Goal: Task Accomplishment & Management: Complete application form

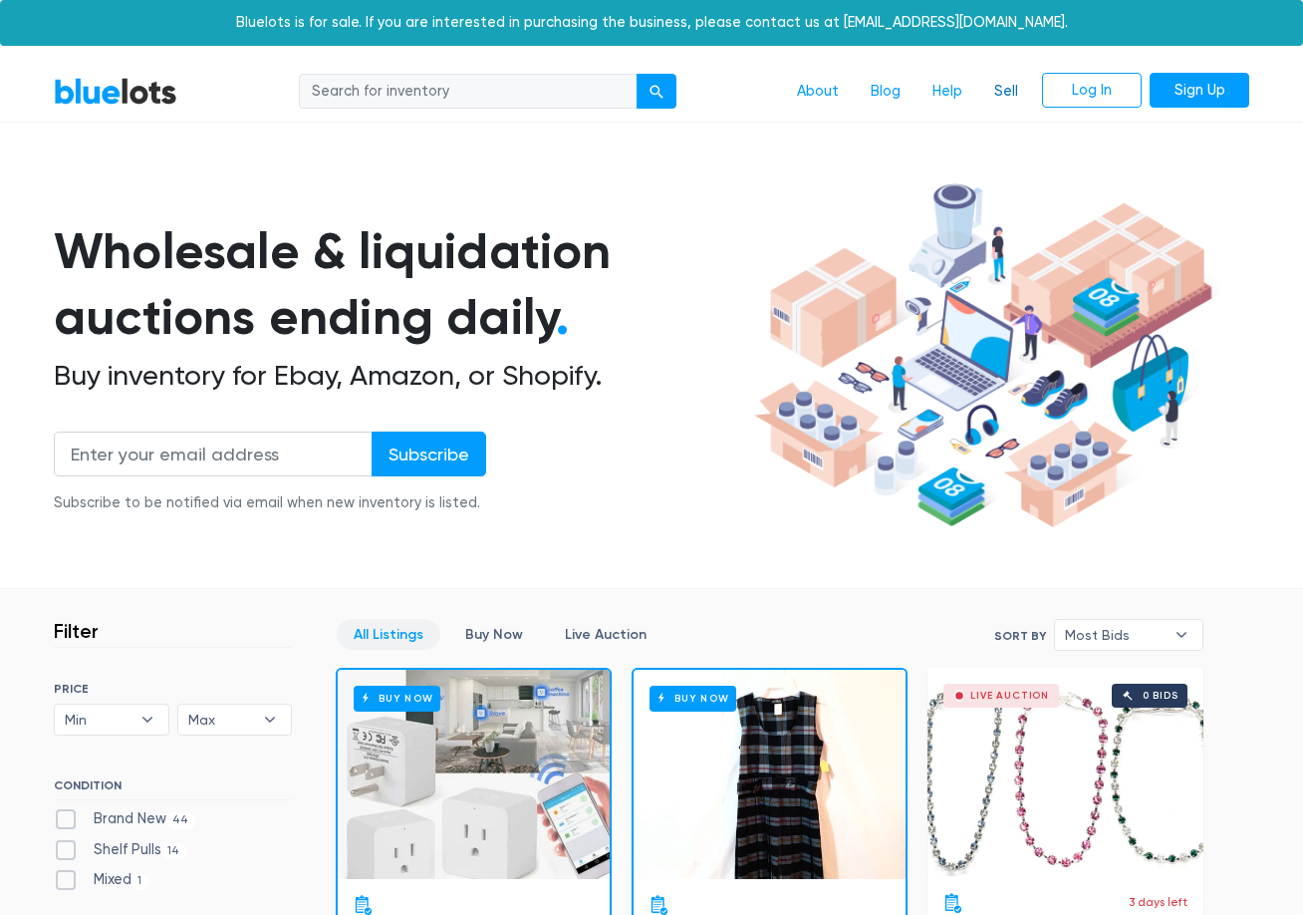
click at [997, 90] on link "Sell" at bounding box center [1006, 92] width 56 height 38
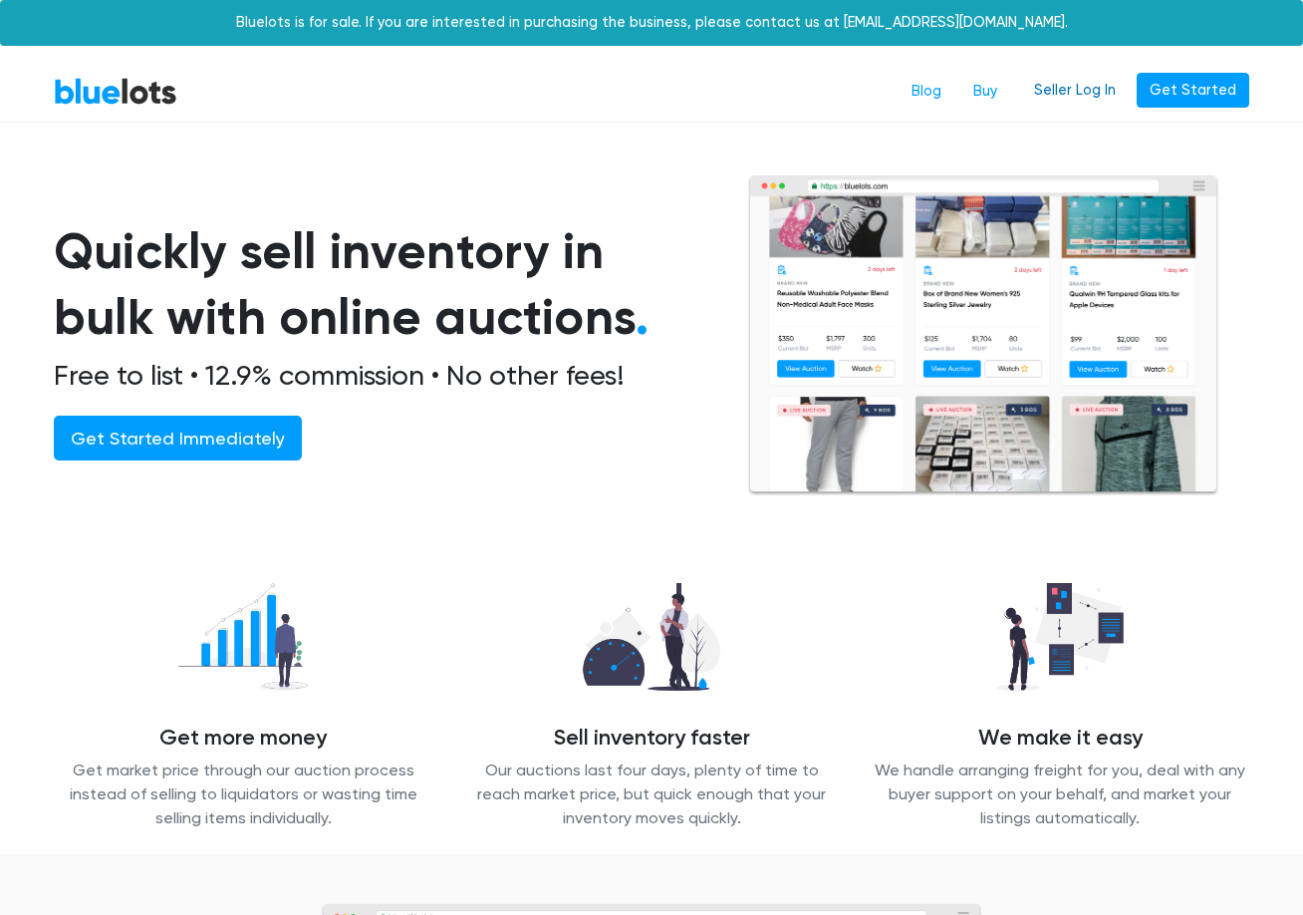
click at [1095, 87] on link "Seller Log In" at bounding box center [1075, 91] width 108 height 36
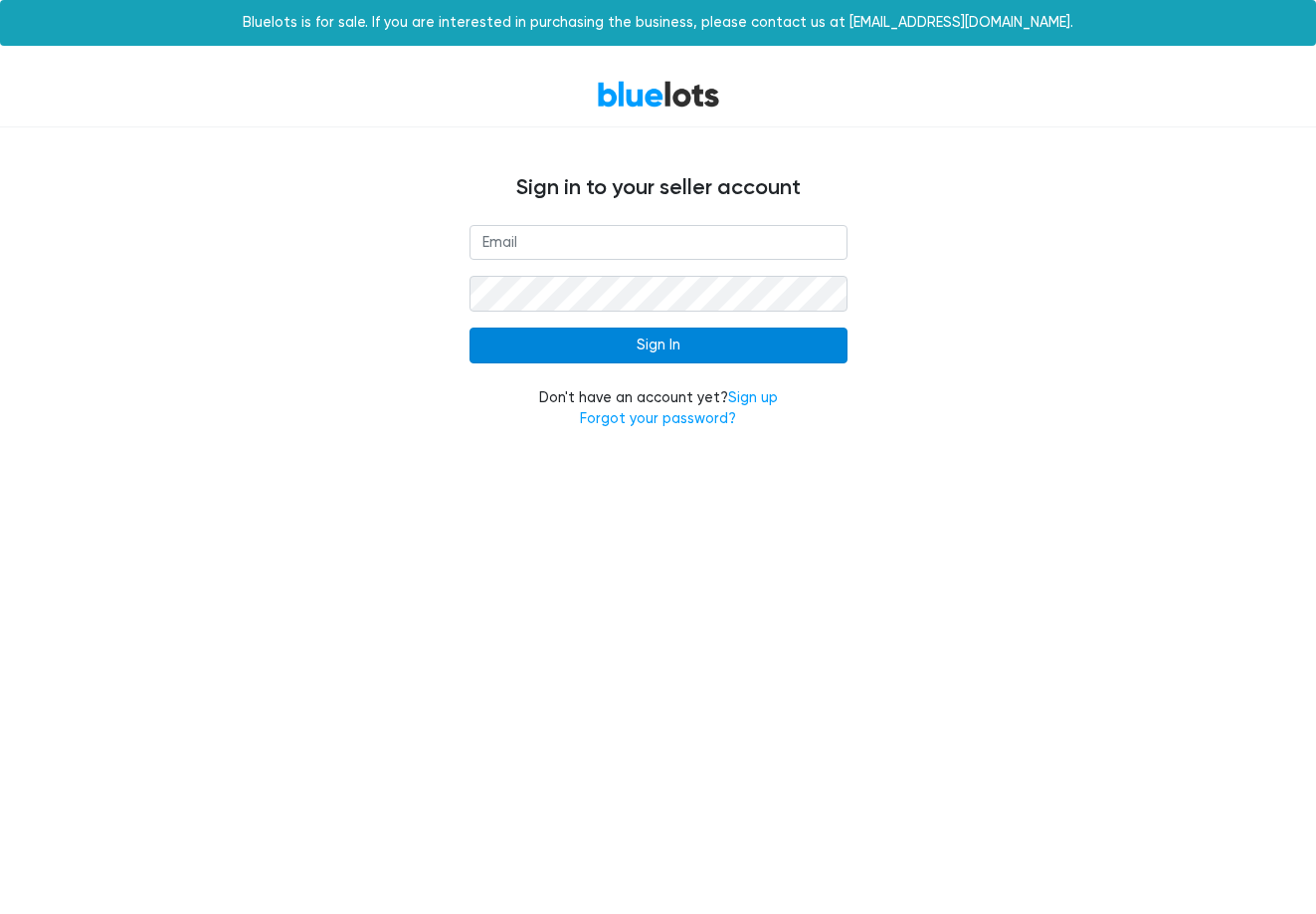
type input "[EMAIL_ADDRESS][DOMAIN_NAME]"
click at [647, 359] on input "Sign In" at bounding box center [658, 346] width 378 height 36
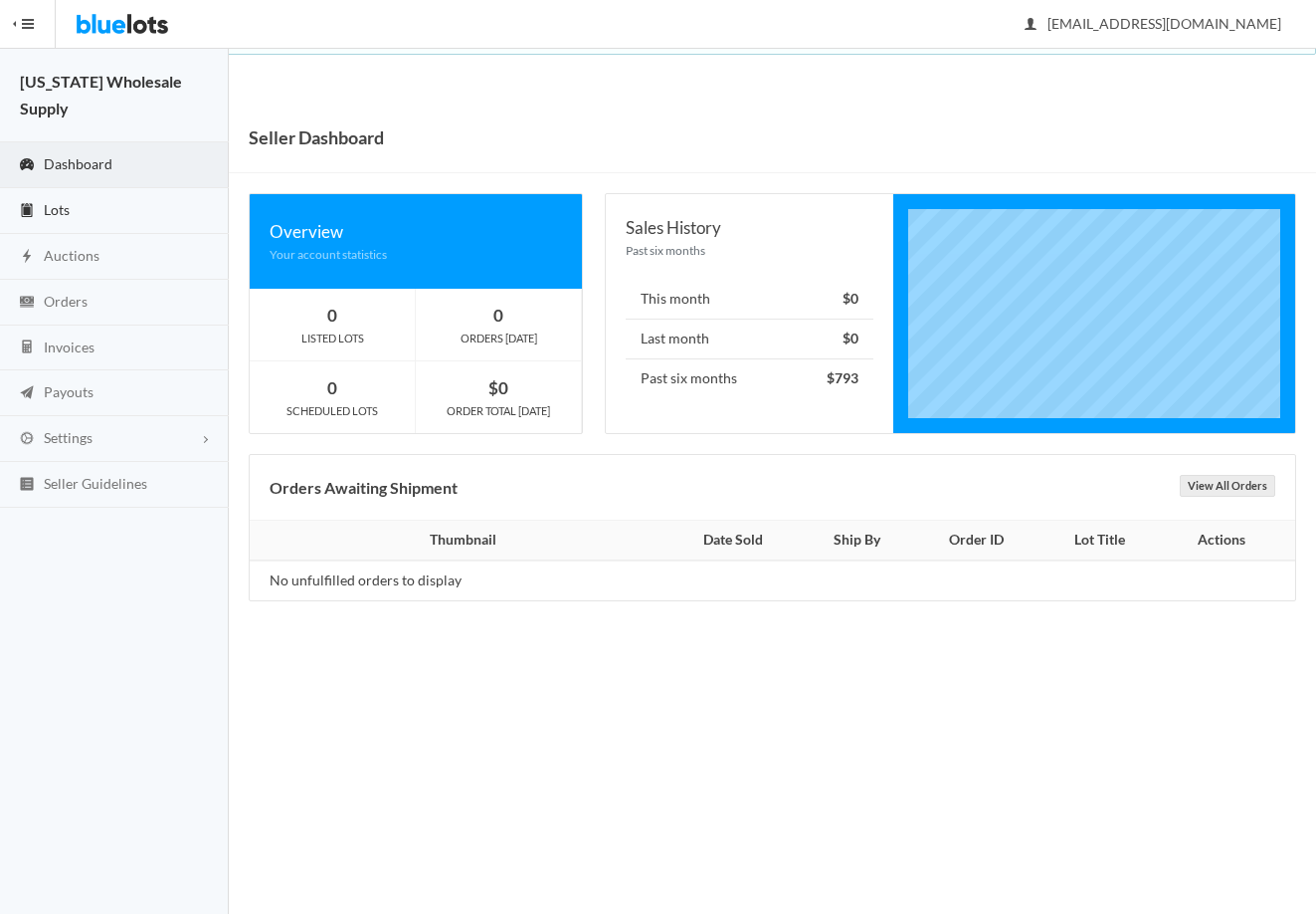
click at [63, 201] on span "Lots" at bounding box center [57, 209] width 26 height 17
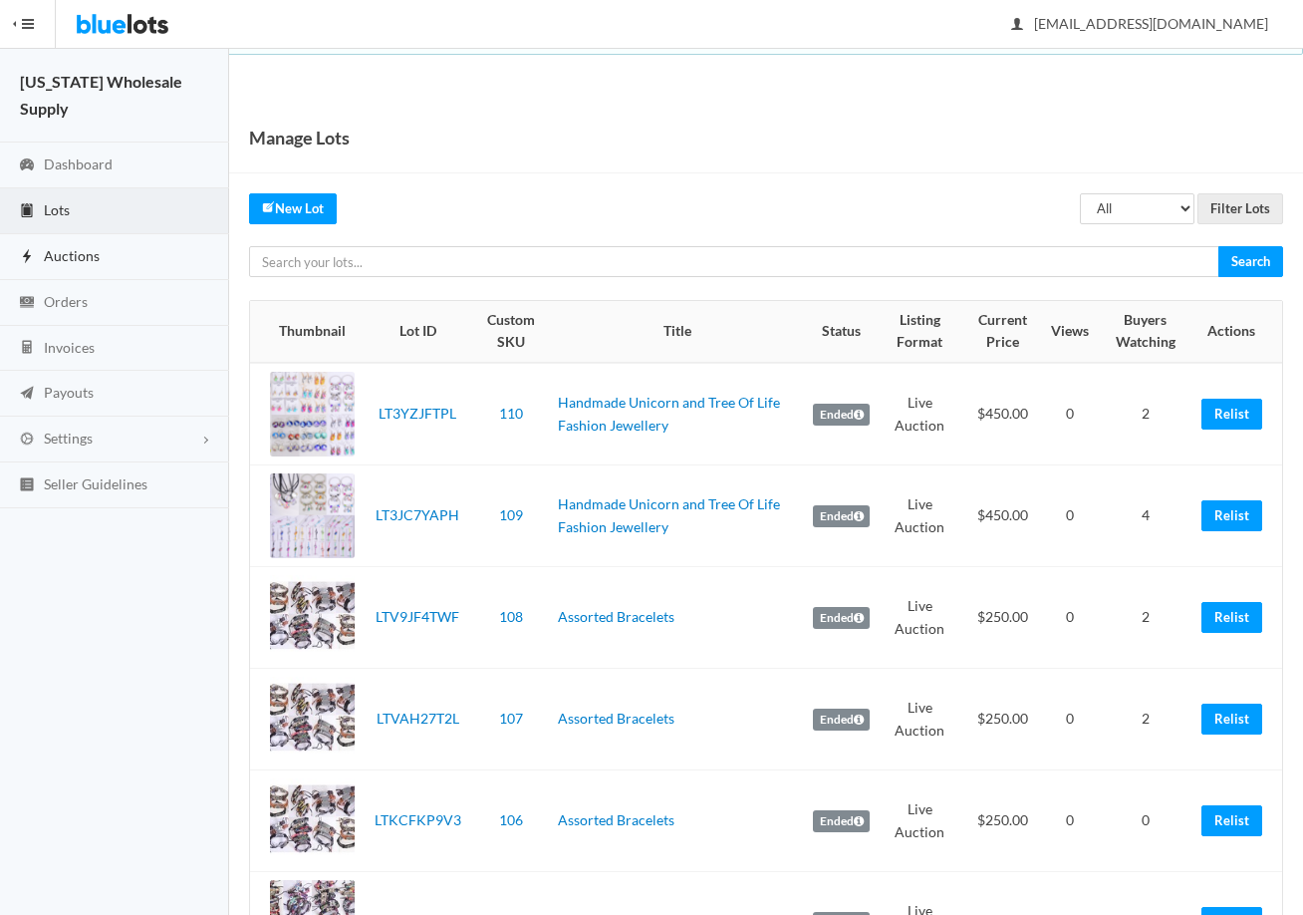
click at [67, 247] on span "Auctions" at bounding box center [72, 255] width 56 height 17
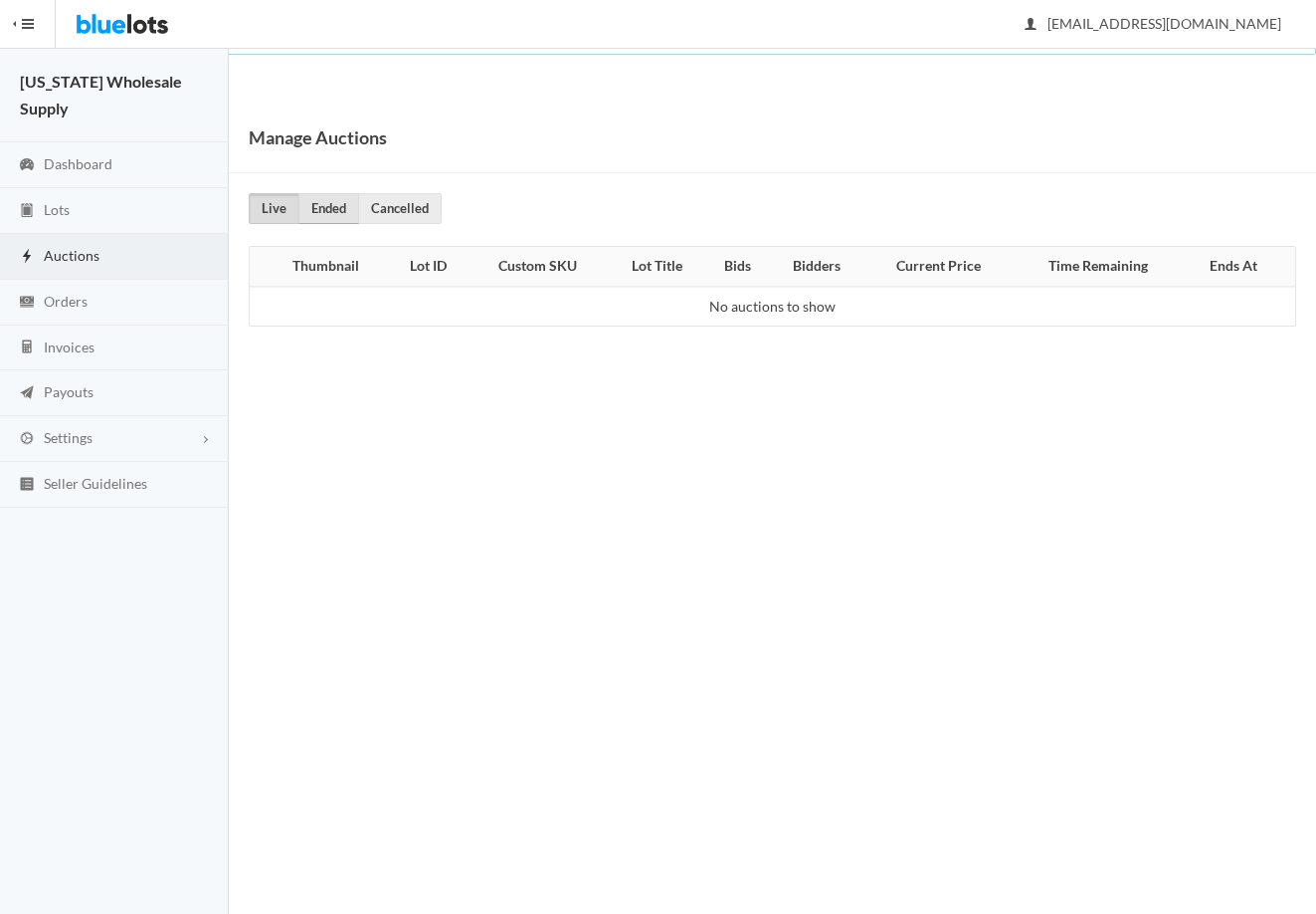
click at [338, 204] on link "Ended" at bounding box center [329, 208] width 61 height 31
click at [52, 188] on link "Lots" at bounding box center [114, 211] width 229 height 46
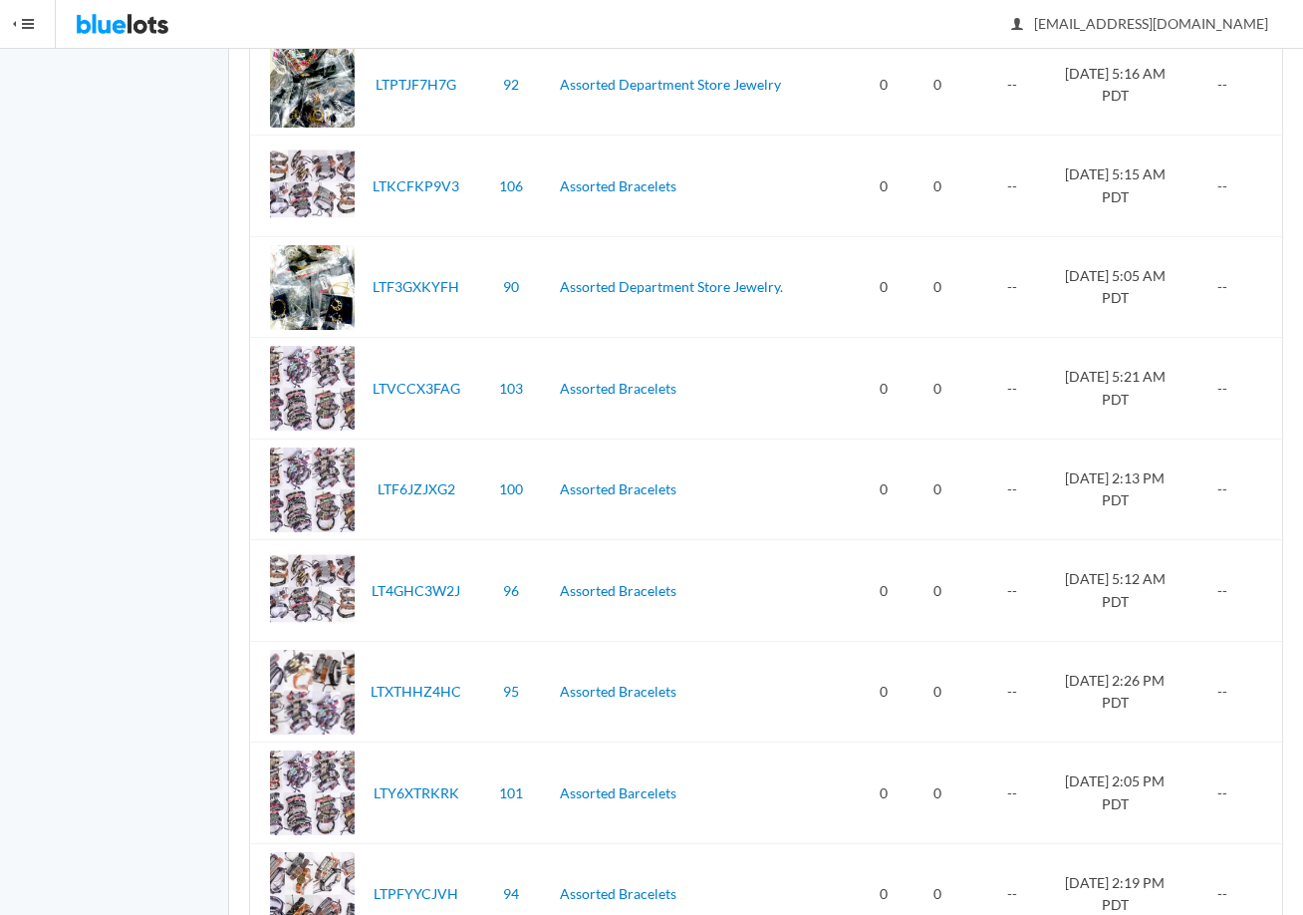
scroll to position [1594, 0]
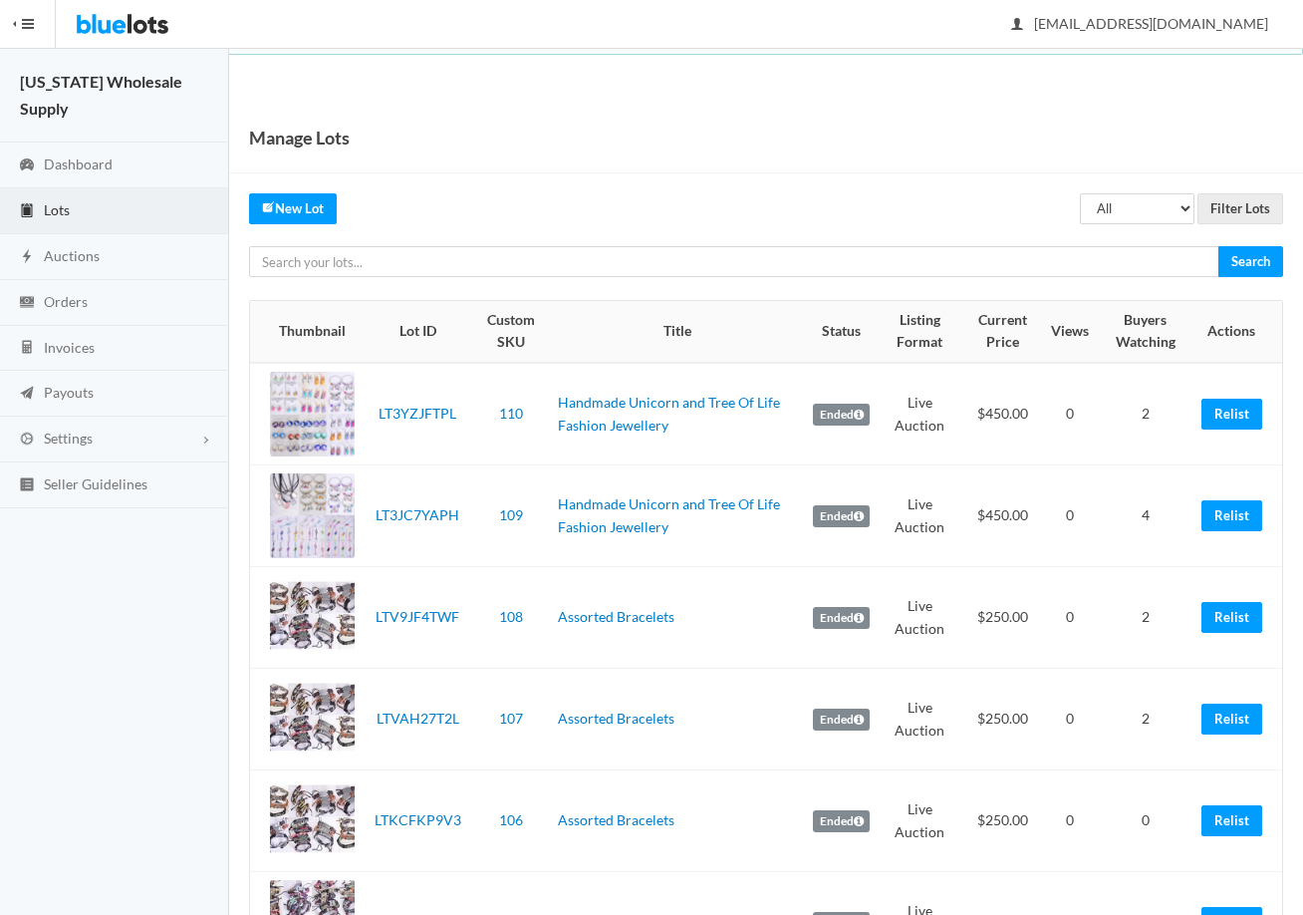
click at [1248, 432] on td "Relist" at bounding box center [1238, 414] width 89 height 103
click at [1241, 421] on link "Relist" at bounding box center [1232, 414] width 61 height 31
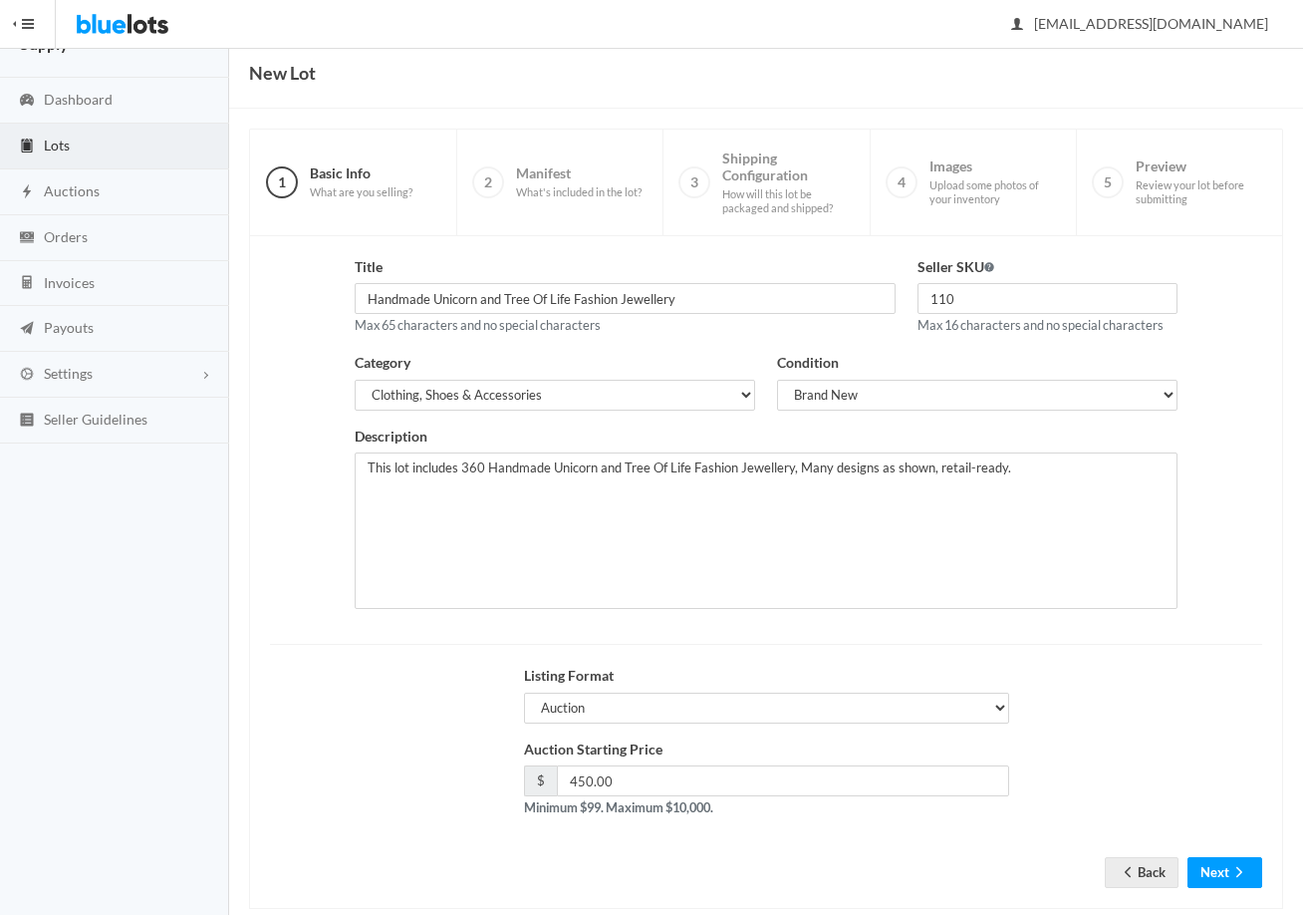
scroll to position [100, 0]
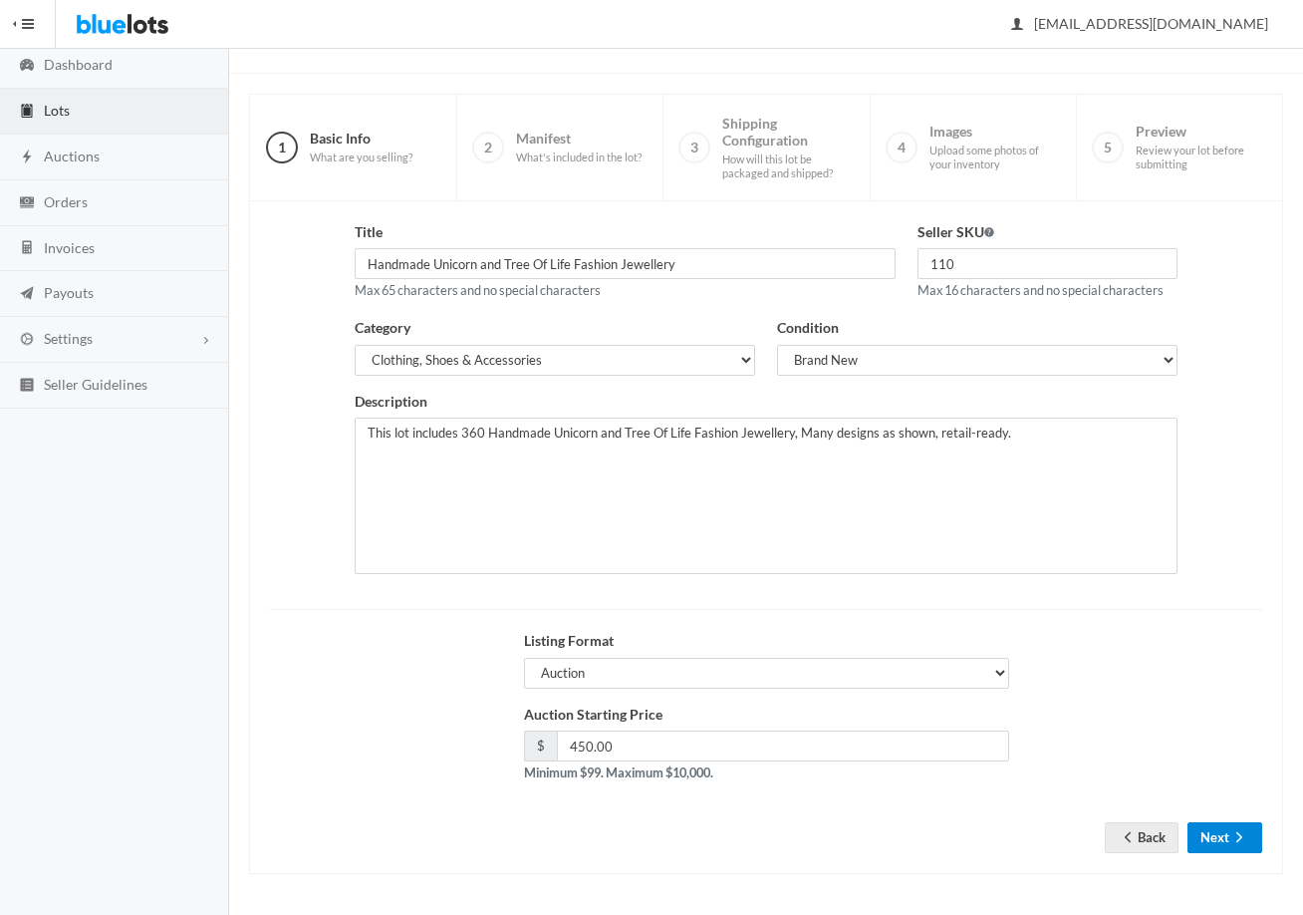
click at [1207, 847] on button "Next" at bounding box center [1225, 837] width 75 height 31
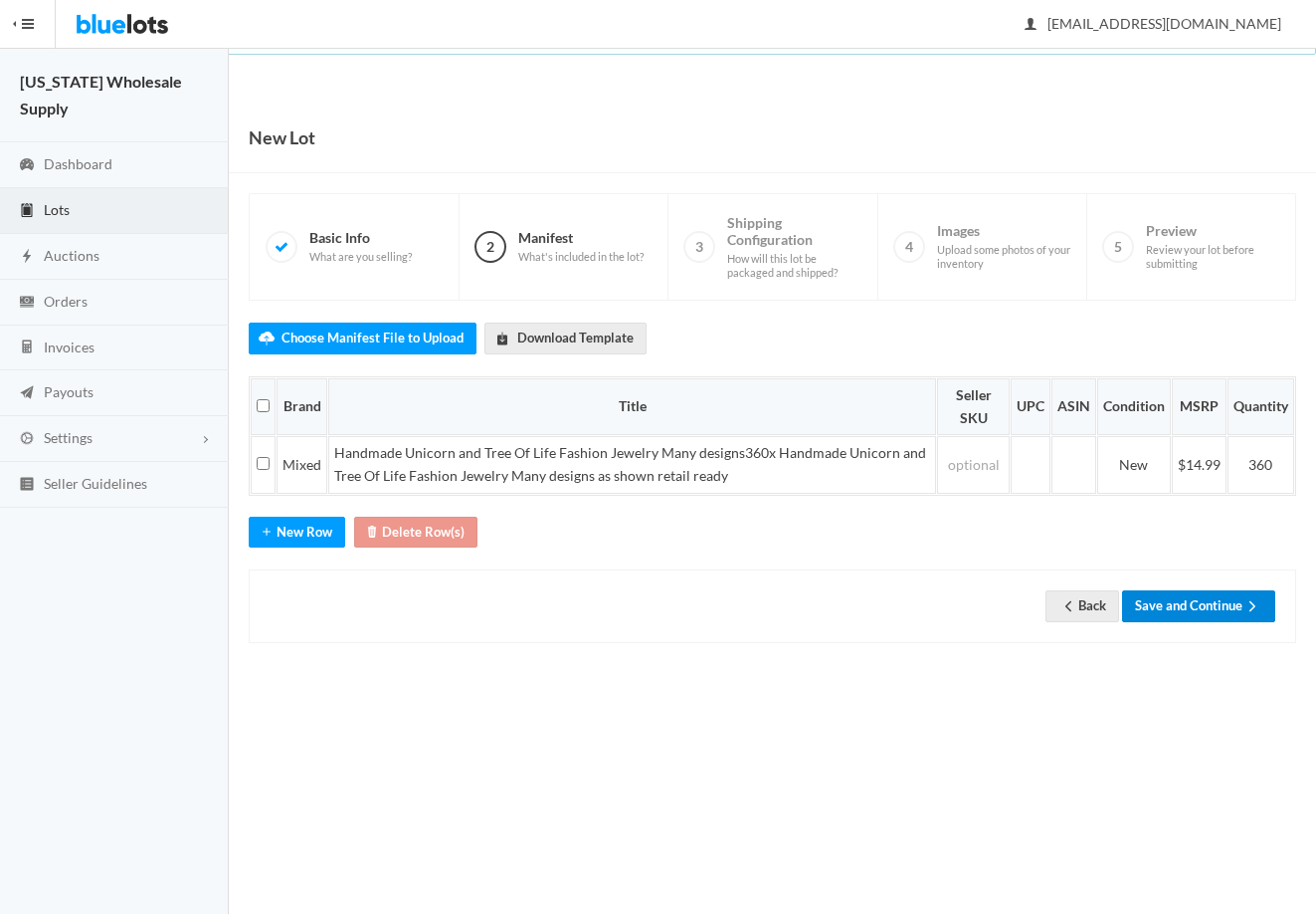
click at [1204, 608] on button "Save and Continue" at bounding box center [1198, 605] width 153 height 31
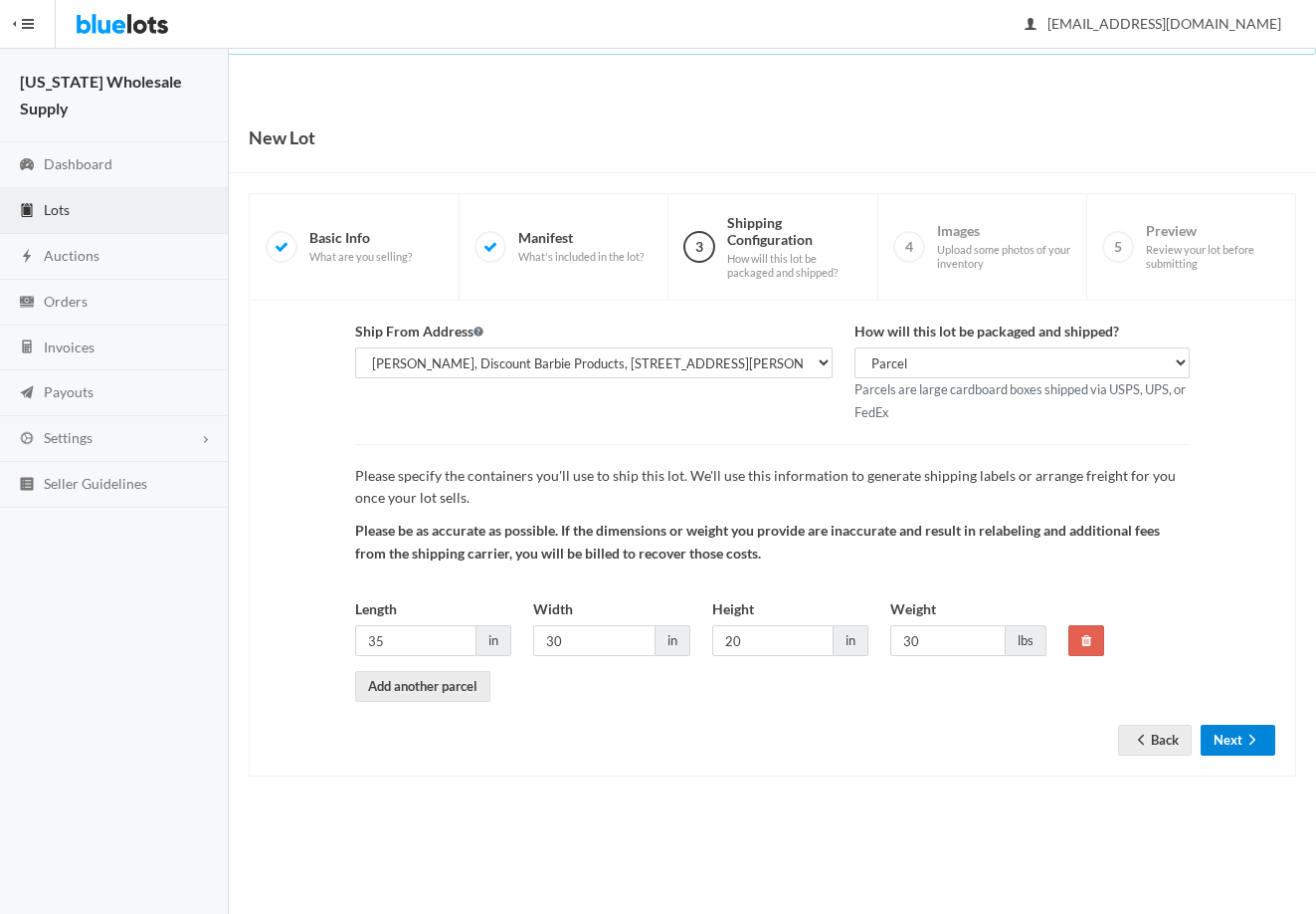
click at [1228, 741] on button "Next" at bounding box center [1238, 739] width 75 height 31
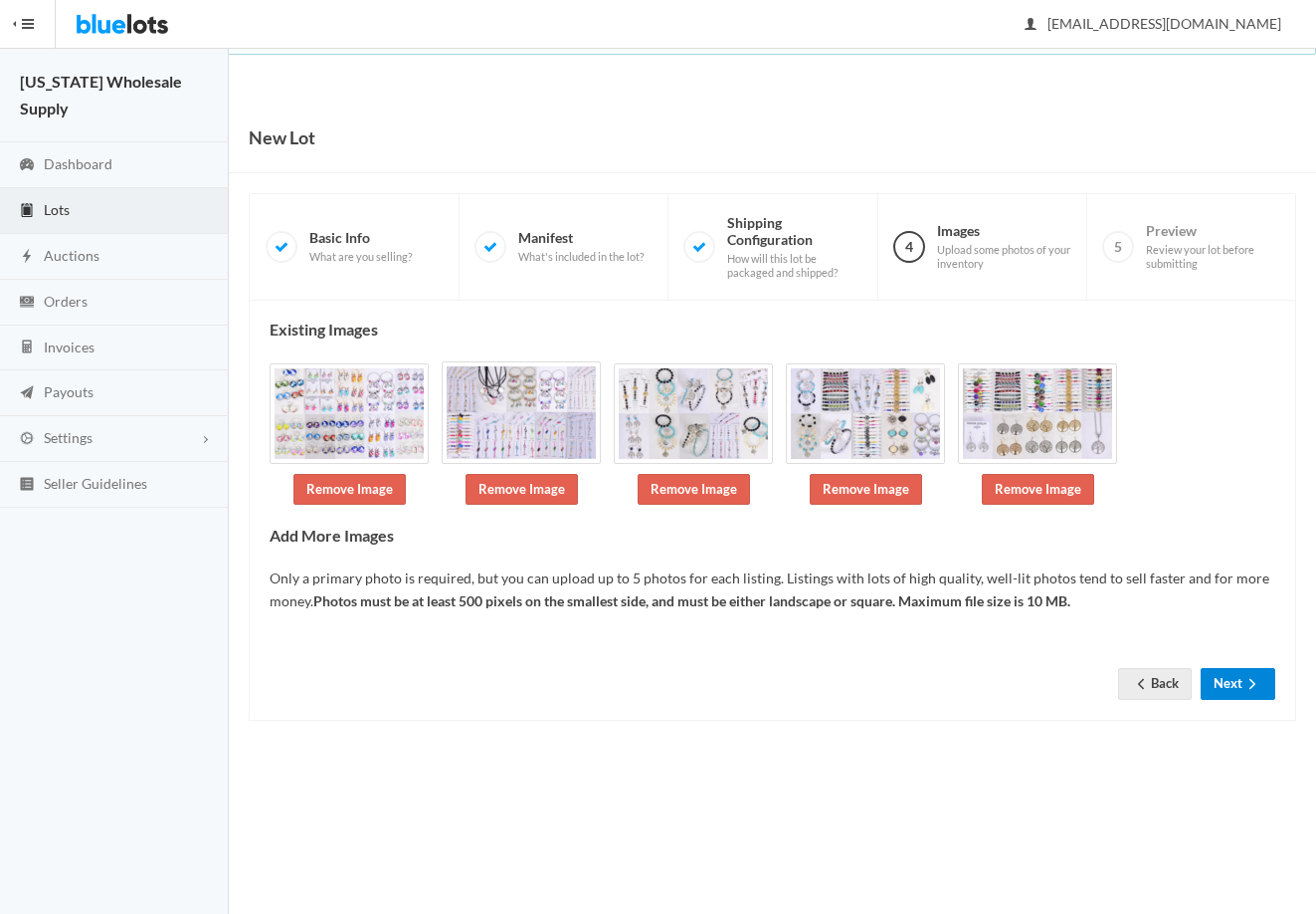
click at [1223, 684] on button "Next" at bounding box center [1238, 683] width 75 height 31
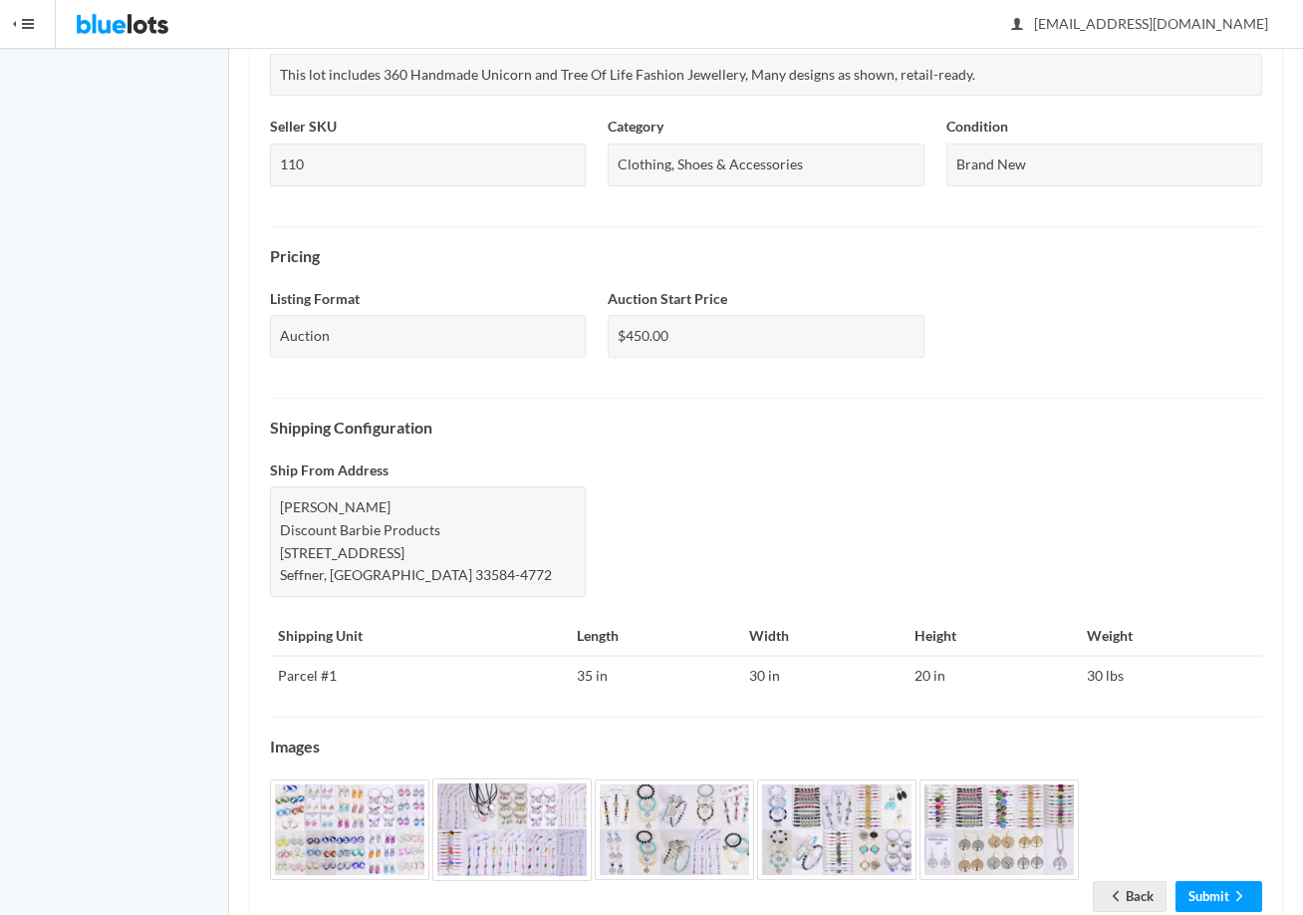
scroll to position [517, 0]
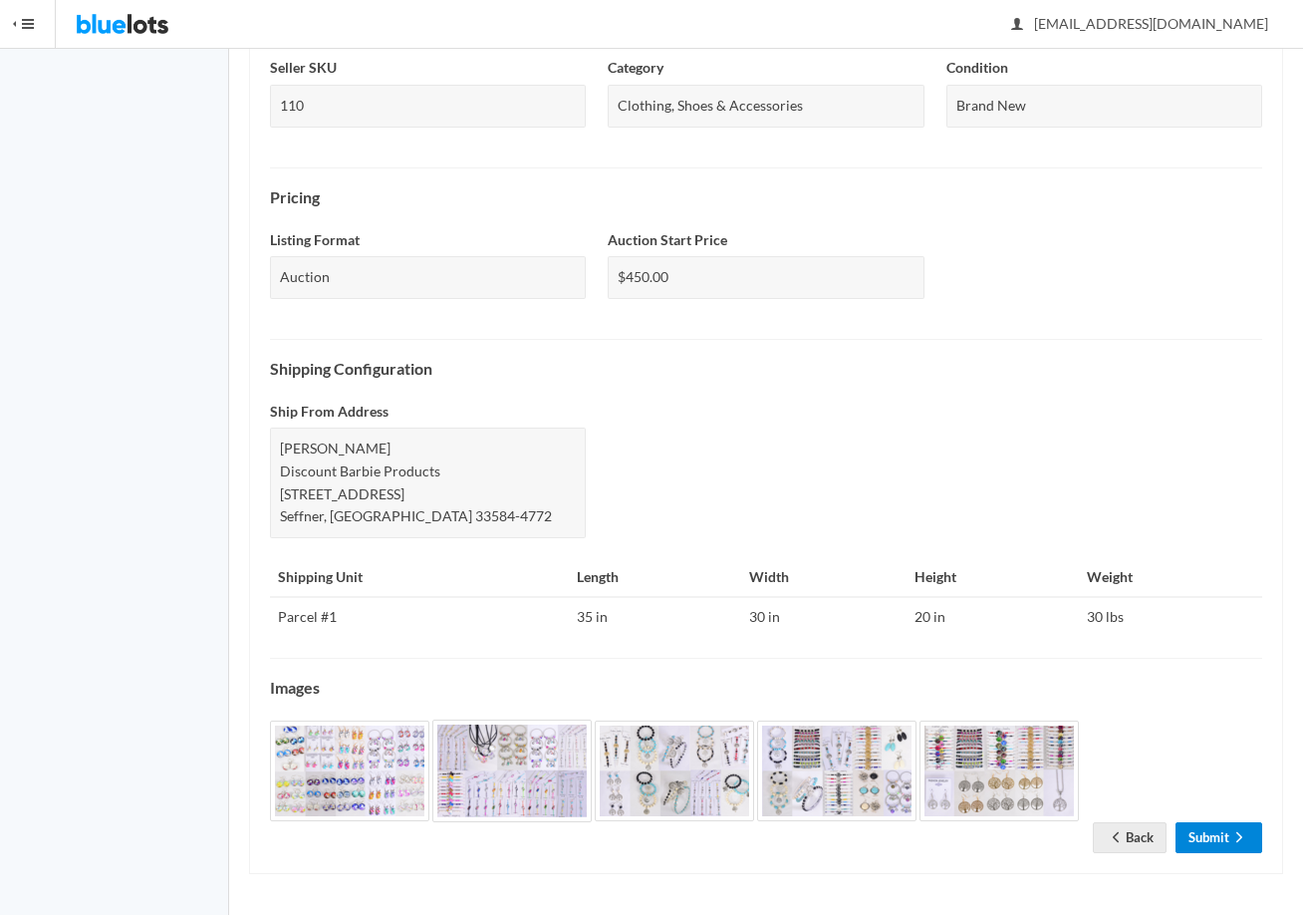
click at [1226, 832] on link "Submit" at bounding box center [1219, 837] width 87 height 31
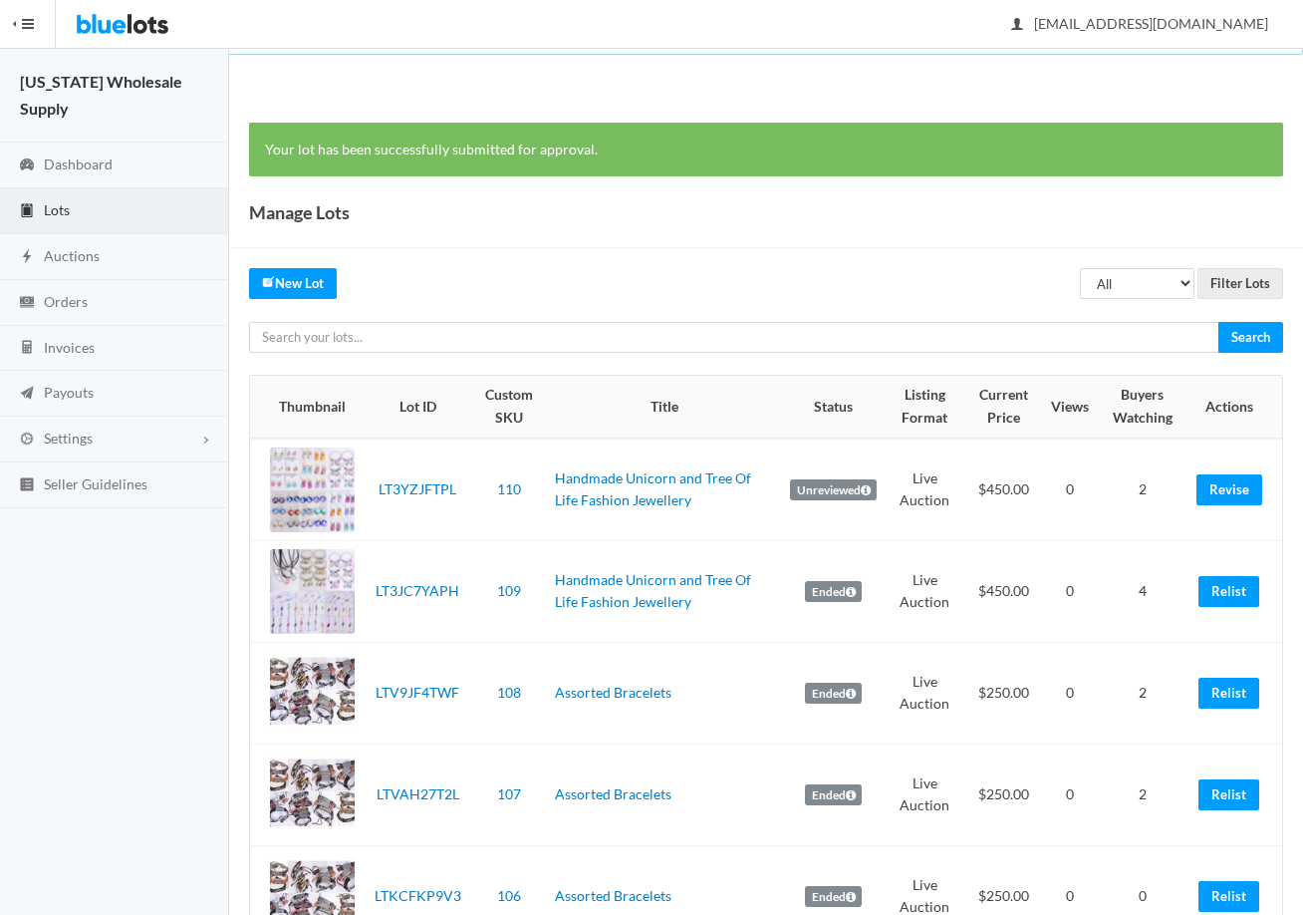
click at [1234, 574] on td "Relist" at bounding box center [1236, 591] width 94 height 102
click at [1231, 579] on link "Relist" at bounding box center [1229, 591] width 61 height 31
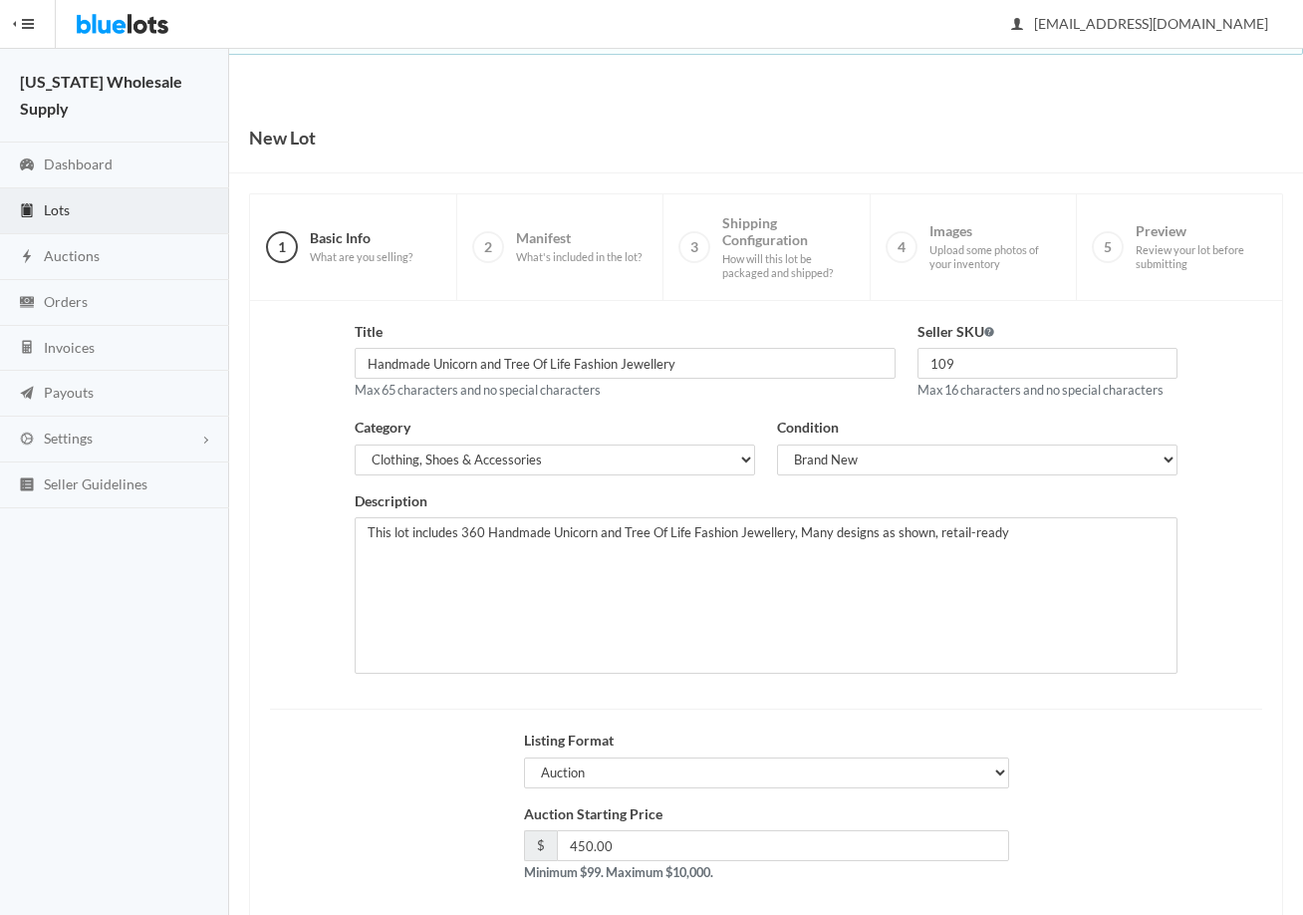
scroll to position [100, 0]
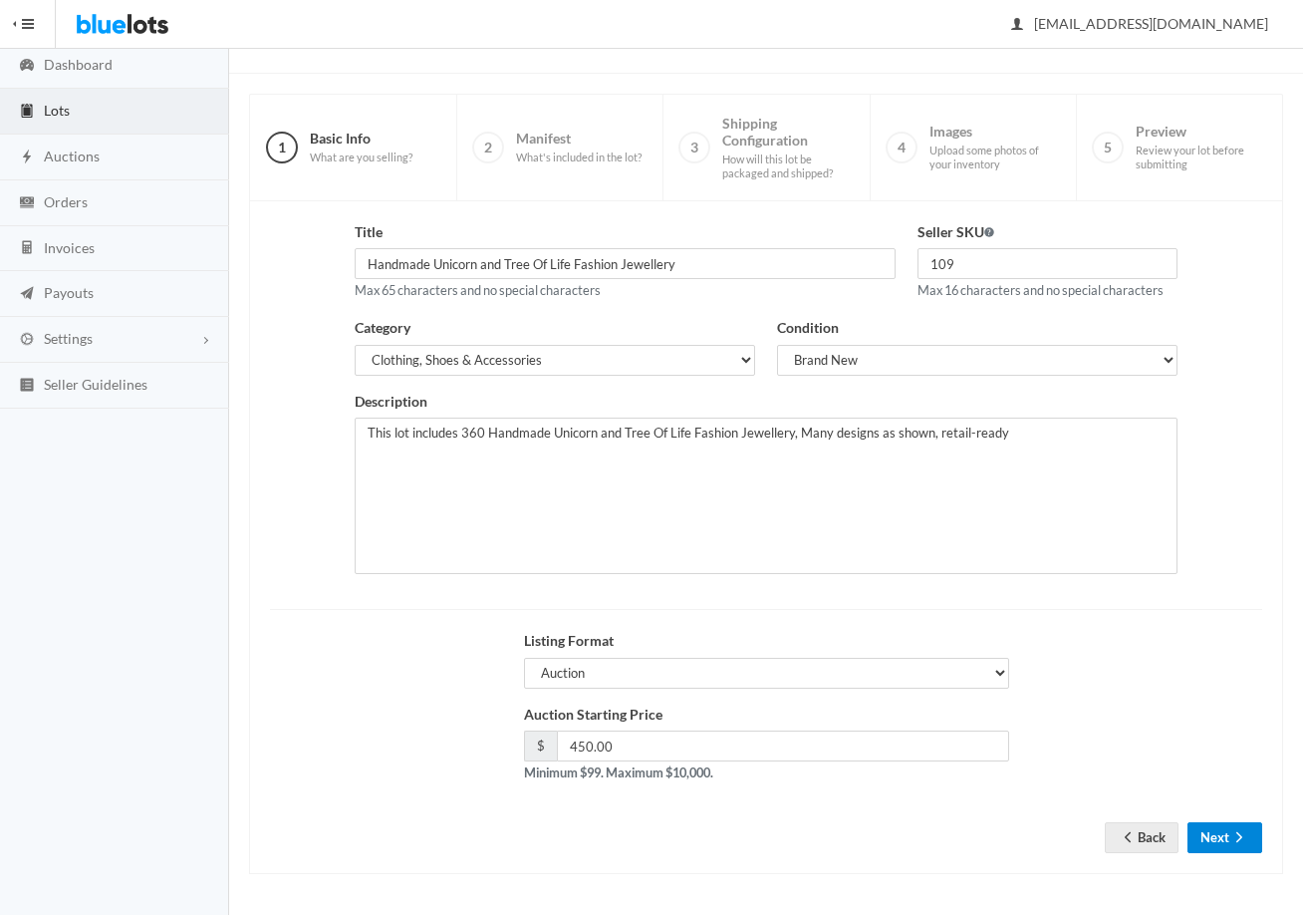
click at [1206, 841] on button "Next" at bounding box center [1225, 837] width 75 height 31
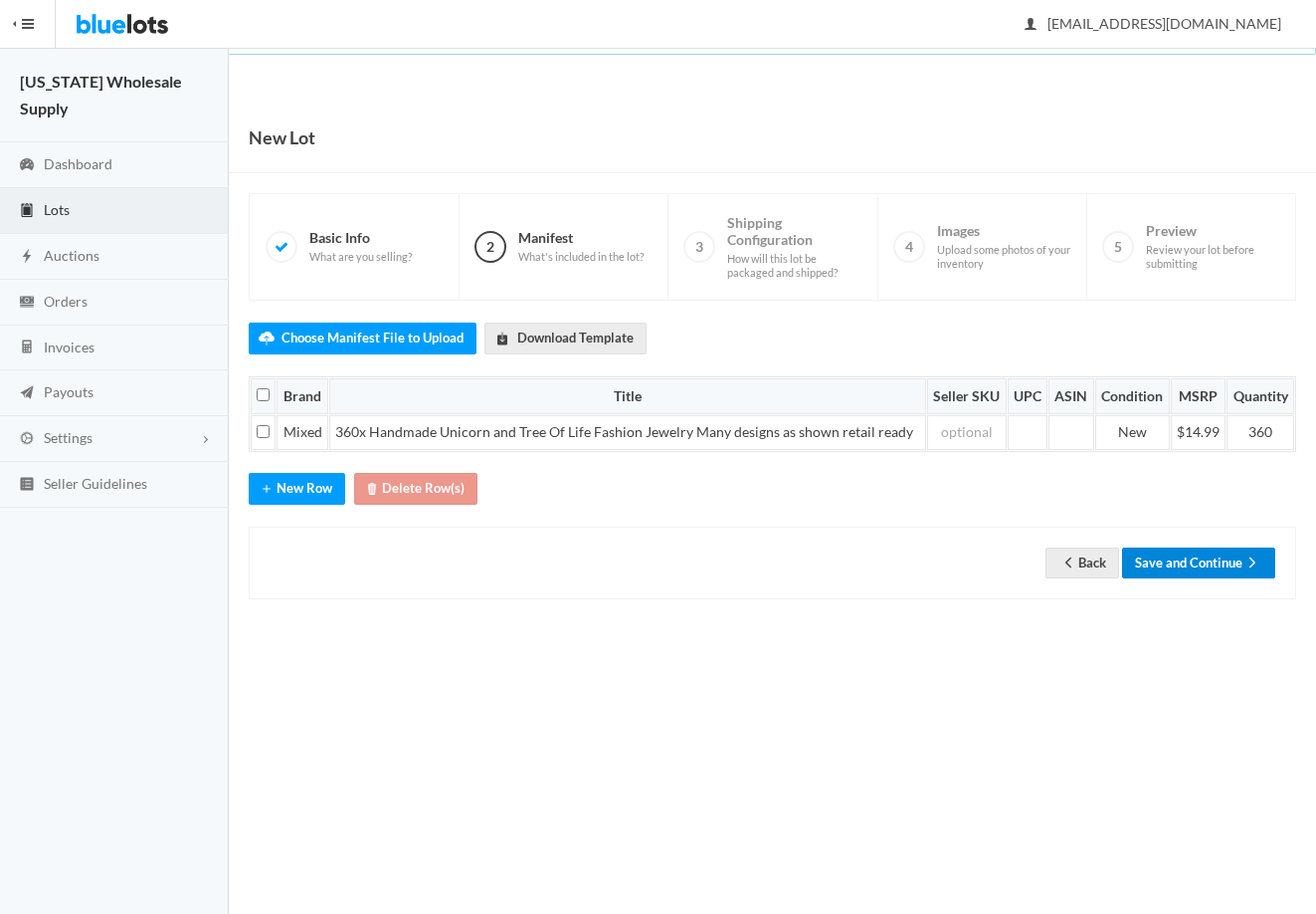
click at [1183, 550] on button "Save and Continue" at bounding box center [1198, 562] width 153 height 31
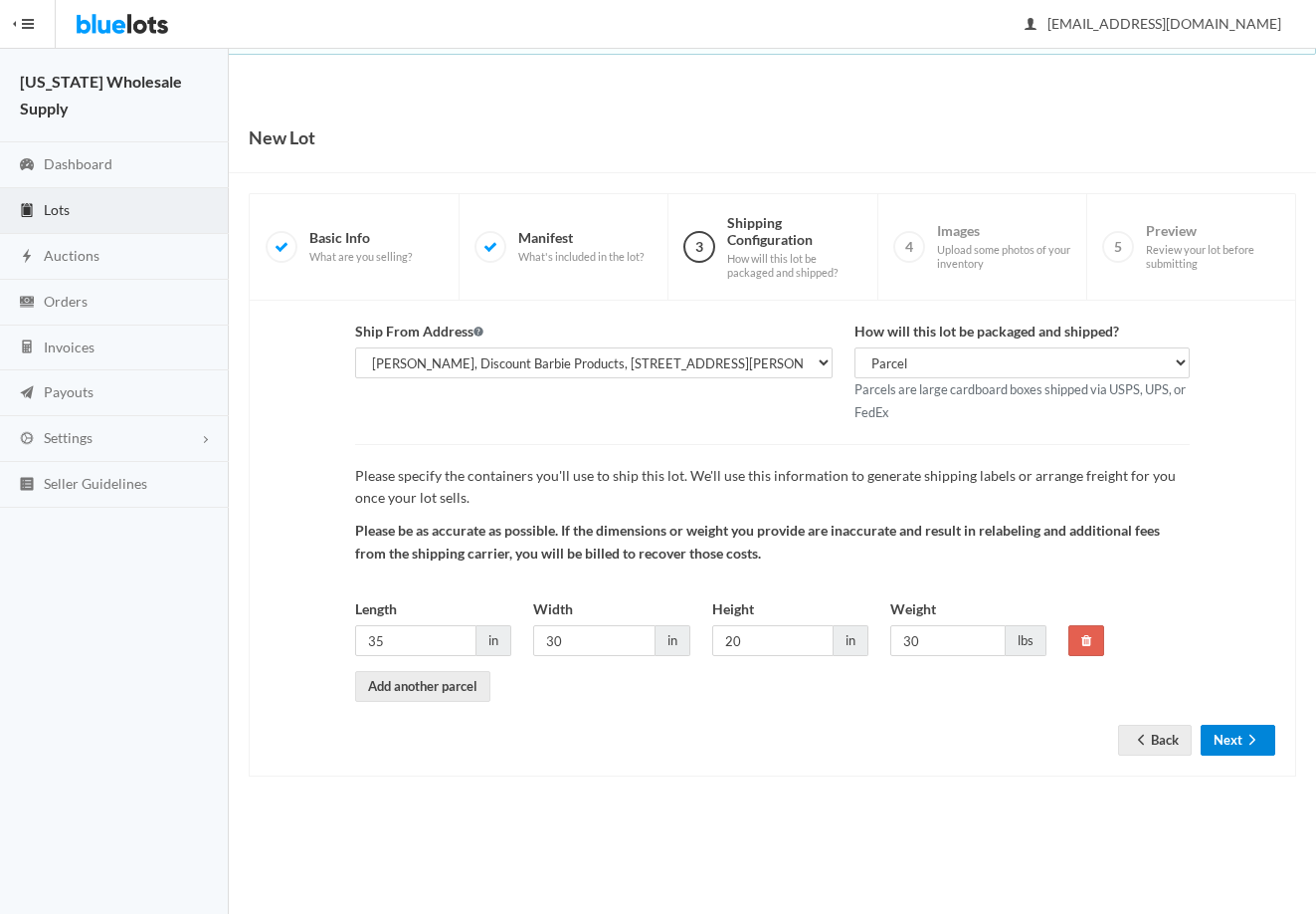
click at [1228, 752] on button "Next" at bounding box center [1238, 739] width 75 height 31
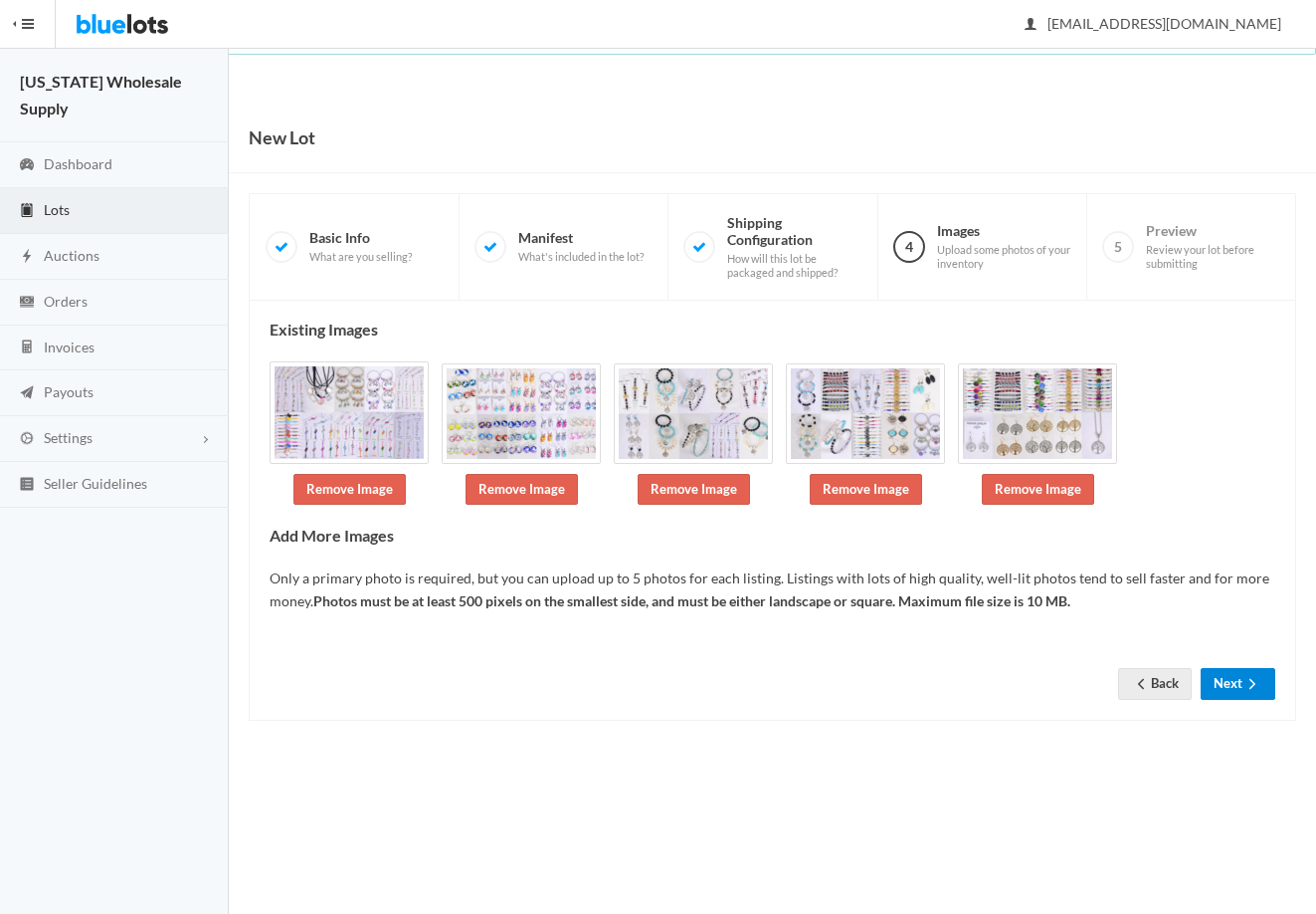
click at [1229, 687] on button "Next" at bounding box center [1238, 683] width 75 height 31
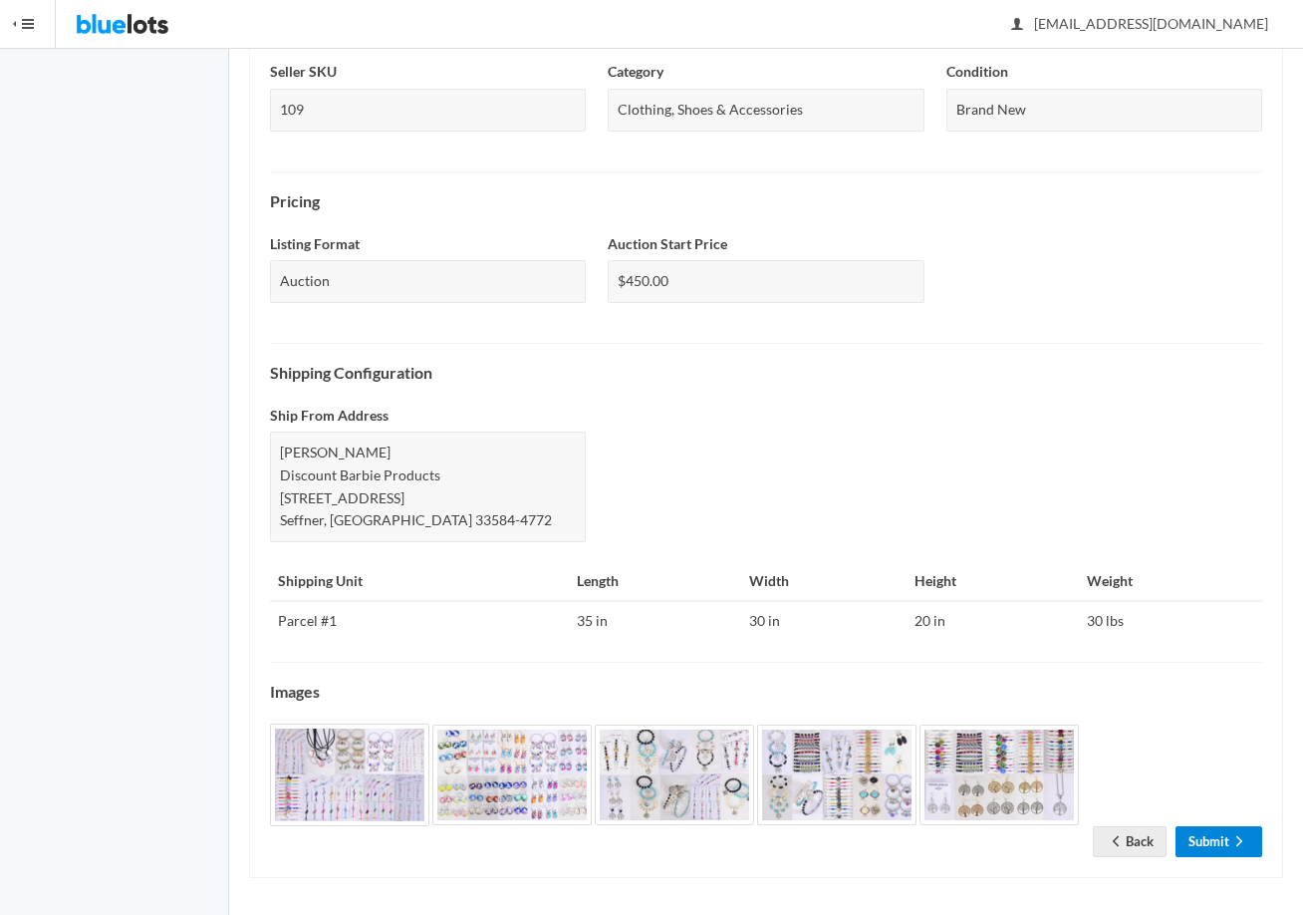
scroll to position [517, 0]
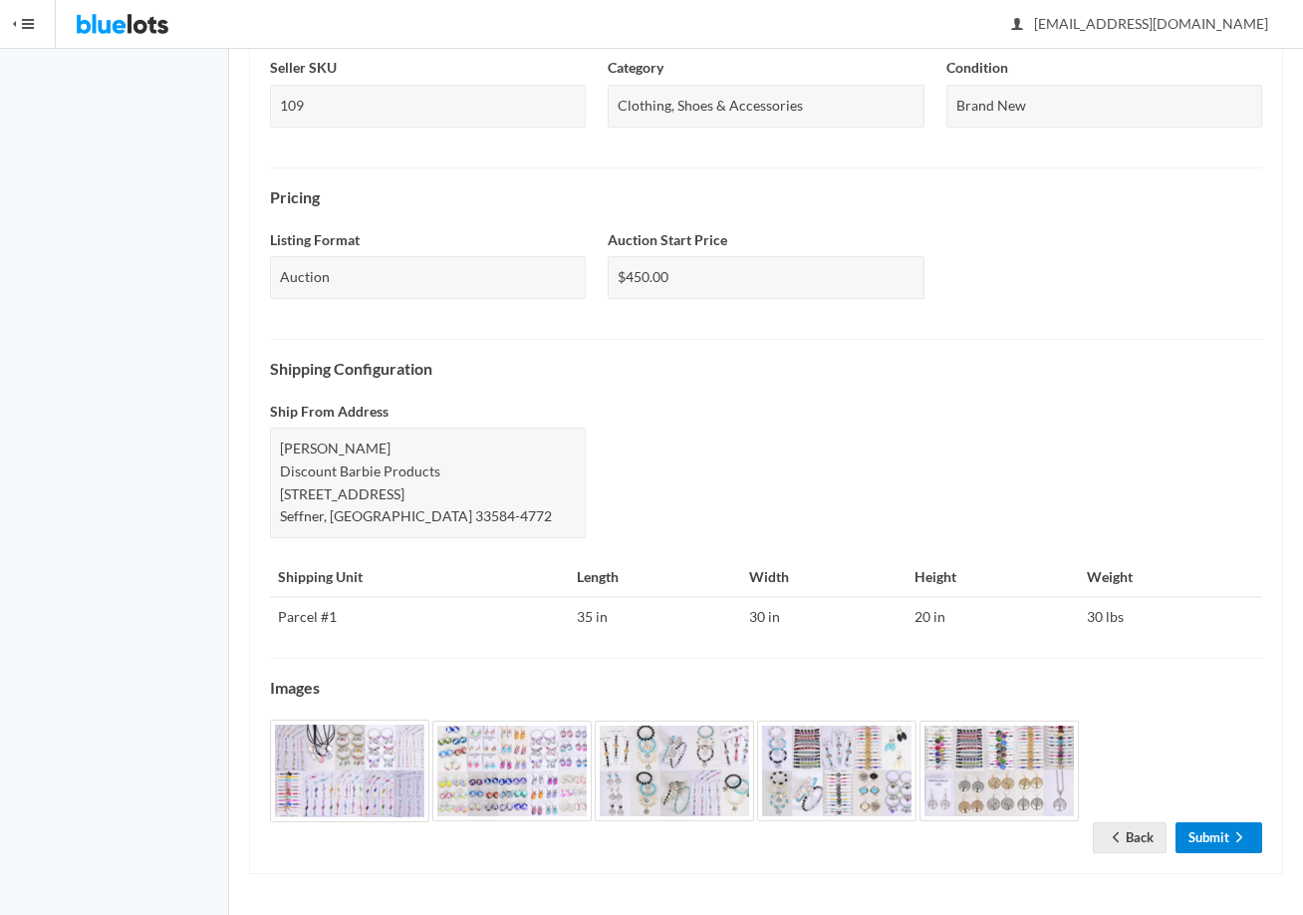
click at [1207, 846] on link "Submit" at bounding box center [1219, 837] width 87 height 31
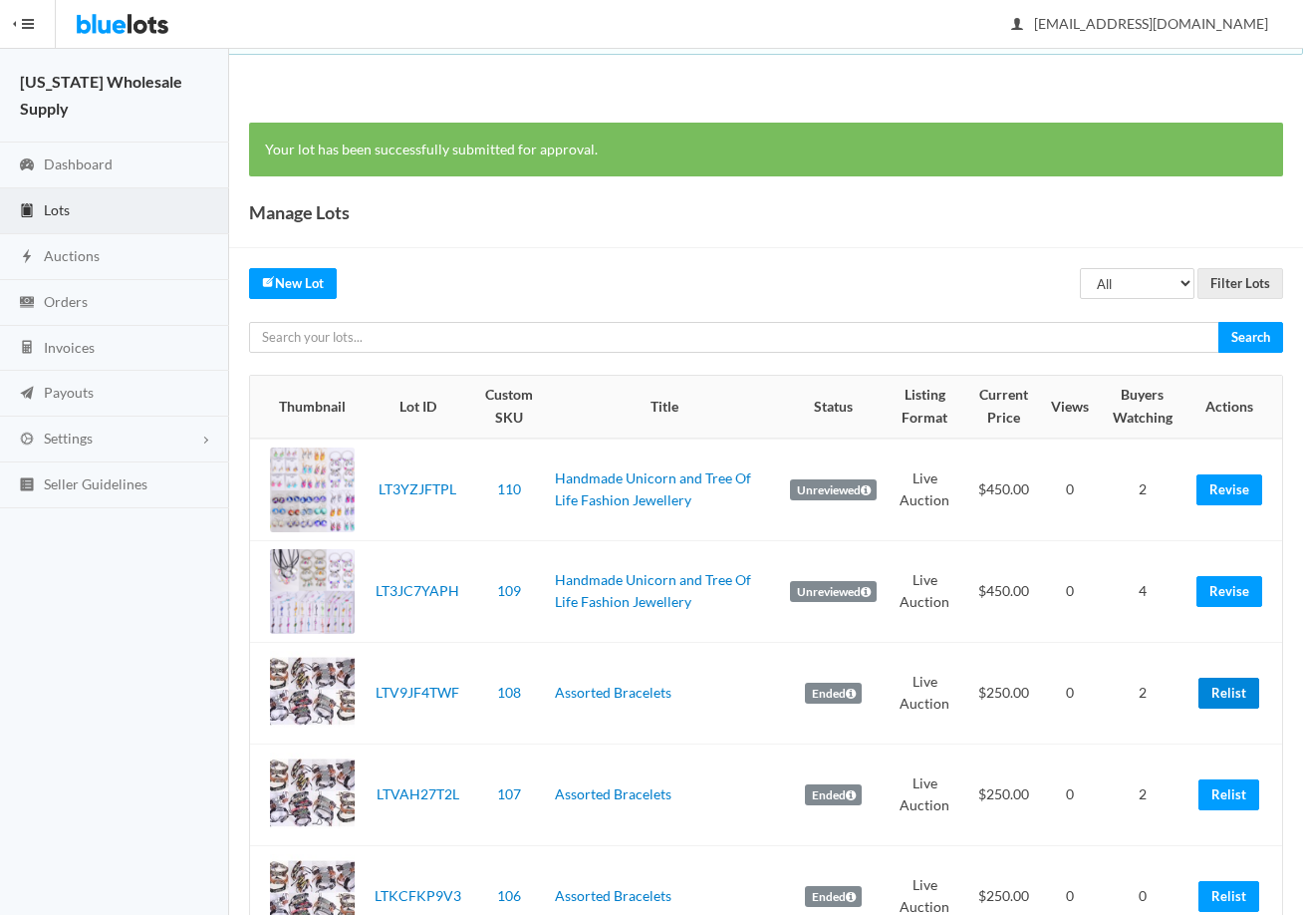
click at [1223, 704] on link "Relist" at bounding box center [1229, 693] width 61 height 31
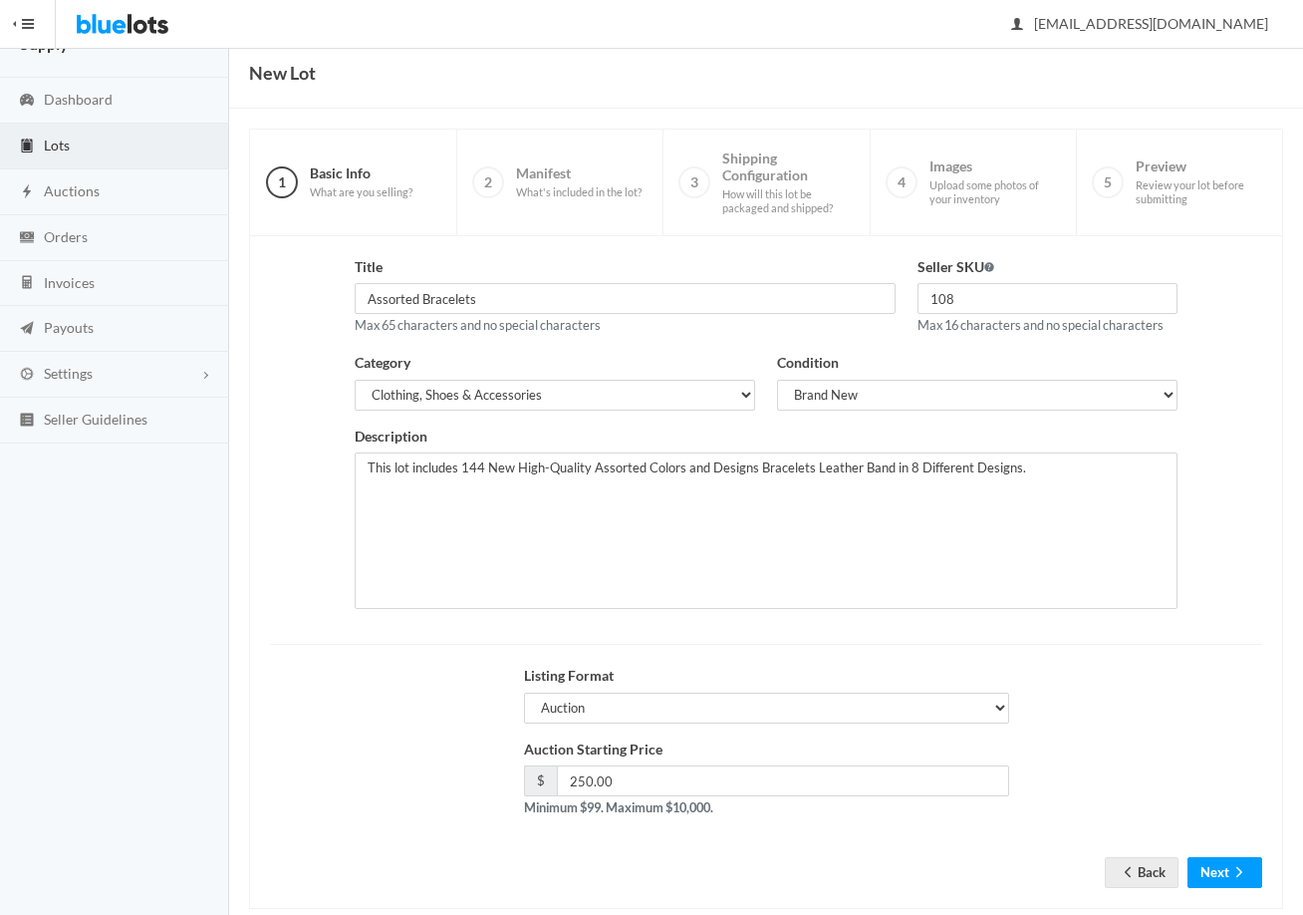
scroll to position [100, 0]
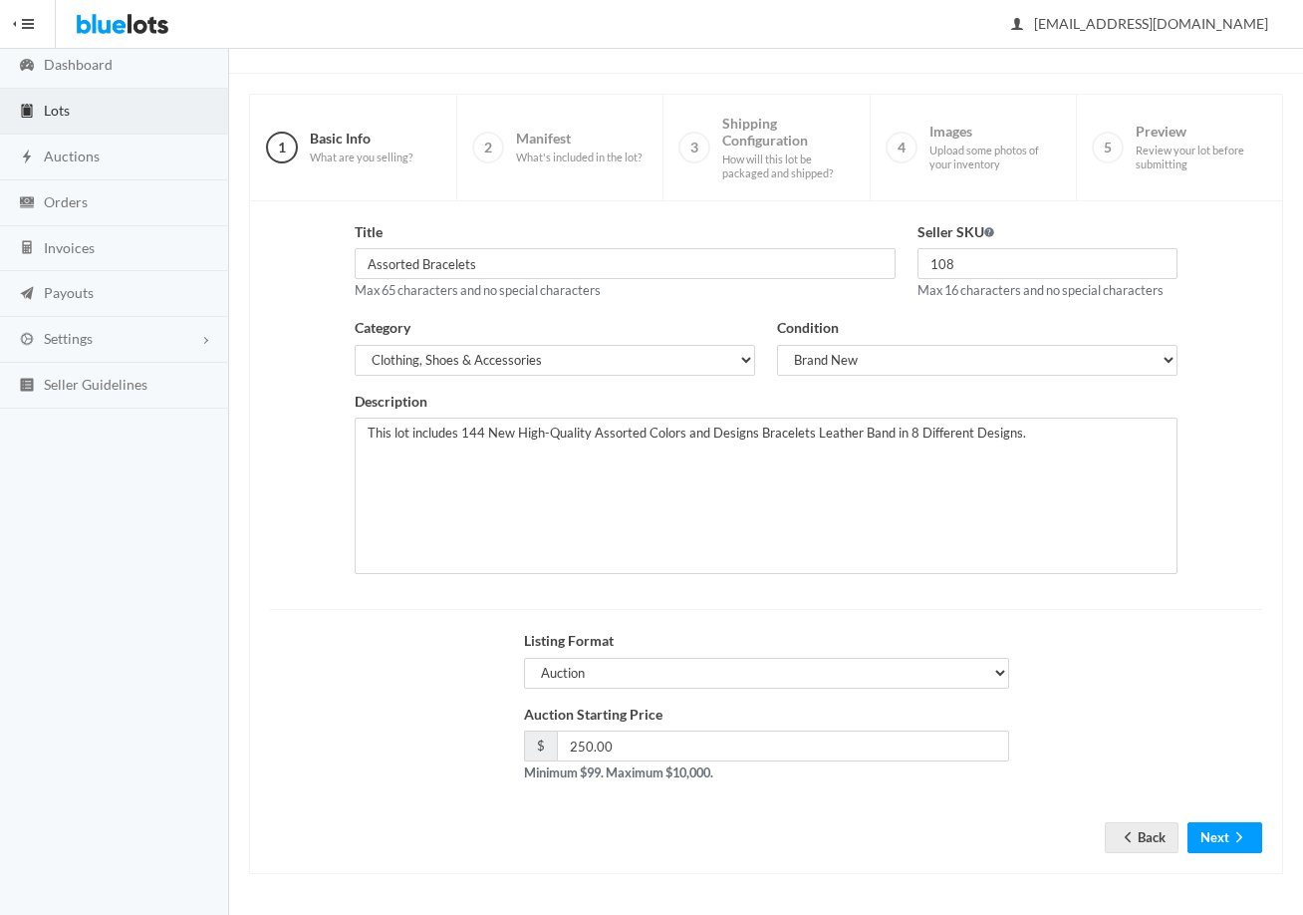
click at [1225, 854] on div "Title Assorted Bracelets Max 65 characters and no special characters Seller SKU…" at bounding box center [766, 537] width 1034 height 673
click at [1225, 848] on button "Next" at bounding box center [1225, 837] width 75 height 31
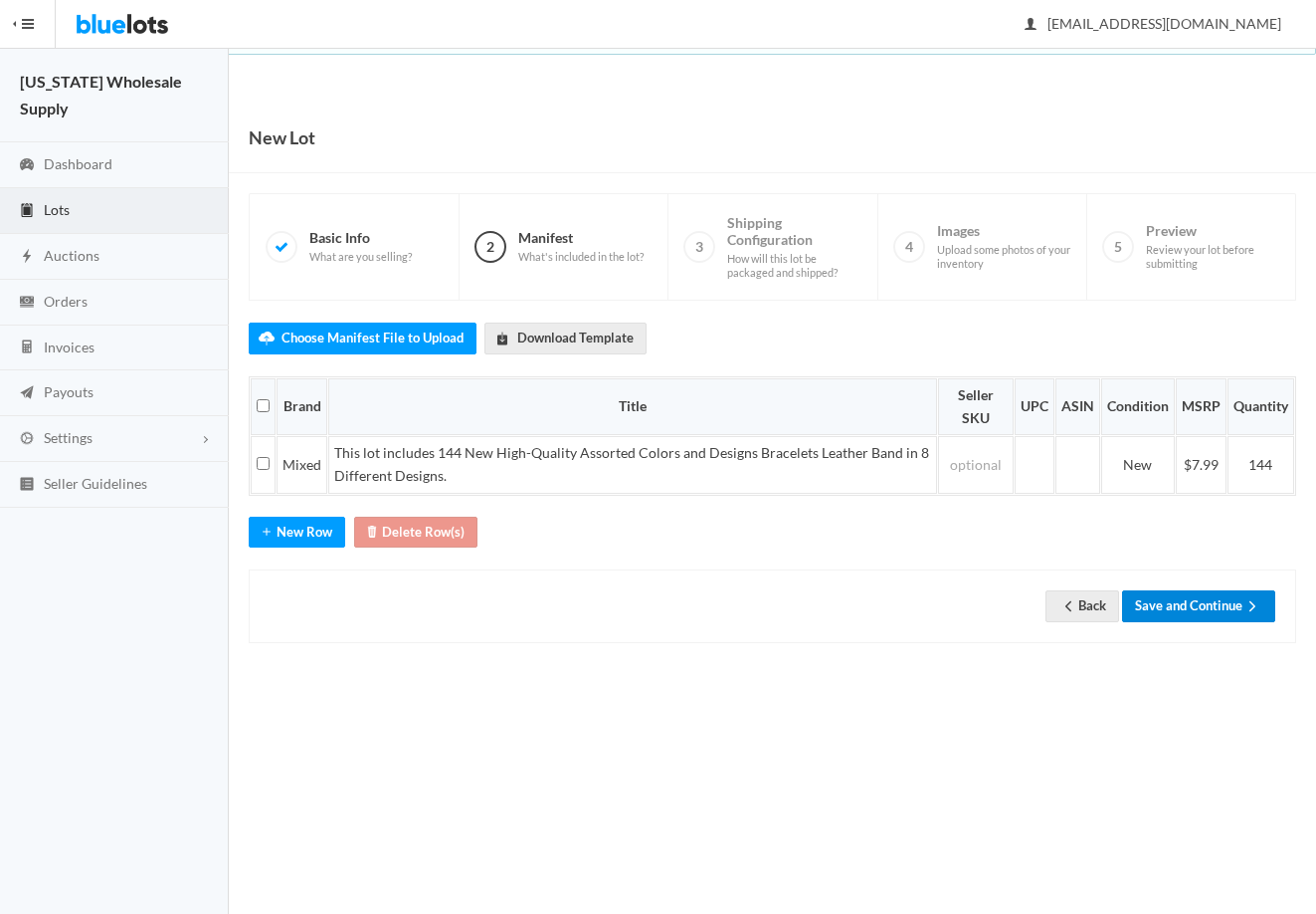
click at [1190, 618] on button "Save and Continue" at bounding box center [1198, 605] width 153 height 31
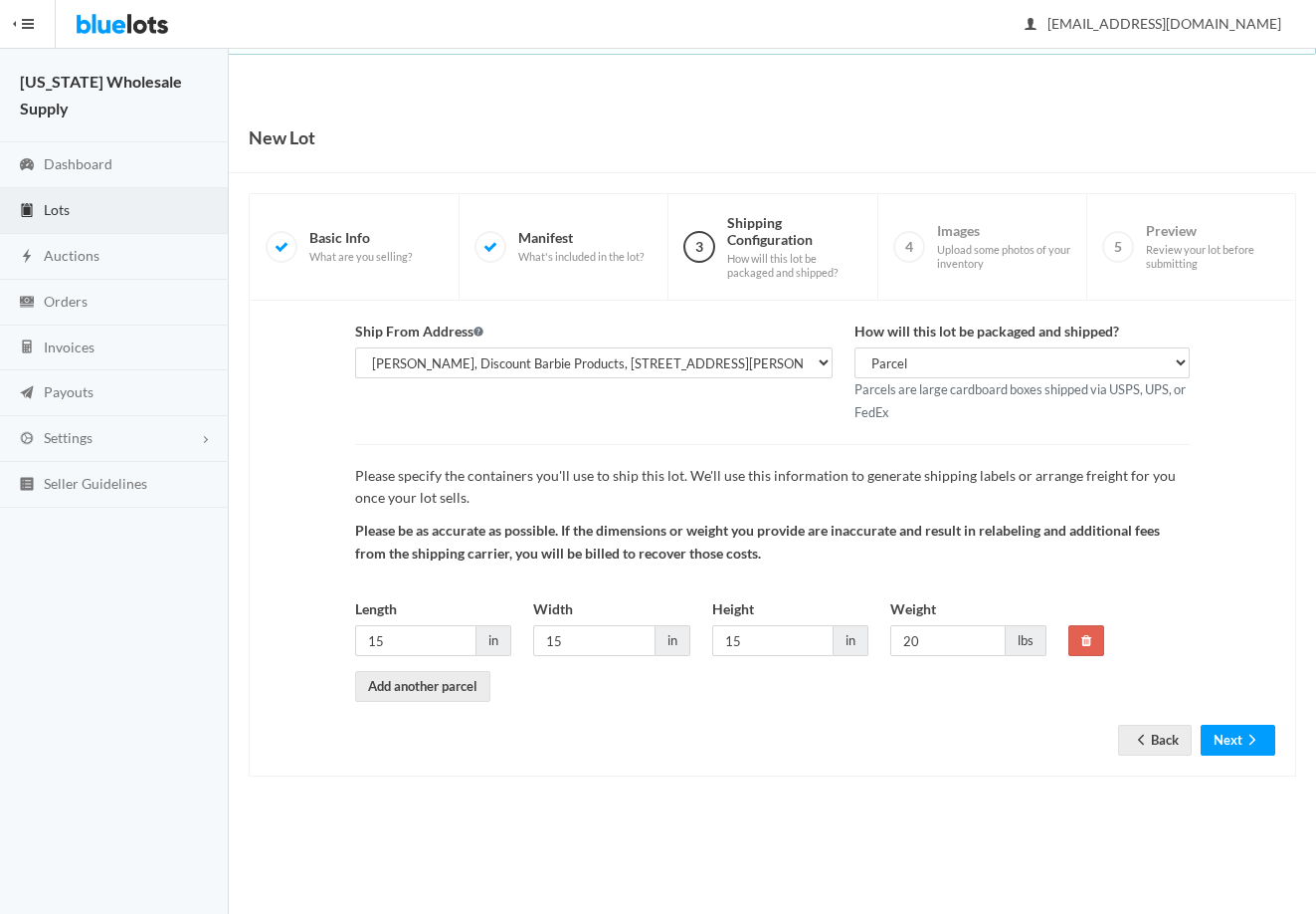
click at [1247, 760] on div "Ship From Address Rick, Discount Barbie Products, 412 Golden Elm Dr, Seffner, F…" at bounding box center [772, 538] width 1047 height 475
click at [1230, 747] on button "Next" at bounding box center [1238, 739] width 75 height 31
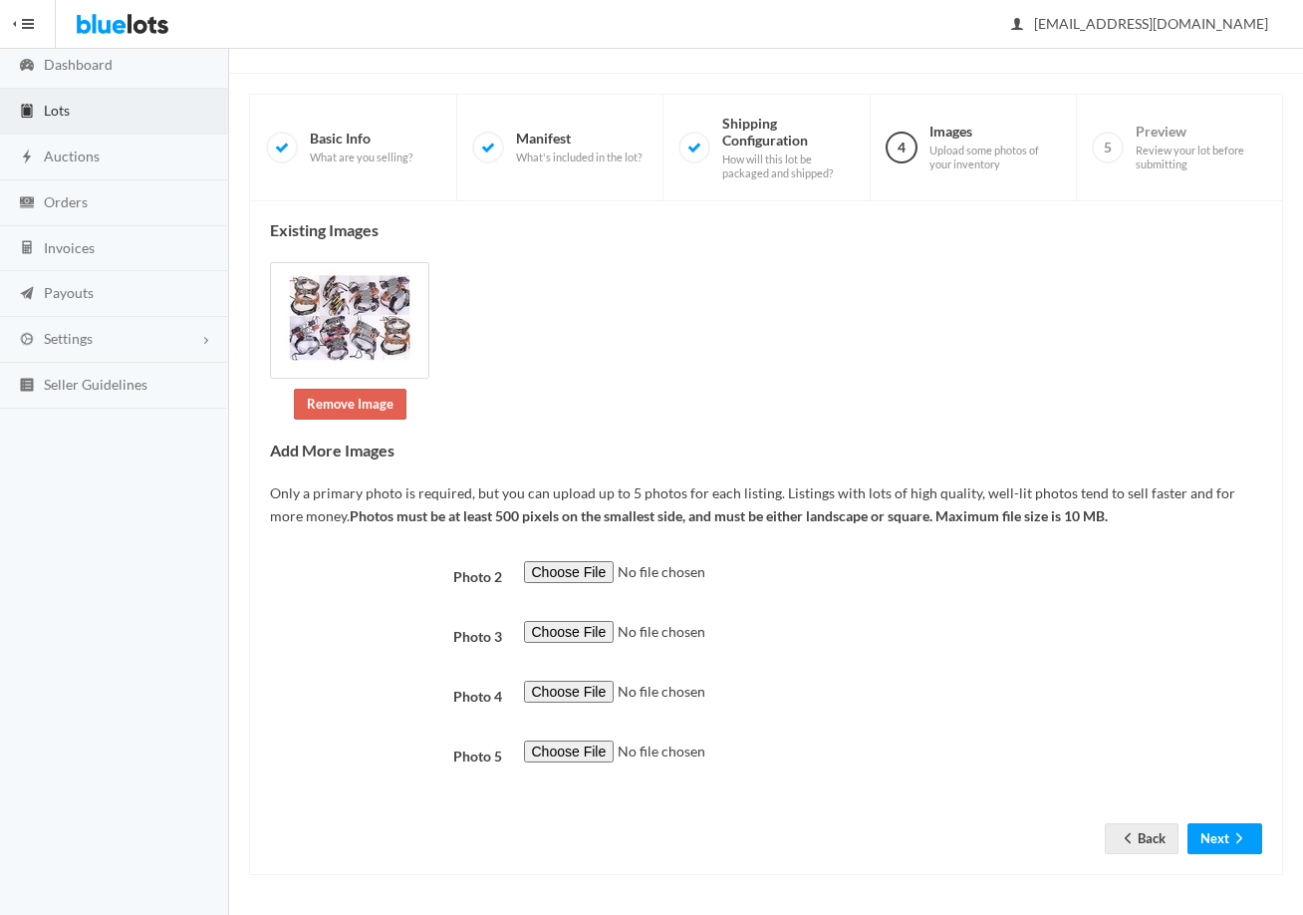
scroll to position [101, 0]
click at [1241, 851] on button "Next" at bounding box center [1225, 837] width 75 height 31
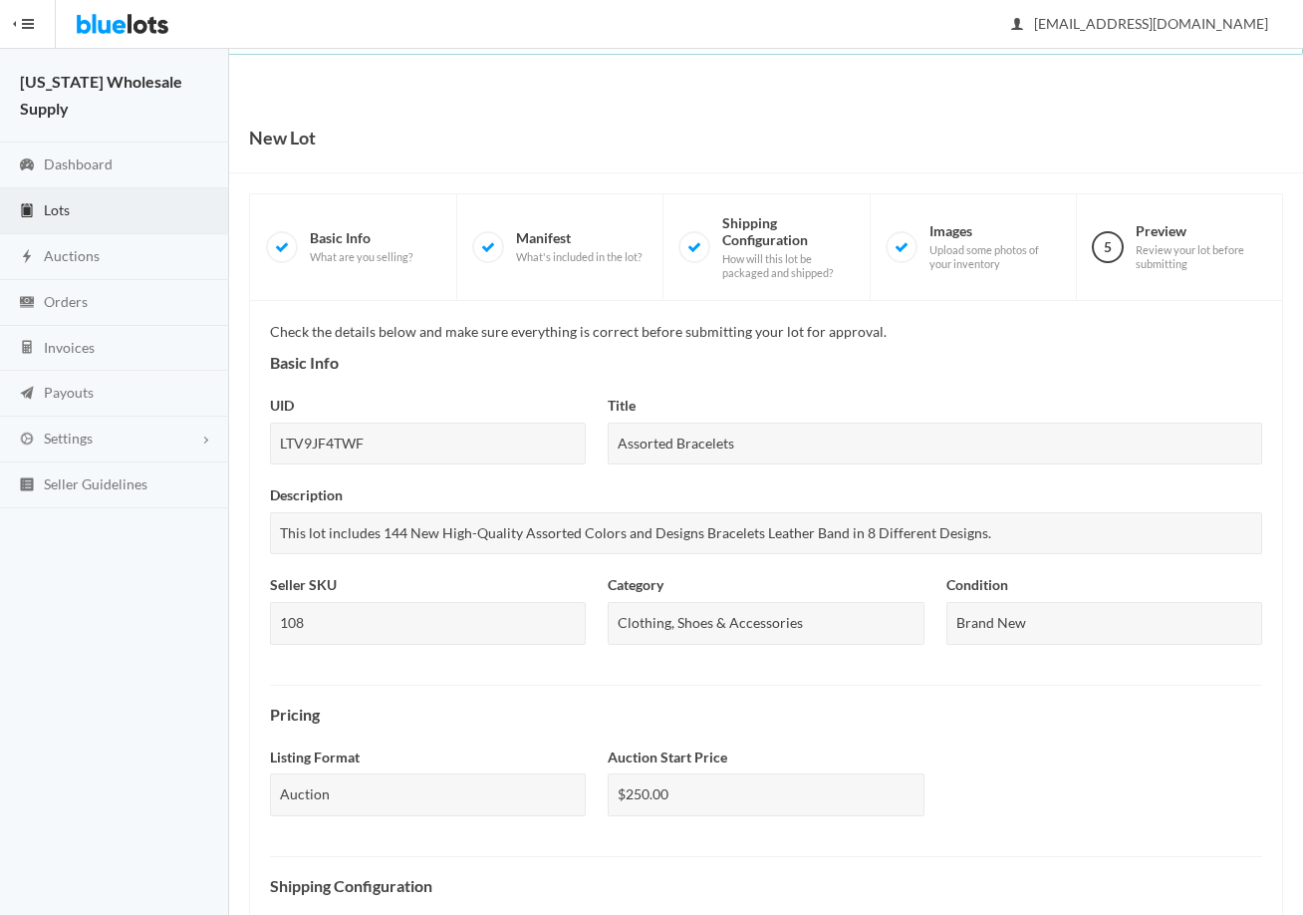
scroll to position [531, 0]
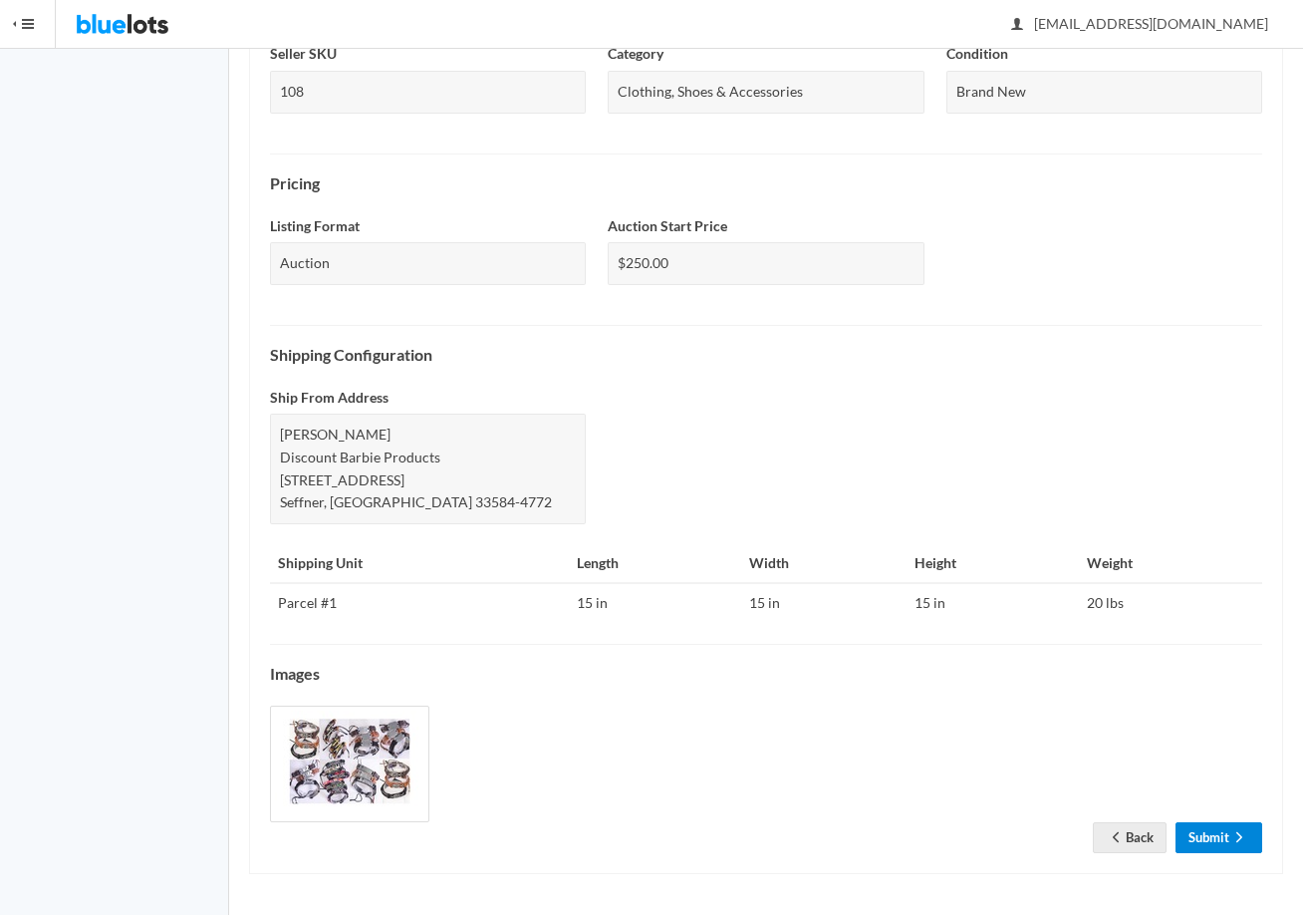
click at [1203, 832] on link "Submit" at bounding box center [1219, 837] width 87 height 31
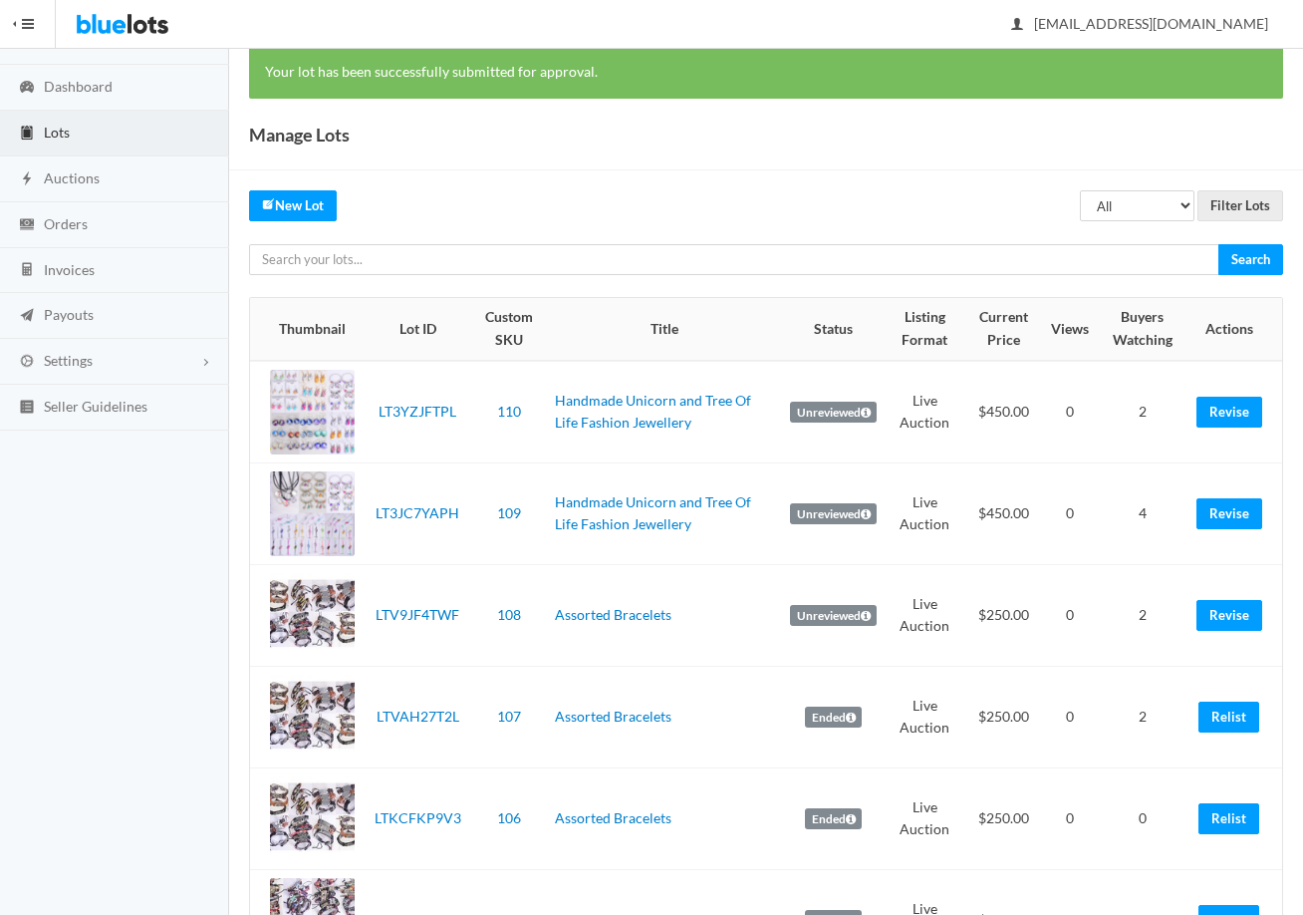
scroll to position [199, 0]
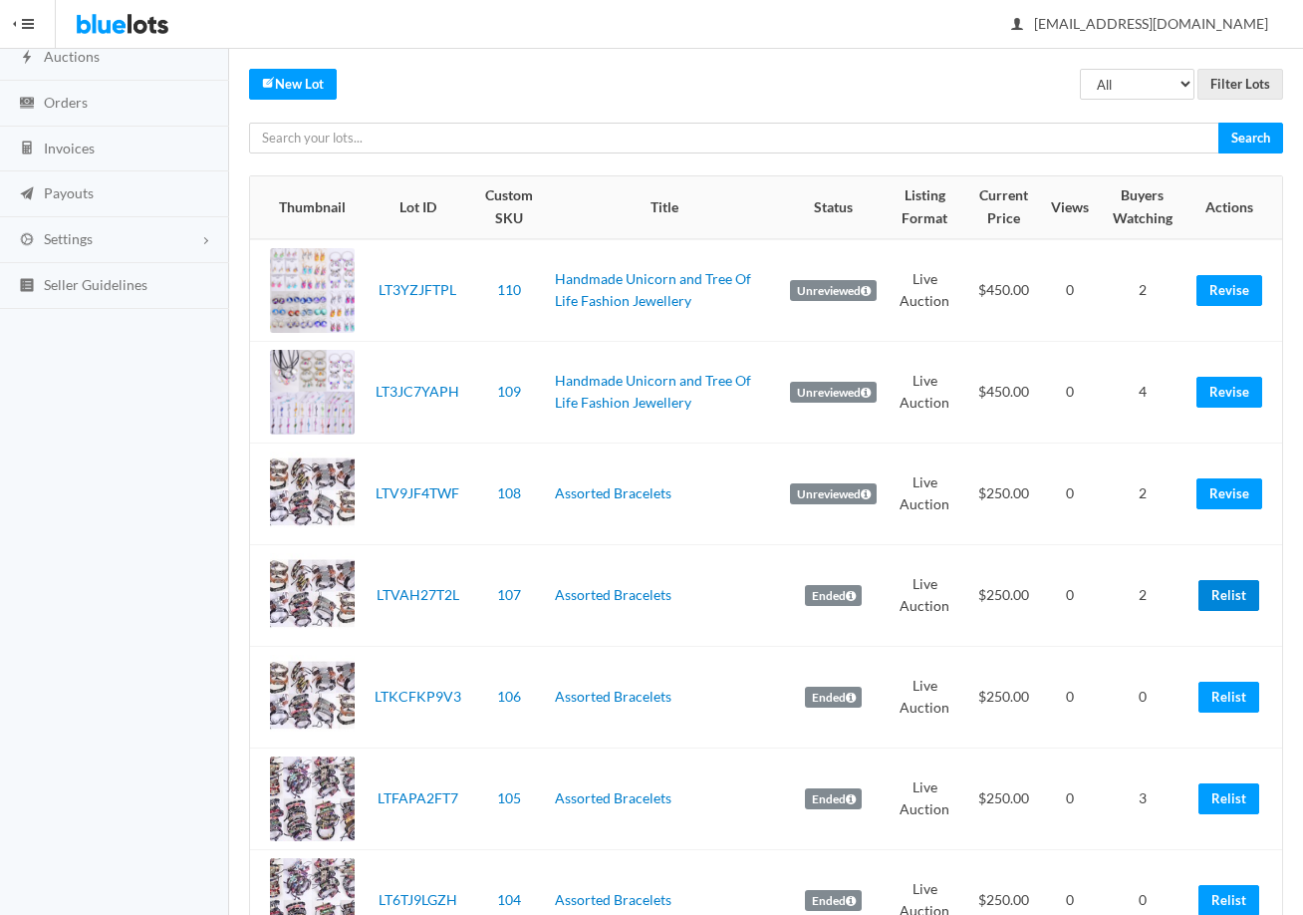
click at [1227, 586] on link "Relist" at bounding box center [1229, 595] width 61 height 31
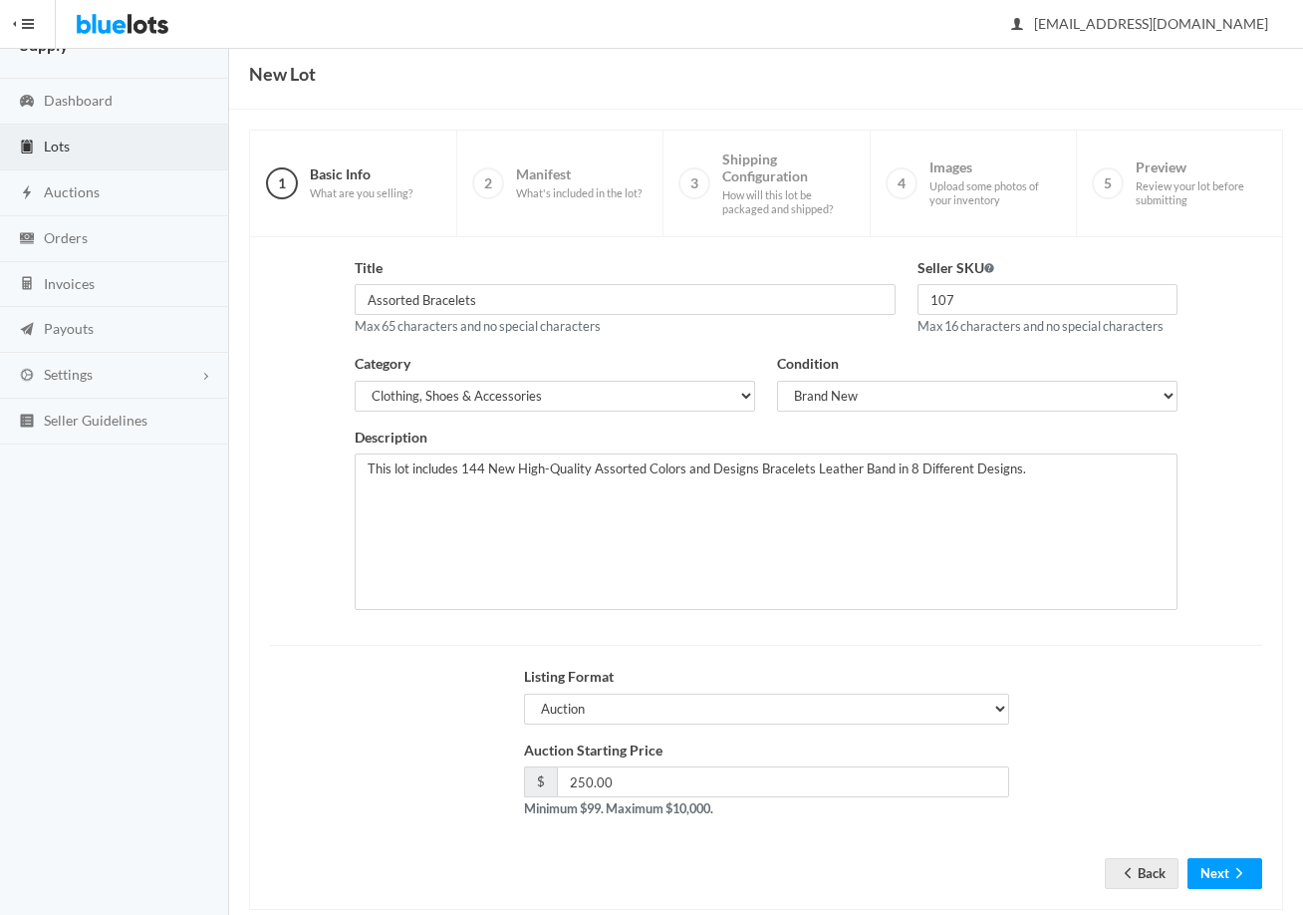
scroll to position [100, 0]
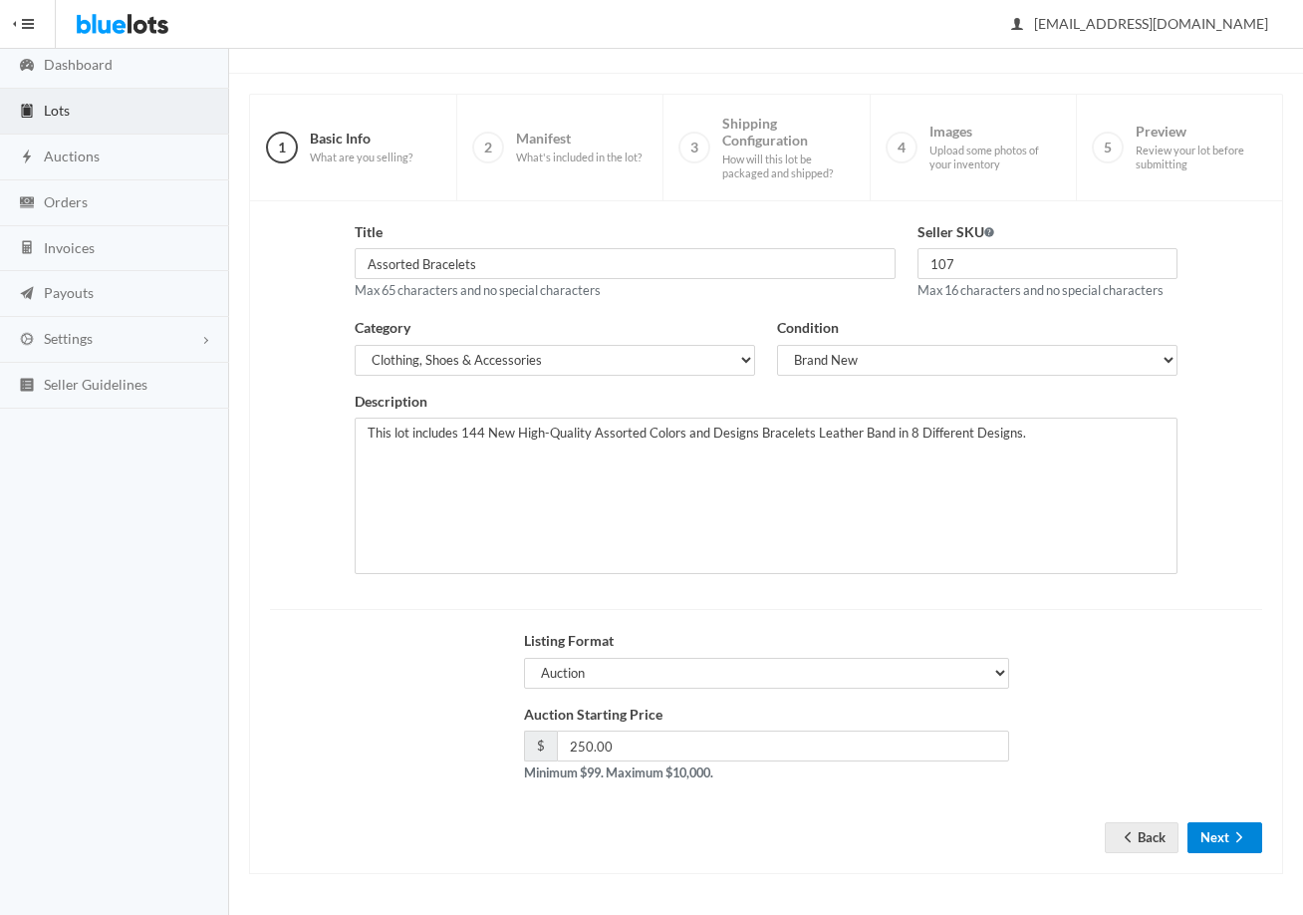
click at [1217, 840] on button "Next" at bounding box center [1225, 837] width 75 height 31
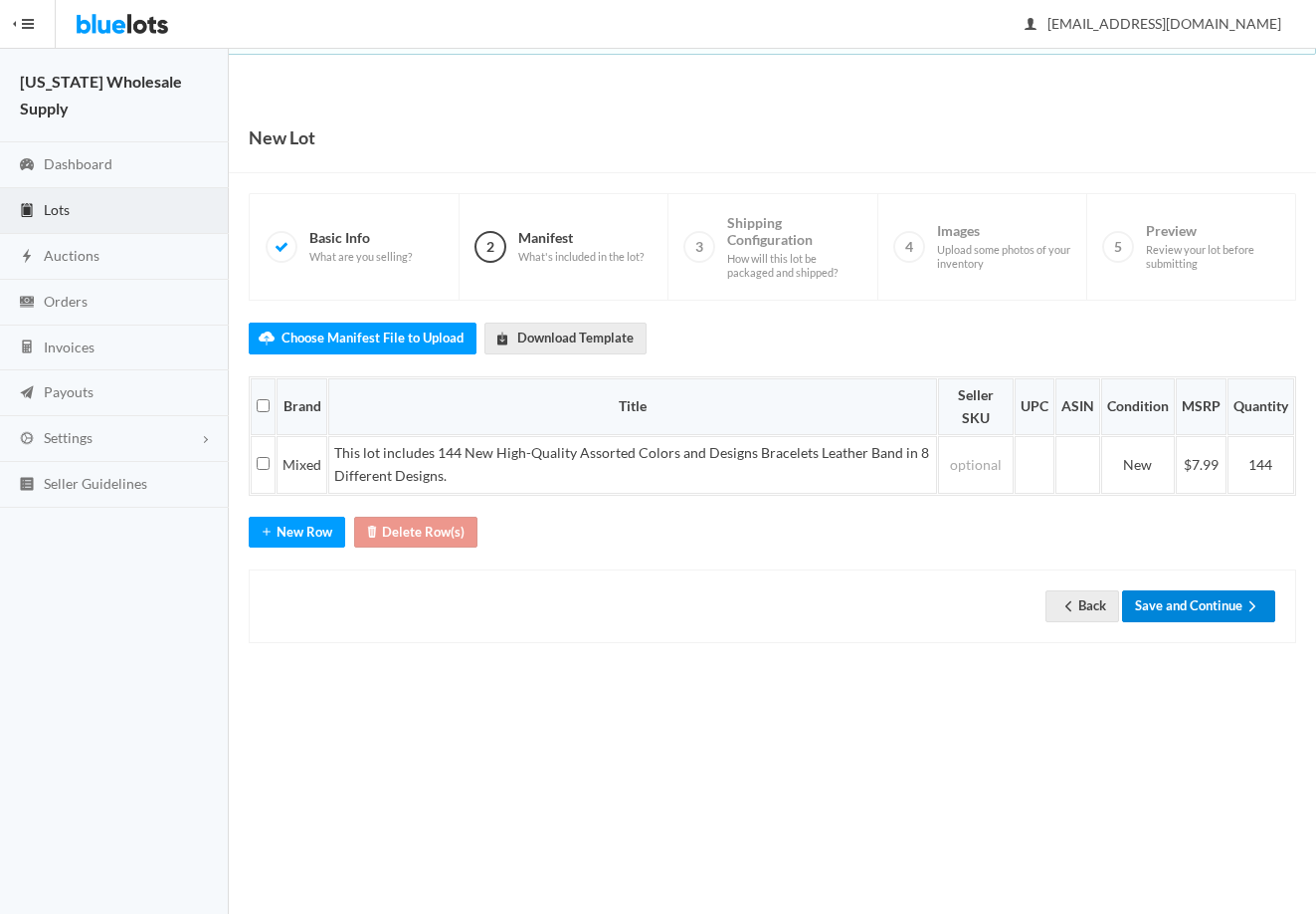
click at [1200, 615] on button "Save and Continue" at bounding box center [1198, 605] width 153 height 31
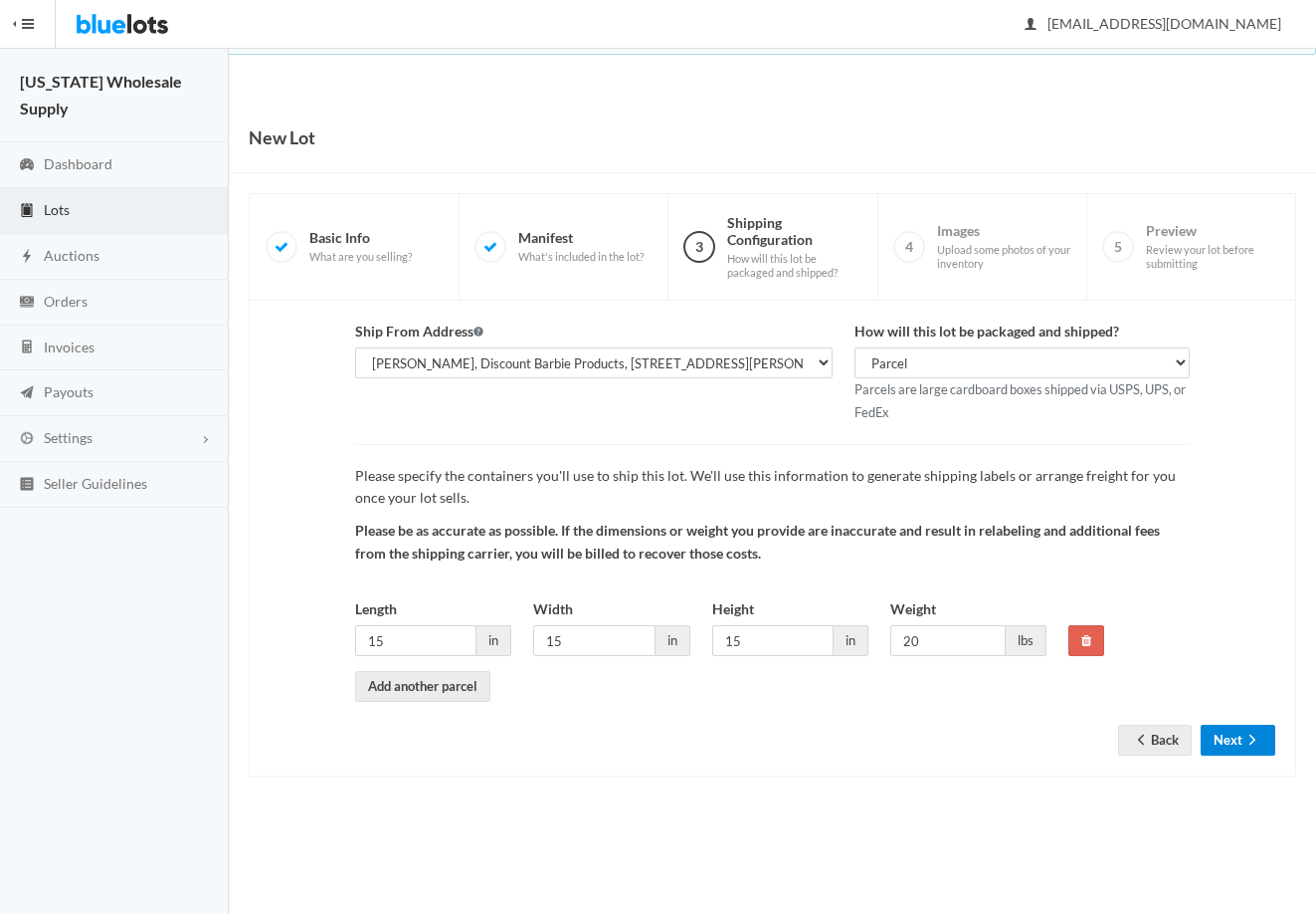
click at [1230, 738] on button "Next" at bounding box center [1238, 739] width 75 height 31
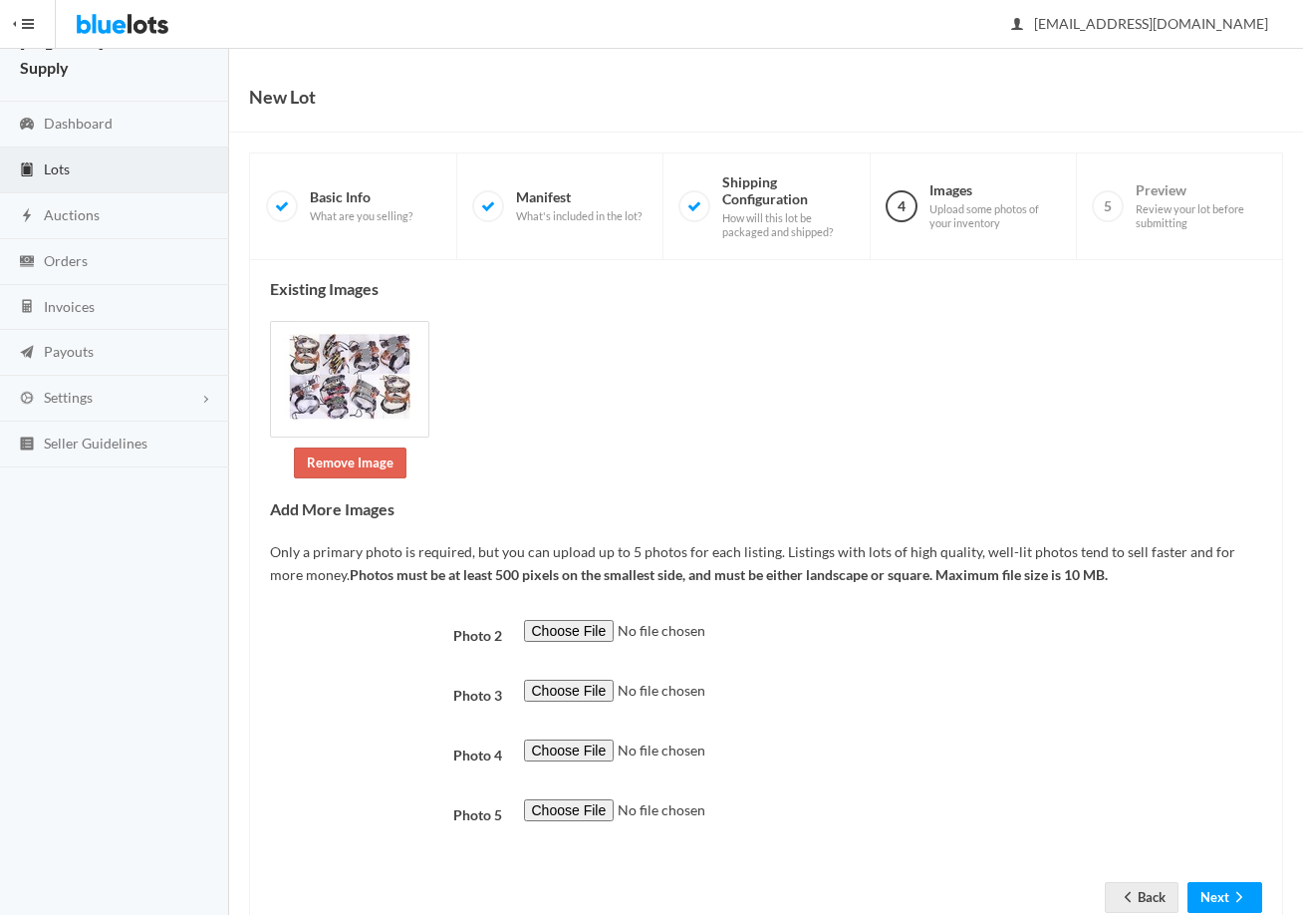
scroll to position [101, 0]
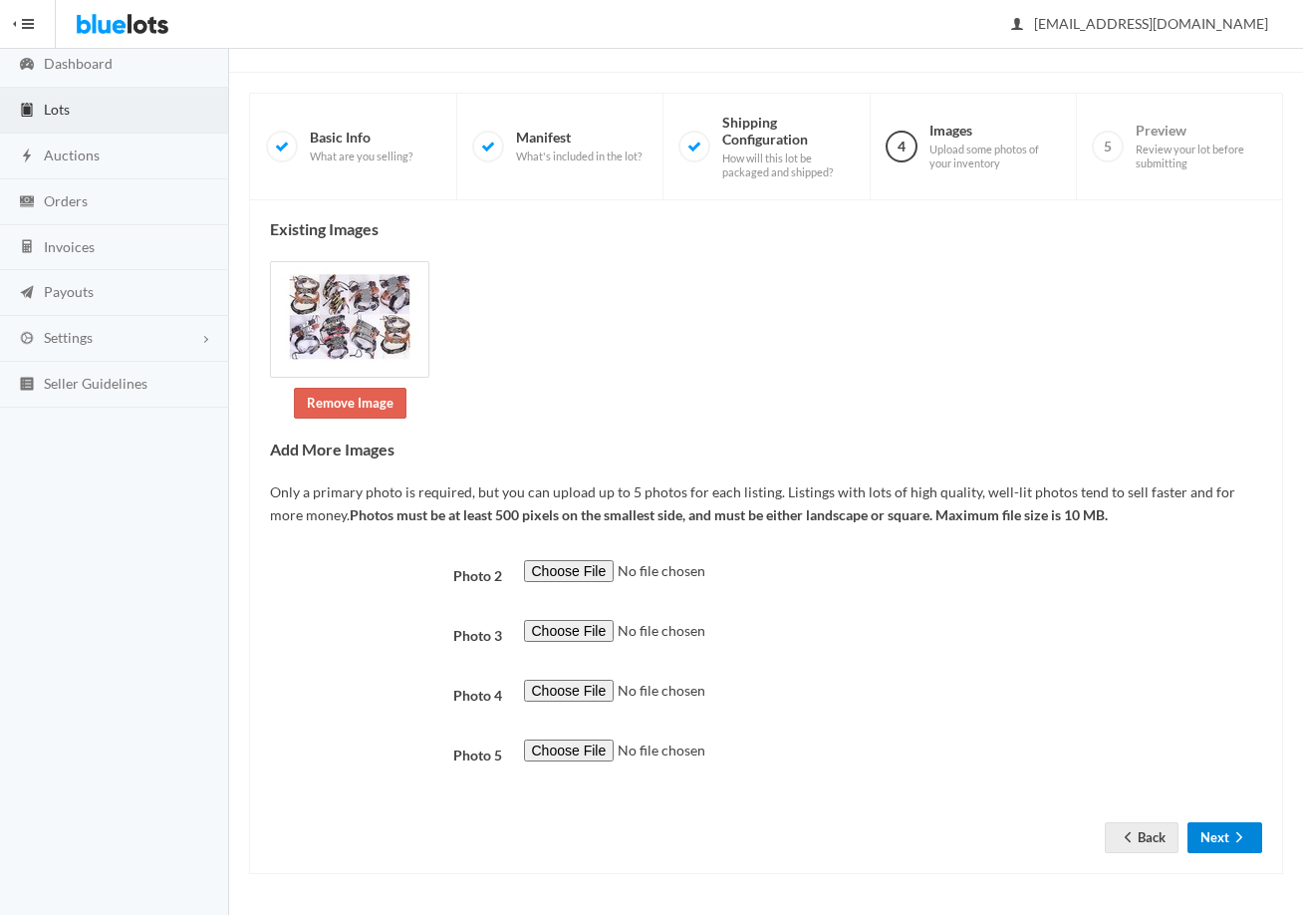
click at [1231, 852] on button "Next" at bounding box center [1225, 837] width 75 height 31
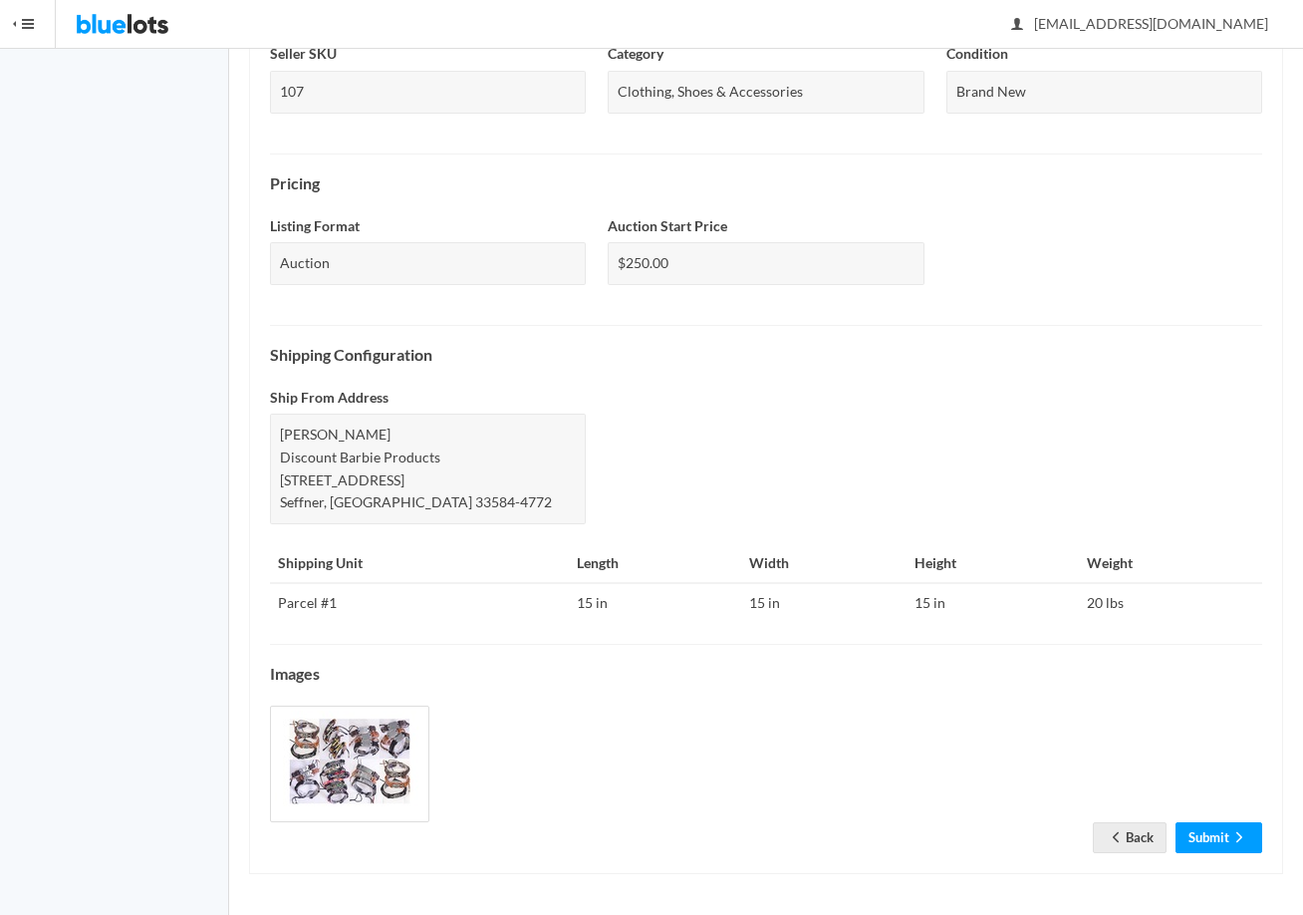
scroll to position [531, 0]
click at [1206, 834] on link "Submit" at bounding box center [1219, 837] width 87 height 31
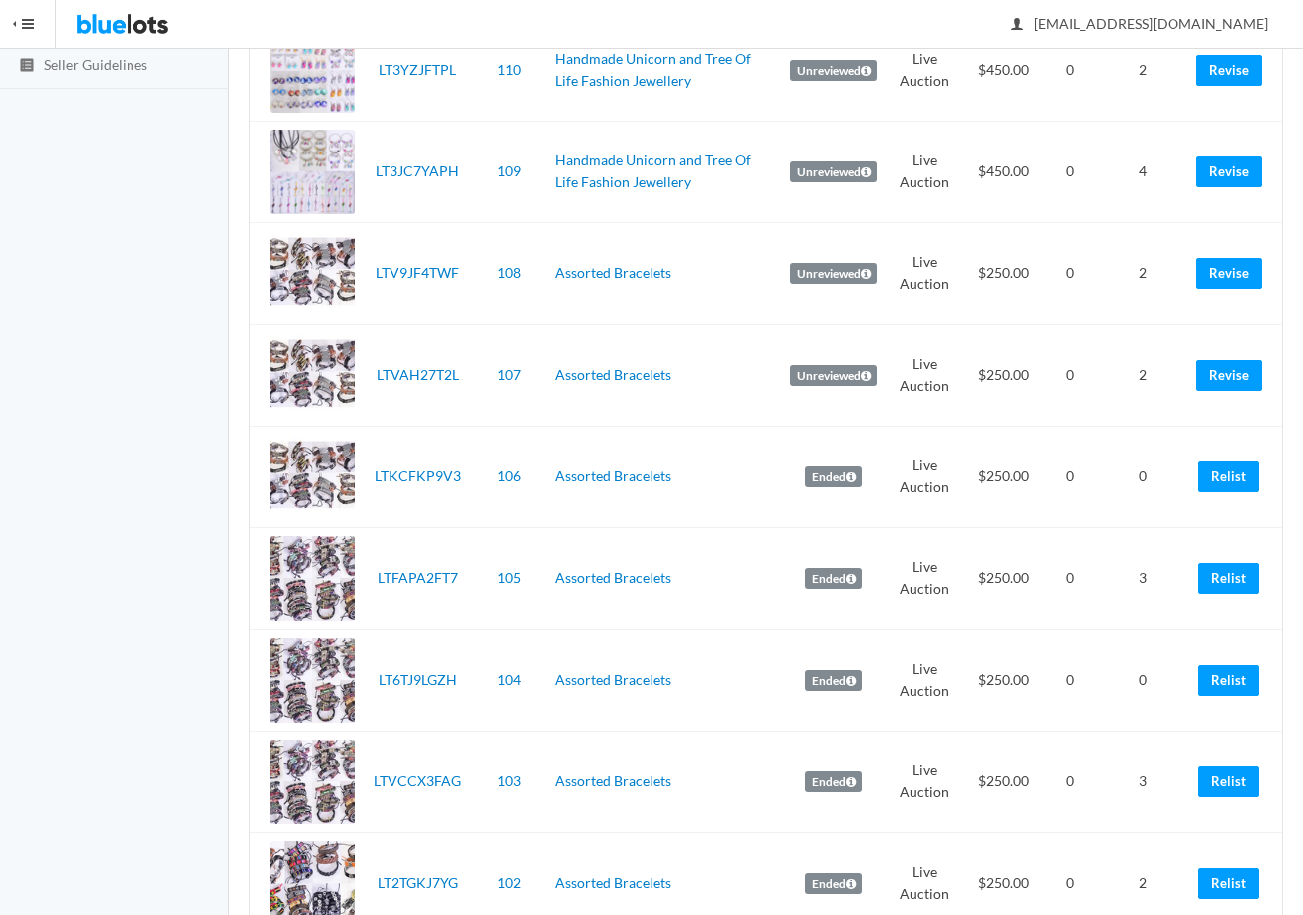
scroll to position [498, 0]
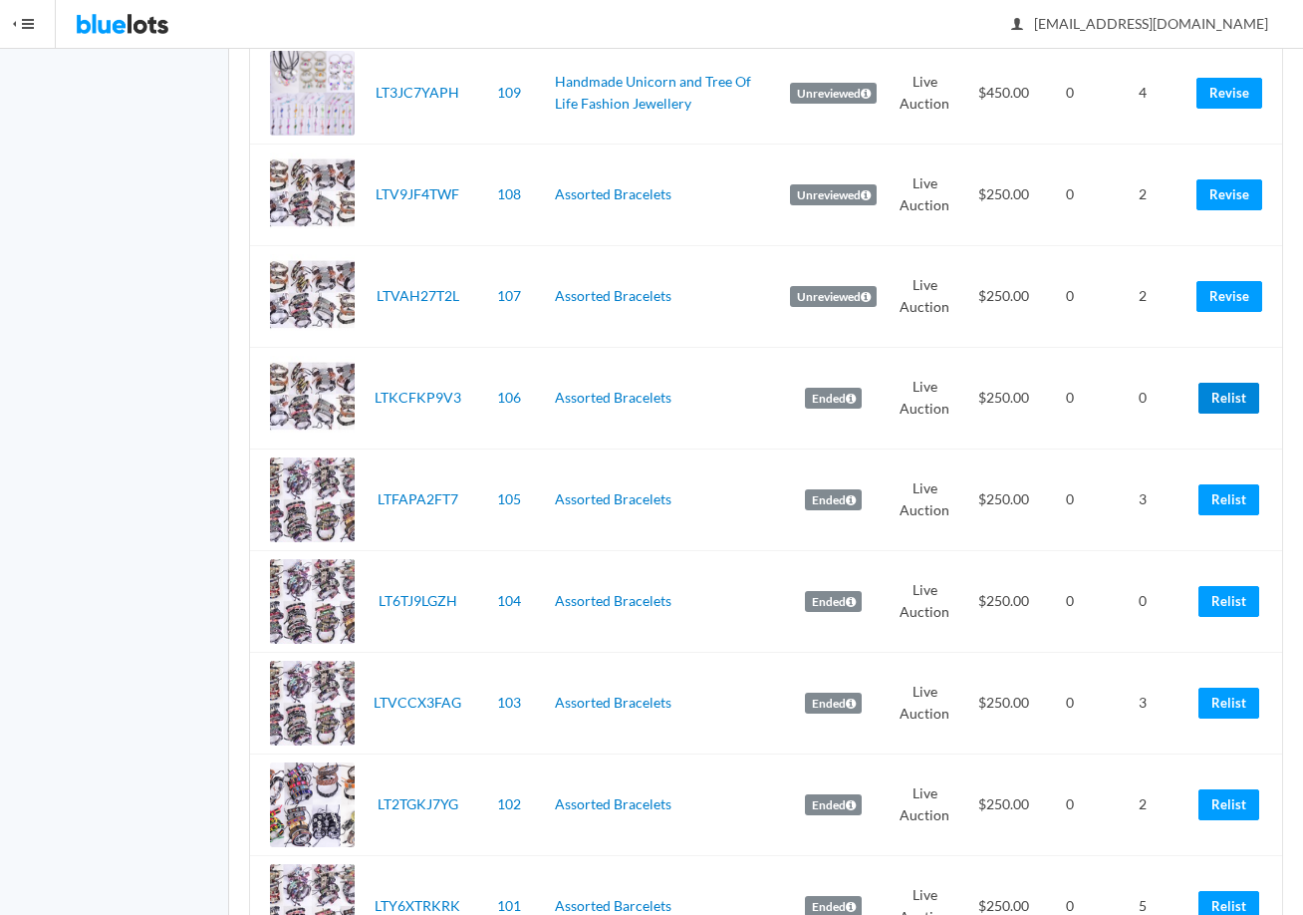
click at [1234, 409] on link "Relist" at bounding box center [1229, 398] width 61 height 31
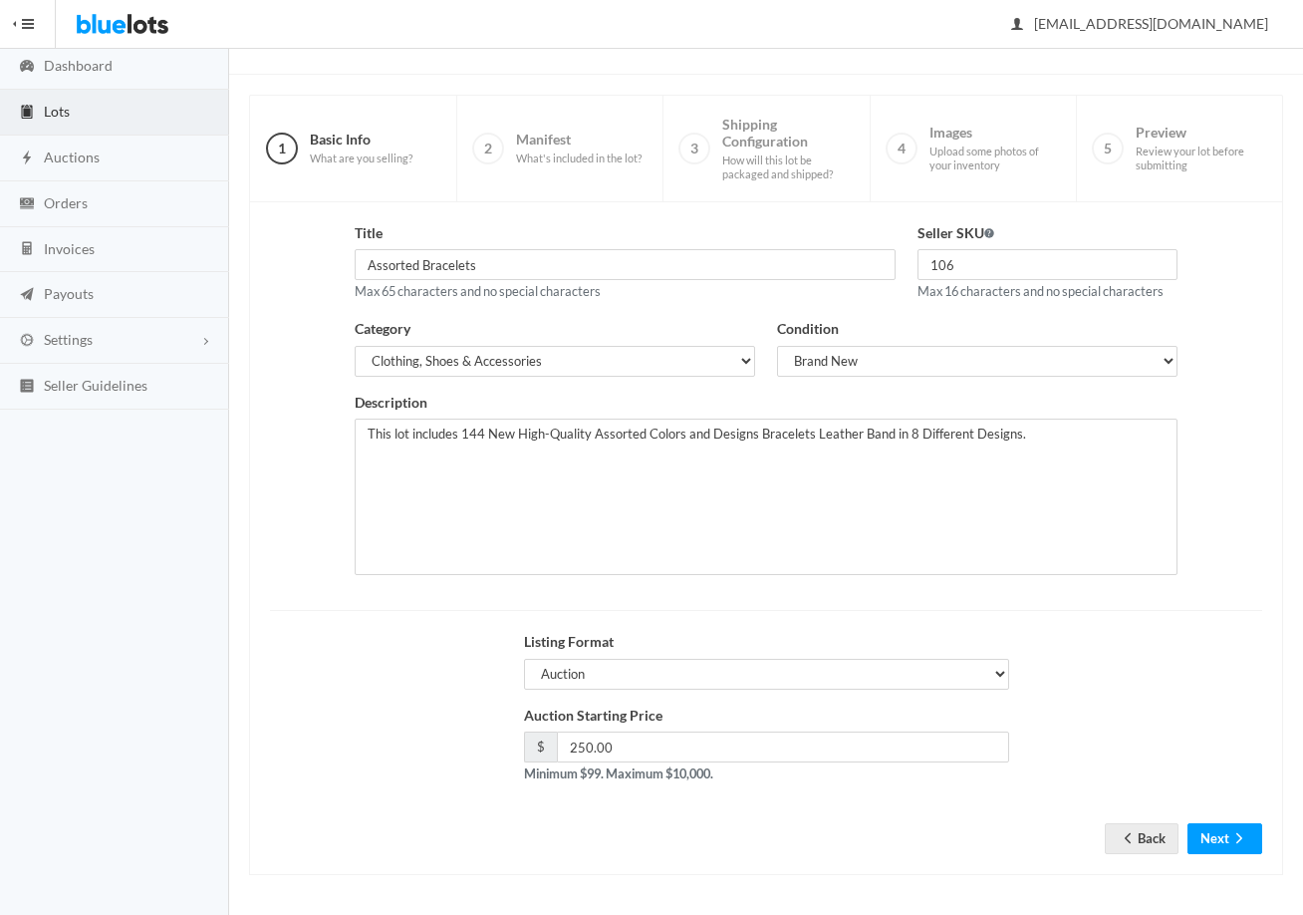
scroll to position [100, 0]
click at [1231, 828] on button "Next" at bounding box center [1225, 837] width 75 height 31
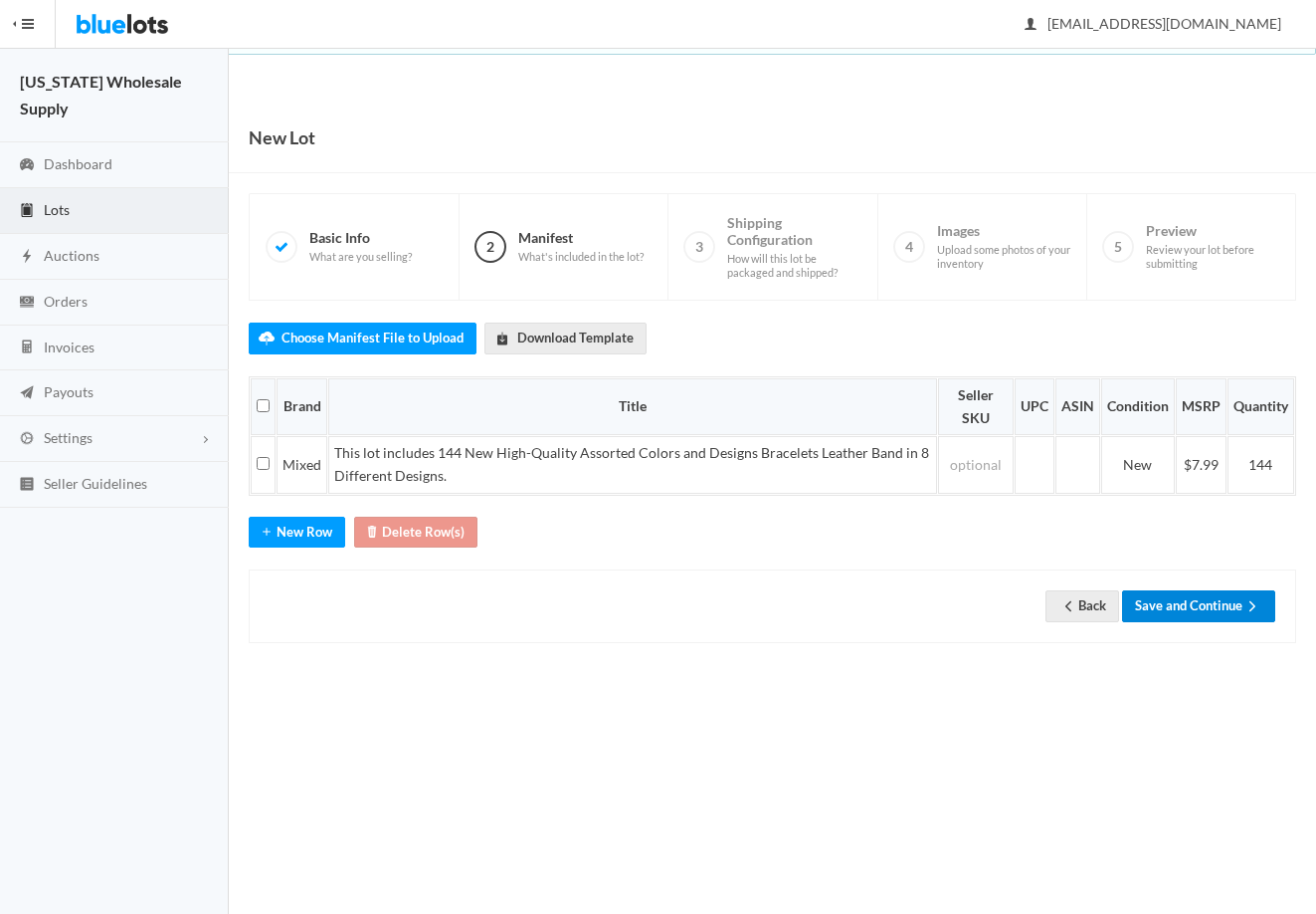
click at [1201, 605] on button "Save and Continue" at bounding box center [1198, 605] width 153 height 31
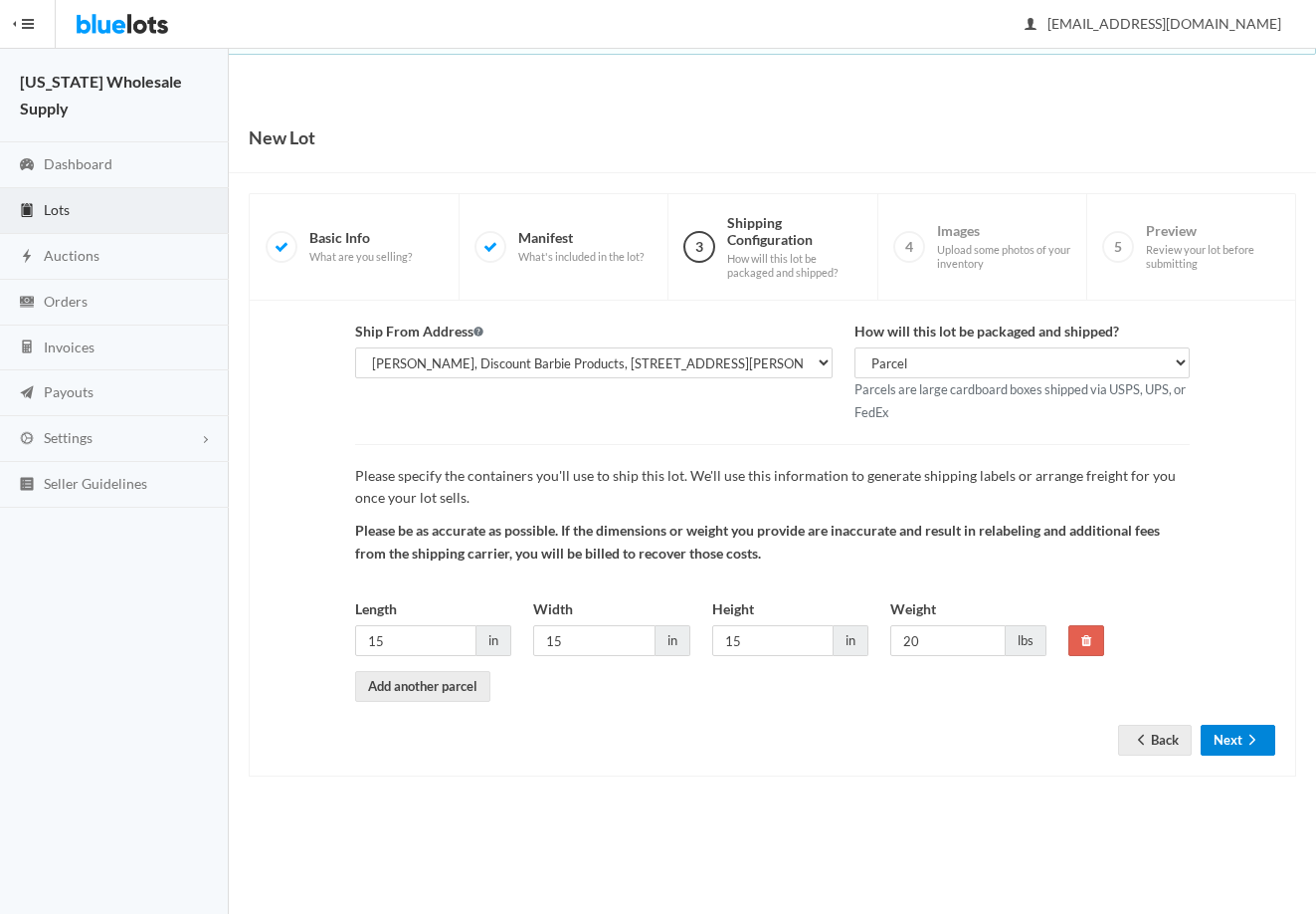
click at [1236, 730] on button "Next" at bounding box center [1238, 739] width 75 height 31
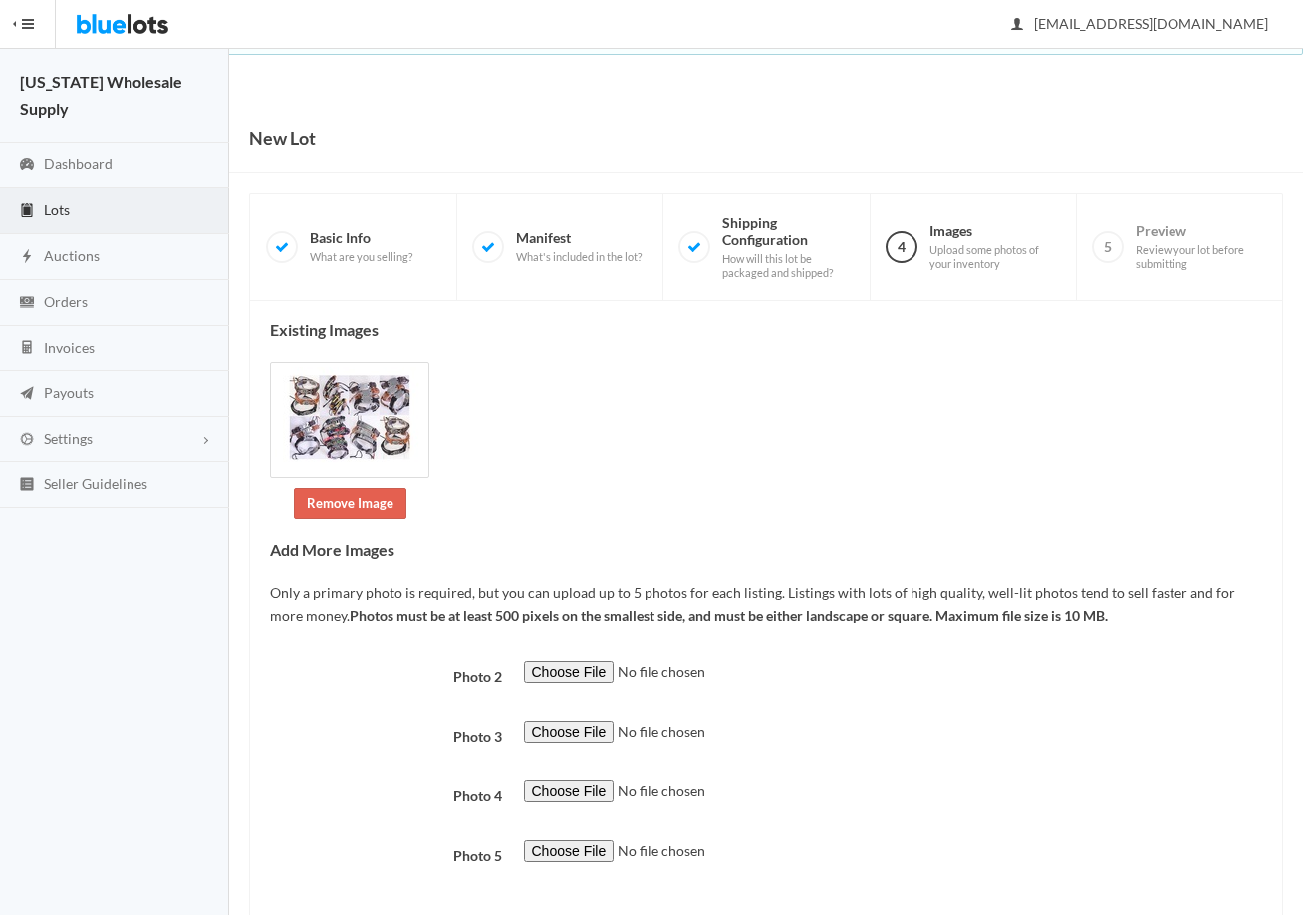
scroll to position [101, 0]
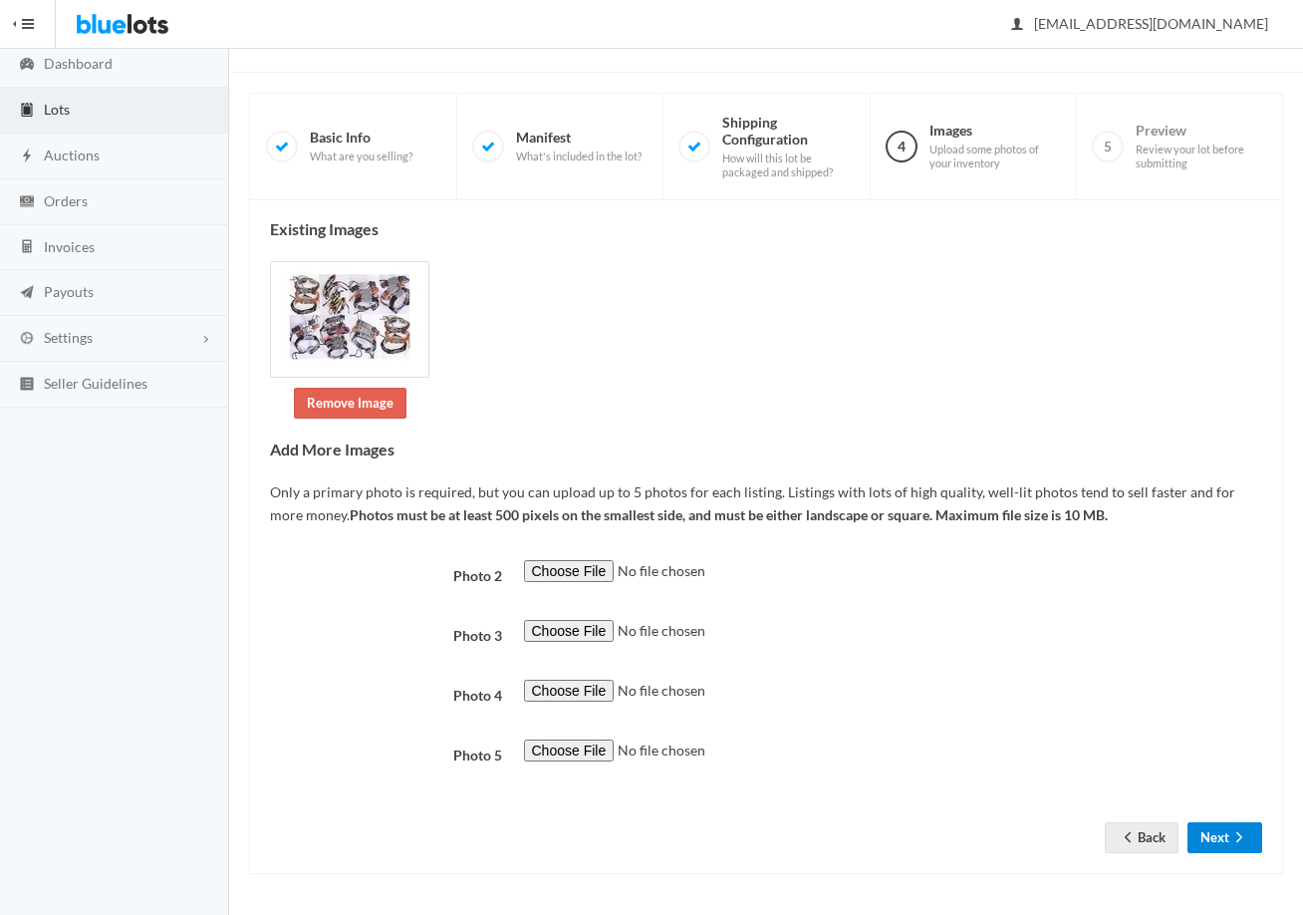
click at [1233, 841] on icon "arrow forward" at bounding box center [1240, 837] width 20 height 16
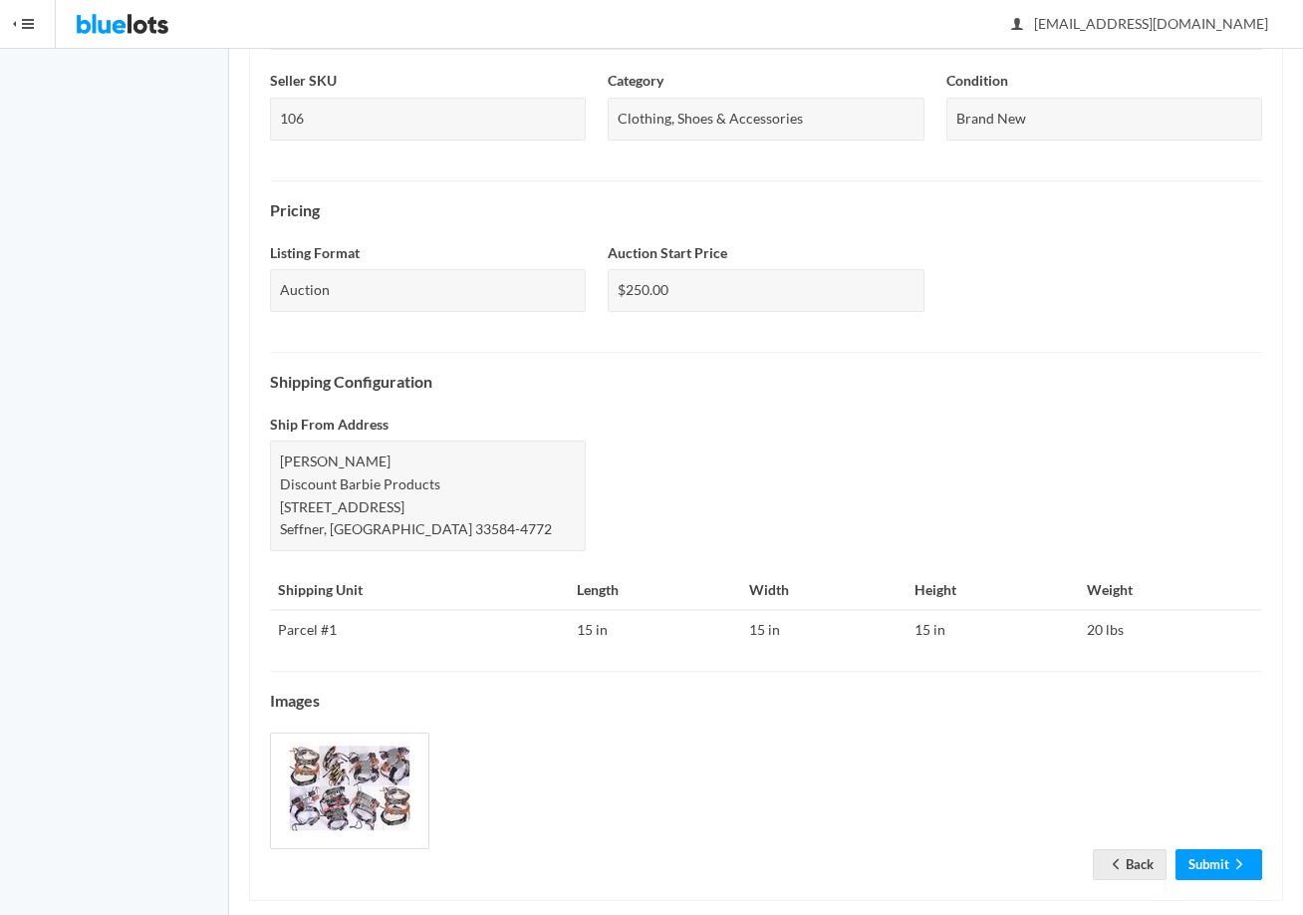
scroll to position [531, 0]
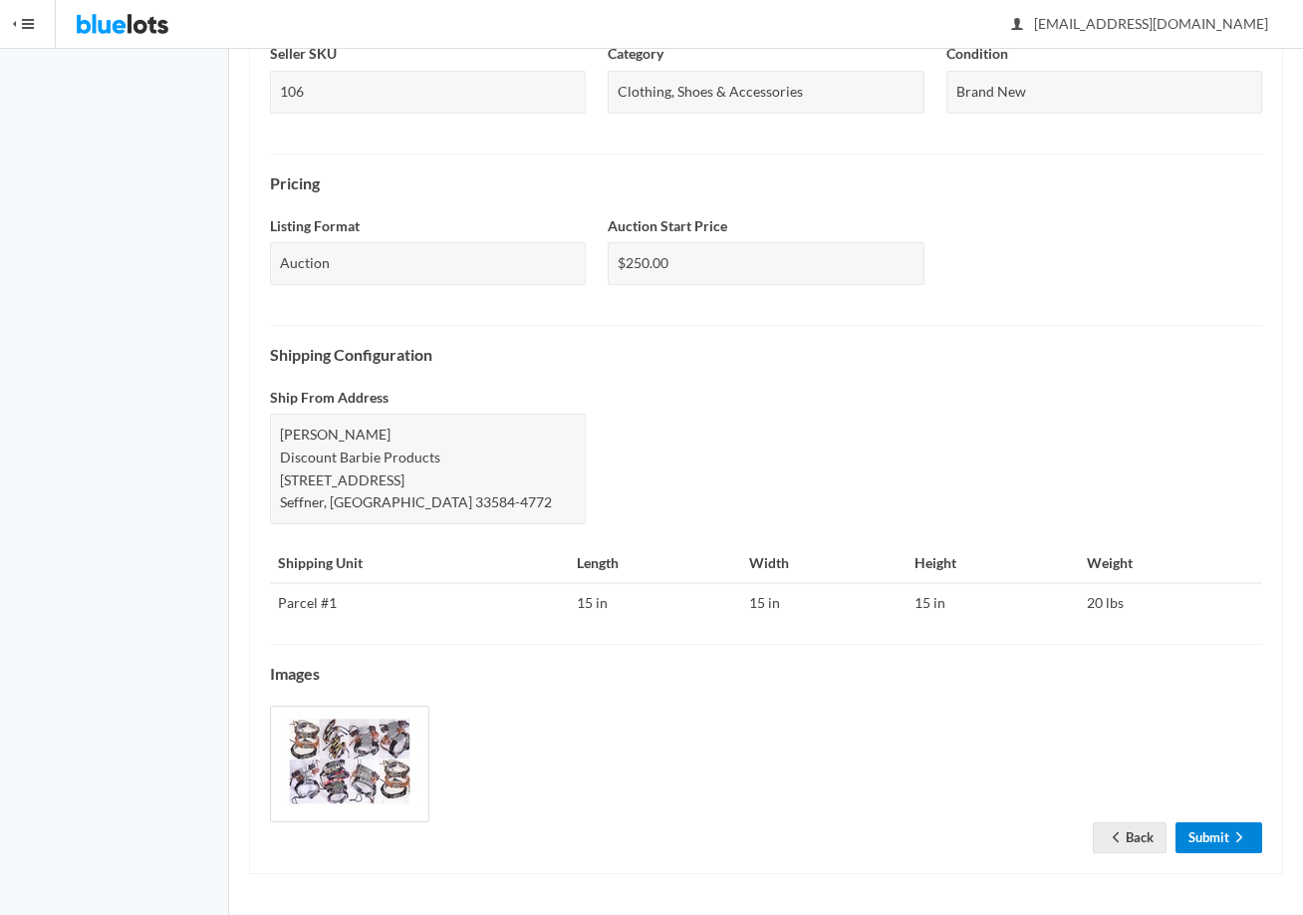
click at [1220, 848] on link "Submit" at bounding box center [1219, 837] width 87 height 31
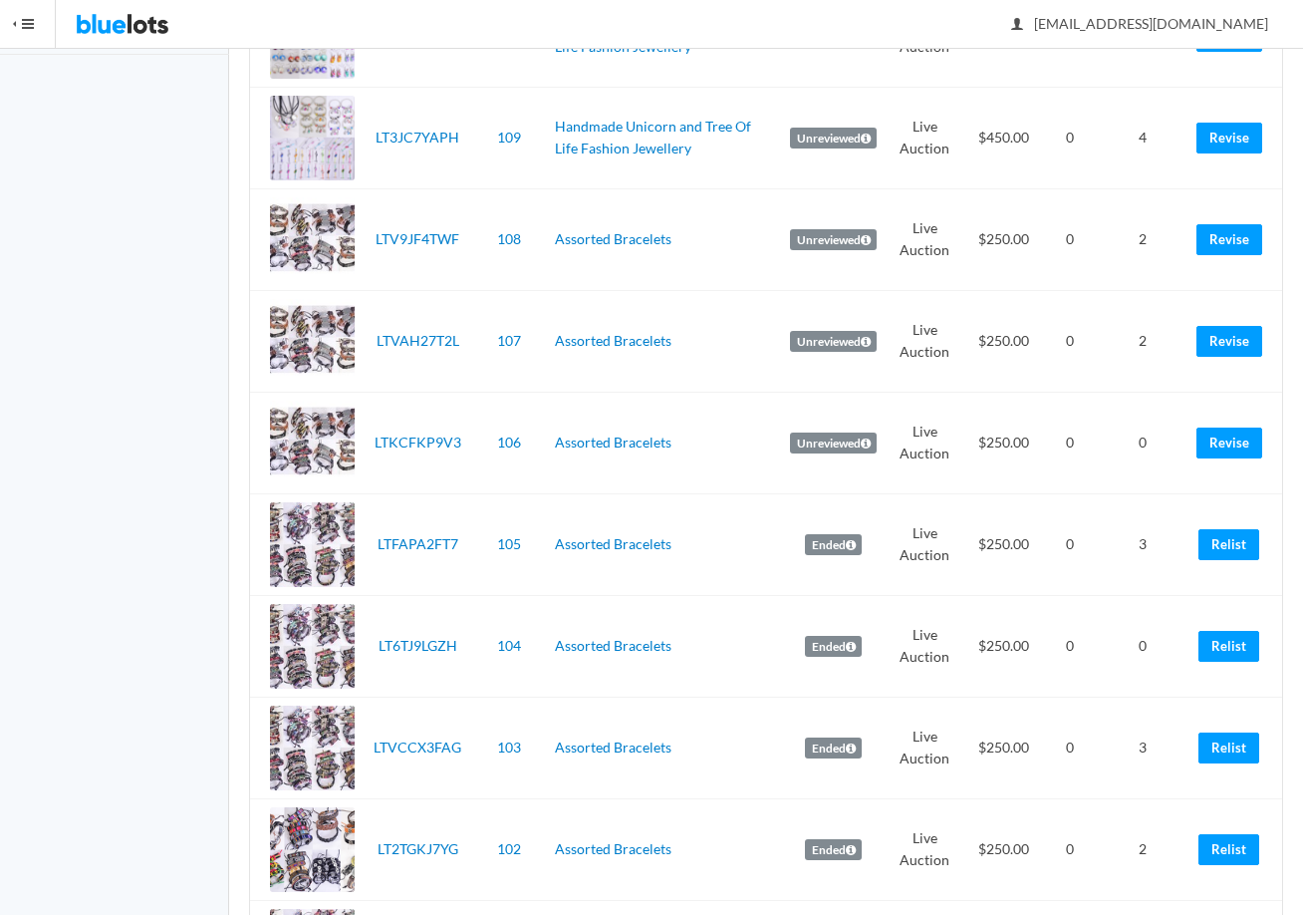
scroll to position [498, 0]
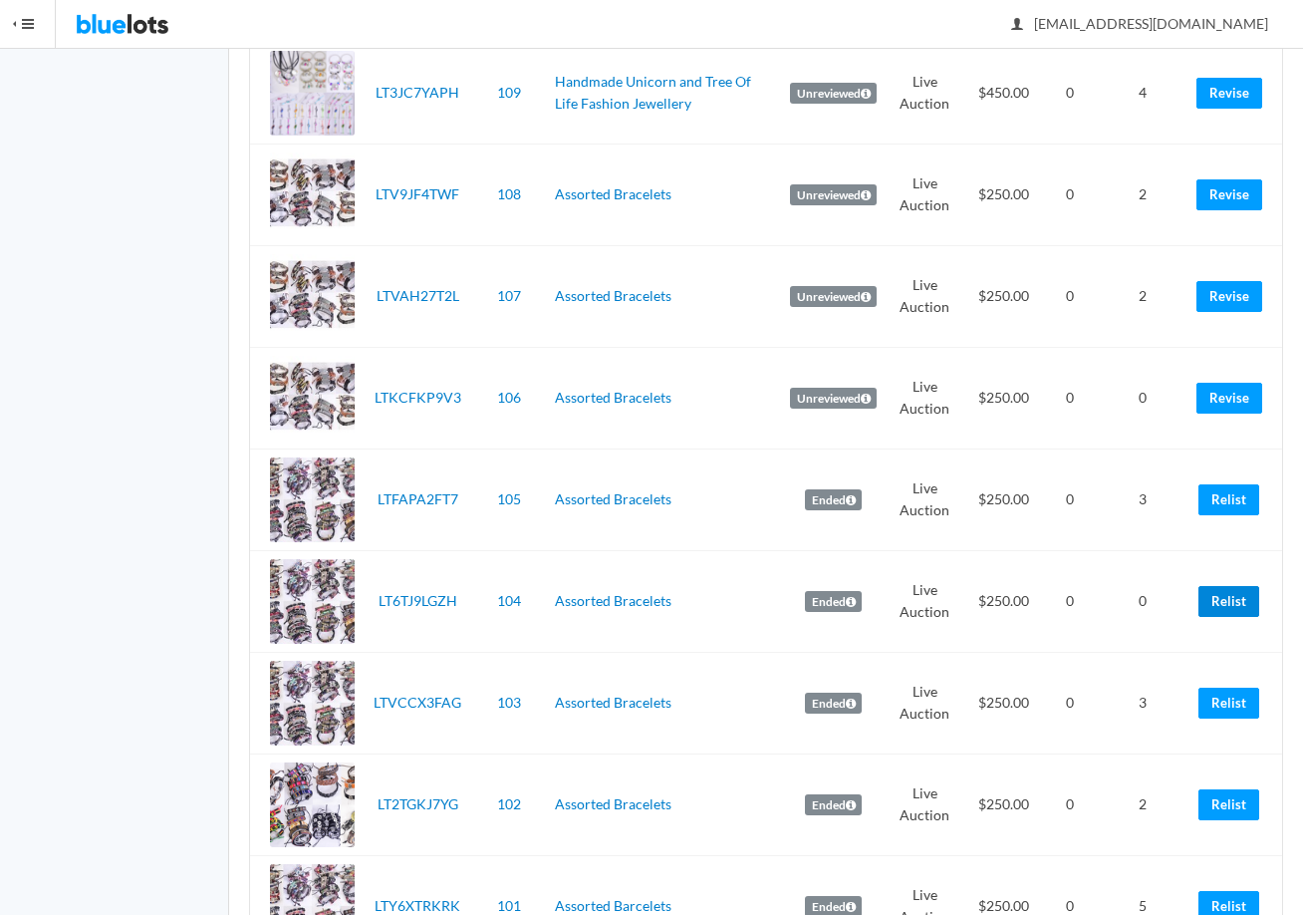
click at [1230, 605] on link "Relist" at bounding box center [1229, 601] width 61 height 31
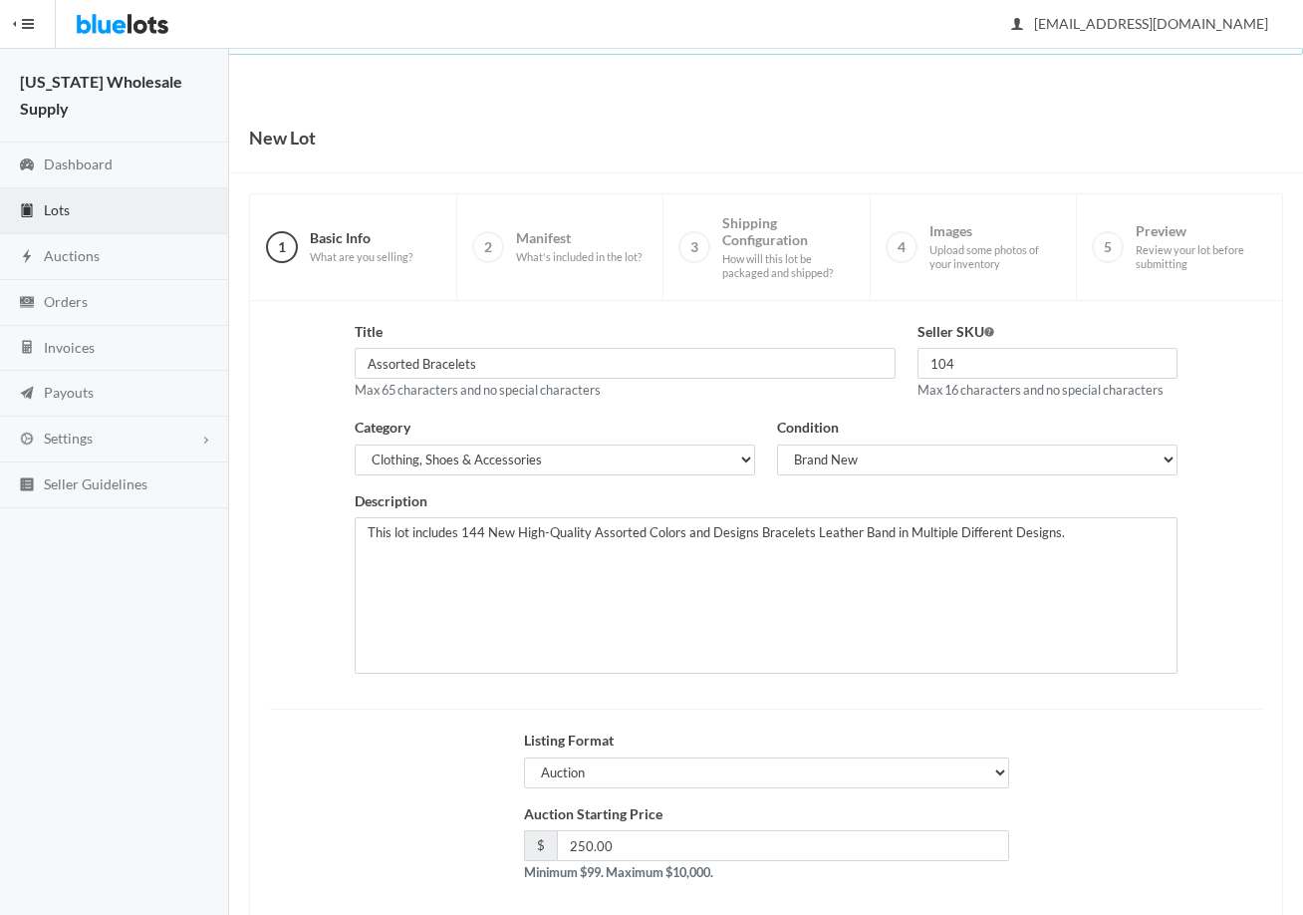
scroll to position [100, 0]
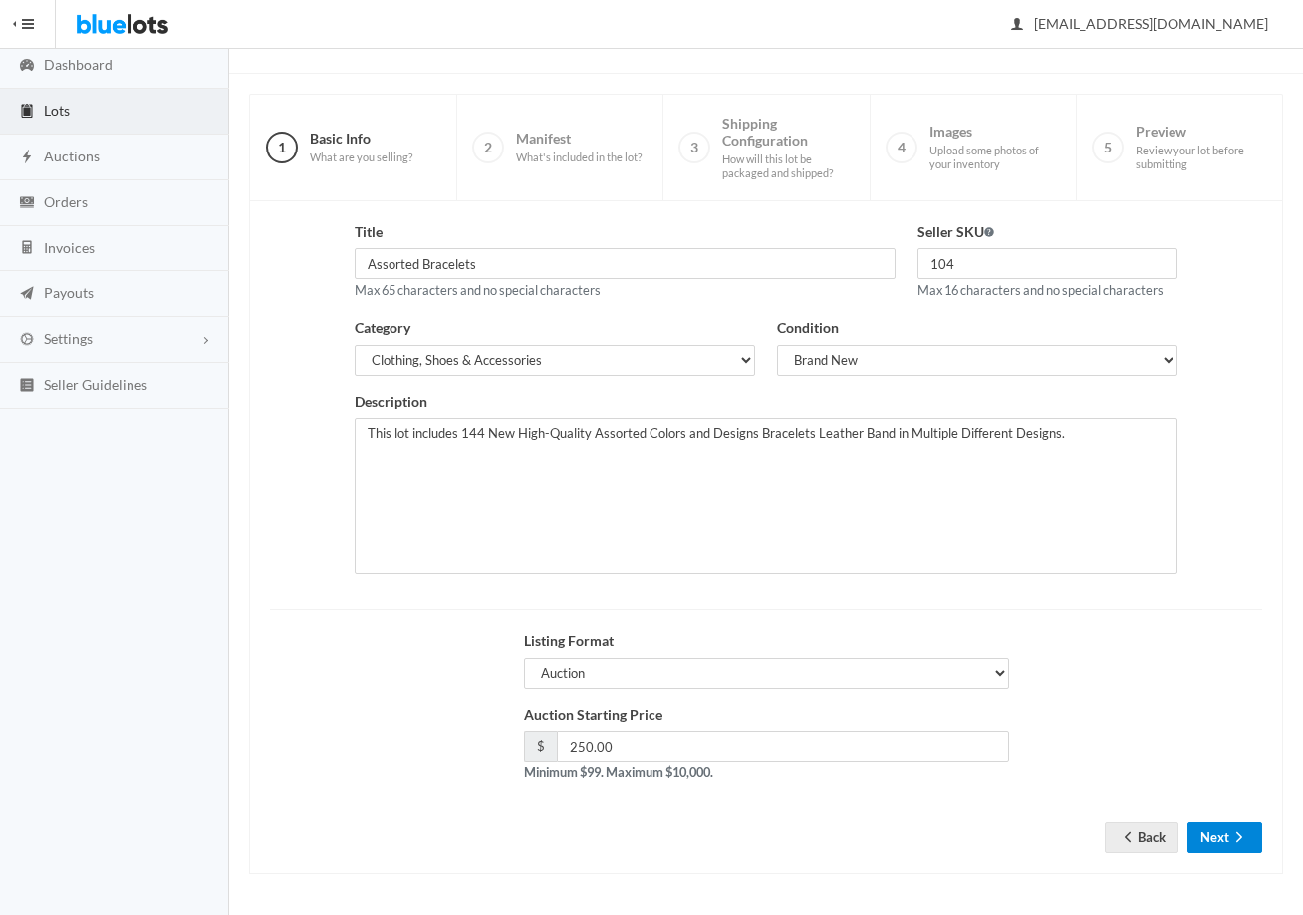
click at [1219, 827] on button "Next" at bounding box center [1225, 837] width 75 height 31
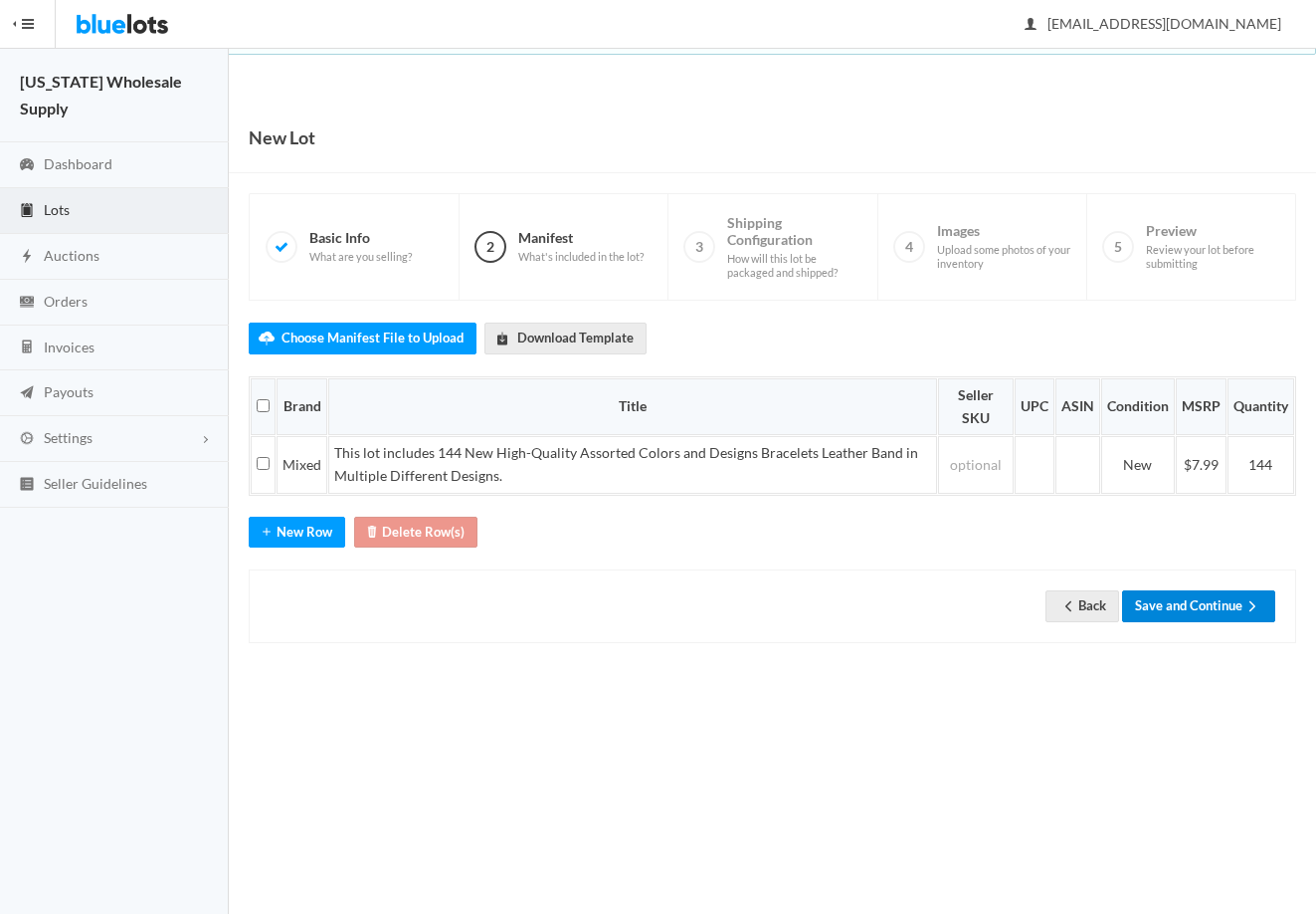
click at [1210, 607] on button "Save and Continue" at bounding box center [1198, 605] width 153 height 31
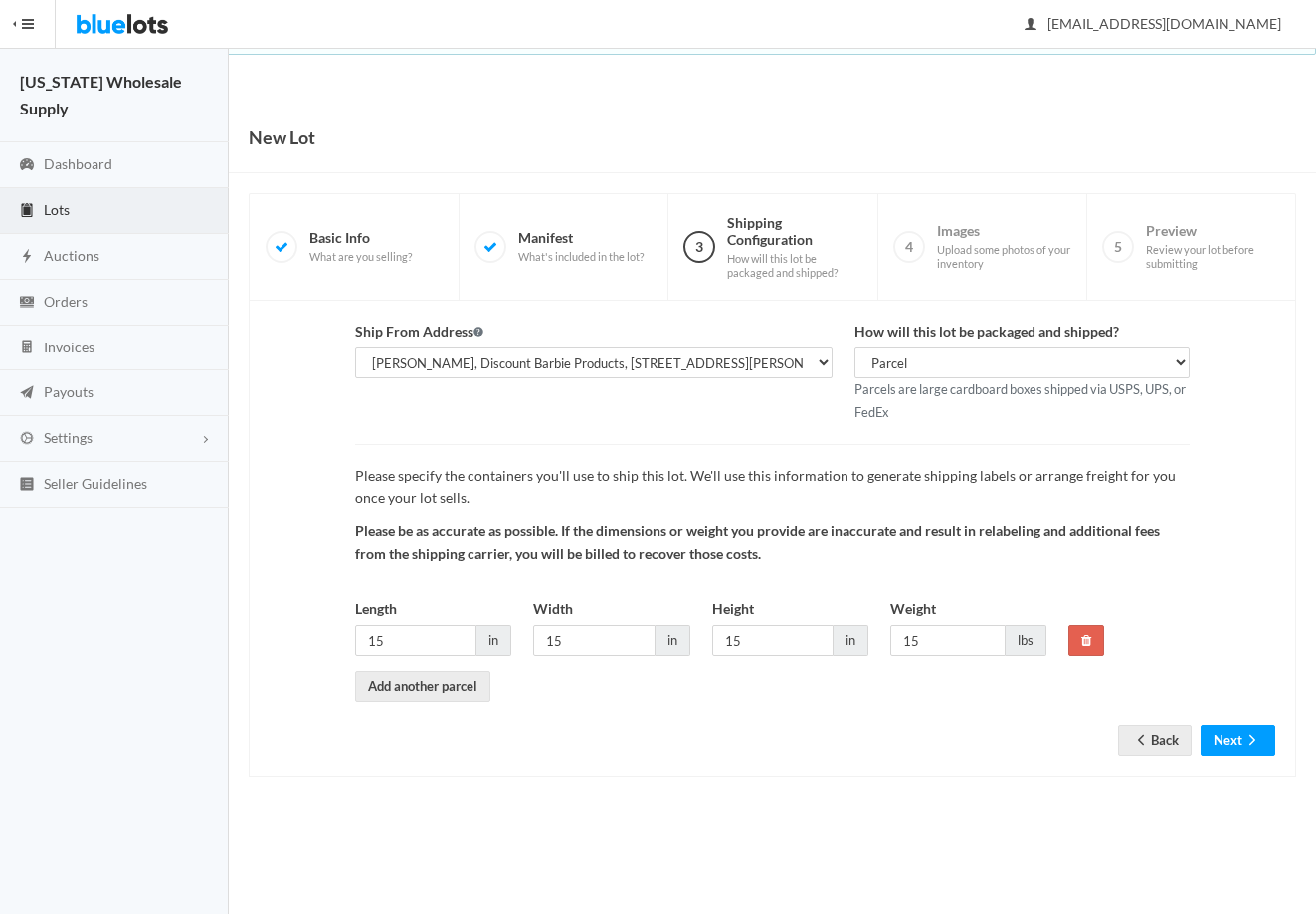
click at [1247, 716] on form "Ship From Address [PERSON_NAME], Discount Barbie Products, [STREET_ADDRESS][PER…" at bounding box center [772, 522] width 1005 height 405
click at [1240, 745] on button "Next" at bounding box center [1238, 739] width 75 height 31
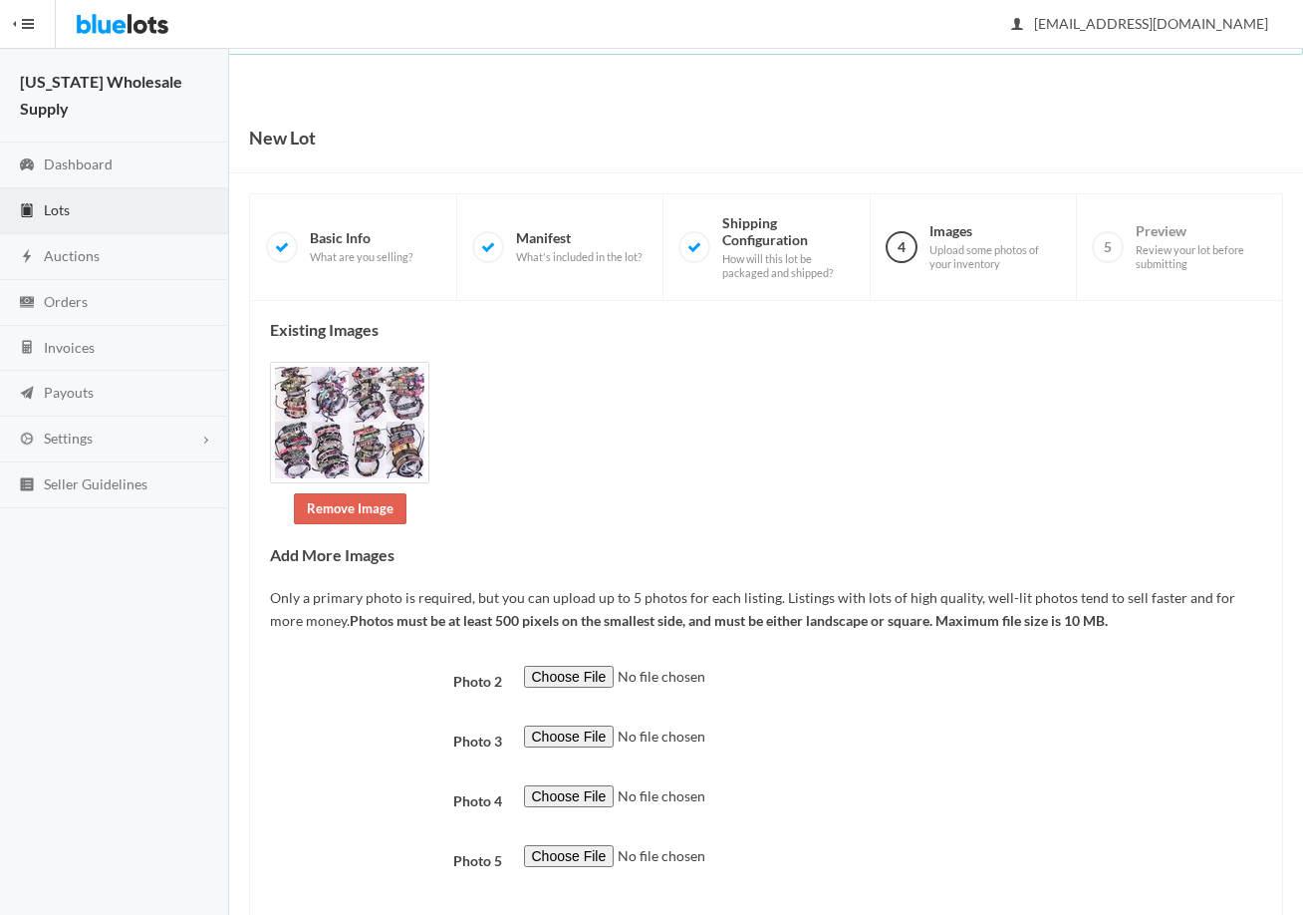
scroll to position [106, 0]
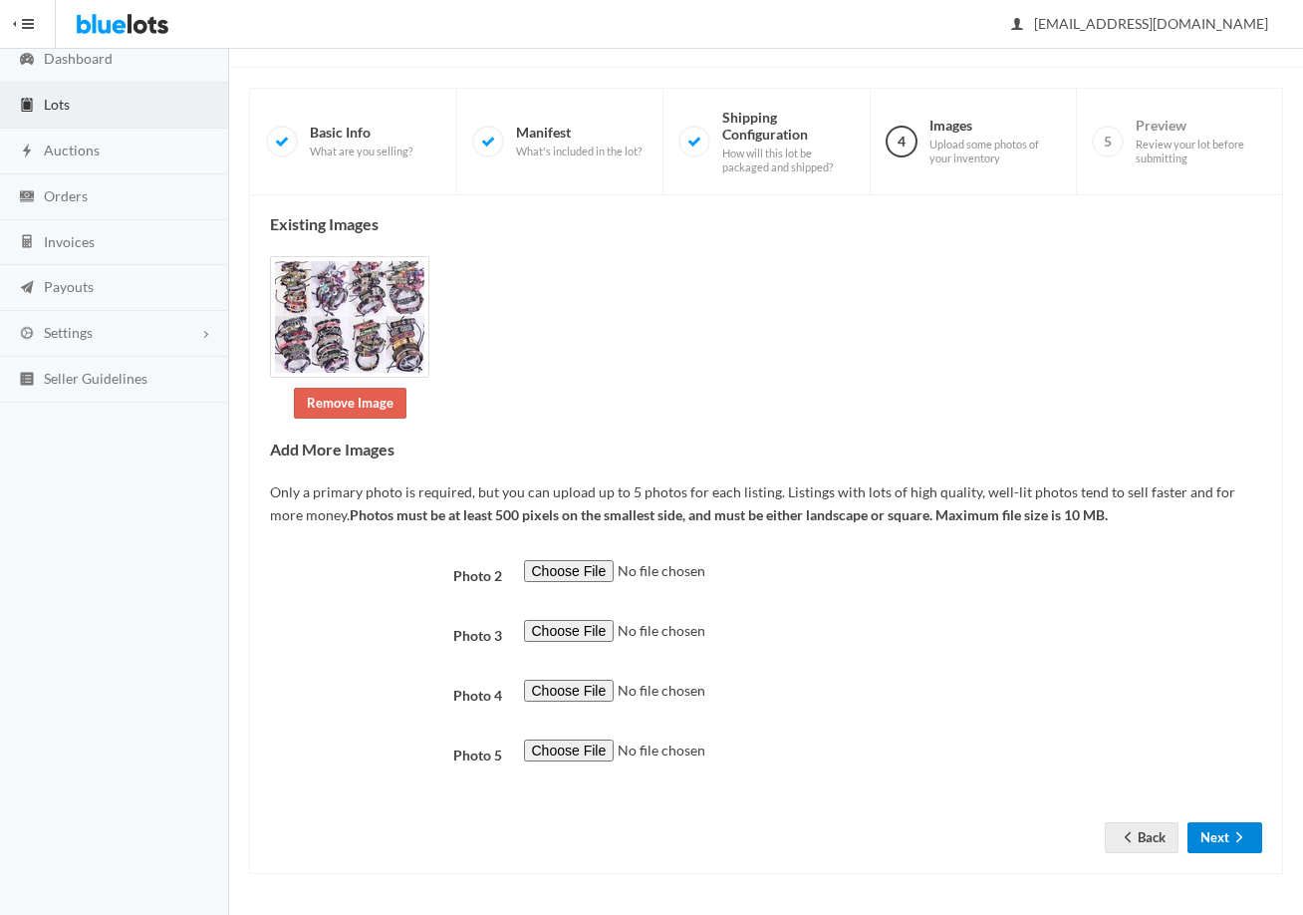
click at [1225, 826] on button "Next" at bounding box center [1225, 837] width 75 height 31
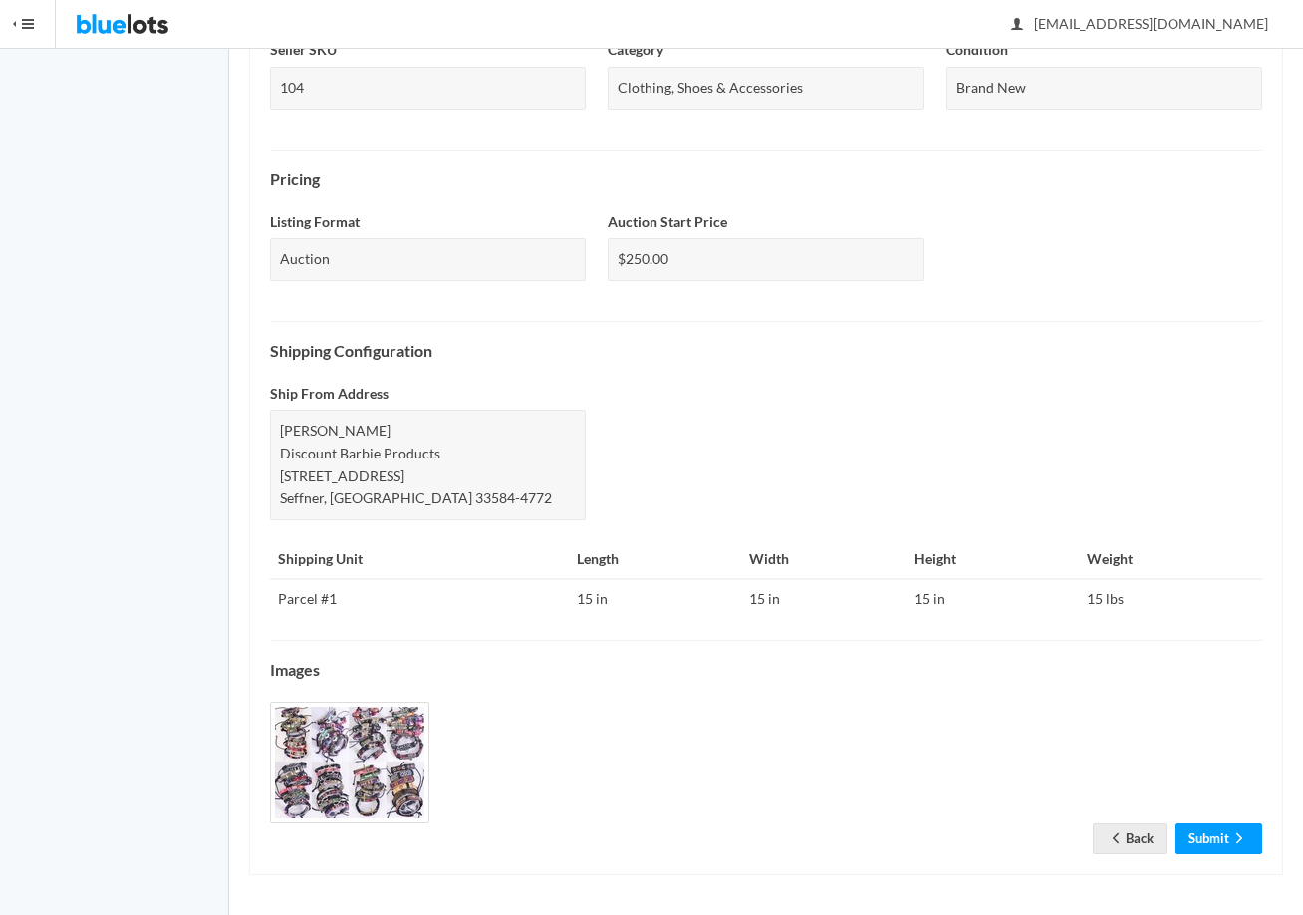
scroll to position [536, 0]
click at [1215, 832] on link "Submit" at bounding box center [1219, 837] width 87 height 31
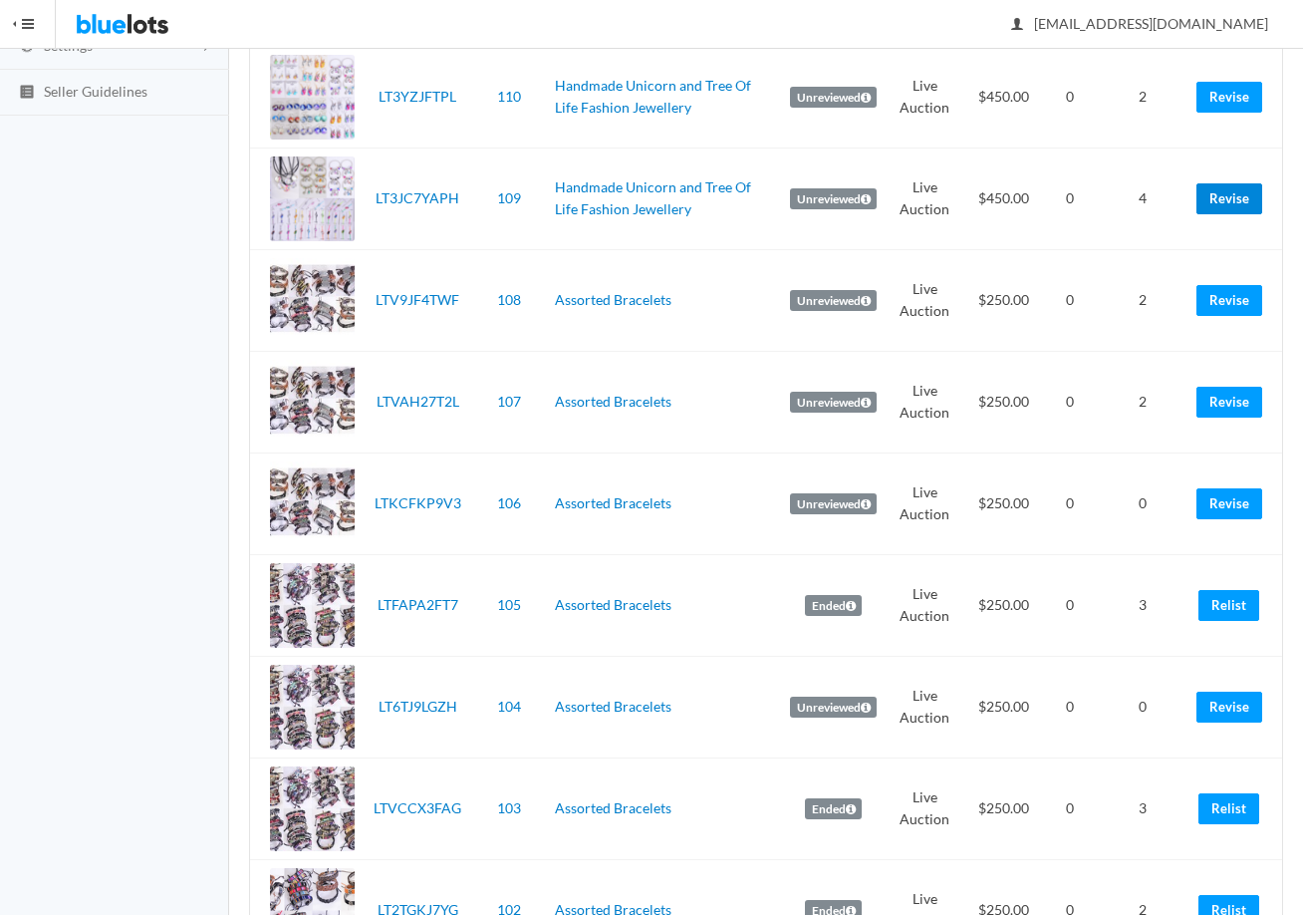
scroll to position [399, 0]
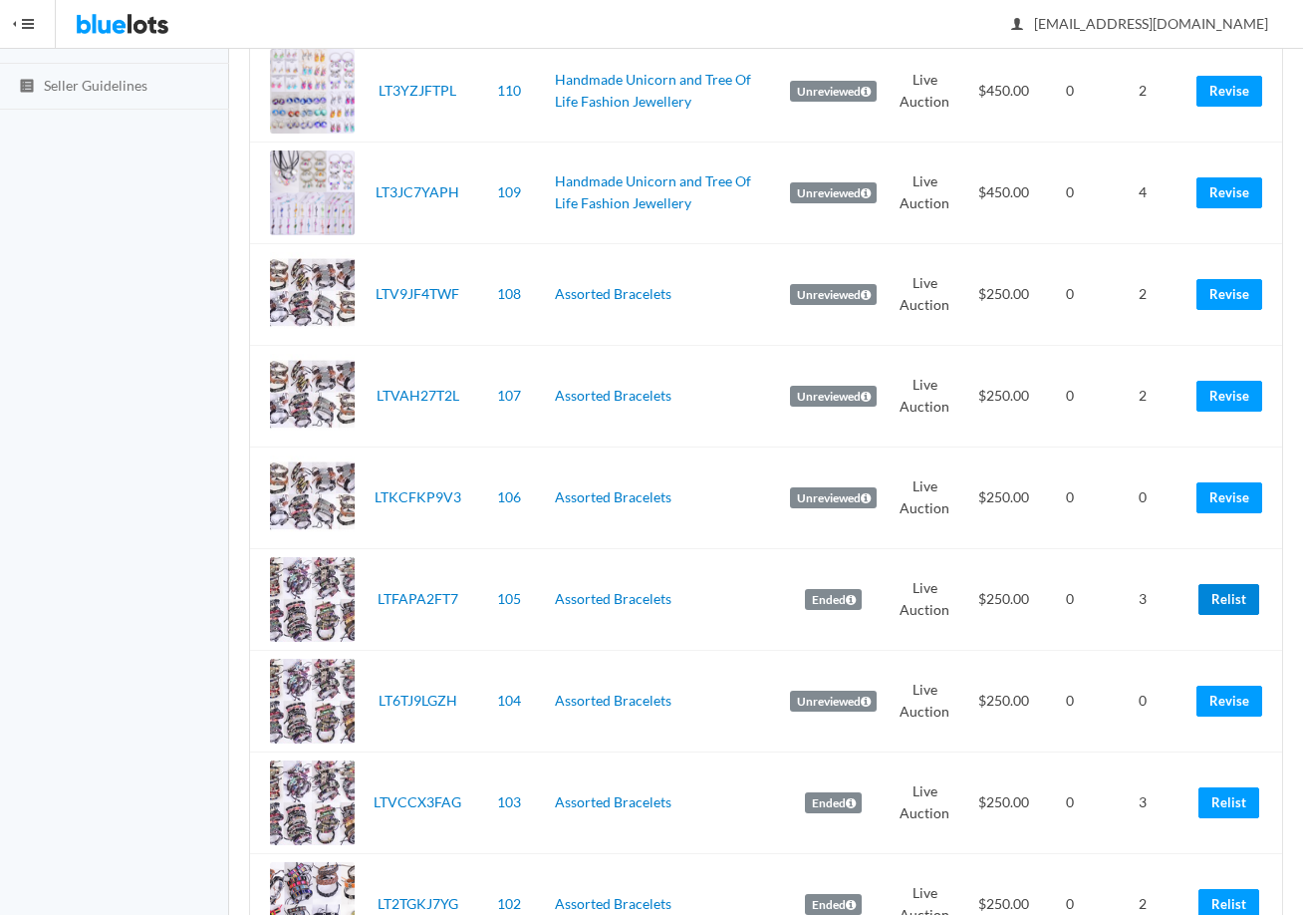
click at [1224, 591] on link "Relist" at bounding box center [1229, 599] width 61 height 31
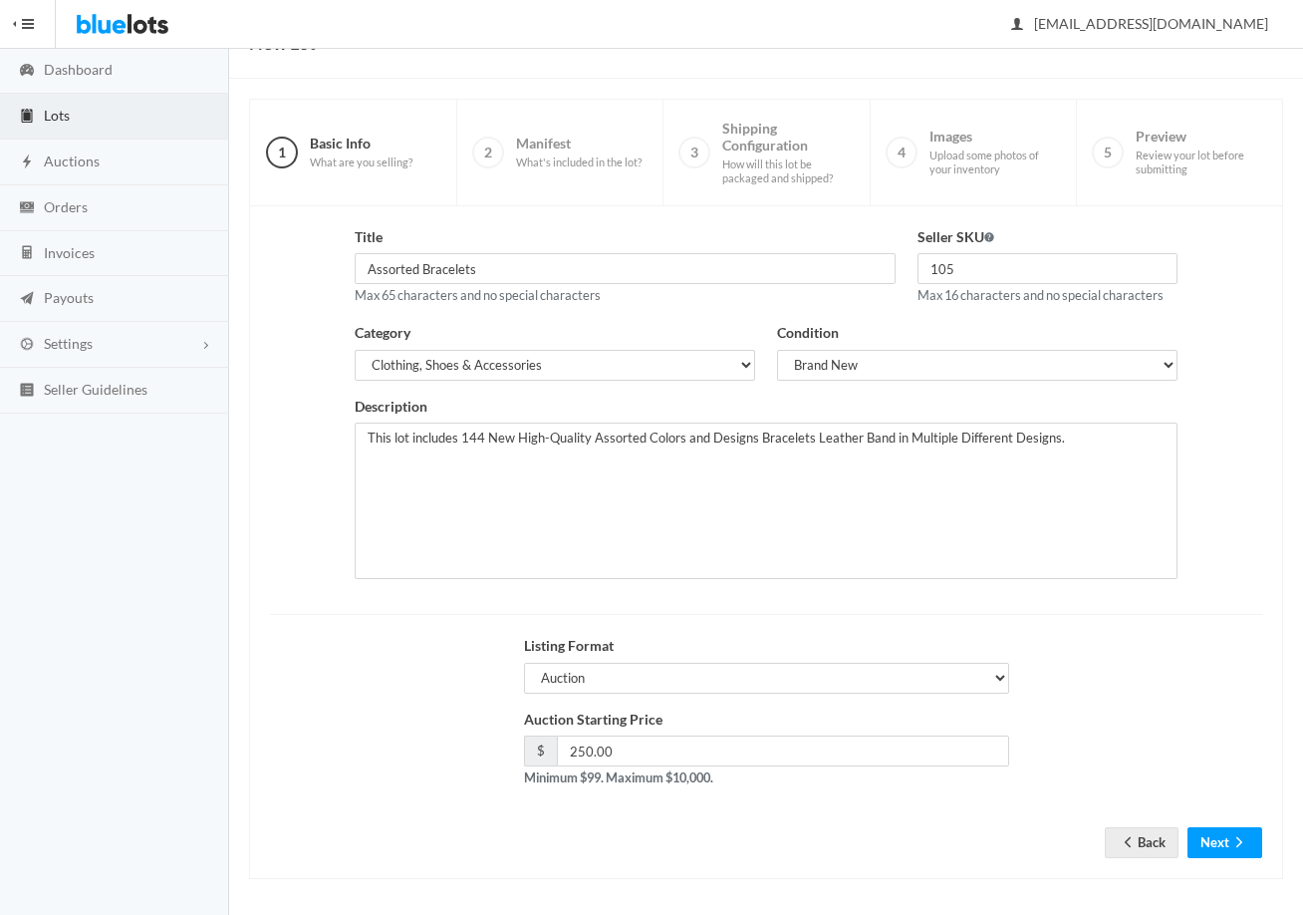
scroll to position [100, 0]
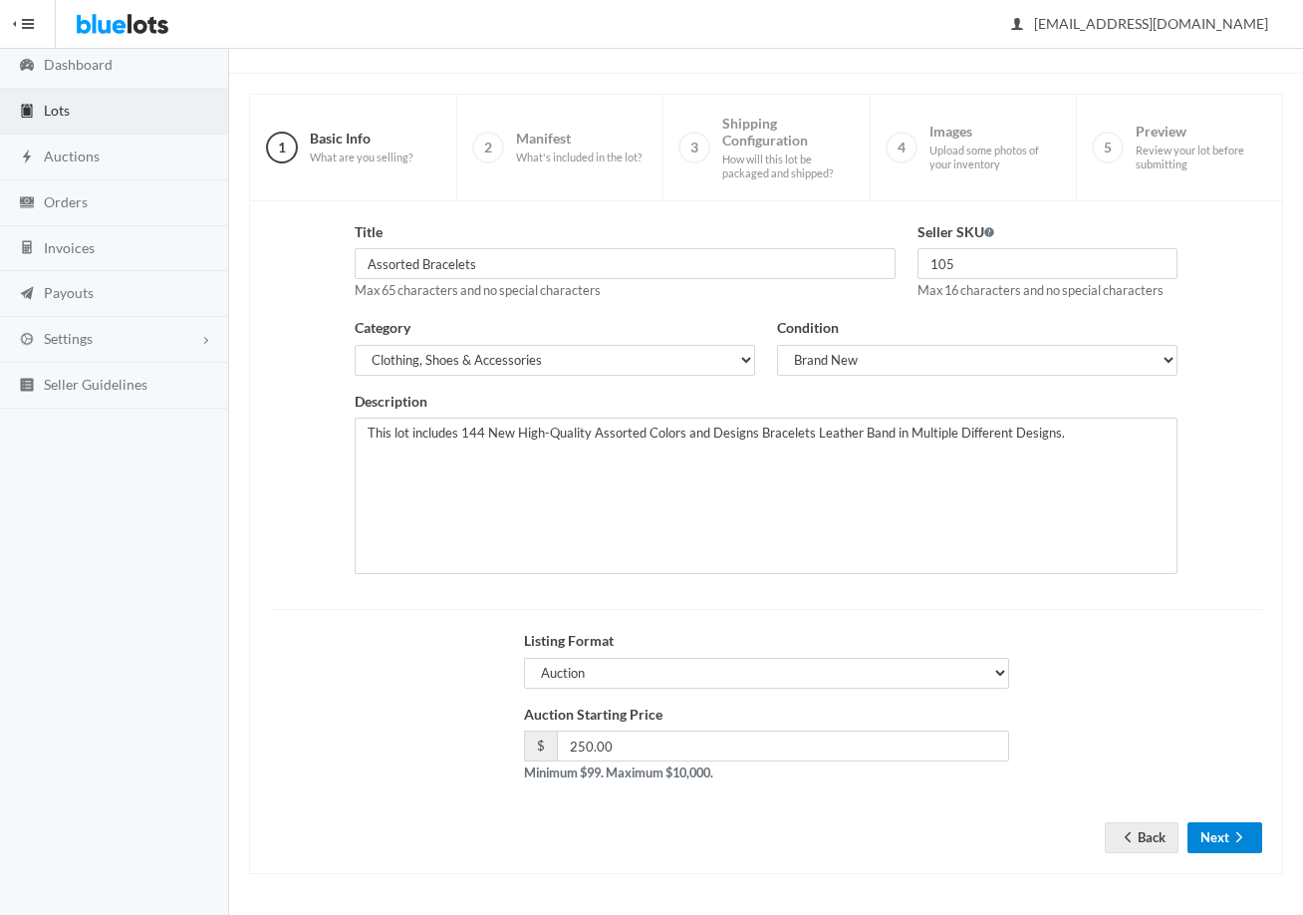
click at [1242, 845] on ion-icon "arrow forward" at bounding box center [1240, 838] width 20 height 19
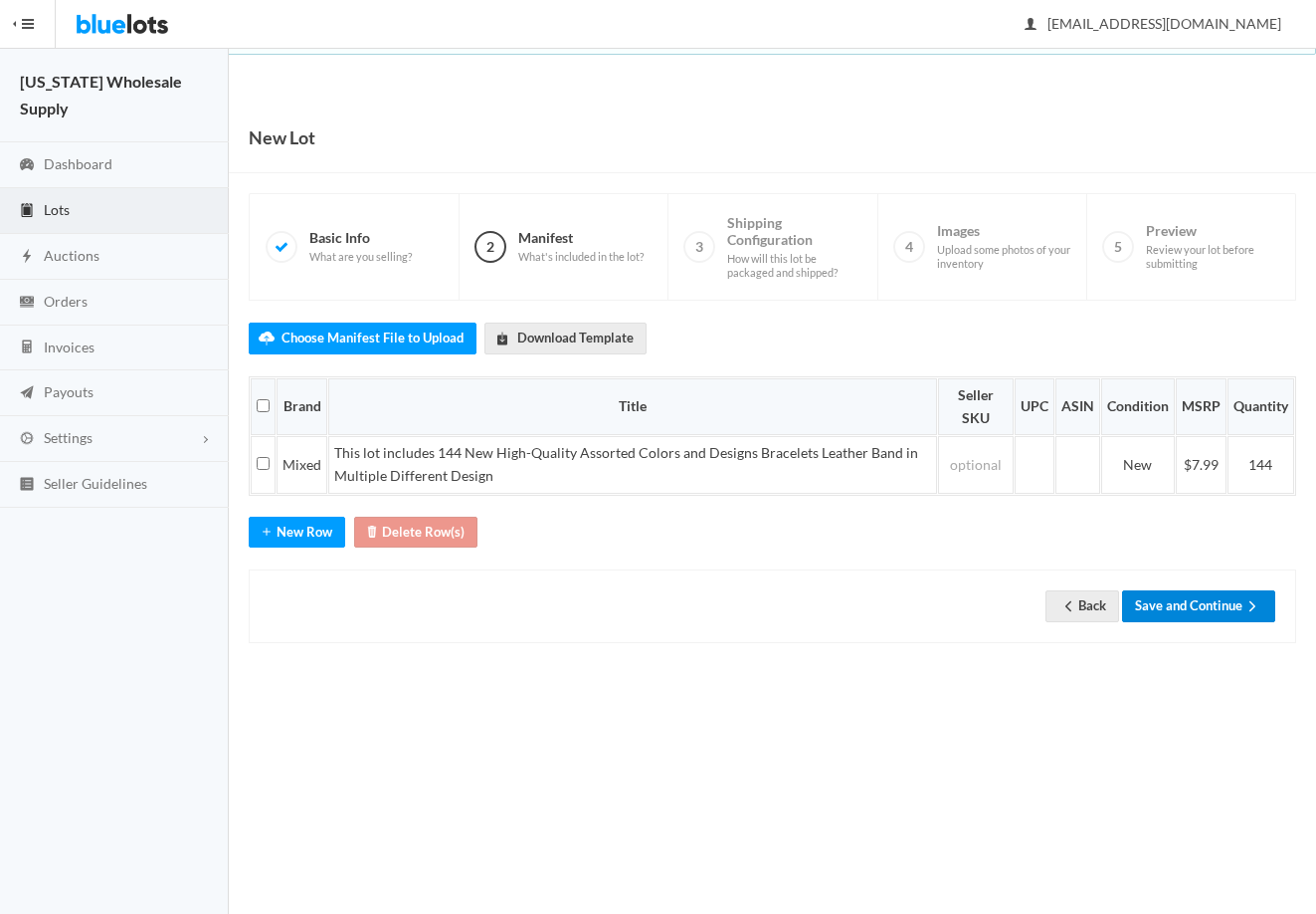
click at [1220, 603] on button "Save and Continue" at bounding box center [1198, 605] width 153 height 31
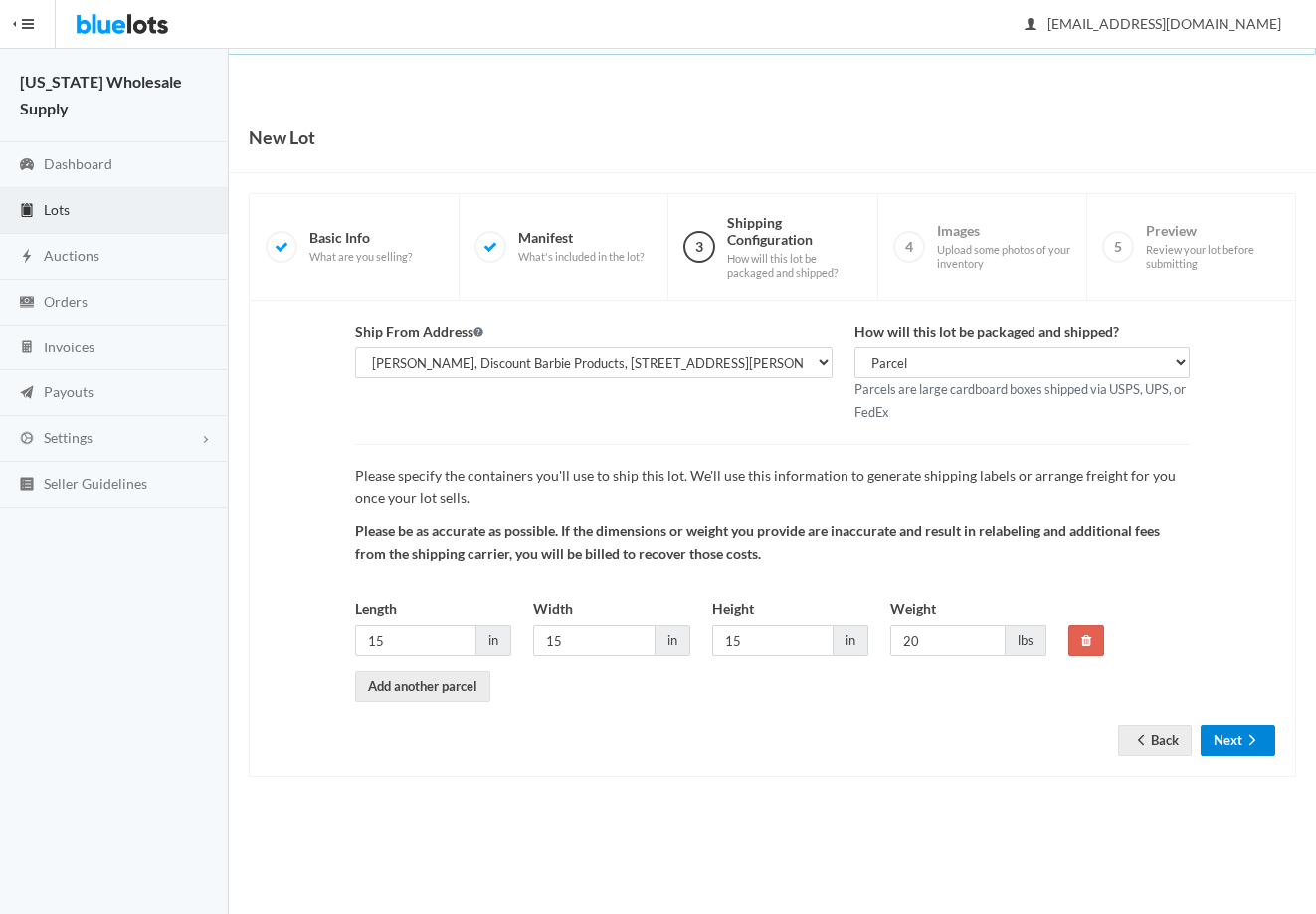
click at [1215, 729] on button "Next" at bounding box center [1238, 739] width 75 height 31
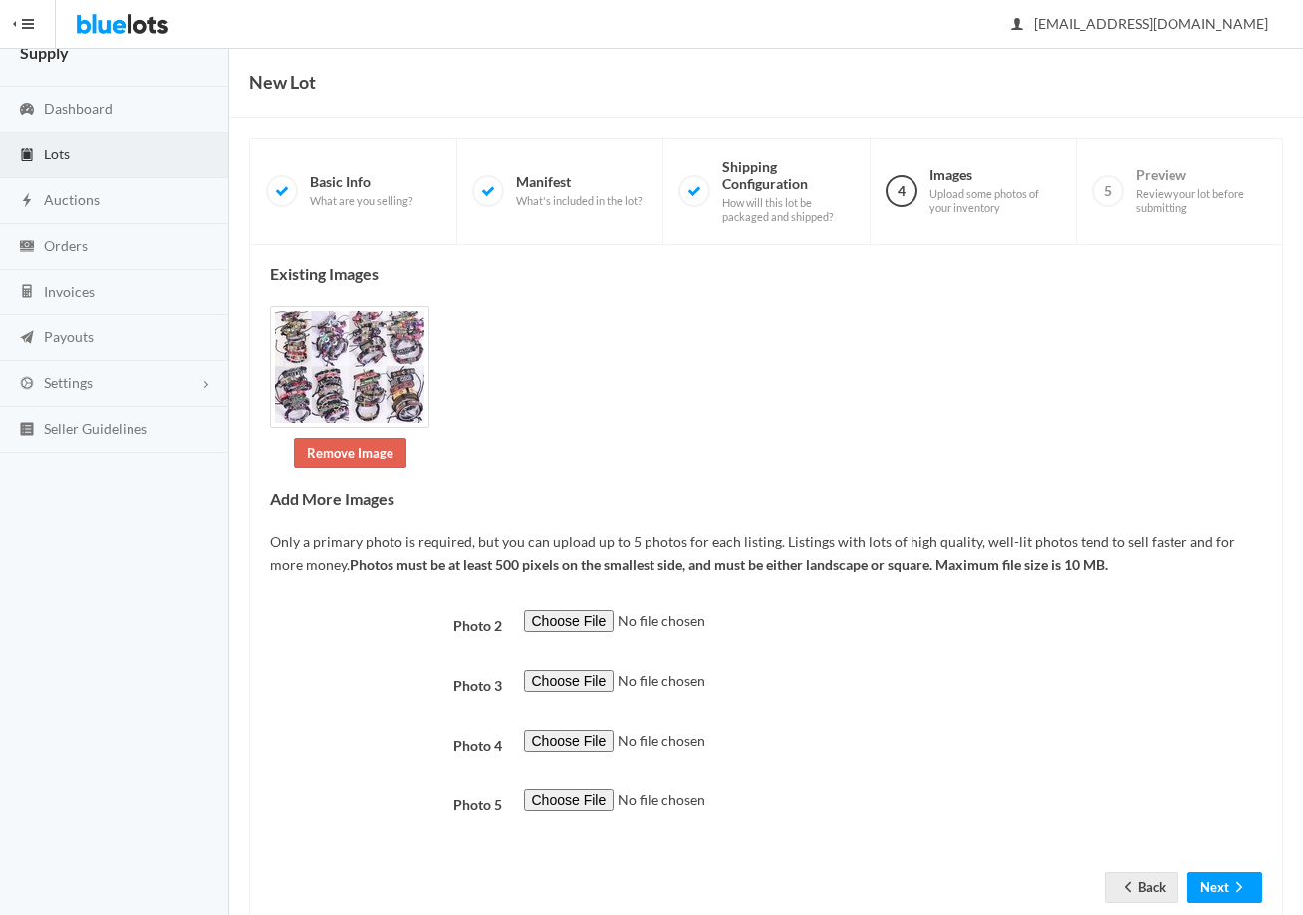
scroll to position [106, 0]
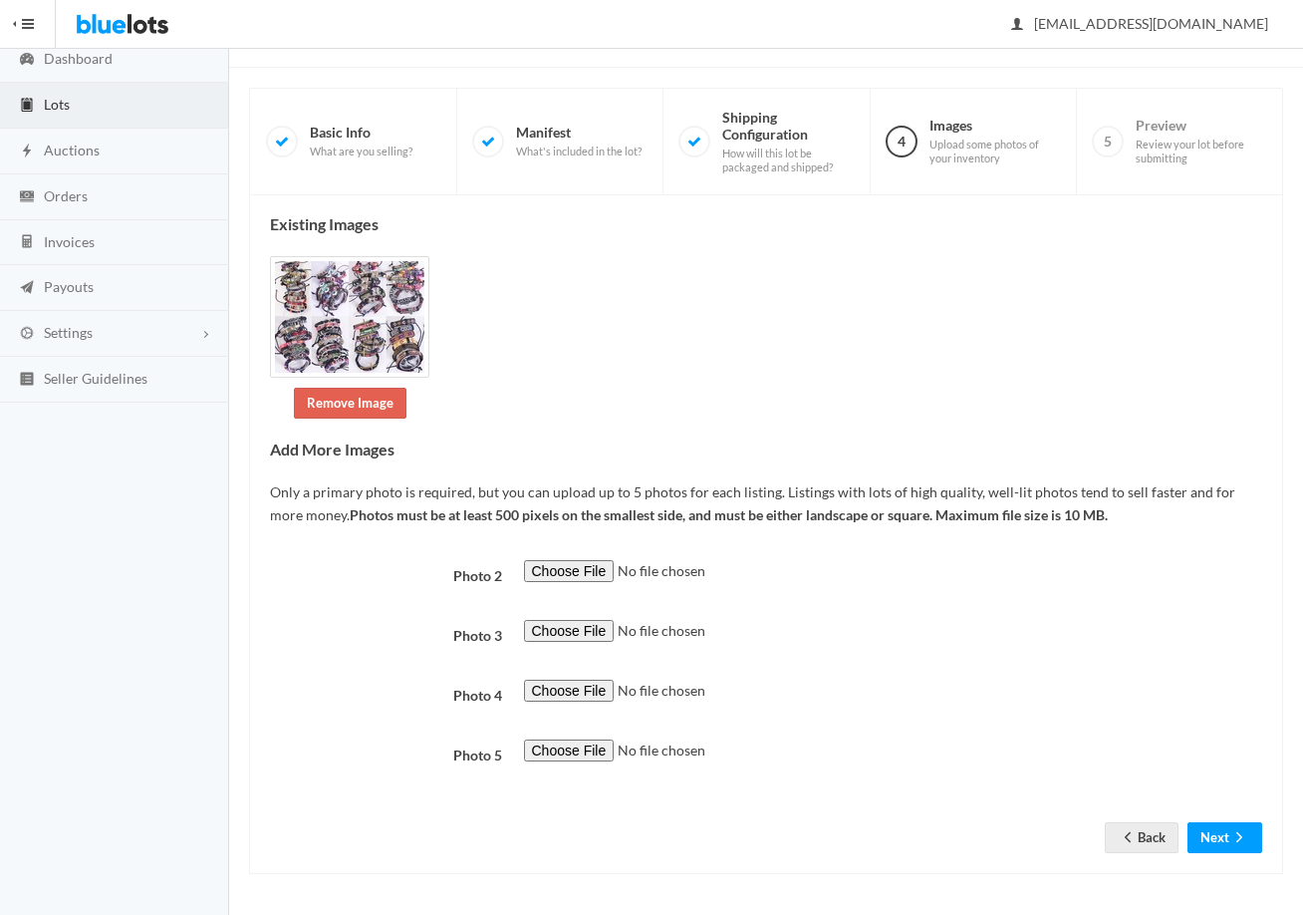
click at [1229, 857] on div "Existing Images Remove Image Add More Images Only a primary photo is required, …" at bounding box center [766, 535] width 1034 height 680
click at [1226, 842] on button "Next" at bounding box center [1225, 837] width 75 height 31
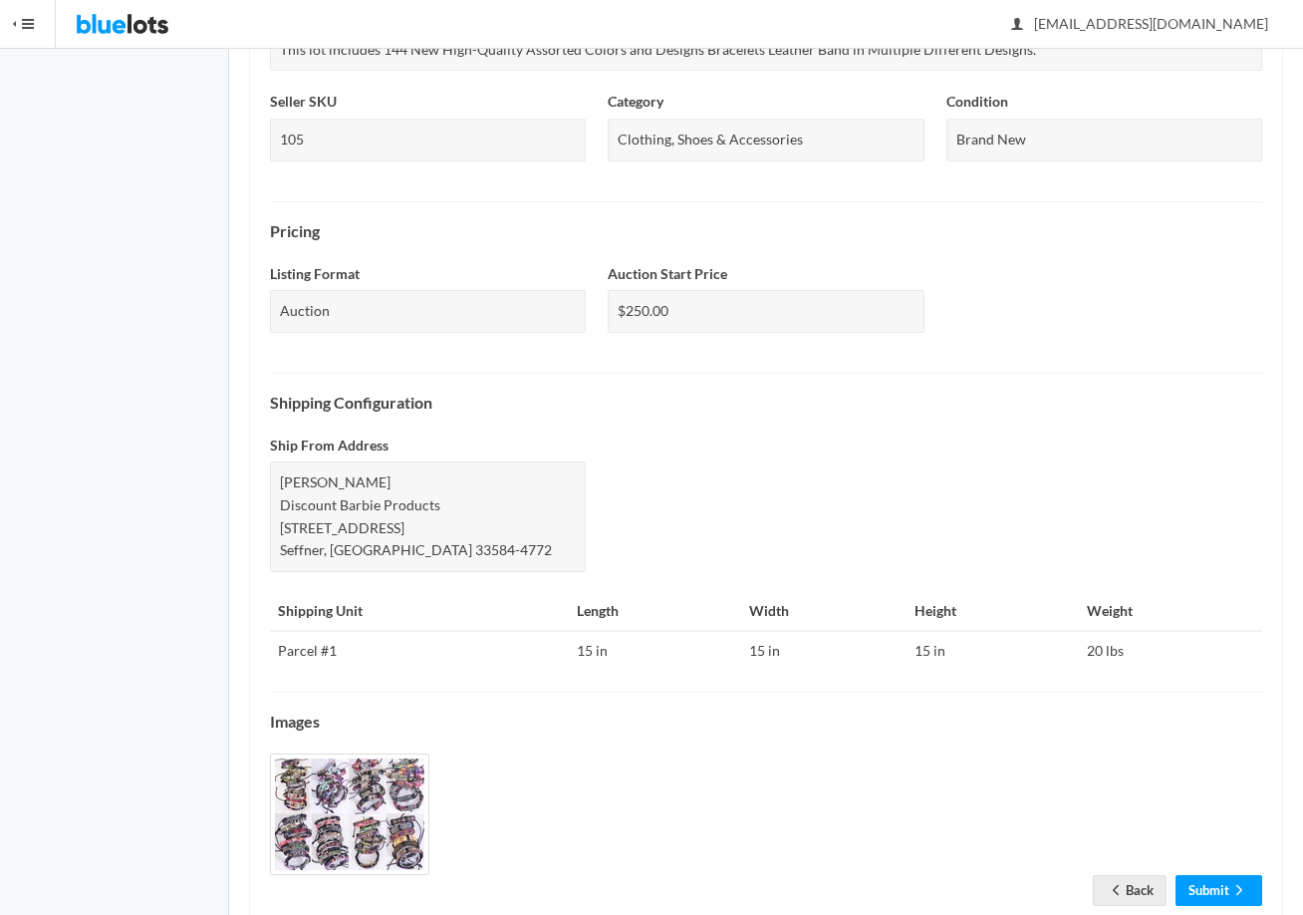
scroll to position [498, 0]
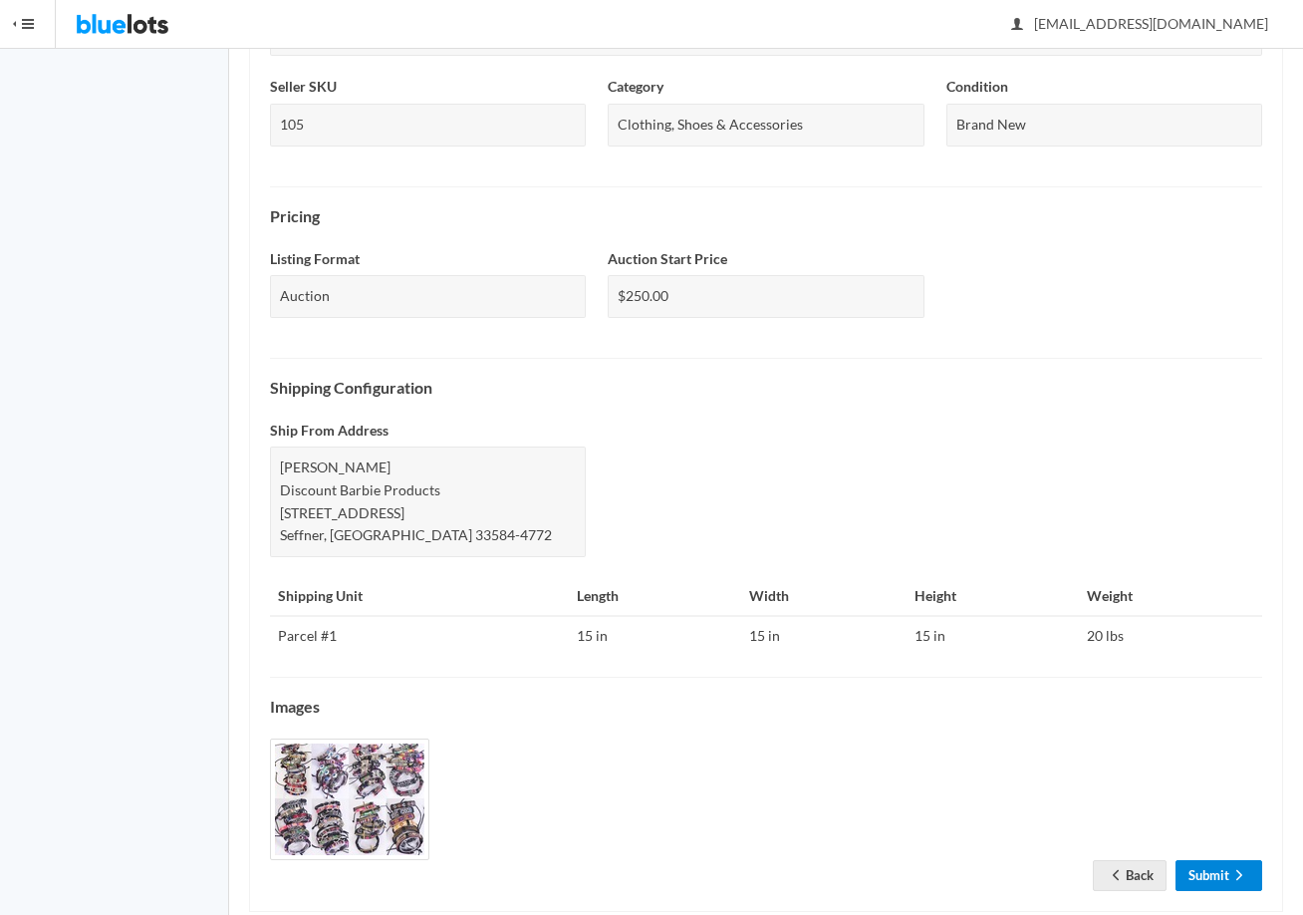
click at [1208, 874] on link "Submit" at bounding box center [1219, 875] width 87 height 31
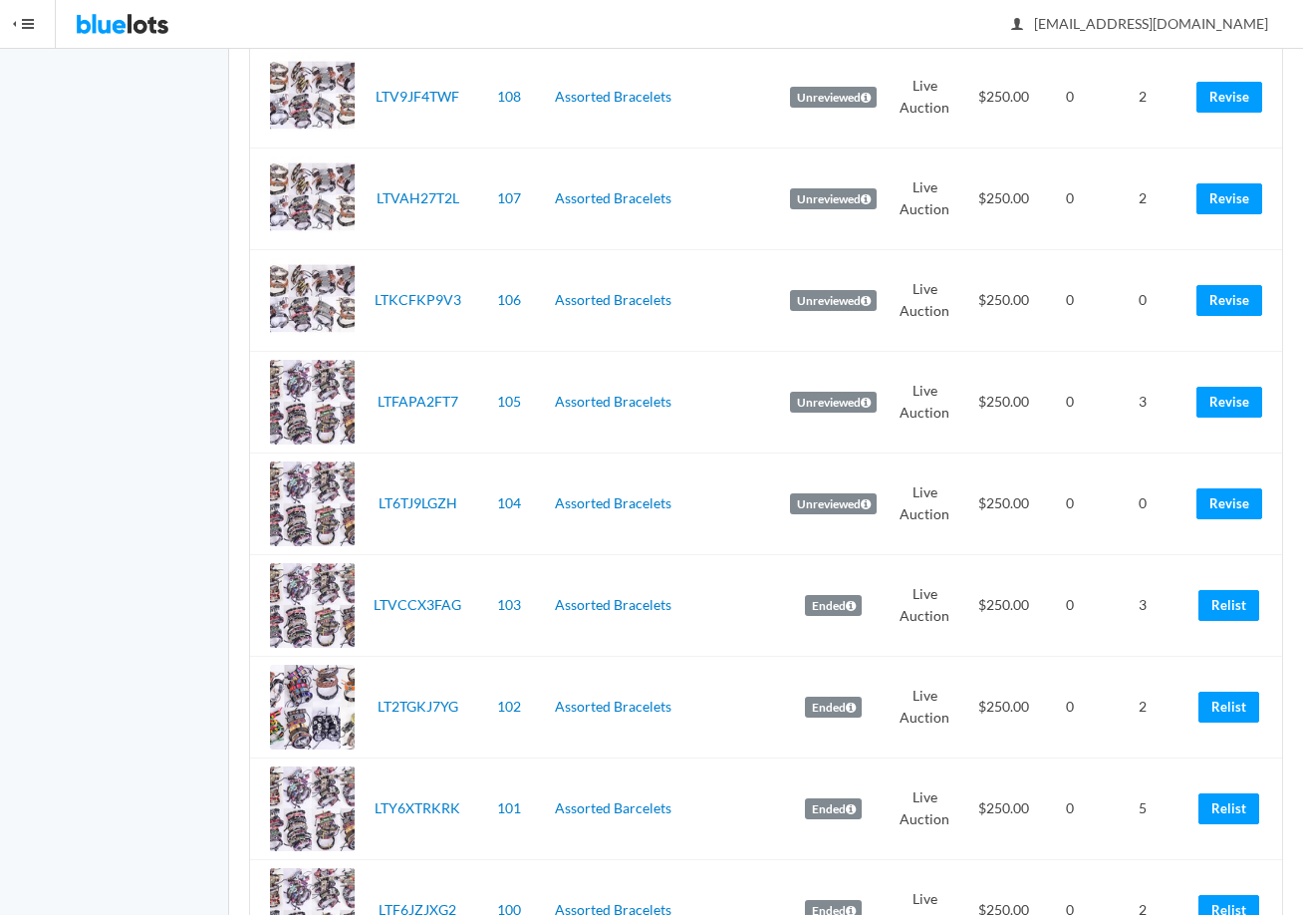
scroll to position [598, 0]
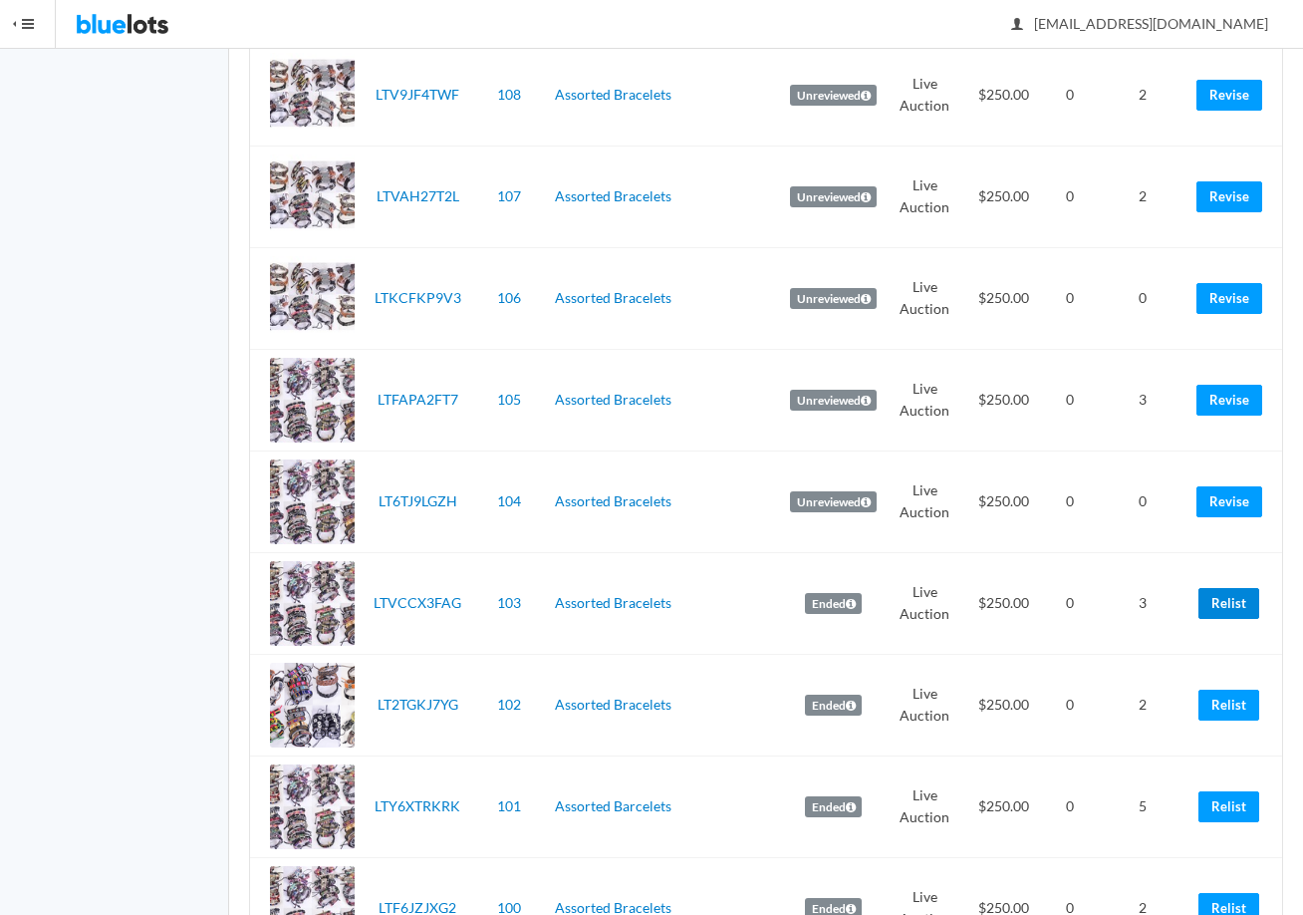
click at [1233, 602] on link "Relist" at bounding box center [1229, 603] width 61 height 31
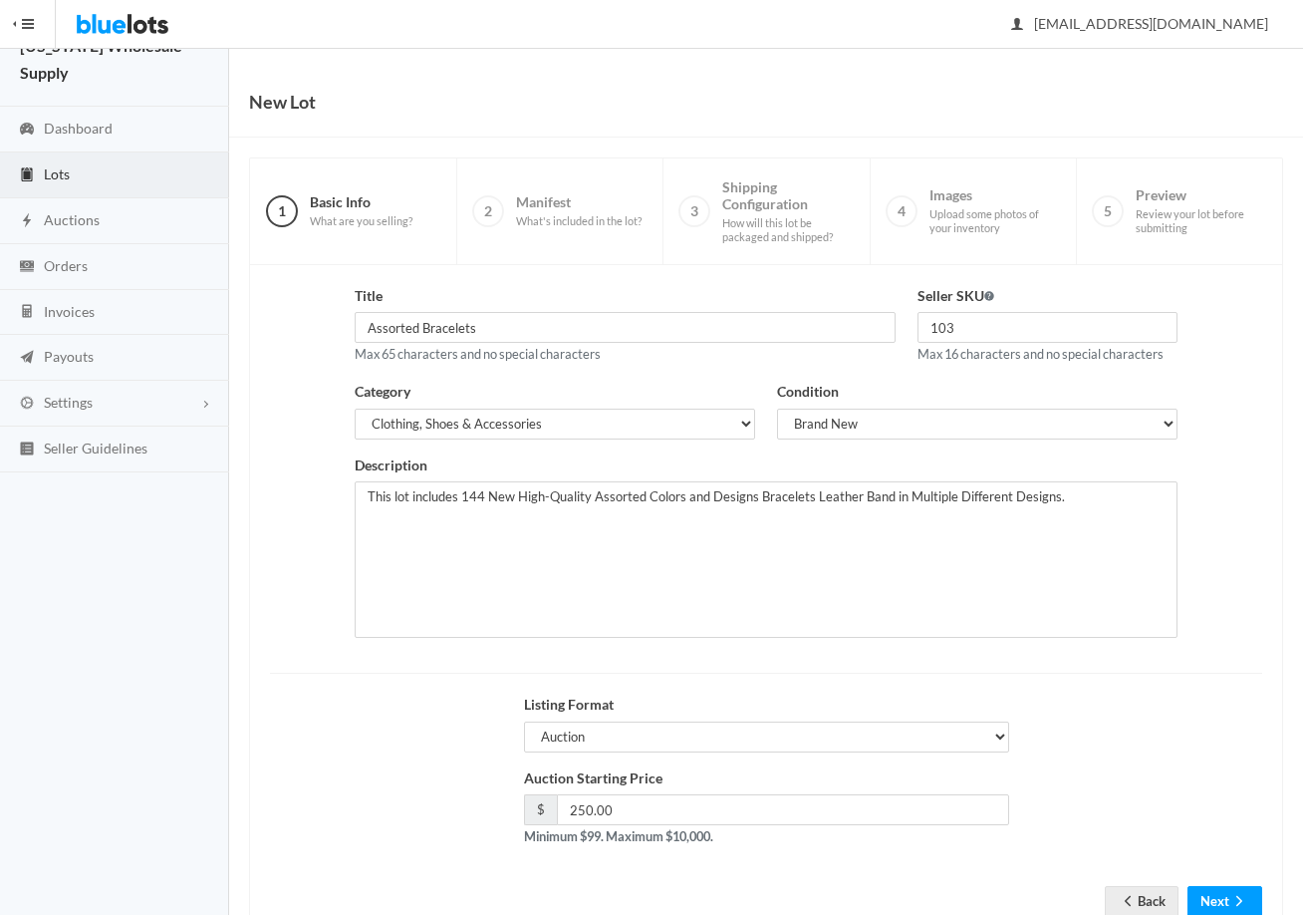
scroll to position [100, 0]
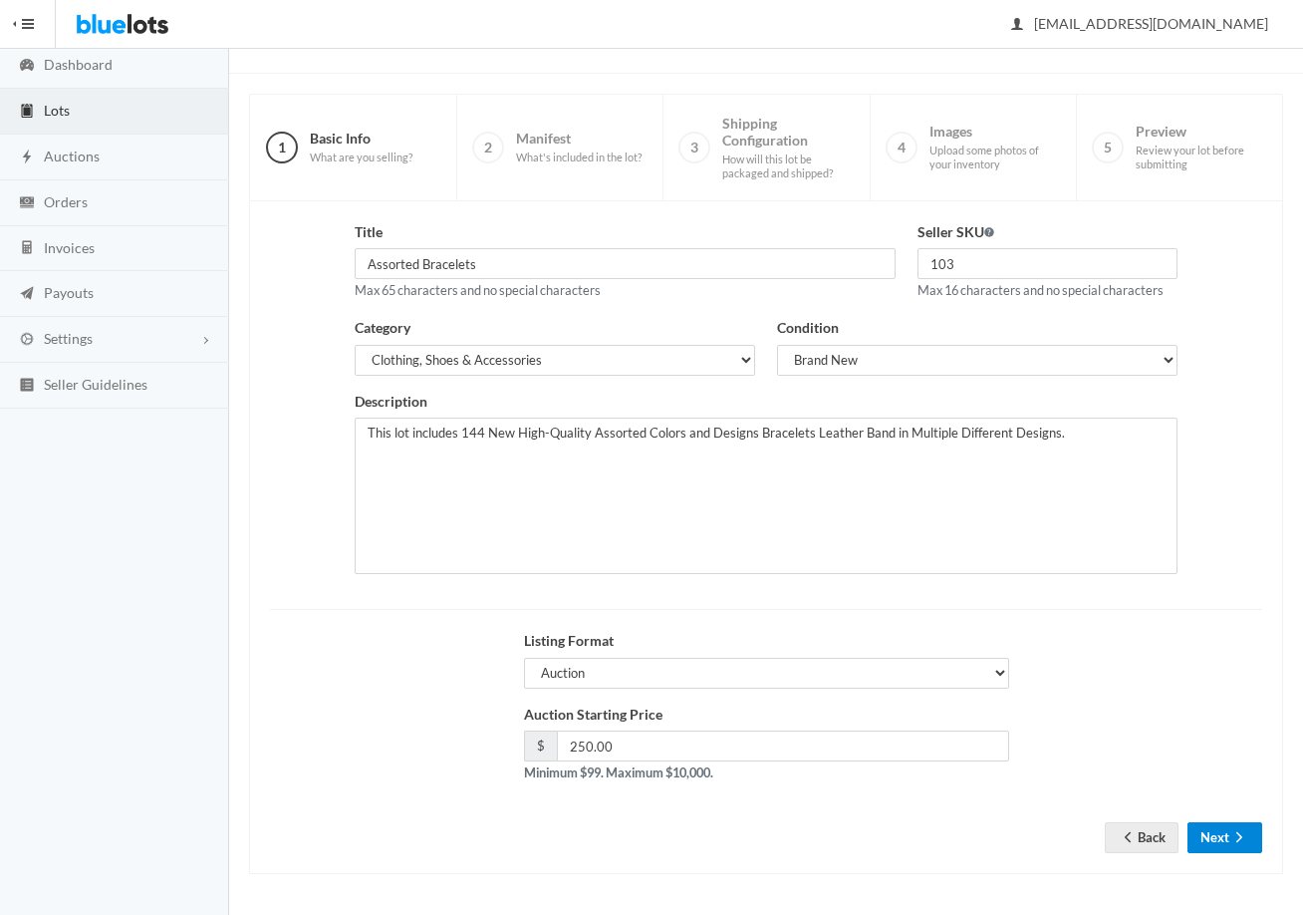
click at [1229, 826] on button "Next" at bounding box center [1225, 837] width 75 height 31
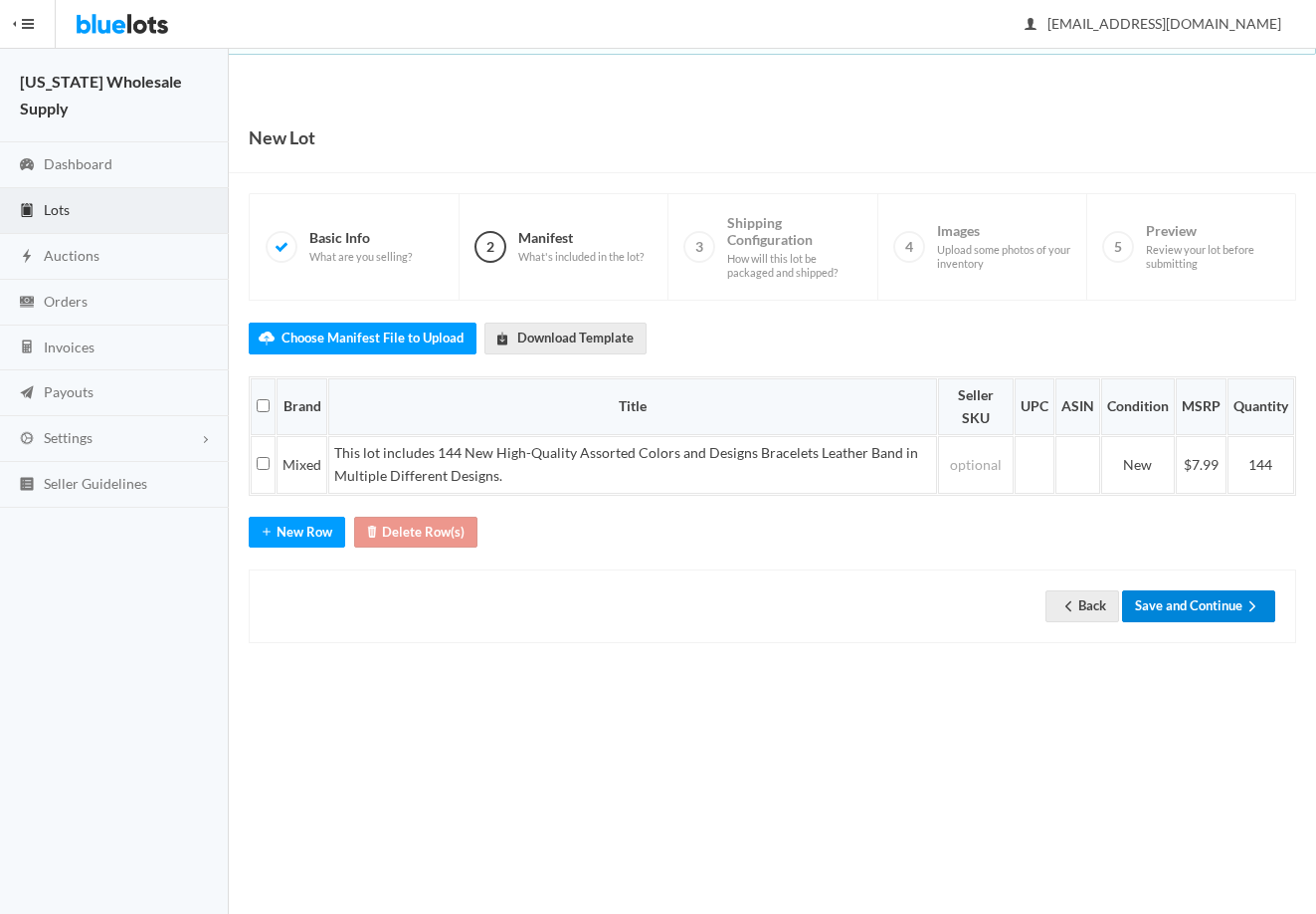
click at [1225, 616] on button "Save and Continue" at bounding box center [1198, 605] width 153 height 31
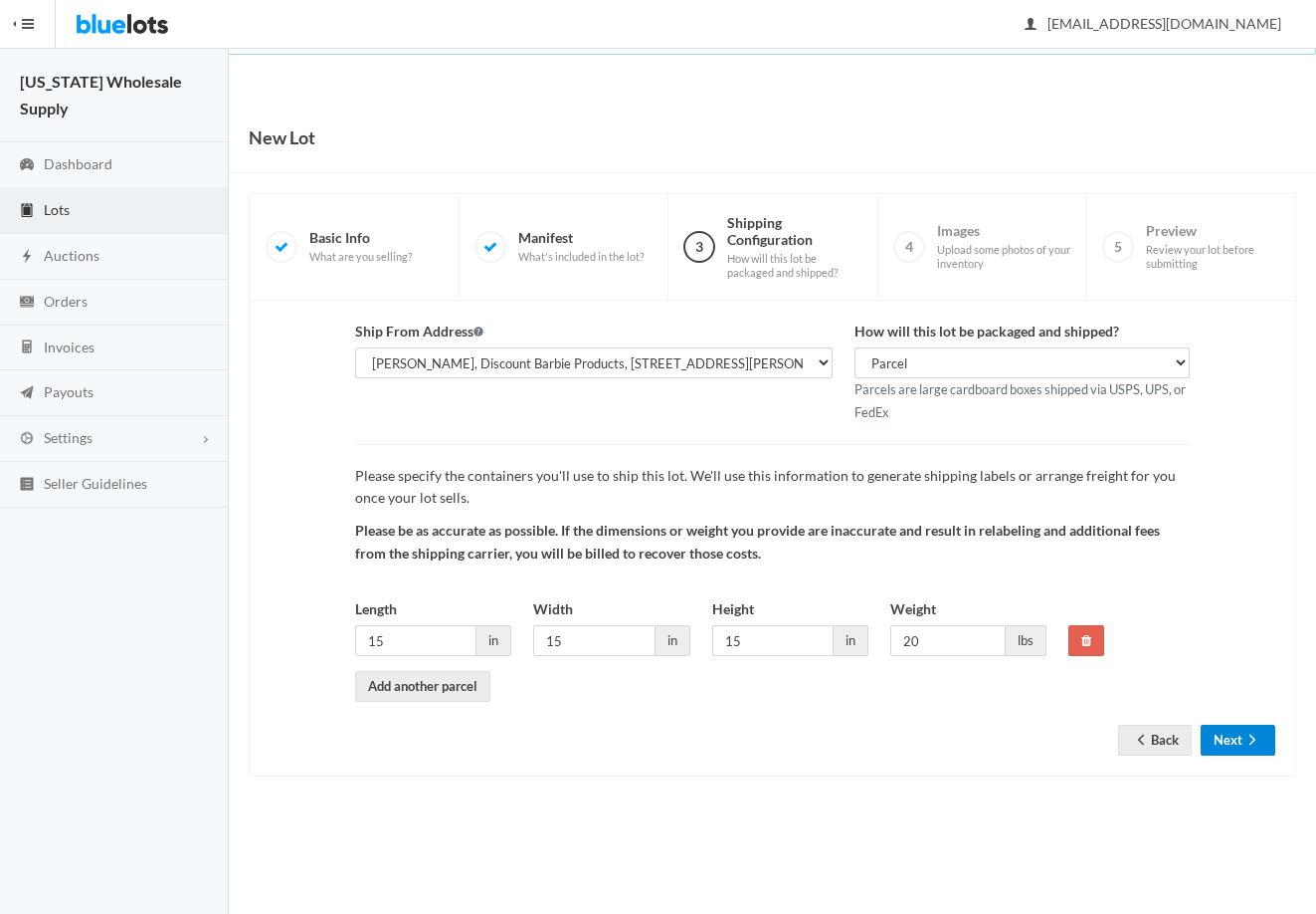
click at [1233, 750] on button "Next" at bounding box center [1238, 739] width 75 height 31
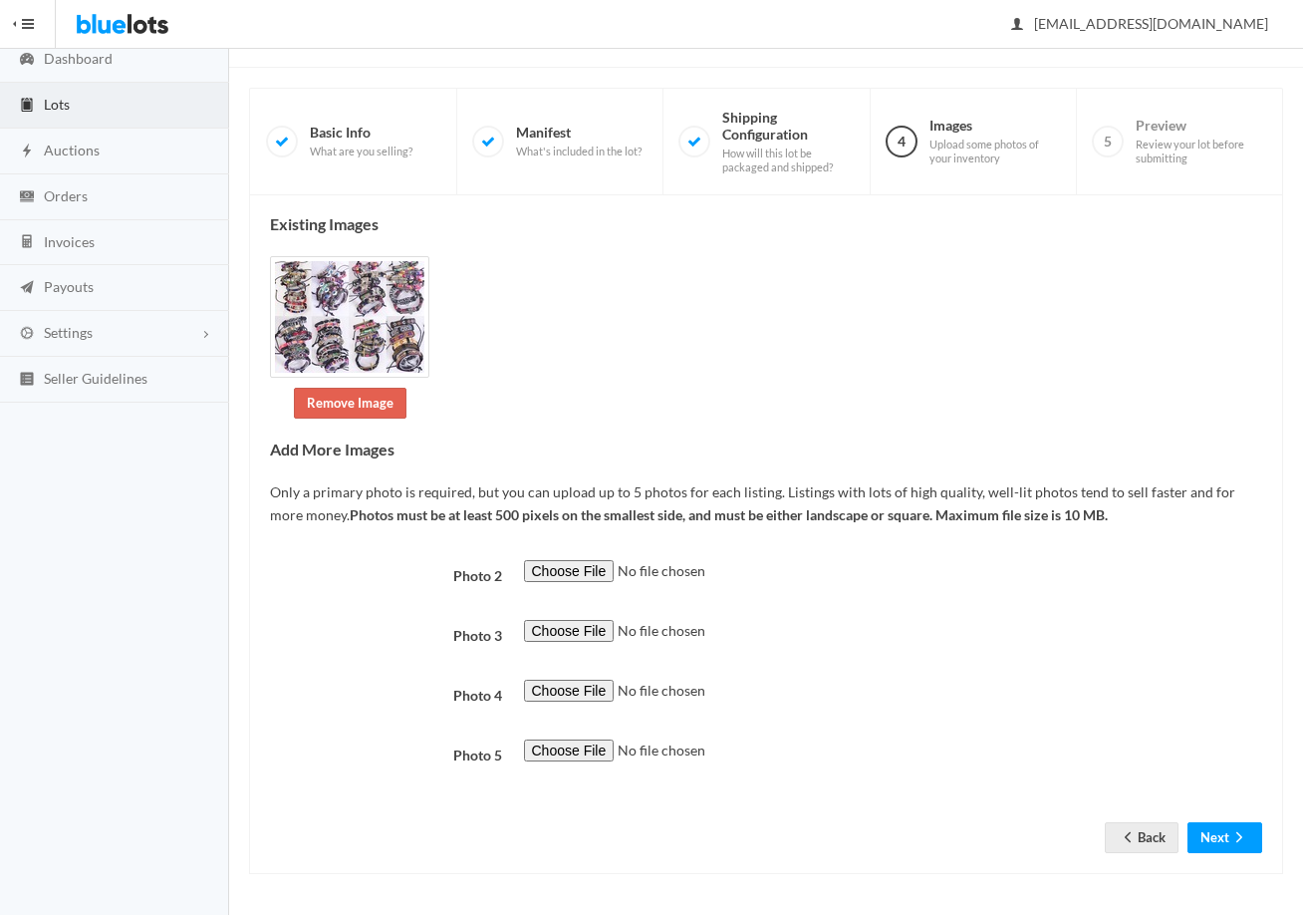
scroll to position [106, 0]
click at [1242, 829] on icon "arrow forward" at bounding box center [1240, 837] width 20 height 16
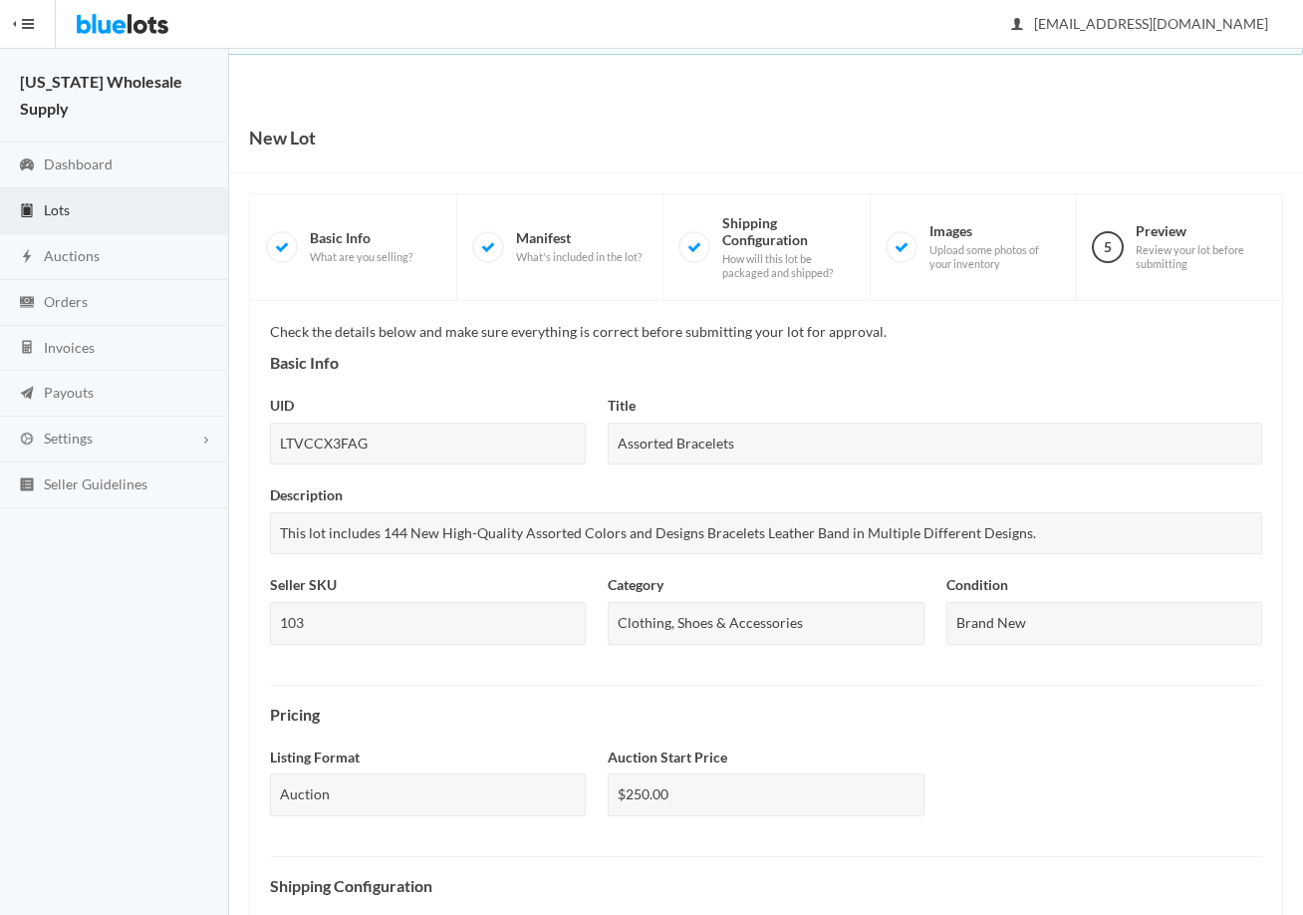
scroll to position [536, 0]
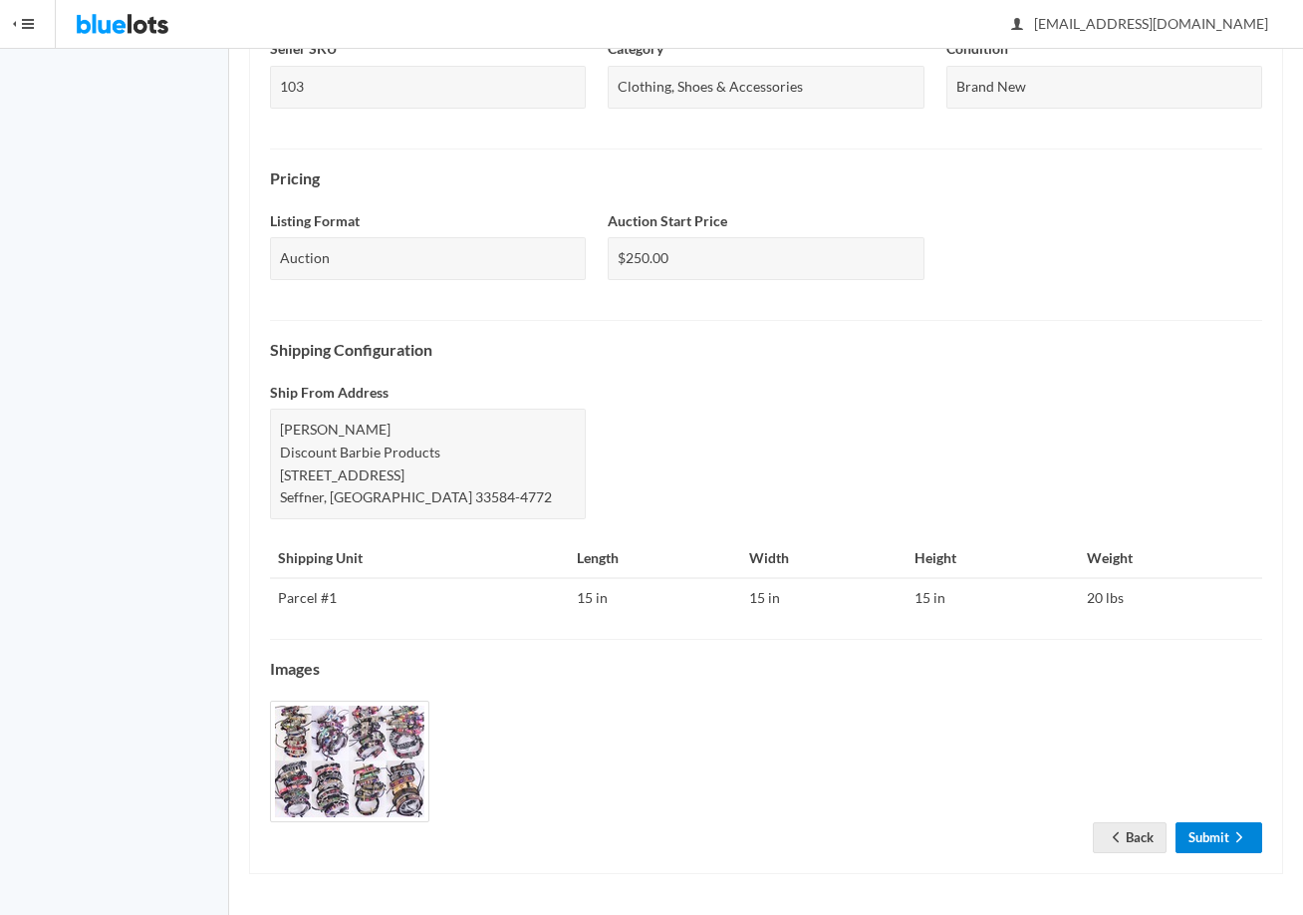
click at [1207, 835] on link "Submit" at bounding box center [1219, 837] width 87 height 31
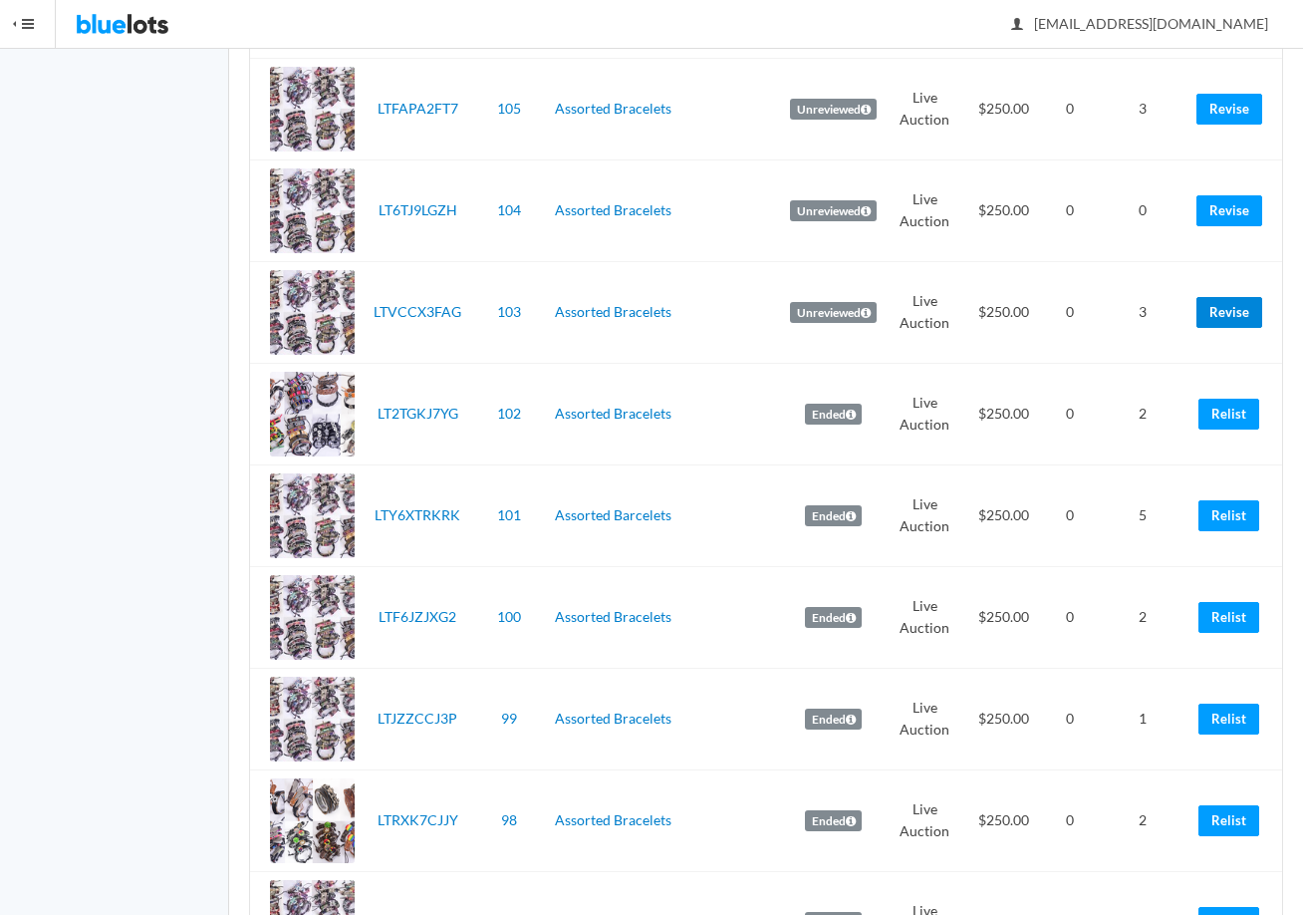
scroll to position [897, 0]
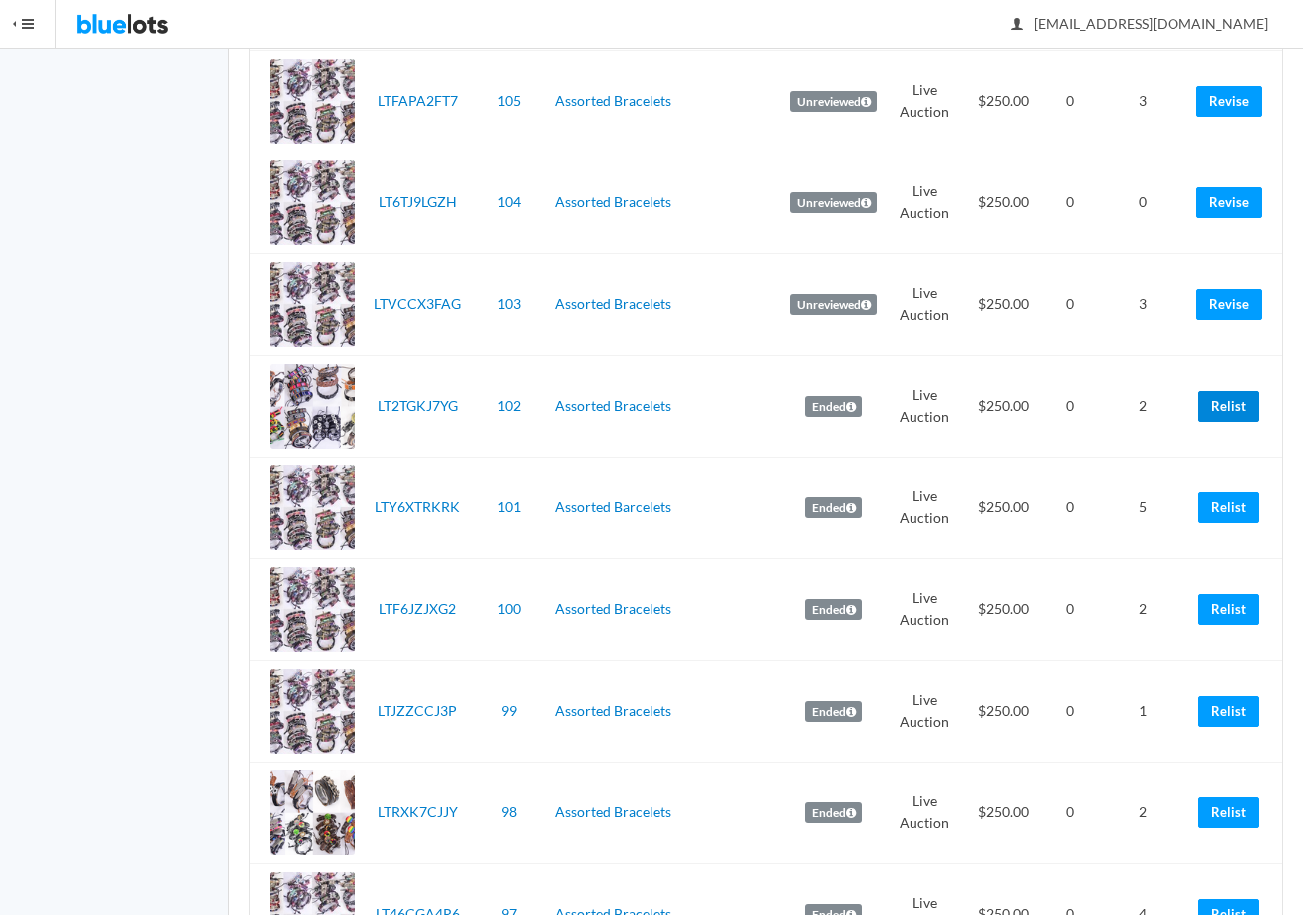
click at [1228, 407] on link "Relist" at bounding box center [1229, 406] width 61 height 31
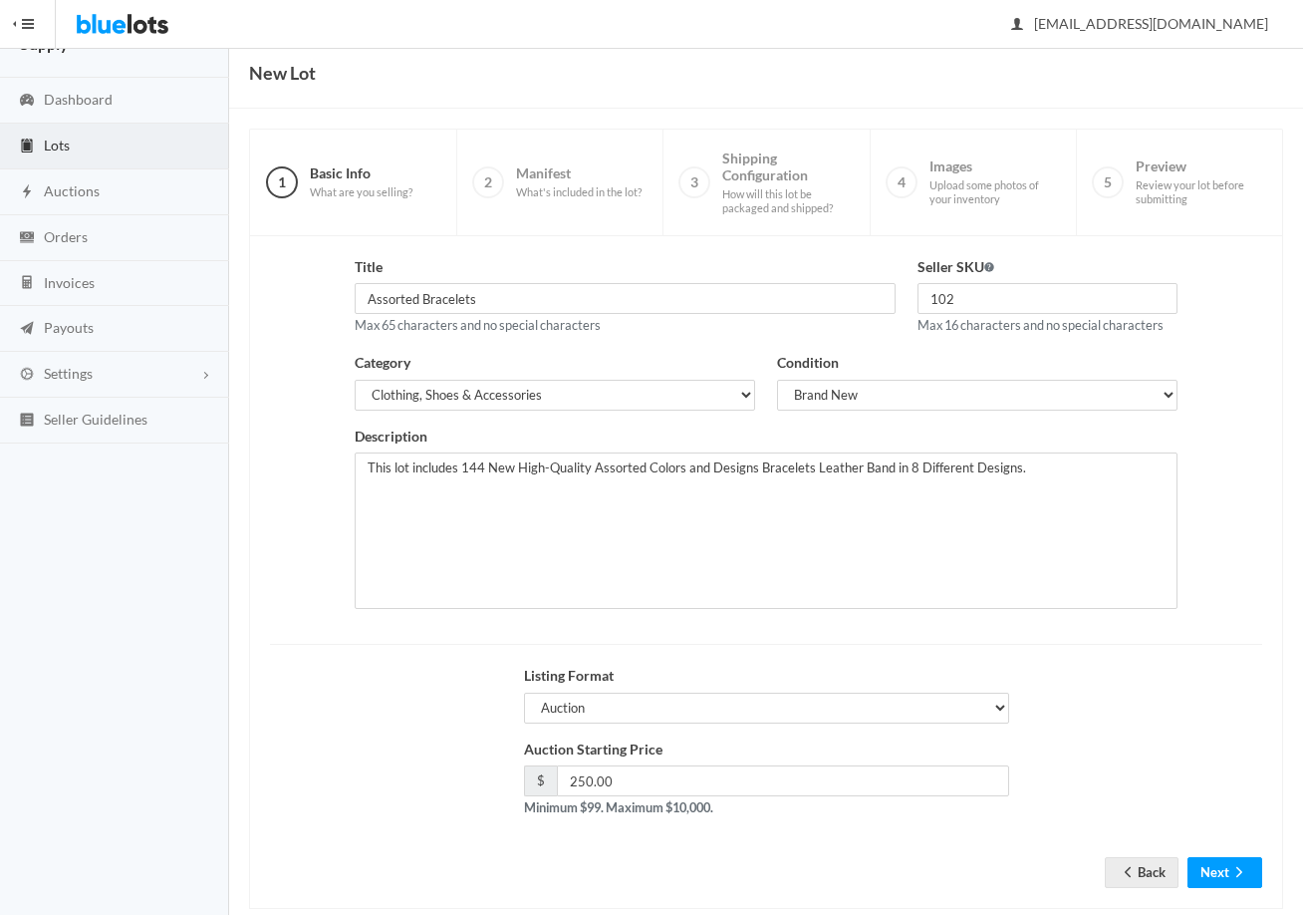
scroll to position [100, 0]
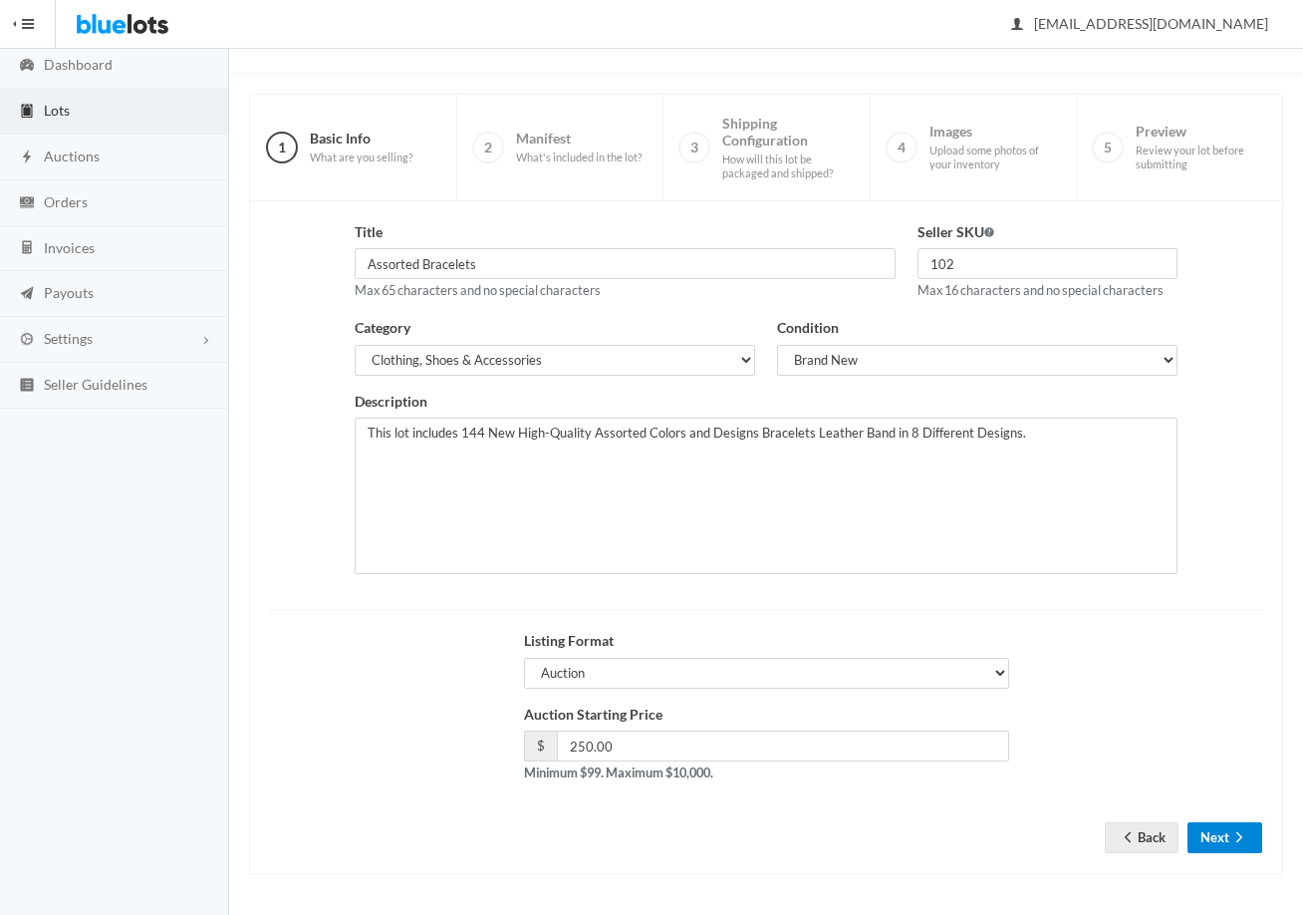
click at [1224, 827] on button "Next" at bounding box center [1225, 837] width 75 height 31
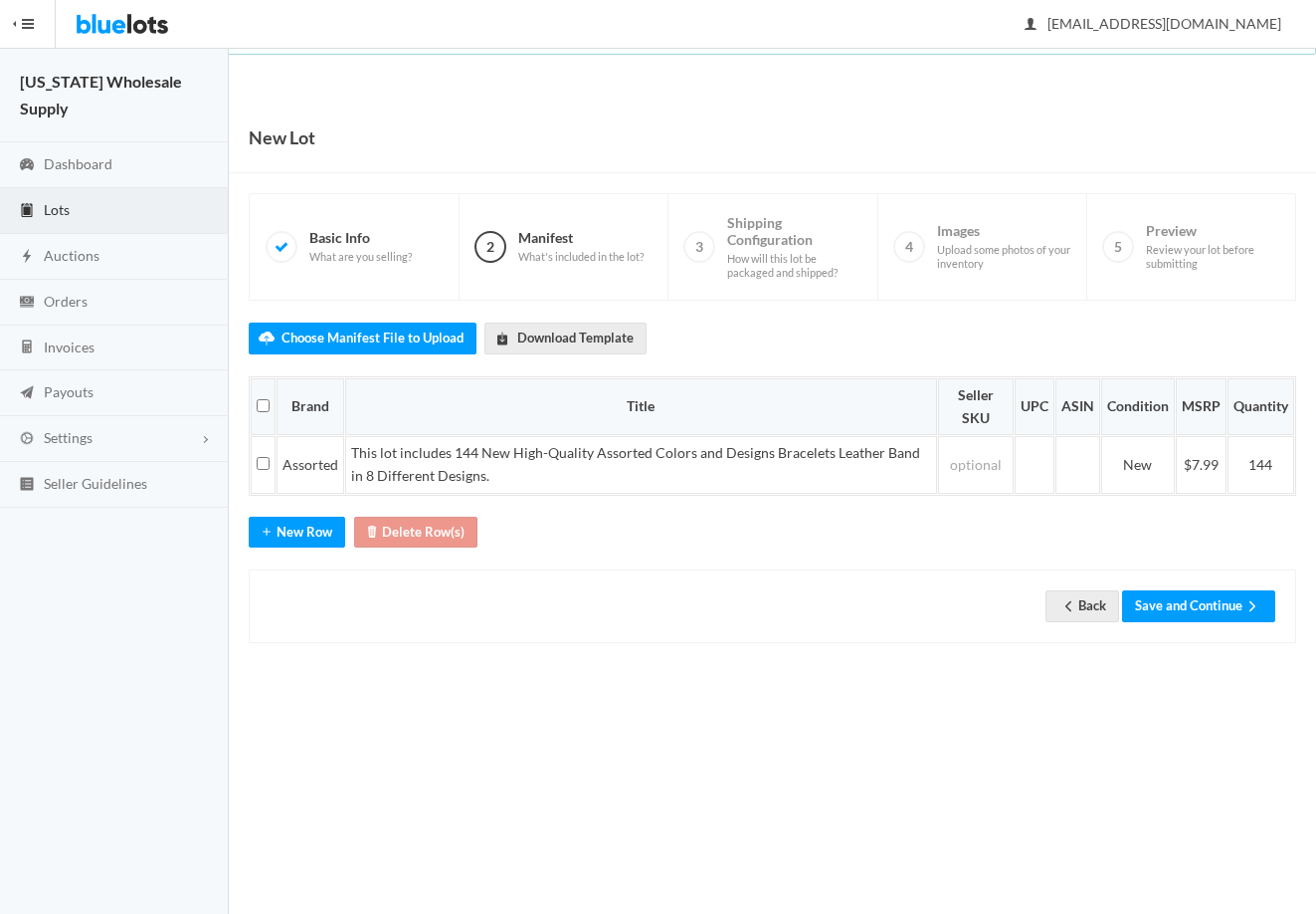
click at [1208, 635] on div "Back Save and Continue" at bounding box center [772, 605] width 1047 height 73
click at [1191, 588] on div "Back Save and Continue" at bounding box center [772, 605] width 1047 height 73
click at [1195, 607] on button "Save and Continue" at bounding box center [1198, 605] width 153 height 31
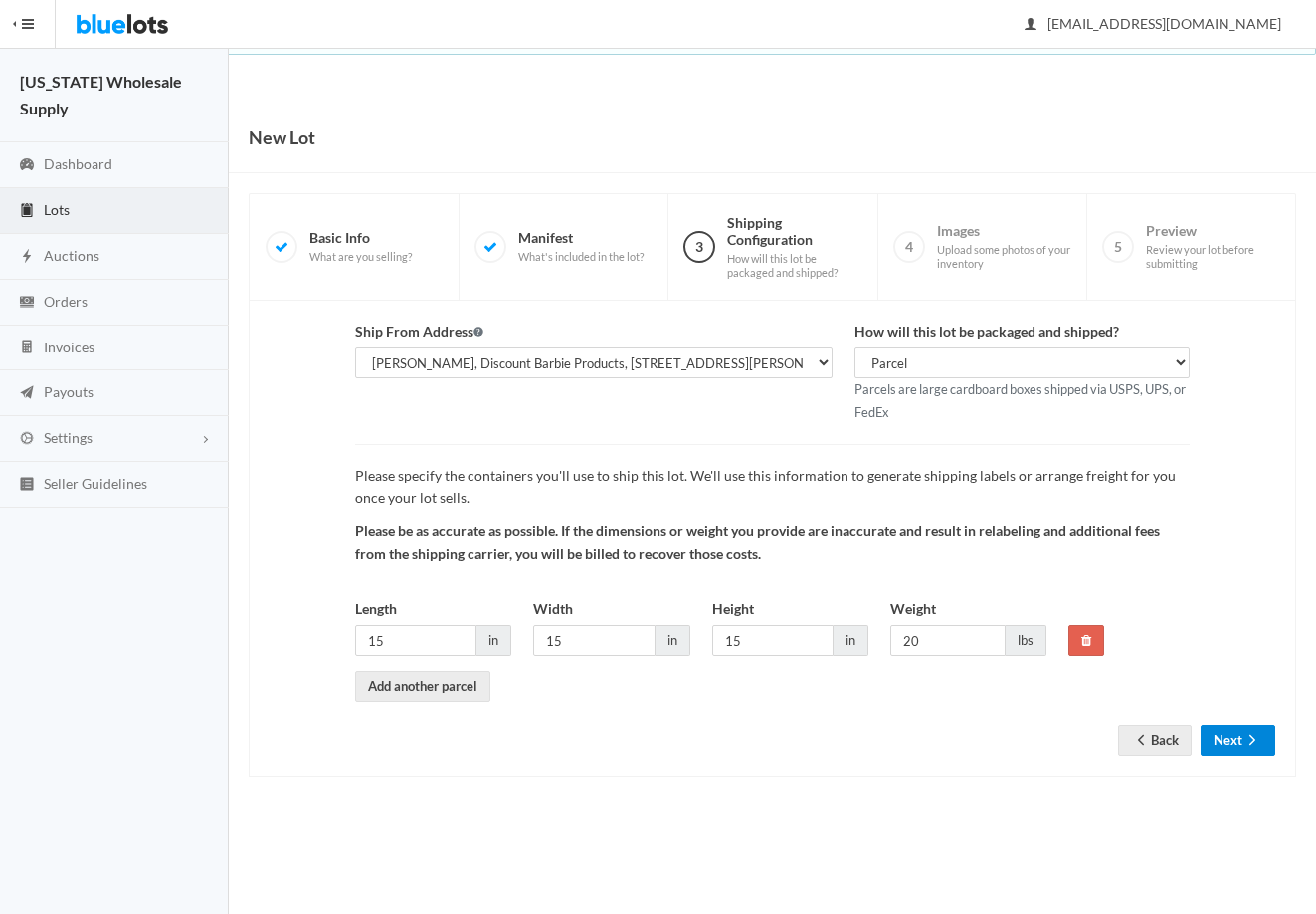
click at [1237, 733] on button "Next" at bounding box center [1238, 739] width 75 height 31
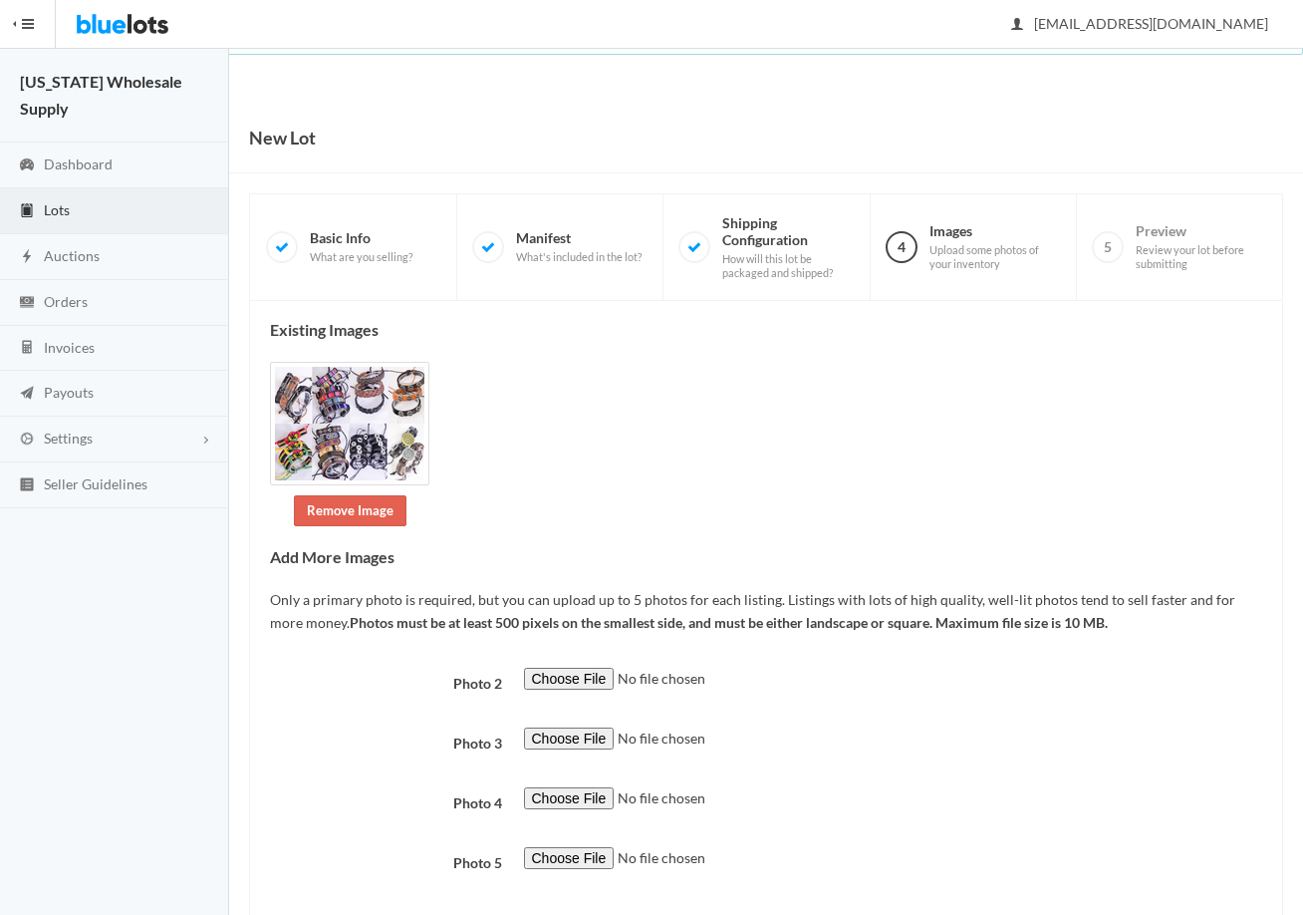
scroll to position [108, 0]
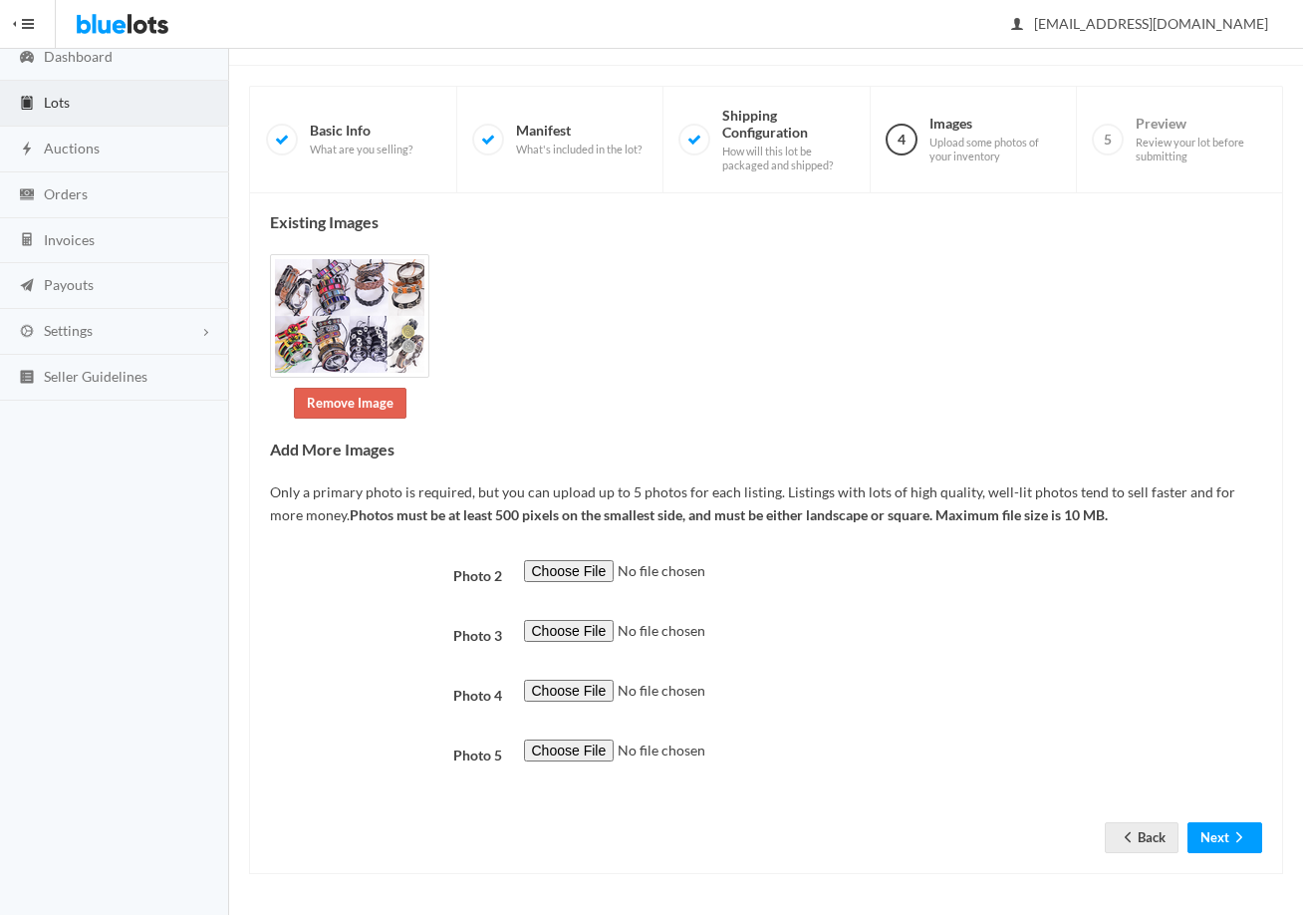
click at [1220, 871] on div "Existing Images Remove Image Add More Images Only a primary photo is required, …" at bounding box center [766, 534] width 1034 height 682
click at [1221, 839] on button "Next" at bounding box center [1225, 837] width 75 height 31
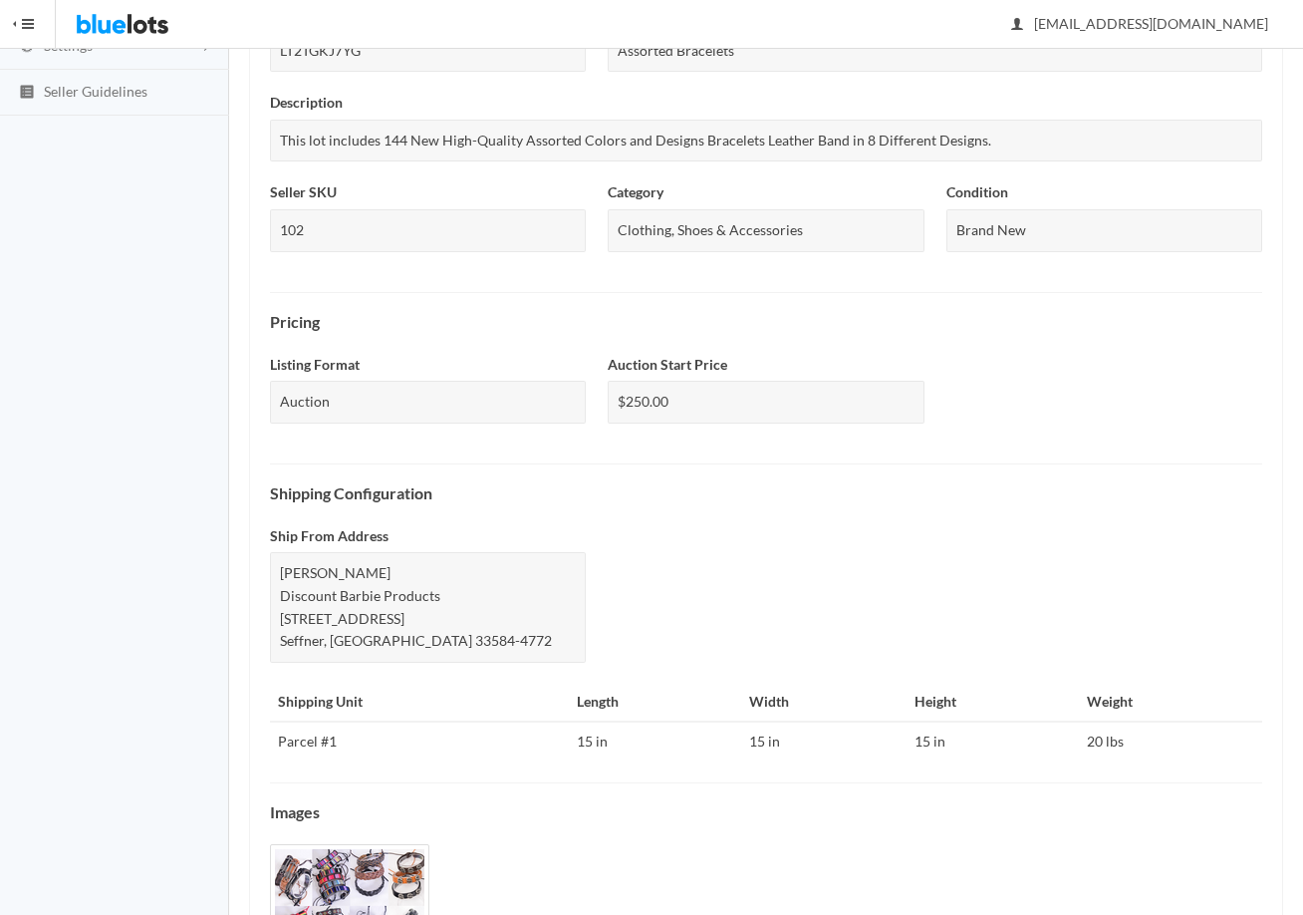
scroll to position [538, 0]
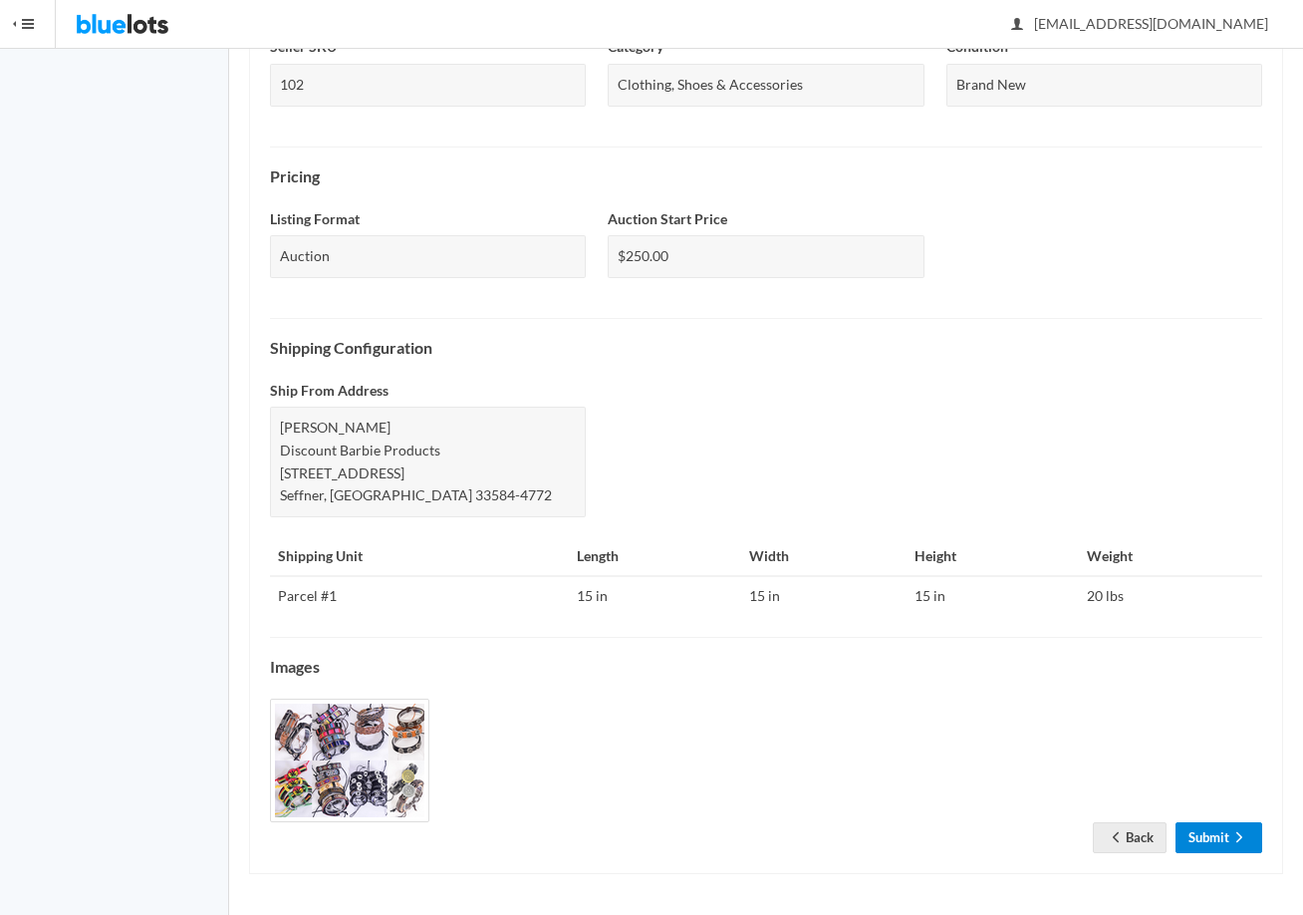
click at [1223, 833] on link "Submit" at bounding box center [1219, 837] width 87 height 31
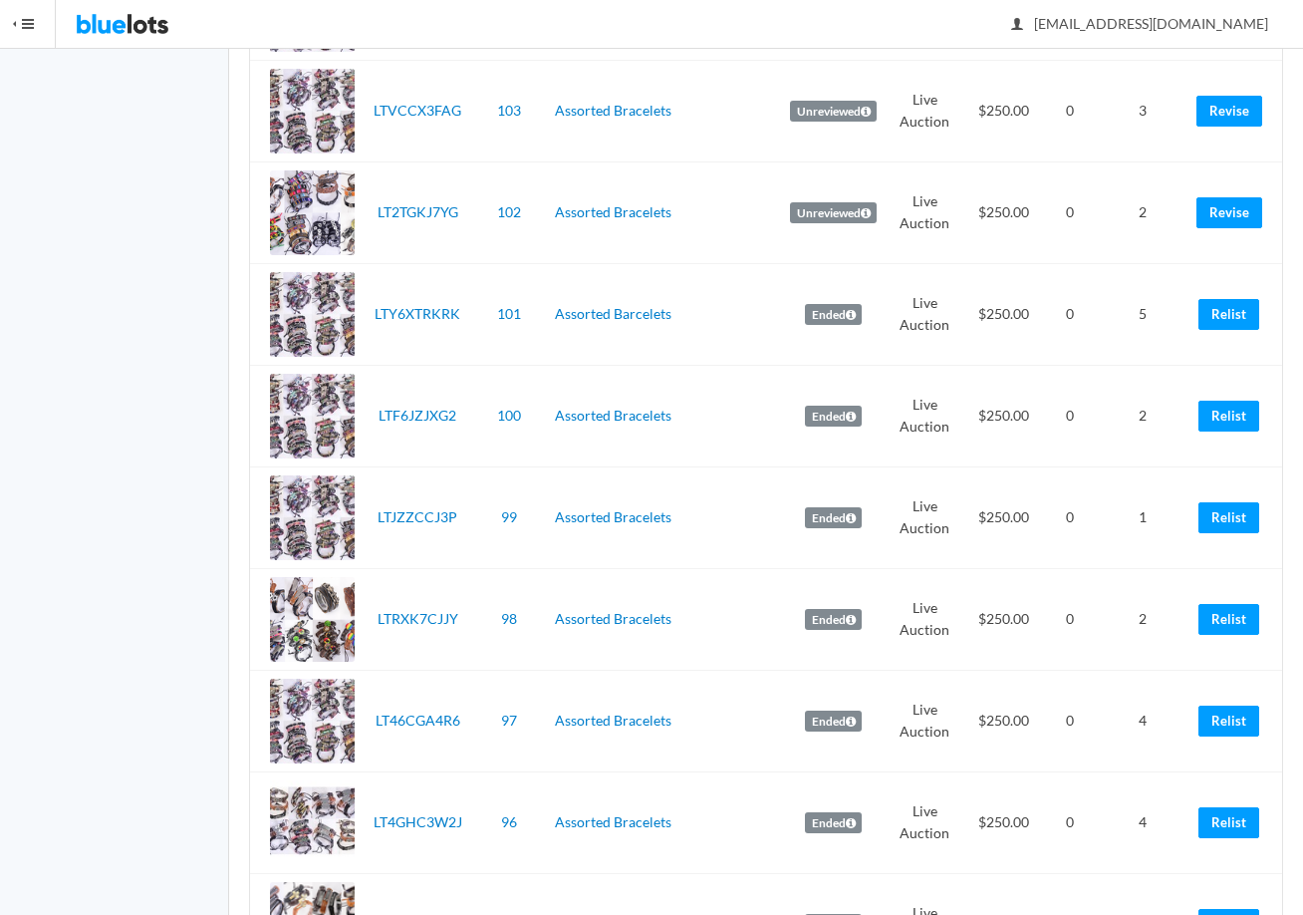
scroll to position [1096, 0]
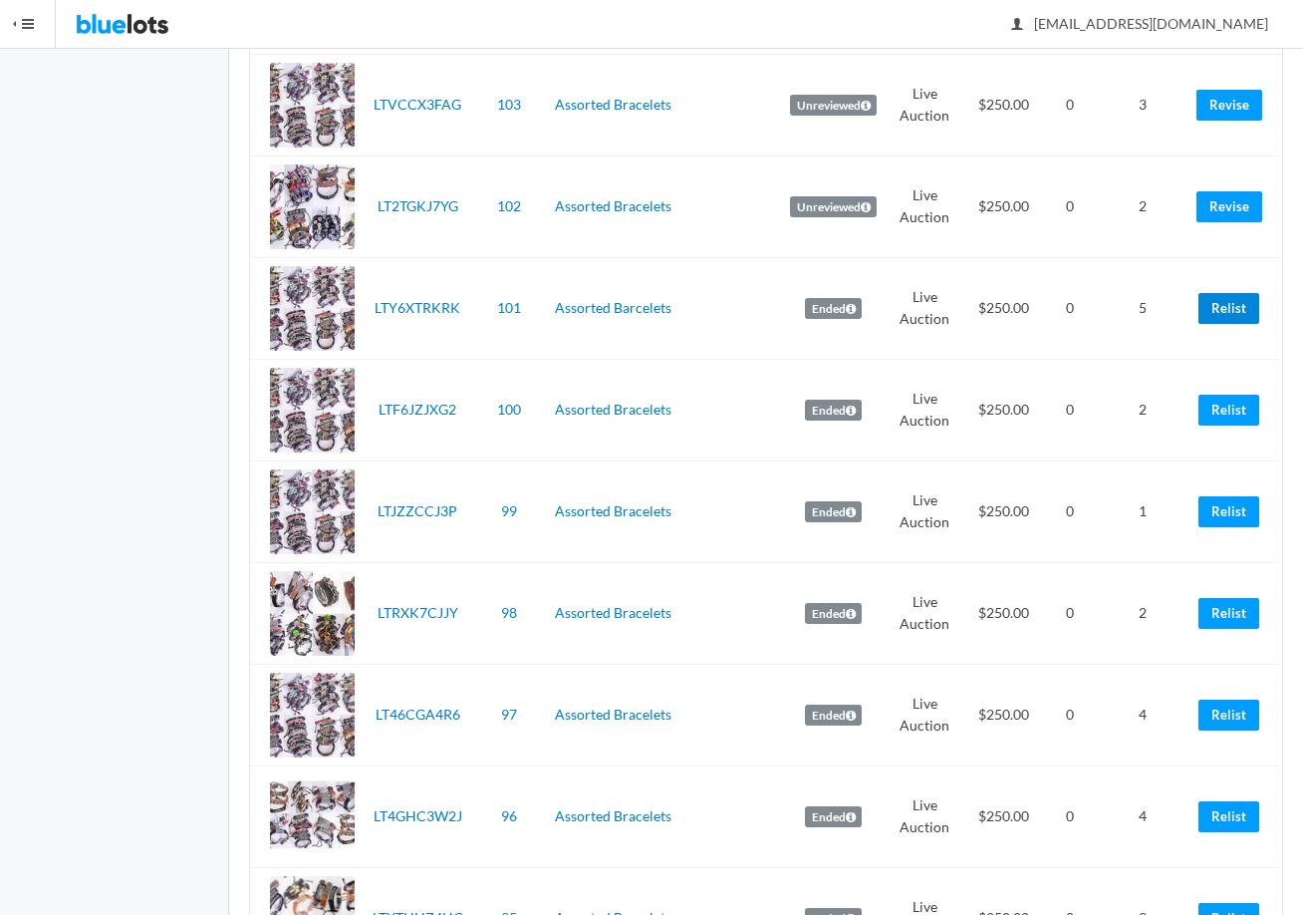
click at [1229, 299] on link "Relist" at bounding box center [1229, 308] width 61 height 31
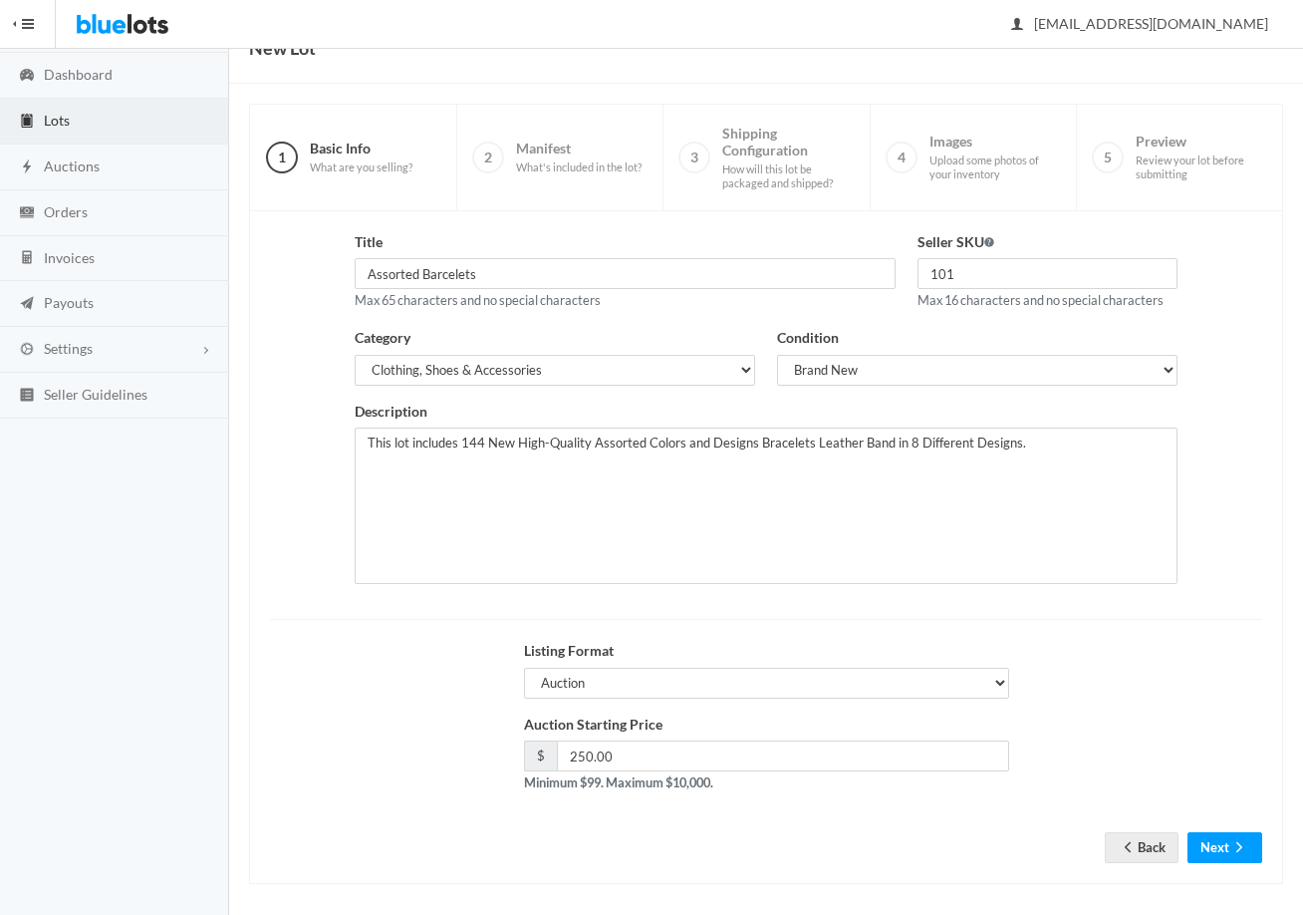
scroll to position [100, 0]
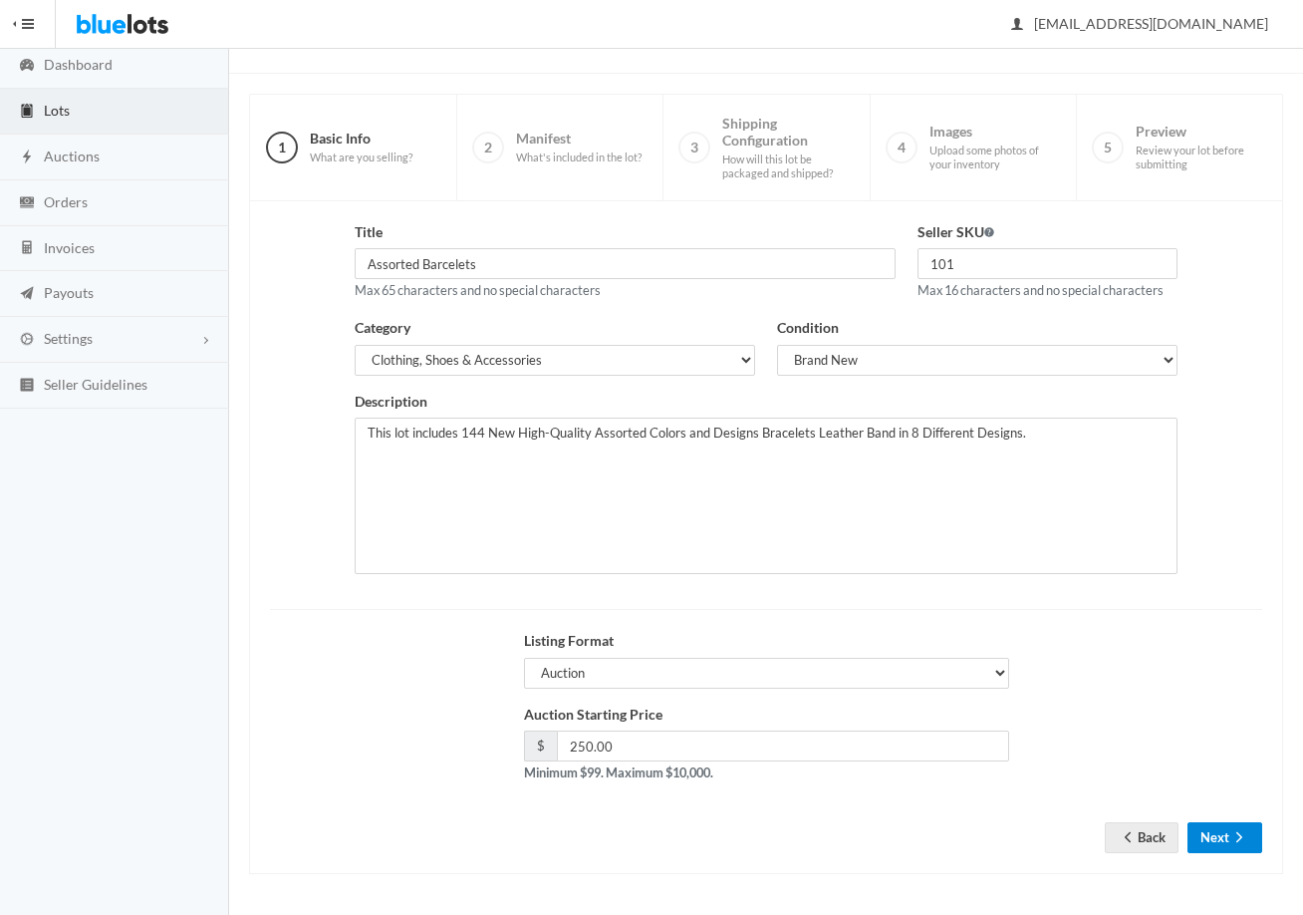
click at [1208, 846] on button "Next" at bounding box center [1225, 837] width 75 height 31
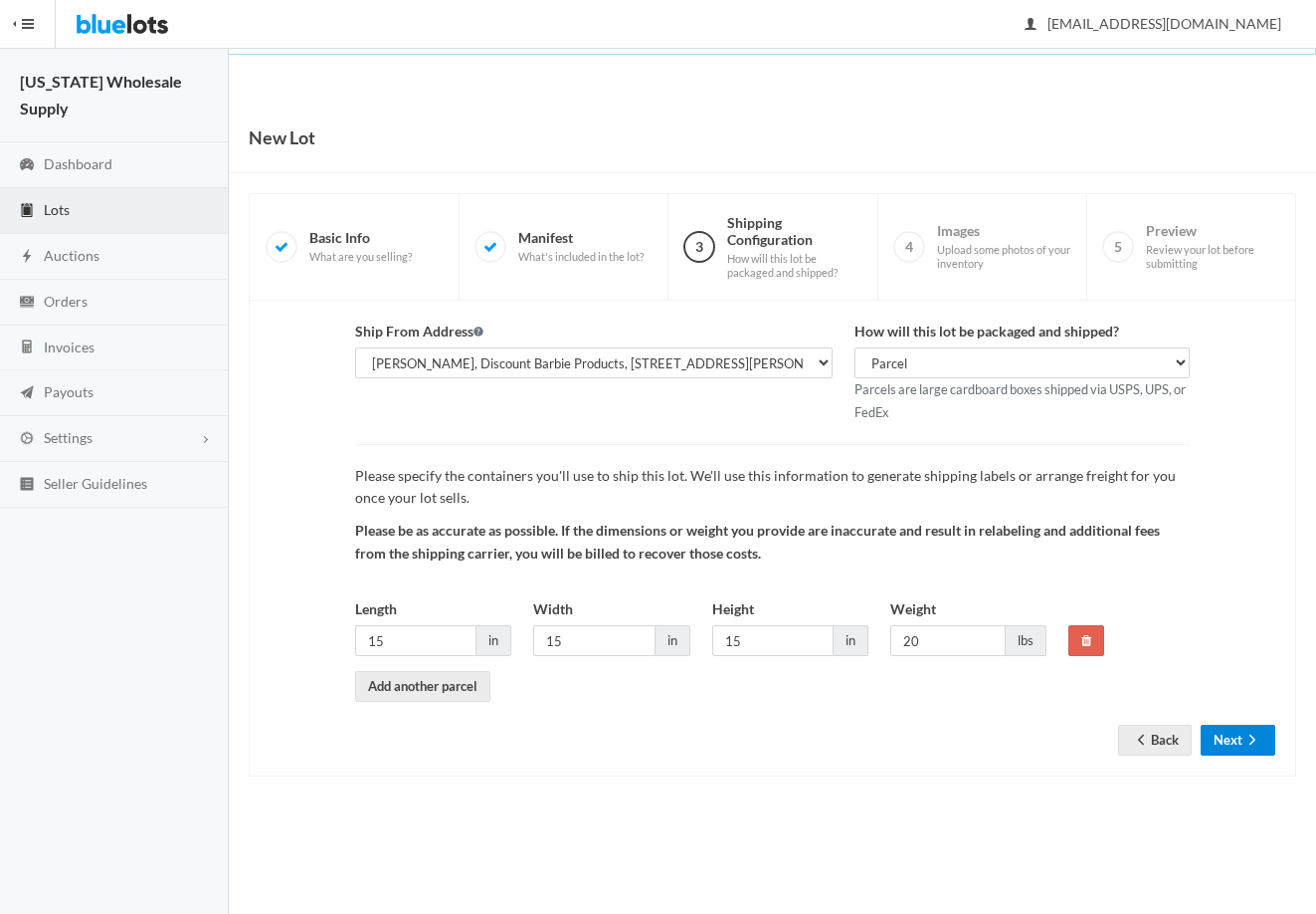
click at [1238, 743] on button "Next" at bounding box center [1238, 739] width 75 height 31
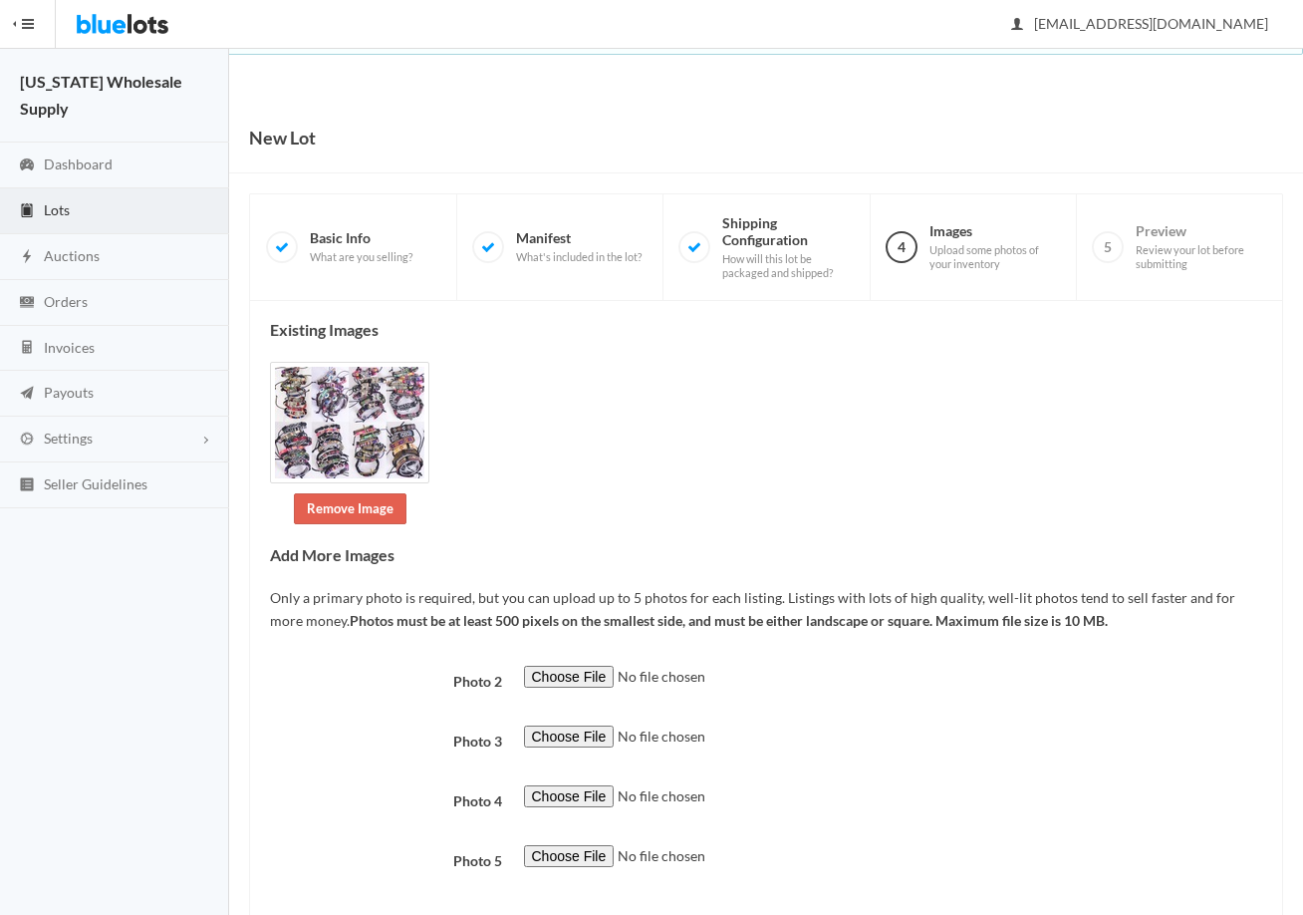
scroll to position [106, 0]
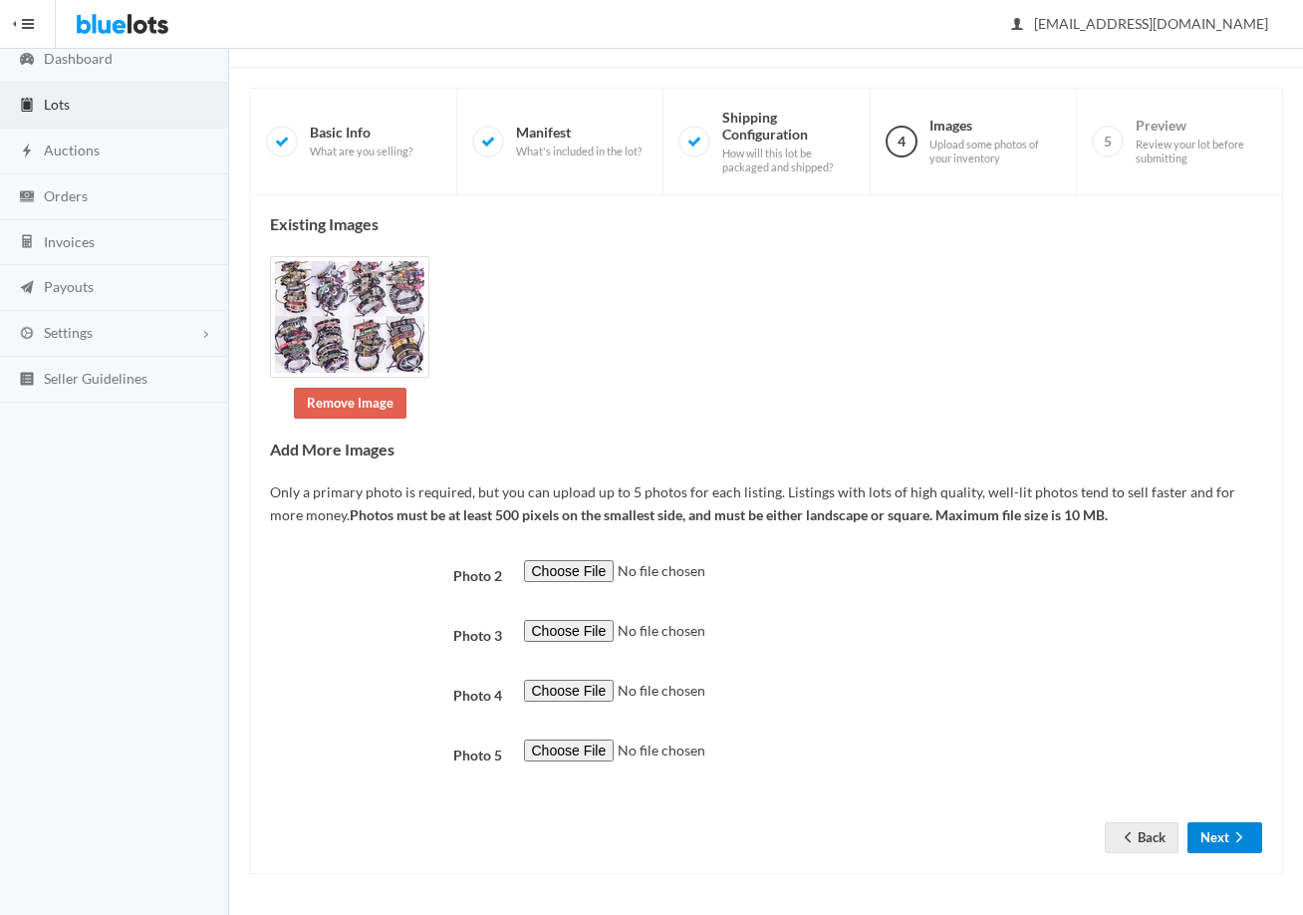
click at [1223, 851] on button "Next" at bounding box center [1225, 837] width 75 height 31
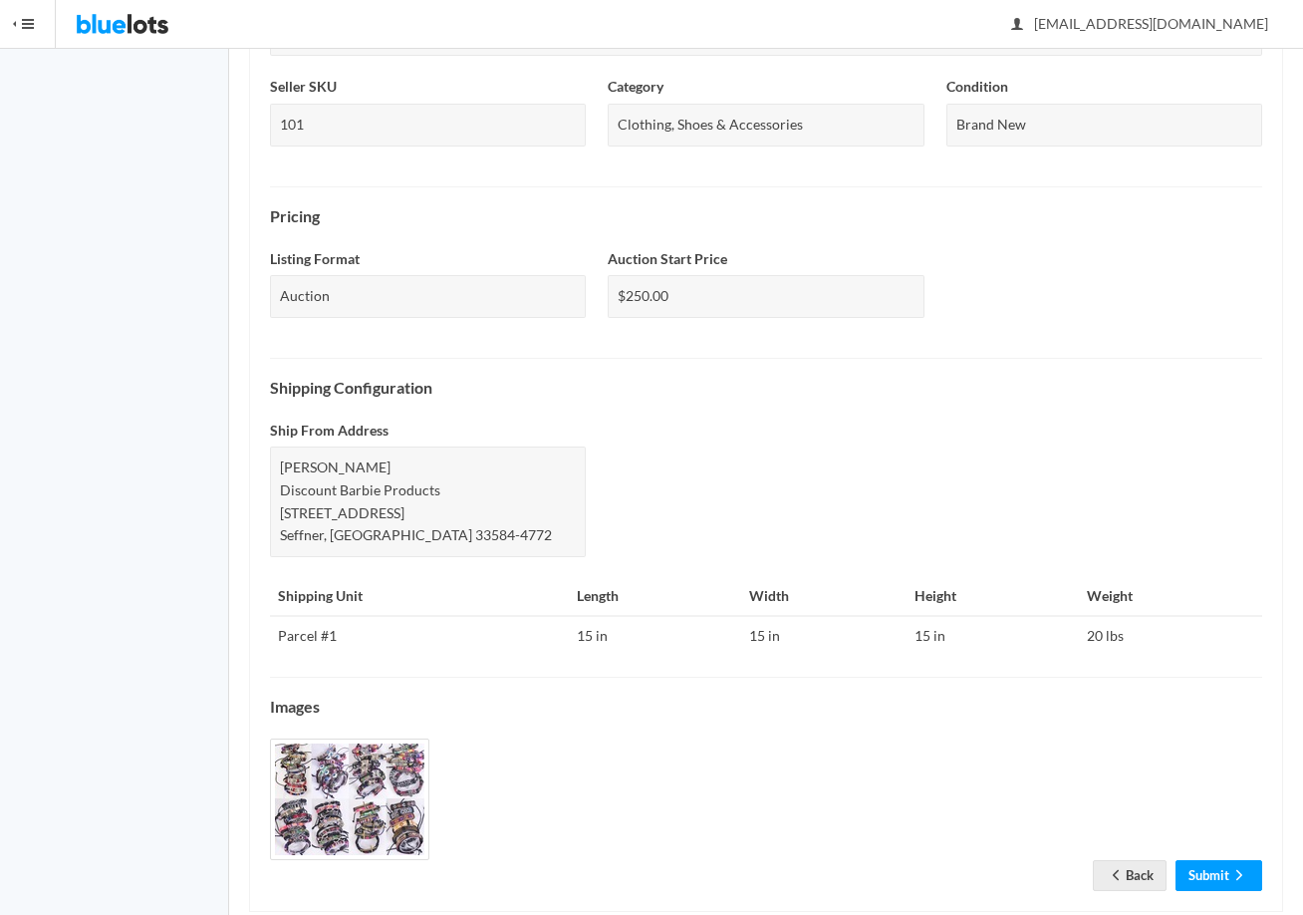
scroll to position [498, 0]
click at [1214, 881] on link "Submit" at bounding box center [1219, 875] width 87 height 31
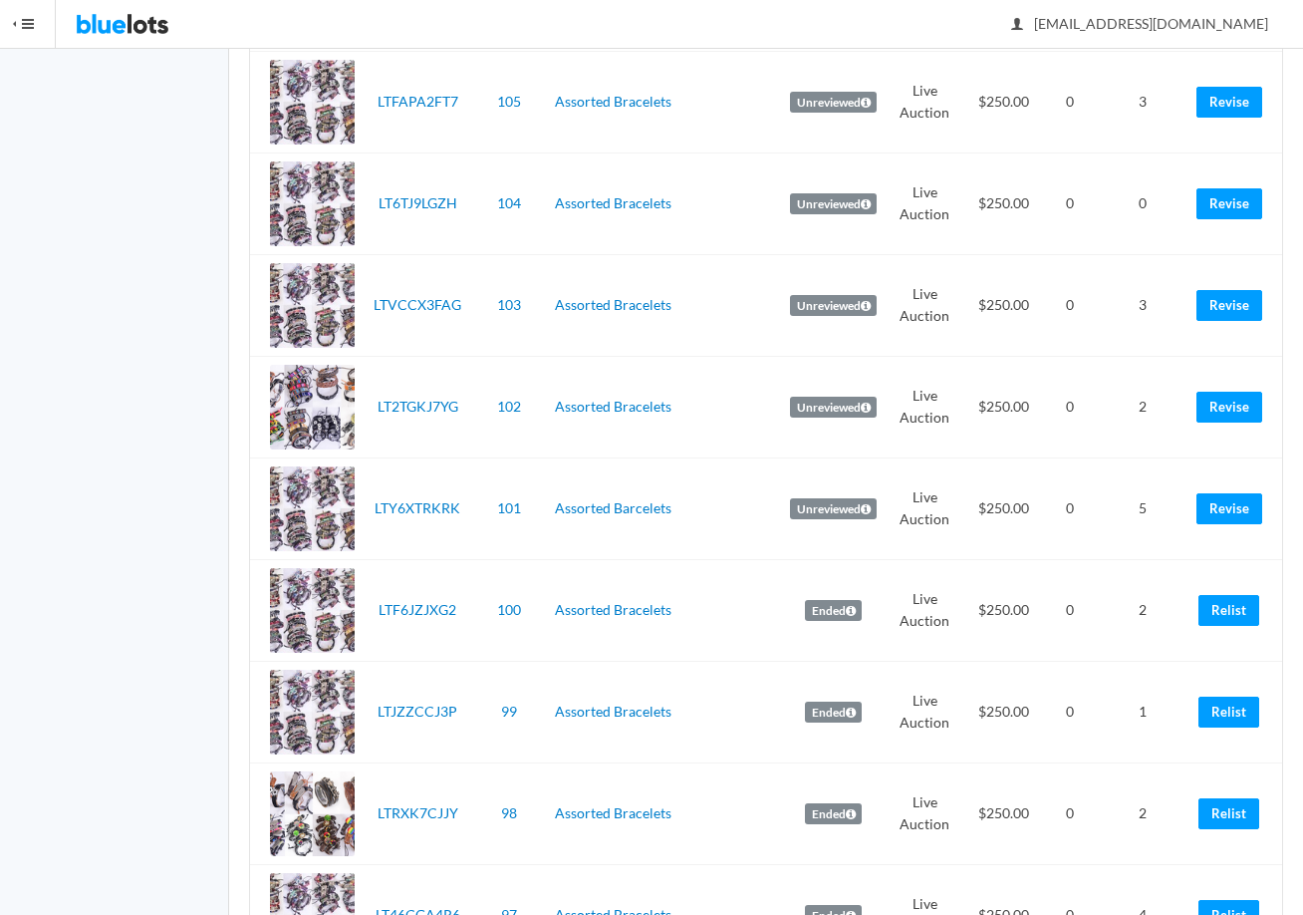
scroll to position [897, 0]
click at [1229, 614] on link "Relist" at bounding box center [1229, 609] width 61 height 31
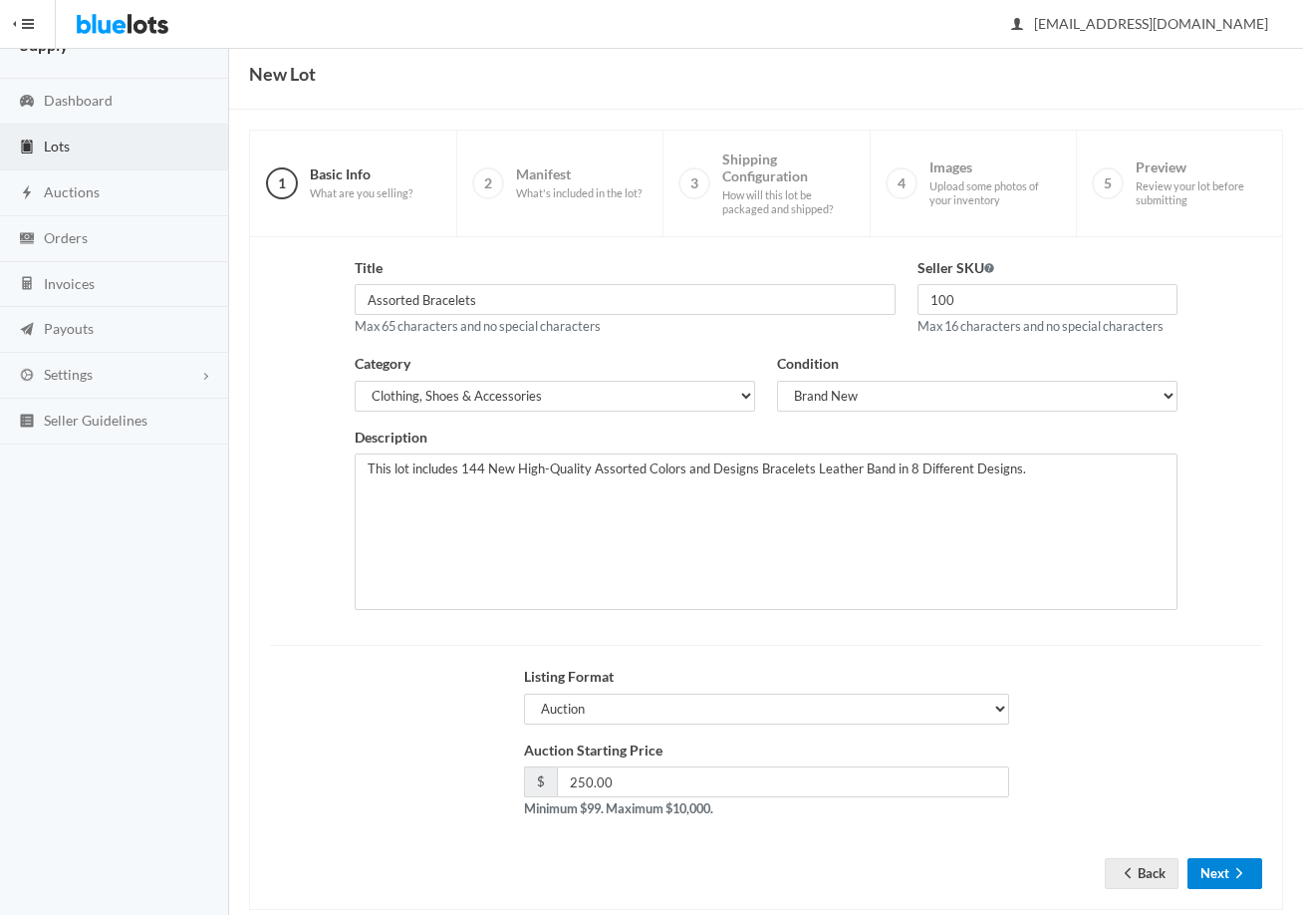
scroll to position [100, 0]
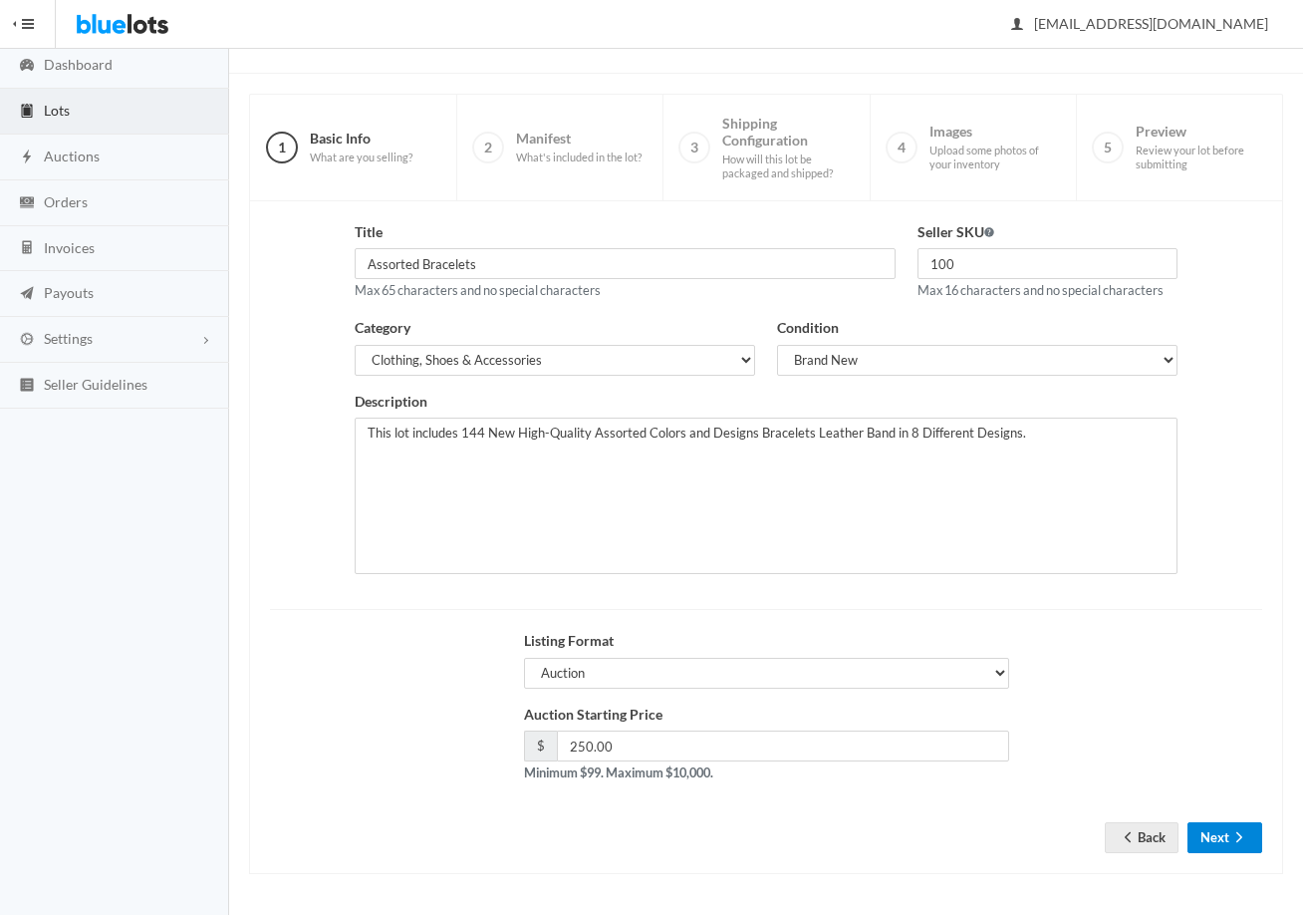
click at [1224, 848] on button "Next" at bounding box center [1225, 837] width 75 height 31
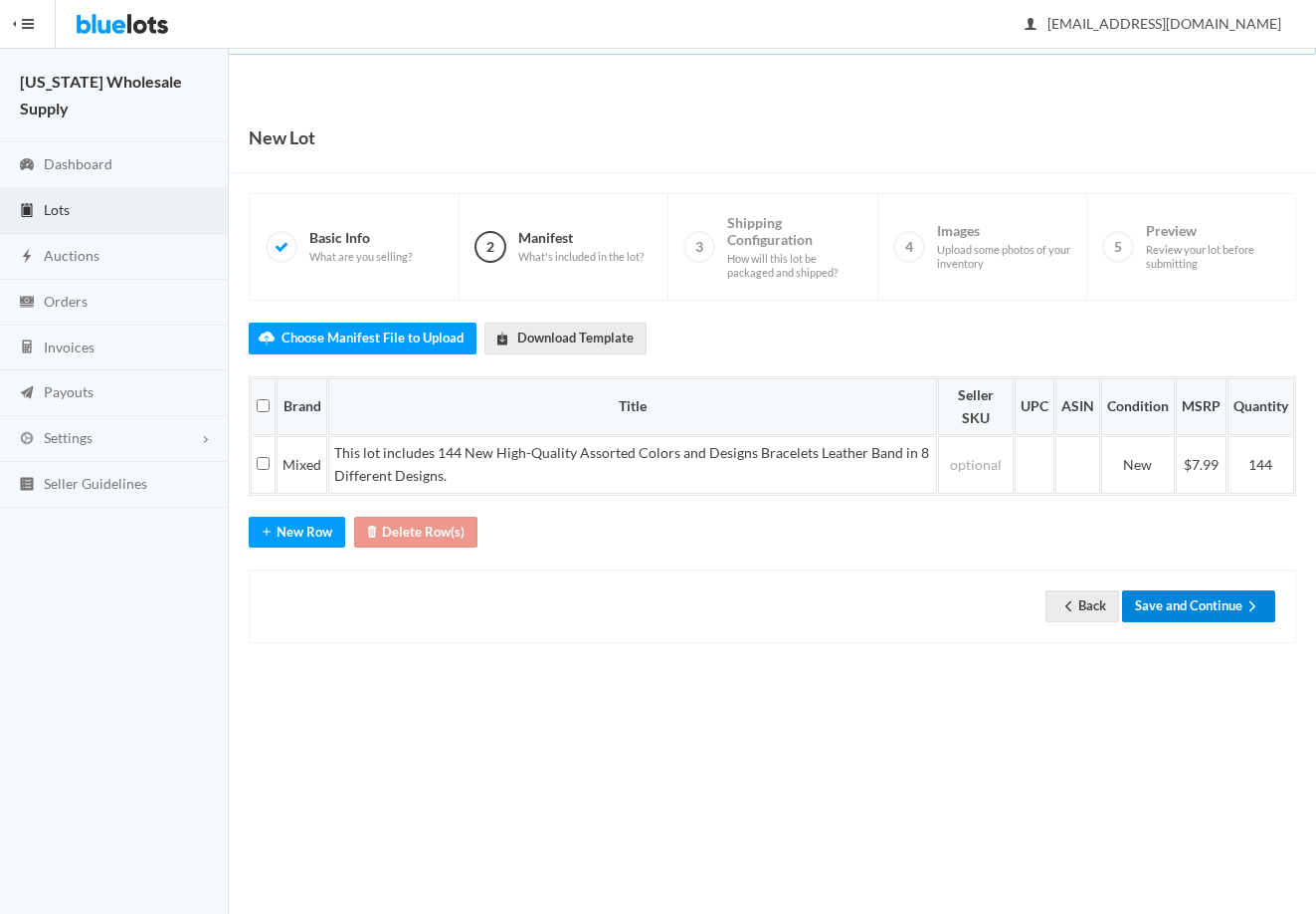
click at [1214, 620] on button "Save and Continue" at bounding box center [1198, 605] width 153 height 31
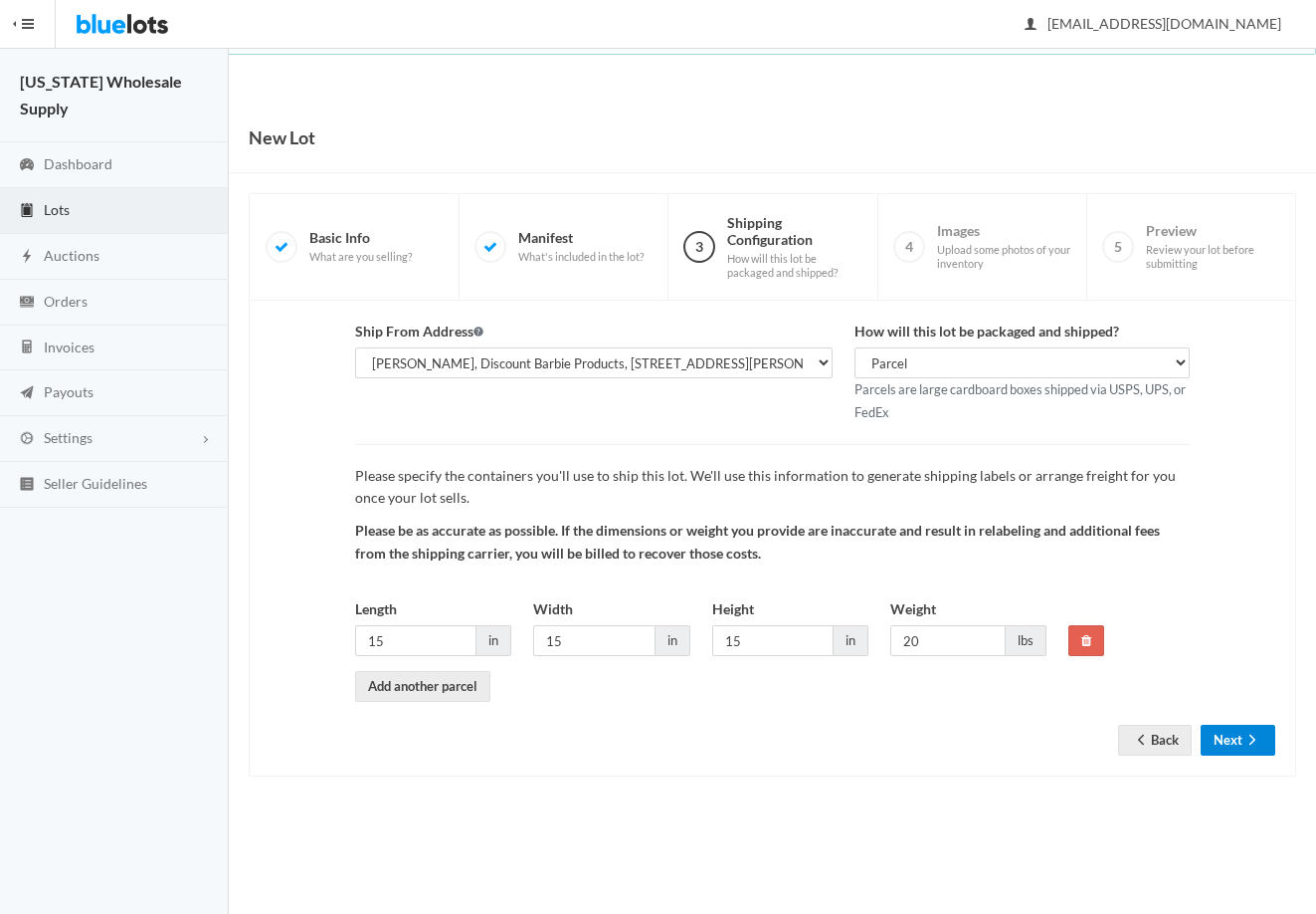
click at [1239, 753] on button "Next" at bounding box center [1238, 739] width 75 height 31
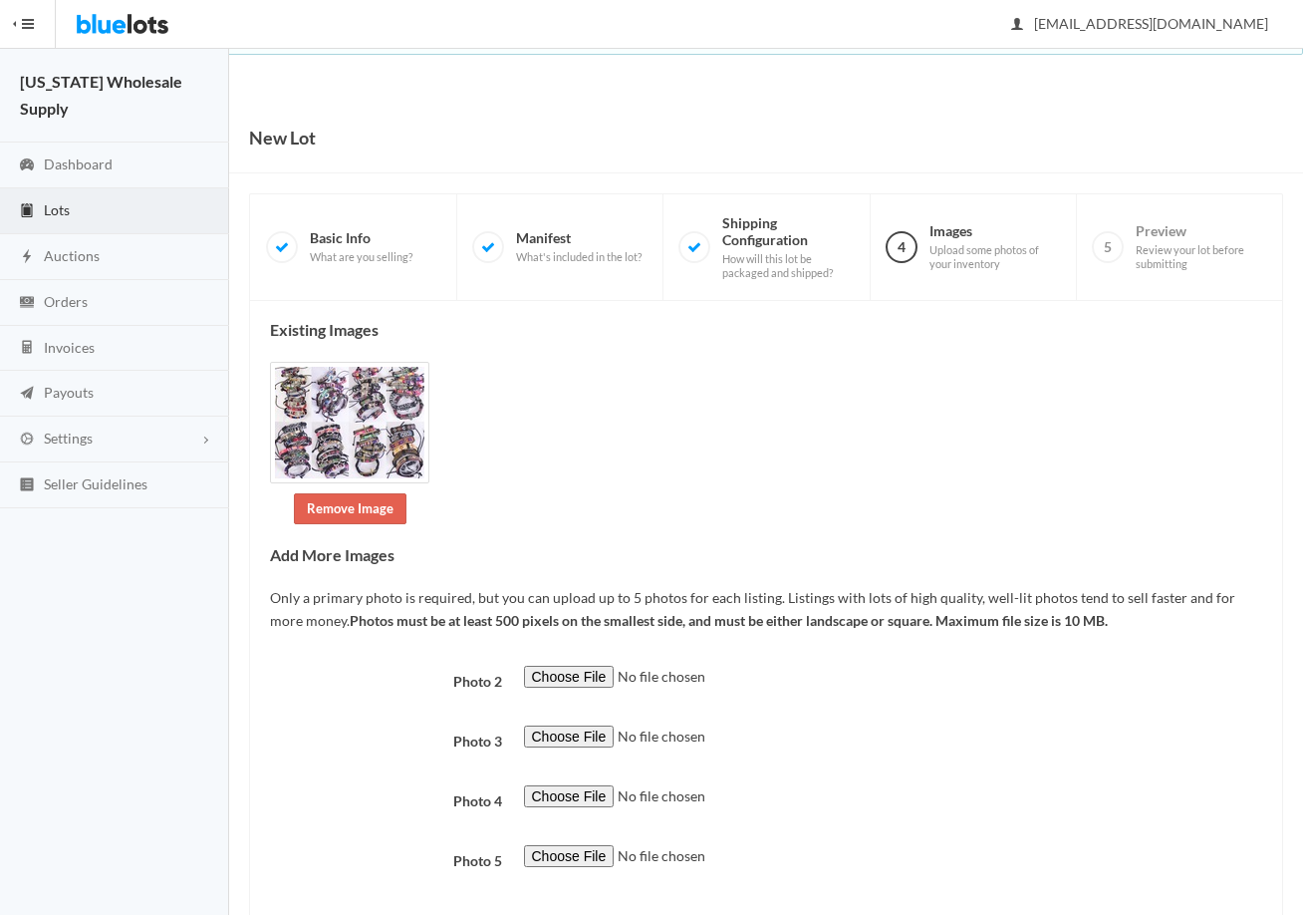
scroll to position [106, 0]
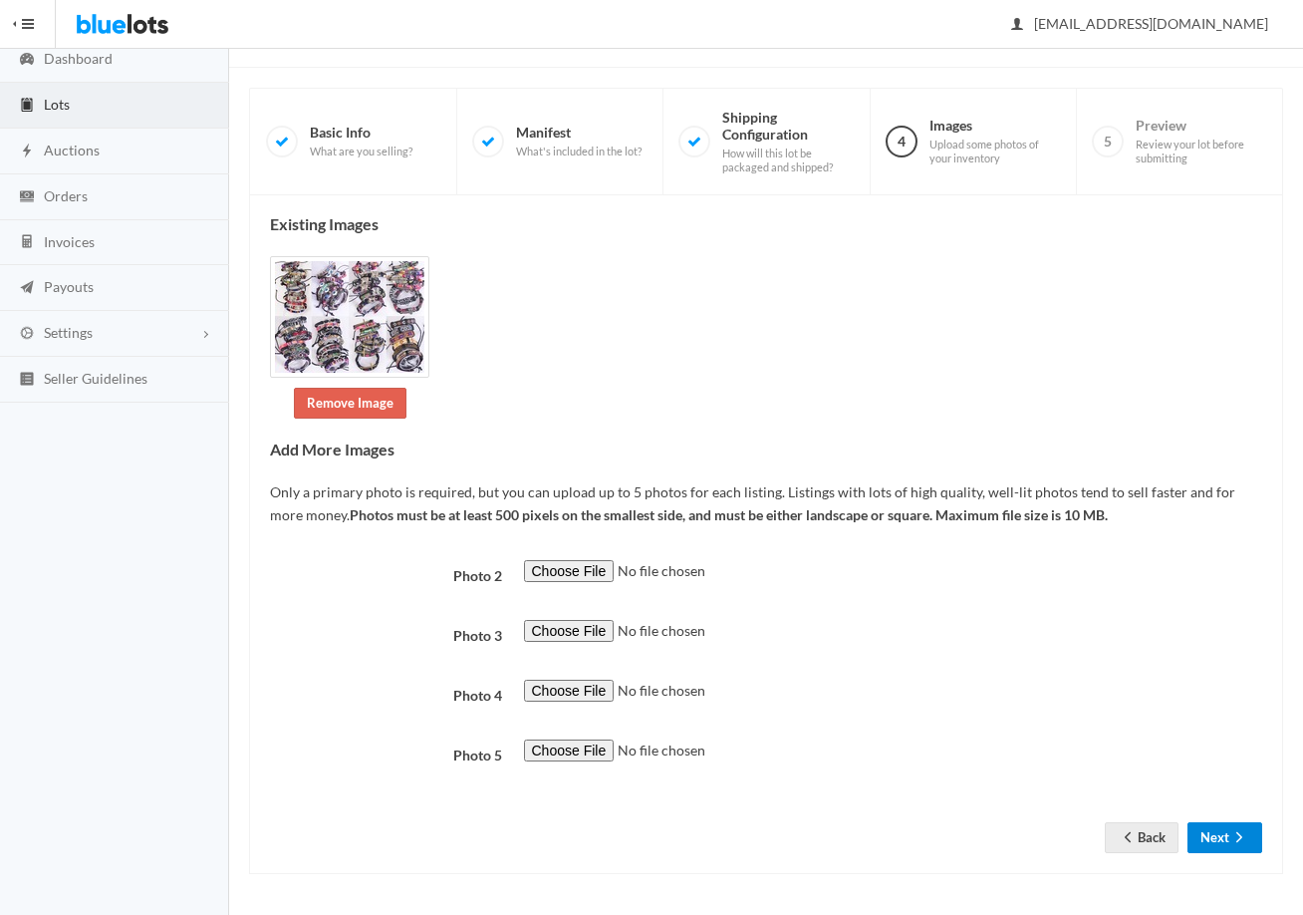
click at [1247, 848] on button "Next" at bounding box center [1225, 837] width 75 height 31
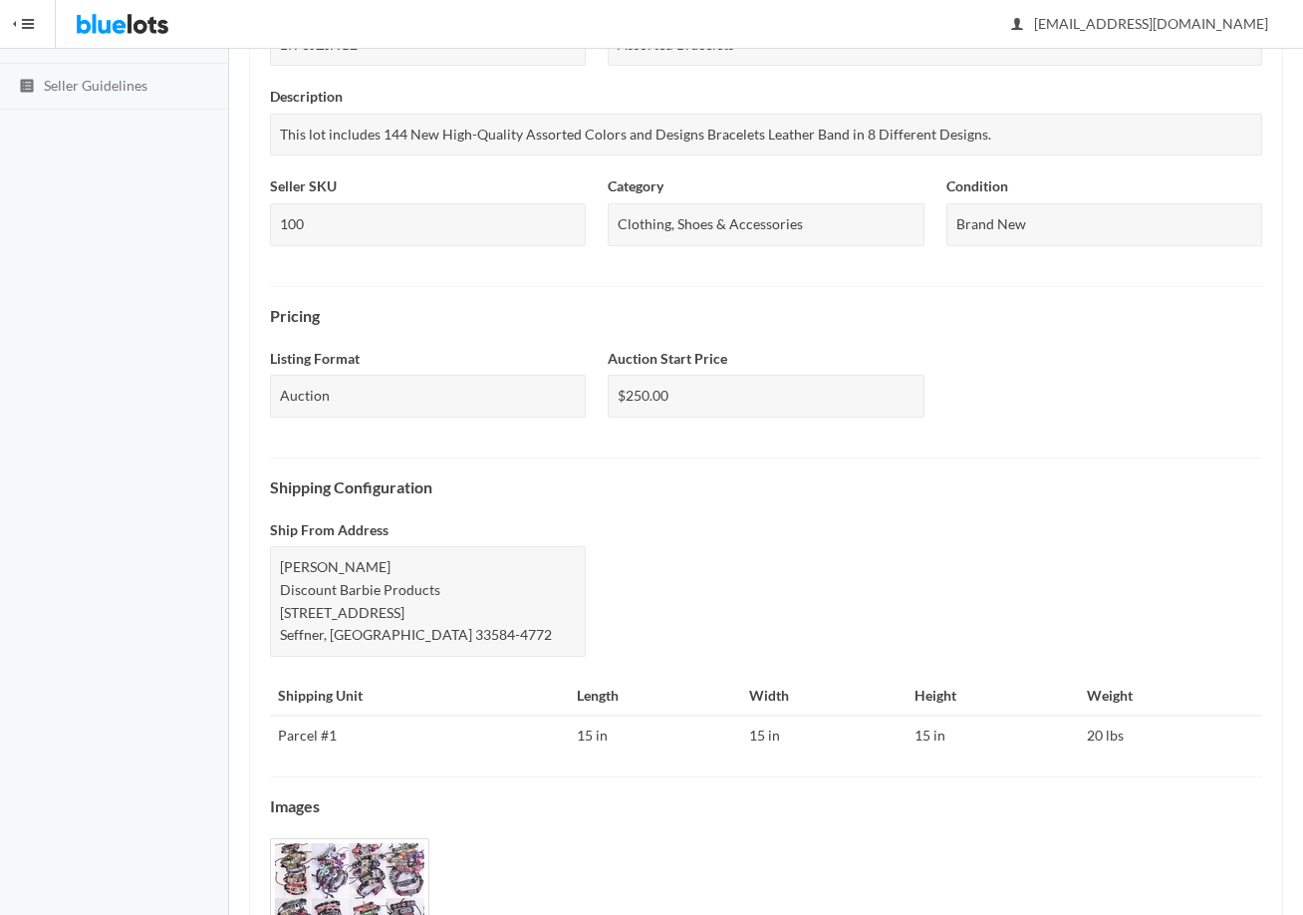
scroll to position [536, 0]
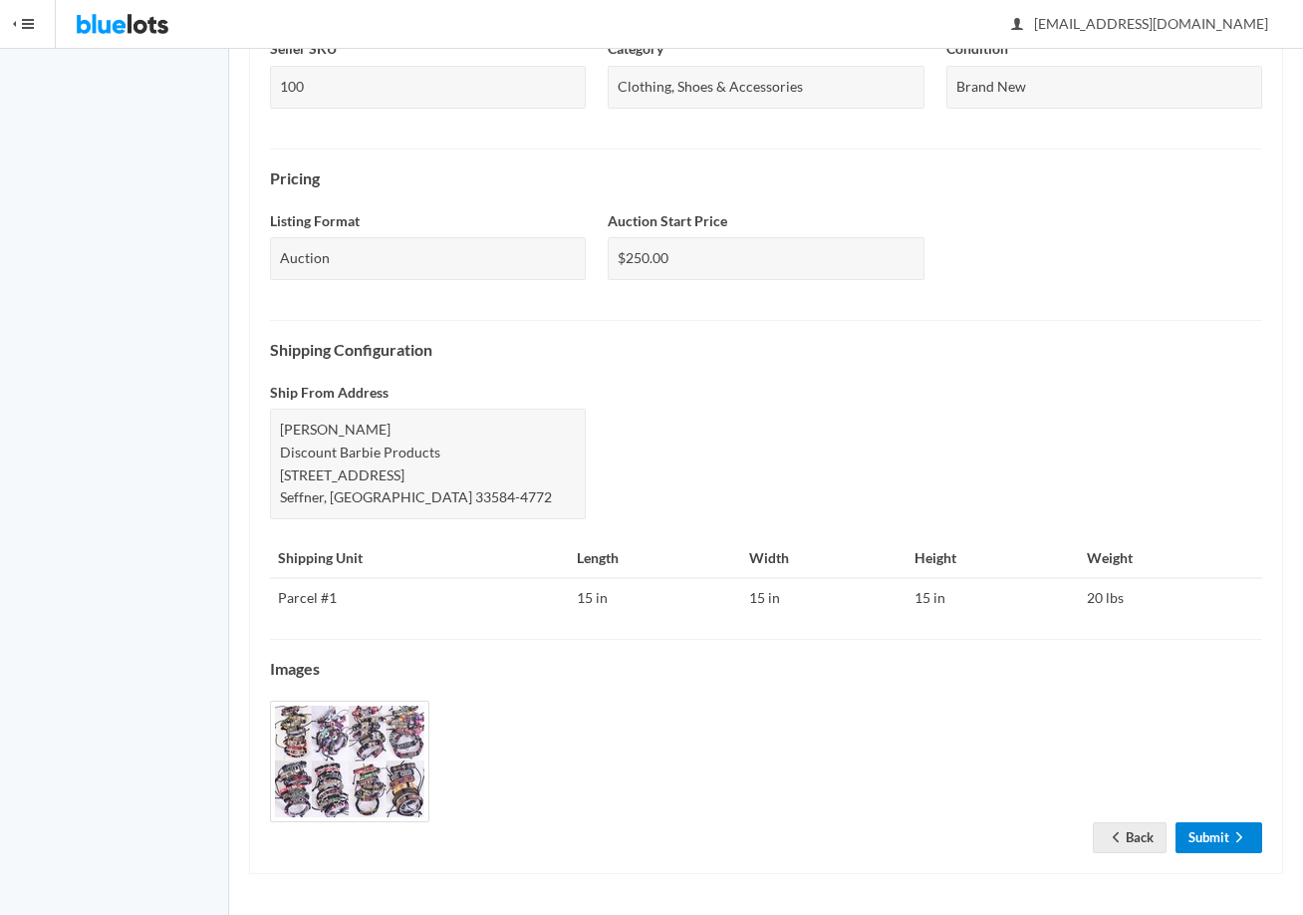
click at [1206, 829] on link "Submit" at bounding box center [1219, 837] width 87 height 31
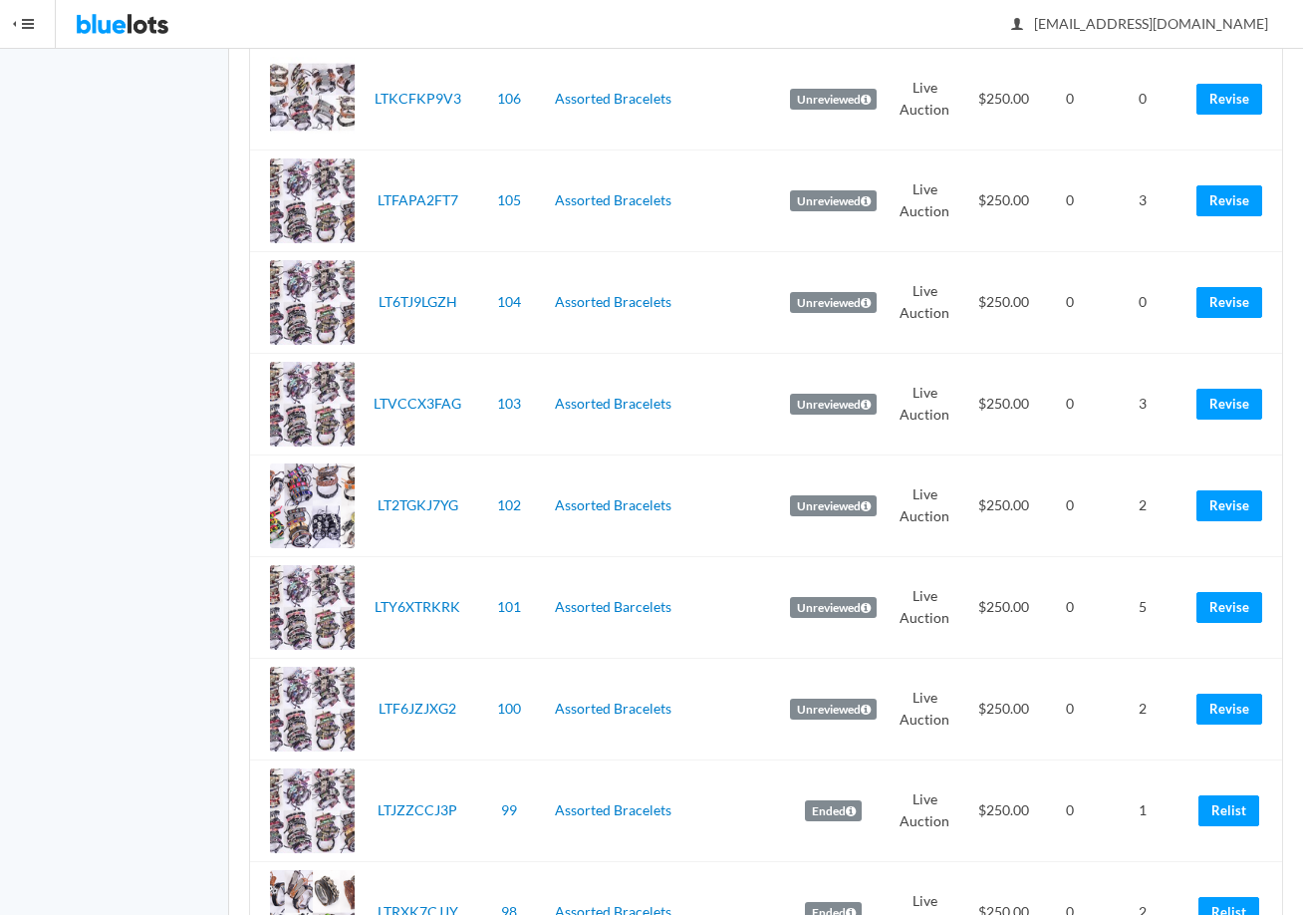
scroll to position [996, 0]
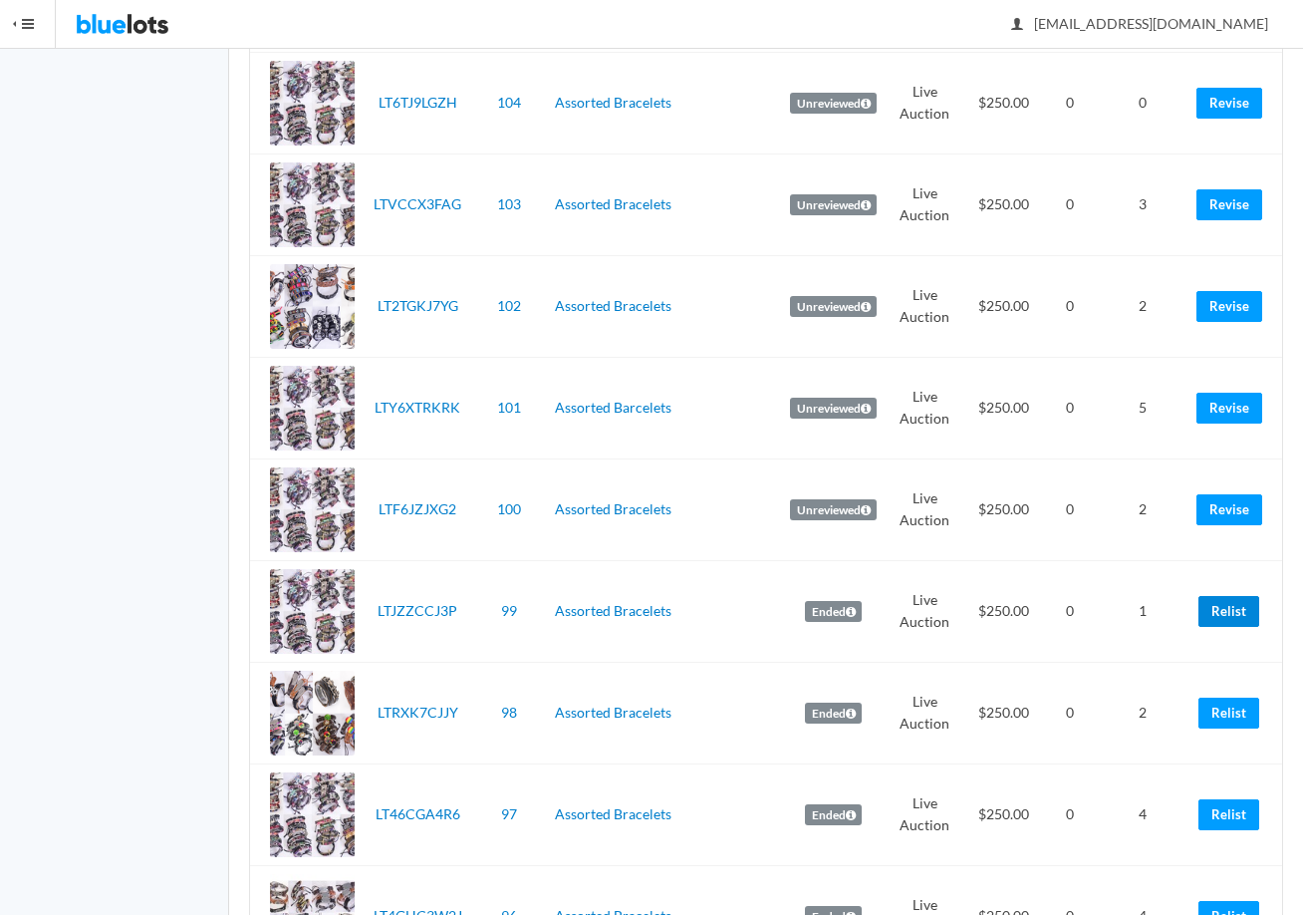
click at [1227, 620] on link "Relist" at bounding box center [1229, 611] width 61 height 31
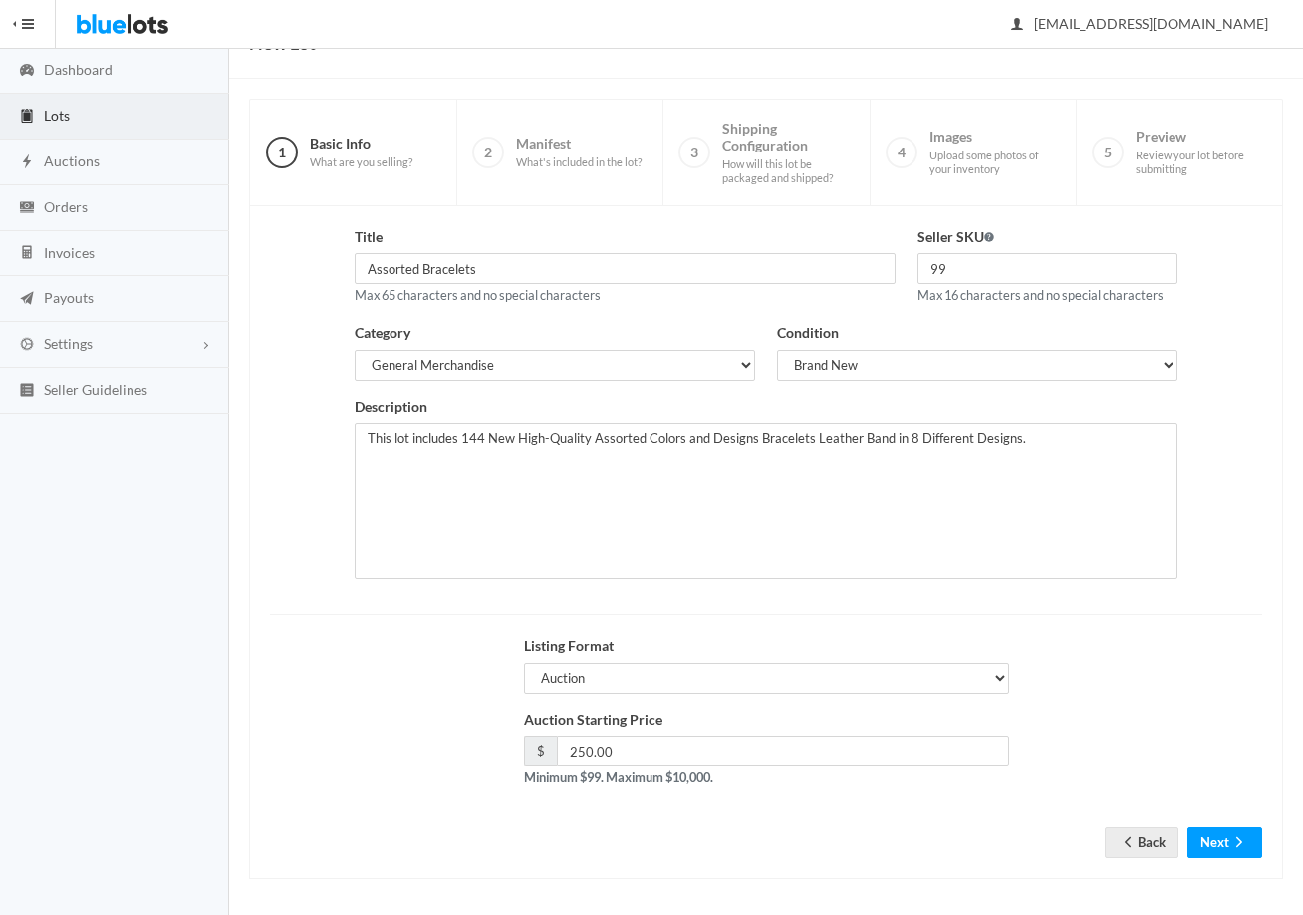
scroll to position [100, 0]
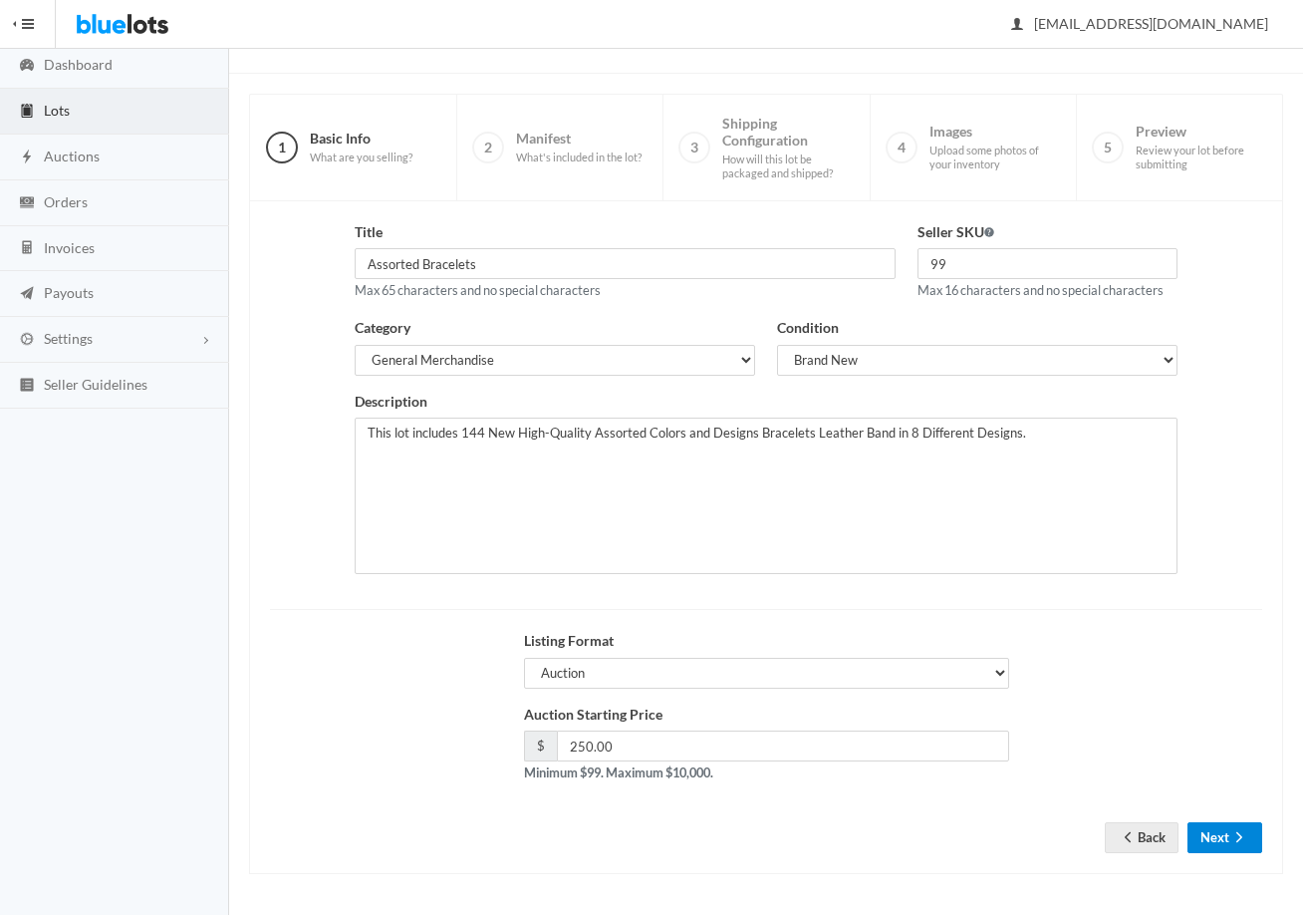
click at [1226, 831] on button "Next" at bounding box center [1225, 837] width 75 height 31
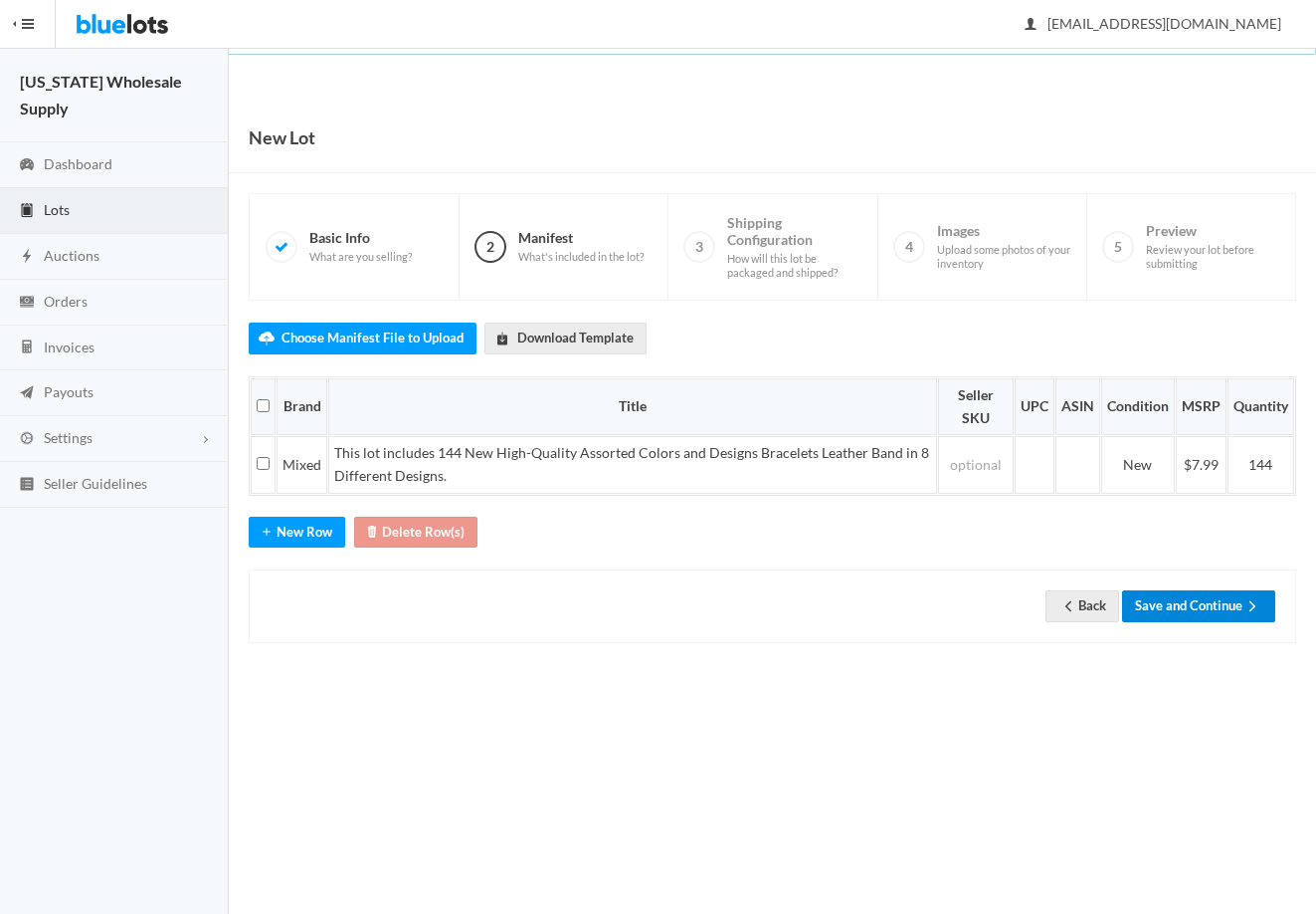
click at [1202, 617] on button "Save and Continue" at bounding box center [1198, 605] width 153 height 31
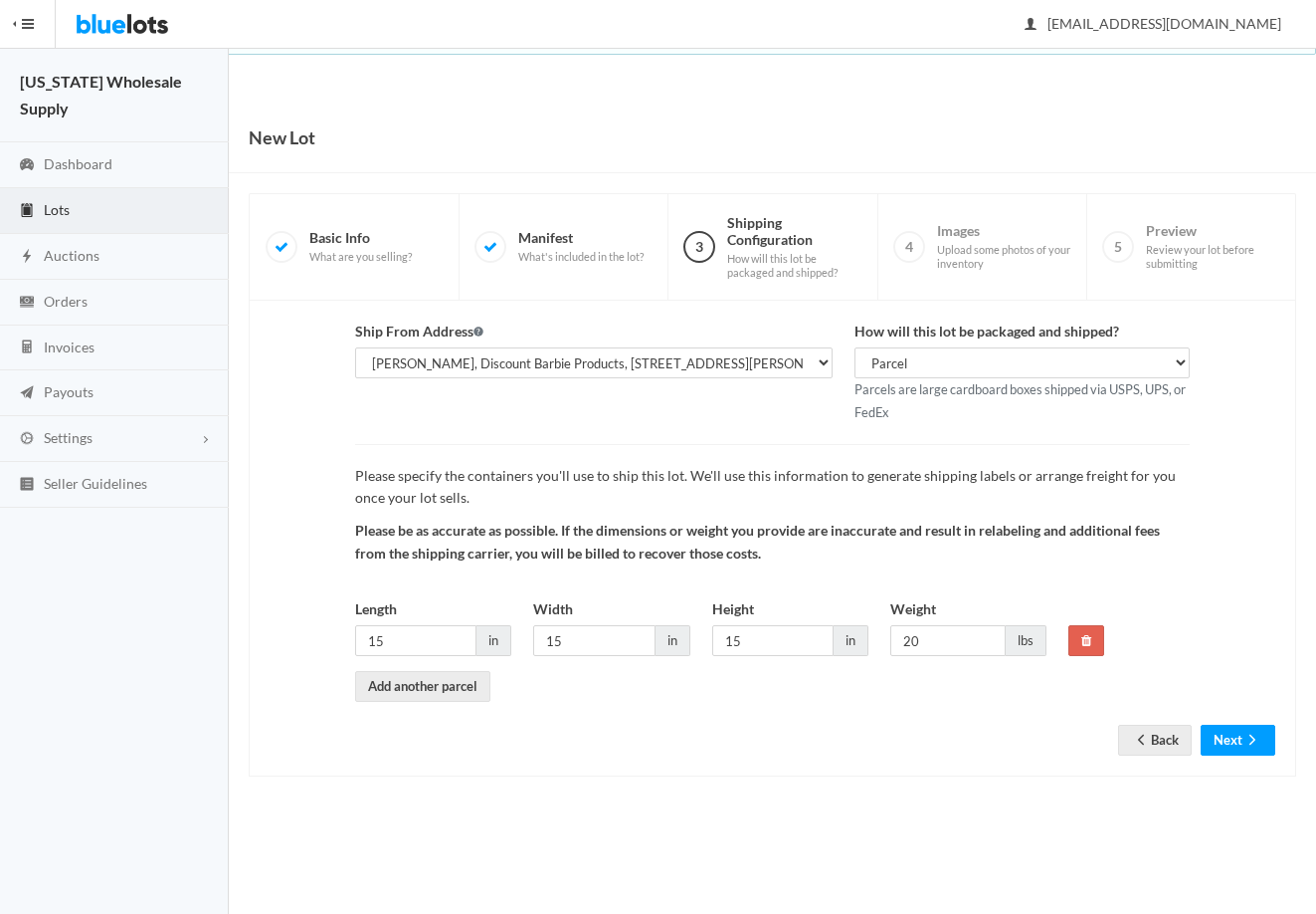
click at [1227, 715] on form "Ship From Address Rick, Discount Barbie Products, 412 Golden Elm Dr, Seffner, F…" at bounding box center [772, 522] width 1005 height 405
click at [1233, 731] on button "Next" at bounding box center [1238, 739] width 75 height 31
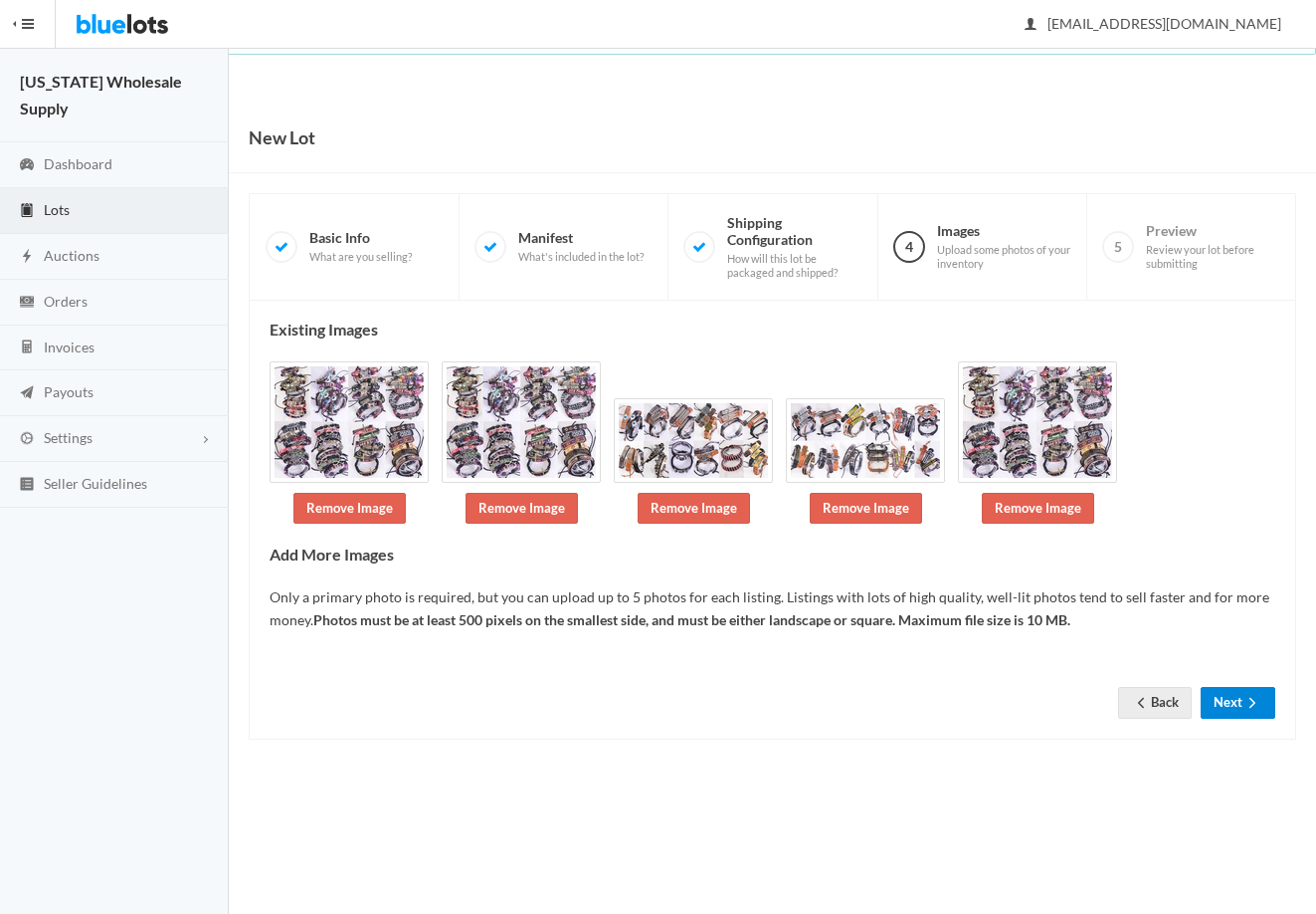
click at [1224, 708] on button "Next" at bounding box center [1238, 702] width 75 height 31
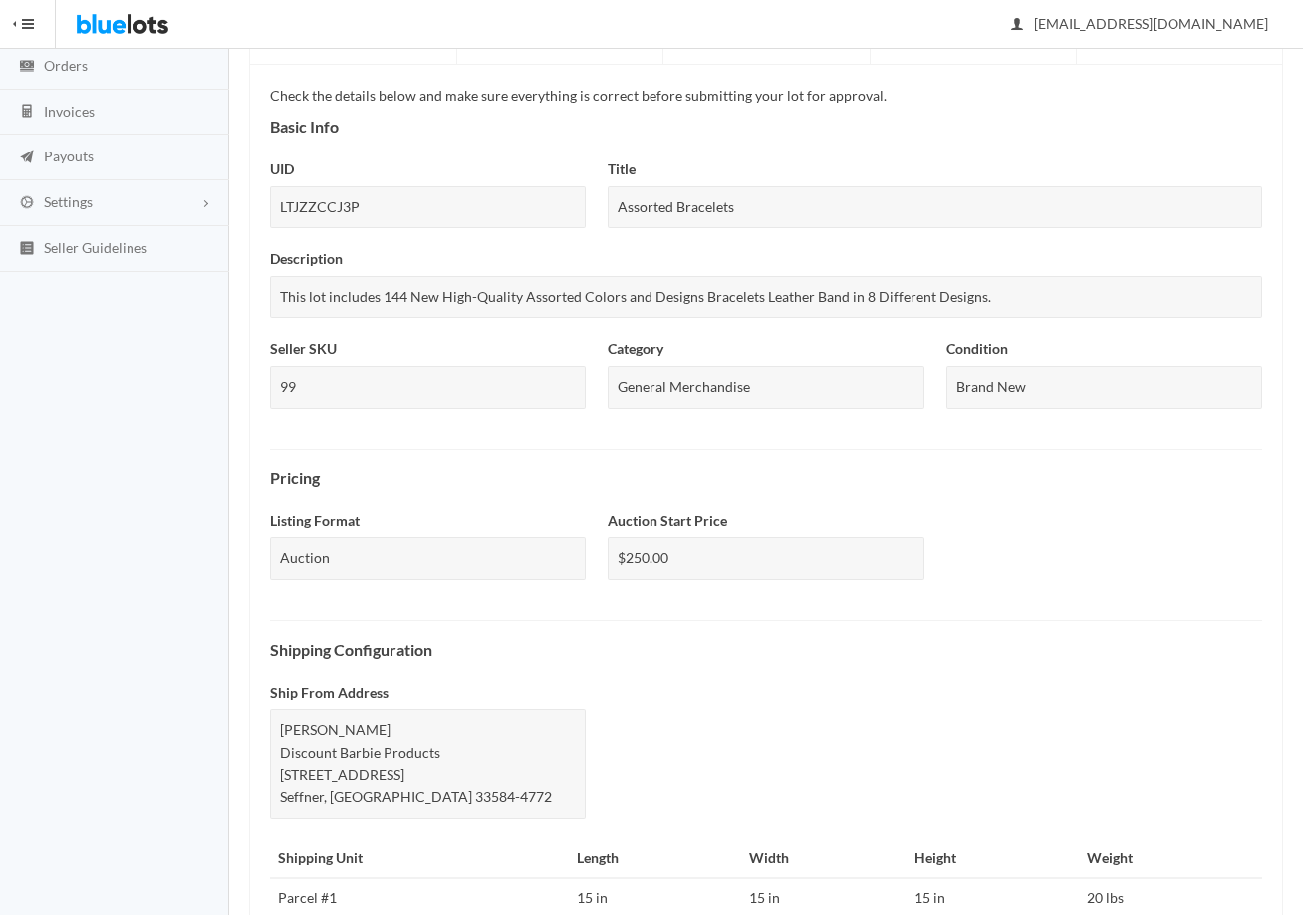
scroll to position [536, 0]
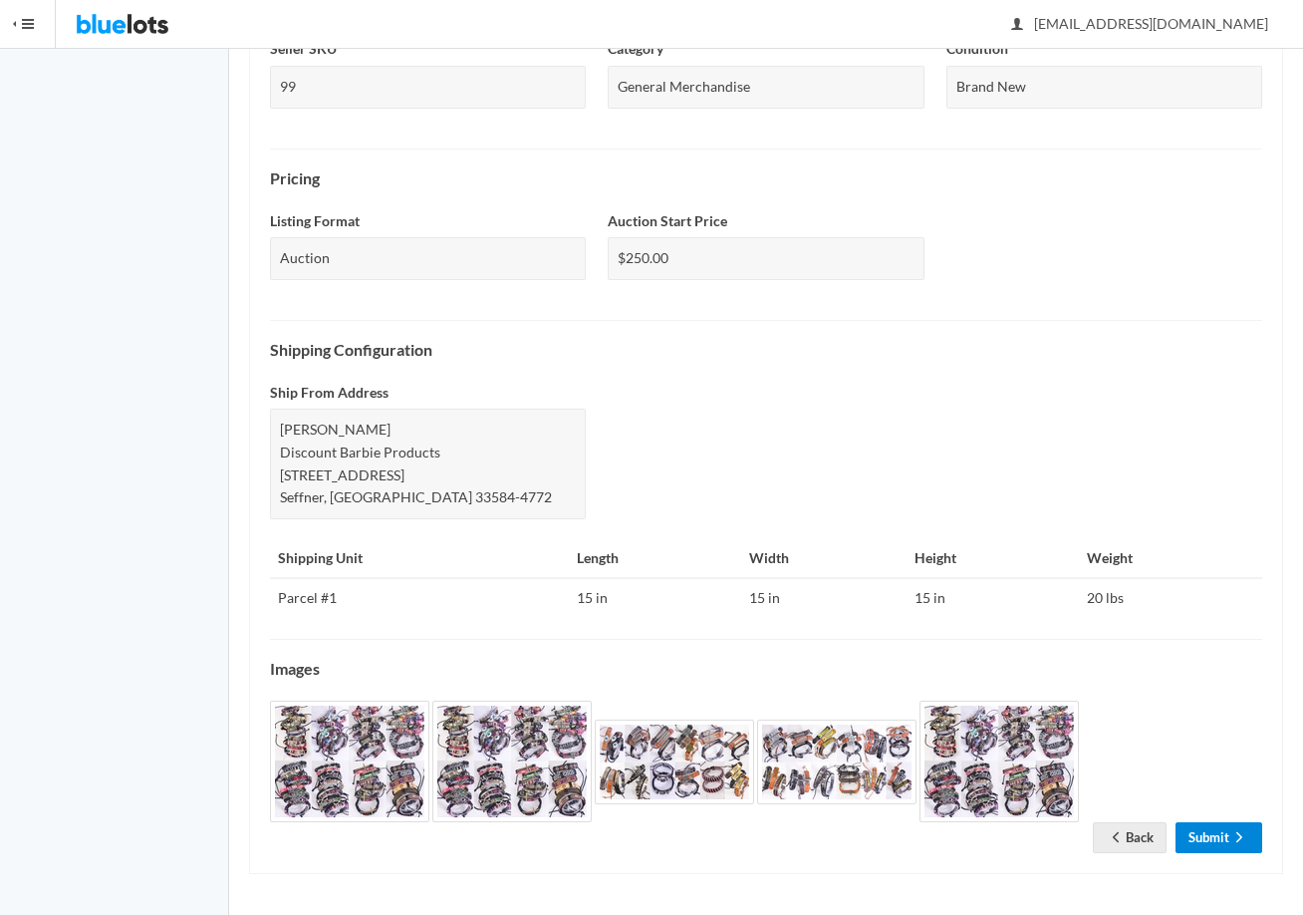
click at [1237, 843] on icon "arrow forward" at bounding box center [1240, 837] width 20 height 16
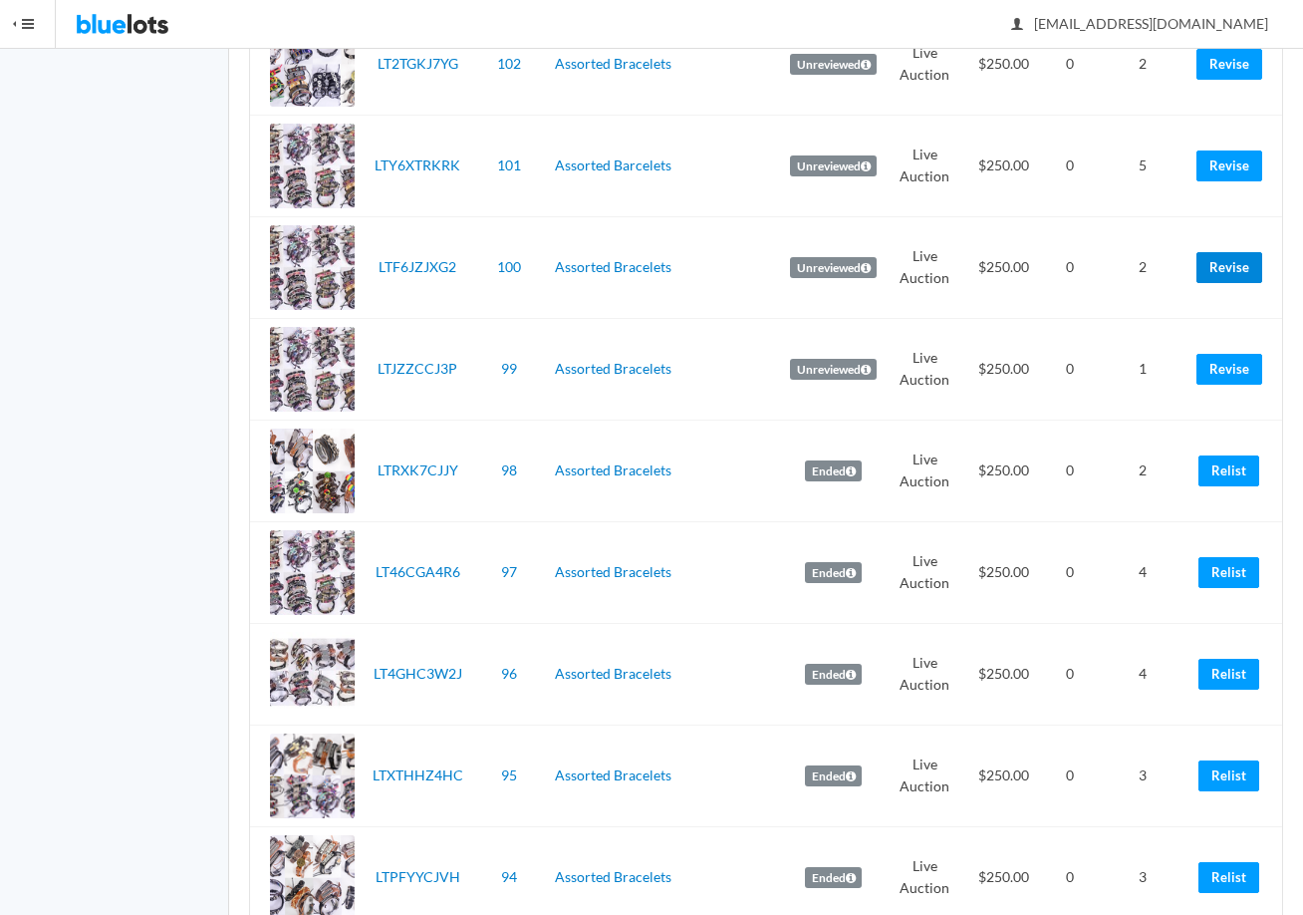
scroll to position [1295, 0]
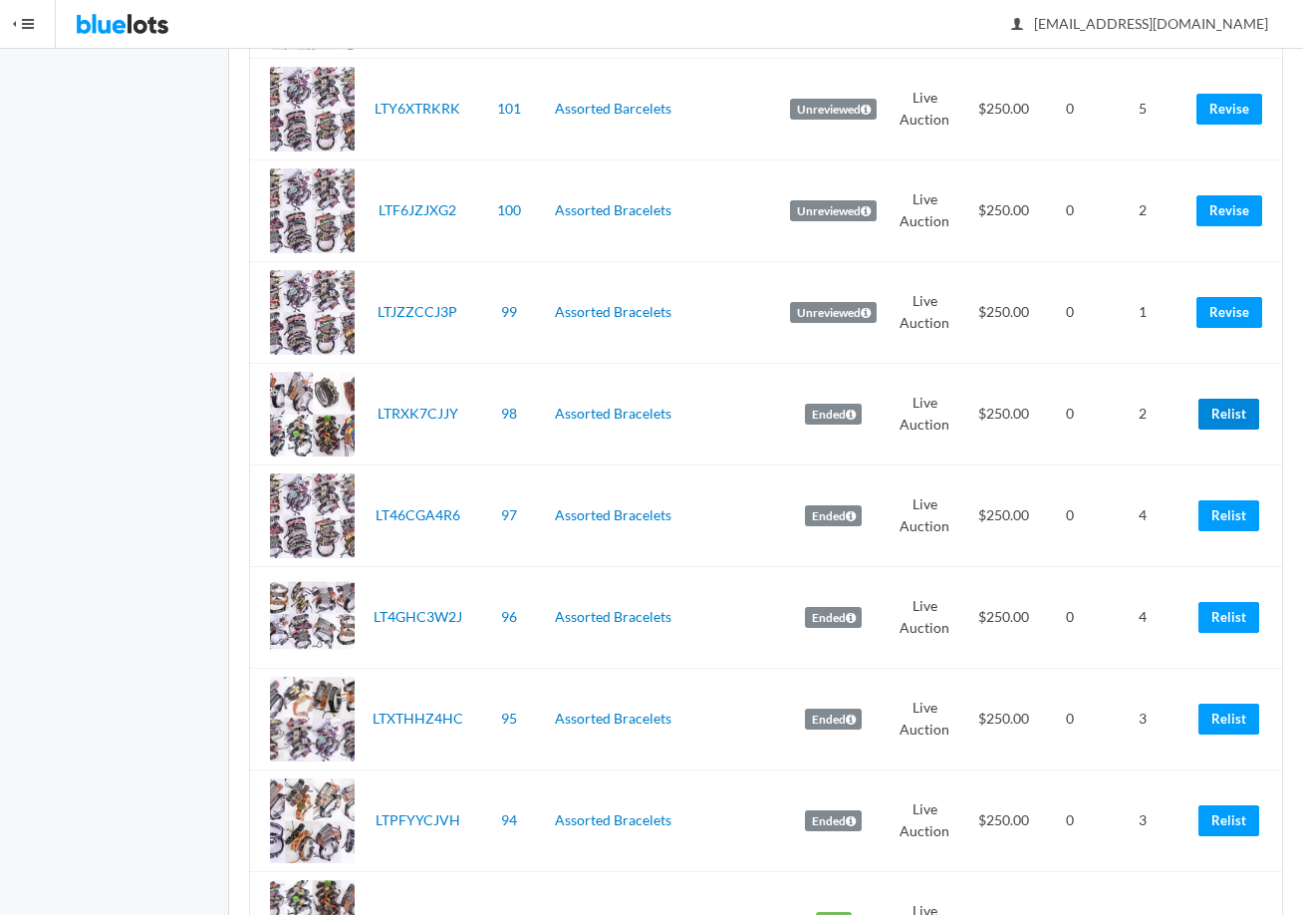
click at [1222, 414] on link "Relist" at bounding box center [1229, 414] width 61 height 31
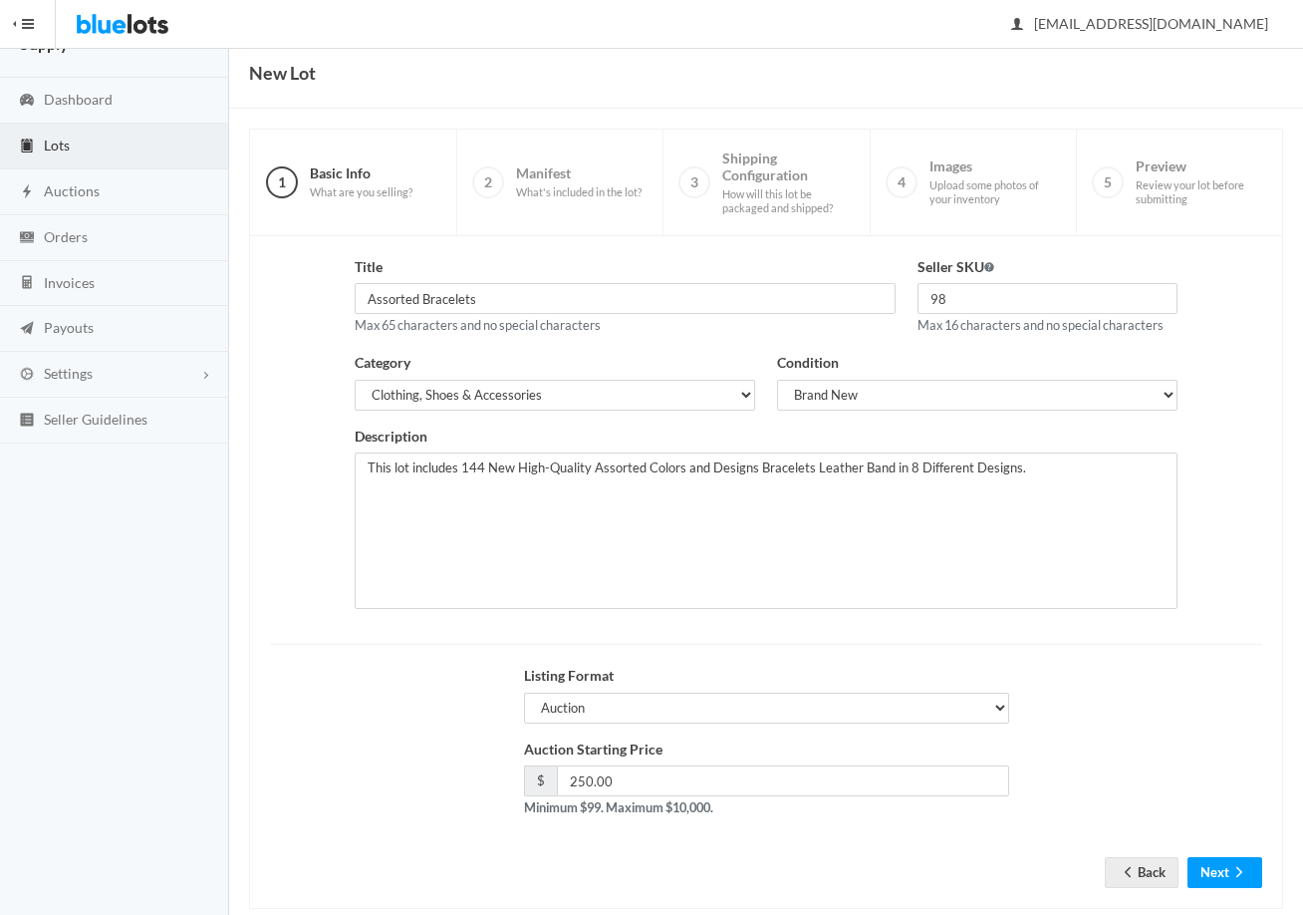
scroll to position [100, 0]
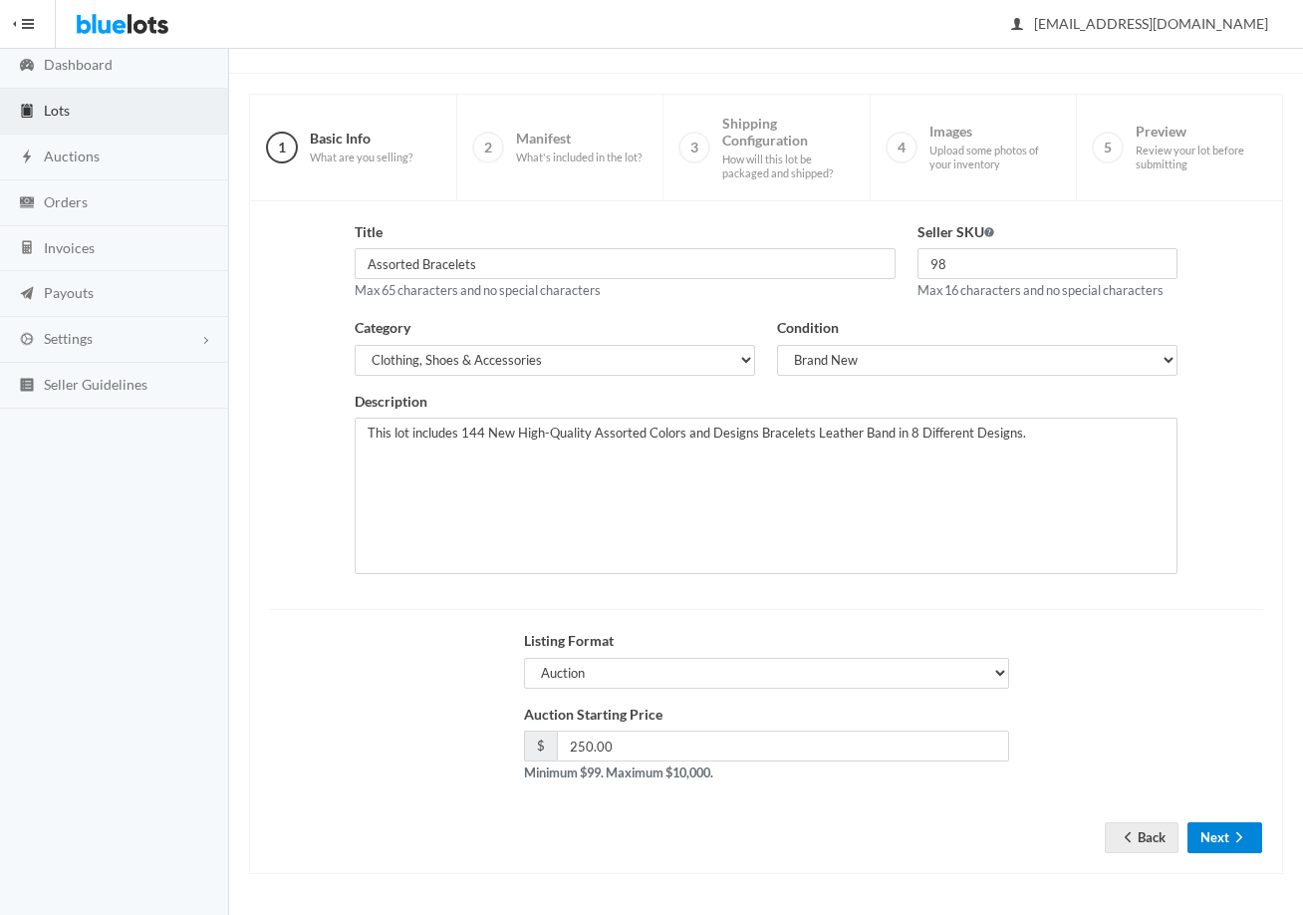
click at [1224, 830] on button "Next" at bounding box center [1225, 837] width 75 height 31
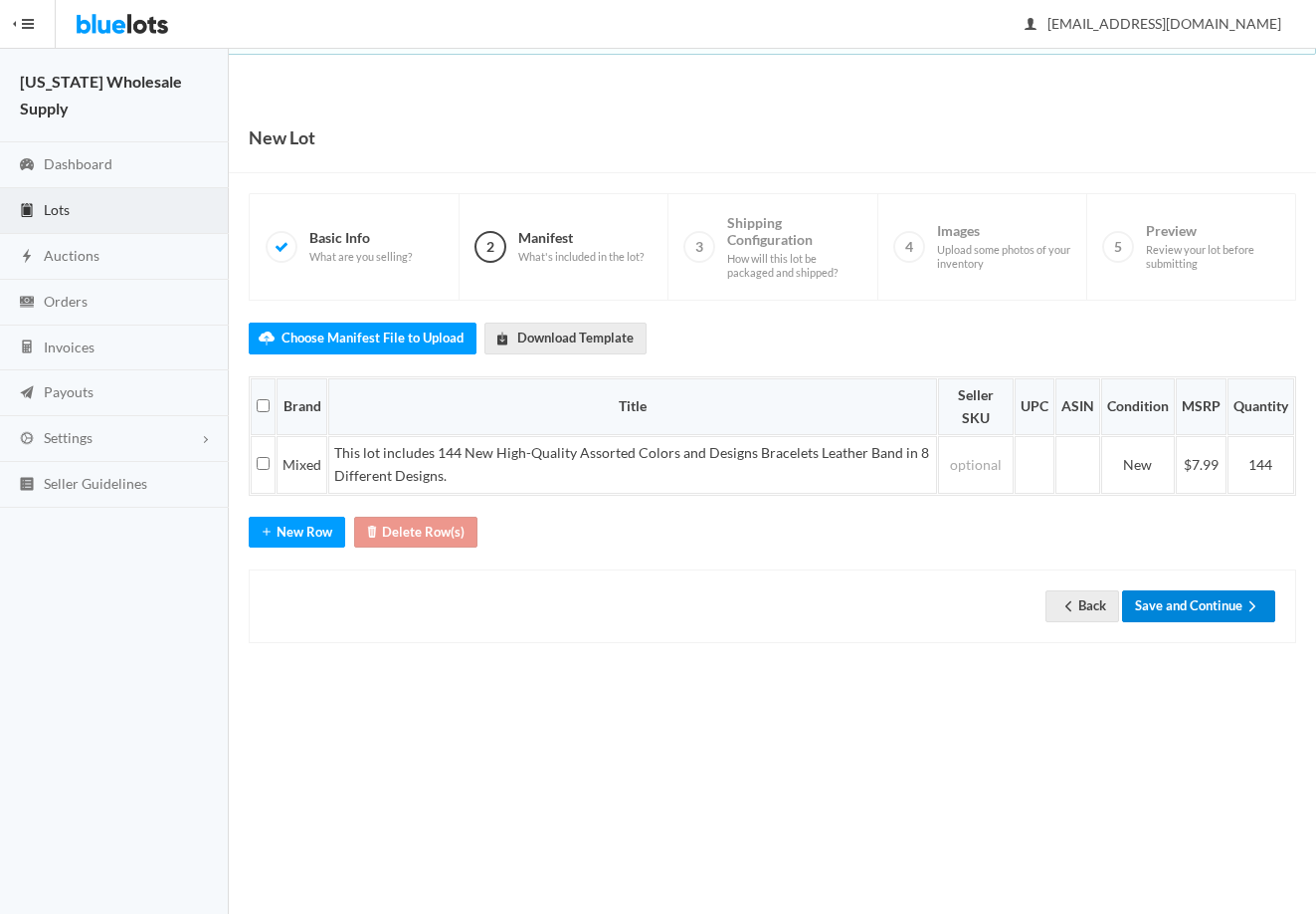
drag, startPoint x: 0, startPoint y: 0, endPoint x: 1222, endPoint y: 614, distance: 1367.6
click at [1222, 614] on button "Save and Continue" at bounding box center [1198, 605] width 153 height 31
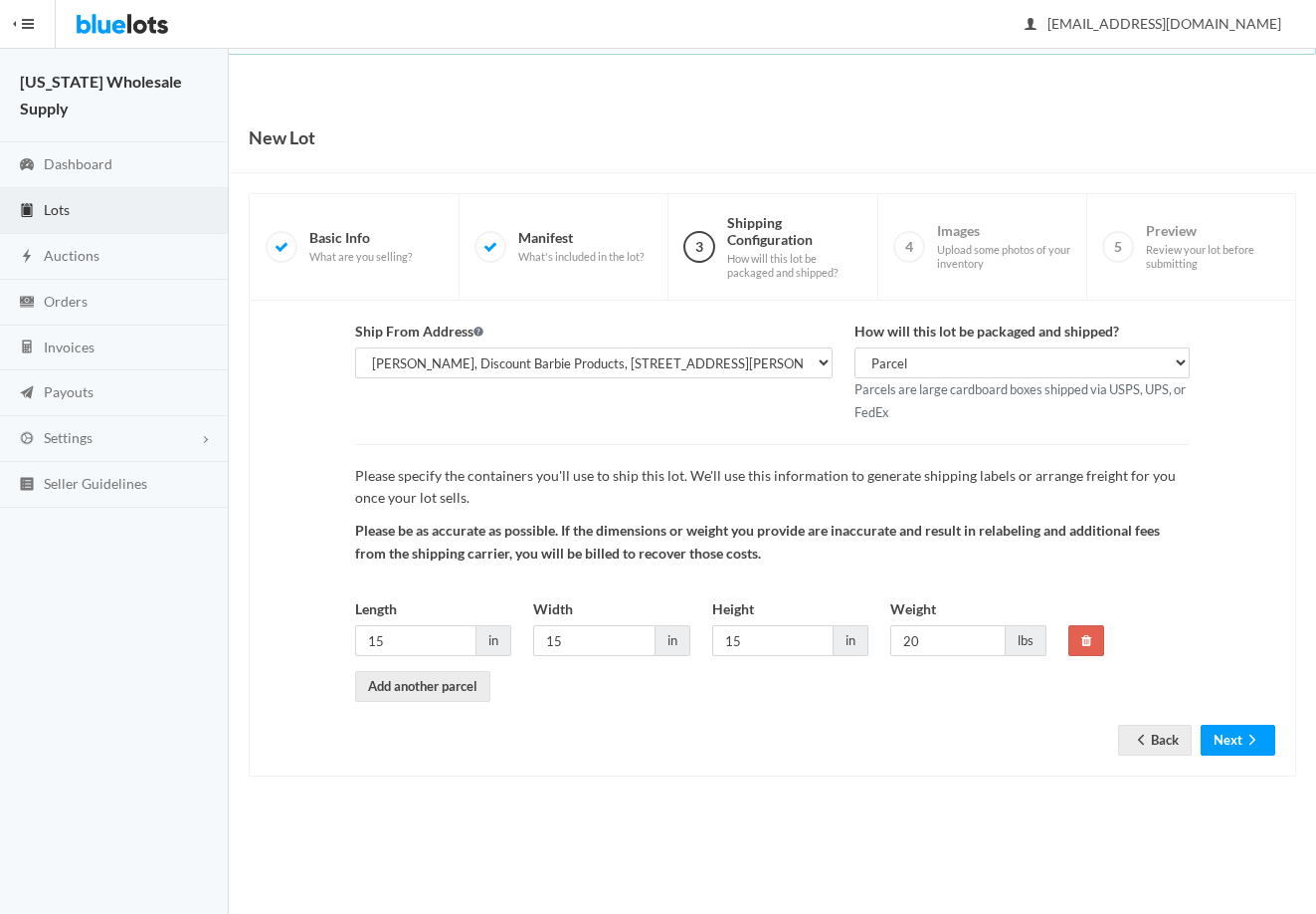
click at [1239, 706] on form "Ship From Address Rick, Discount Barbie Products, 412 Golden Elm Dr, Seffner, F…" at bounding box center [772, 522] width 1005 height 405
click at [1239, 731] on button "Next" at bounding box center [1238, 739] width 75 height 31
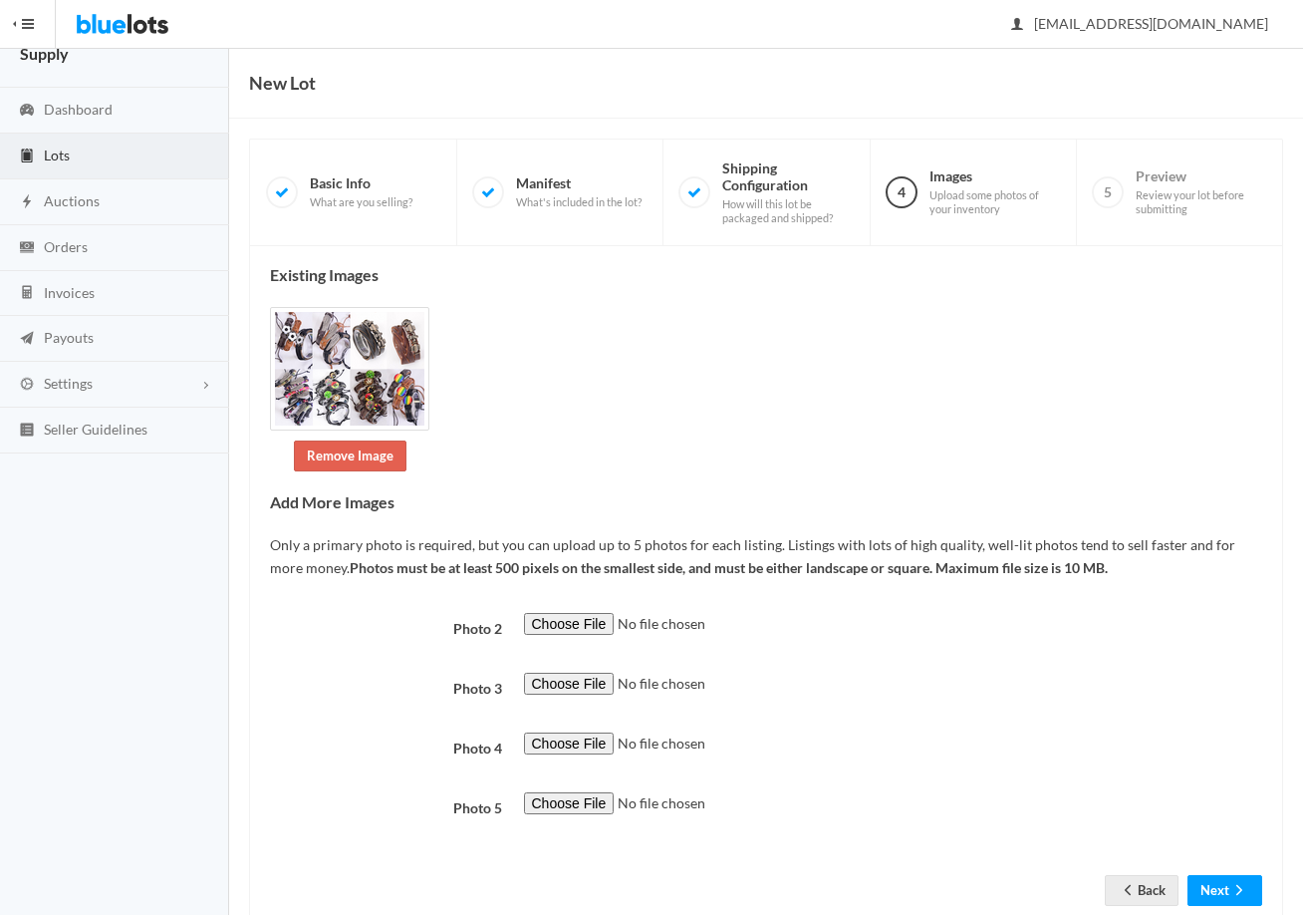
scroll to position [108, 0]
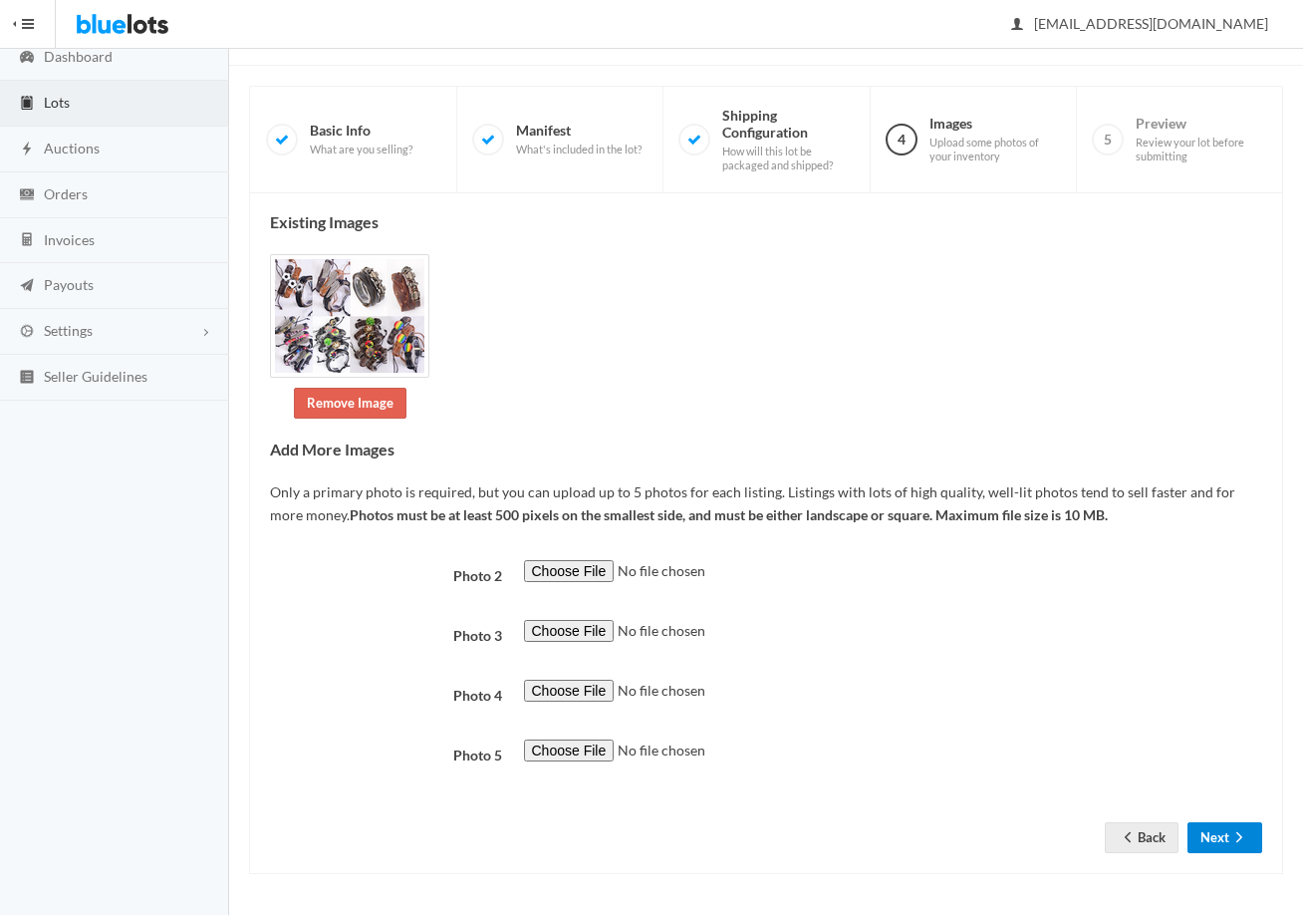
click at [1244, 844] on icon "arrow forward" at bounding box center [1240, 837] width 20 height 16
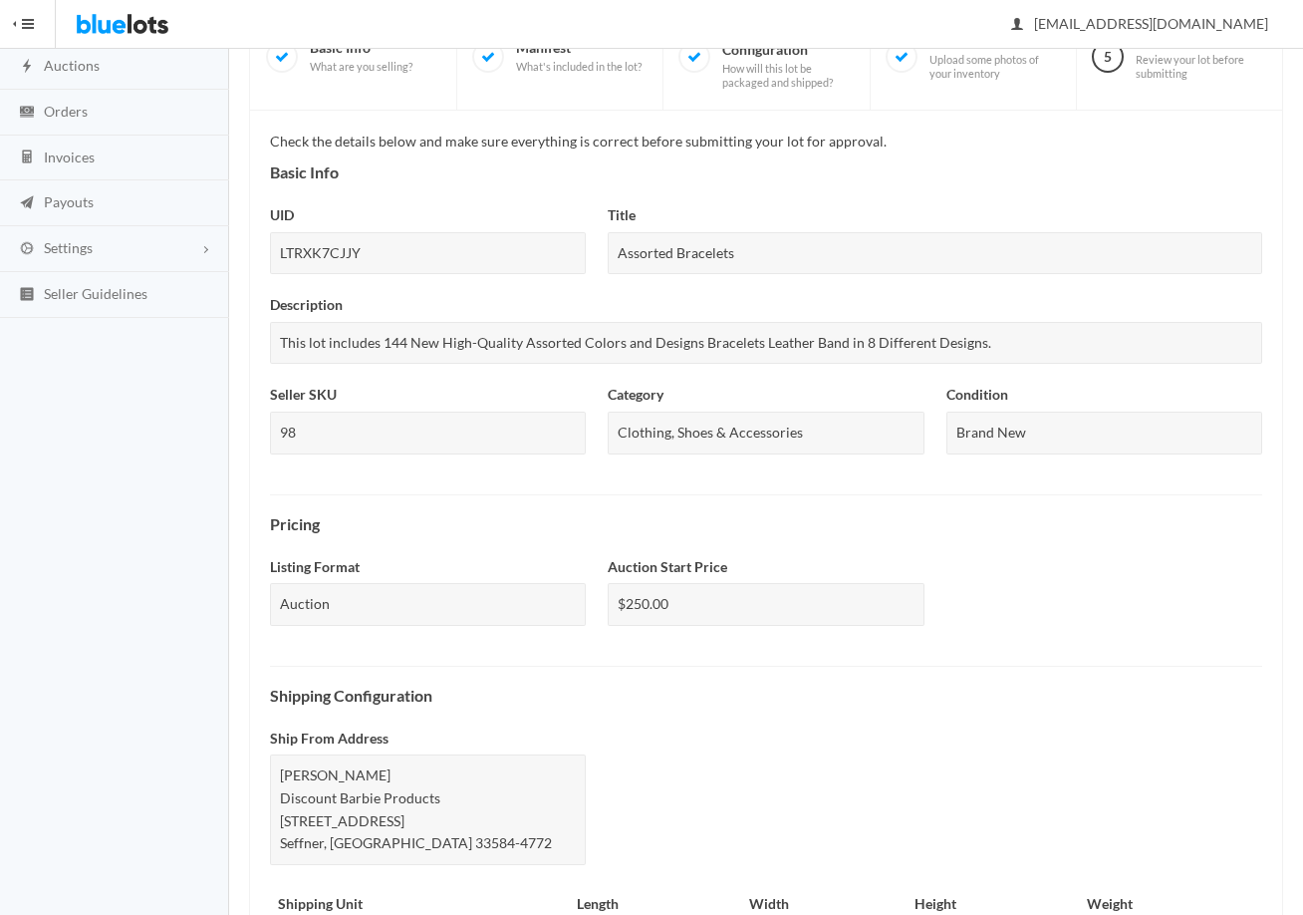
scroll to position [538, 0]
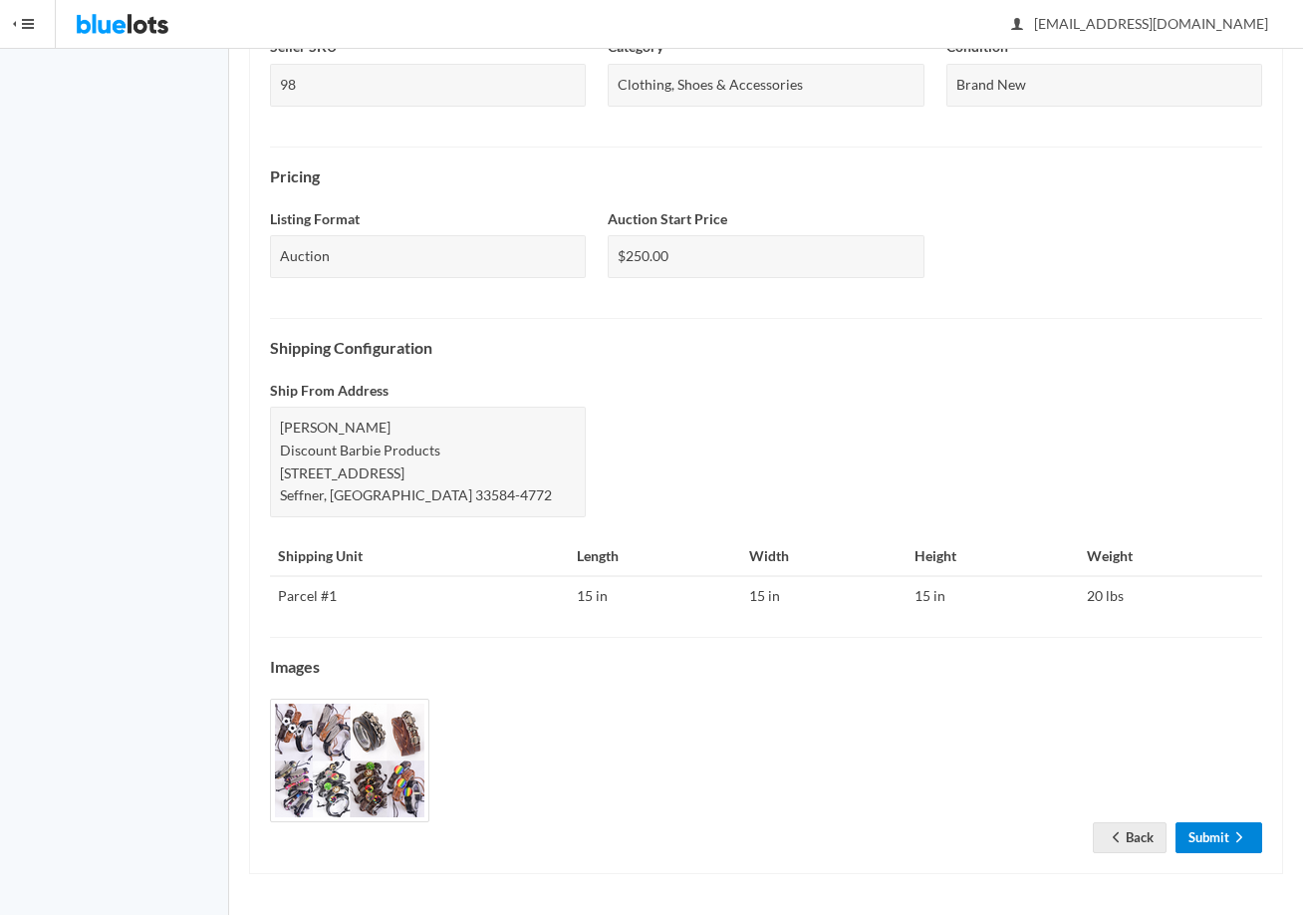
click at [1211, 845] on link "Submit" at bounding box center [1219, 837] width 87 height 31
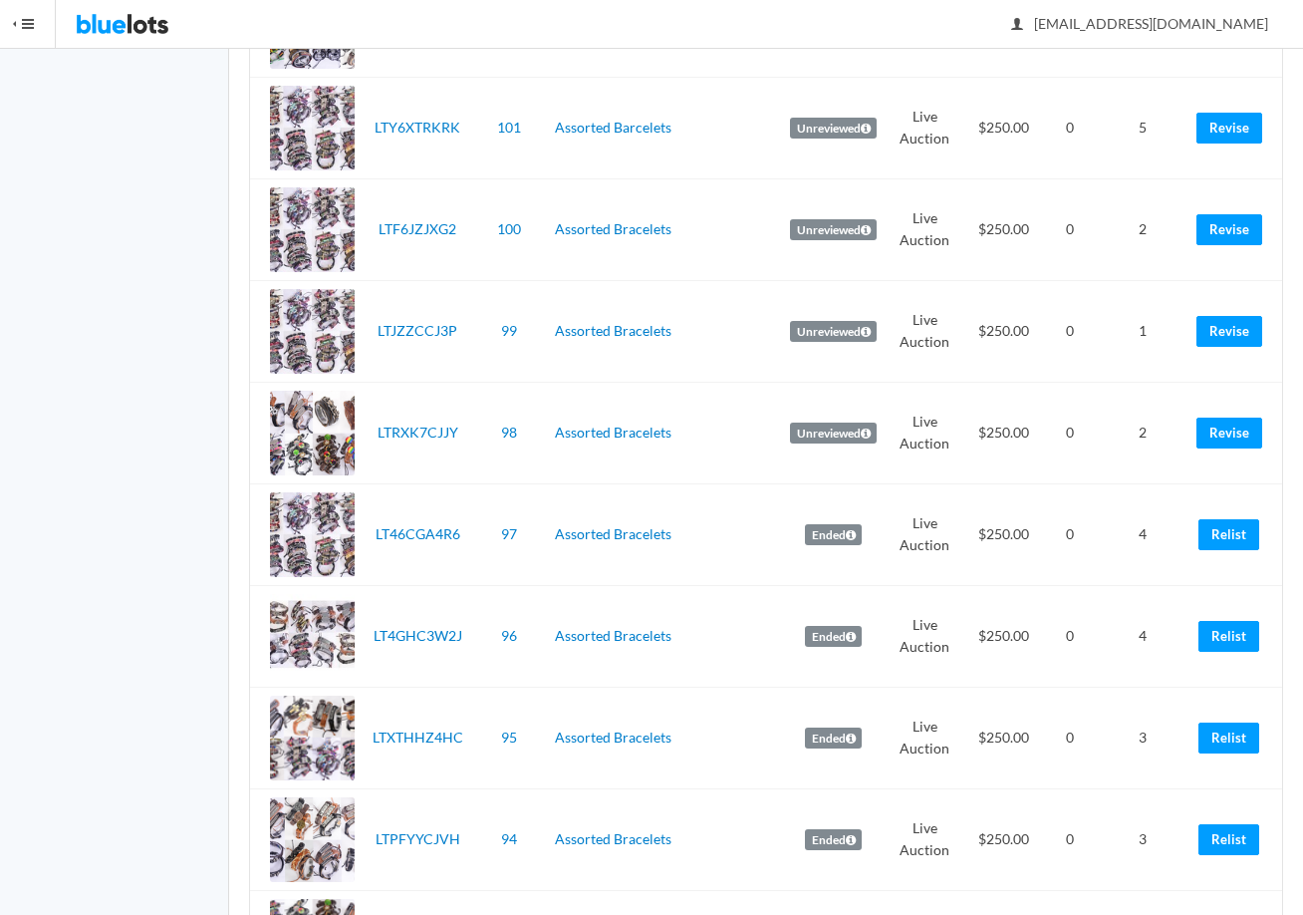
scroll to position [1395, 0]
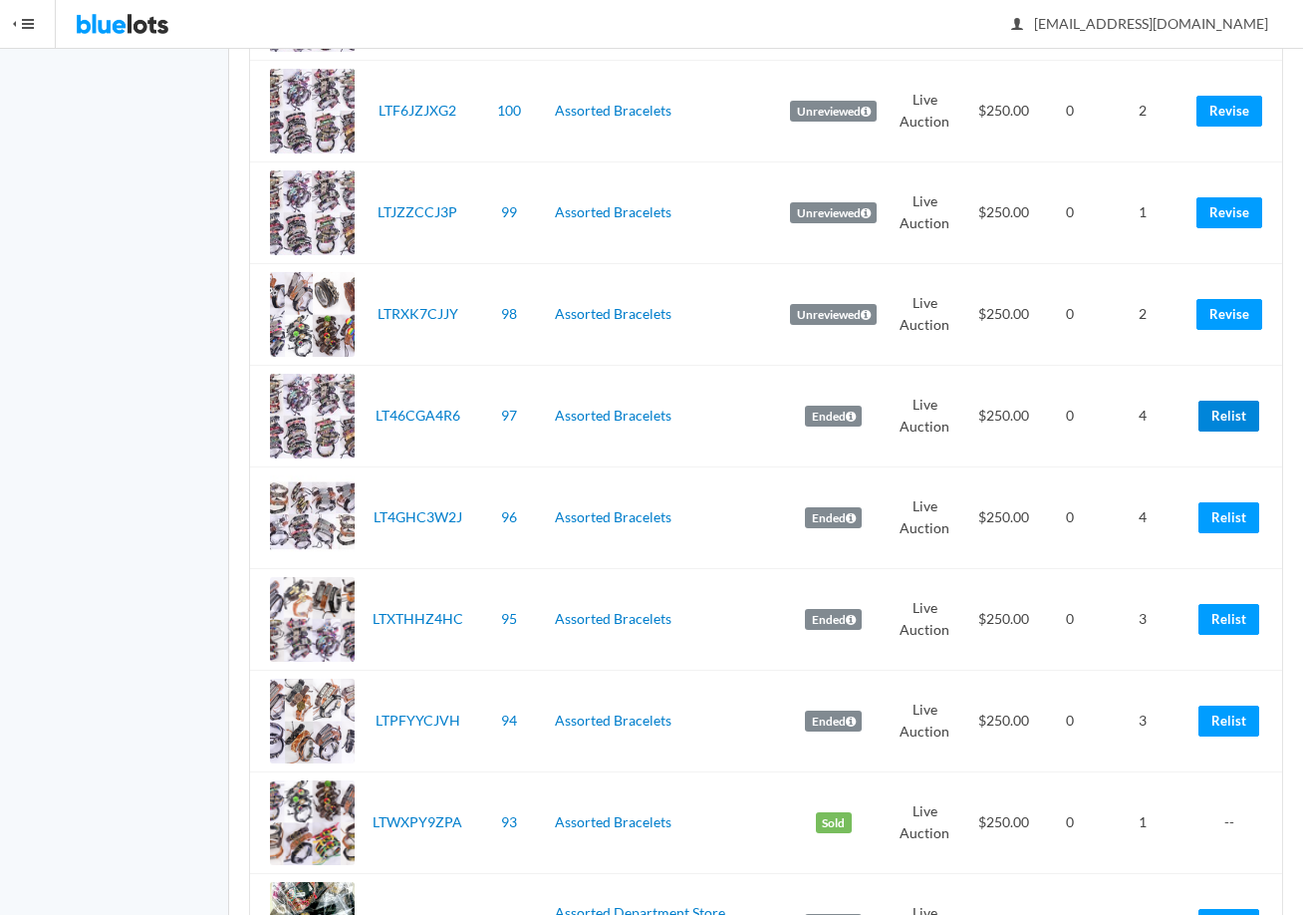
click at [1220, 408] on link "Relist" at bounding box center [1229, 416] width 61 height 31
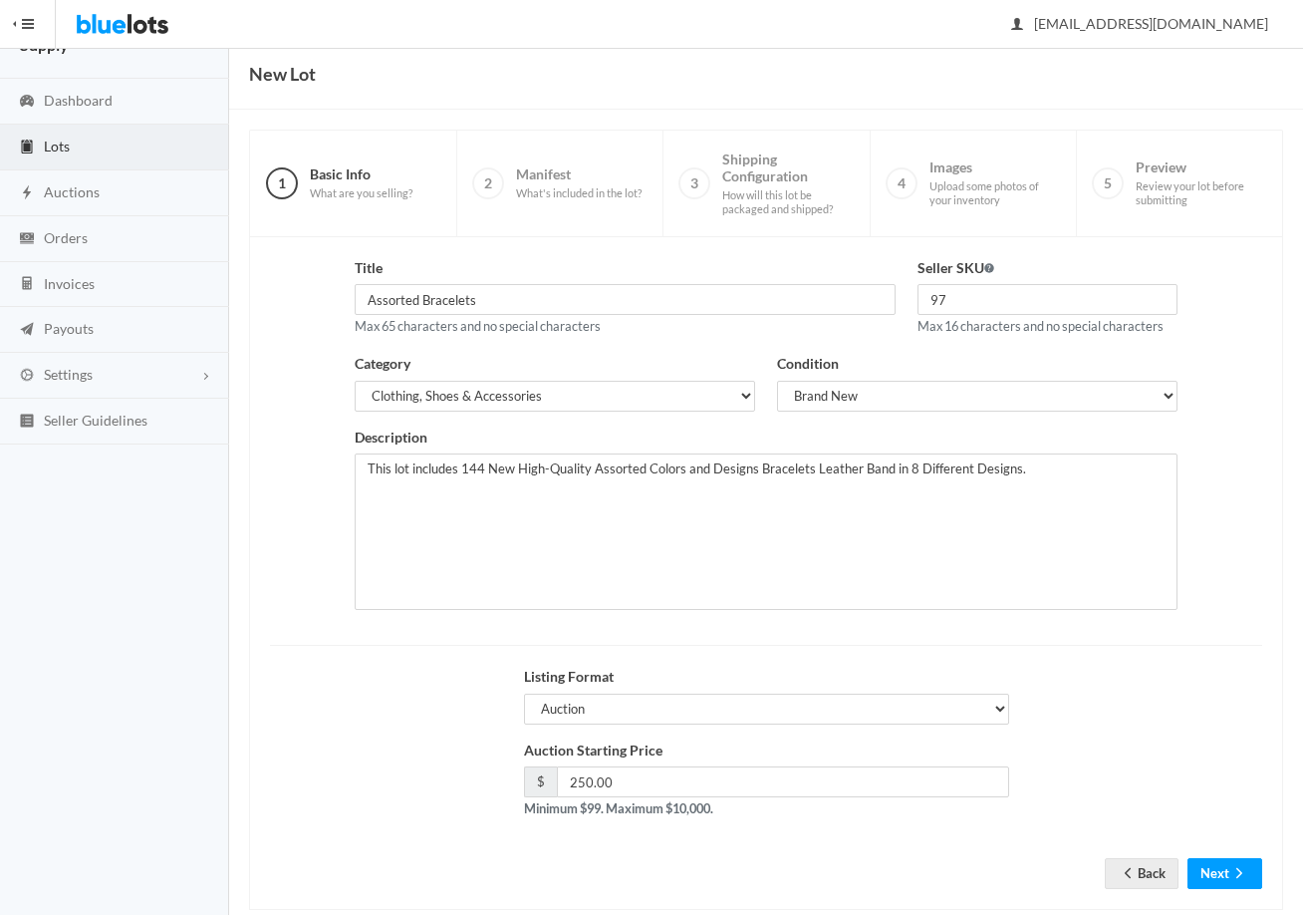
scroll to position [100, 0]
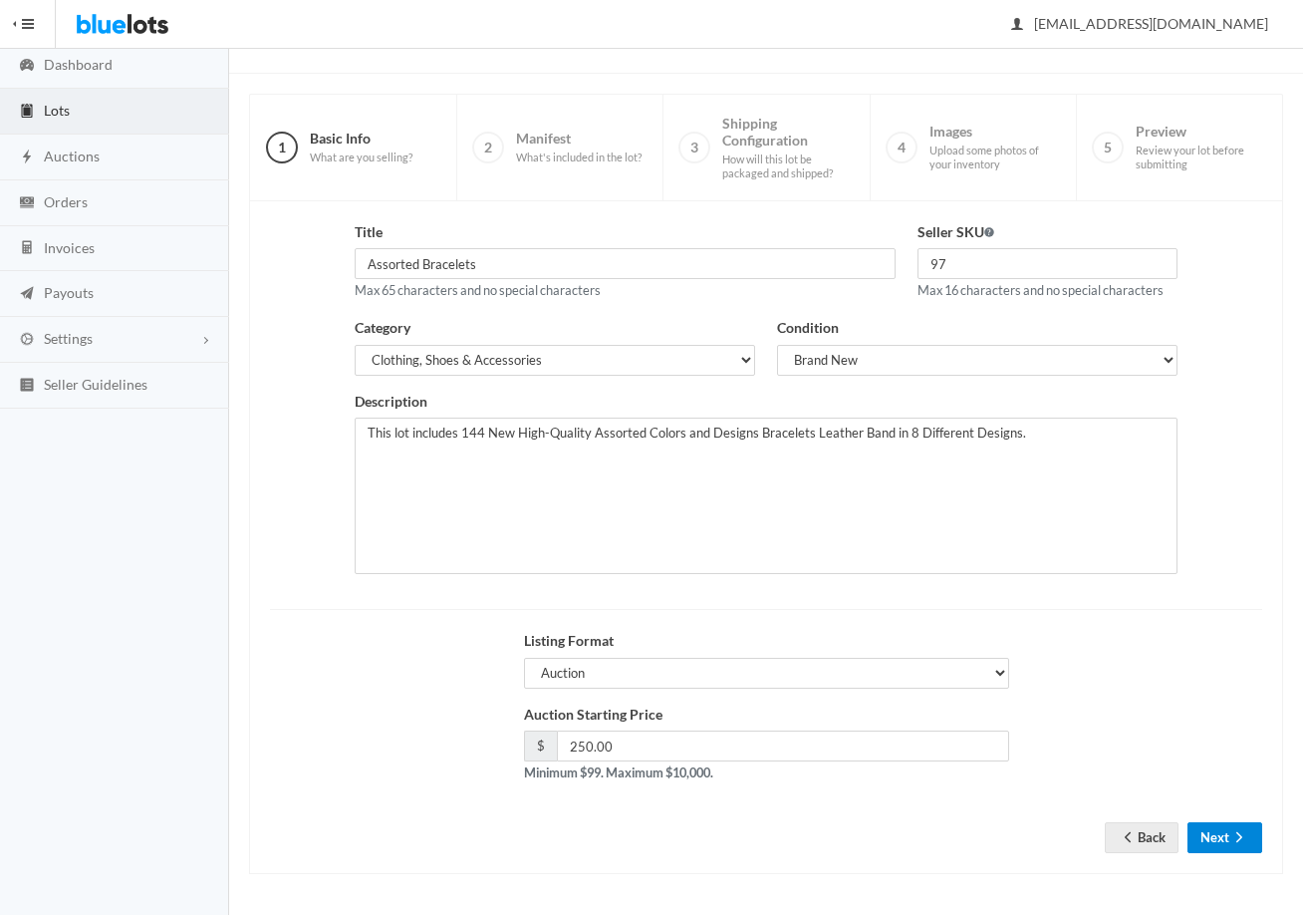
click at [1226, 826] on button "Next" at bounding box center [1225, 837] width 75 height 31
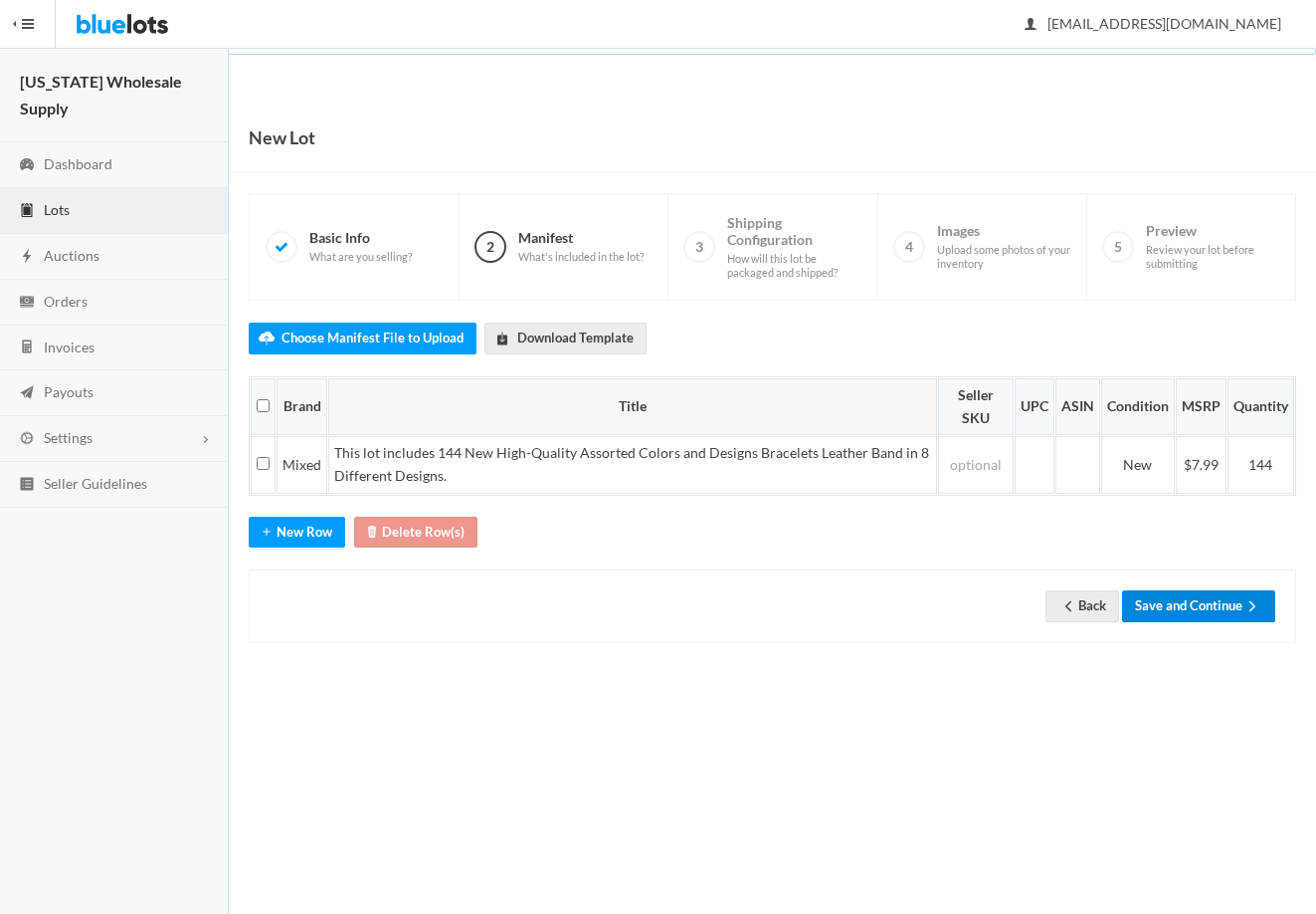
click at [1219, 598] on button "Save and Continue" at bounding box center [1198, 605] width 153 height 31
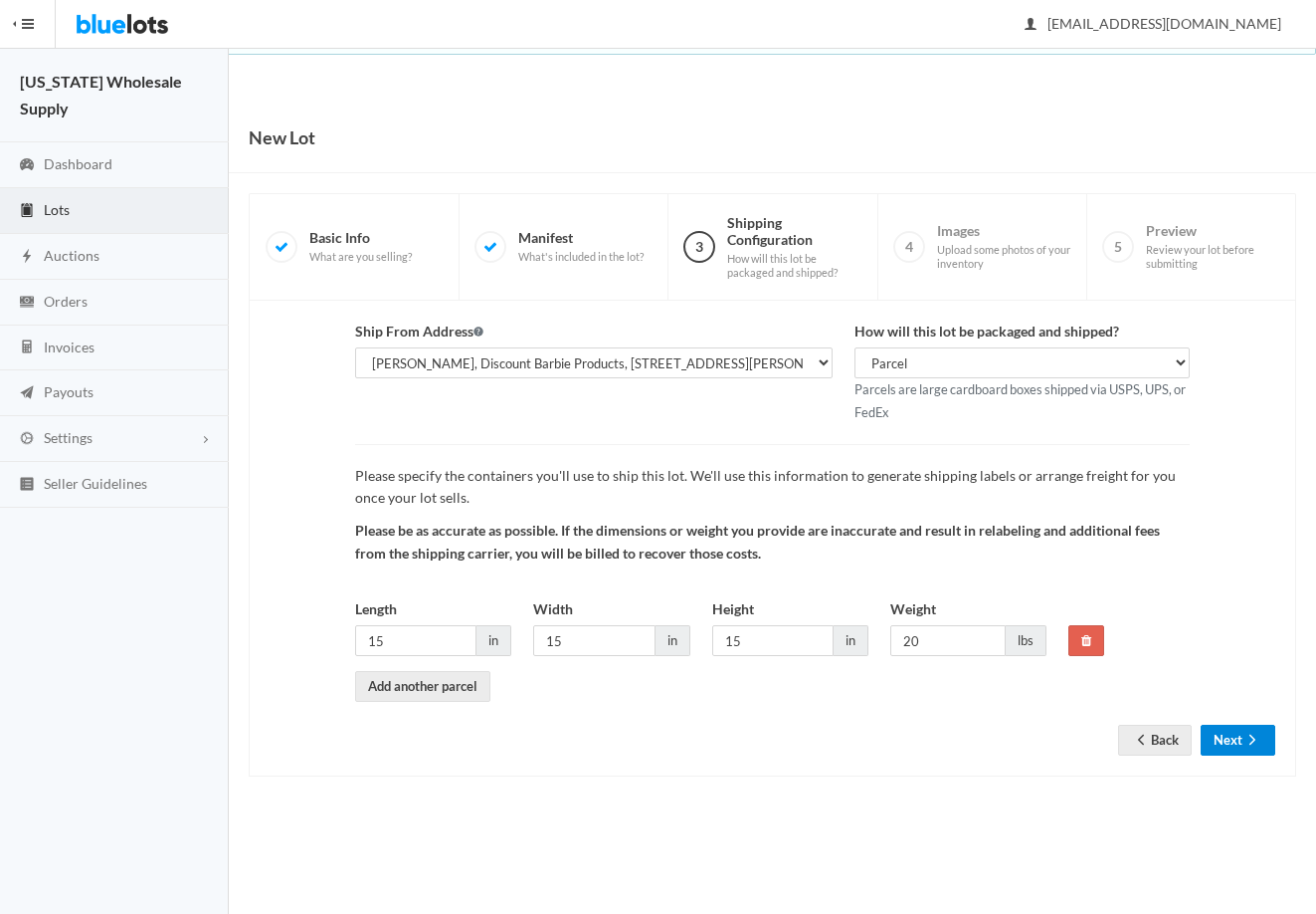
click at [1224, 745] on button "Next" at bounding box center [1238, 739] width 75 height 31
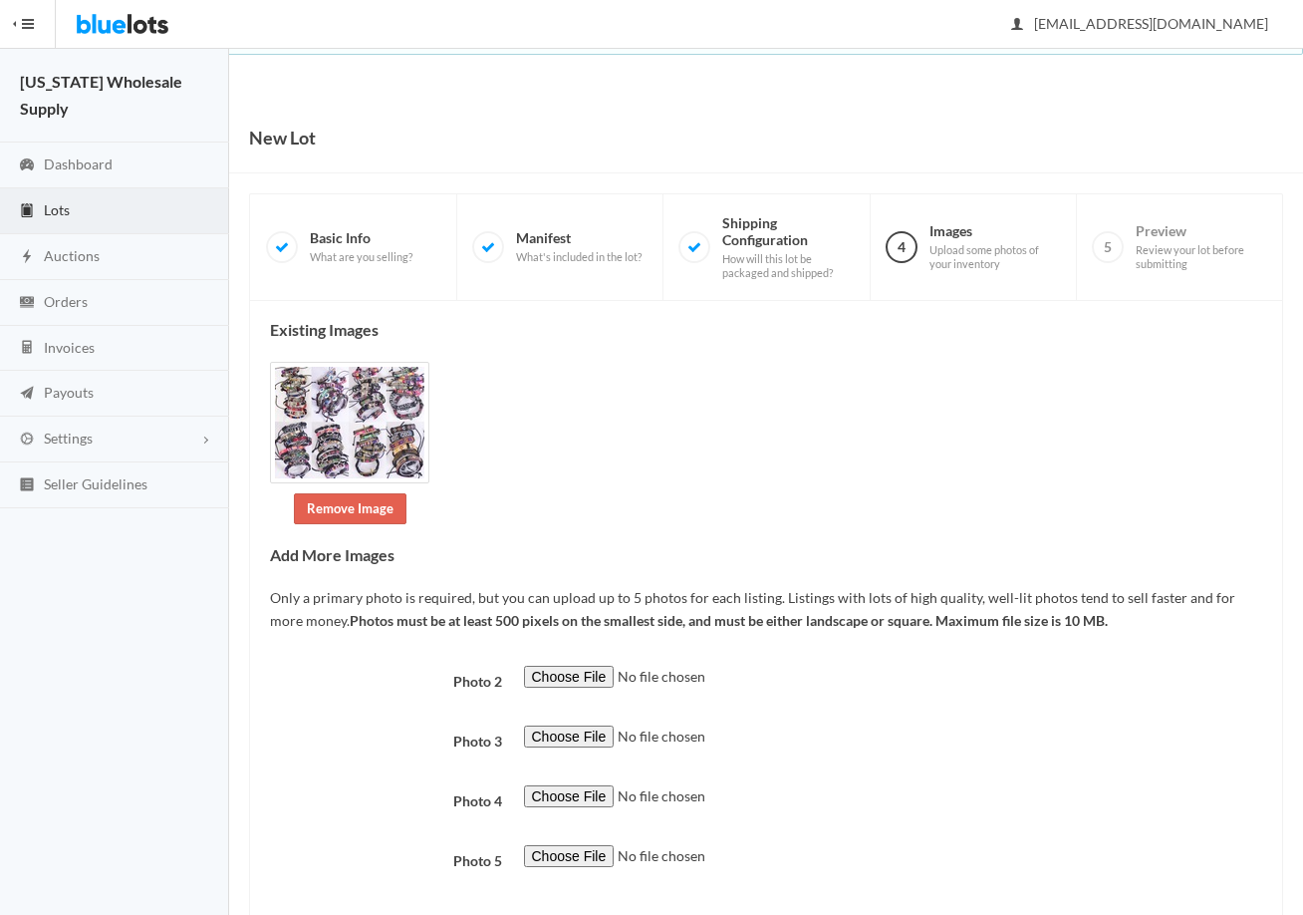
scroll to position [106, 0]
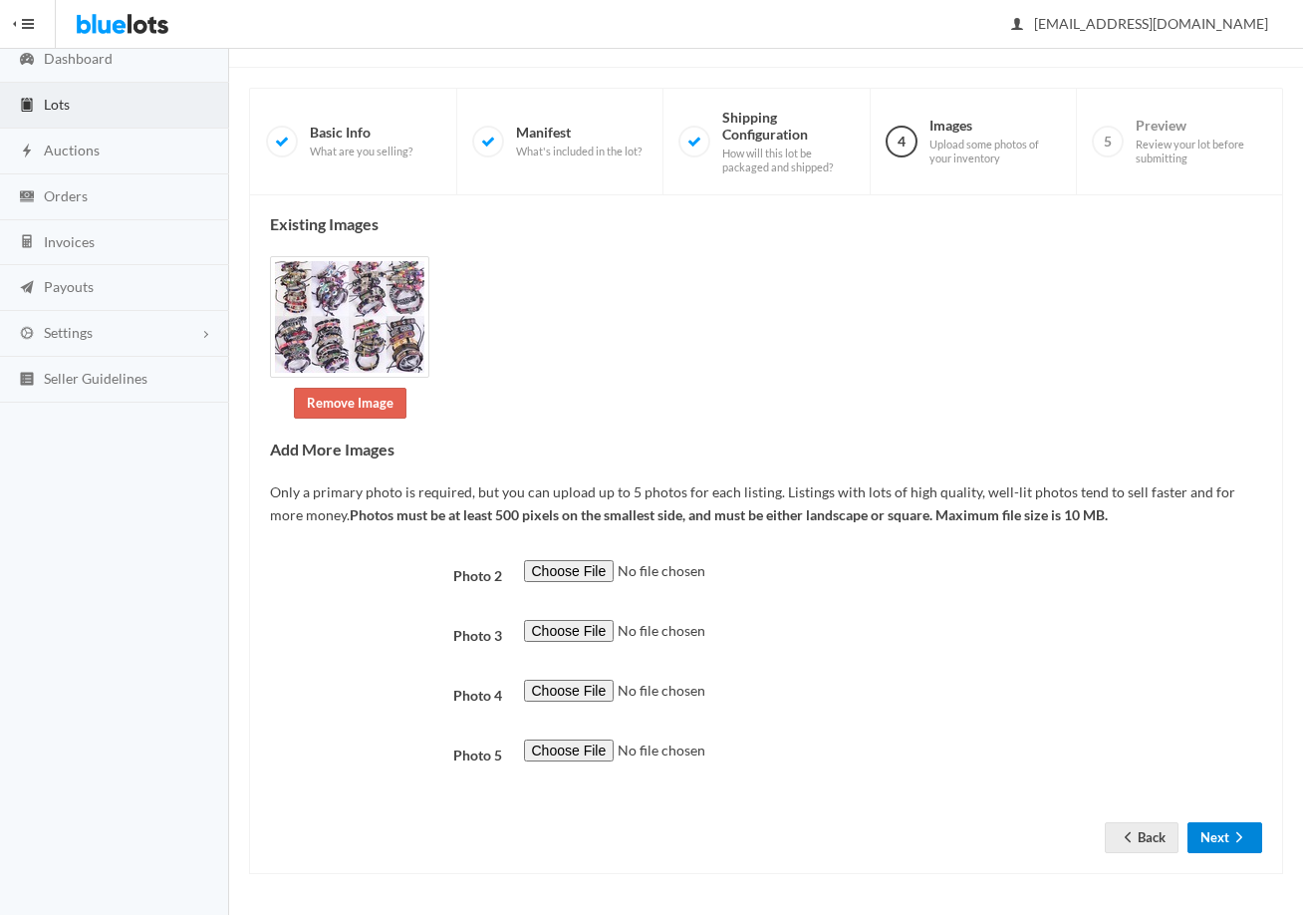
click at [1231, 840] on icon "arrow forward" at bounding box center [1240, 837] width 20 height 16
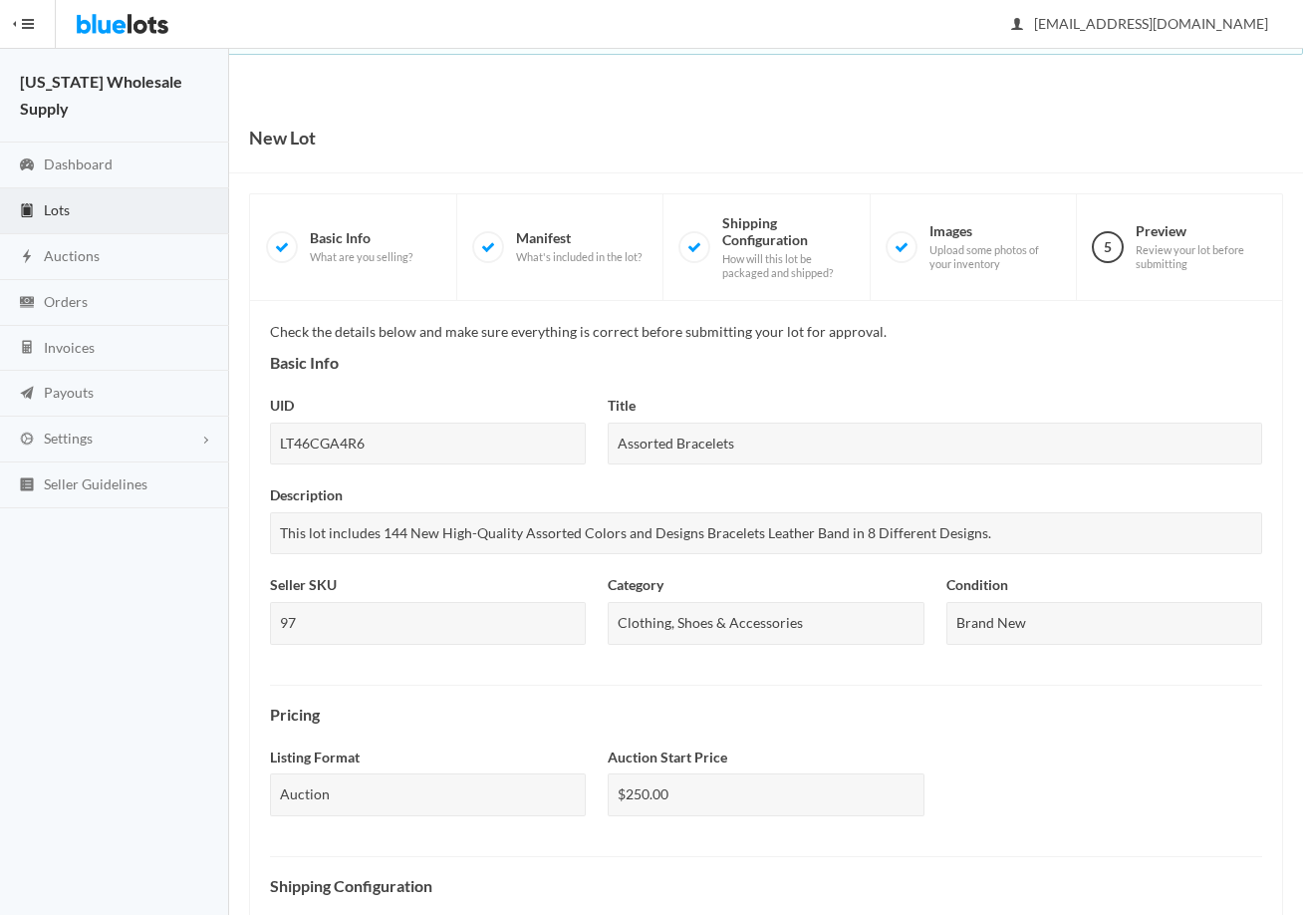
scroll to position [536, 0]
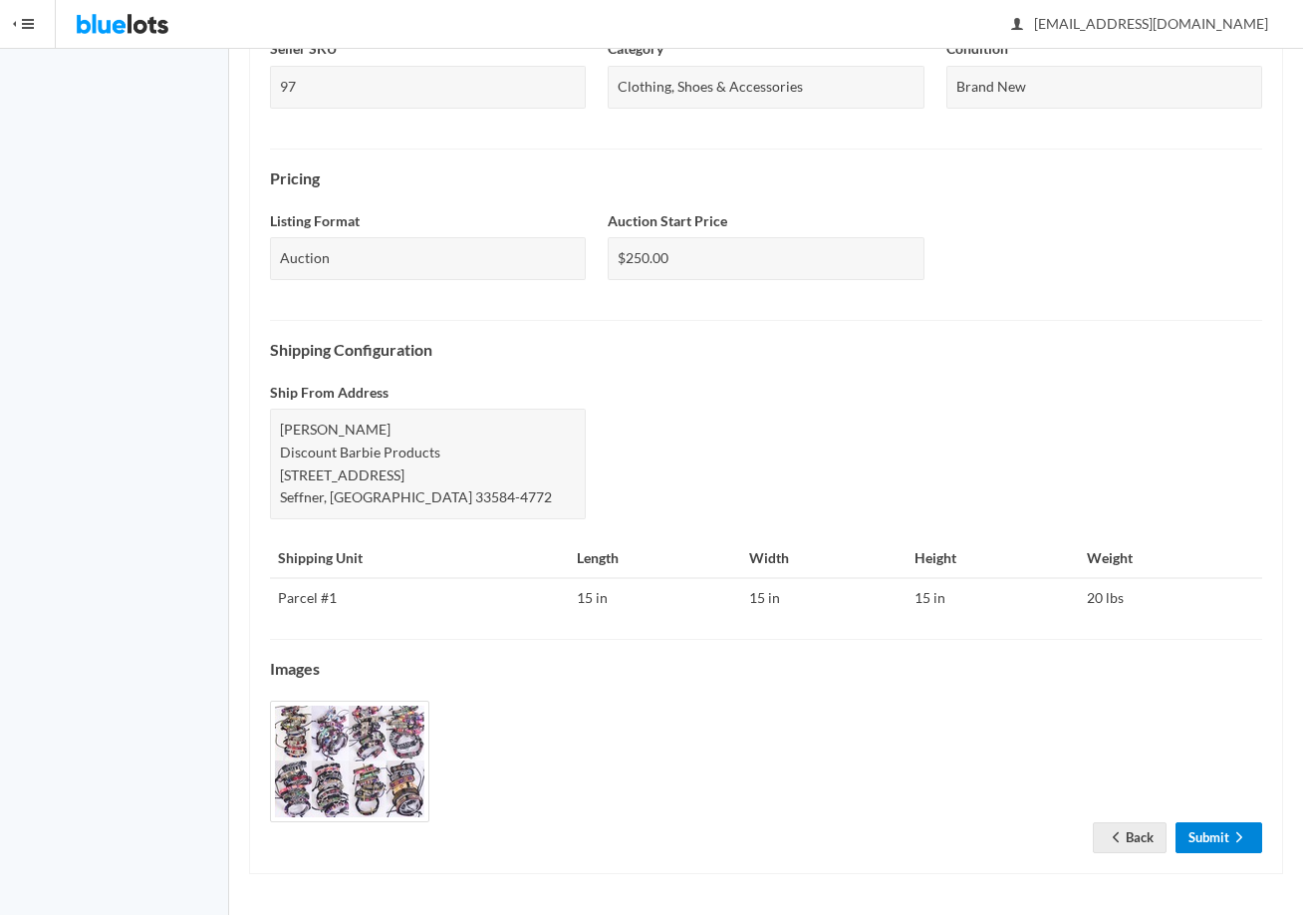
click at [1213, 833] on link "Submit" at bounding box center [1219, 837] width 87 height 31
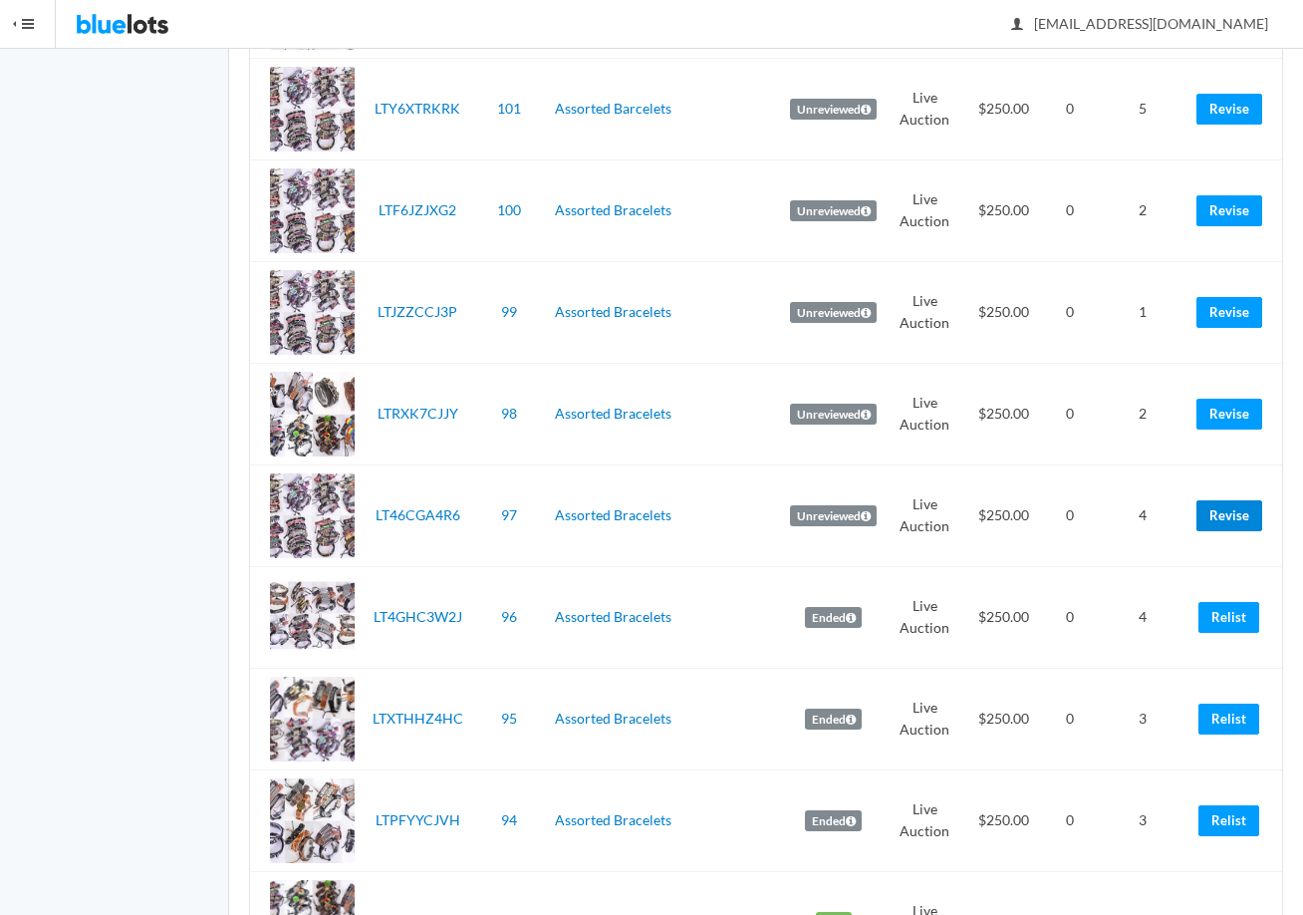
scroll to position [1495, 0]
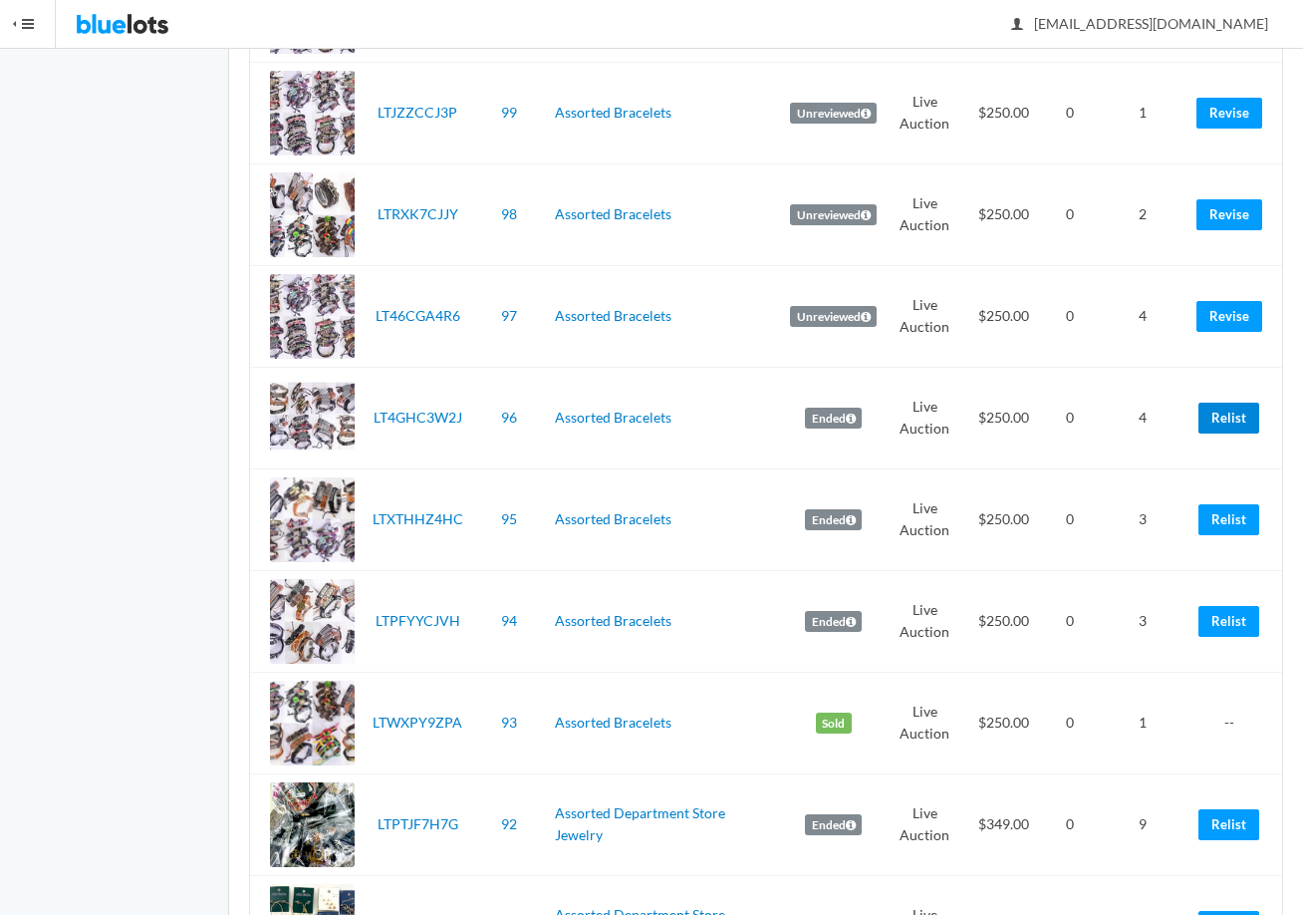
click at [1215, 421] on link "Relist" at bounding box center [1229, 418] width 61 height 31
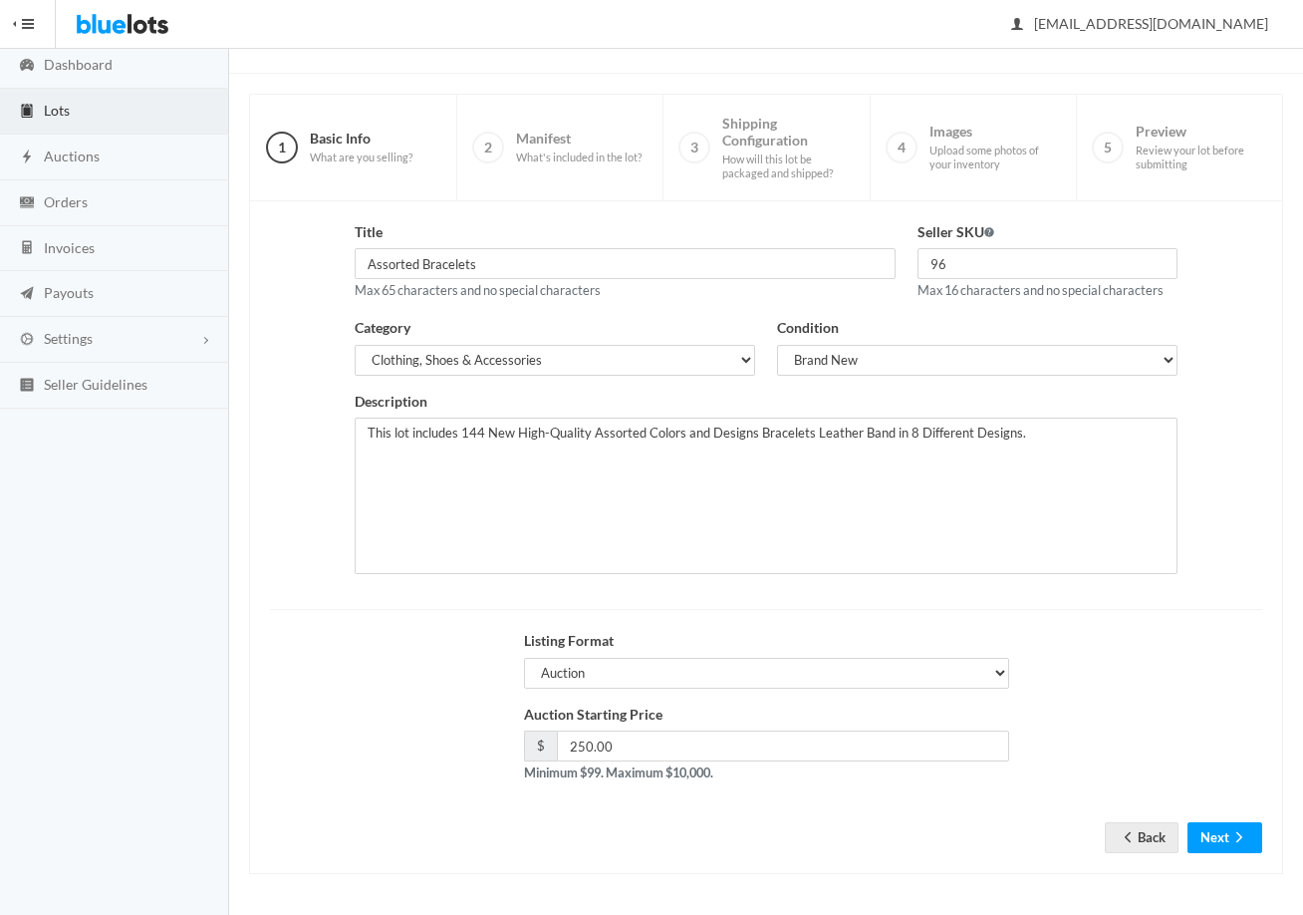
scroll to position [100, 0]
click at [1243, 847] on ion-icon "arrow forward" at bounding box center [1240, 838] width 20 height 19
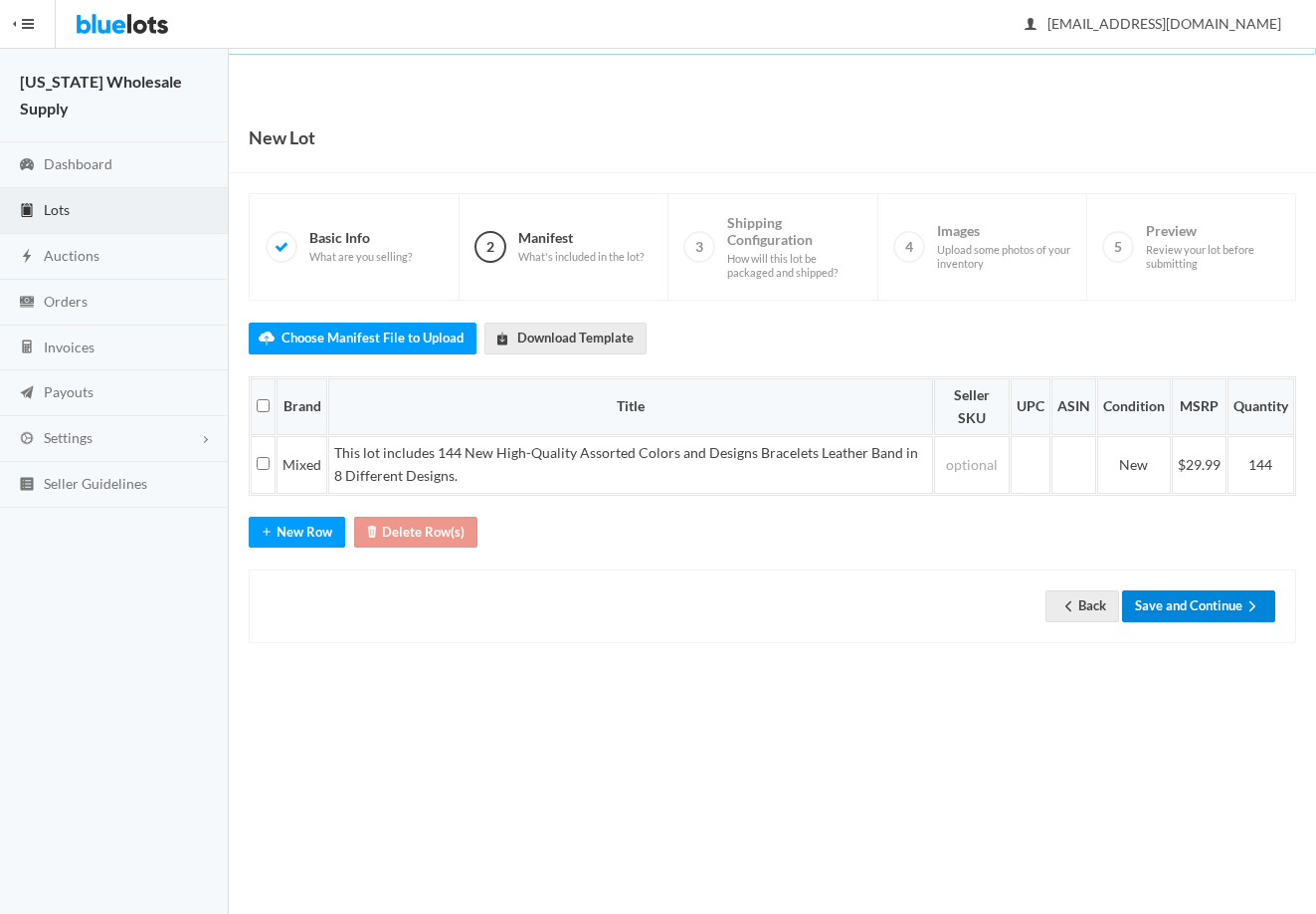
click at [1213, 606] on button "Save and Continue" at bounding box center [1198, 605] width 153 height 31
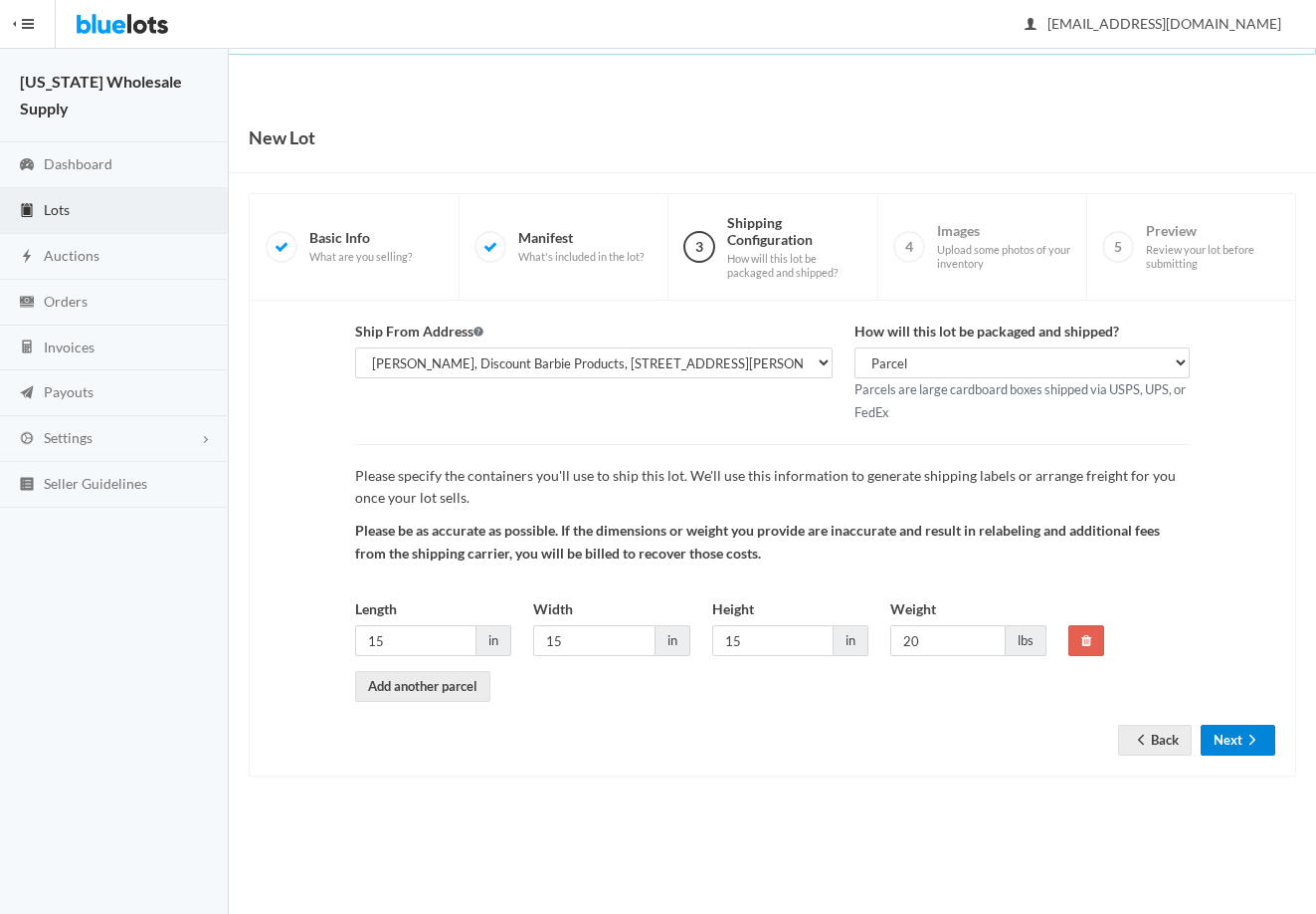
click at [1236, 749] on button "Next" at bounding box center [1238, 739] width 75 height 31
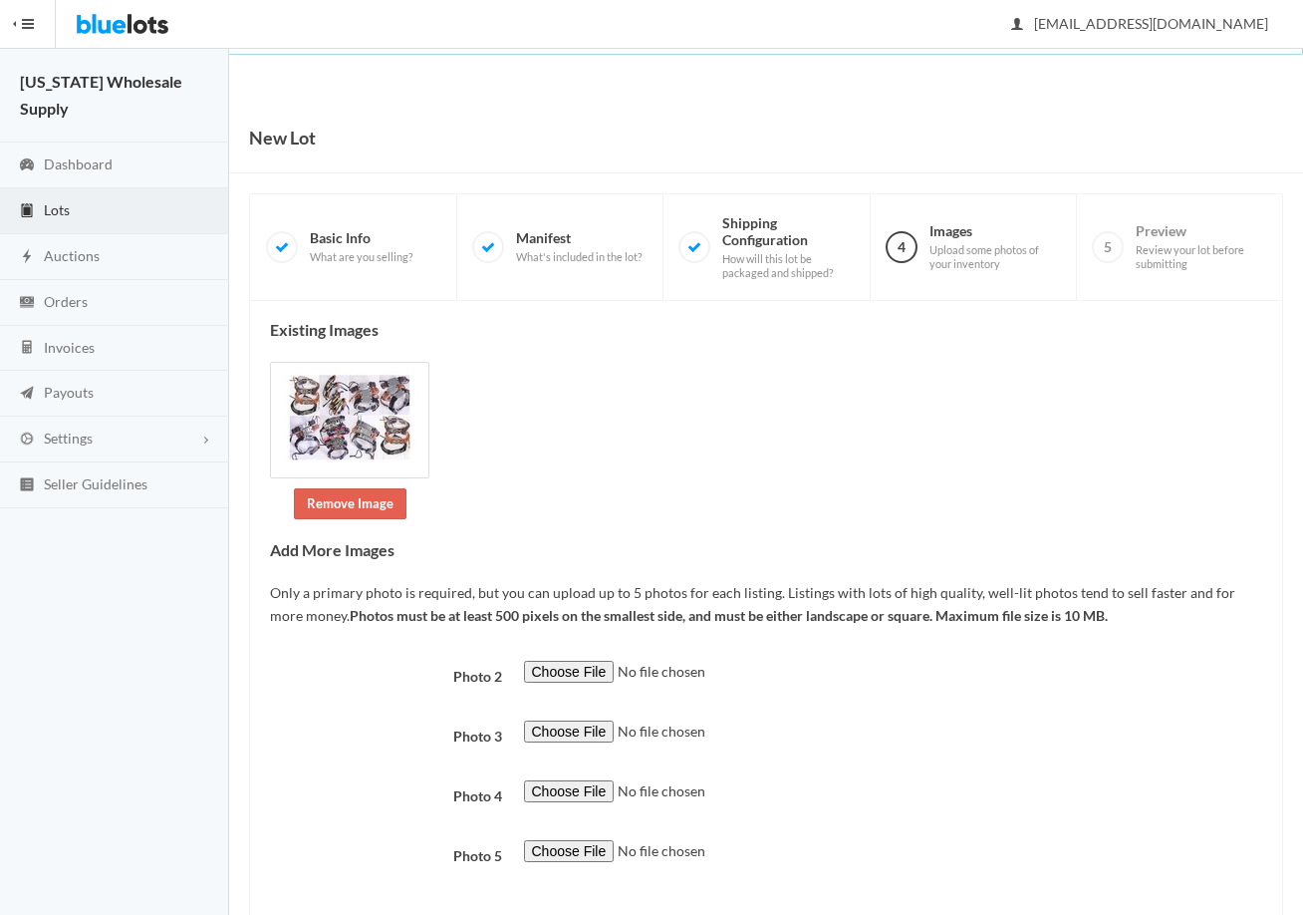
scroll to position [101, 0]
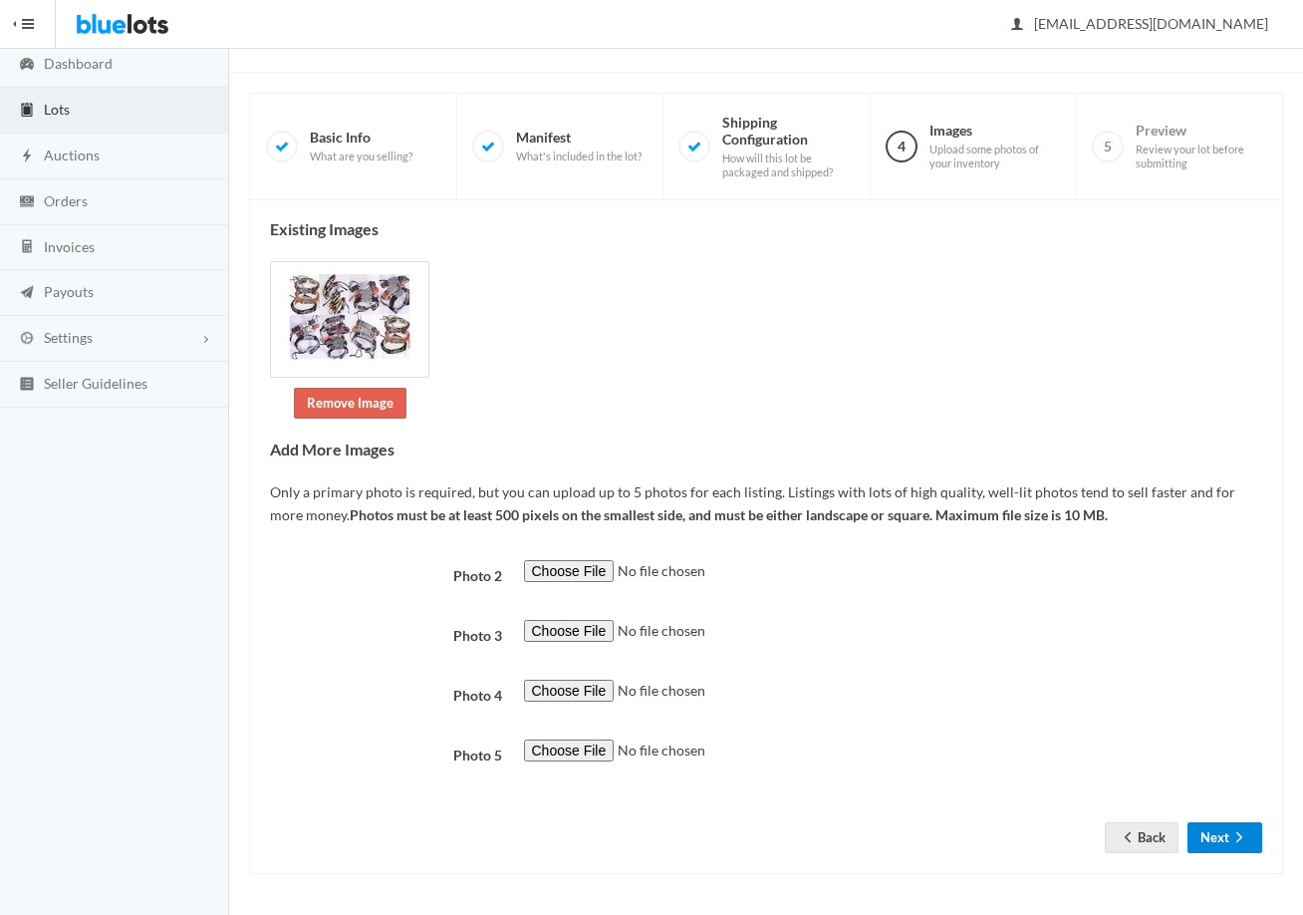
click at [1199, 839] on button "Next" at bounding box center [1225, 837] width 75 height 31
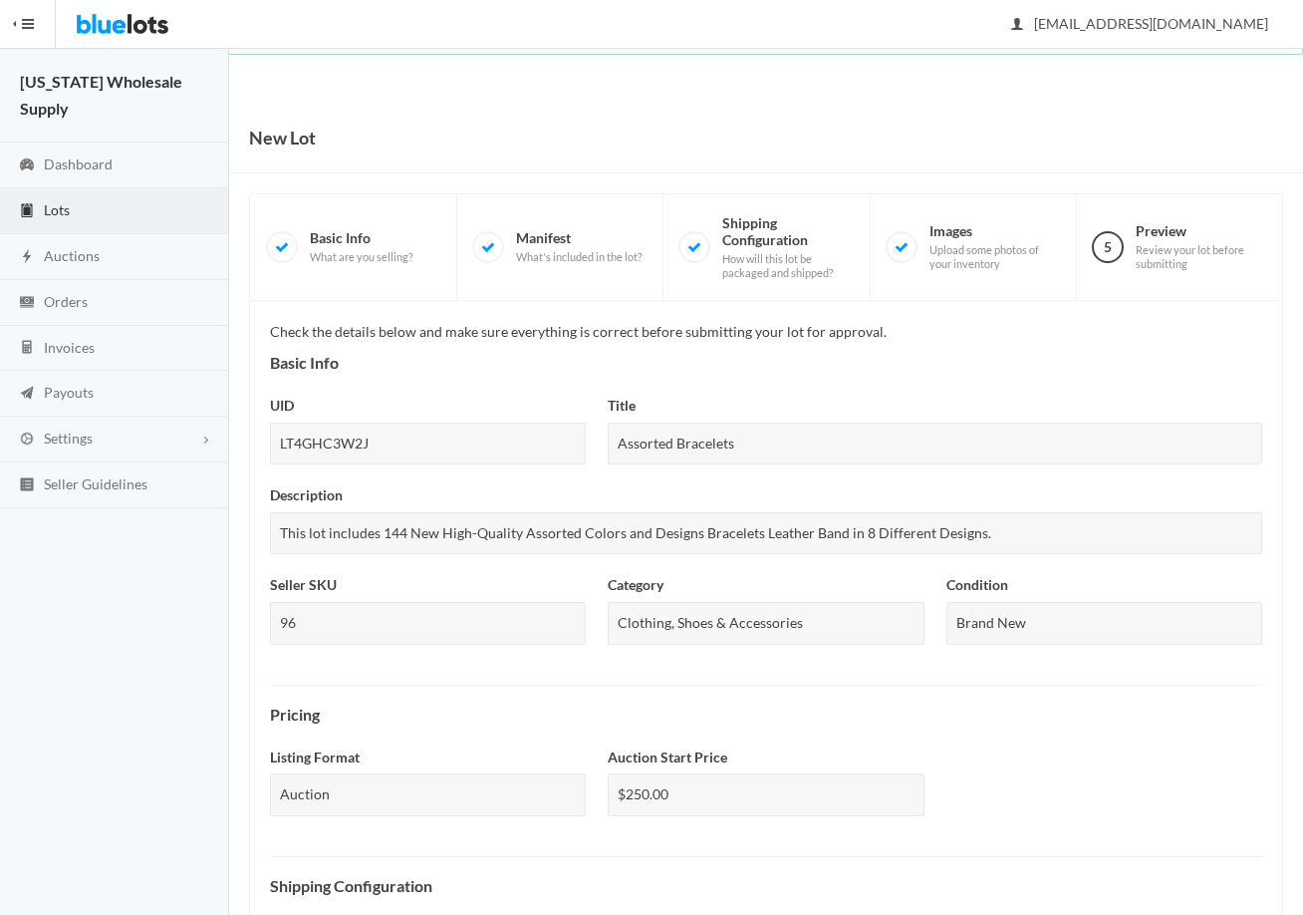
scroll to position [531, 0]
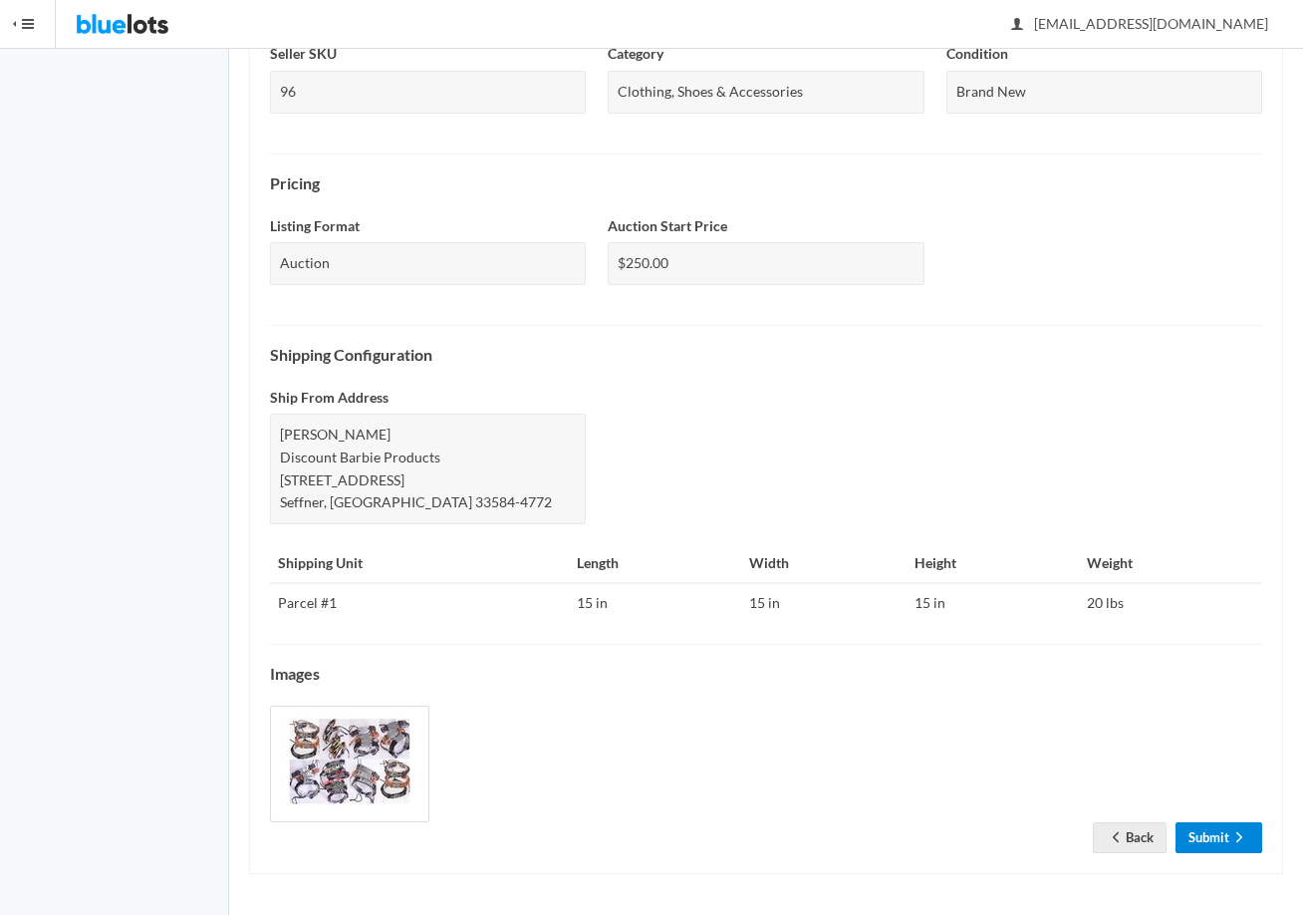
click at [1220, 850] on link "Submit" at bounding box center [1219, 837] width 87 height 31
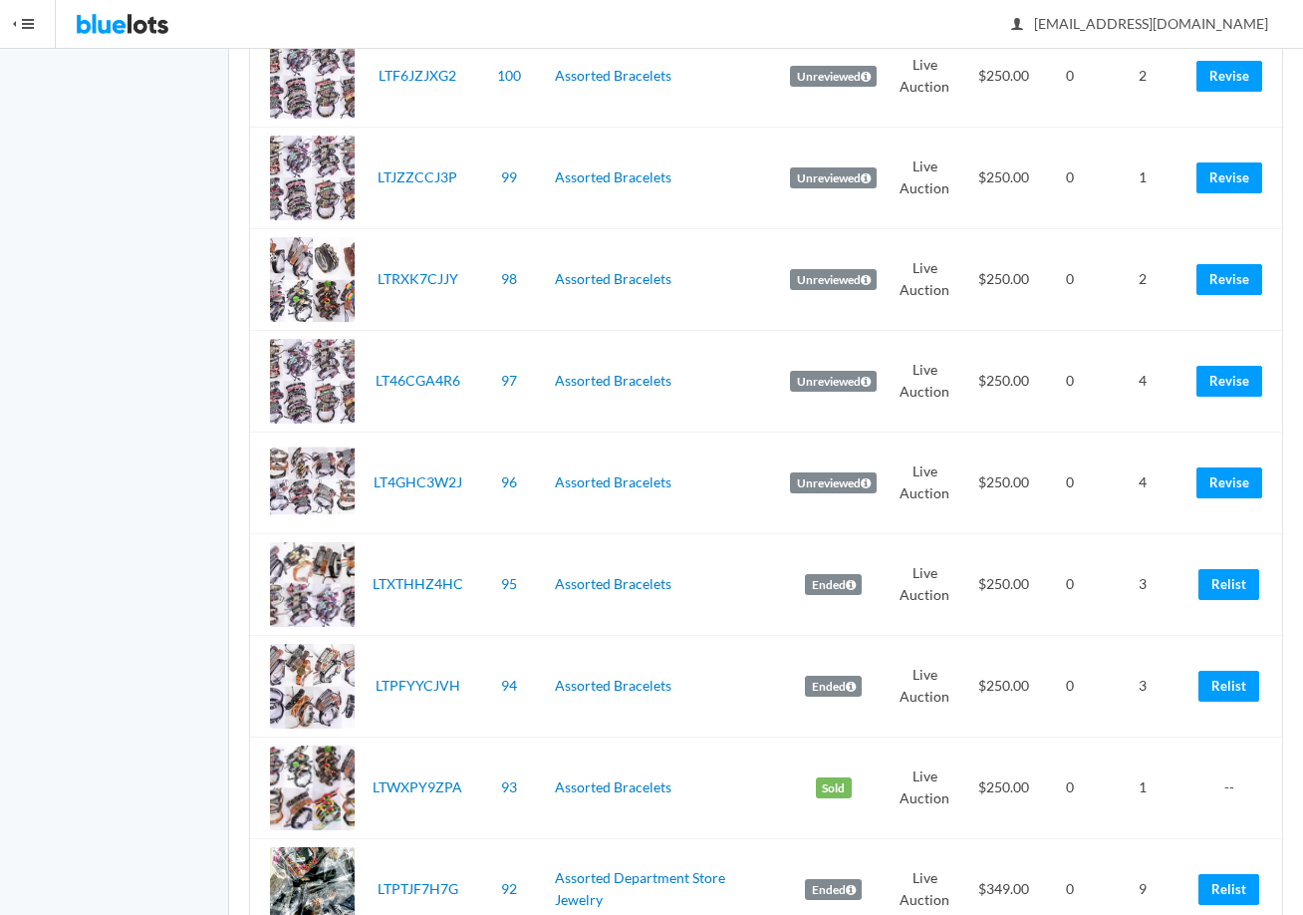
scroll to position [1495, 0]
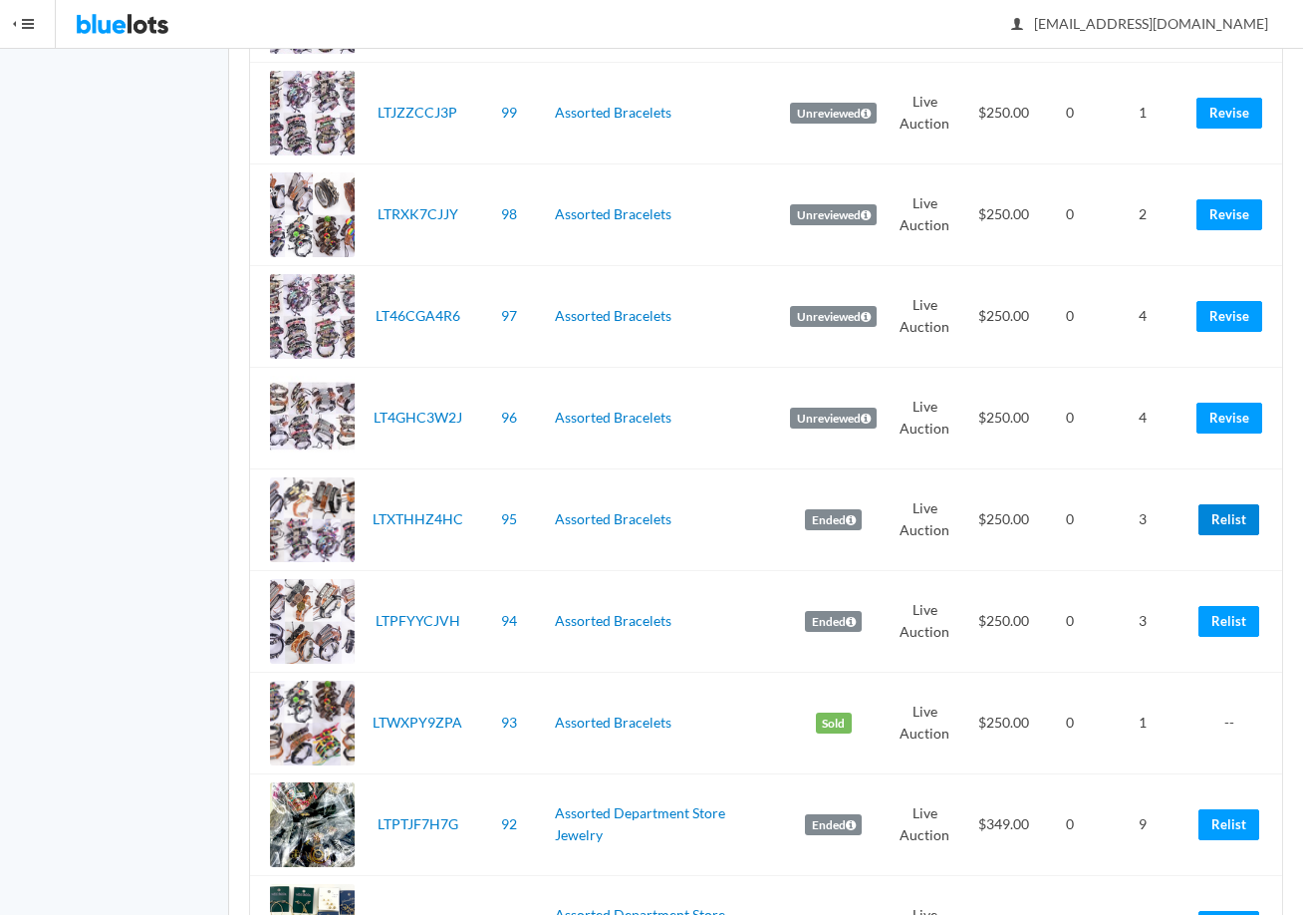
click at [1241, 525] on link "Relist" at bounding box center [1229, 519] width 61 height 31
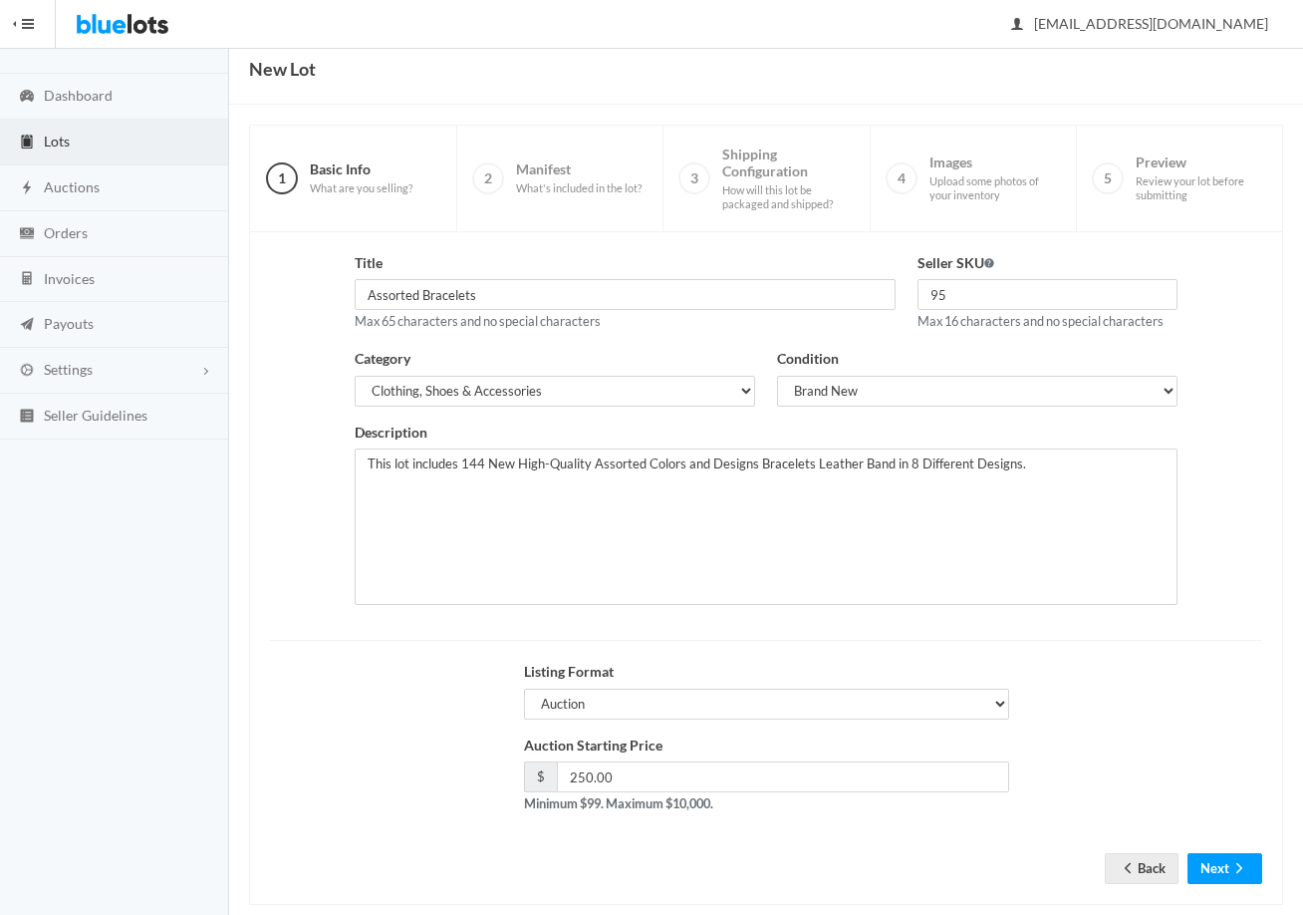
scroll to position [100, 0]
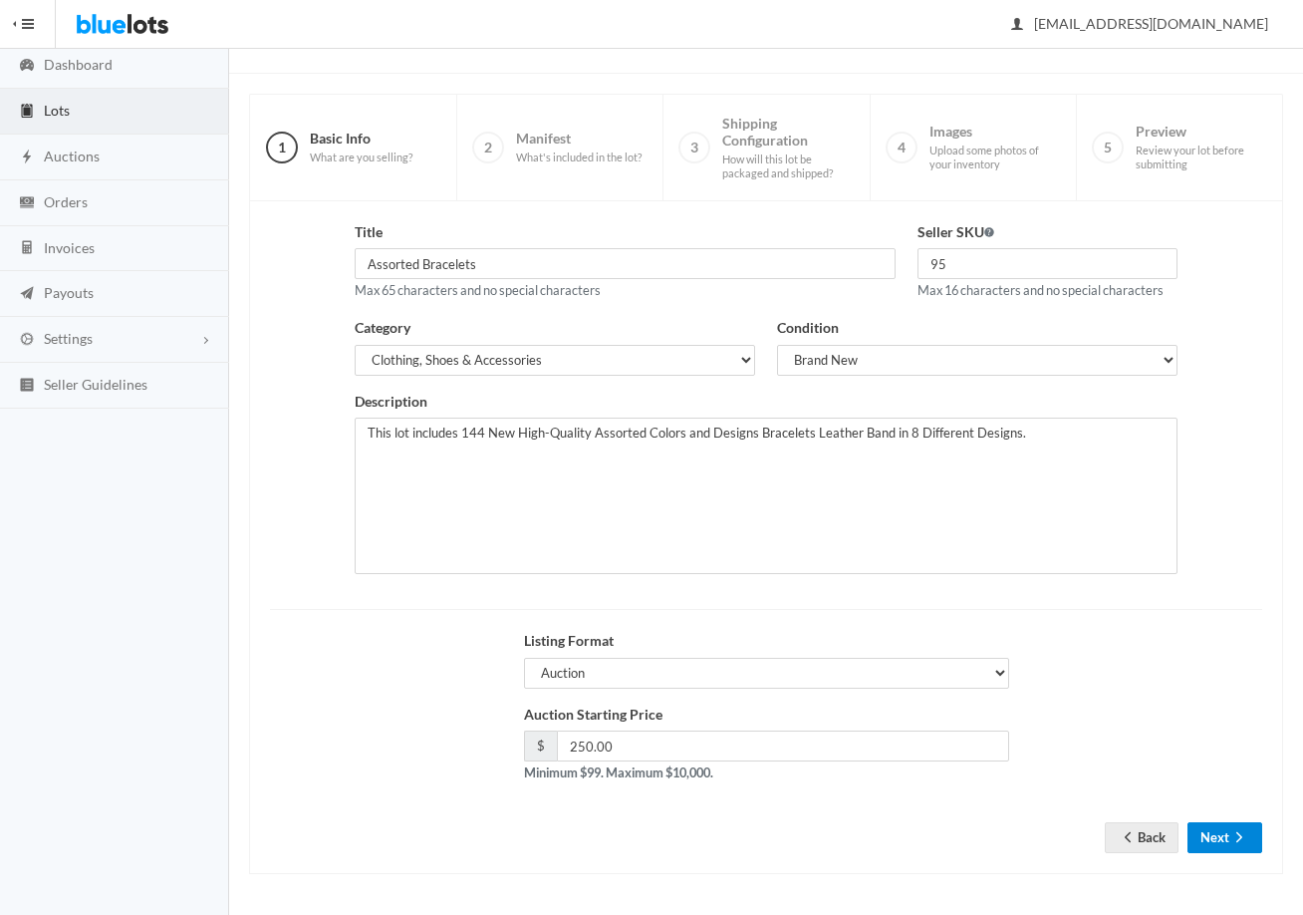
click at [1214, 833] on button "Next" at bounding box center [1225, 837] width 75 height 31
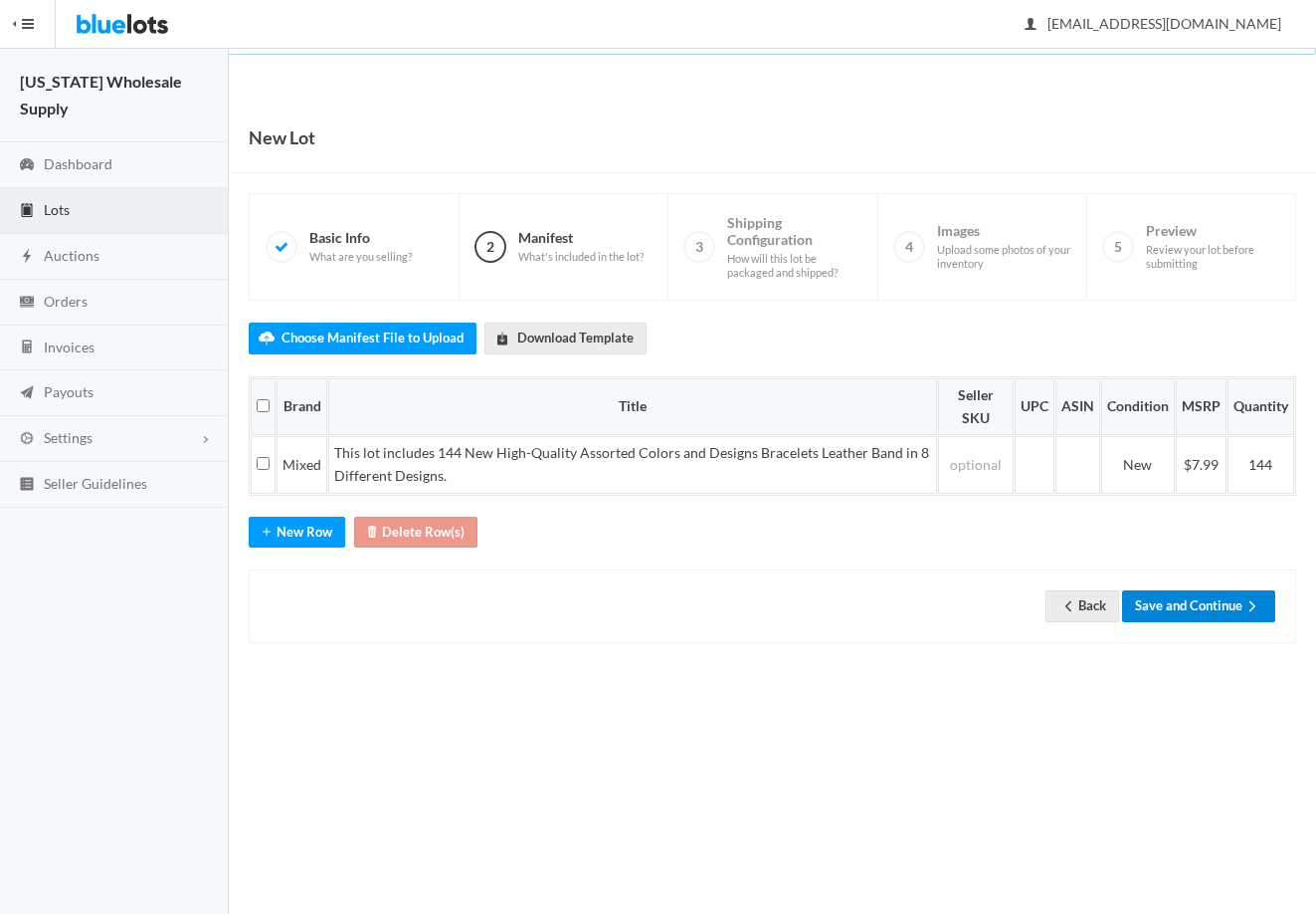
click at [1198, 606] on button "Save and Continue" at bounding box center [1198, 605] width 153 height 31
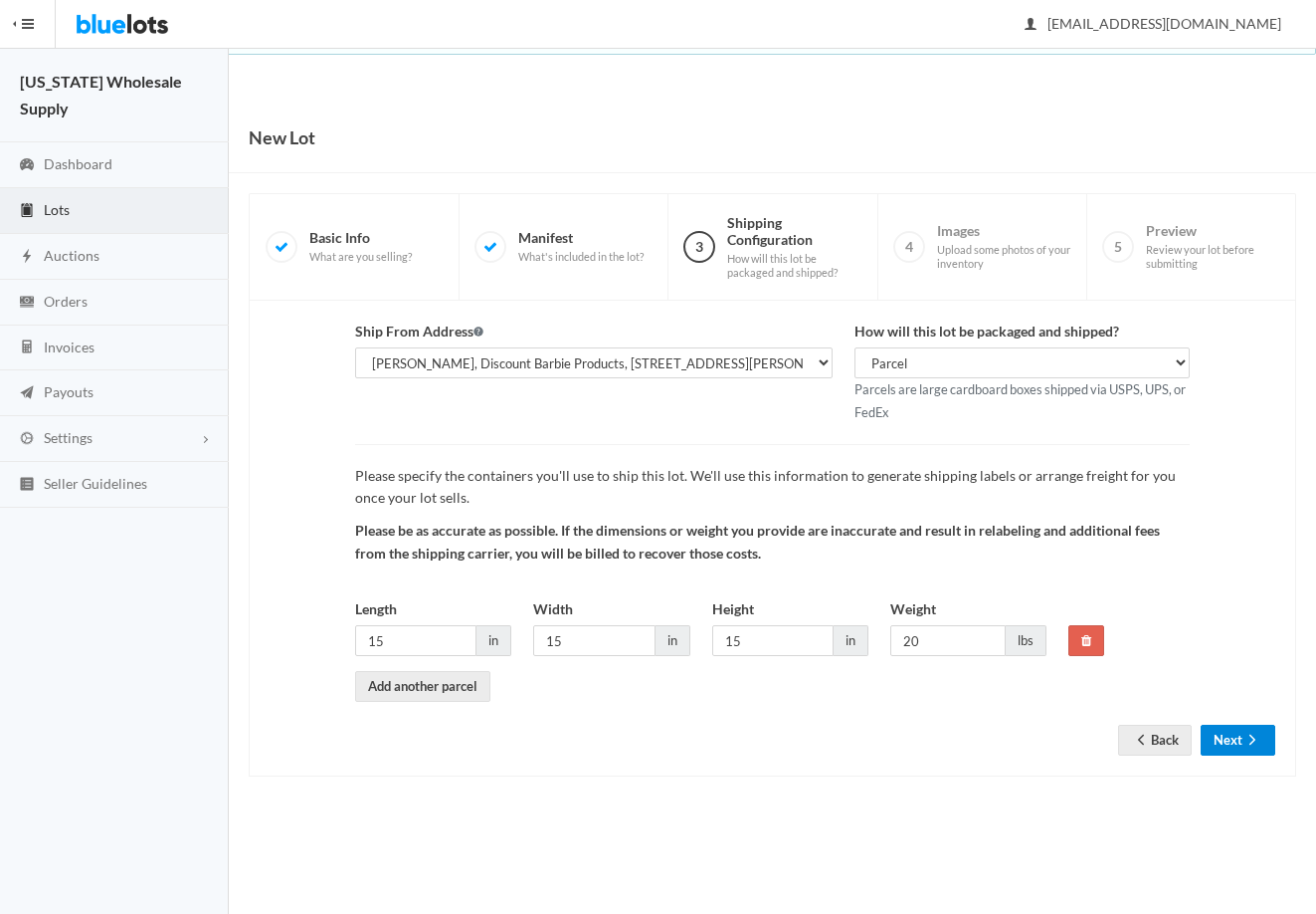
click at [1225, 741] on button "Next" at bounding box center [1238, 739] width 75 height 31
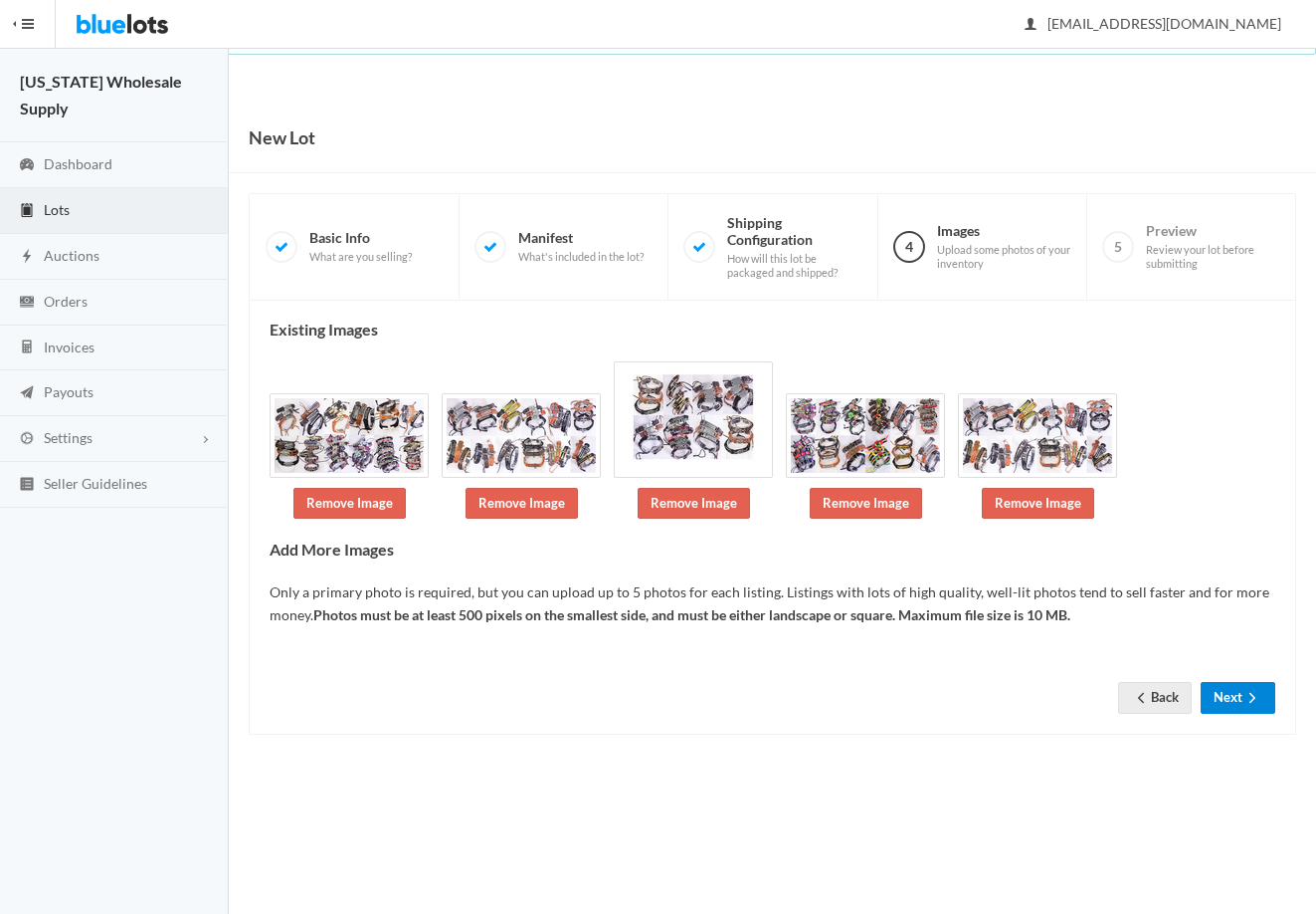
click at [1217, 698] on button "Next" at bounding box center [1238, 697] width 75 height 31
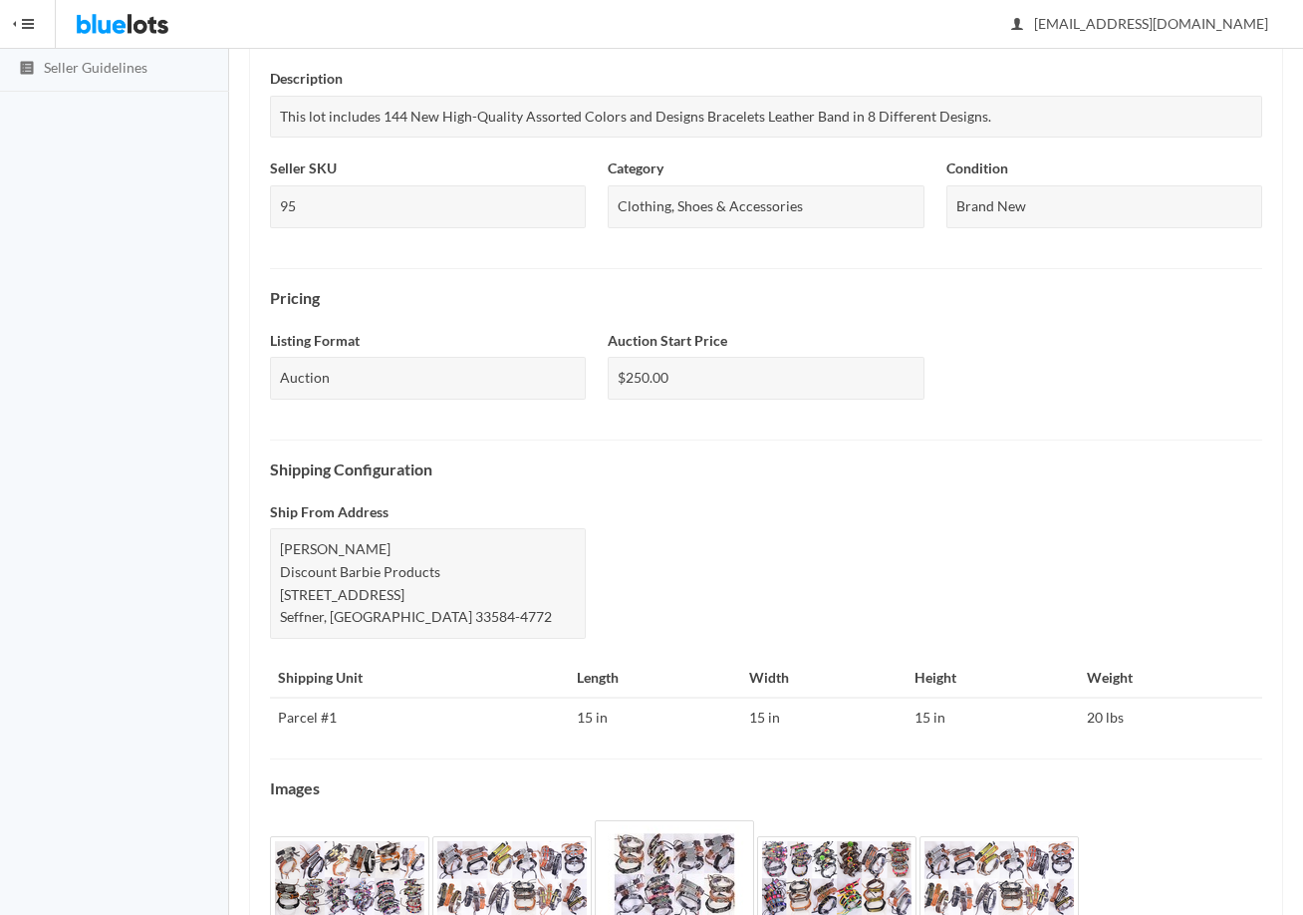
scroll to position [531, 0]
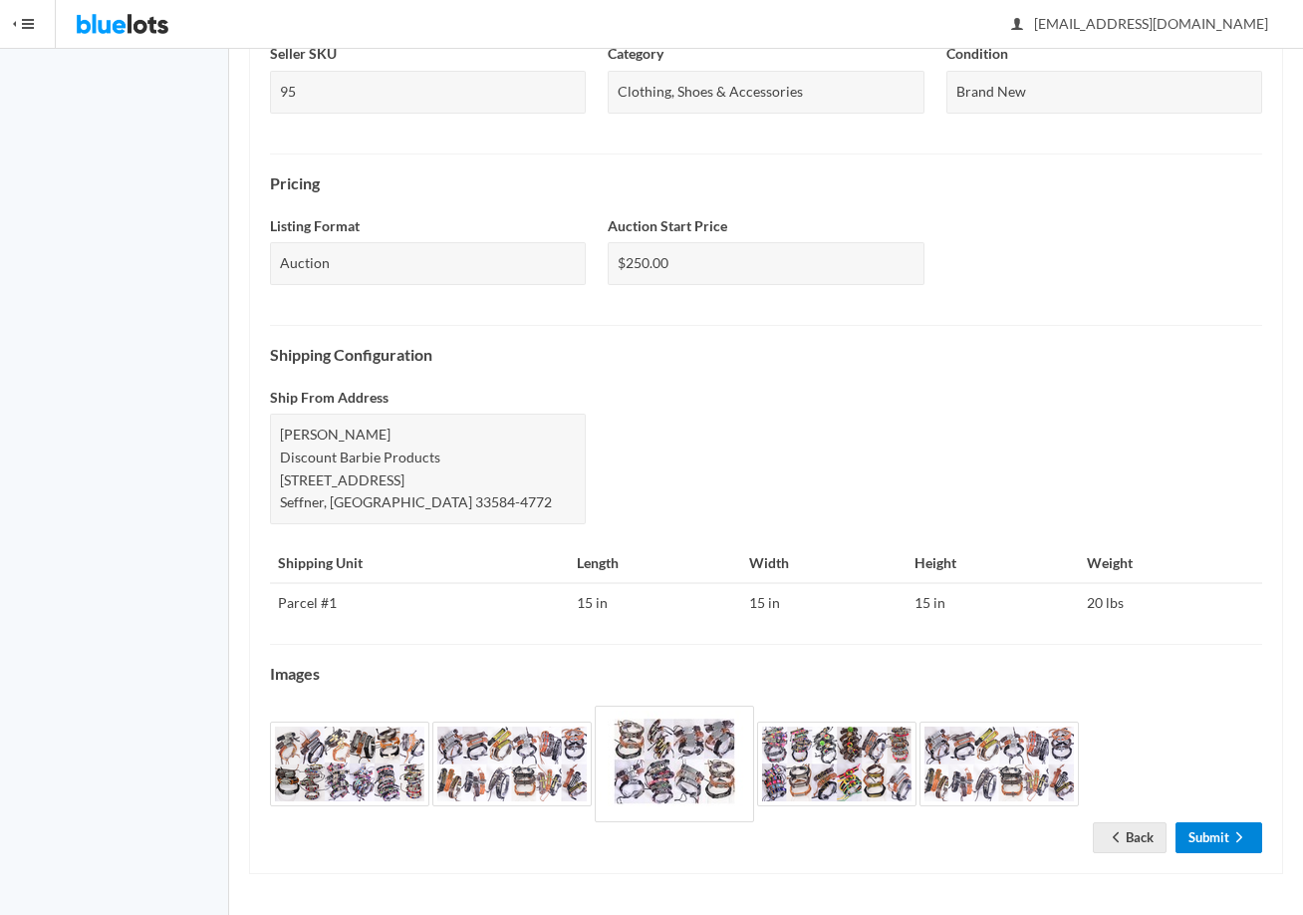
click at [1207, 849] on link "Submit" at bounding box center [1219, 837] width 87 height 31
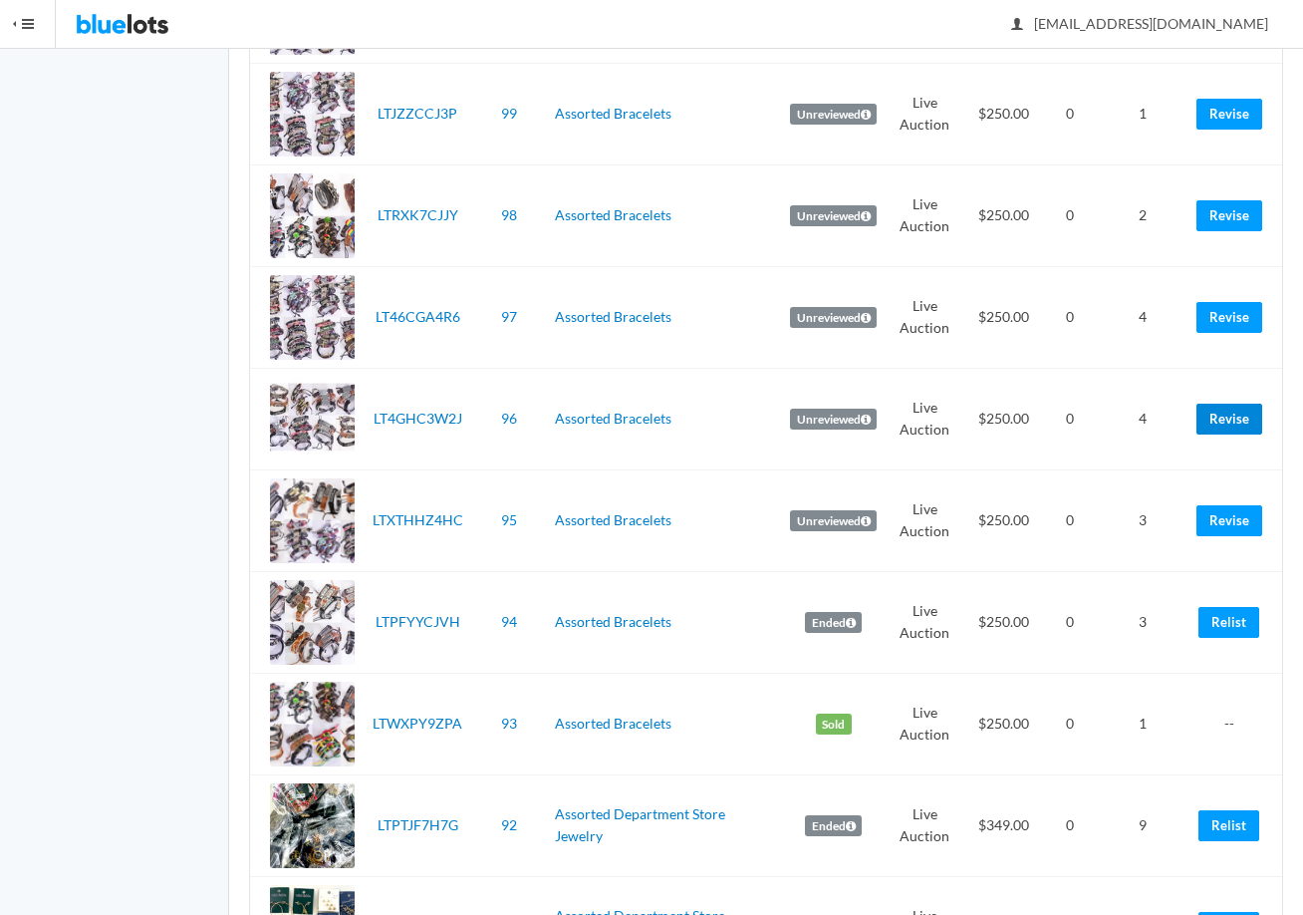
scroll to position [1495, 0]
click at [1238, 628] on link "Relist" at bounding box center [1229, 621] width 61 height 31
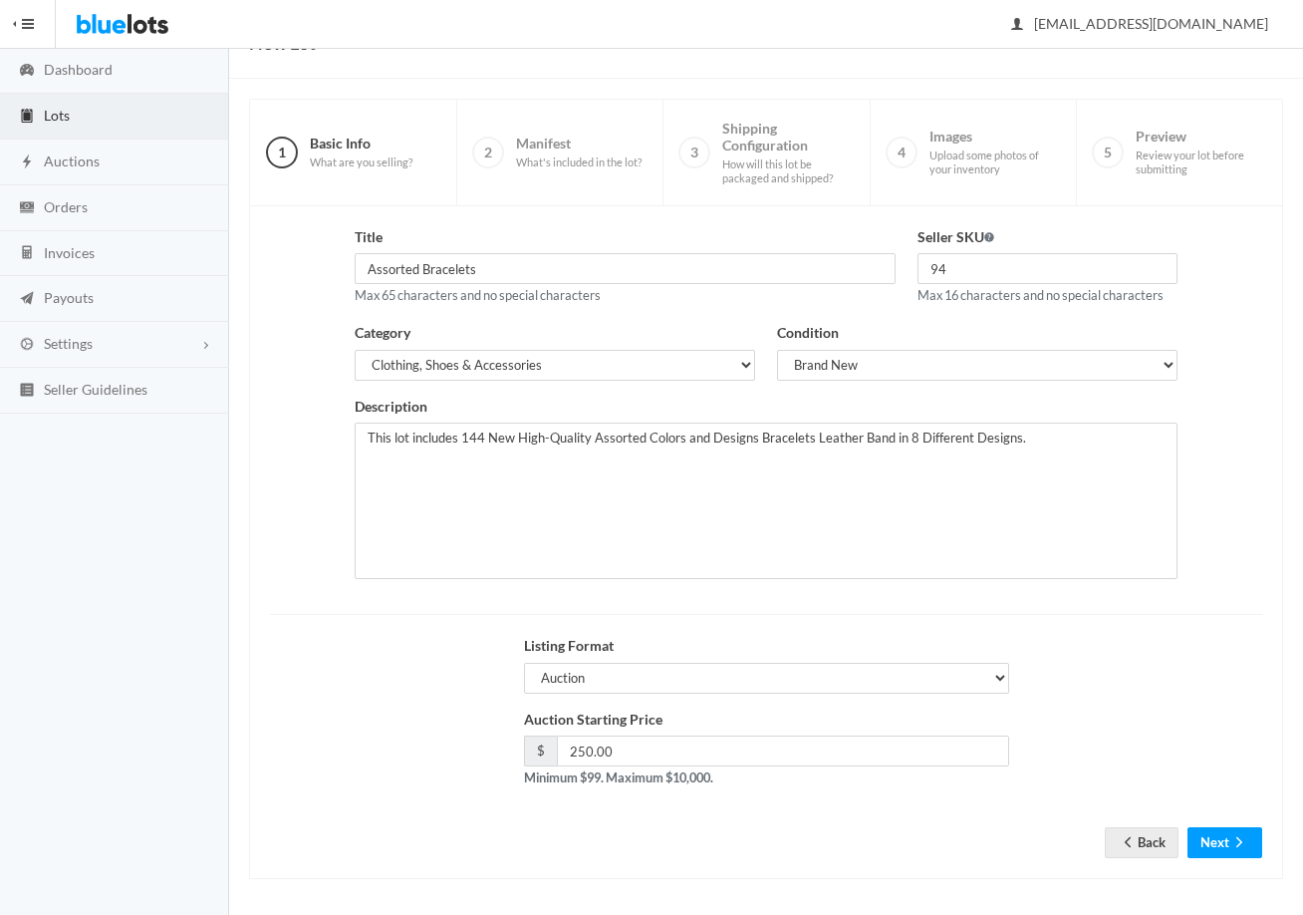
scroll to position [100, 0]
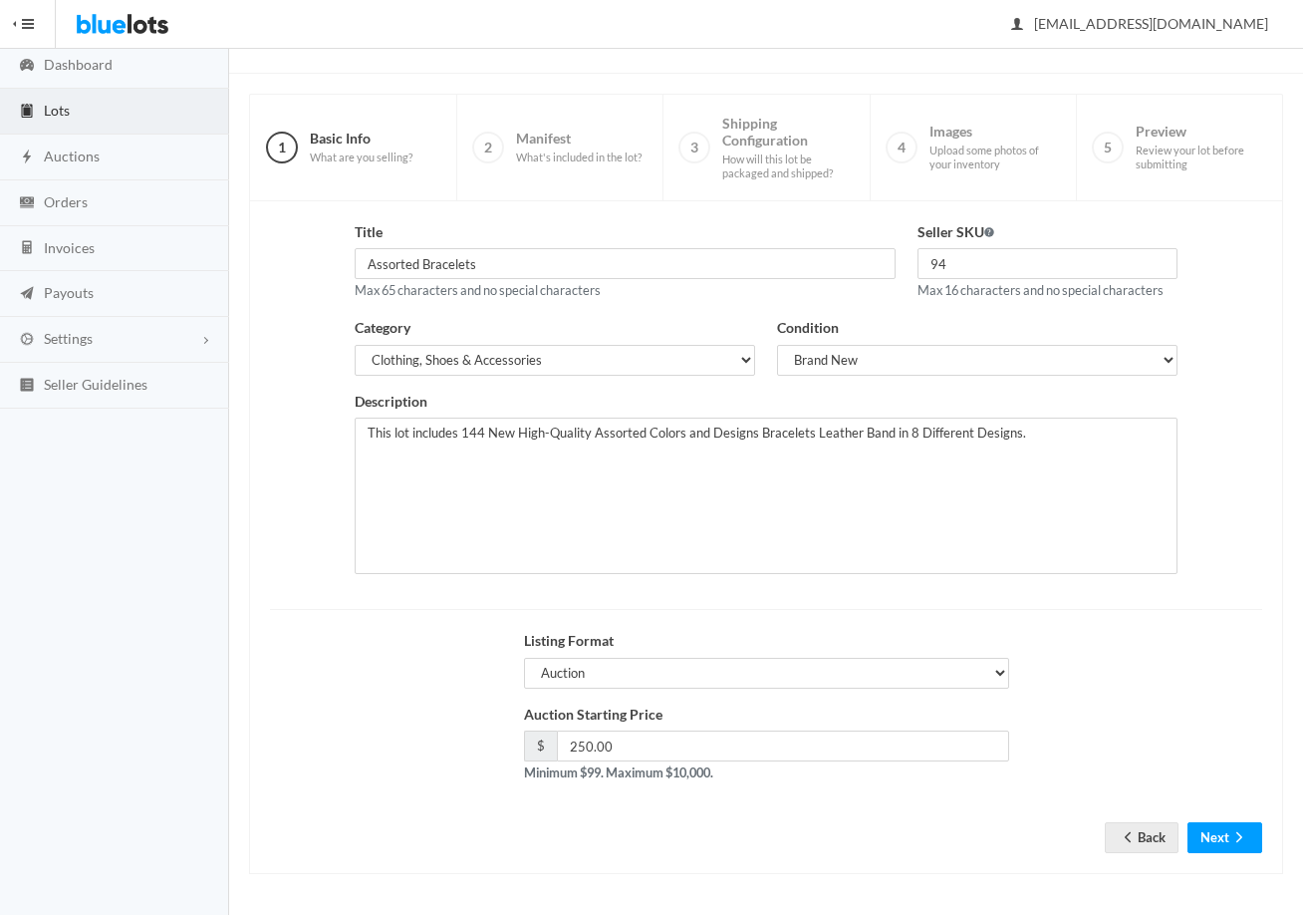
click at [1232, 853] on div "Title Assorted Bracelets Max 65 characters and no special characters Seller SKU…" at bounding box center [766, 537] width 1034 height 673
click at [1227, 839] on button "Next" at bounding box center [1225, 837] width 75 height 31
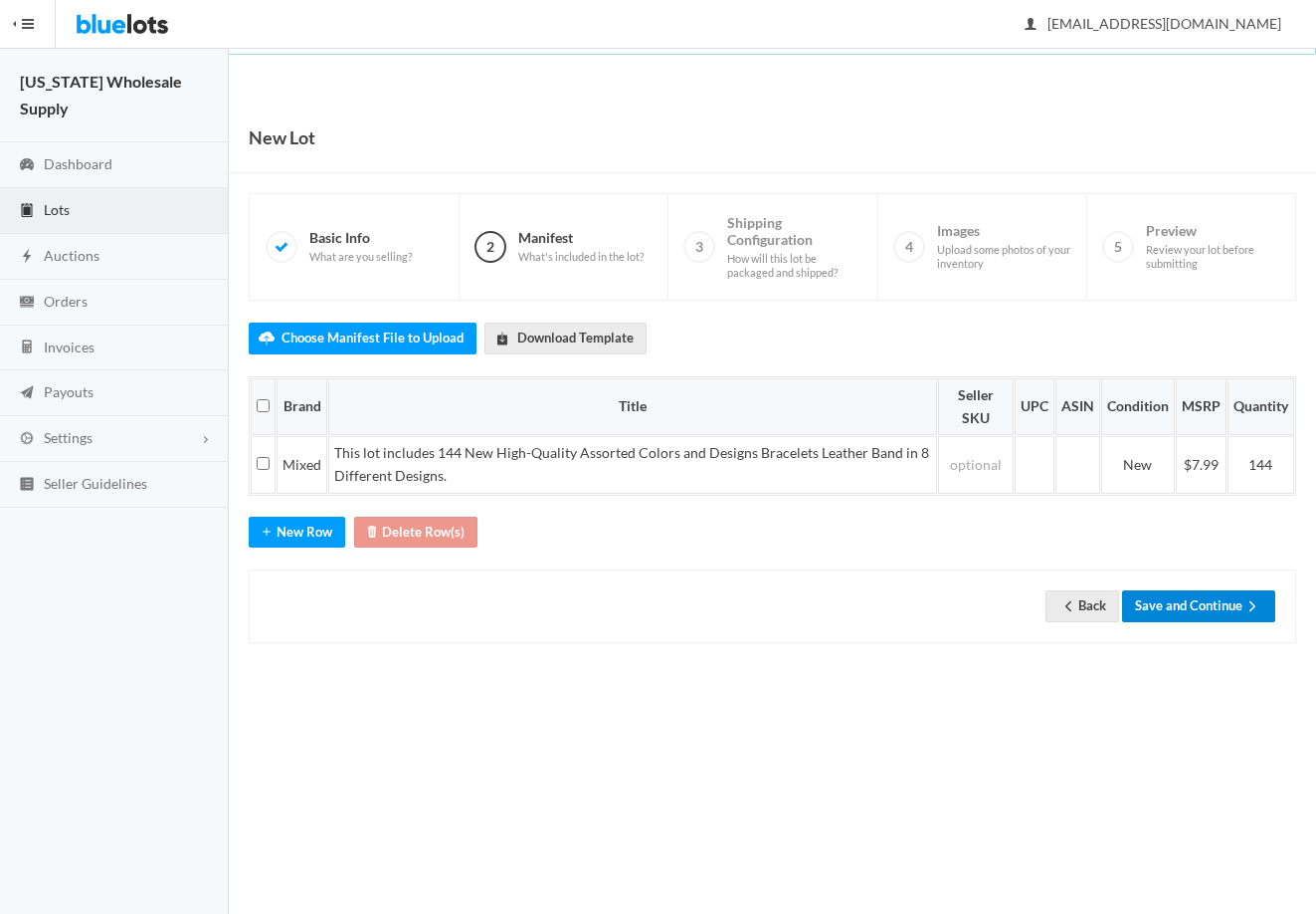
click at [1222, 605] on button "Save and Continue" at bounding box center [1198, 605] width 153 height 31
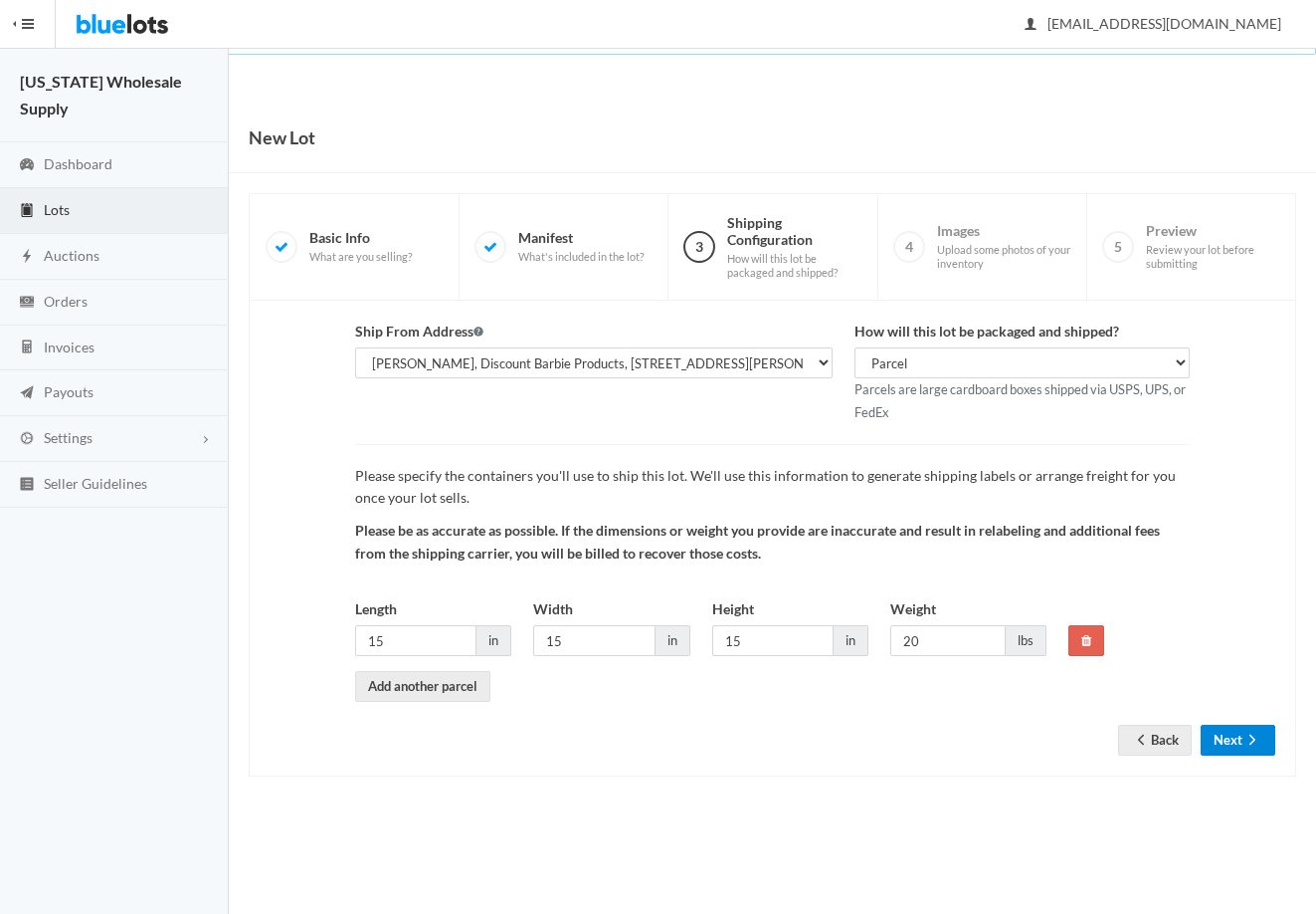
click at [1228, 735] on button "Next" at bounding box center [1238, 739] width 75 height 31
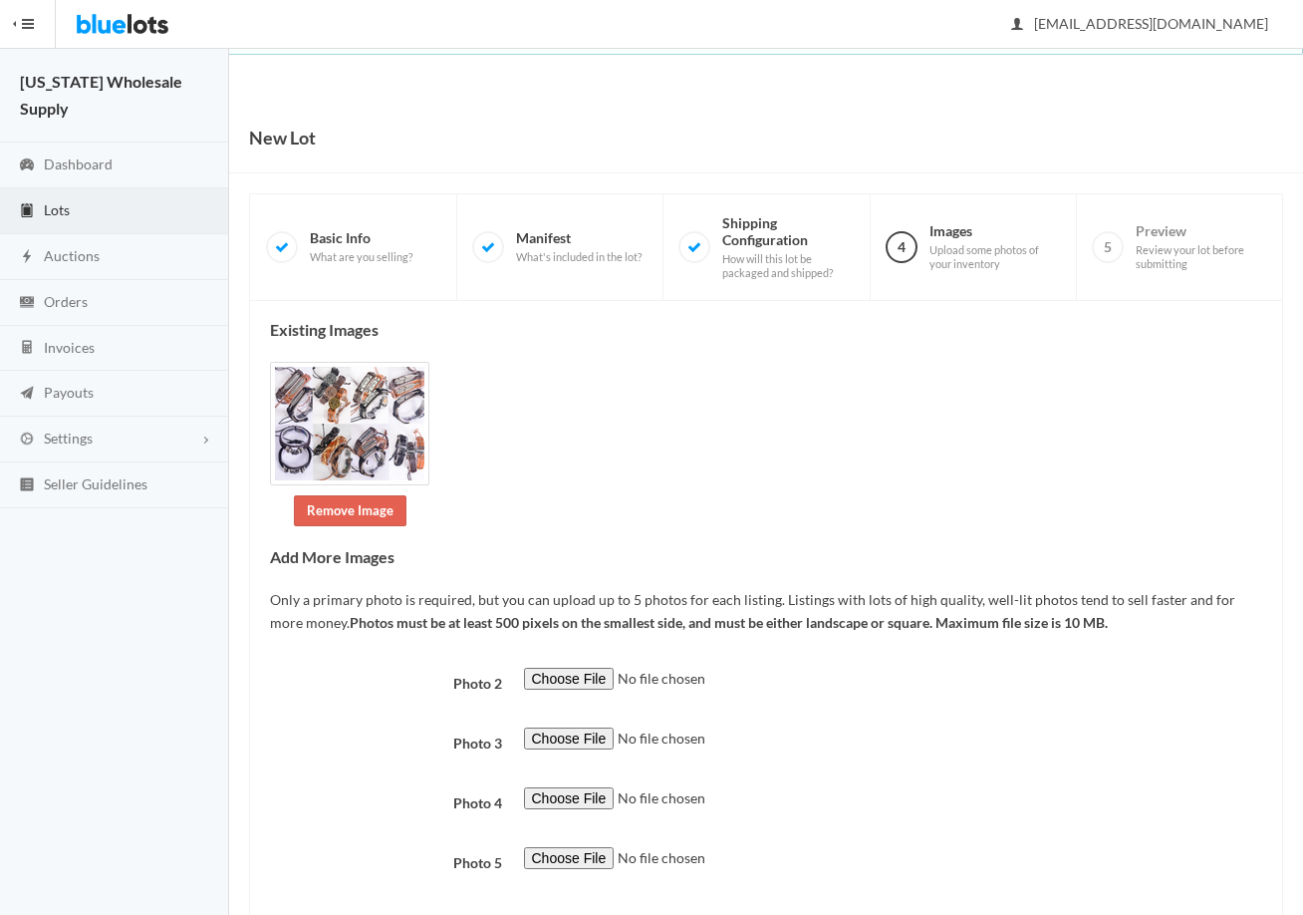
scroll to position [108, 0]
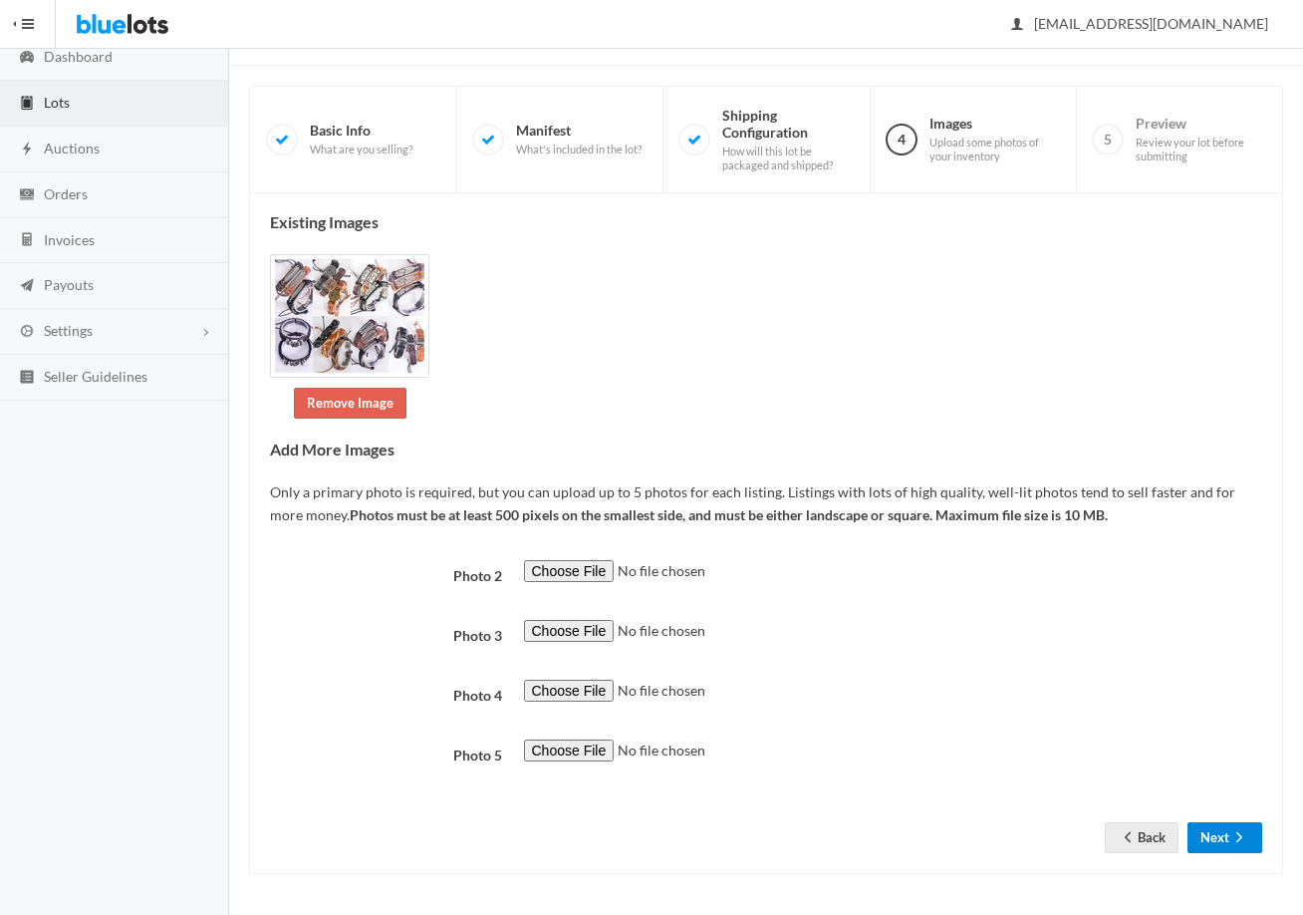
click at [1224, 832] on button "Next" at bounding box center [1225, 837] width 75 height 31
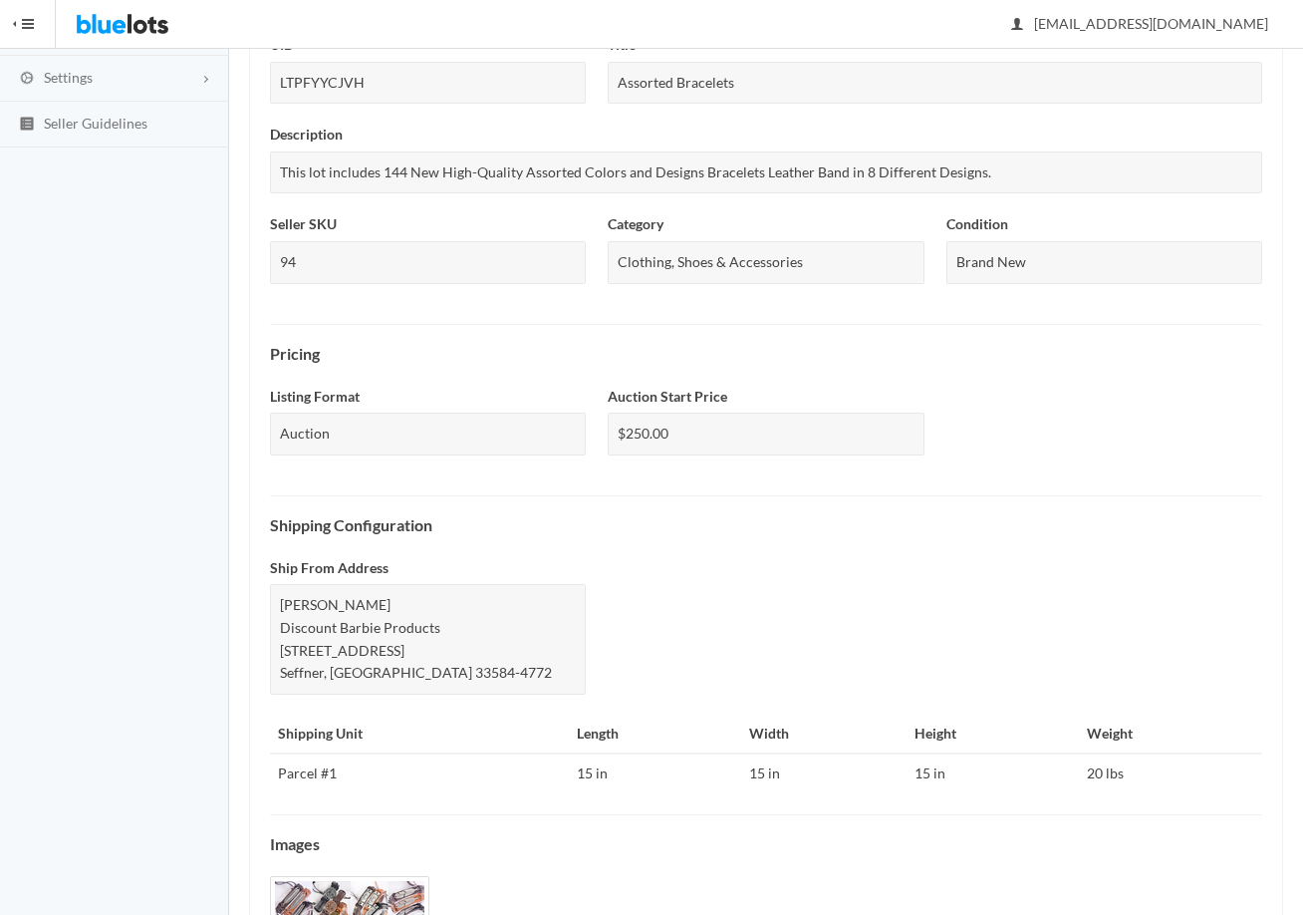
scroll to position [538, 0]
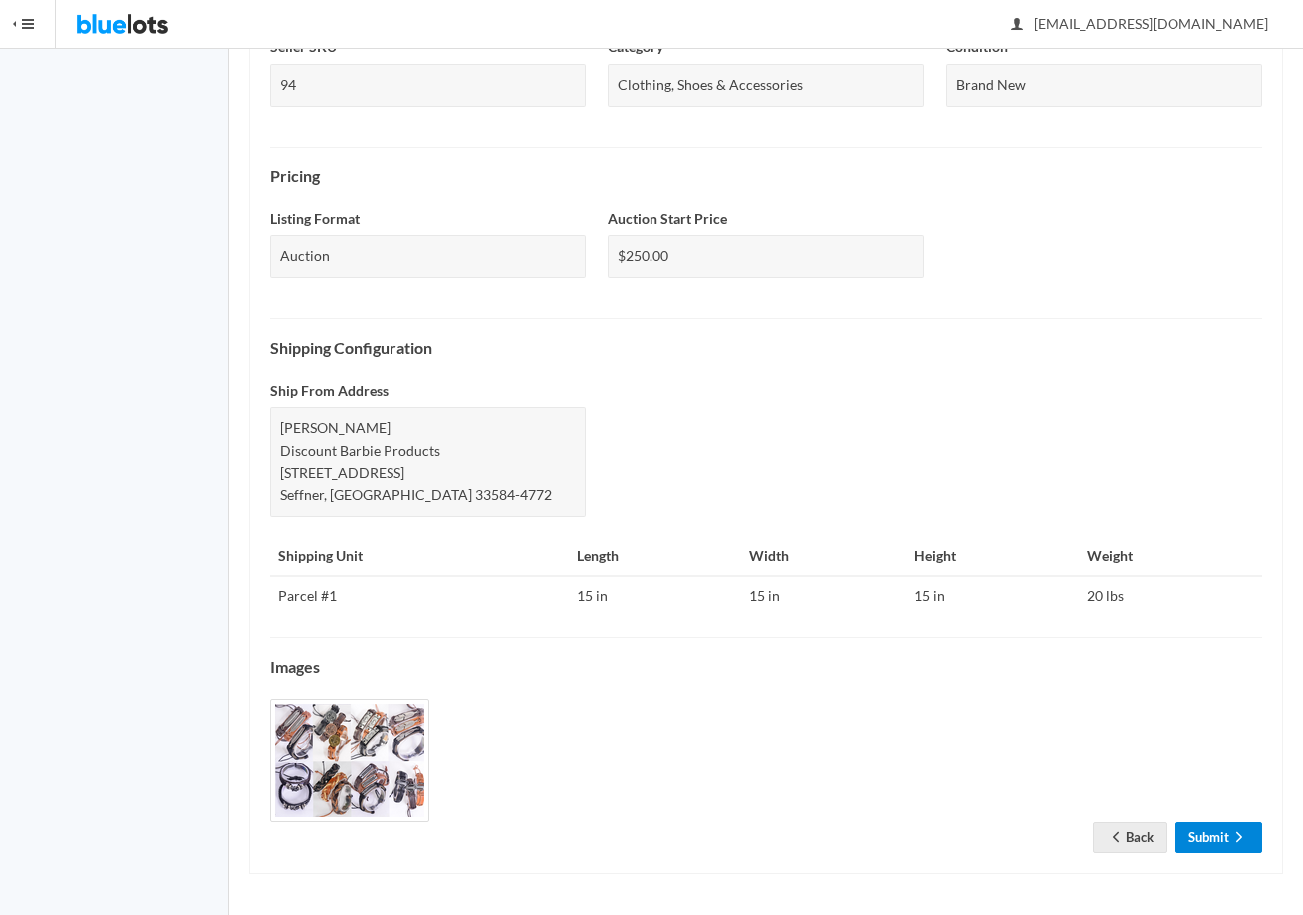
click at [1216, 838] on link "Submit" at bounding box center [1219, 837] width 87 height 31
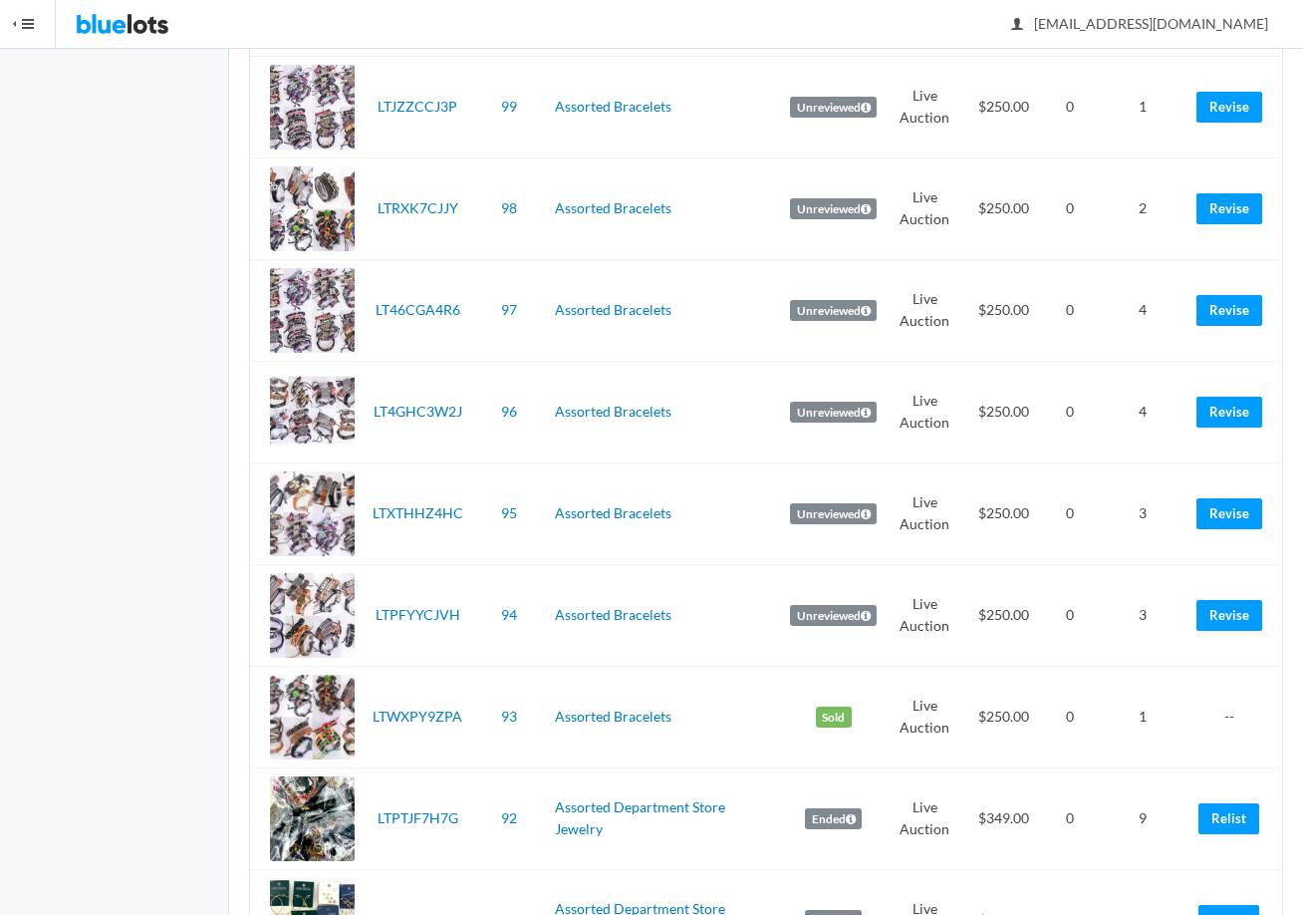
scroll to position [1793, 0]
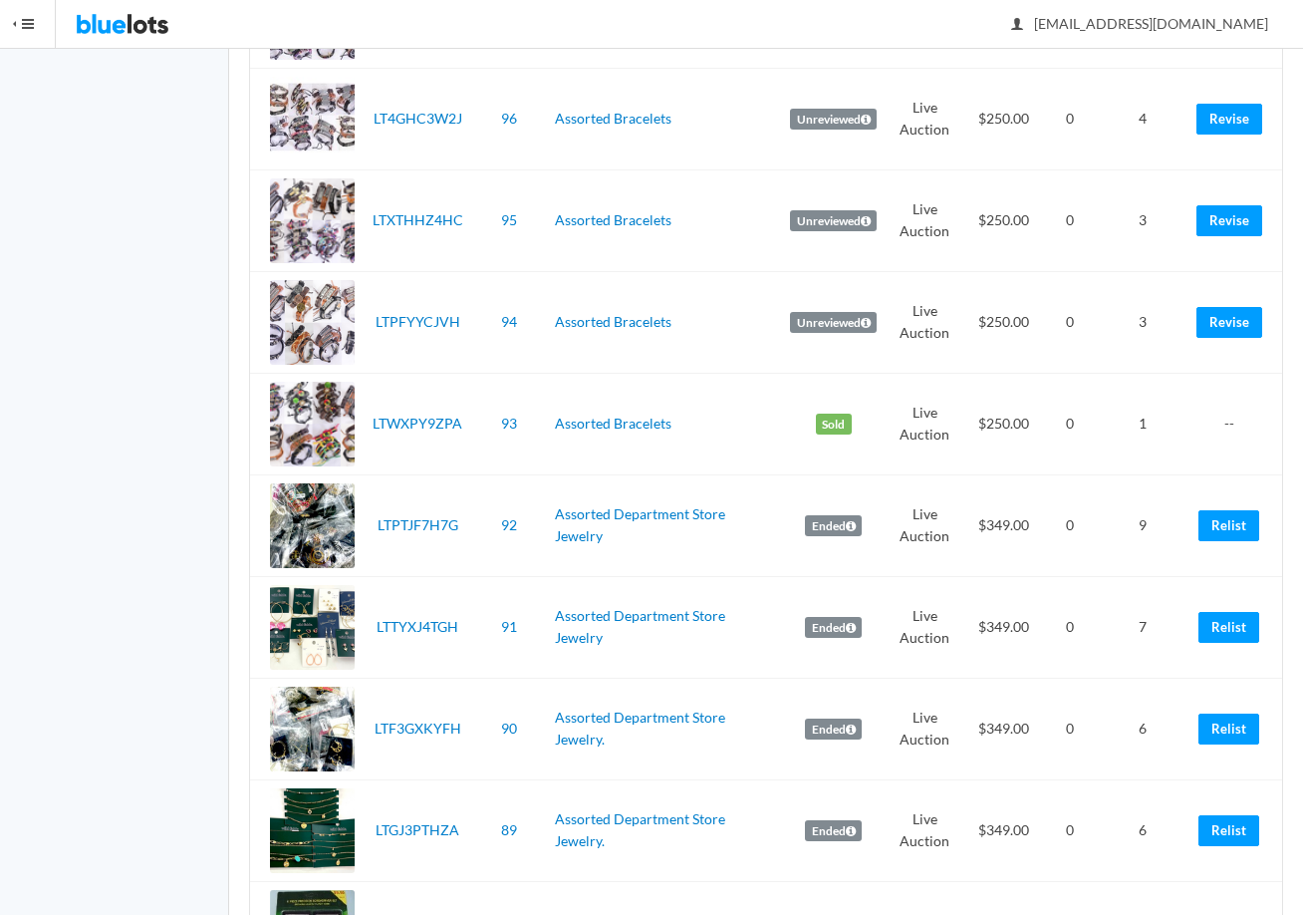
click at [1221, 507] on td "Relist" at bounding box center [1236, 525] width 94 height 102
click at [1217, 516] on link "Relist" at bounding box center [1229, 525] width 61 height 31
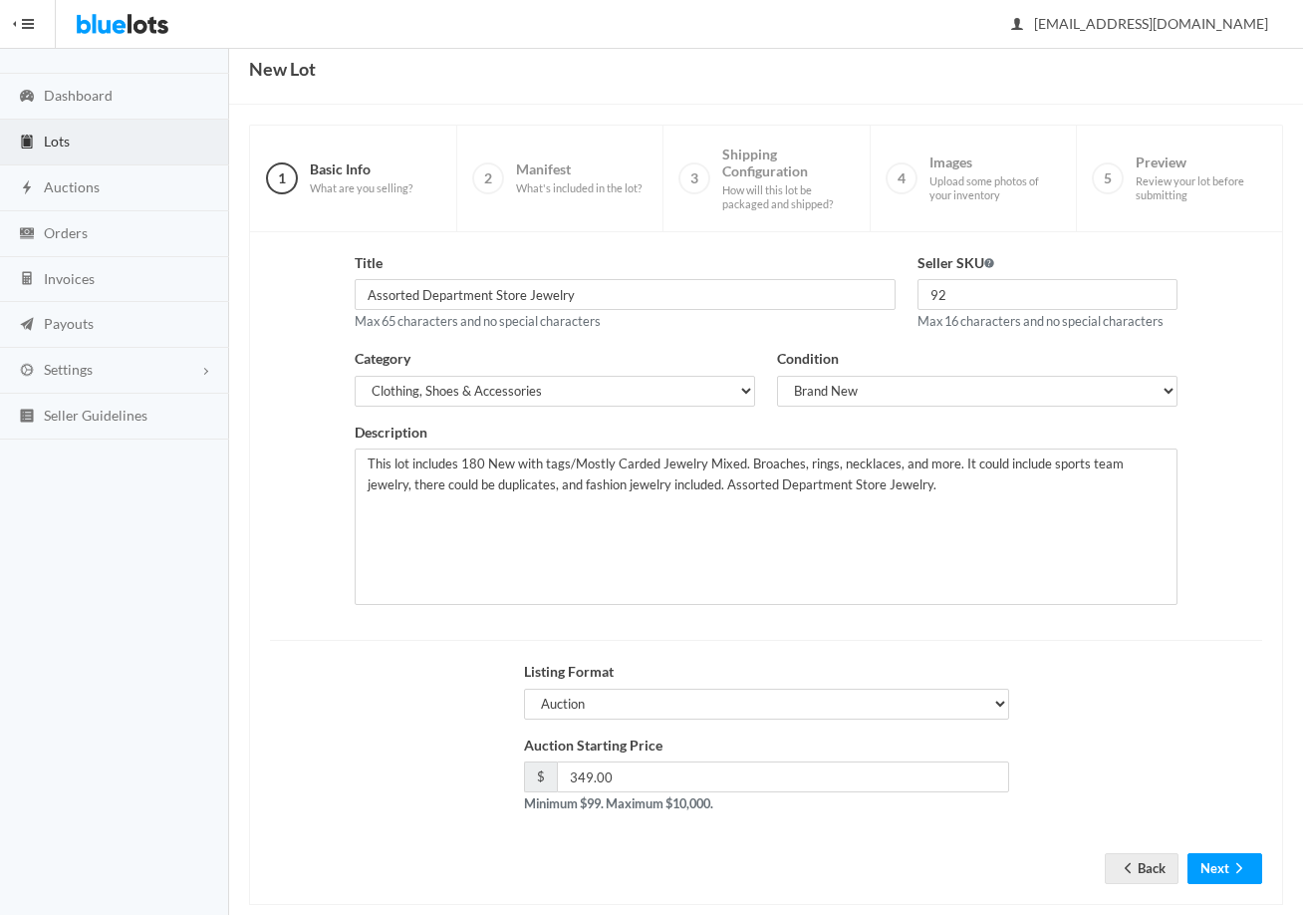
scroll to position [100, 0]
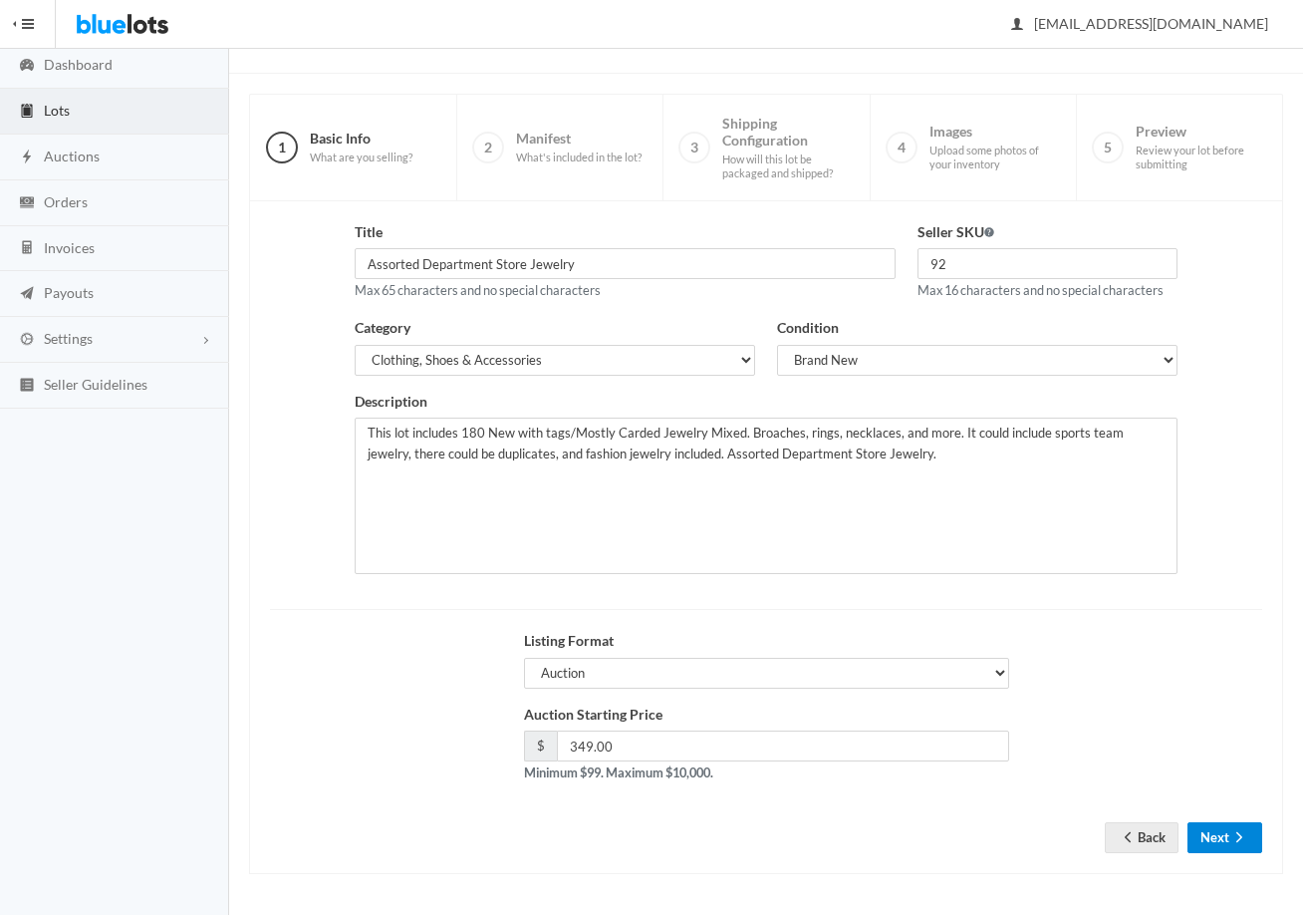
click at [1217, 831] on button "Next" at bounding box center [1225, 837] width 75 height 31
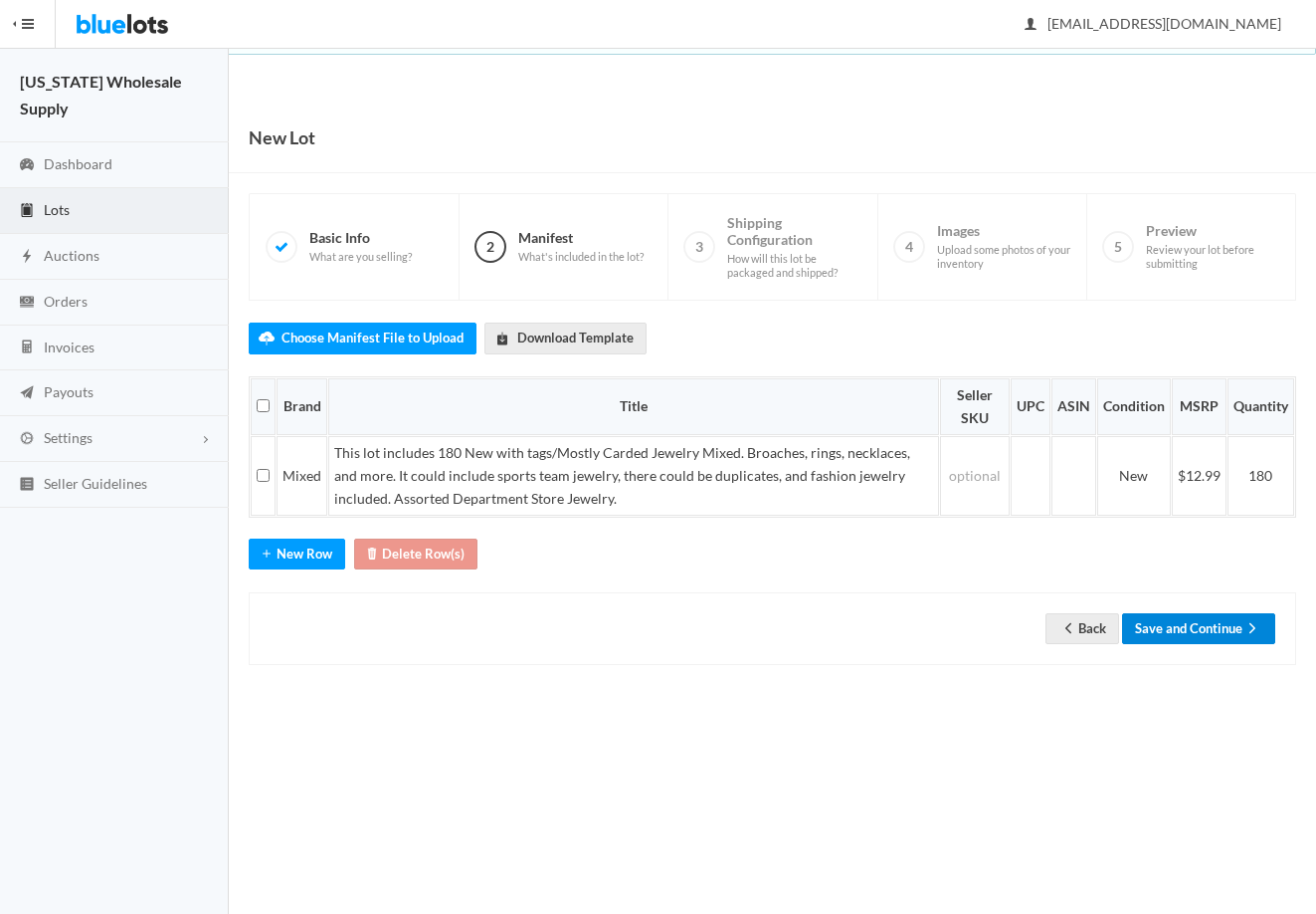
click at [1221, 639] on button "Save and Continue" at bounding box center [1198, 628] width 153 height 31
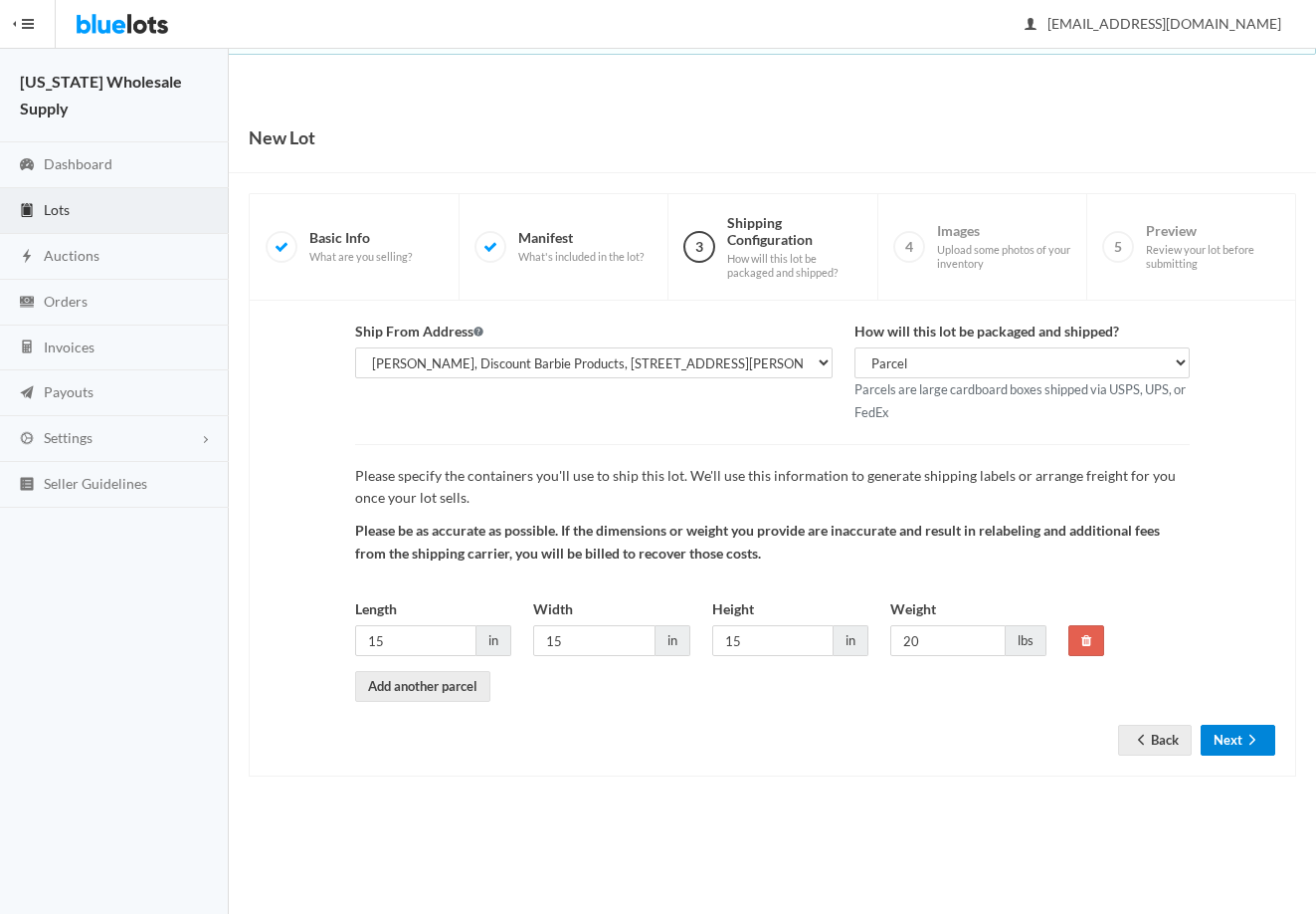
click at [1234, 741] on button "Next" at bounding box center [1238, 739] width 75 height 31
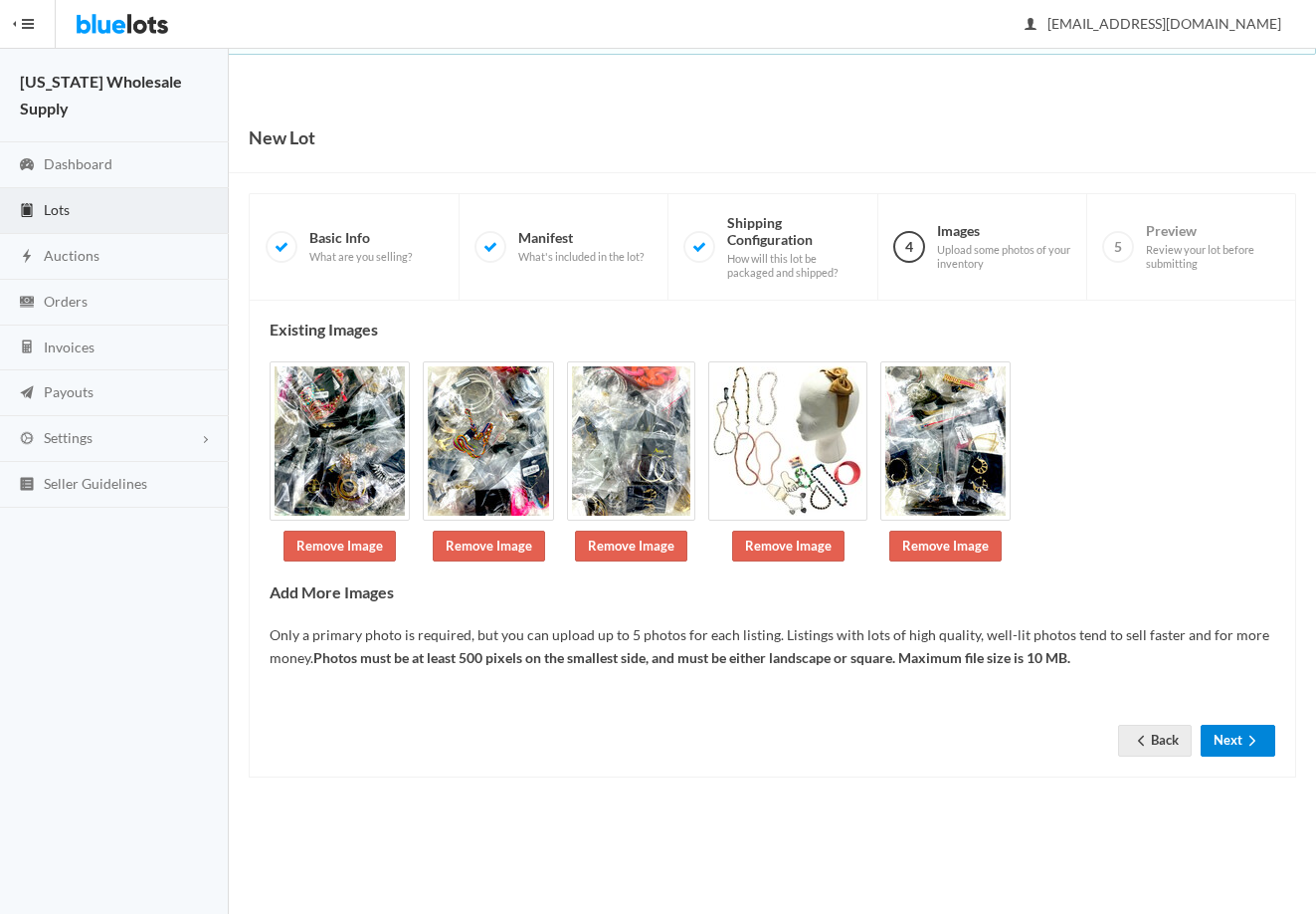
click at [1235, 752] on button "Next" at bounding box center [1238, 739] width 75 height 31
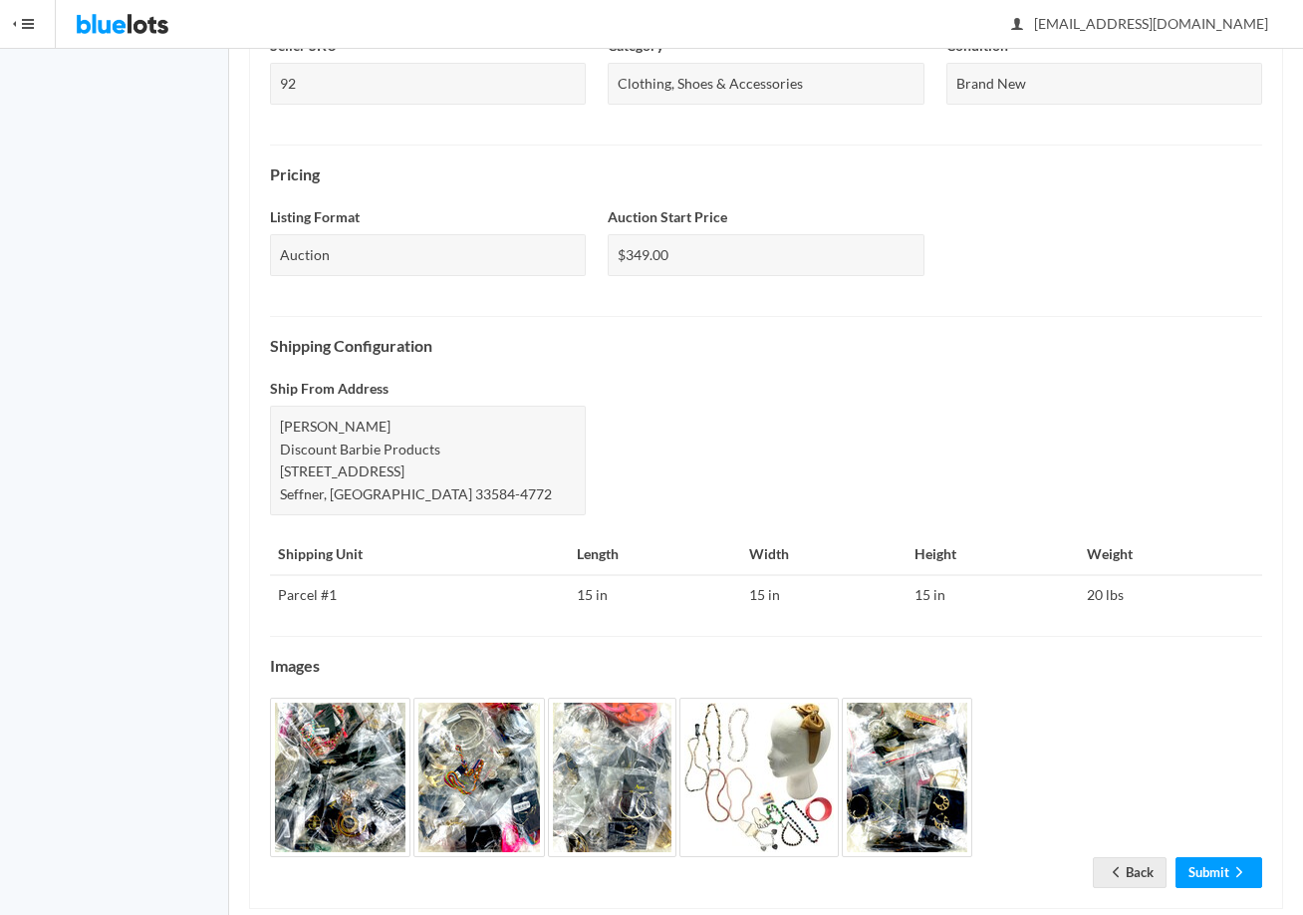
scroll to position [597, 0]
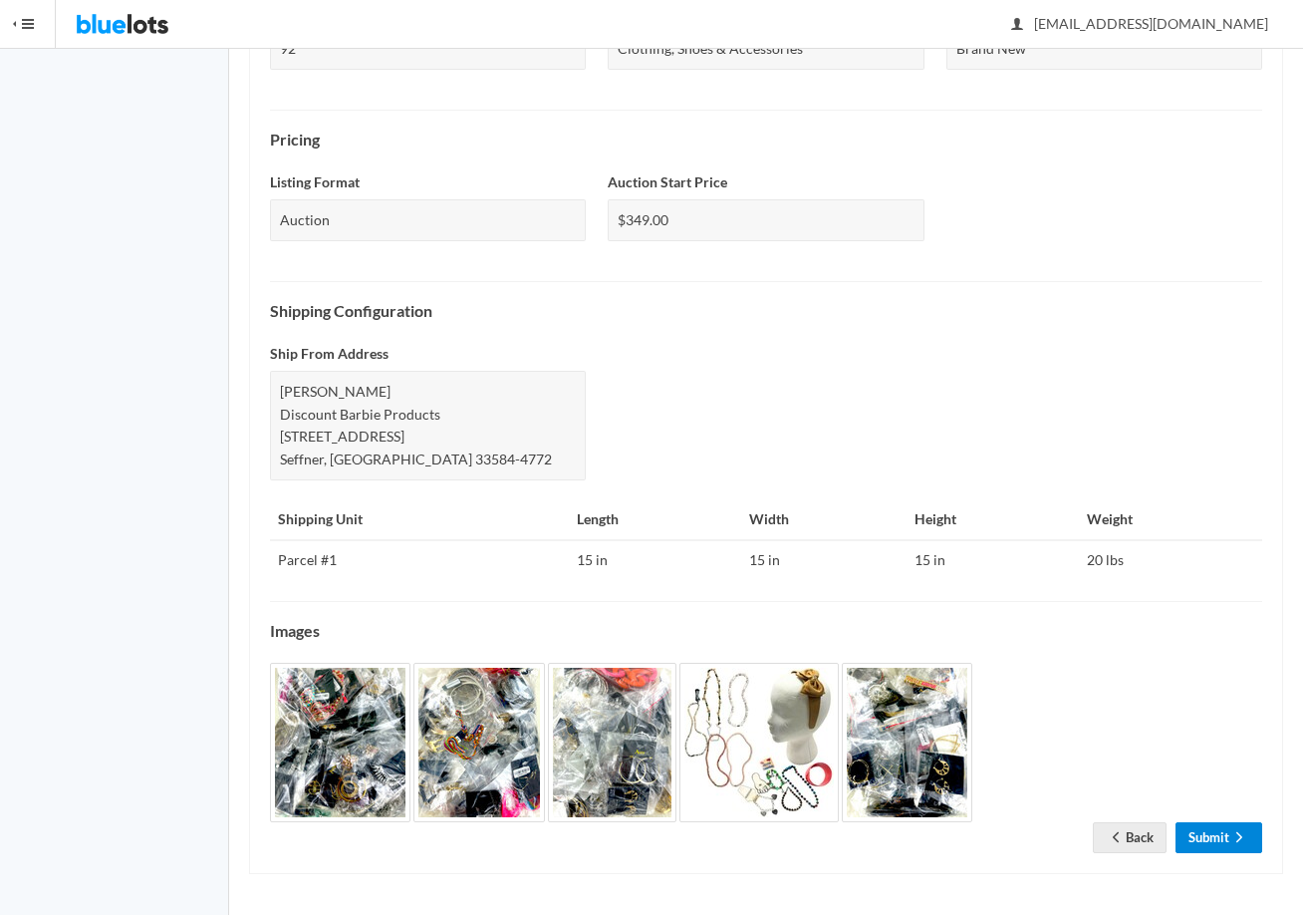
click at [1221, 831] on link "Submit" at bounding box center [1219, 837] width 87 height 31
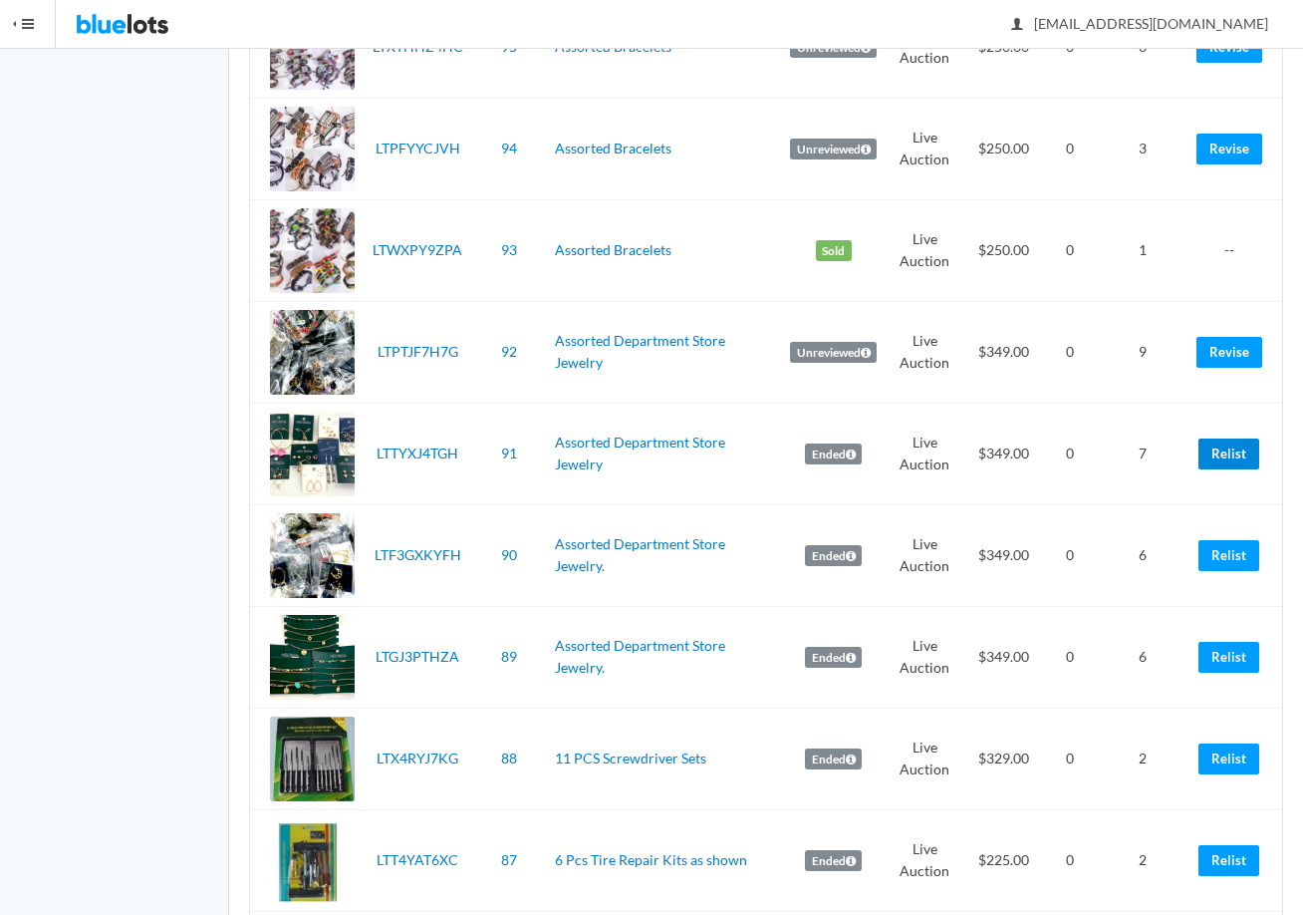
scroll to position [1993, 0]
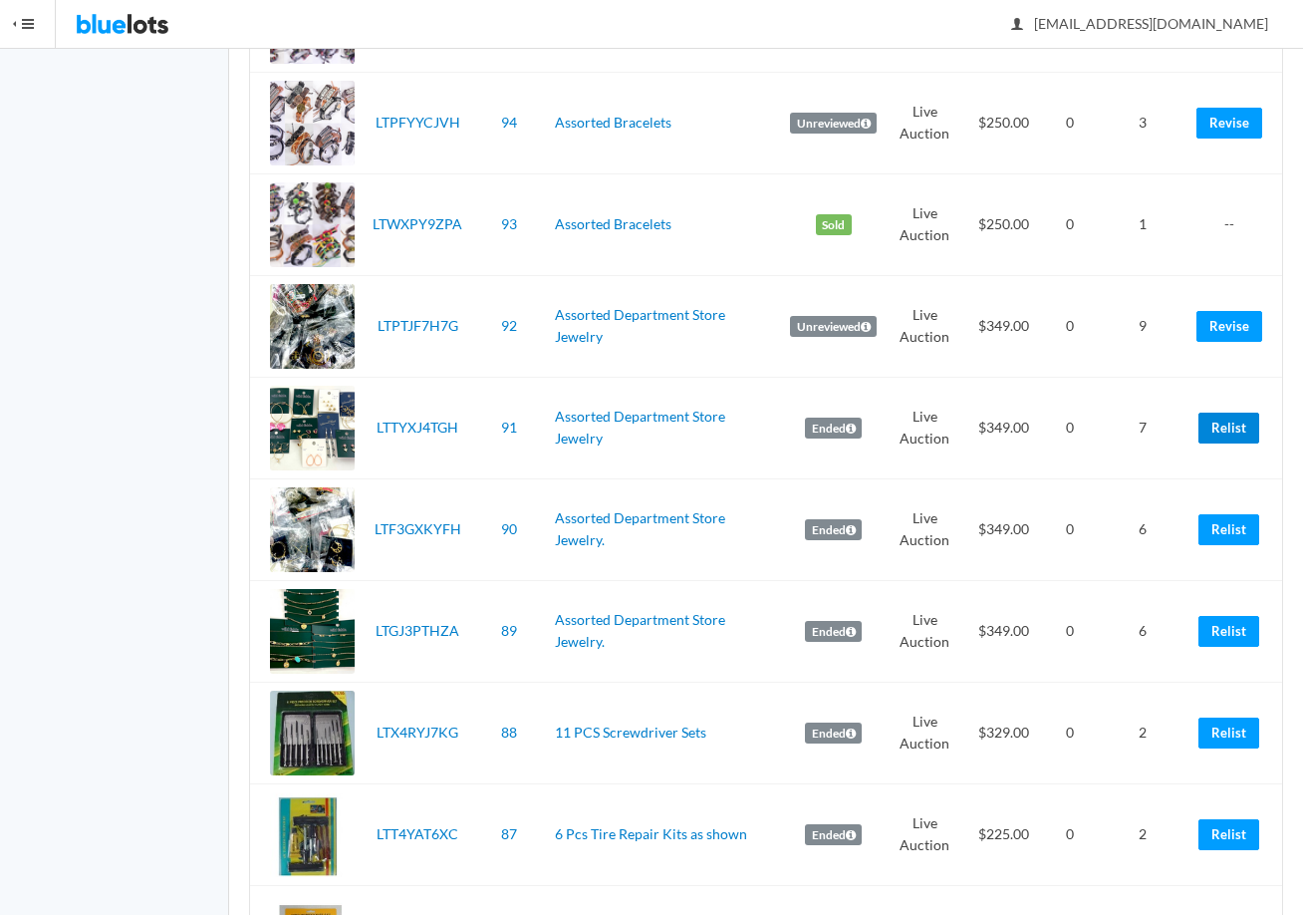
click at [1238, 423] on link "Relist" at bounding box center [1229, 428] width 61 height 31
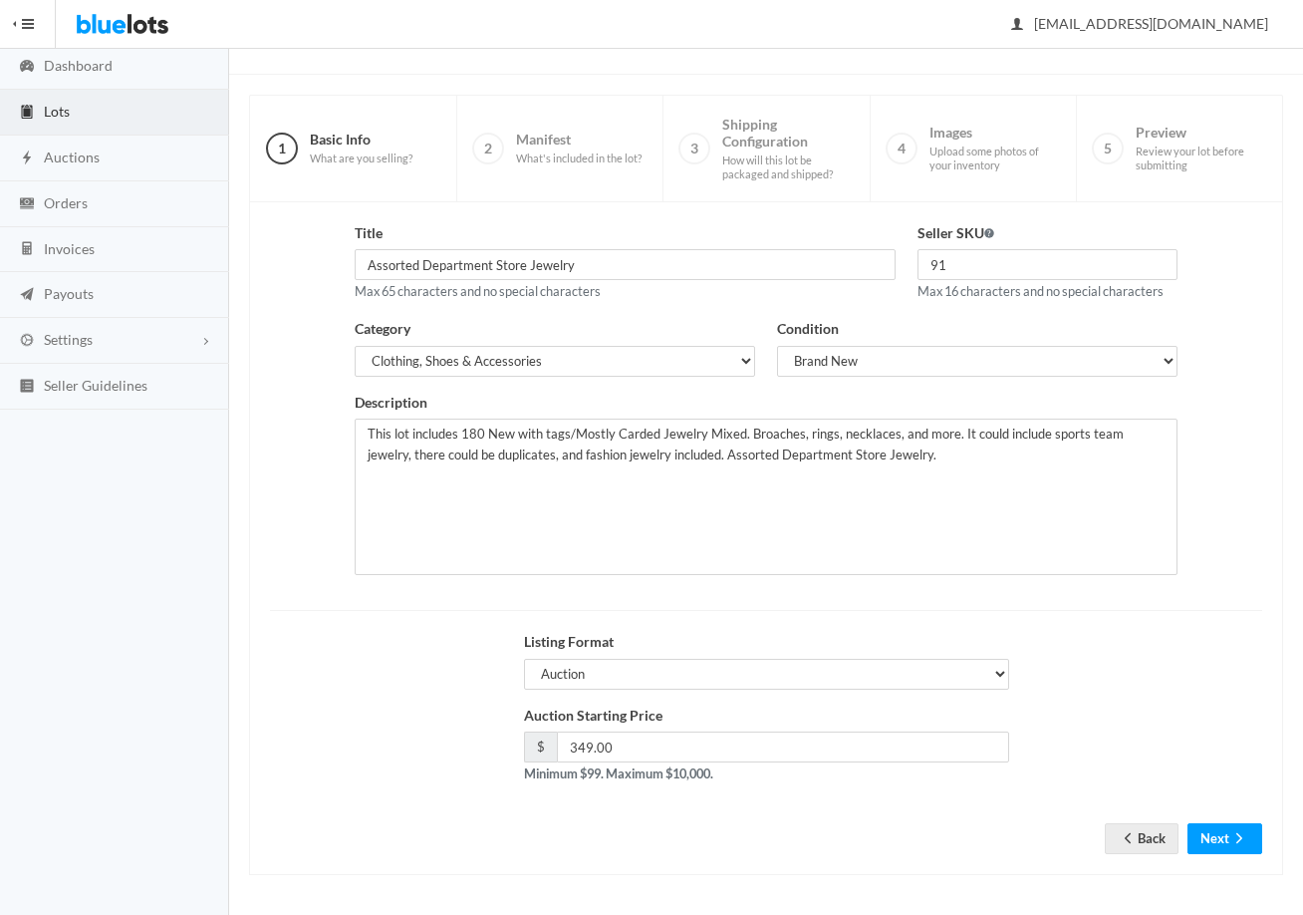
scroll to position [100, 0]
click at [1247, 818] on form "Title Assorted Department Store Jewelry Max 65 characters and no special charac…" at bounding box center [766, 521] width 992 height 601
click at [1243, 841] on icon "arrow forward" at bounding box center [1240, 837] width 20 height 16
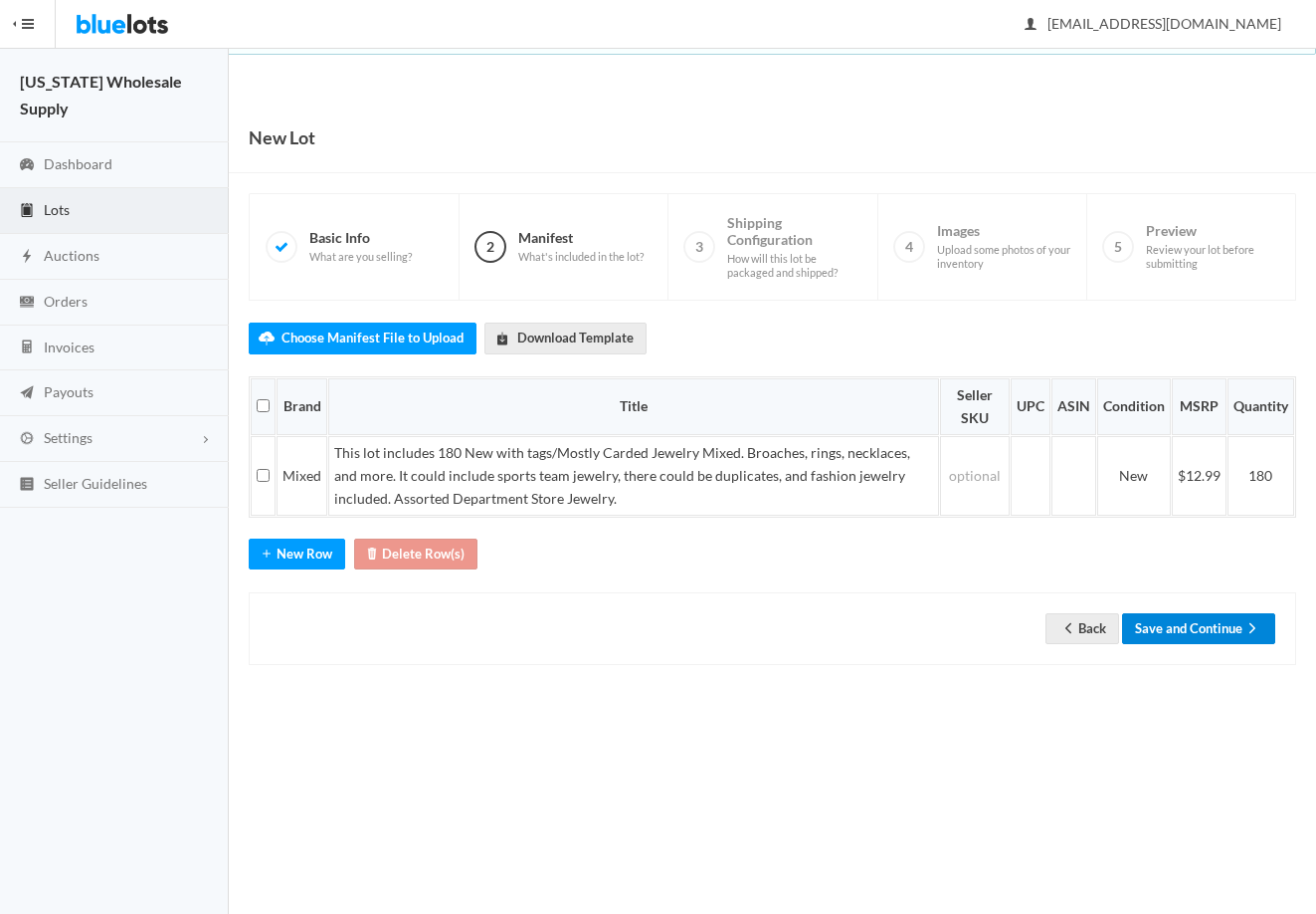
click at [1199, 641] on button "Save and Continue" at bounding box center [1198, 628] width 153 height 31
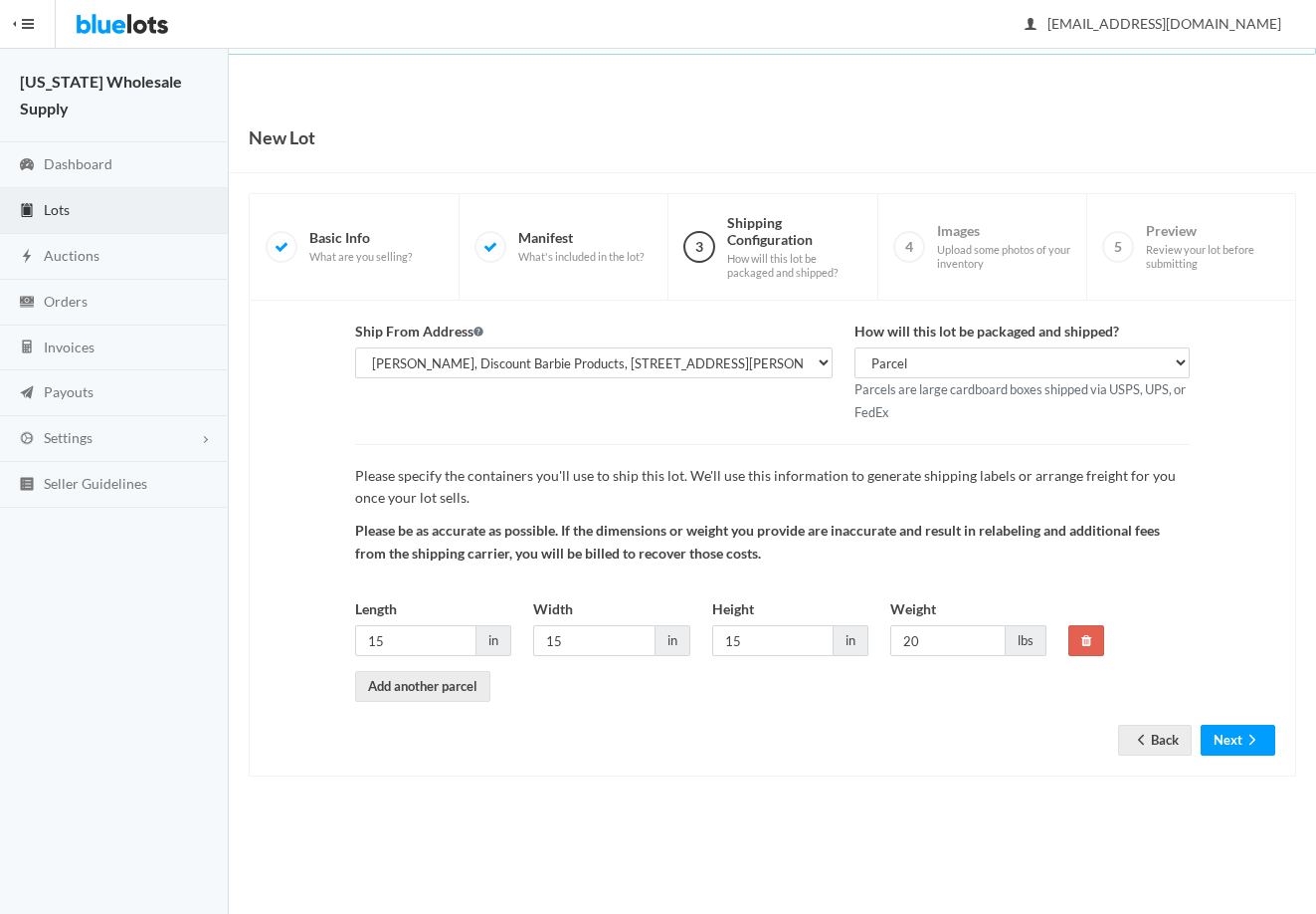
click at [1243, 767] on div "Ship From Address [PERSON_NAME], Discount Barbie Products, [STREET_ADDRESS][PER…" at bounding box center [772, 538] width 1047 height 475
click at [1236, 743] on button "Next" at bounding box center [1238, 739] width 75 height 31
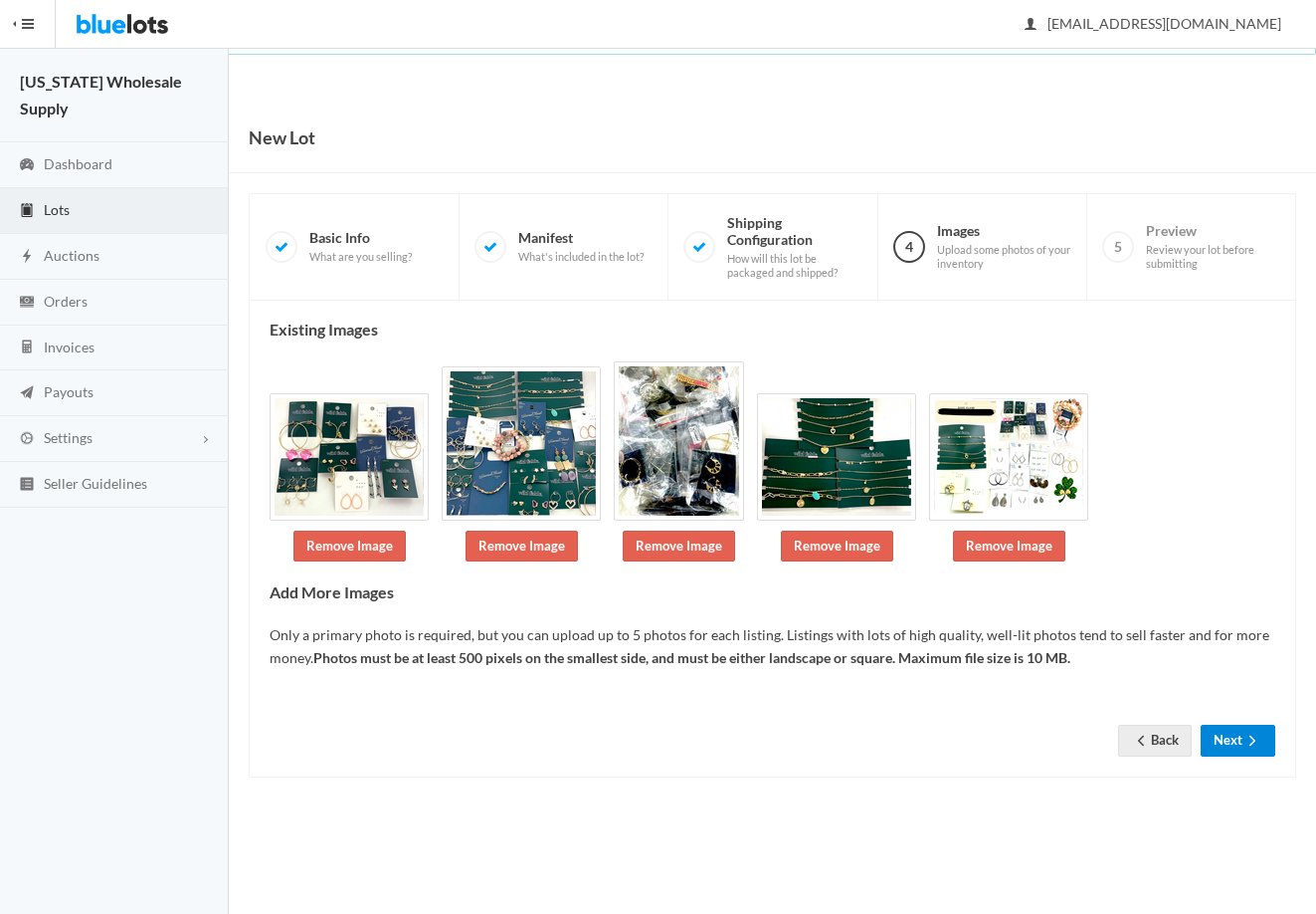
click at [1230, 739] on button "Next" at bounding box center [1238, 739] width 75 height 31
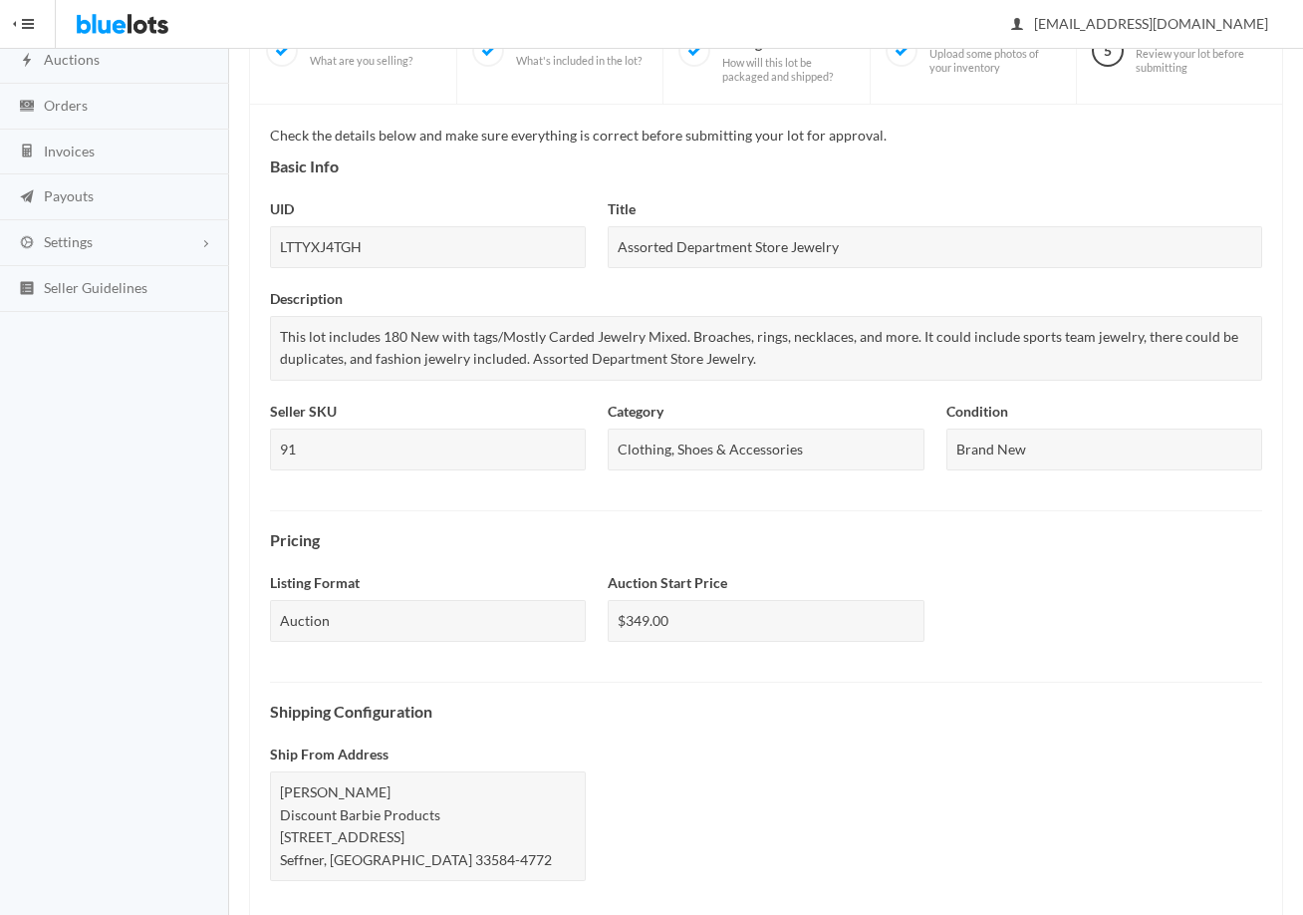
scroll to position [597, 0]
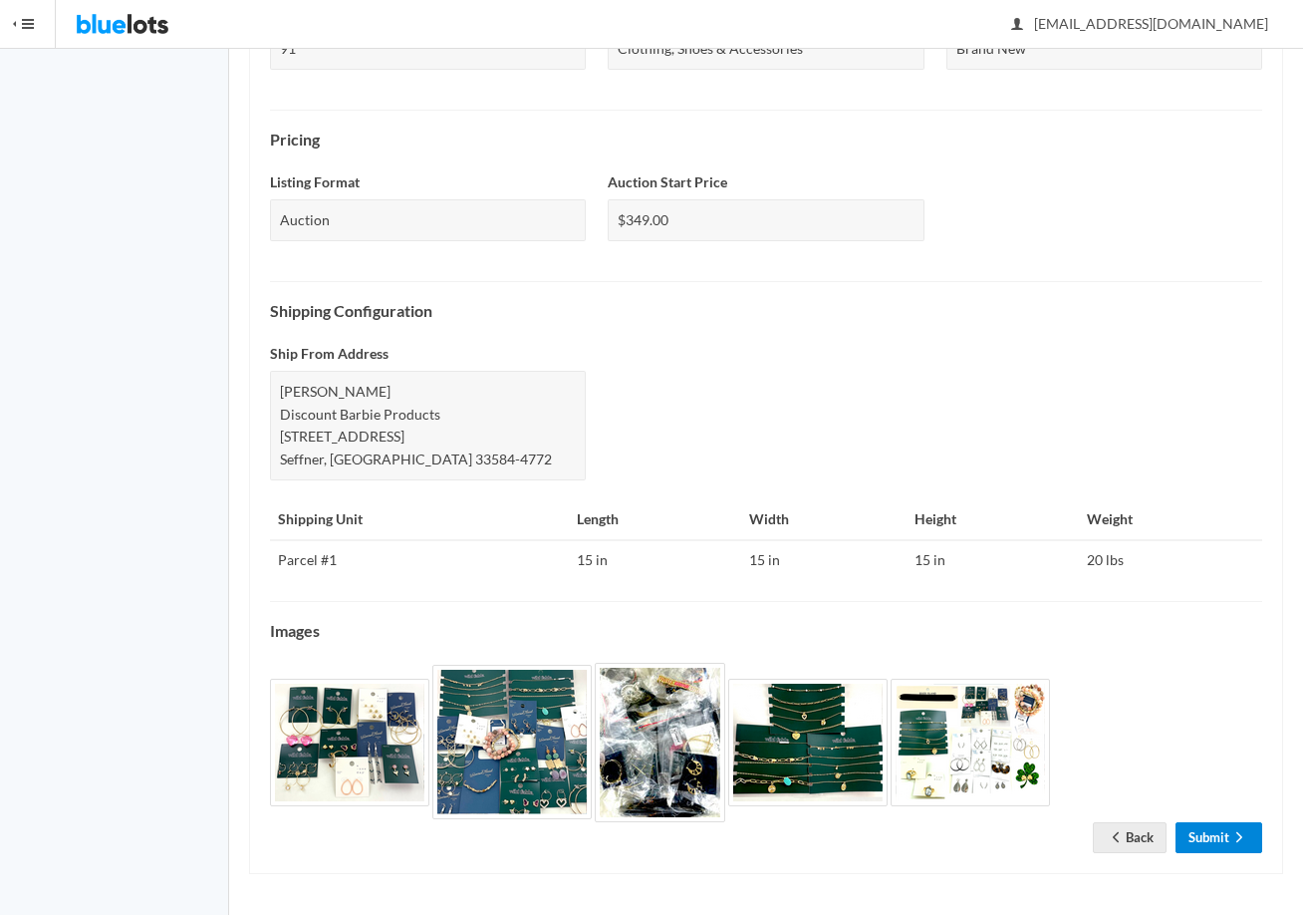
click at [1228, 829] on link "Submit" at bounding box center [1219, 837] width 87 height 31
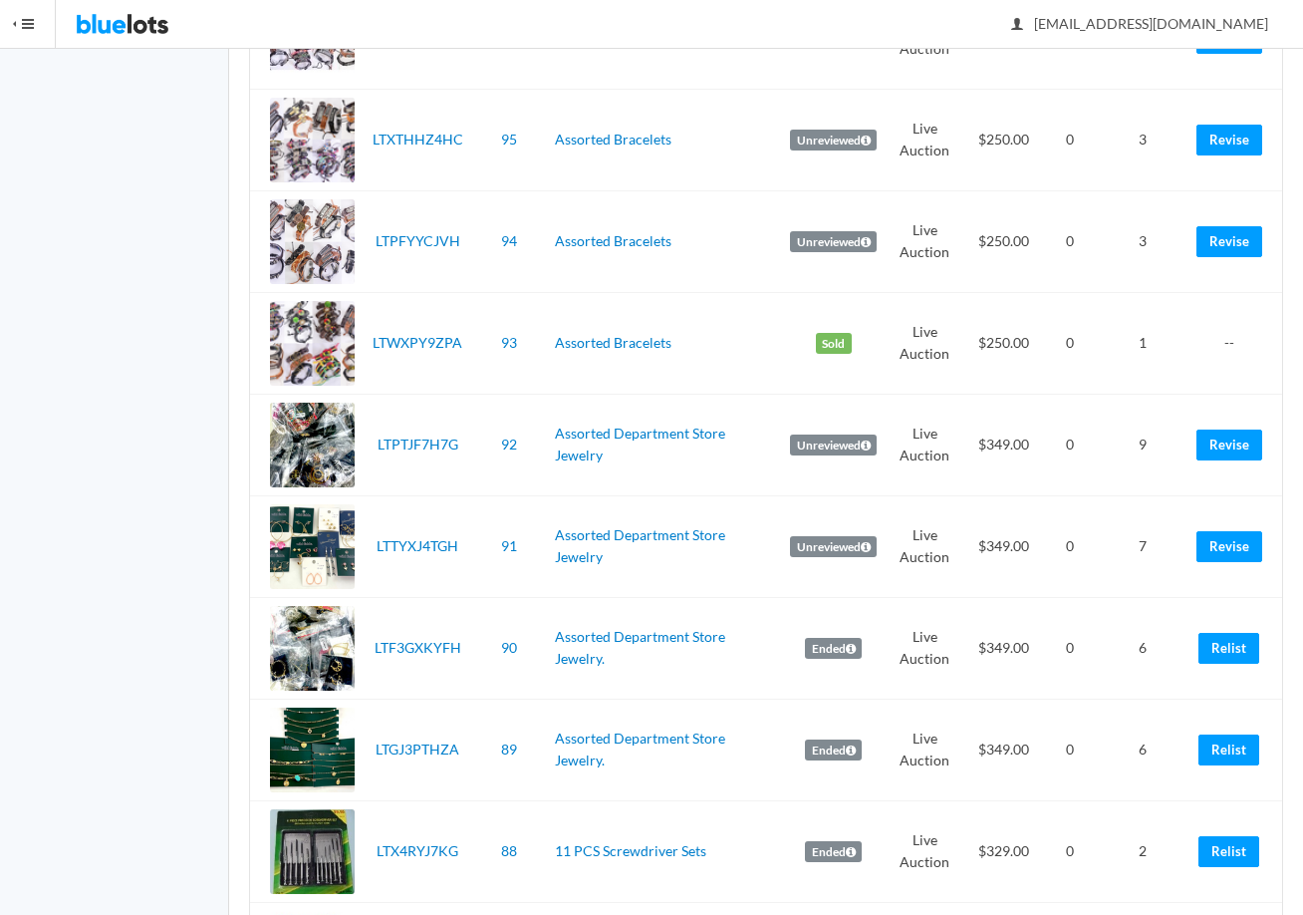
scroll to position [1893, 0]
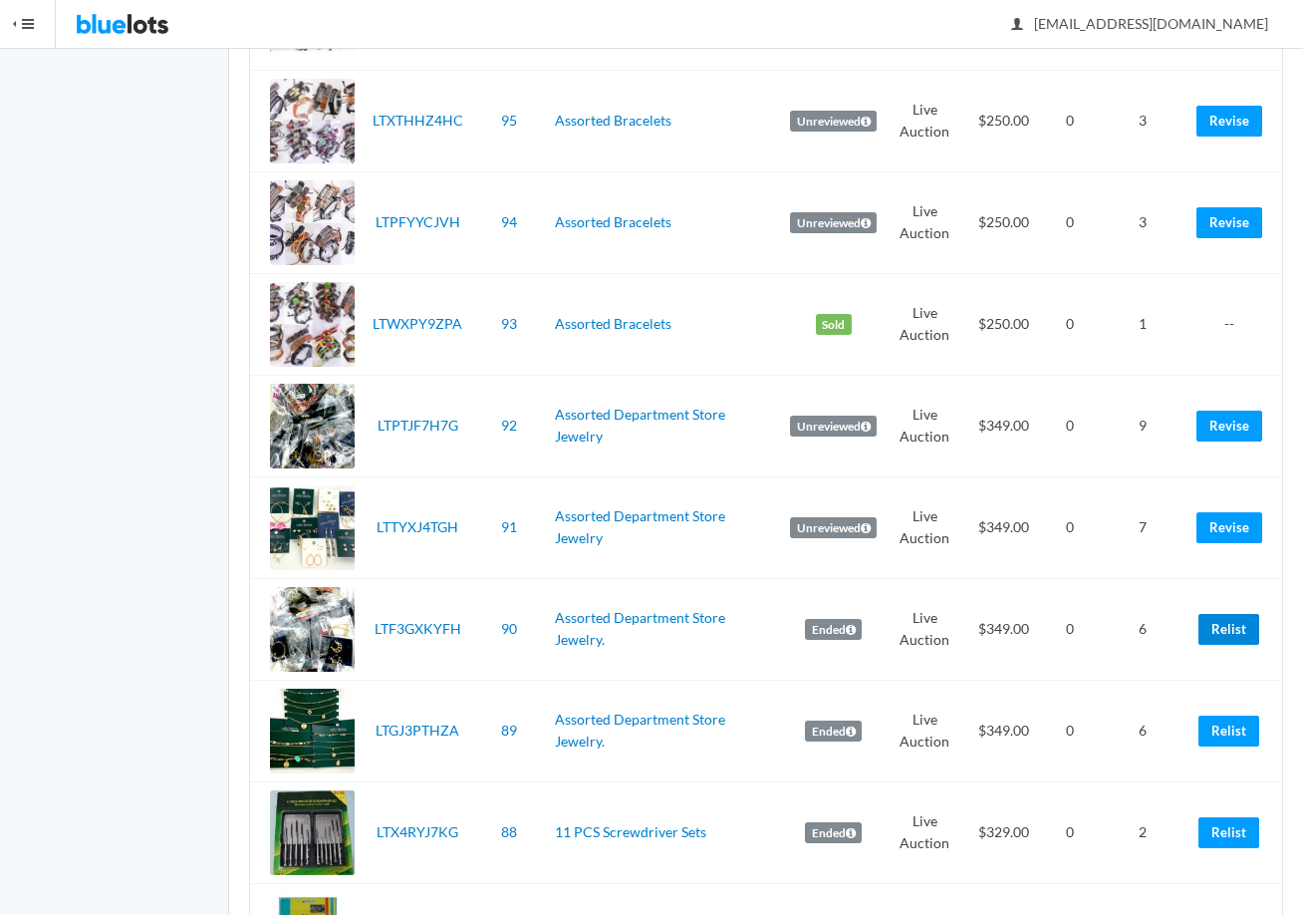
click at [1241, 633] on link "Relist" at bounding box center [1229, 629] width 61 height 31
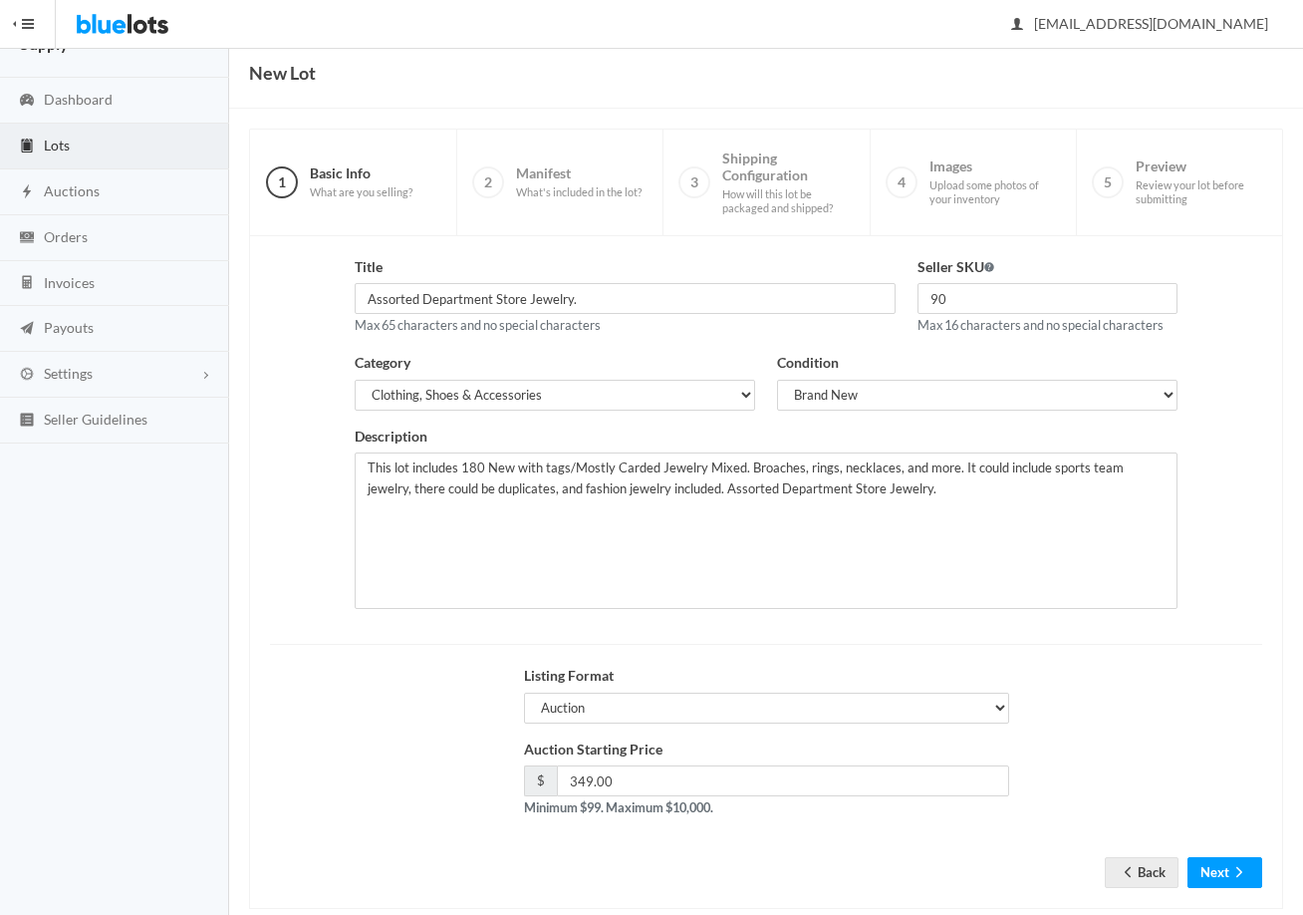
scroll to position [100, 0]
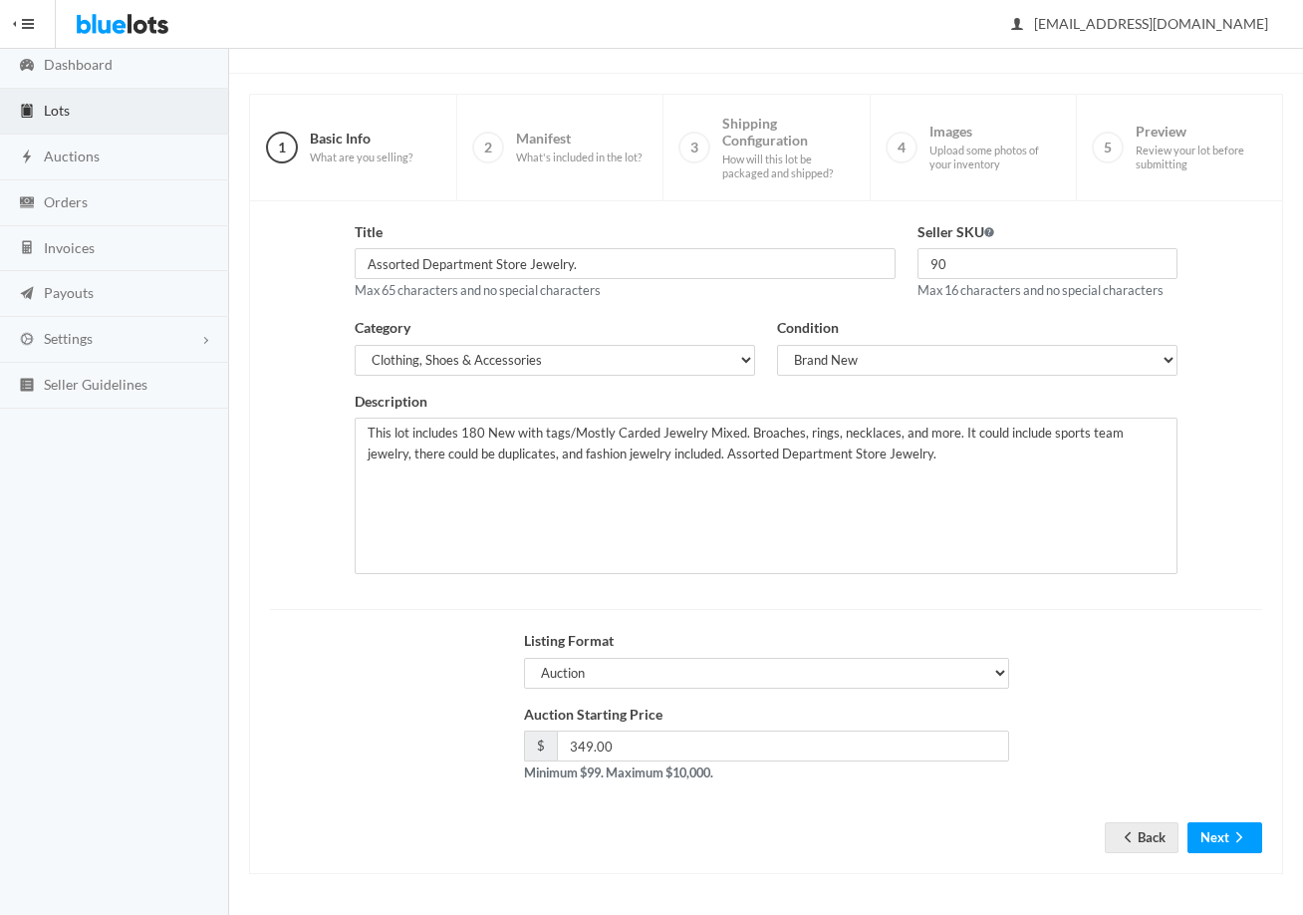
click at [1231, 872] on div "Title Assorted Department Store Jewelry. Max 65 characters and no special chara…" at bounding box center [766, 537] width 1034 height 673
click at [1229, 838] on button "Next" at bounding box center [1225, 837] width 75 height 31
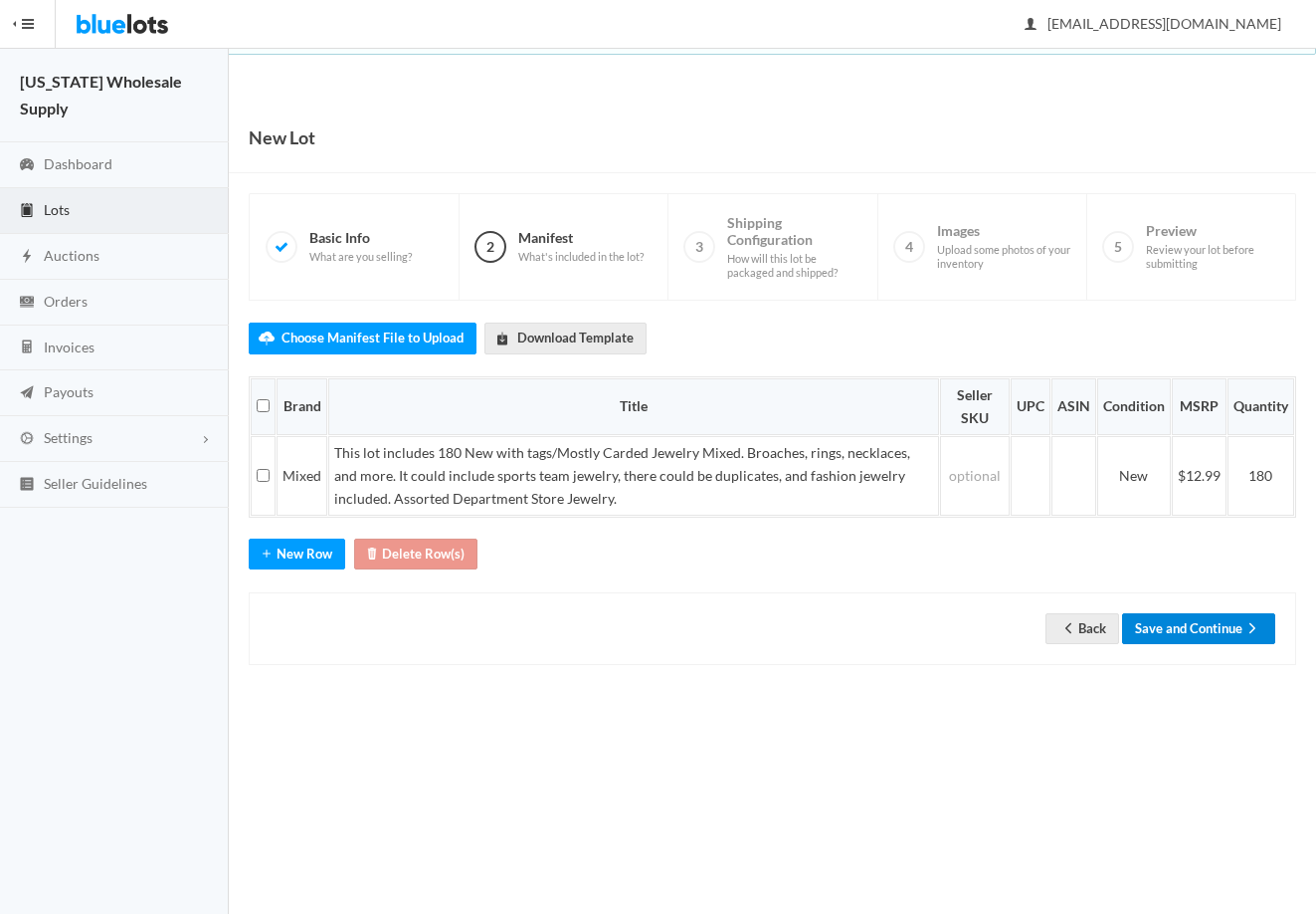
click at [1201, 634] on button "Save and Continue" at bounding box center [1198, 628] width 153 height 31
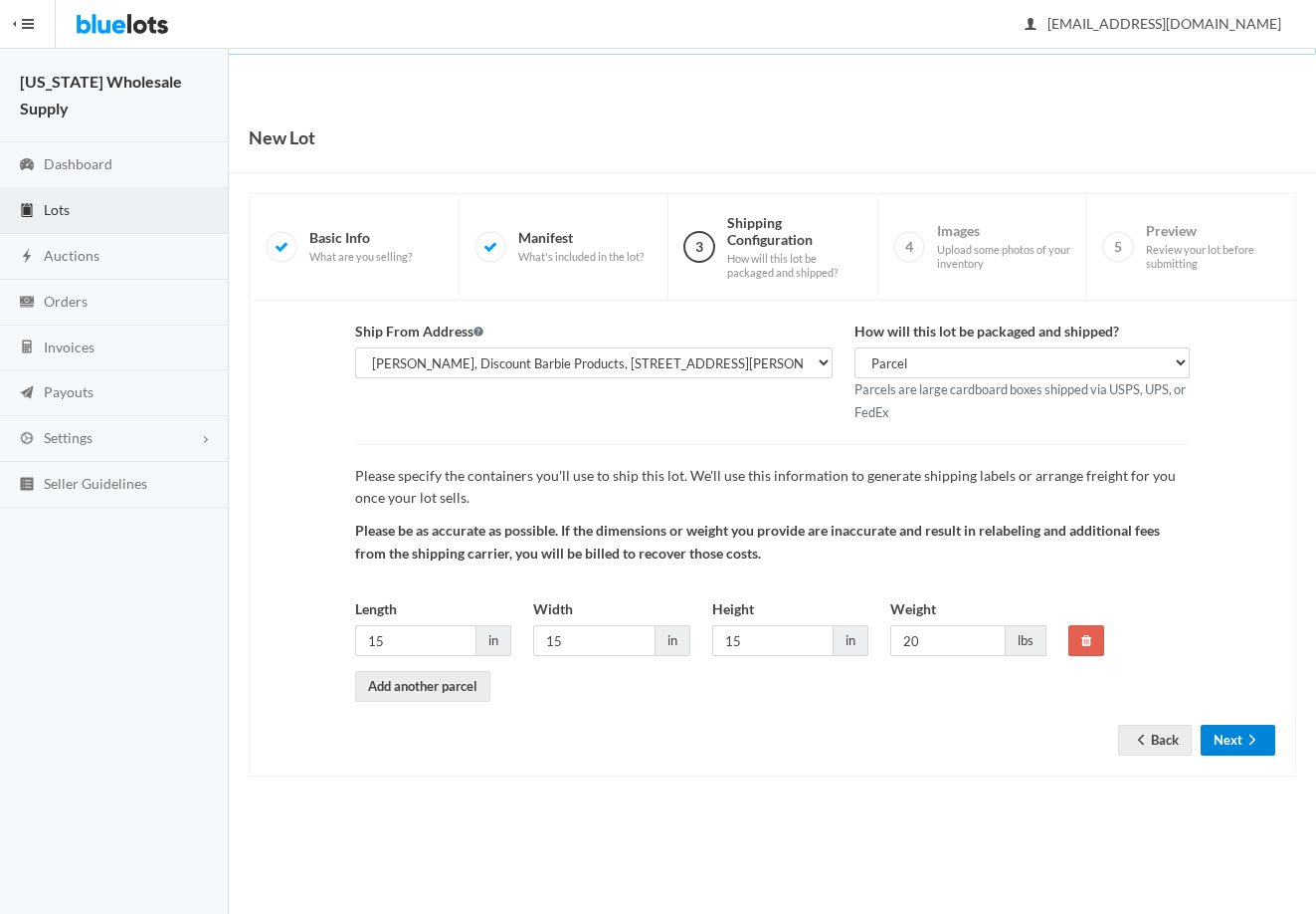
click at [1247, 737] on icon "arrow forward" at bounding box center [1252, 739] width 20 height 16
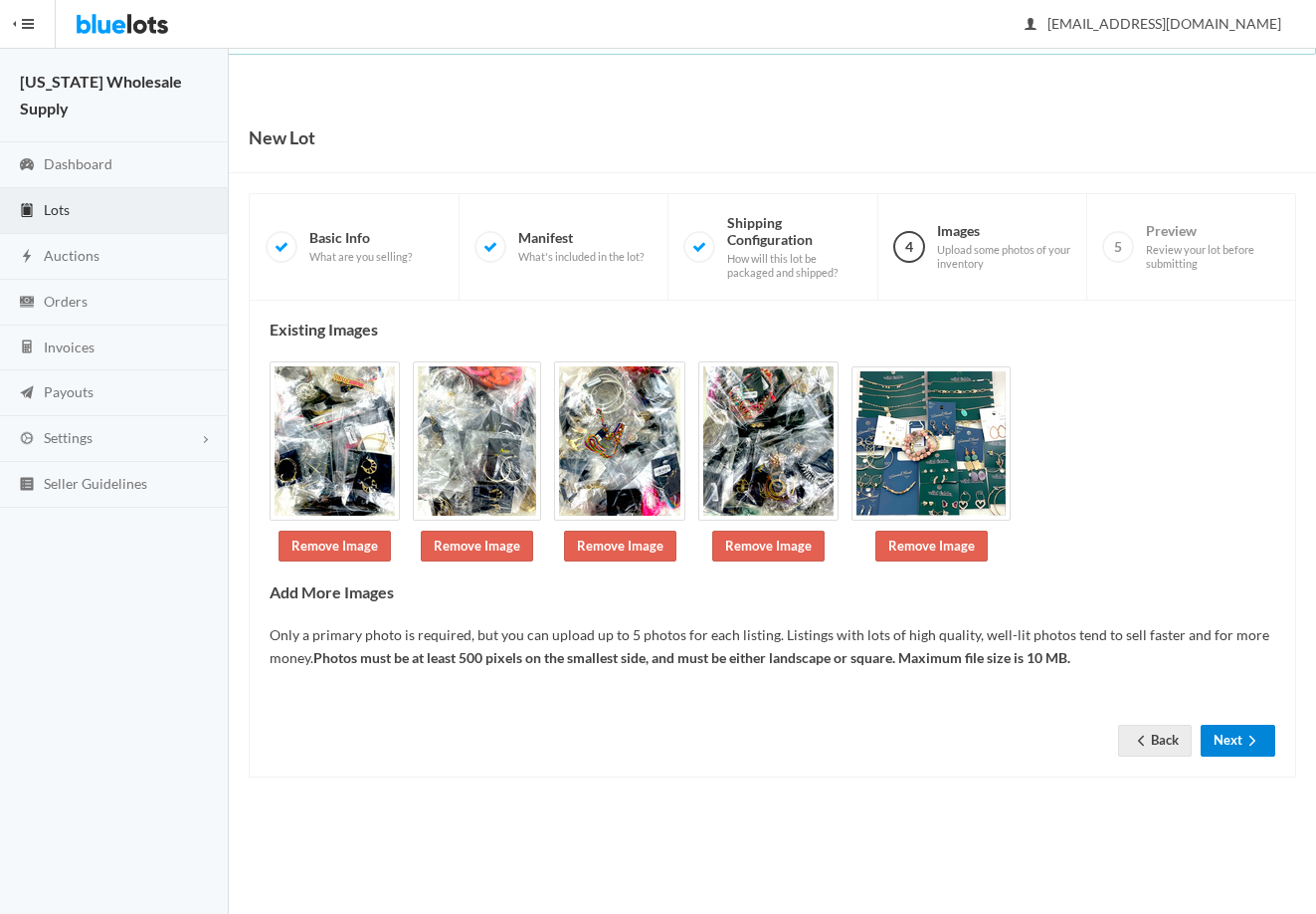
click at [1251, 754] on button "Next" at bounding box center [1238, 739] width 75 height 31
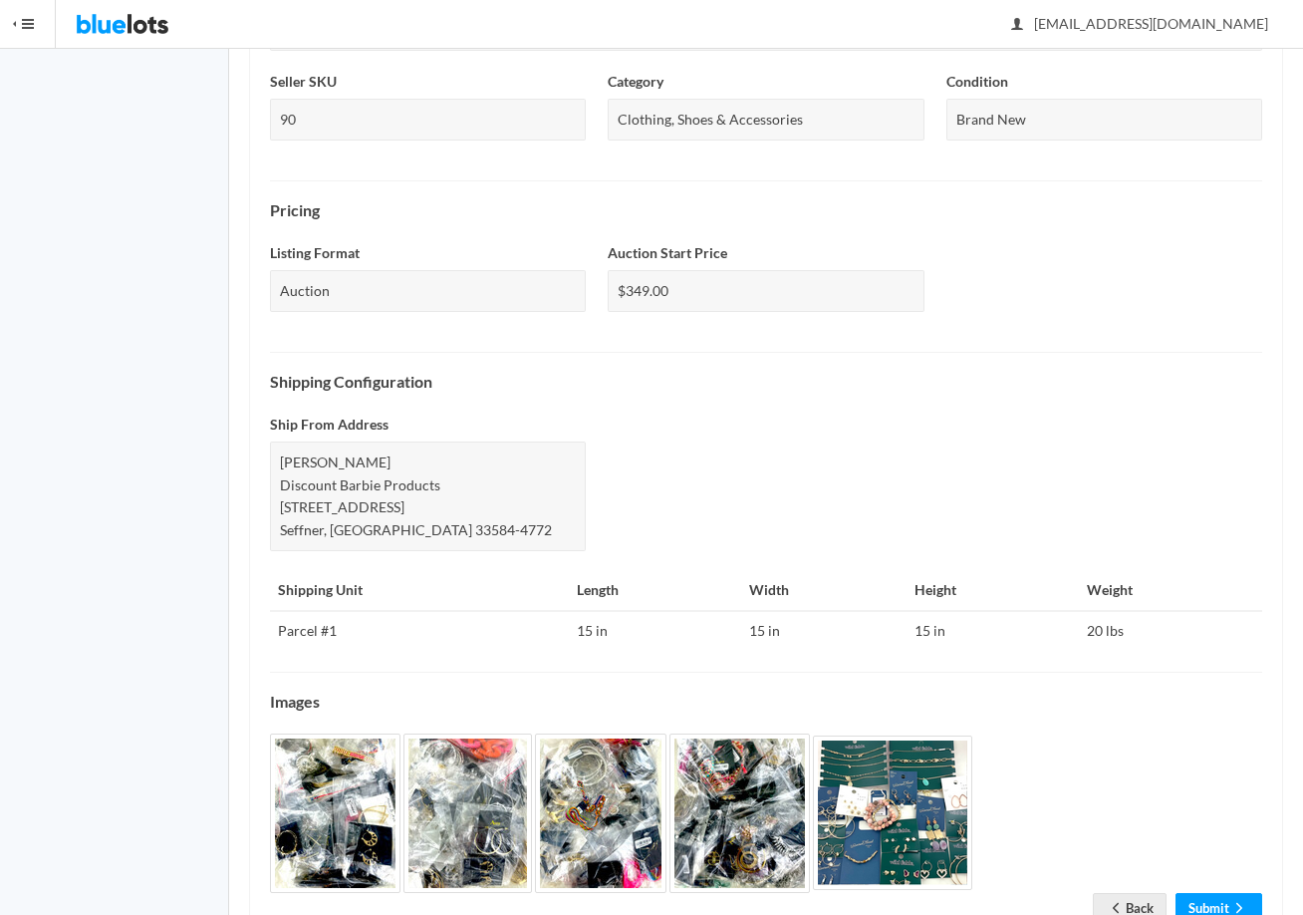
scroll to position [597, 0]
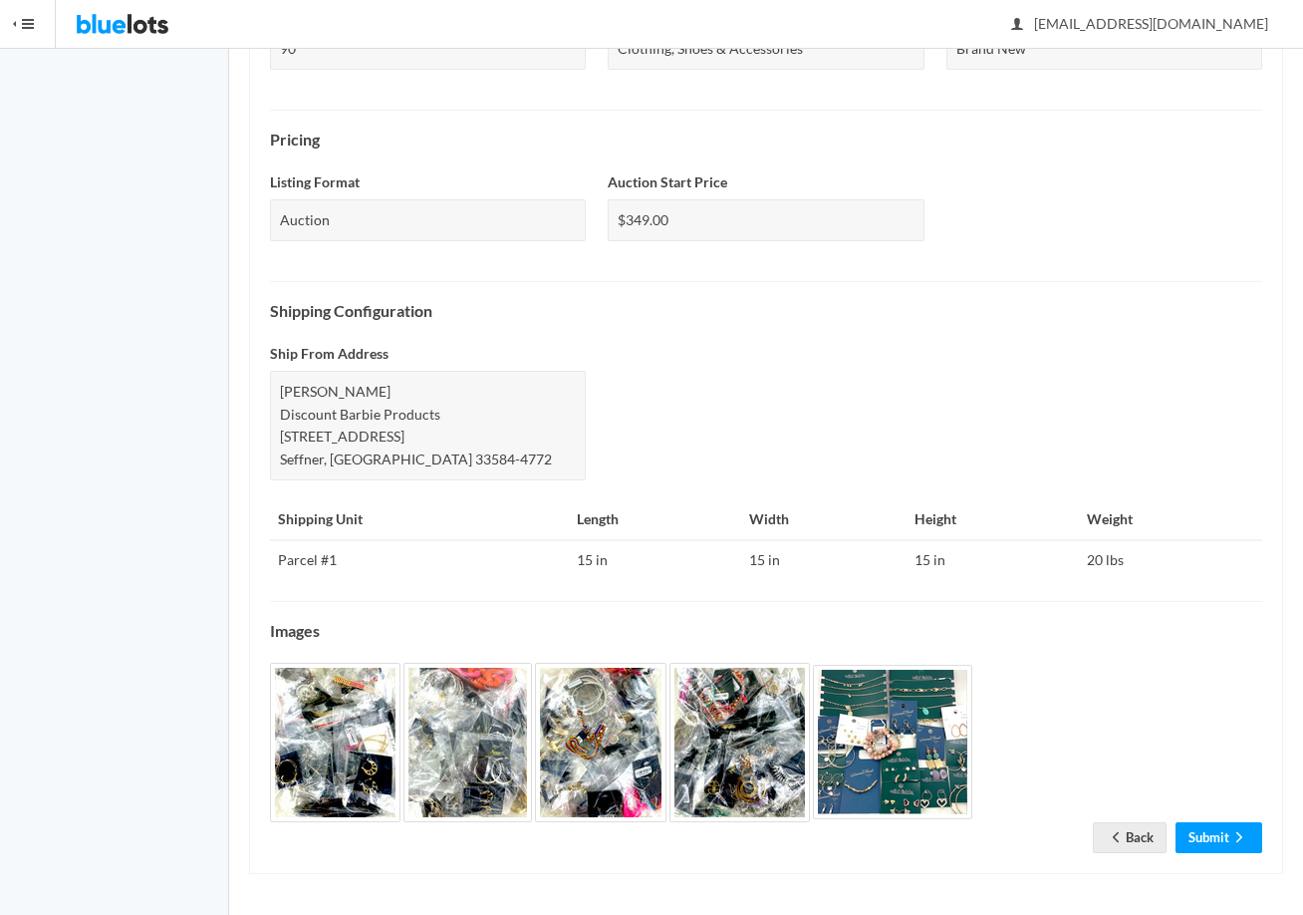
click at [1215, 818] on div "Check the details below and make sure everything is correct before submitting y…" at bounding box center [766, 288] width 992 height 1129
click at [1223, 847] on link "Submit" at bounding box center [1219, 837] width 87 height 31
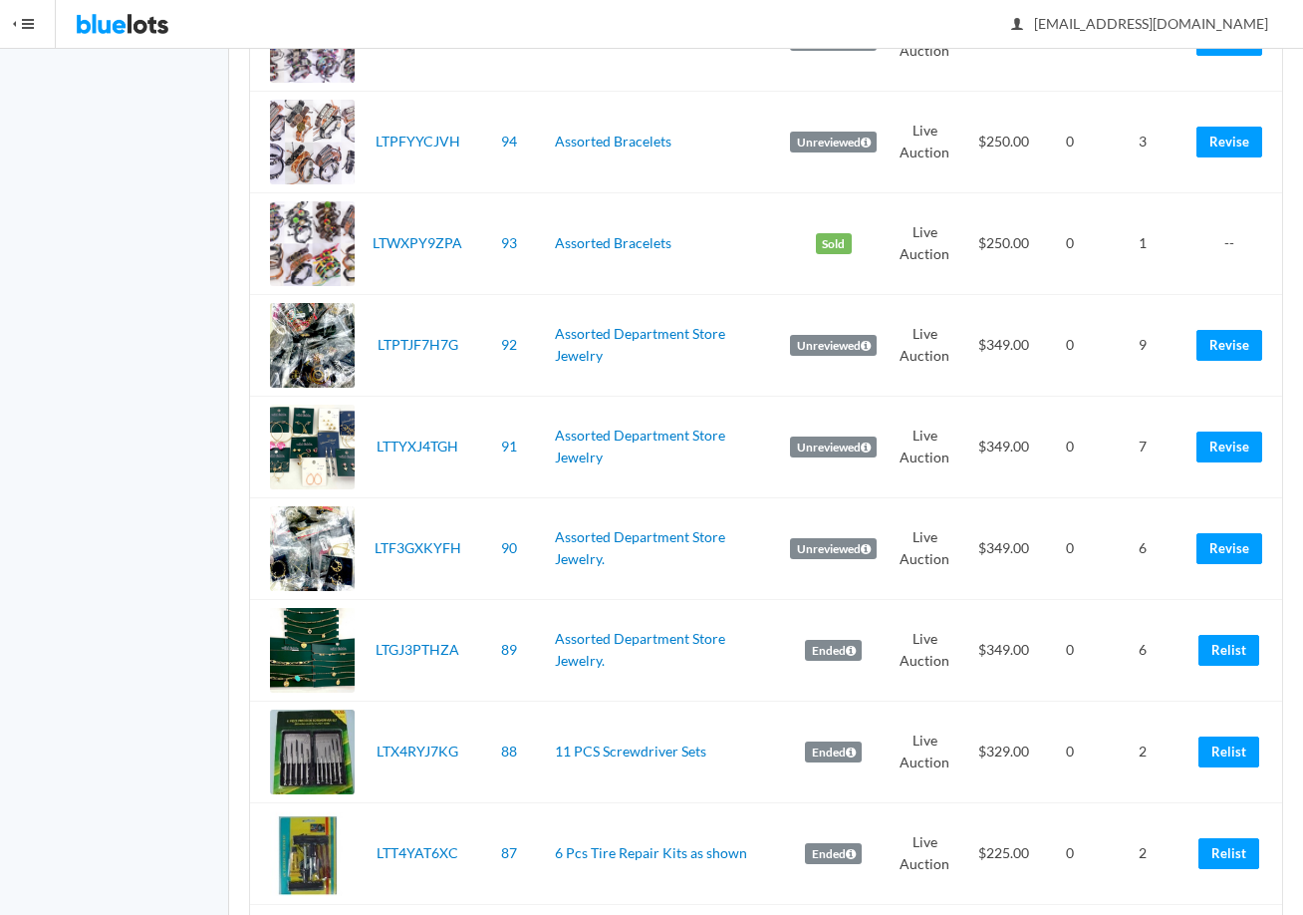
scroll to position [1993, 0]
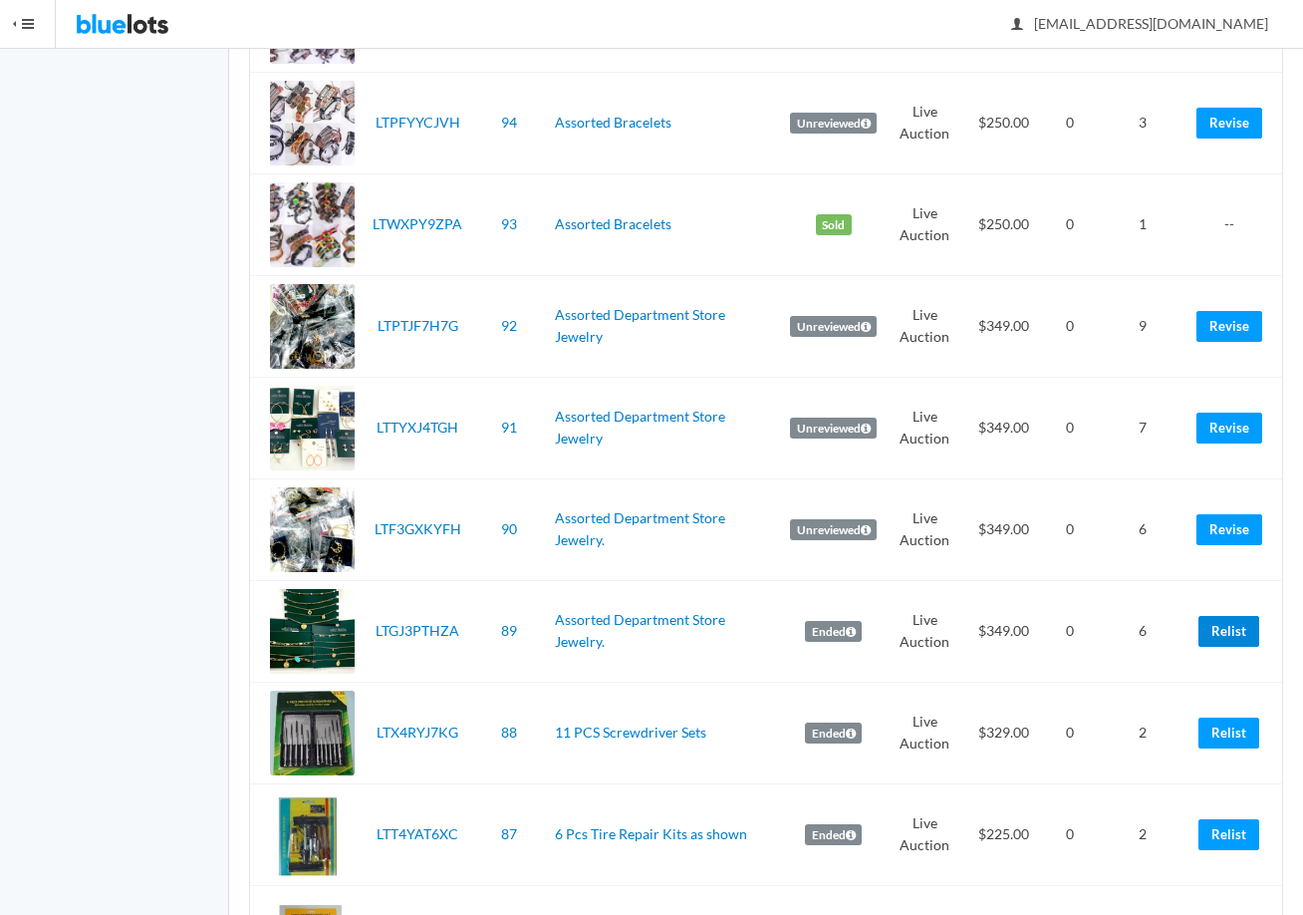
click at [1239, 636] on link "Relist" at bounding box center [1229, 631] width 61 height 31
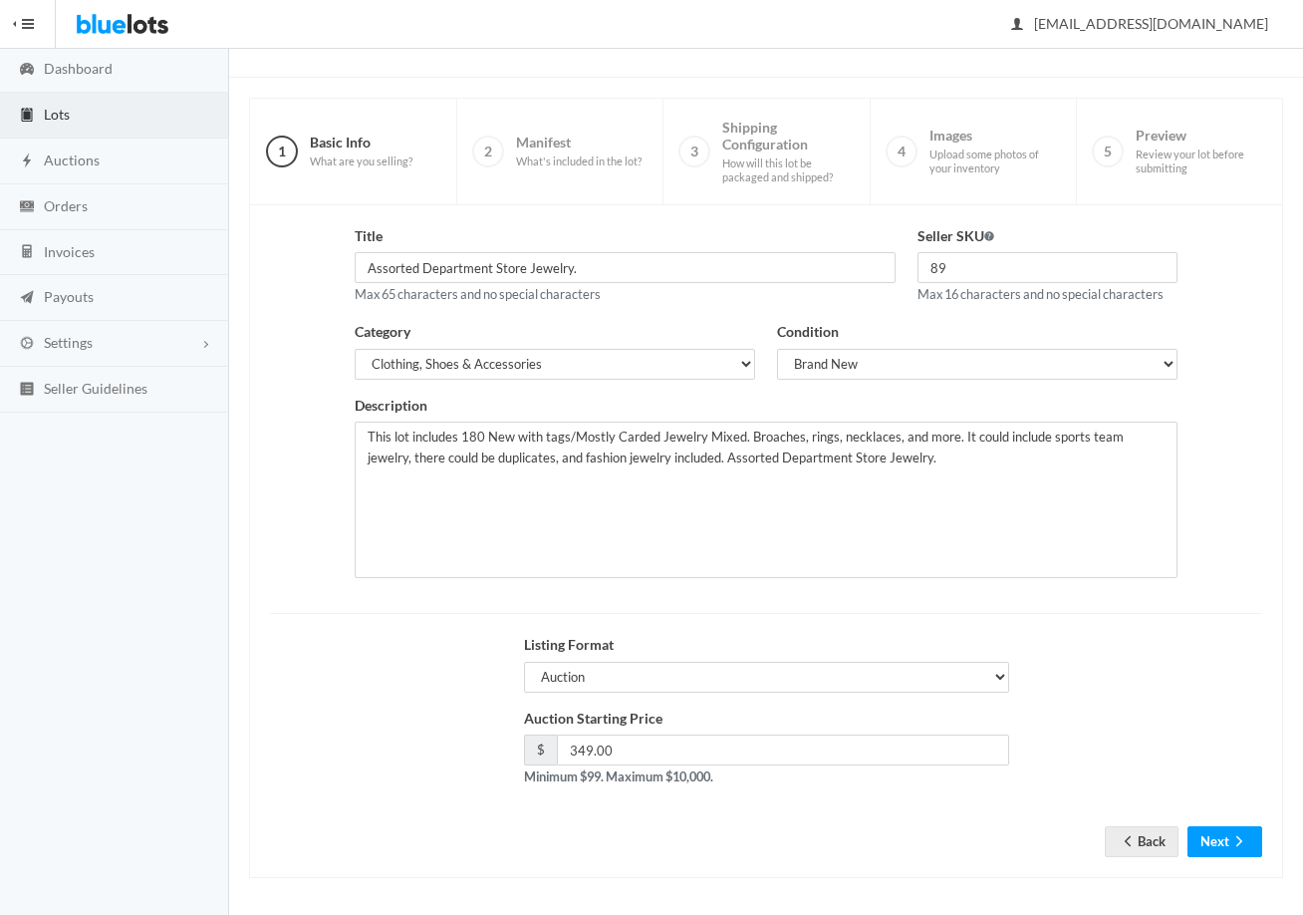
scroll to position [100, 0]
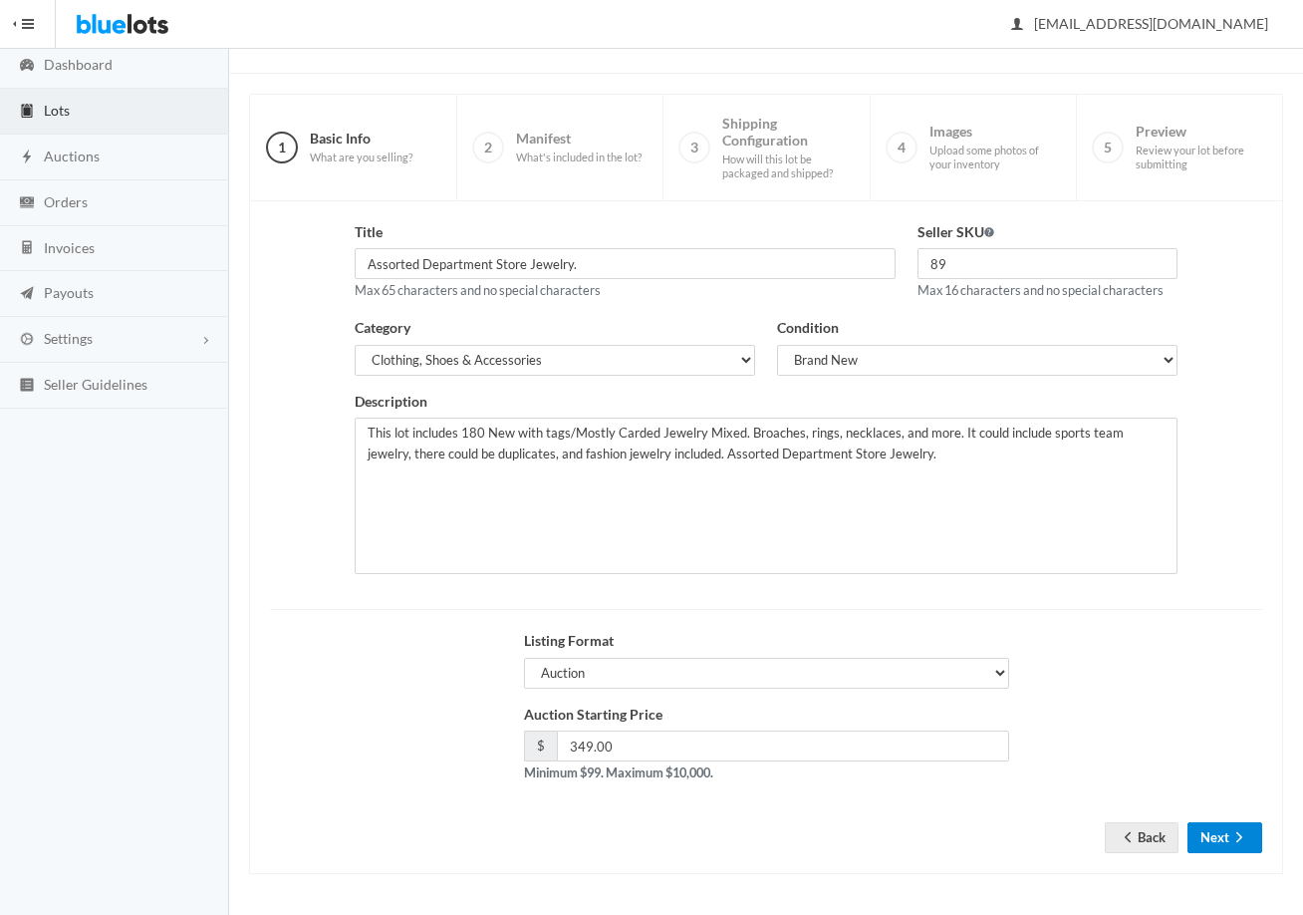
click at [1228, 835] on button "Next" at bounding box center [1225, 837] width 75 height 31
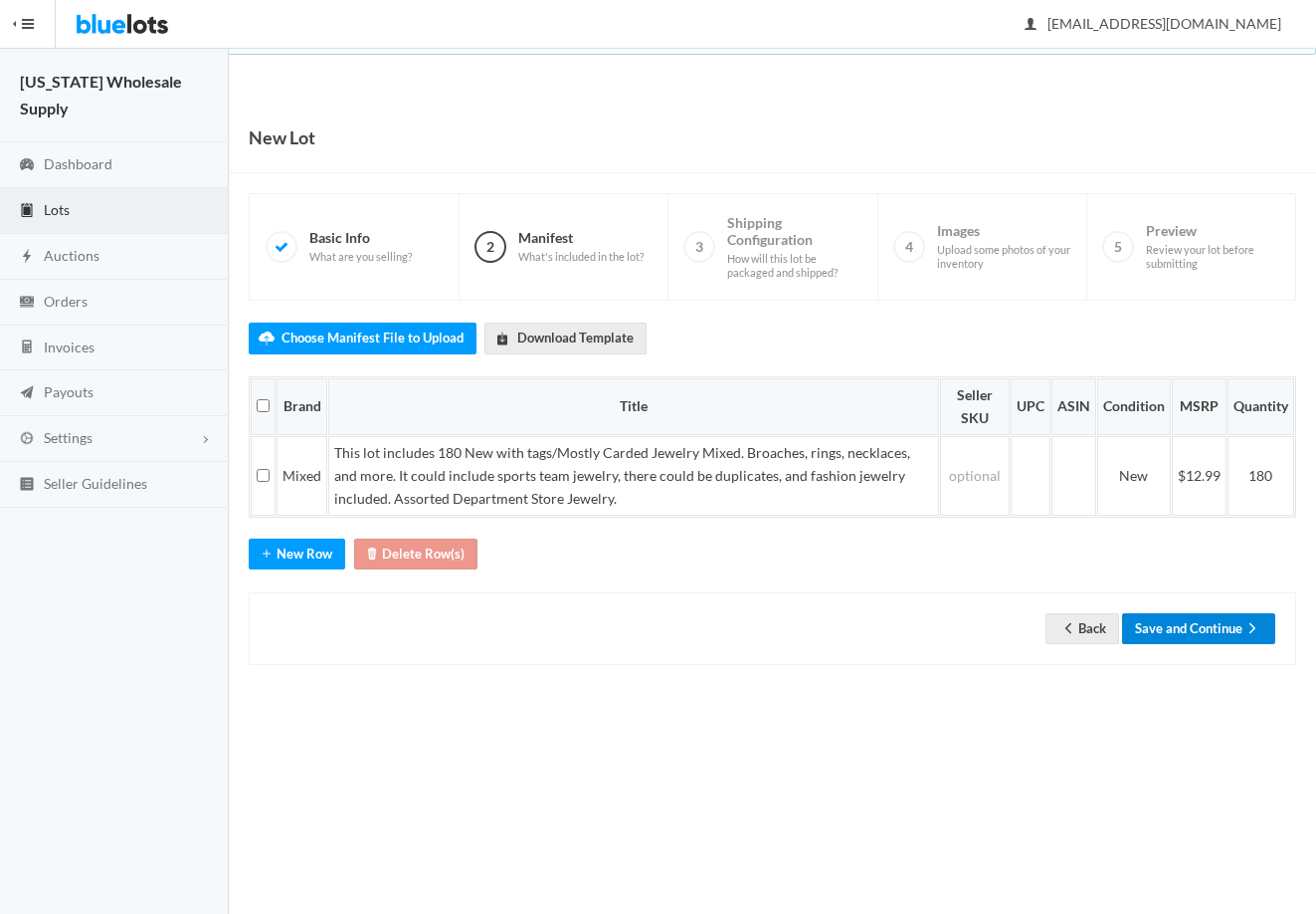
click at [1200, 629] on button "Save and Continue" at bounding box center [1198, 628] width 153 height 31
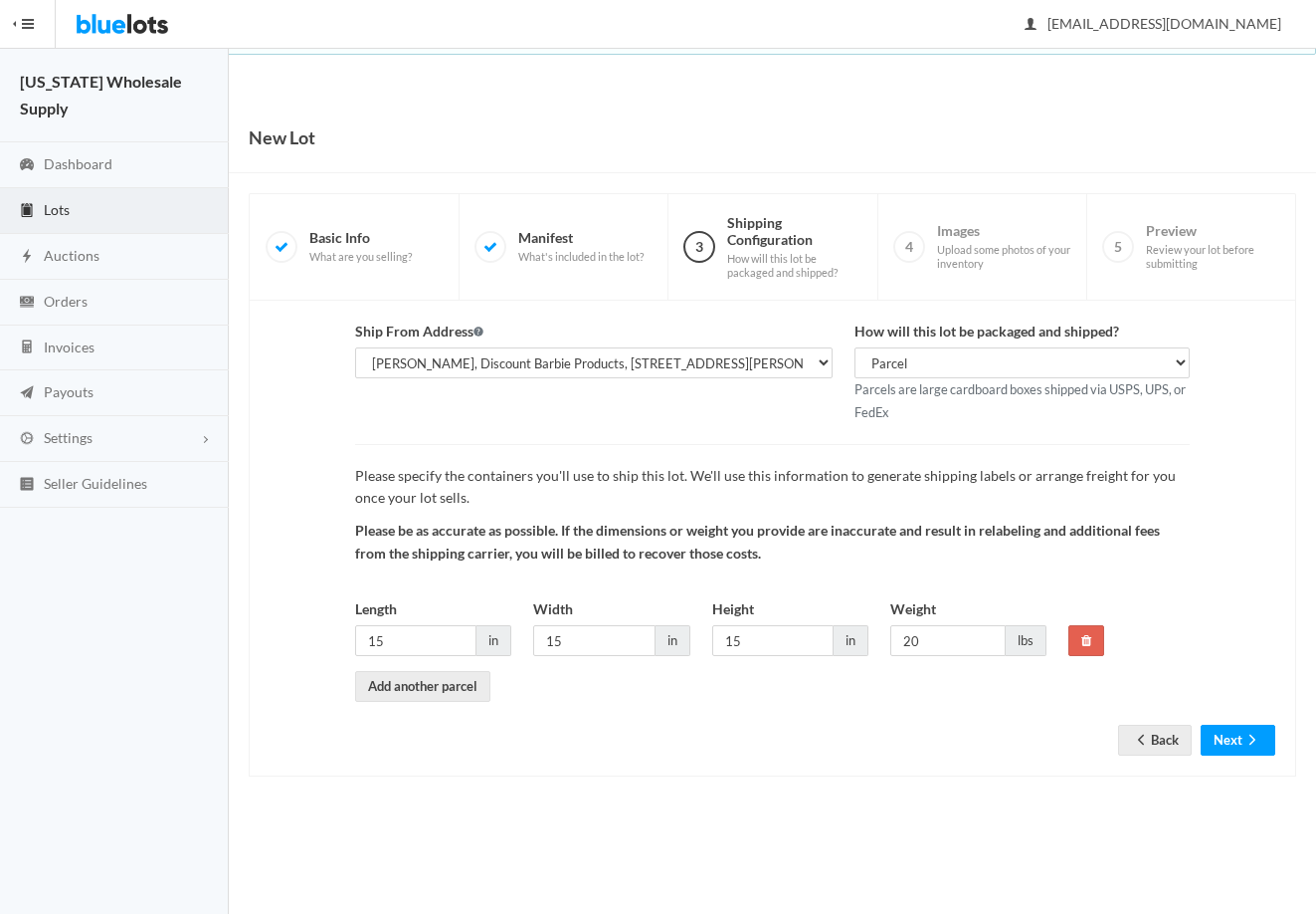
click at [1234, 757] on div "Ship From Address [PERSON_NAME], Discount Barbie Products, [STREET_ADDRESS][PER…" at bounding box center [772, 538] width 1047 height 475
click at [1236, 742] on button "Next" at bounding box center [1238, 739] width 75 height 31
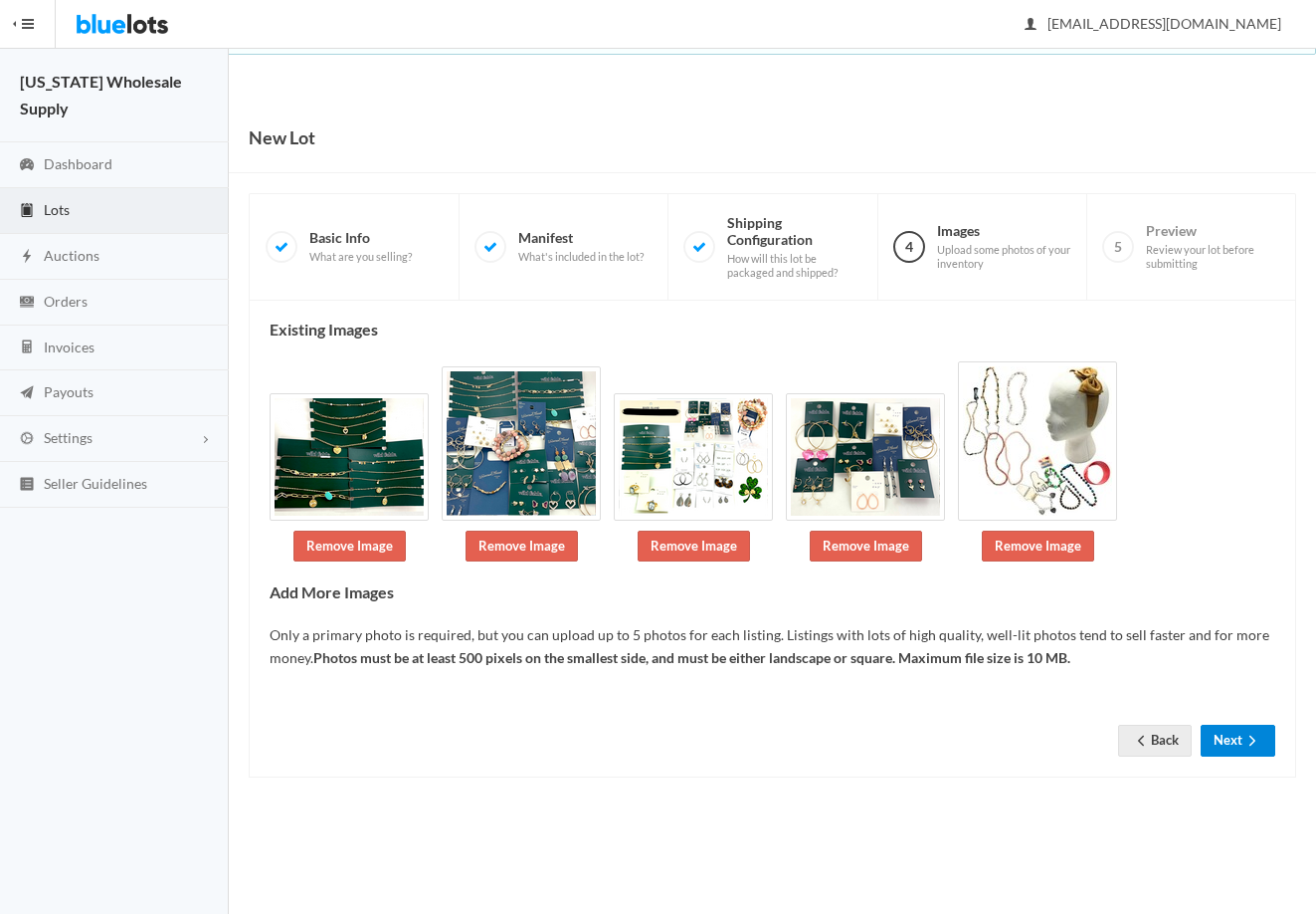
click at [1235, 747] on button "Next" at bounding box center [1238, 739] width 75 height 31
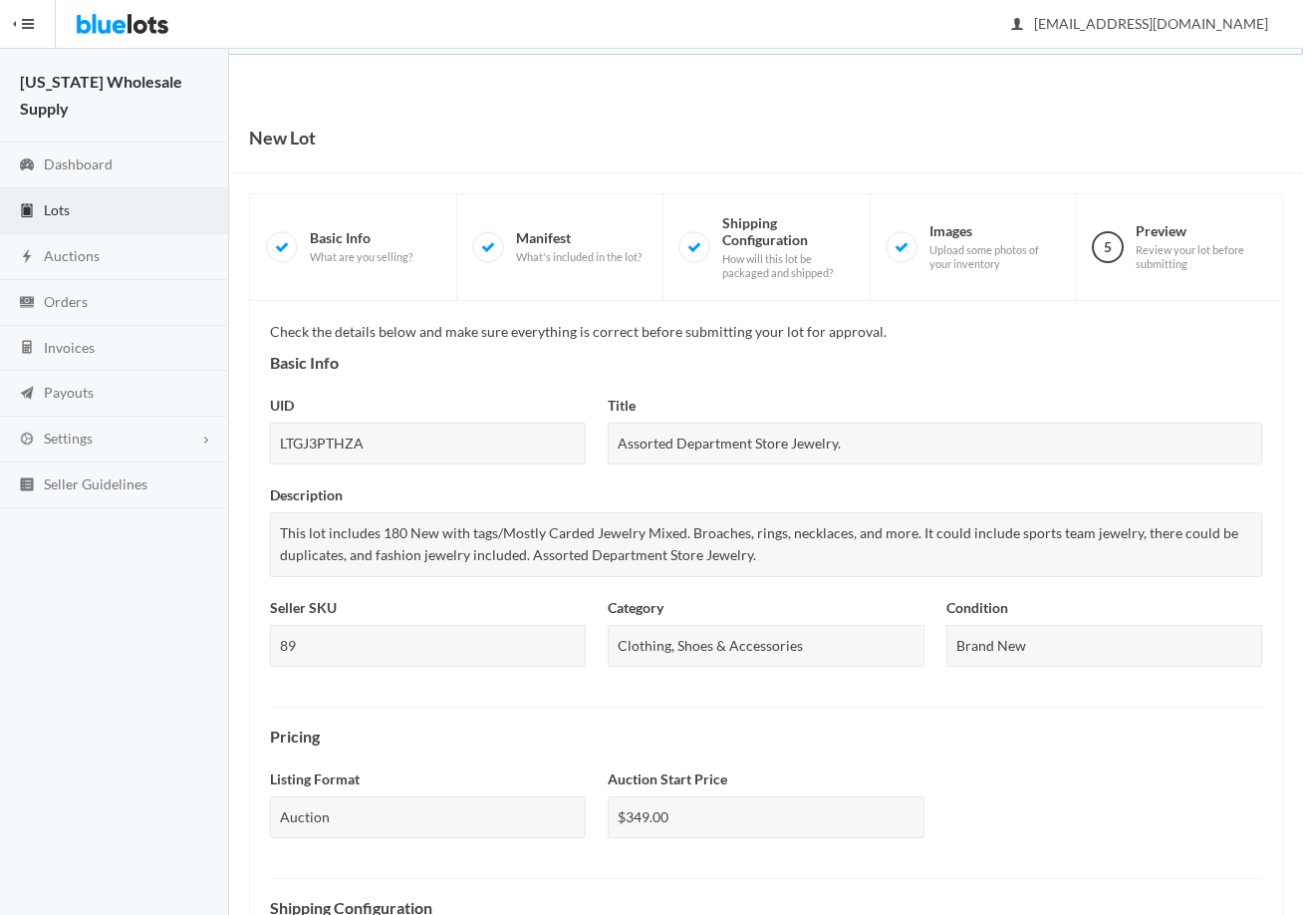
scroll to position [597, 0]
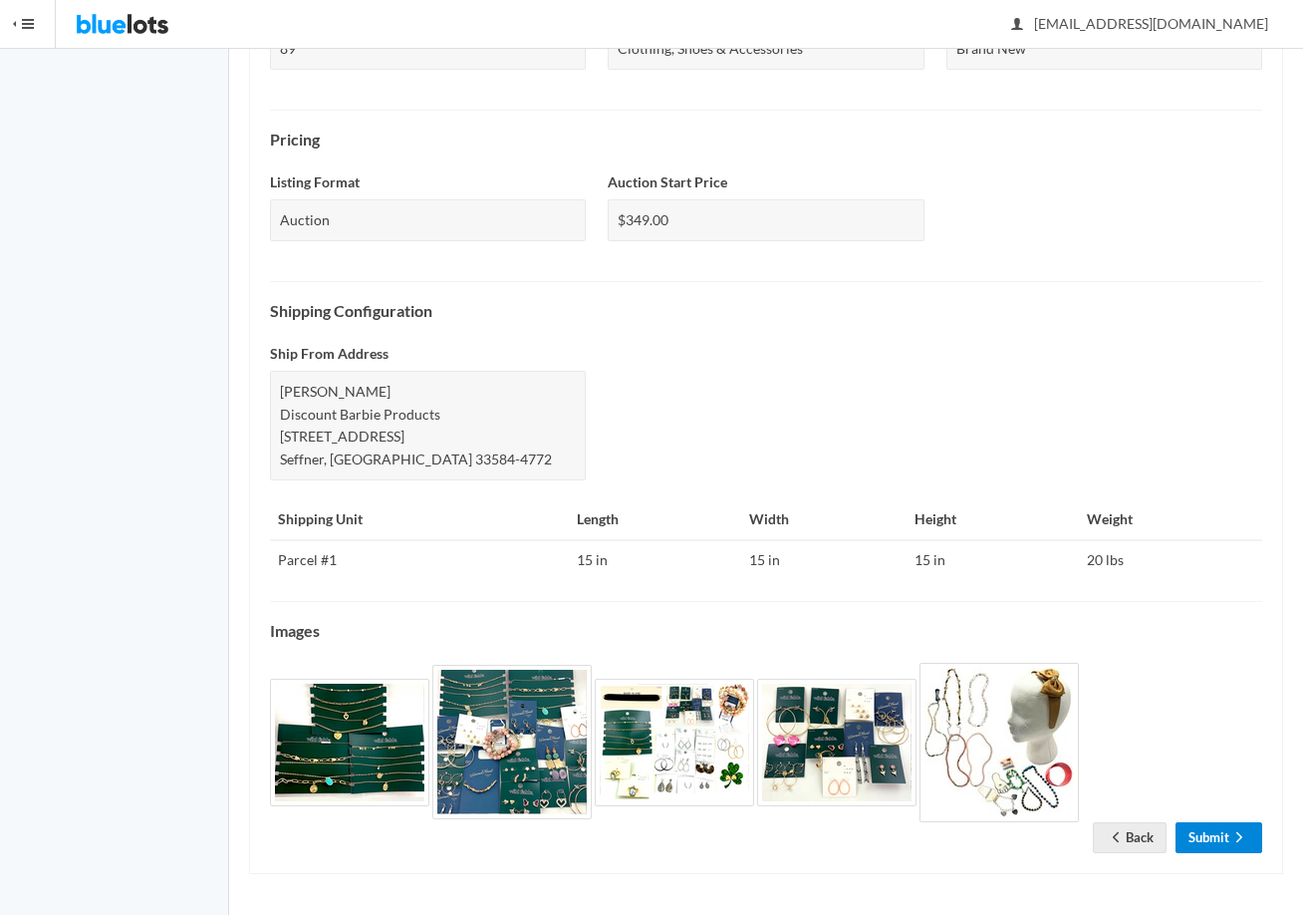
click at [1216, 829] on link "Submit" at bounding box center [1219, 837] width 87 height 31
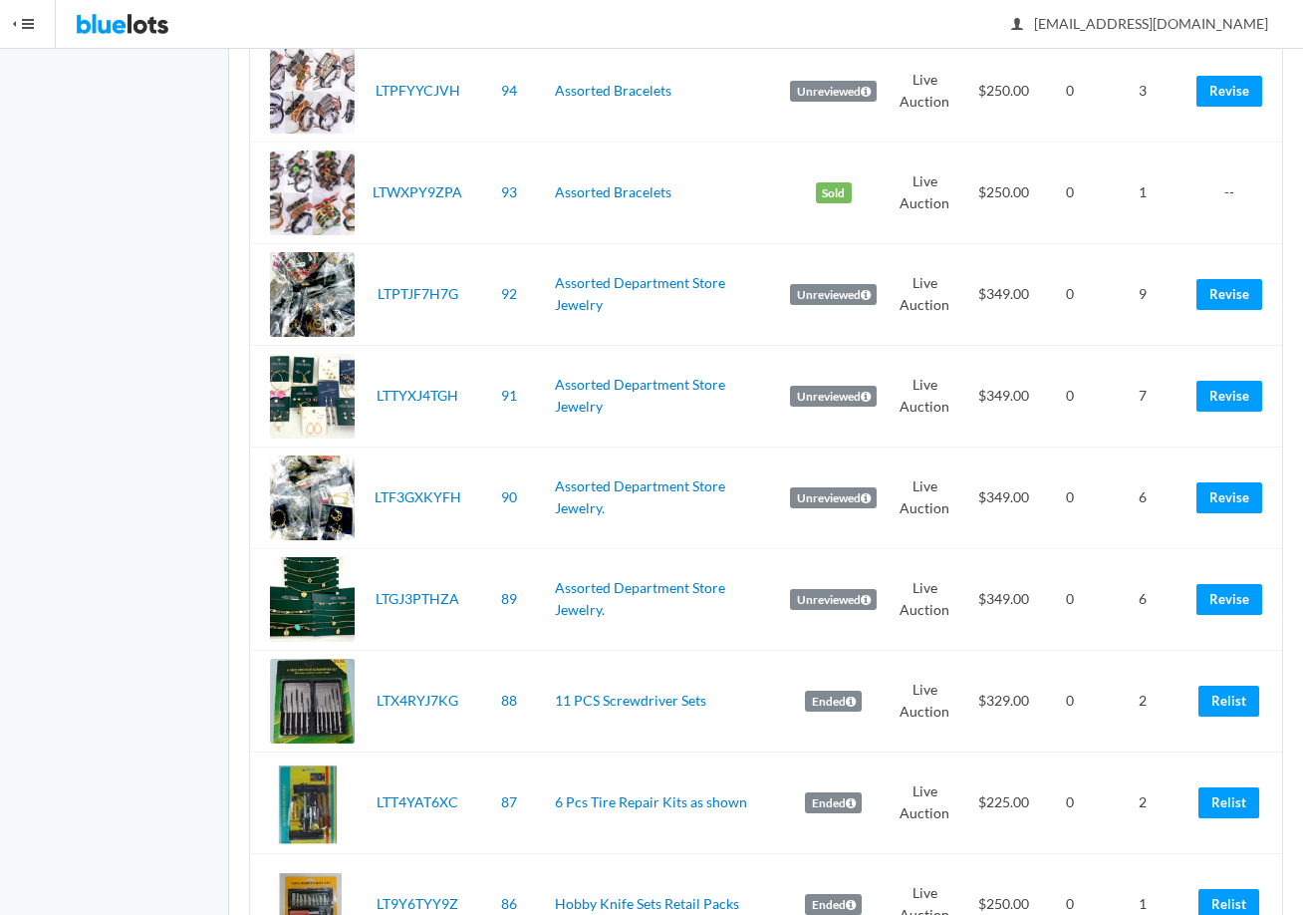
scroll to position [2092, 0]
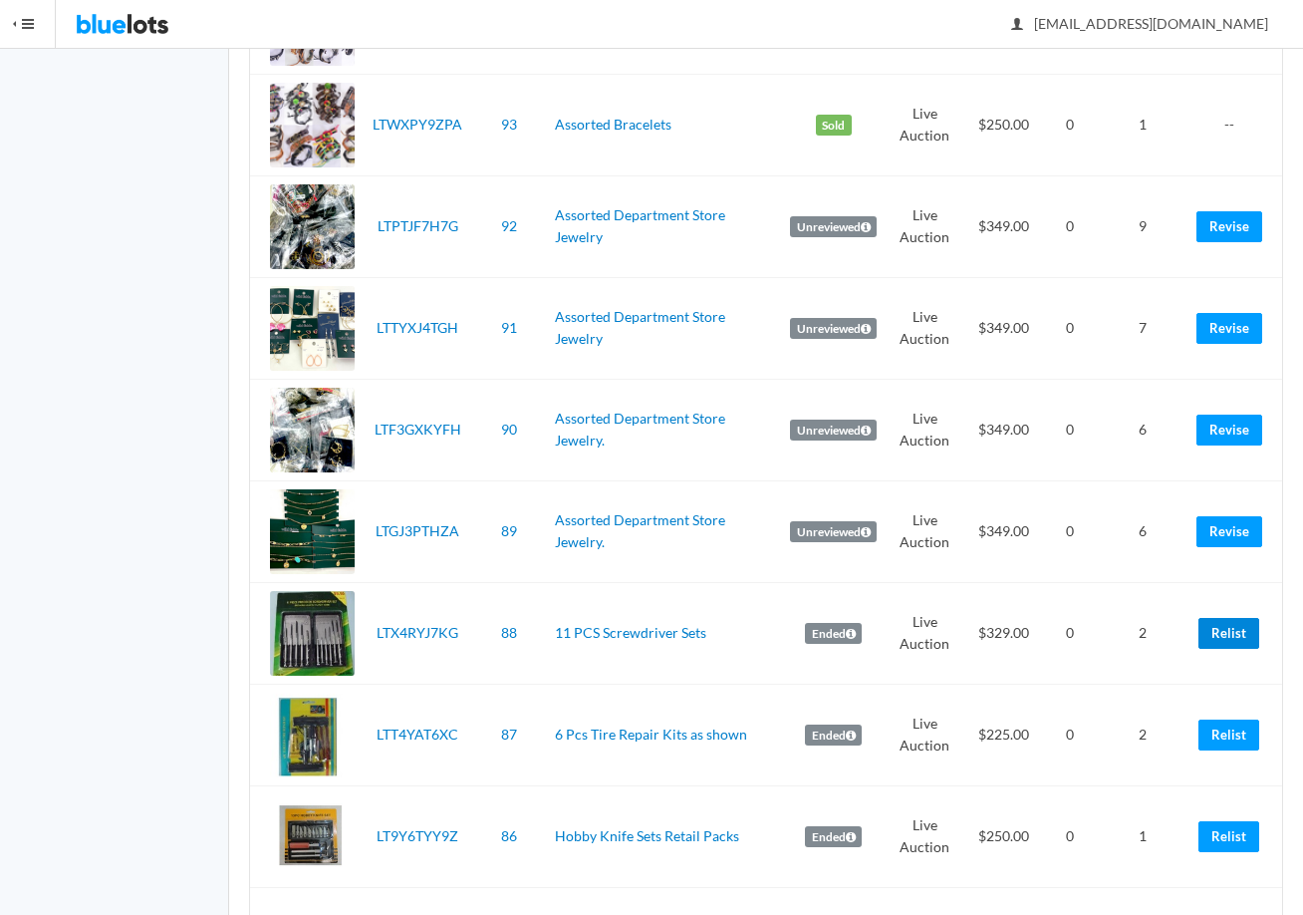
click at [1237, 631] on link "Relist" at bounding box center [1229, 633] width 61 height 31
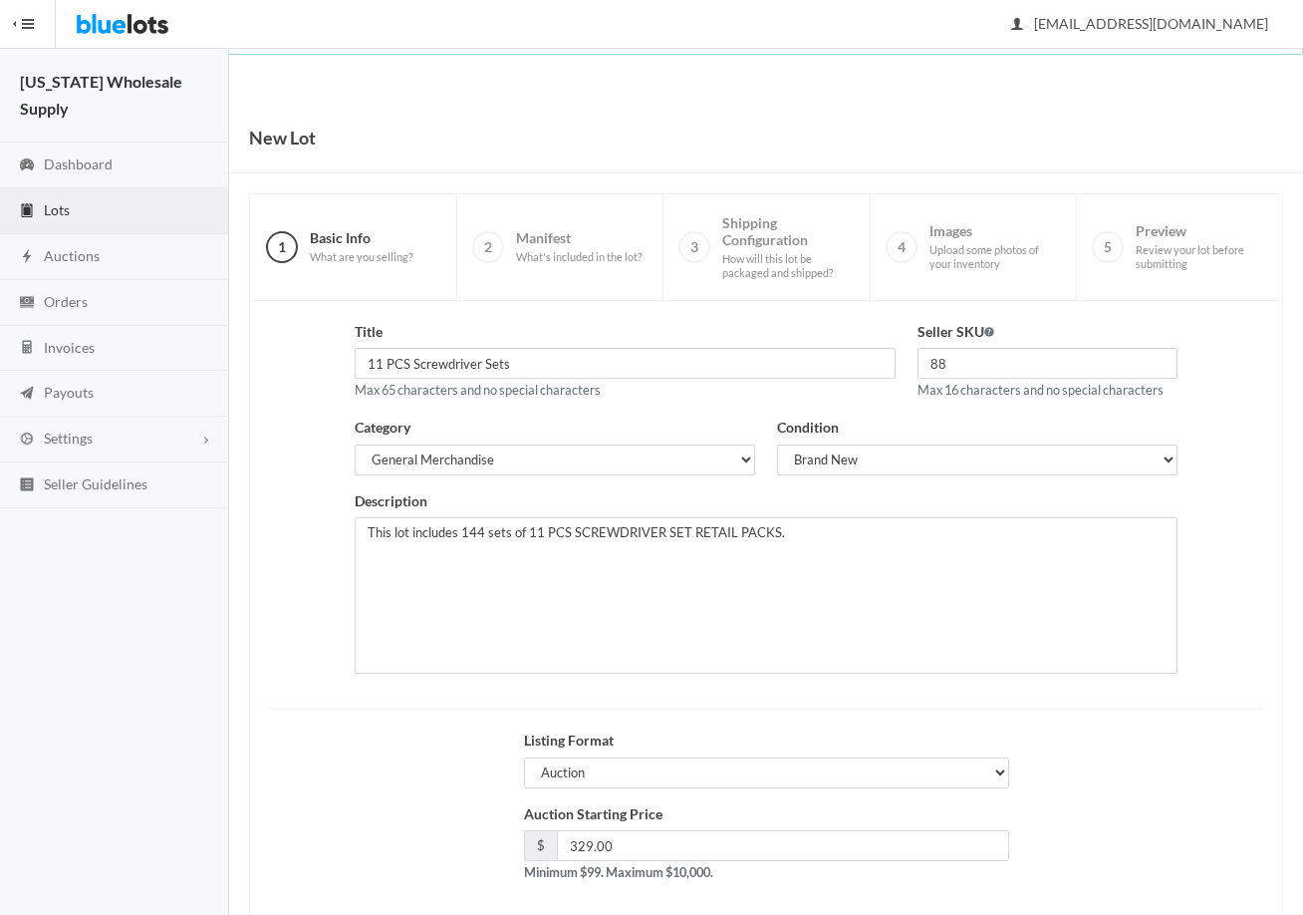
scroll to position [100, 0]
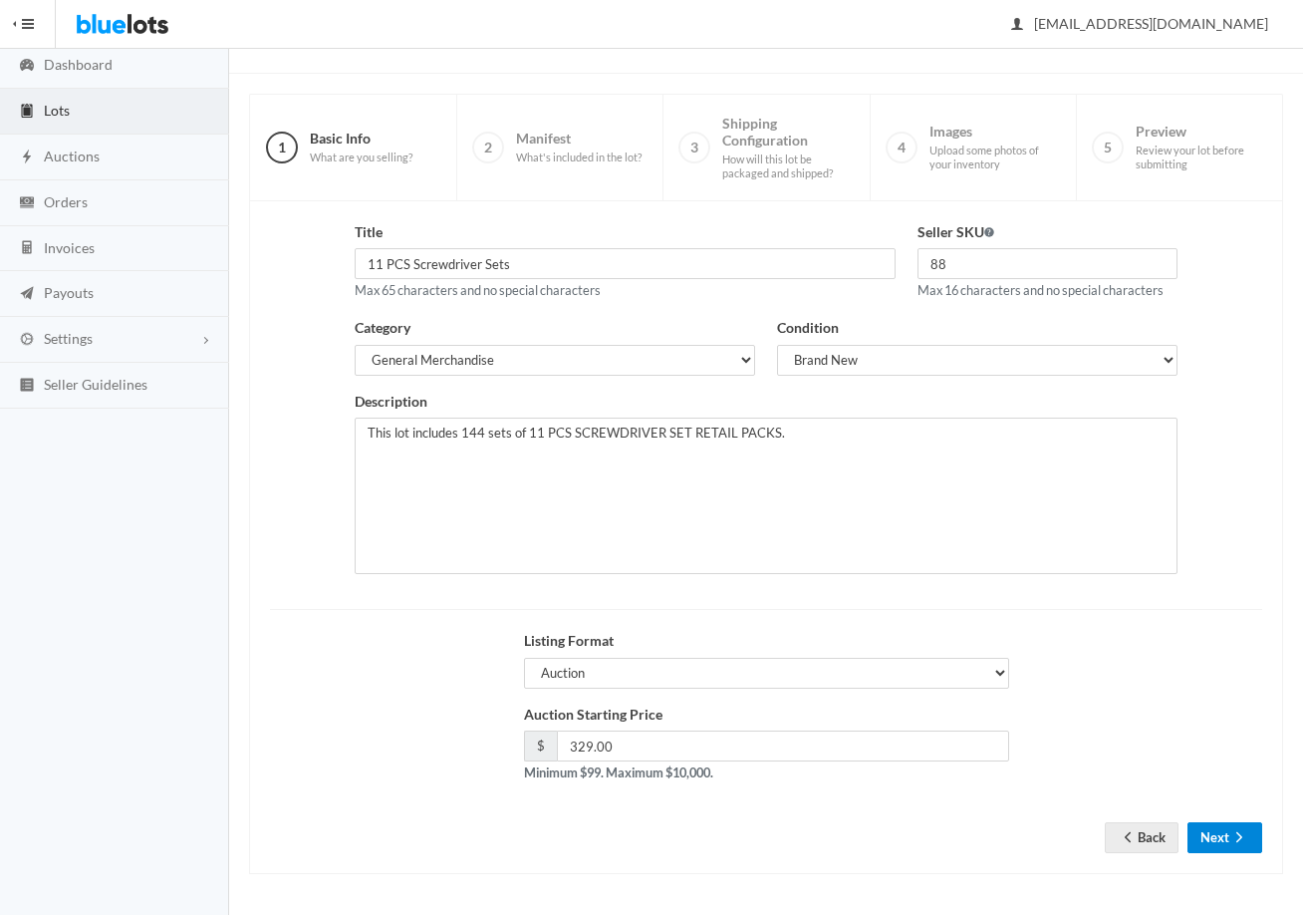
click at [1210, 839] on button "Next" at bounding box center [1225, 837] width 75 height 31
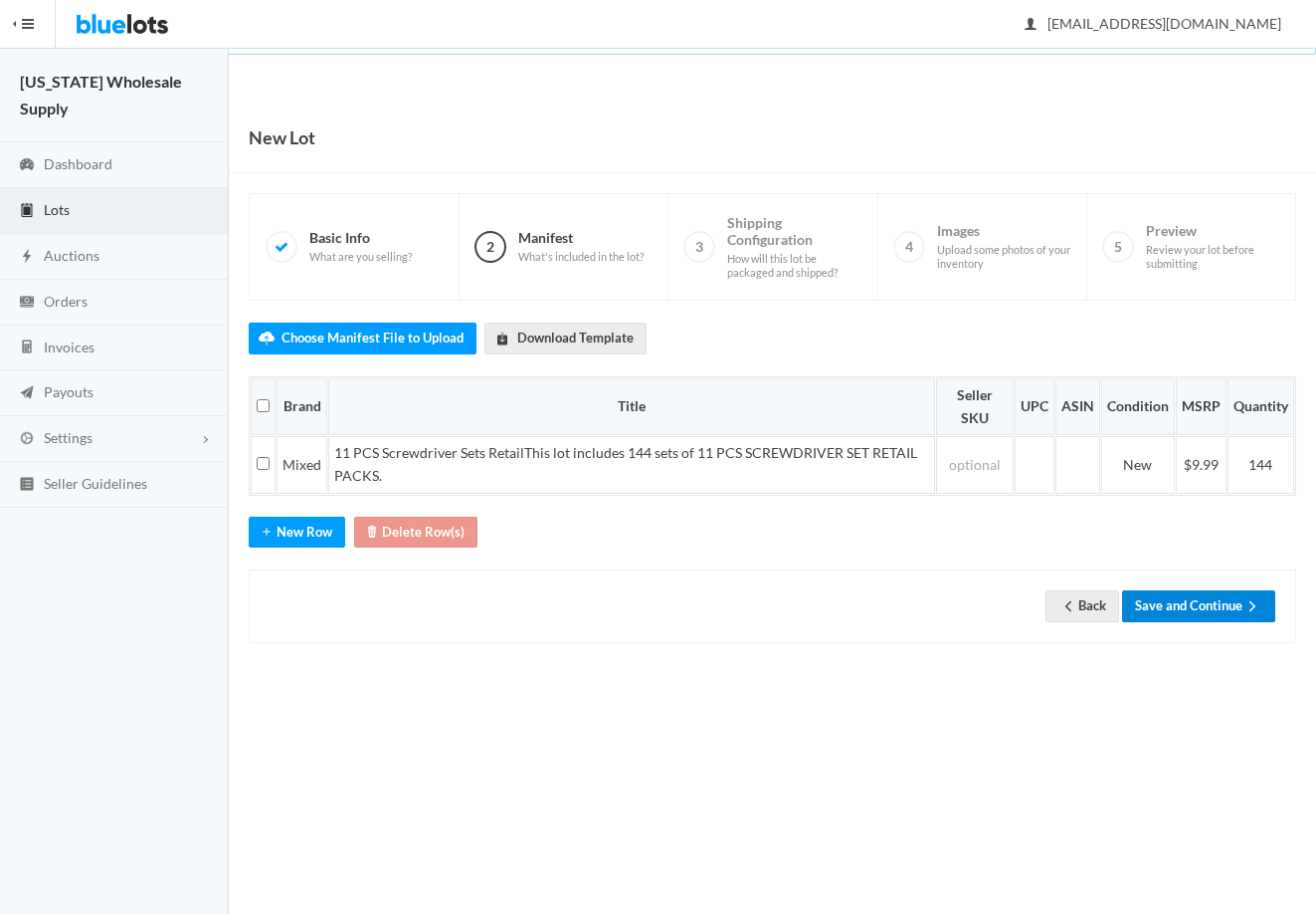
click at [1197, 613] on button "Save and Continue" at bounding box center [1198, 605] width 153 height 31
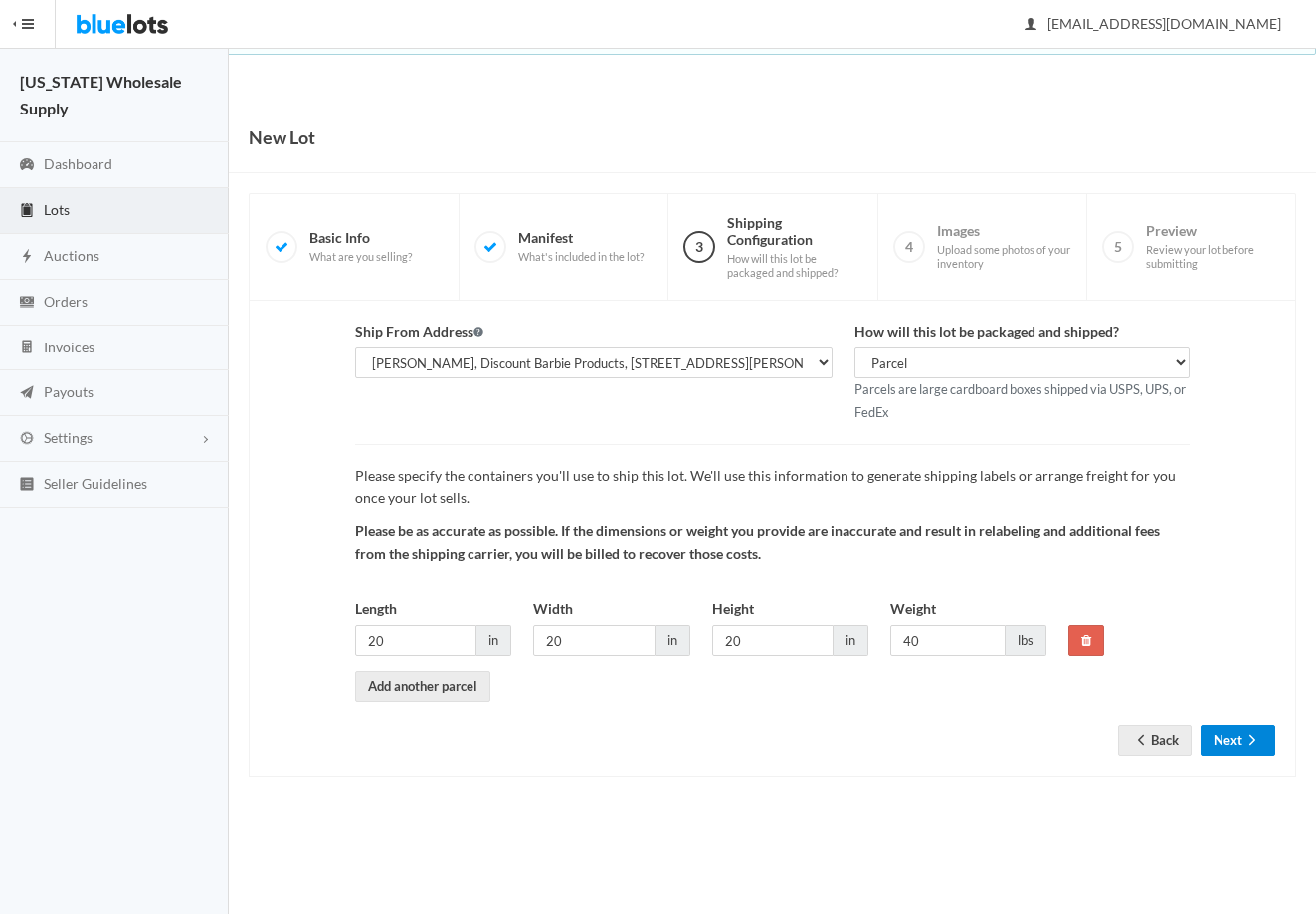
click at [1228, 733] on button "Next" at bounding box center [1238, 739] width 75 height 31
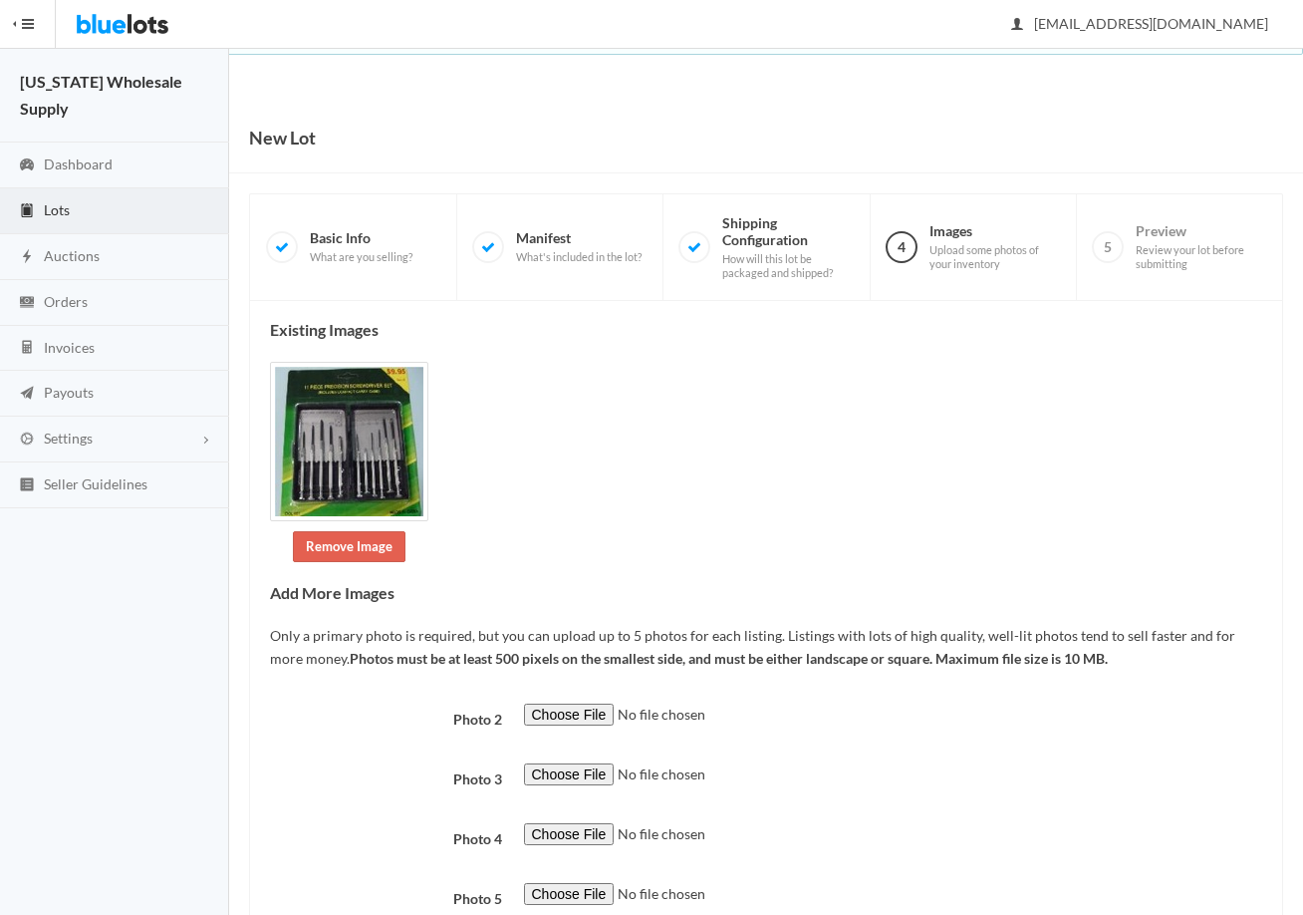
scroll to position [143, 0]
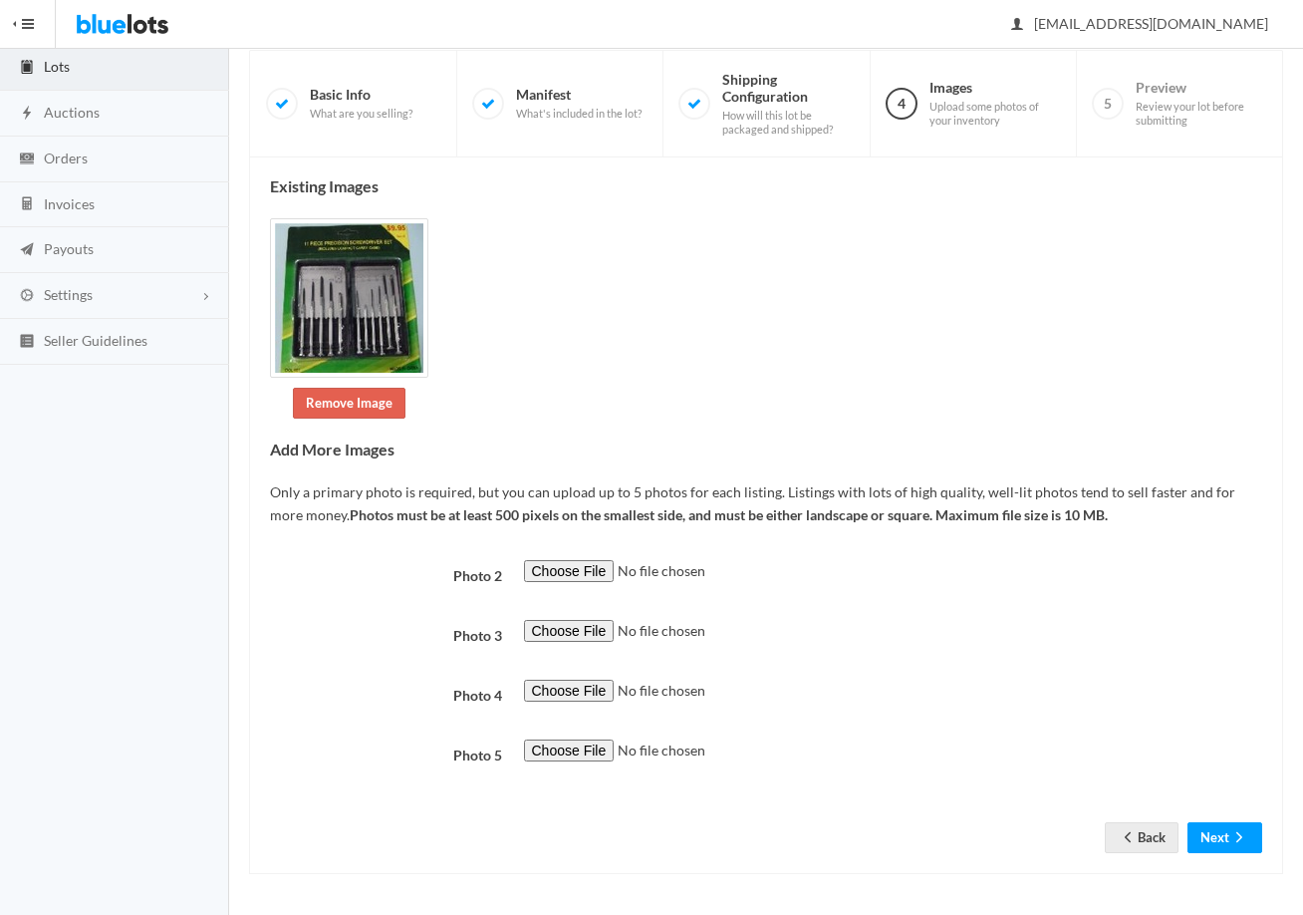
click at [1212, 862] on div "Existing Images Remove Image Add More Images Only a primary photo is required, …" at bounding box center [766, 515] width 1034 height 717
click at [1210, 853] on button "Next" at bounding box center [1225, 837] width 75 height 31
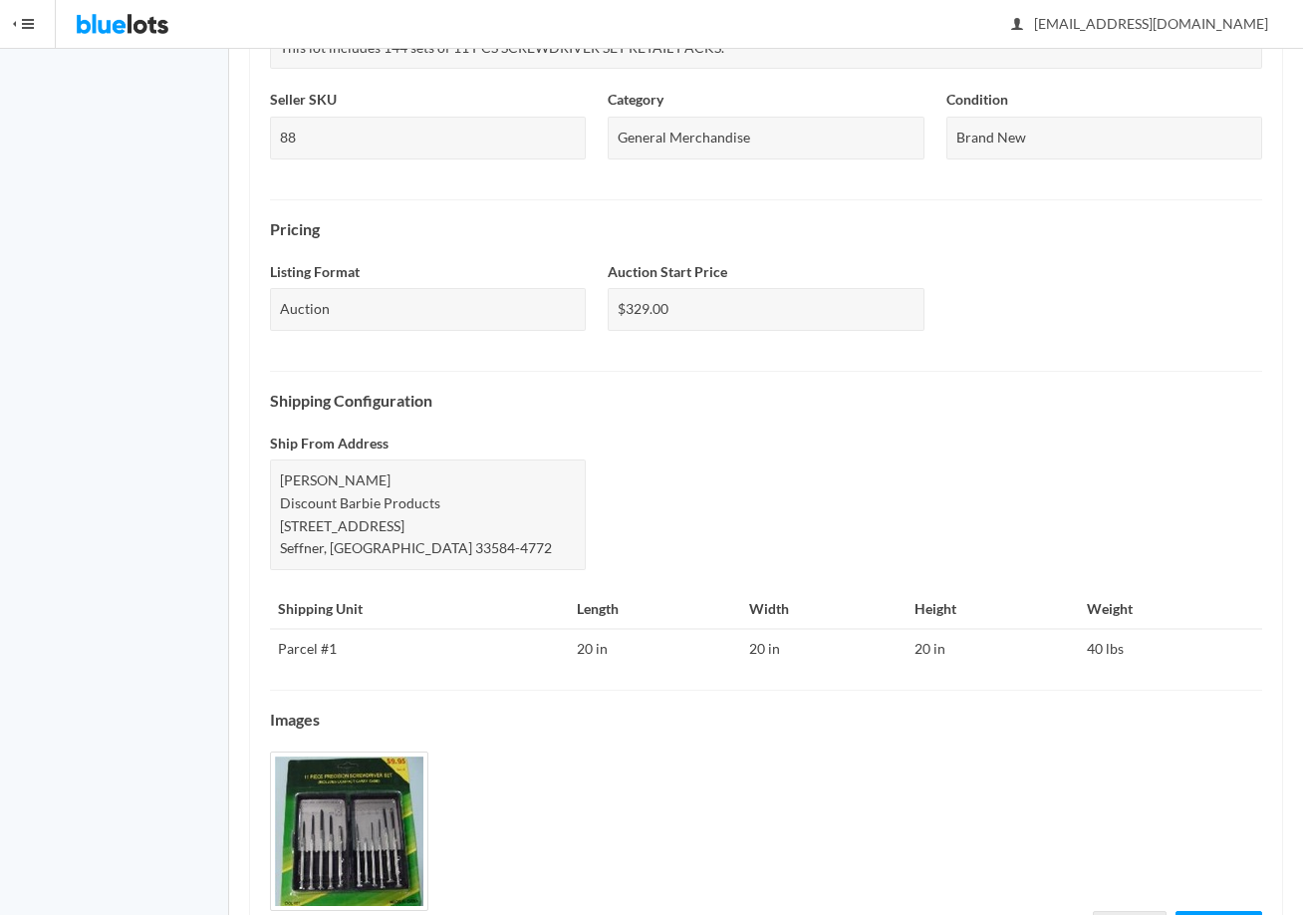
scroll to position [574, 0]
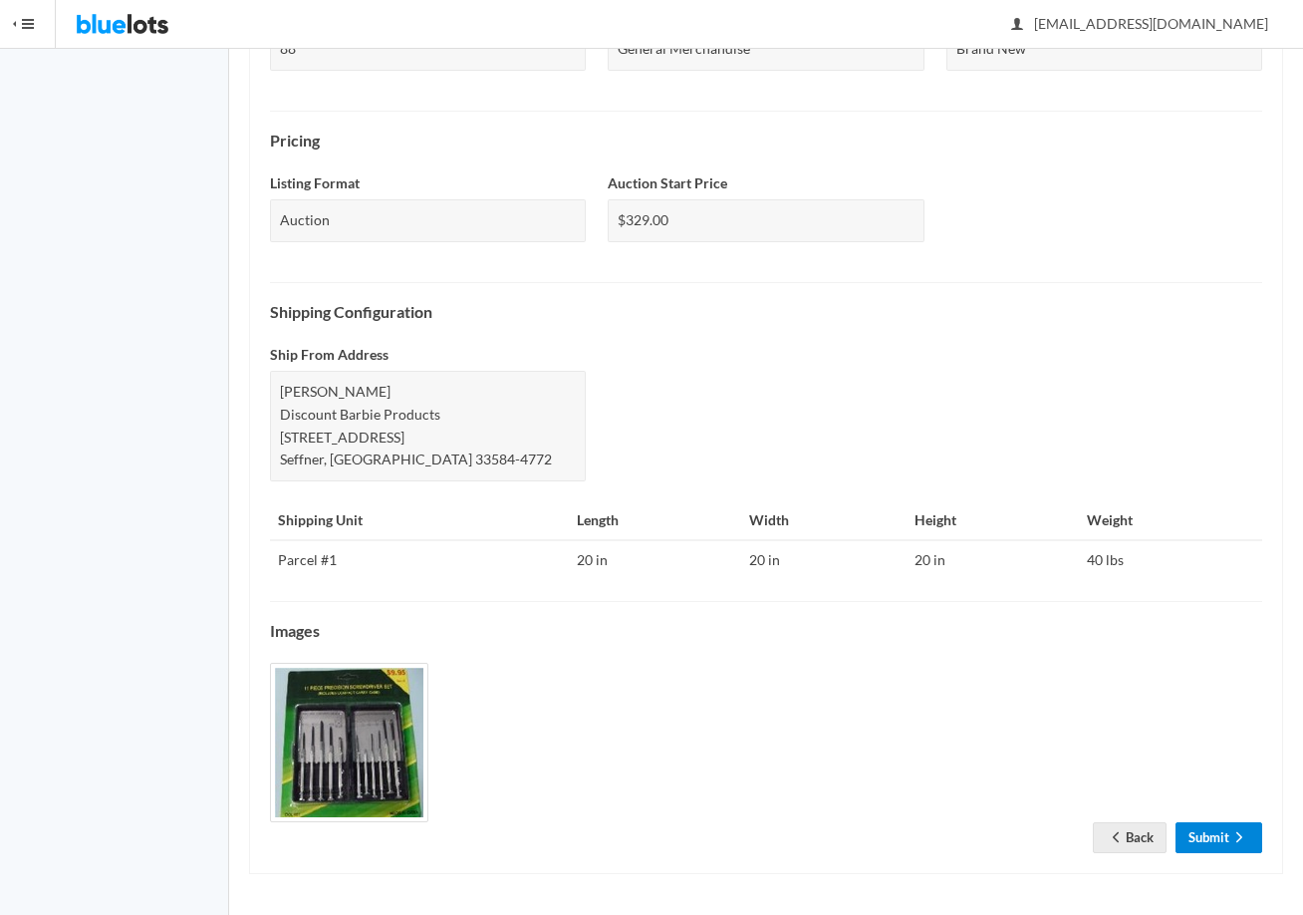
click at [1214, 839] on link "Submit" at bounding box center [1219, 837] width 87 height 31
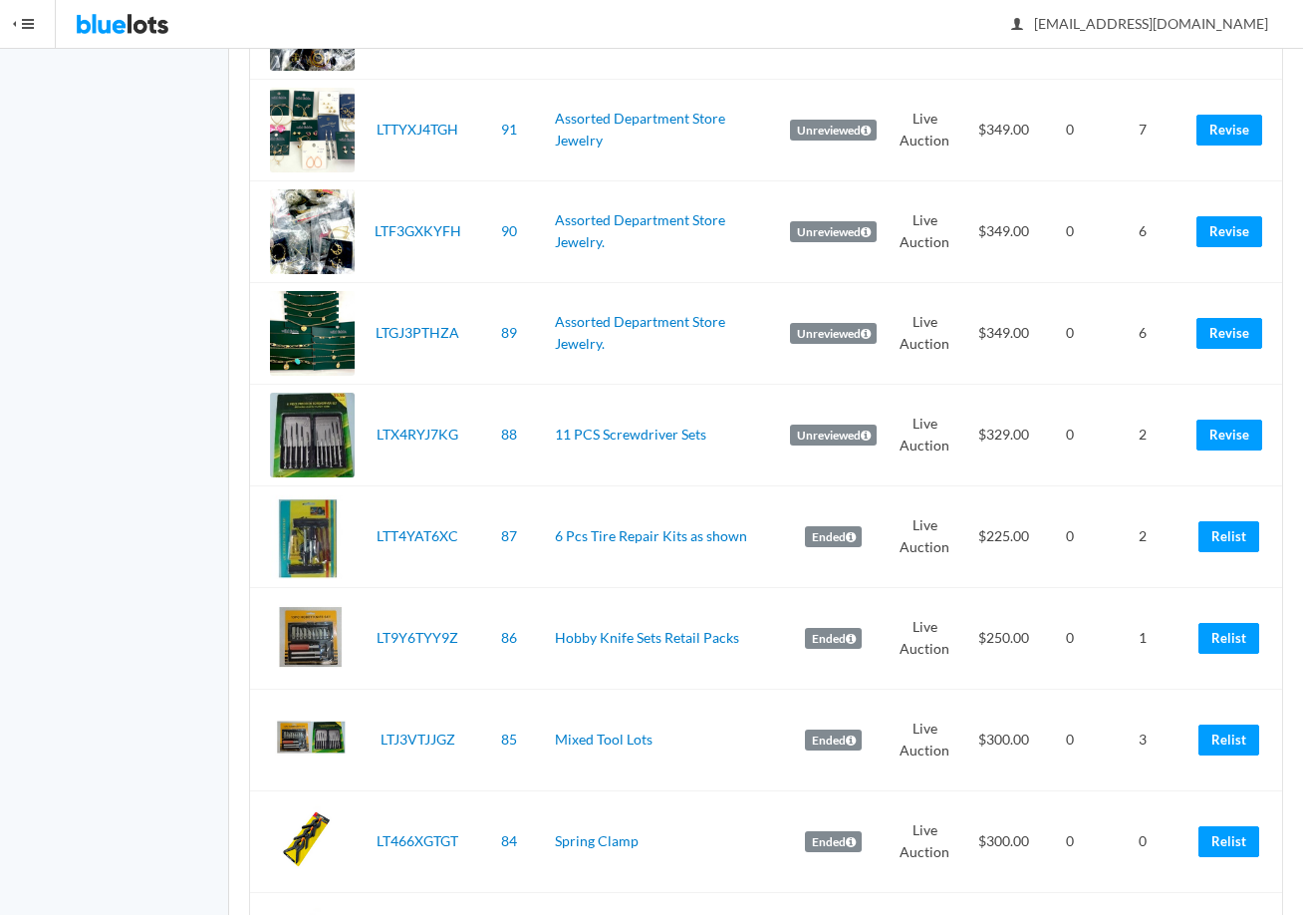
scroll to position [2292, 0]
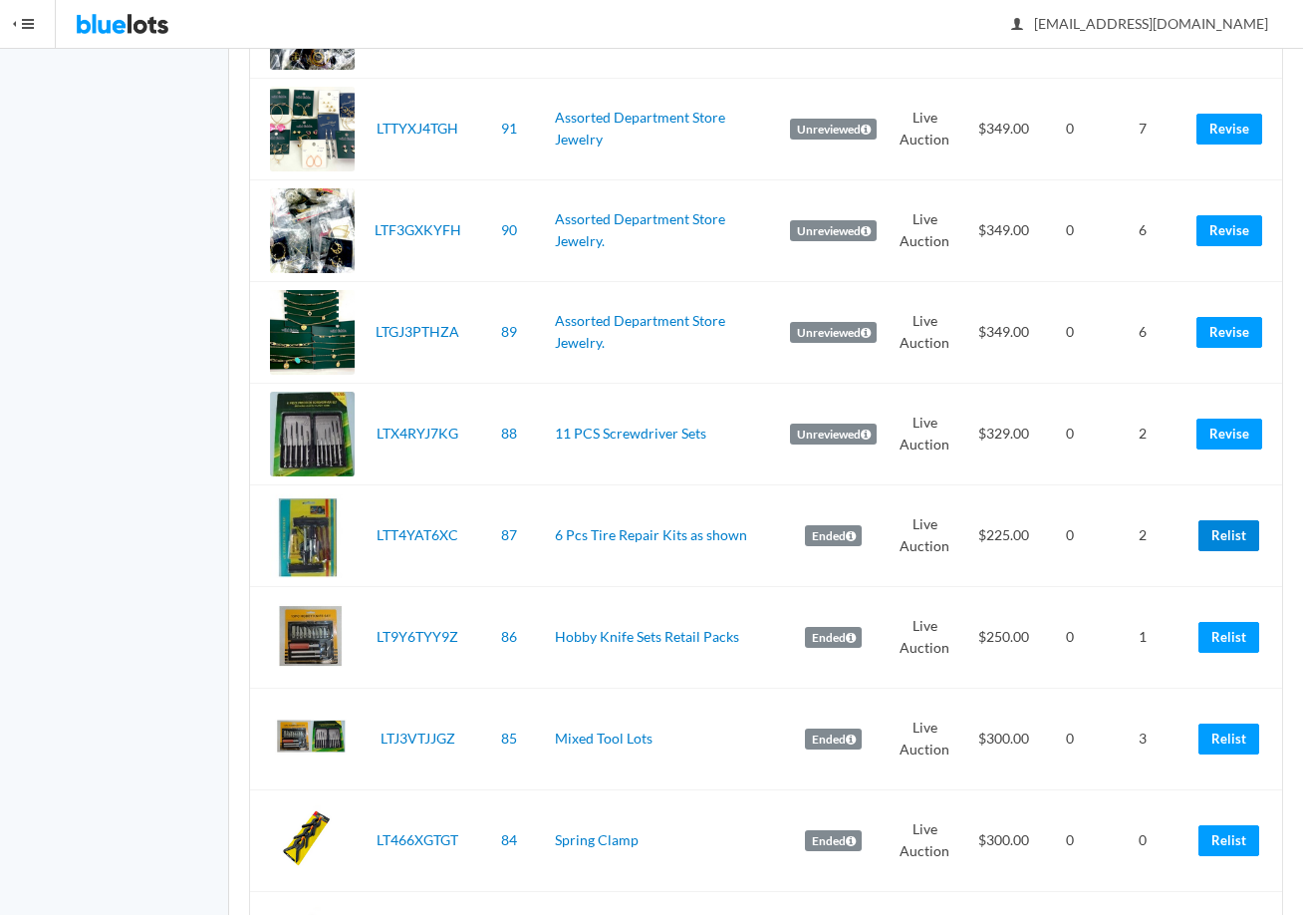
click at [1237, 531] on link "Relist" at bounding box center [1229, 535] width 61 height 31
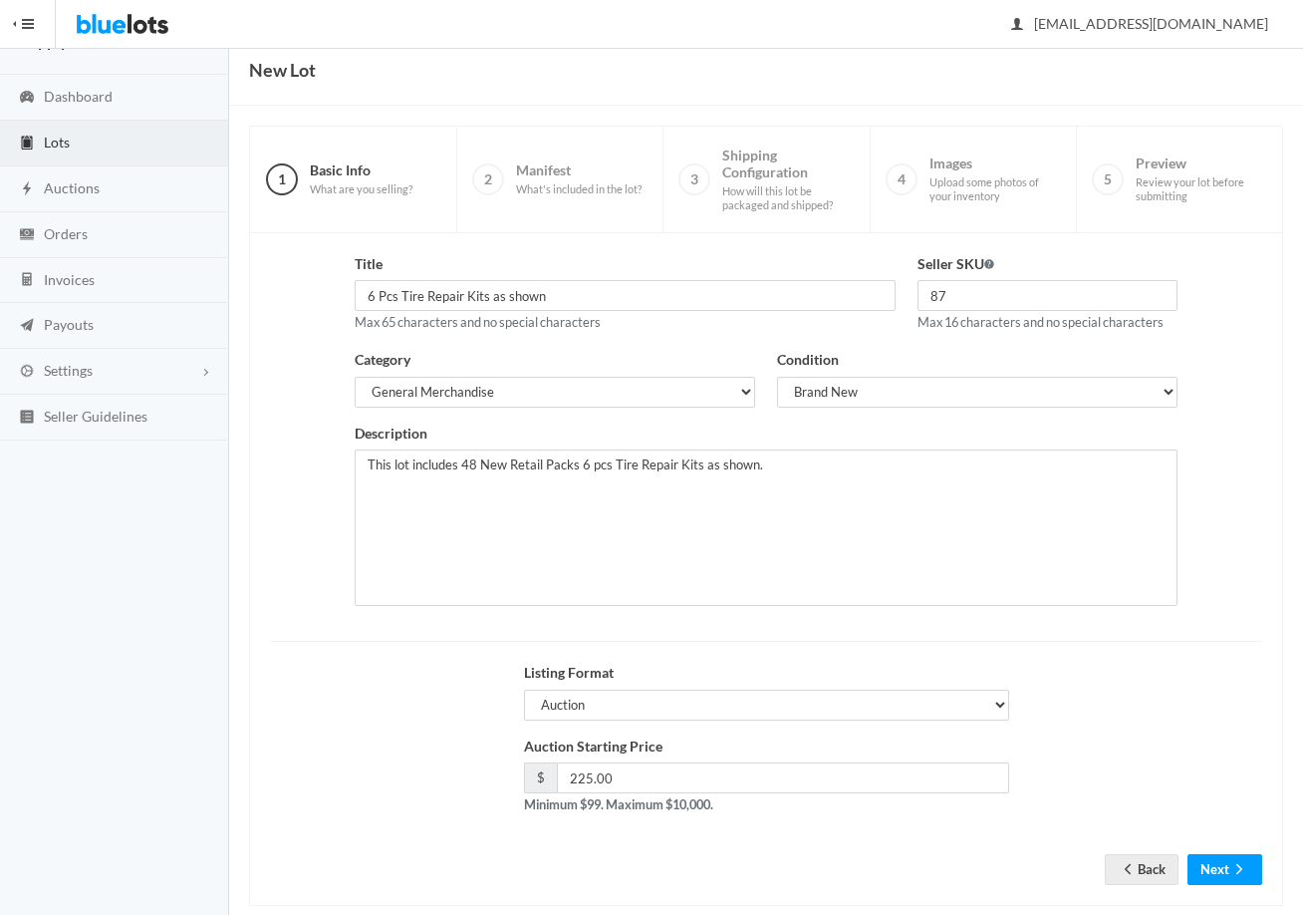
scroll to position [100, 0]
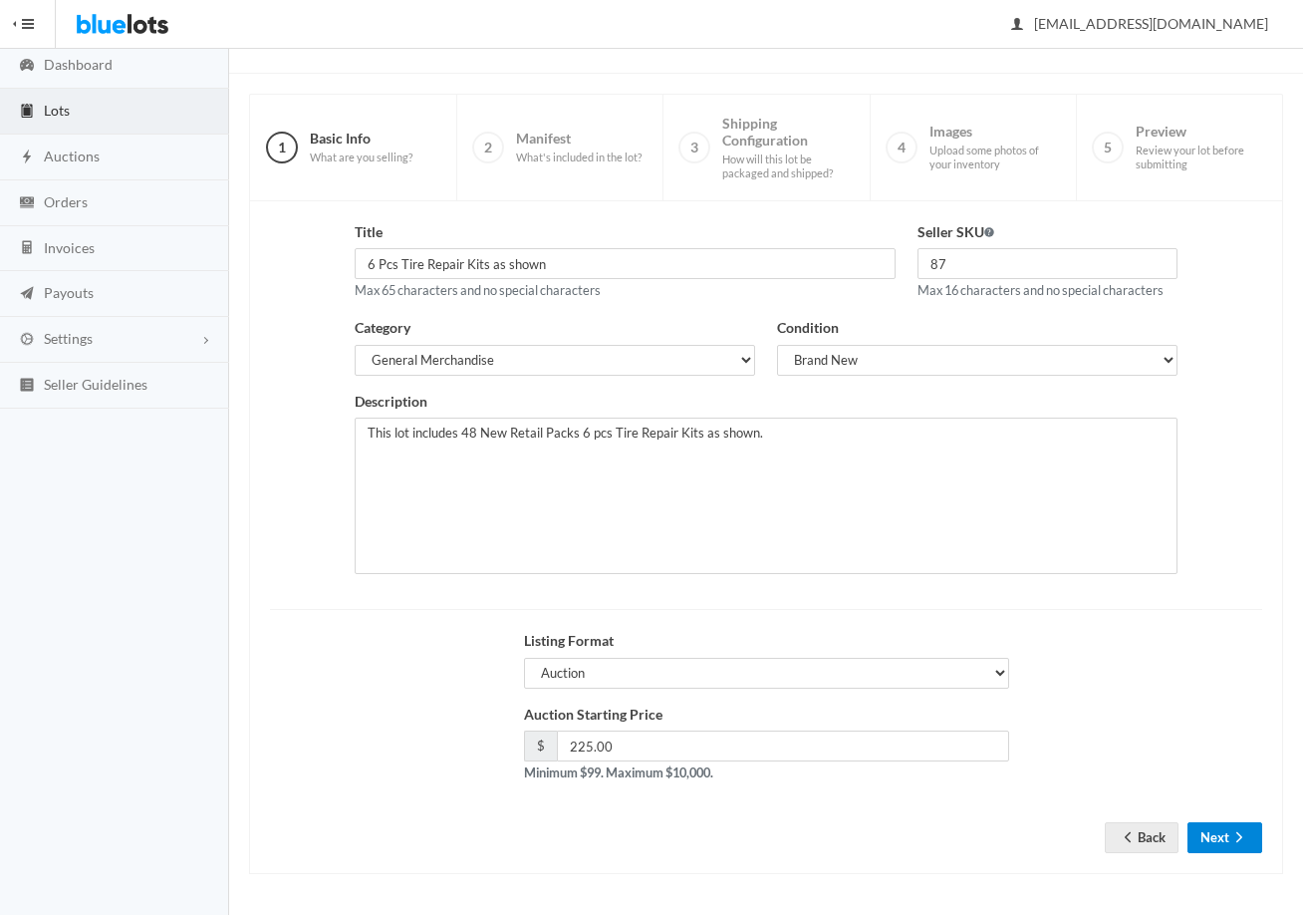
click at [1236, 850] on button "Next" at bounding box center [1225, 837] width 75 height 31
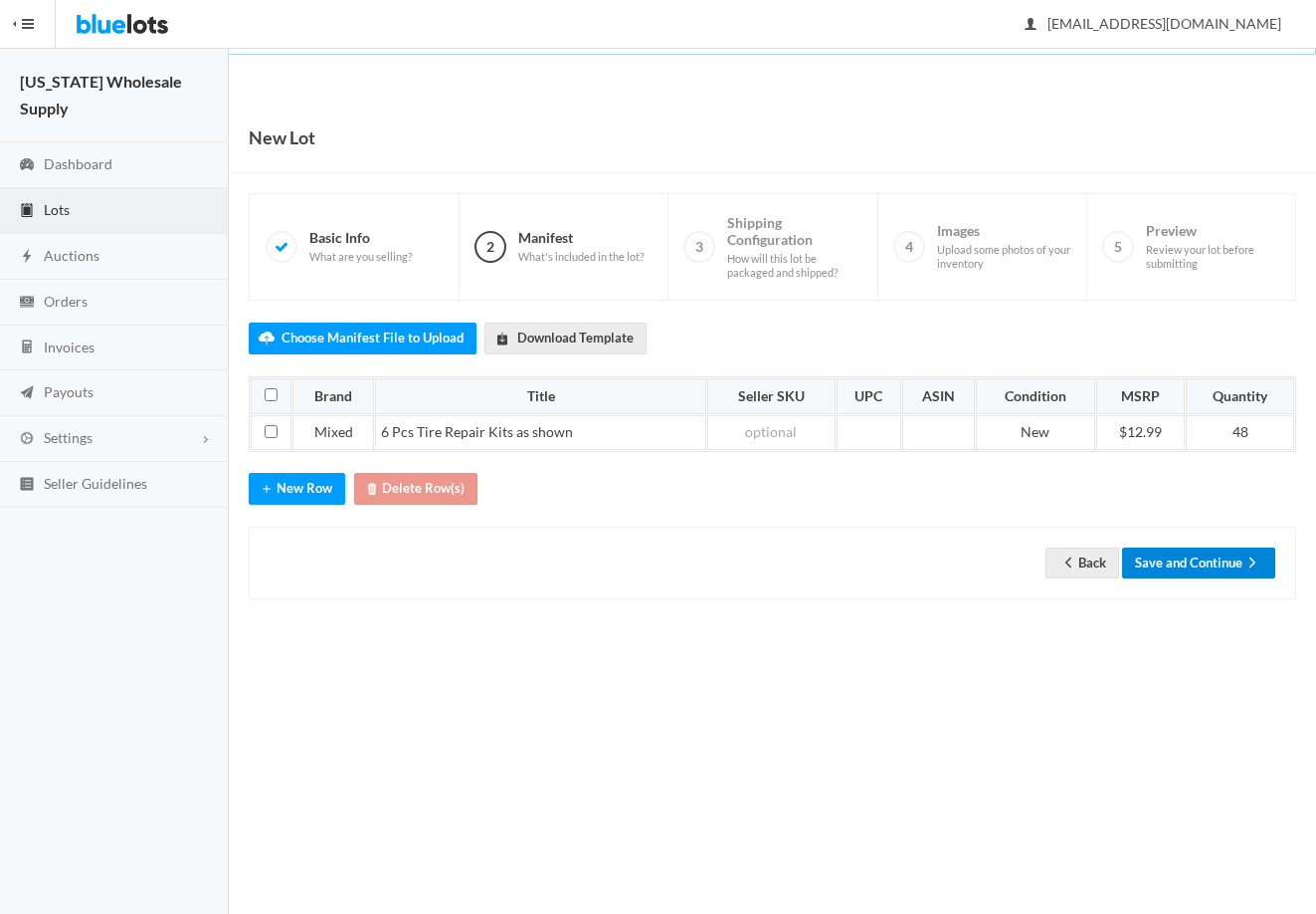
click at [1176, 570] on button "Save and Continue" at bounding box center [1198, 562] width 153 height 31
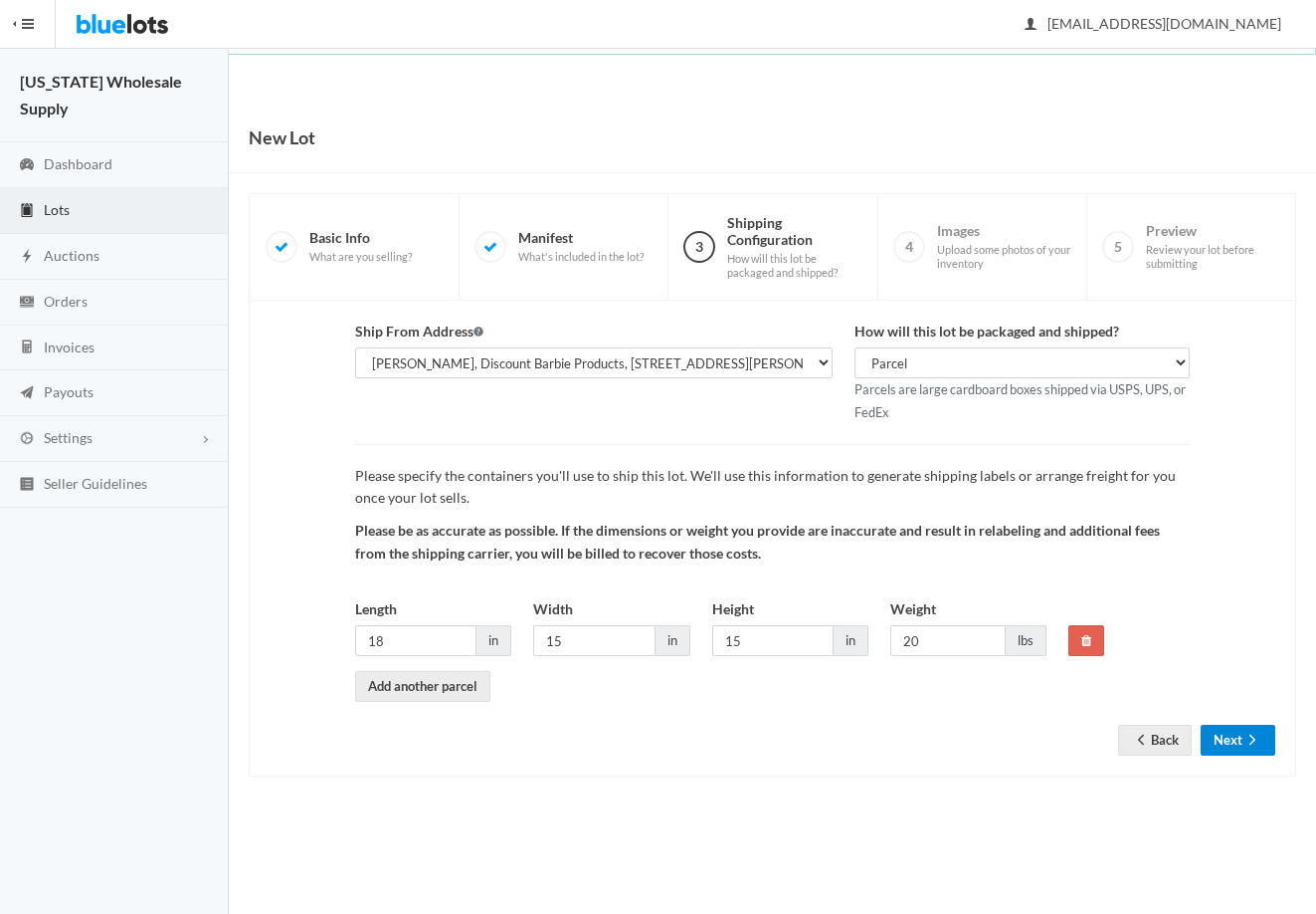
click at [1233, 735] on button "Next" at bounding box center [1238, 739] width 75 height 31
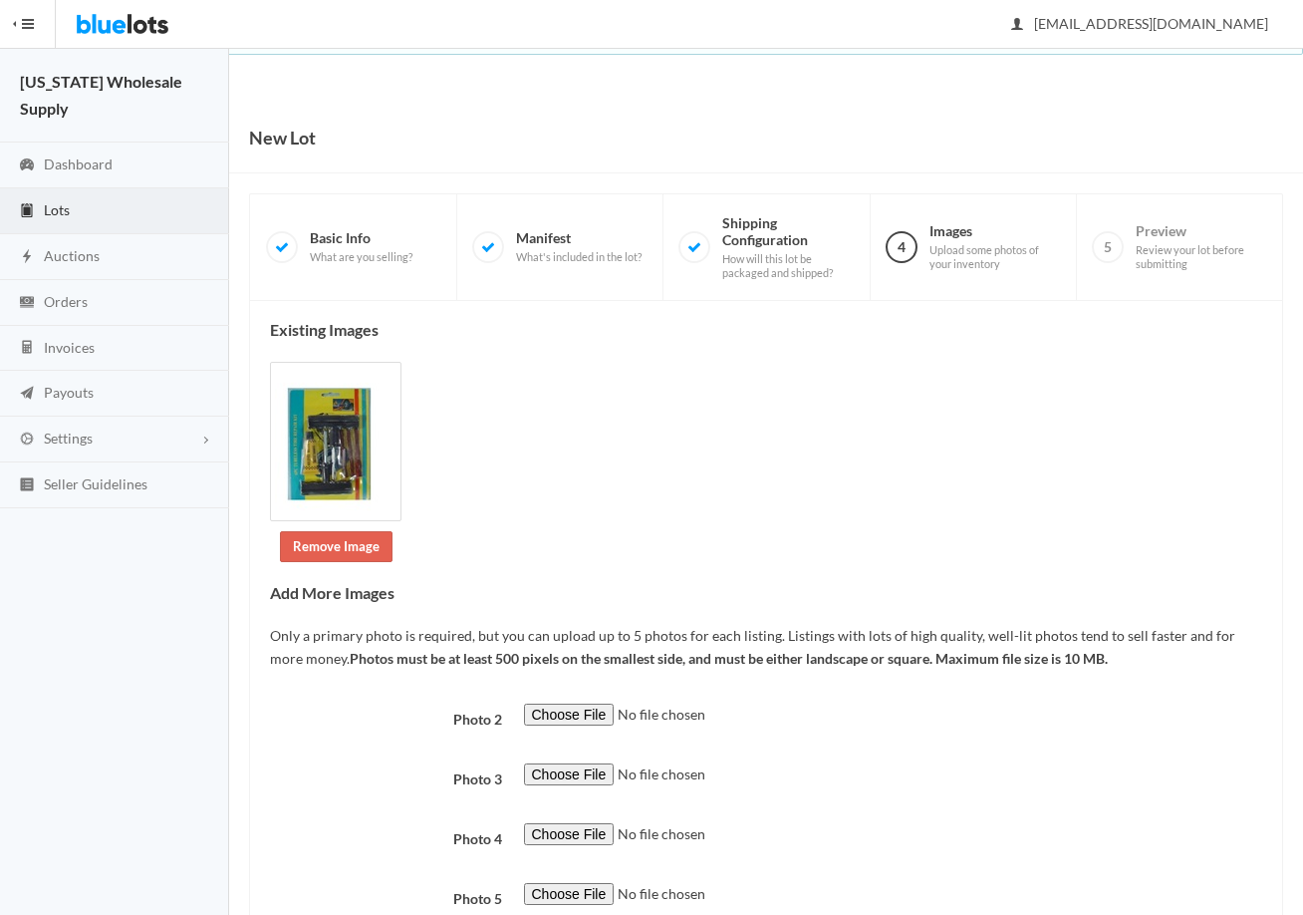
scroll to position [143, 0]
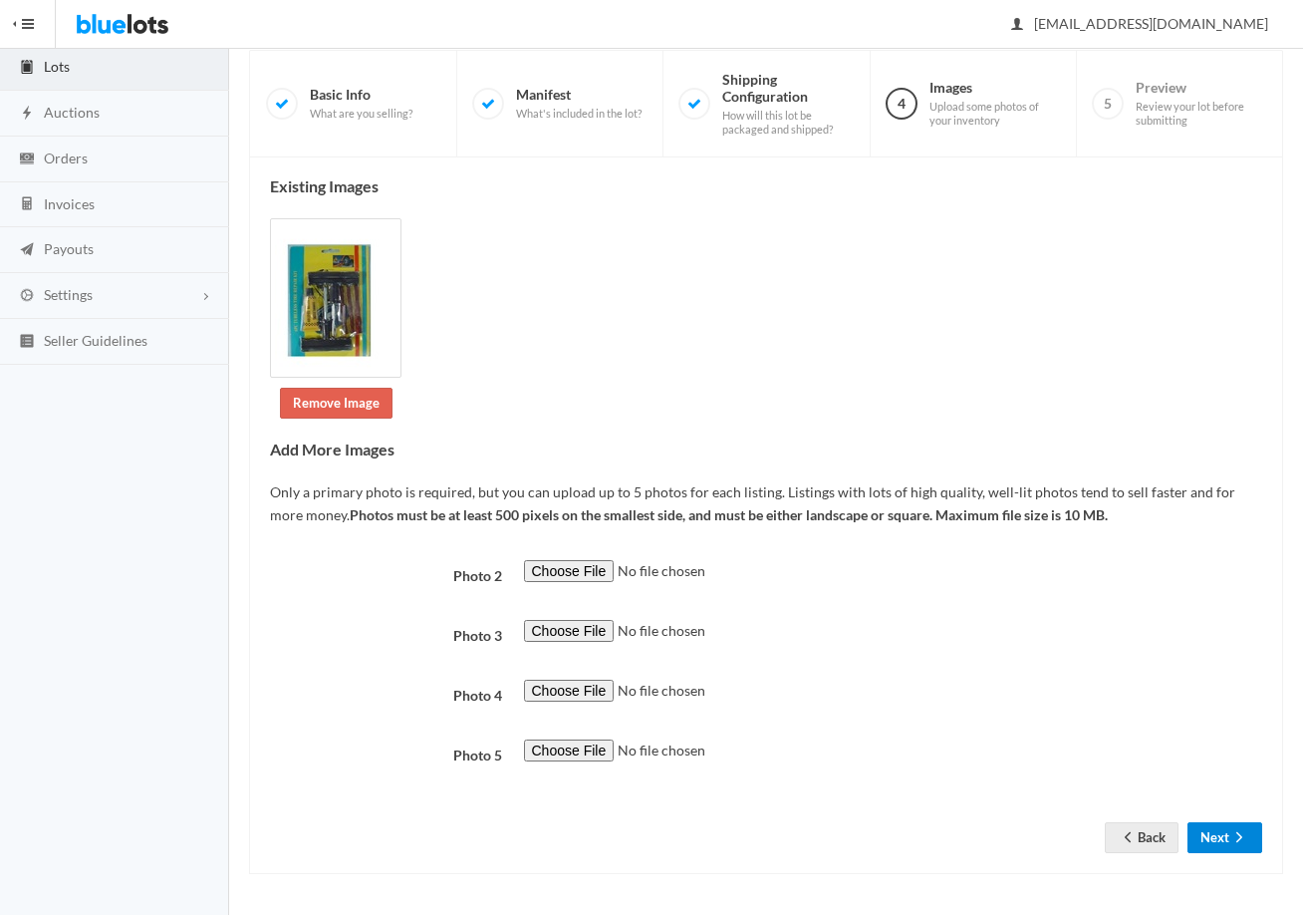
click at [1215, 834] on button "Next" at bounding box center [1225, 837] width 75 height 31
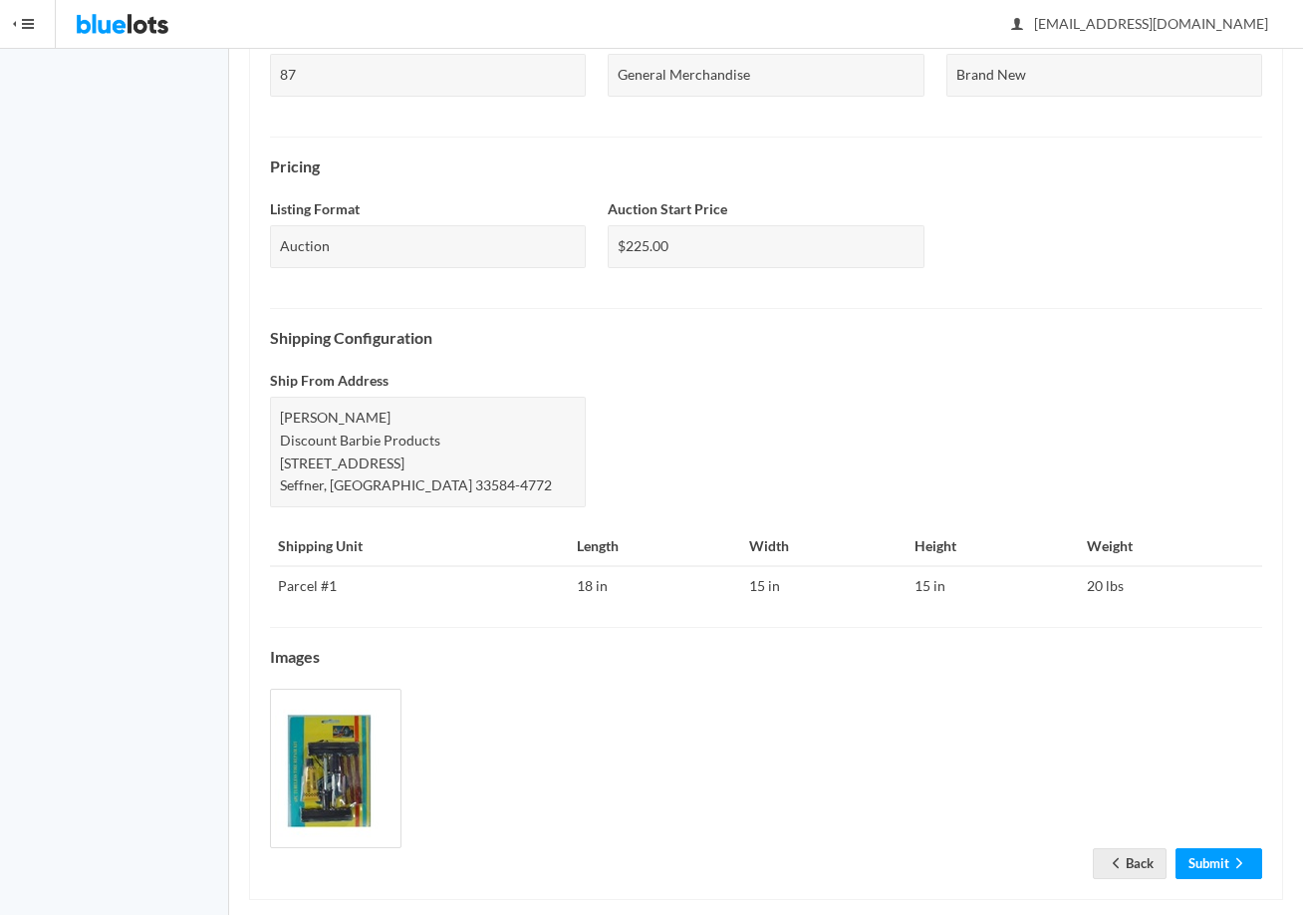
scroll to position [574, 0]
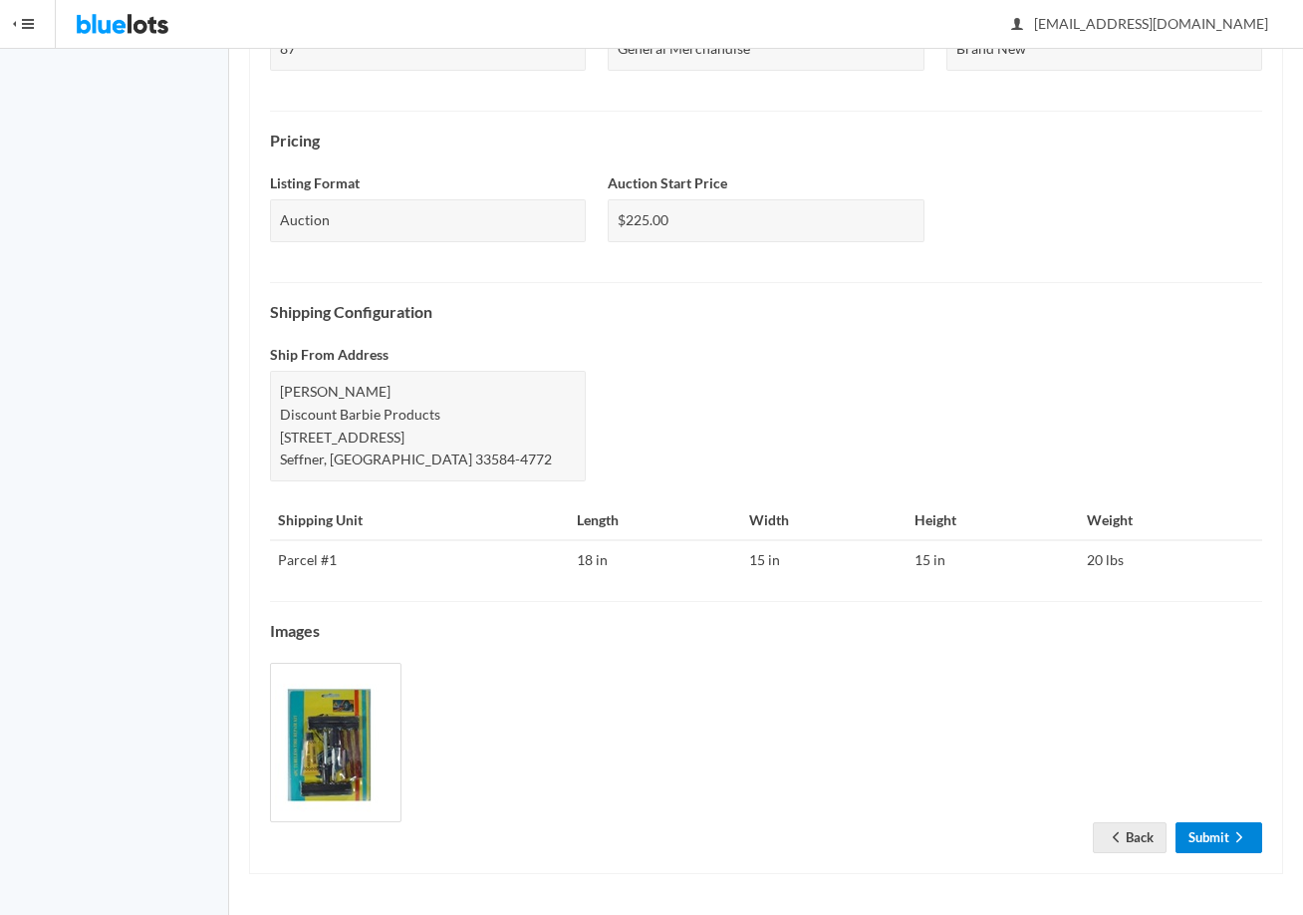
click at [1212, 849] on link "Submit" at bounding box center [1219, 837] width 87 height 31
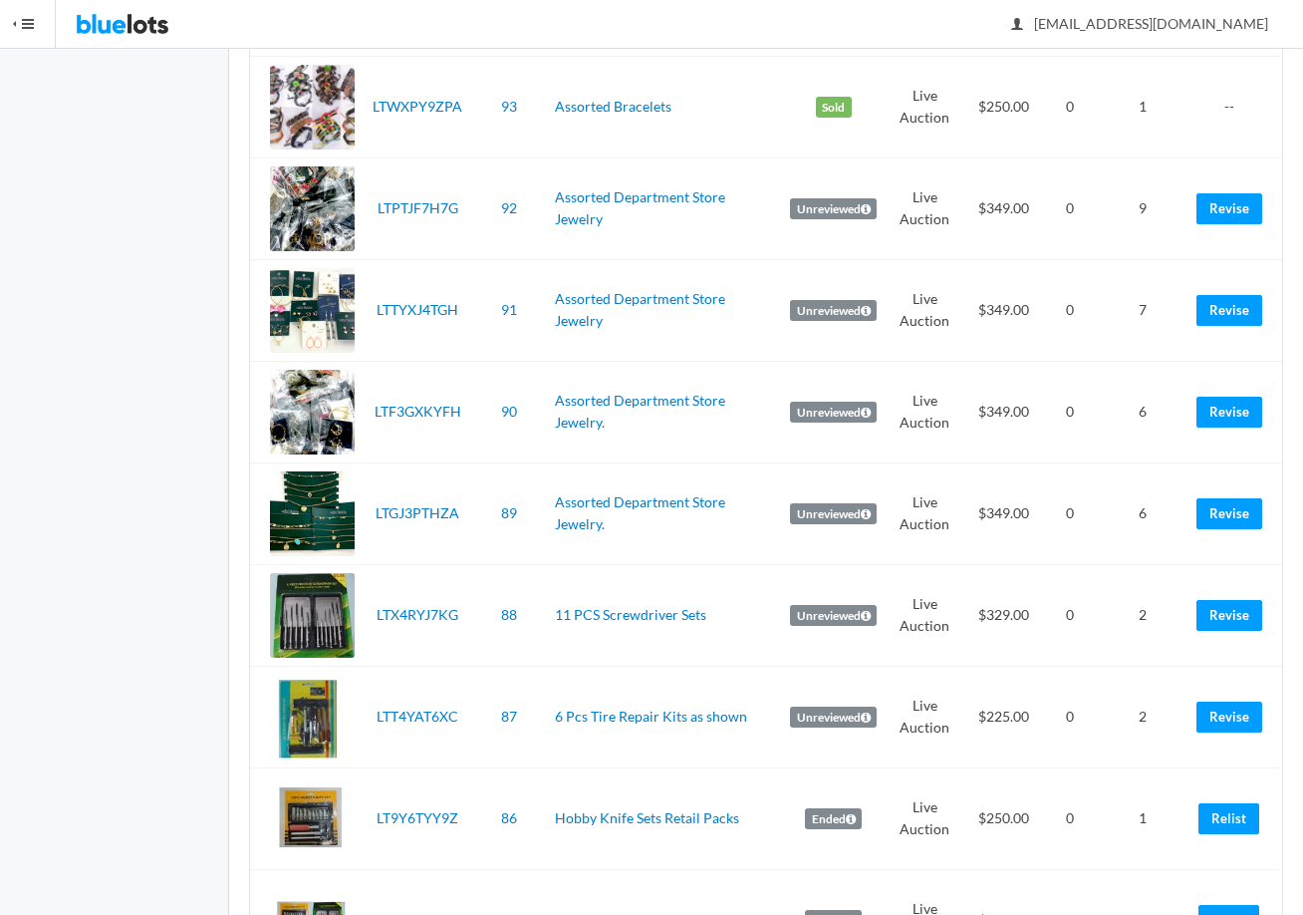
scroll to position [2292, 0]
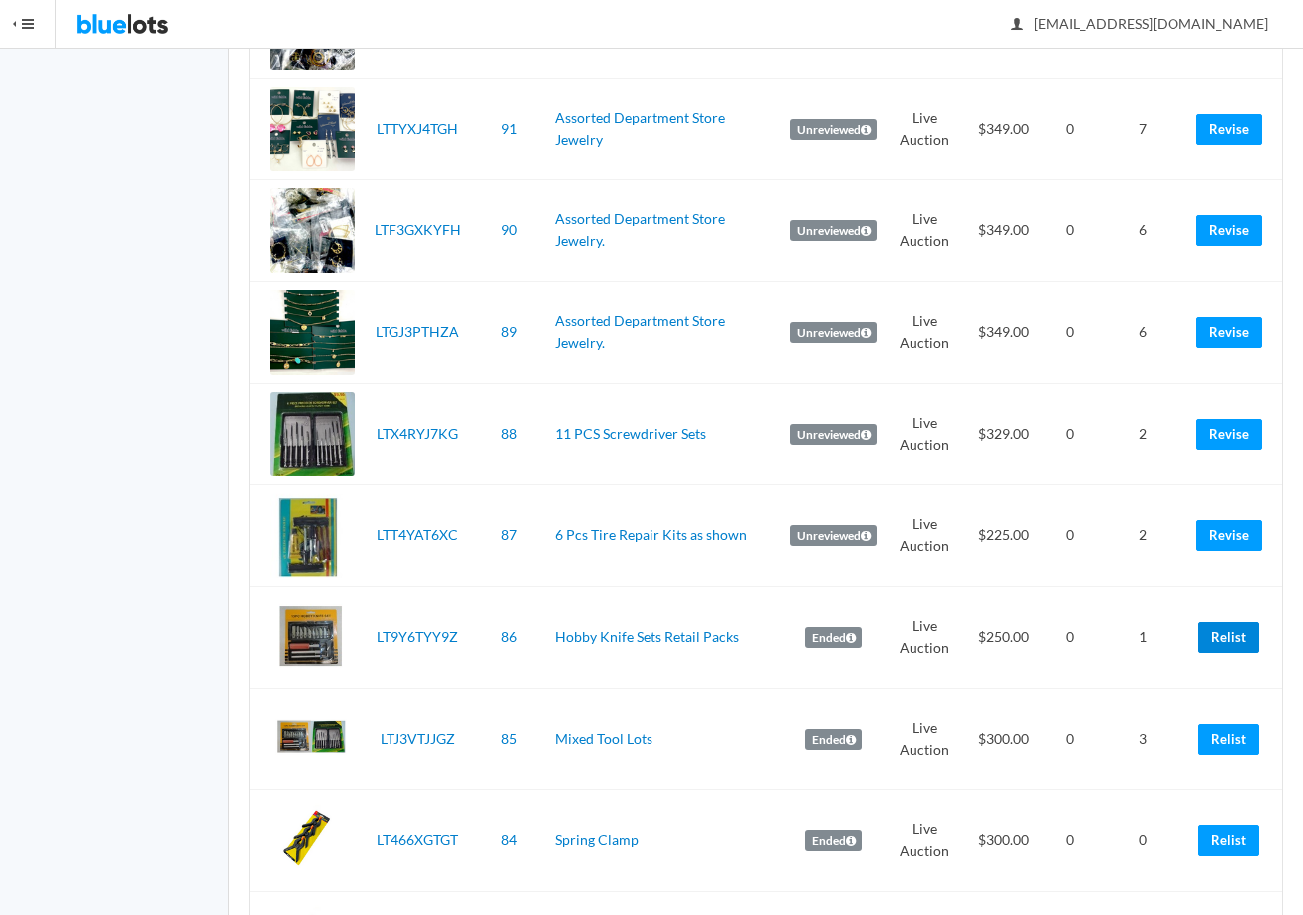
click at [1234, 644] on link "Relist" at bounding box center [1229, 637] width 61 height 31
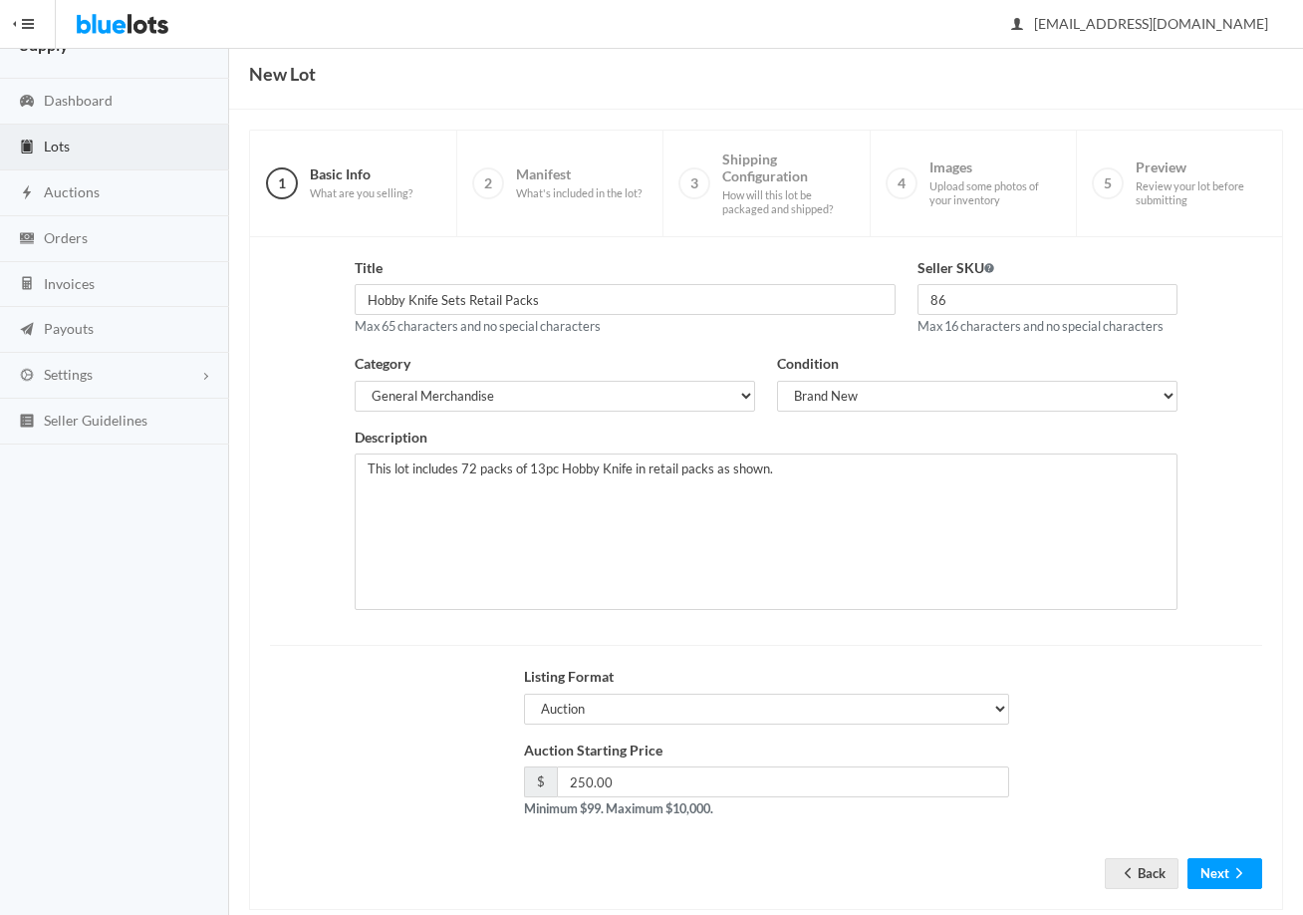
scroll to position [100, 0]
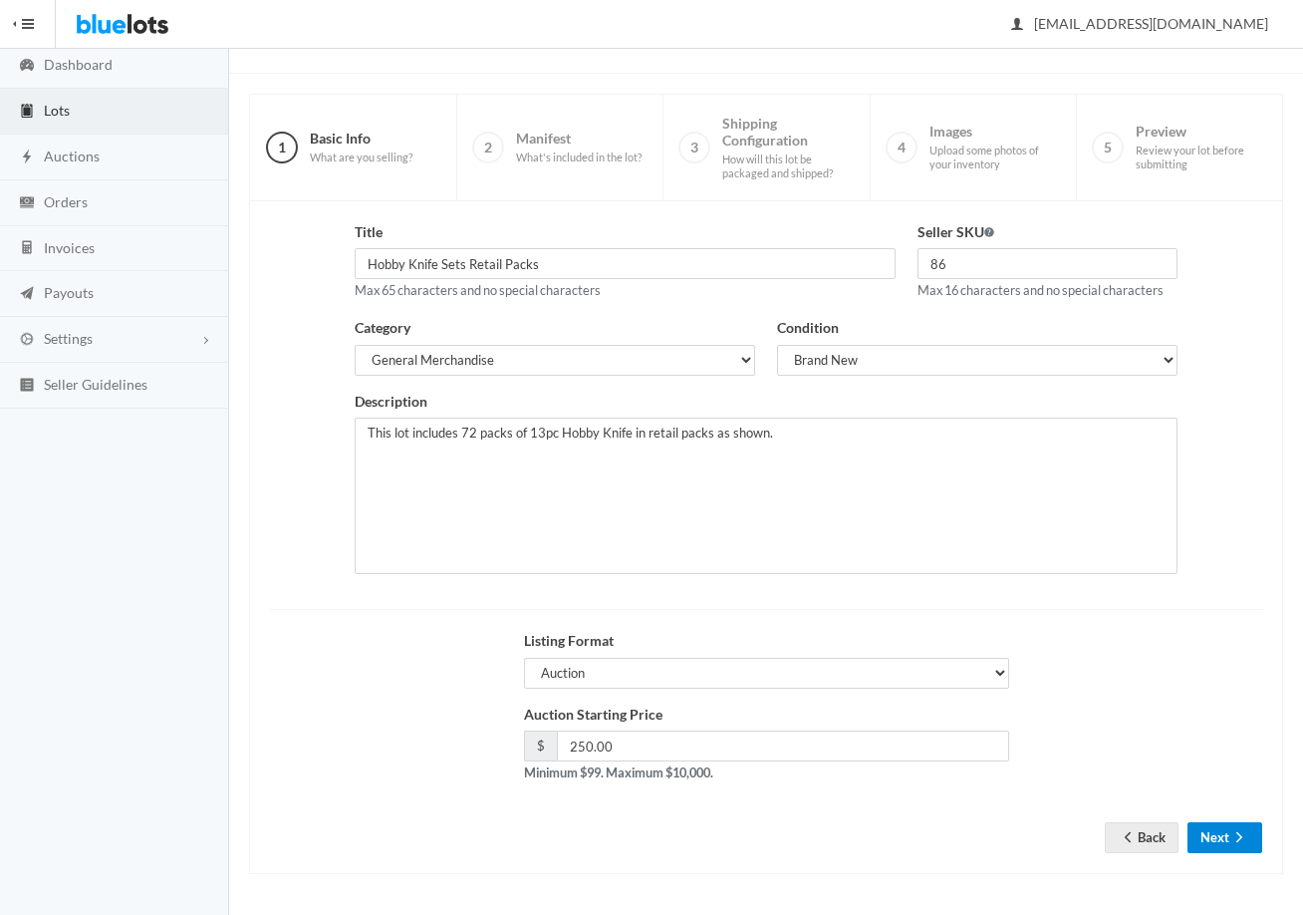
click at [1209, 846] on button "Next" at bounding box center [1225, 837] width 75 height 31
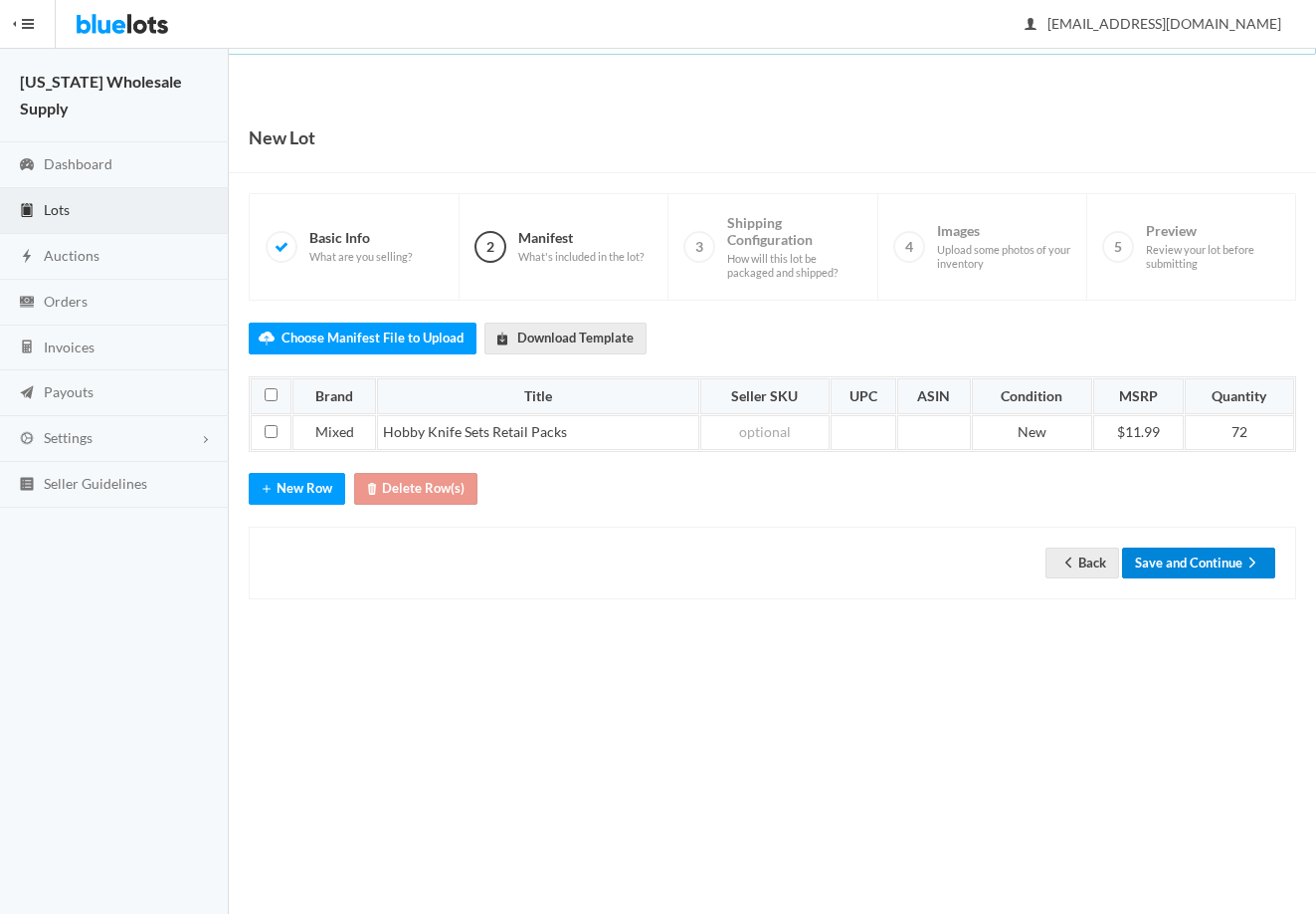
click at [1194, 556] on button "Save and Continue" at bounding box center [1198, 562] width 153 height 31
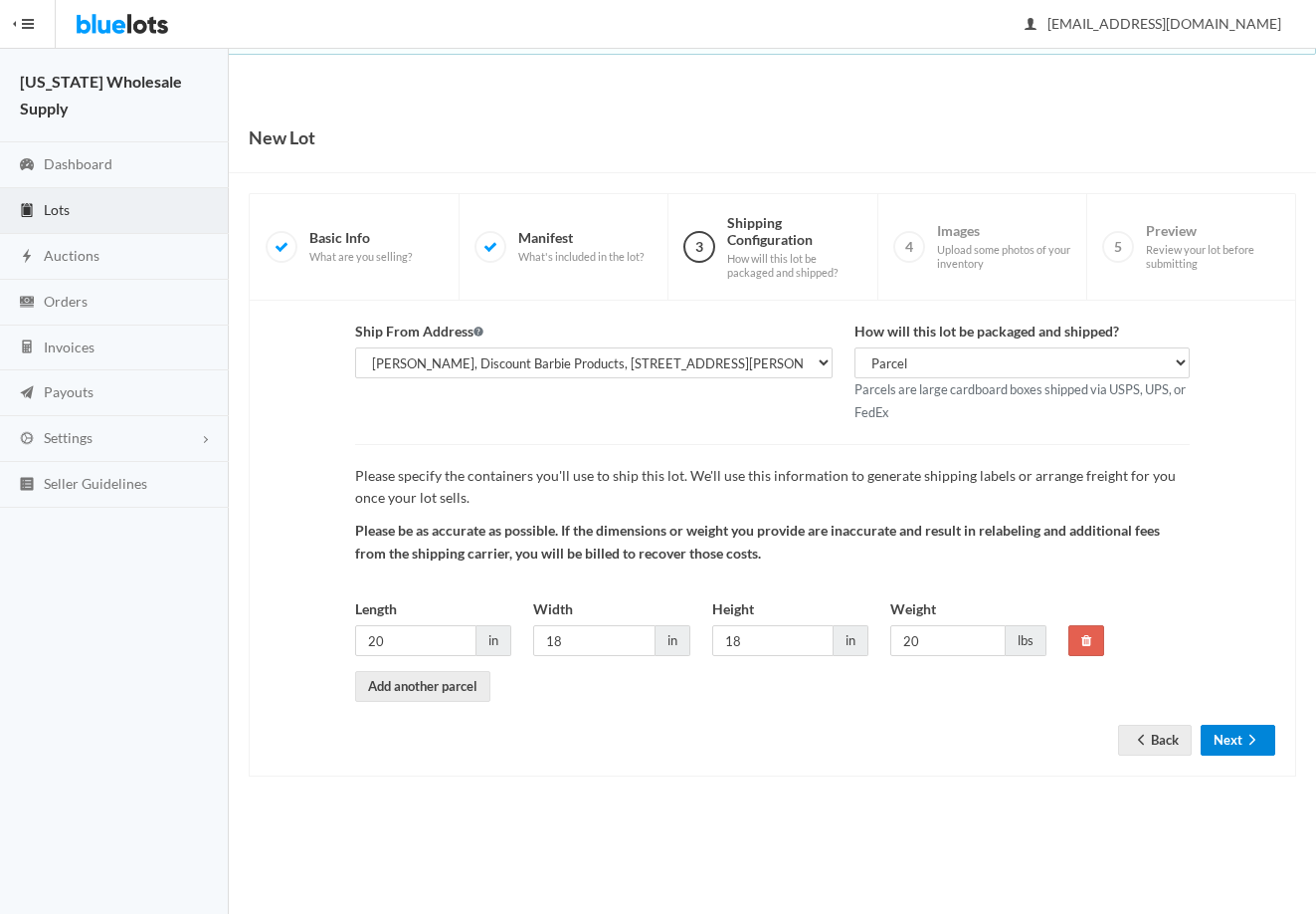
click at [1244, 733] on icon "arrow forward" at bounding box center [1252, 739] width 20 height 16
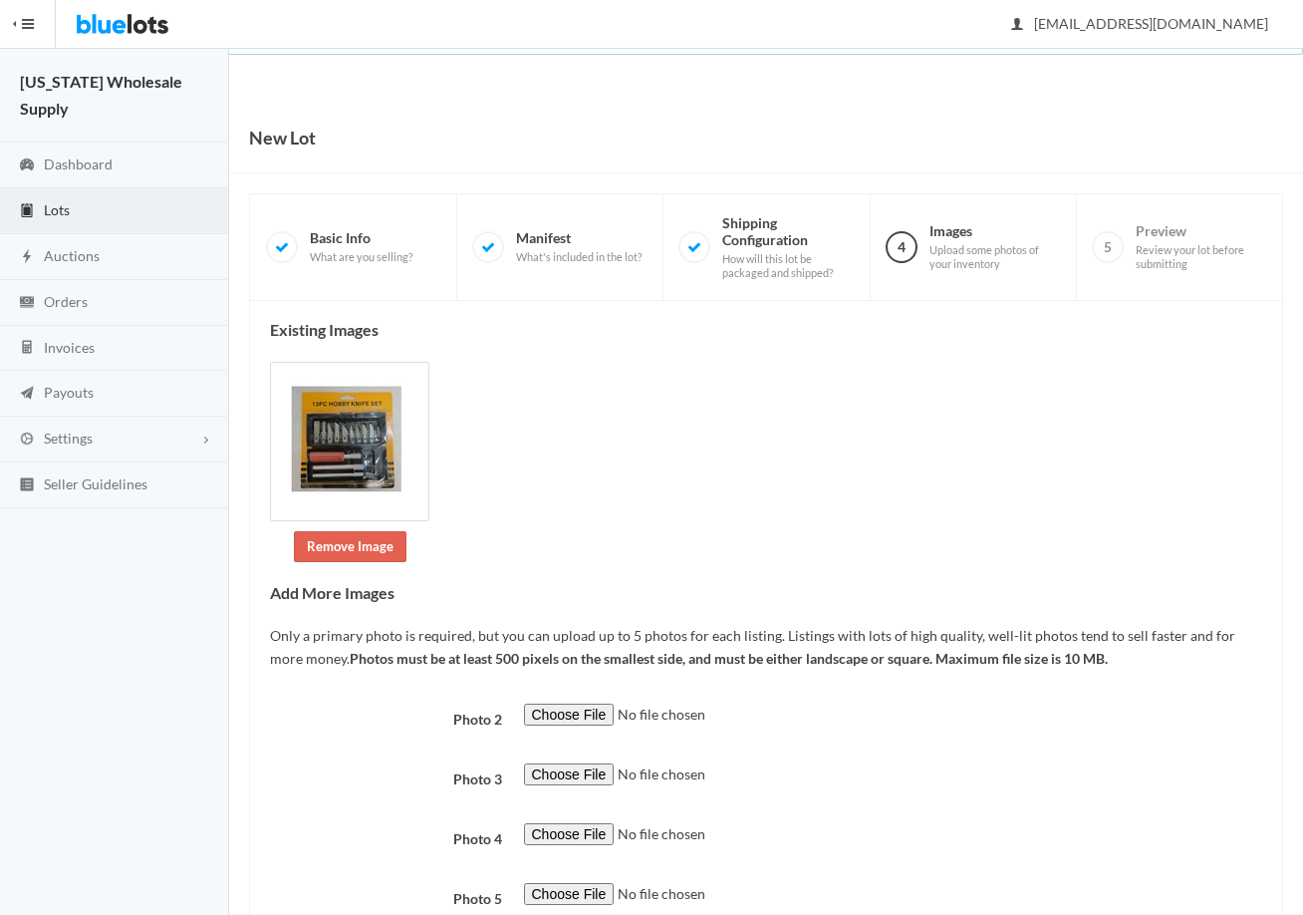
scroll to position [143, 0]
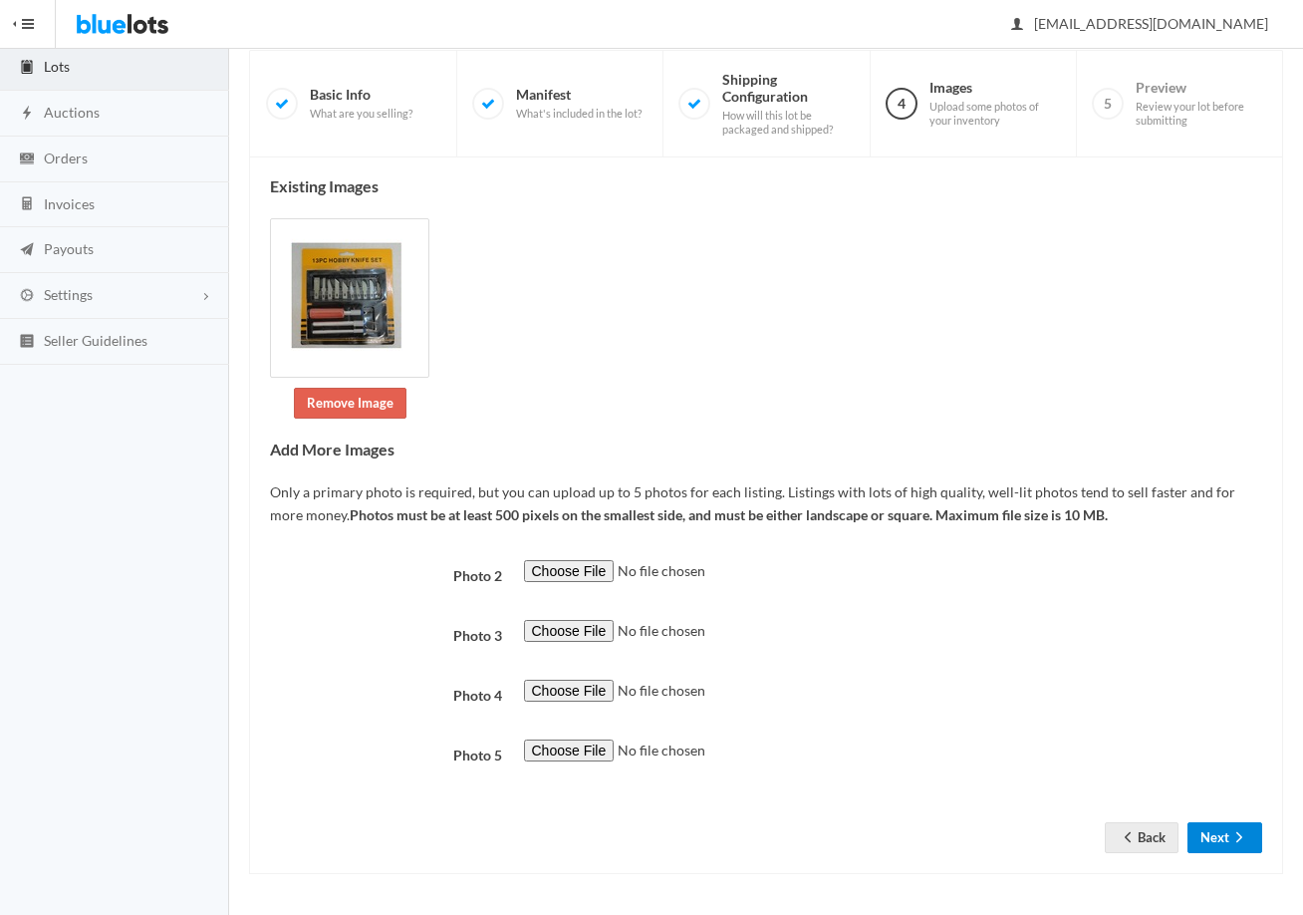
click at [1215, 839] on button "Next" at bounding box center [1225, 837] width 75 height 31
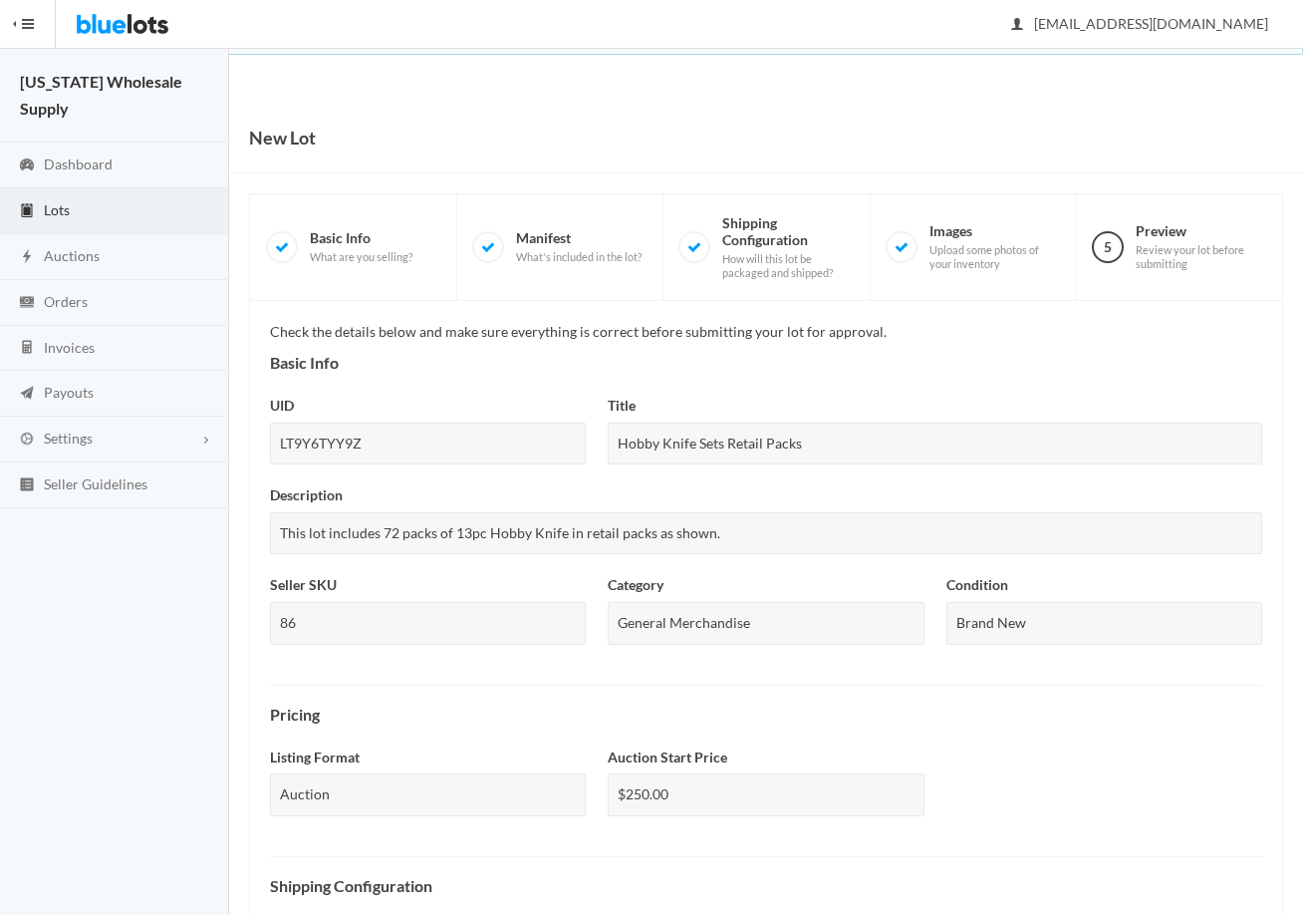
scroll to position [574, 0]
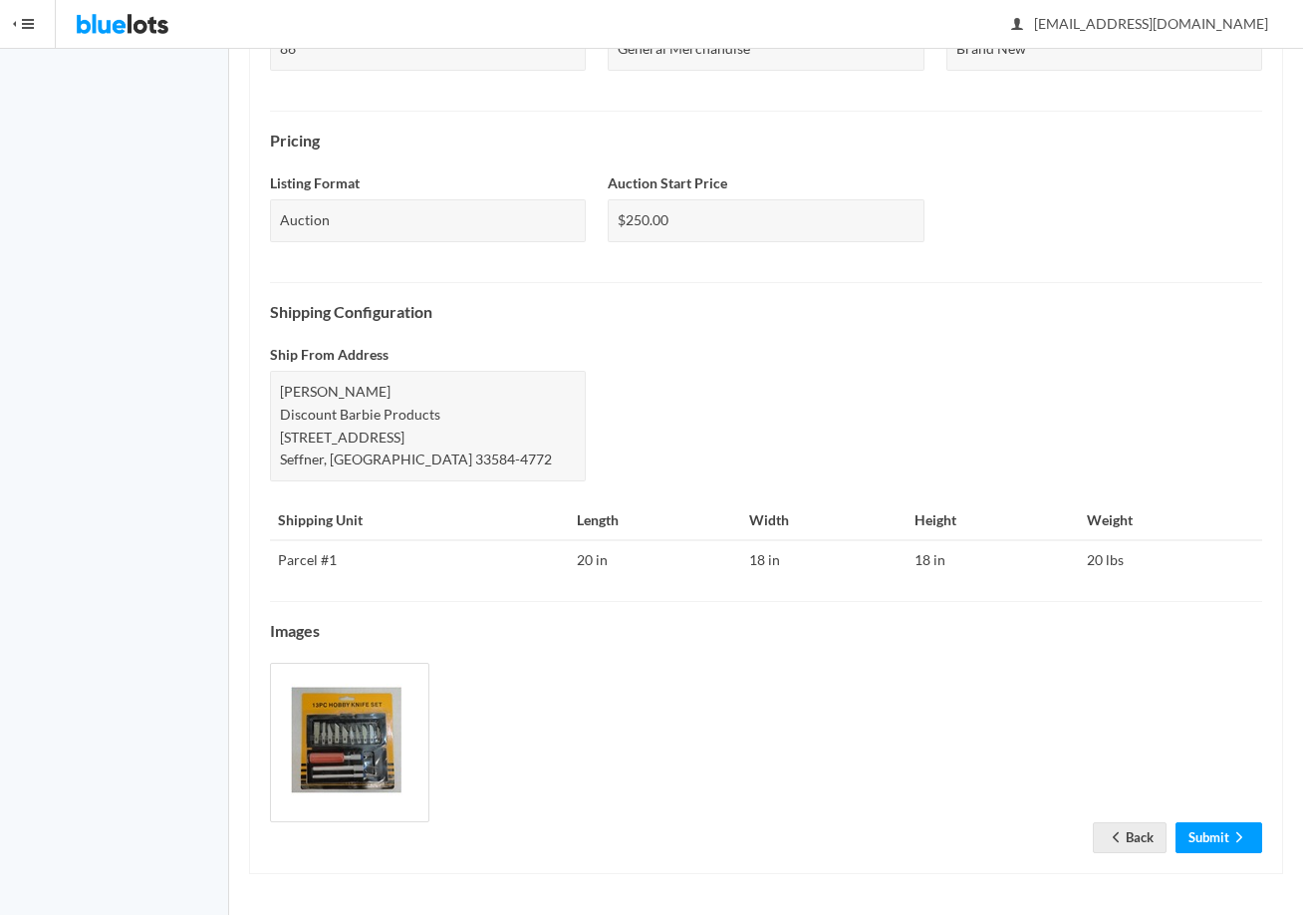
click at [1211, 815] on div "Check the details below and make sure everything is correct before submitting y…" at bounding box center [766, 300] width 992 height 1106
drag, startPoint x: 1211, startPoint y: 815, endPoint x: 1219, endPoint y: 849, distance: 34.8
click at [1219, 849] on link "Submit" at bounding box center [1219, 837] width 87 height 31
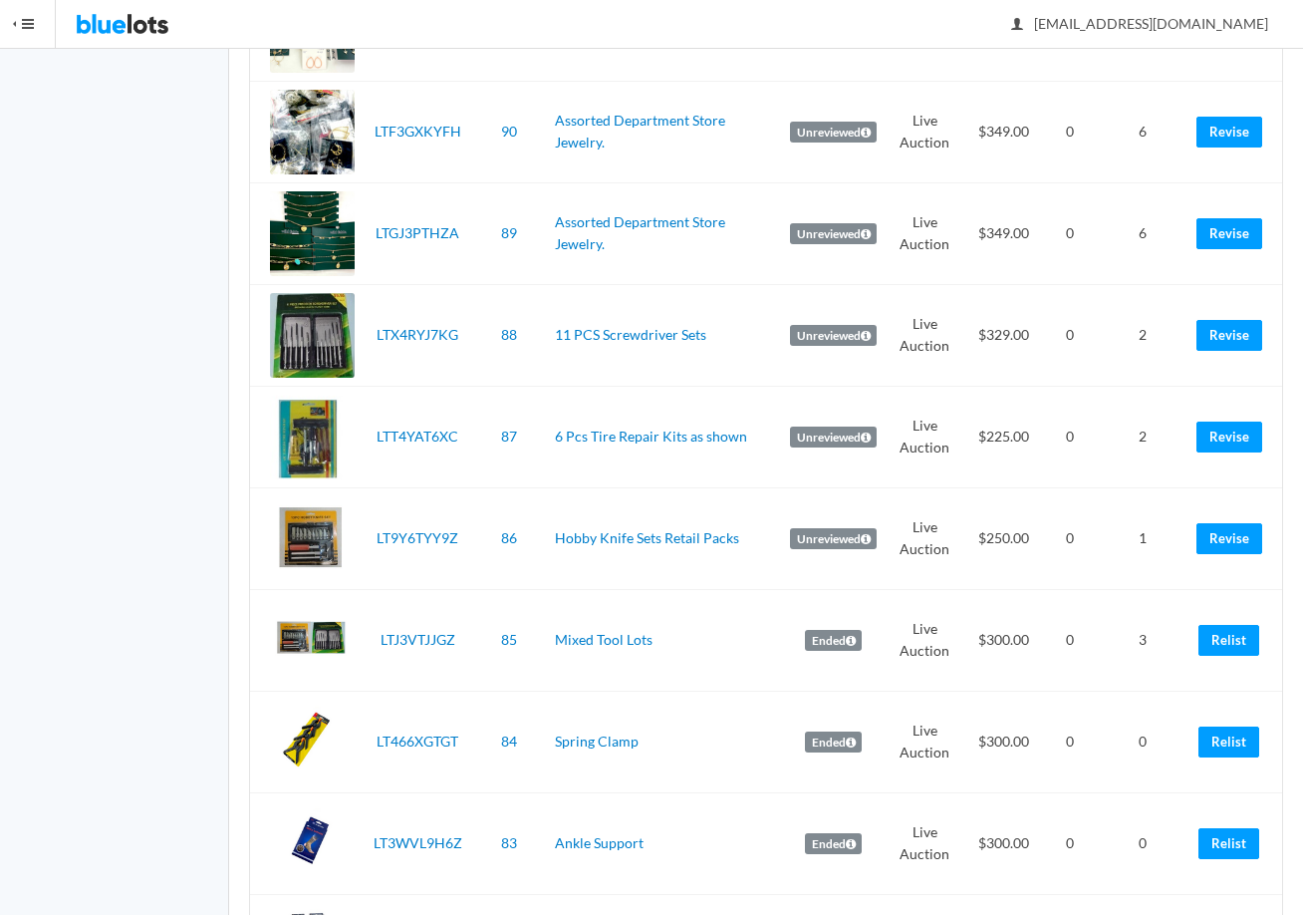
scroll to position [2391, 0]
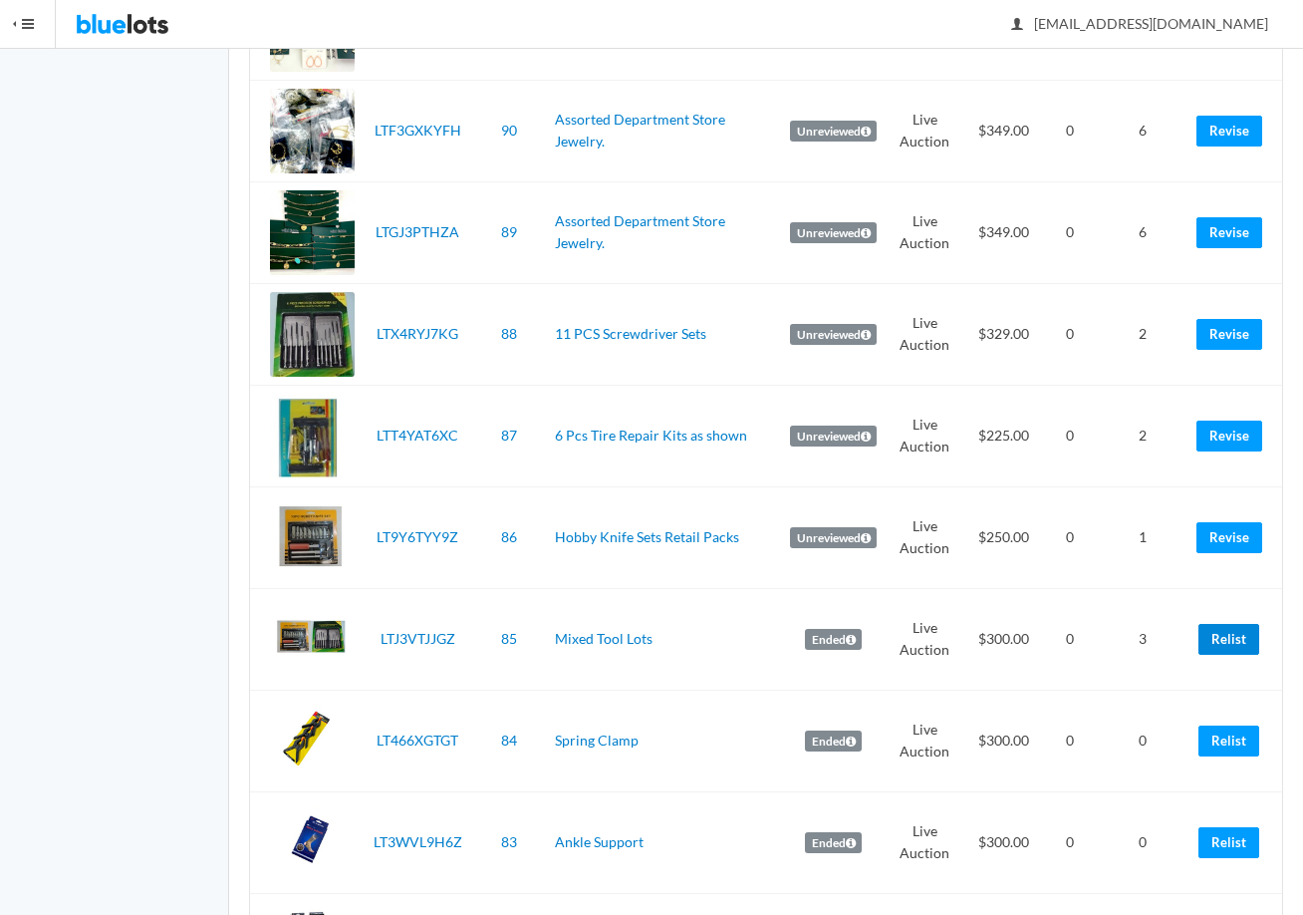
click at [1232, 638] on link "Relist" at bounding box center [1229, 639] width 61 height 31
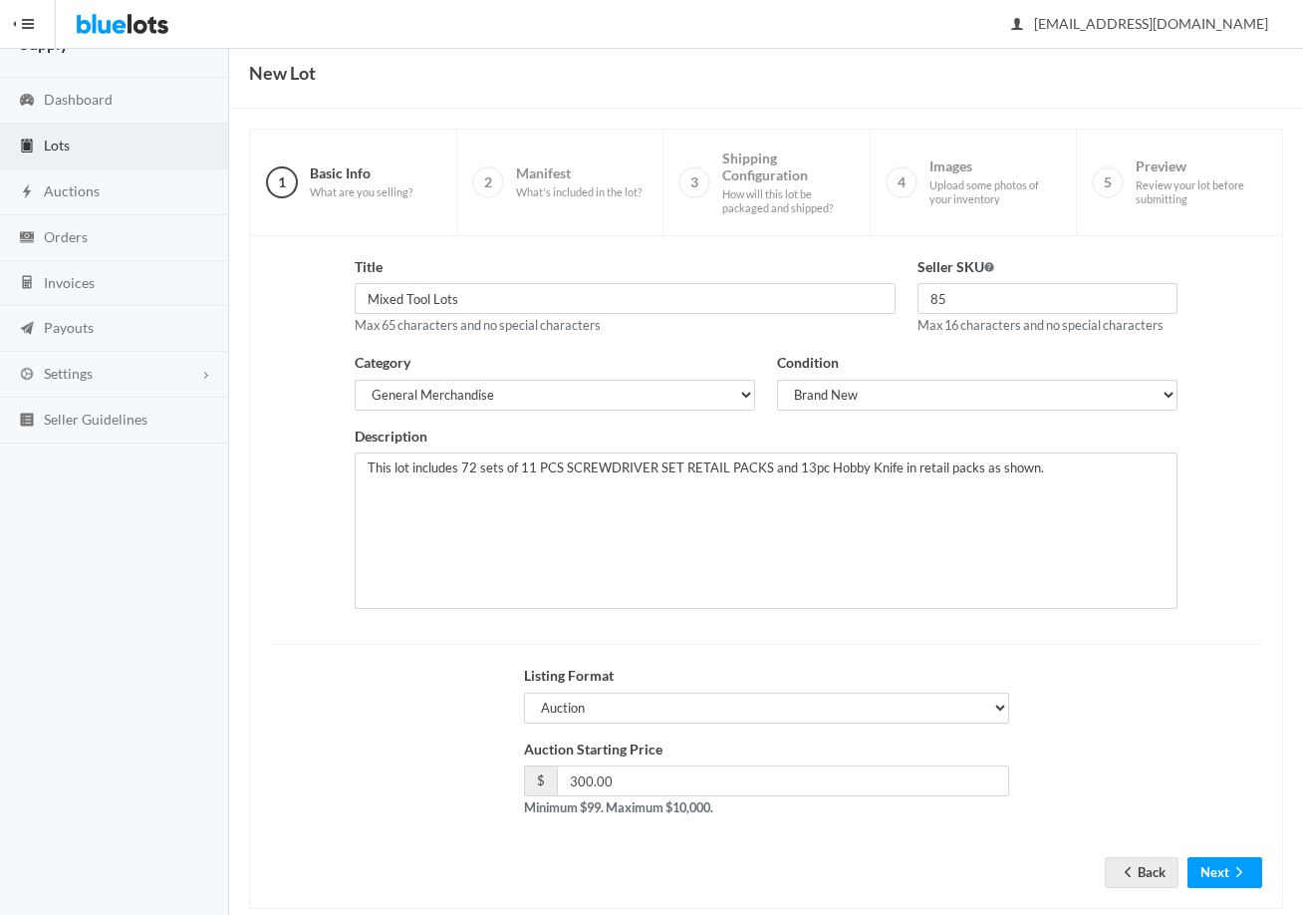
scroll to position [100, 0]
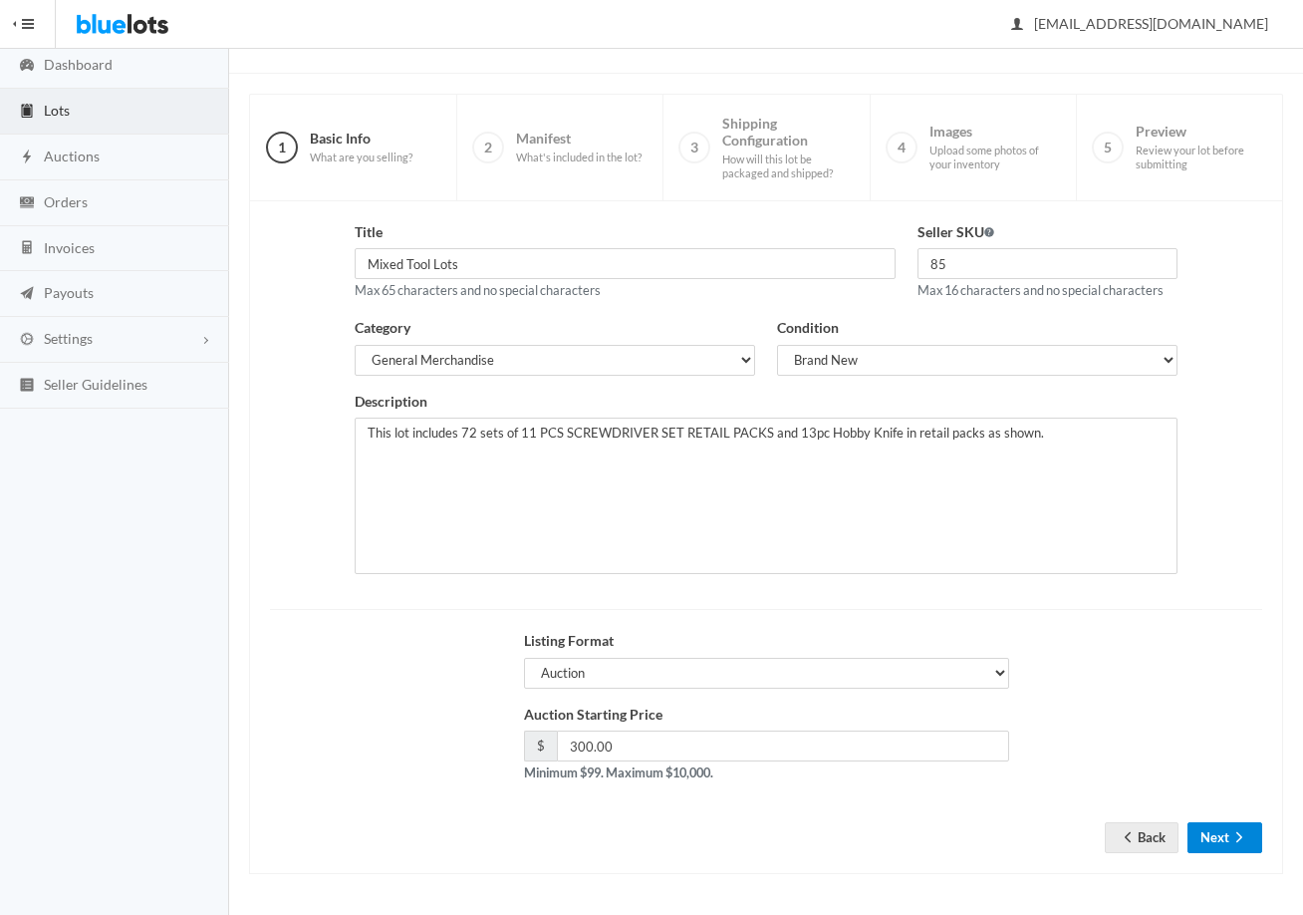
click at [1226, 851] on button "Next" at bounding box center [1225, 837] width 75 height 31
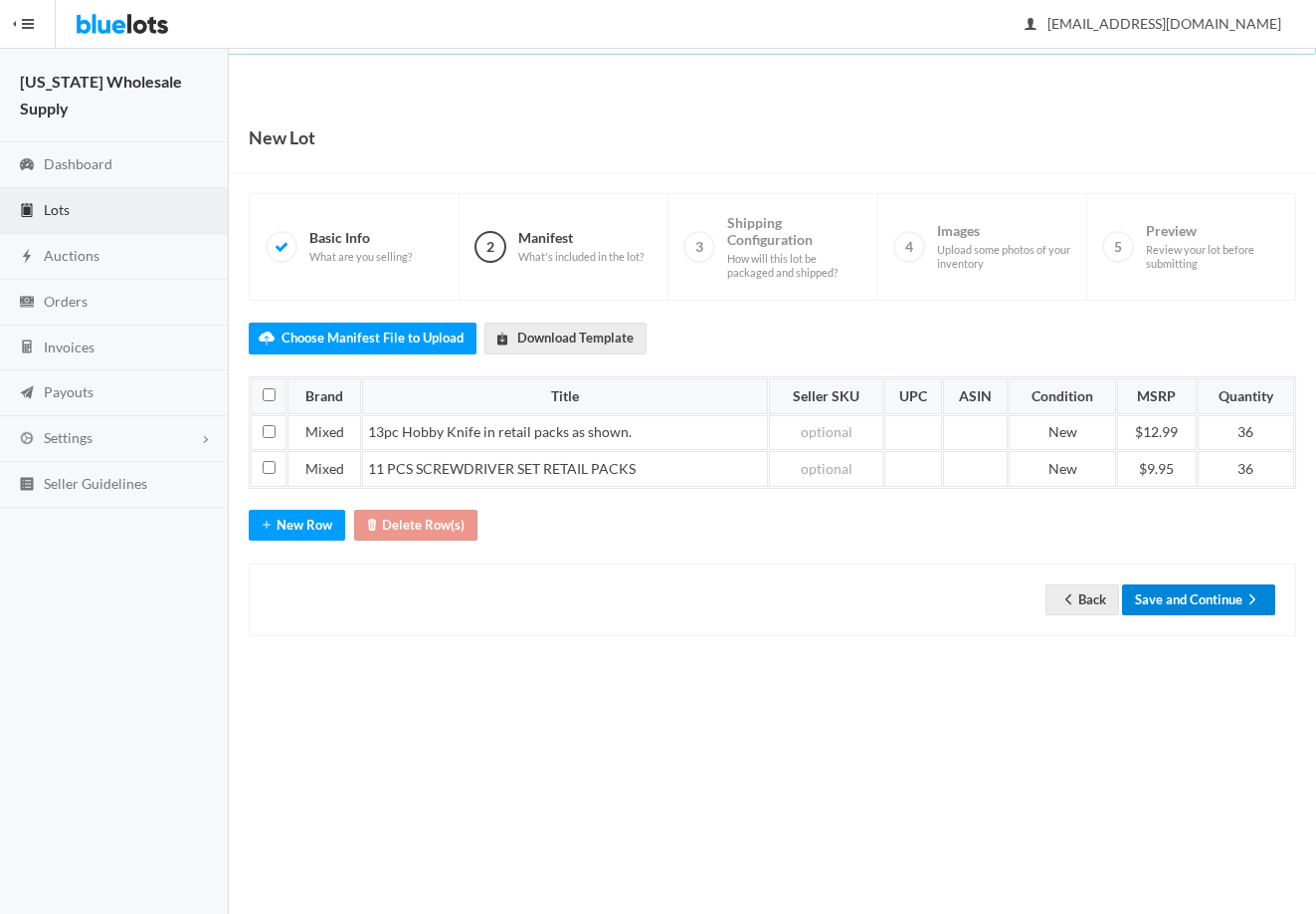
click at [1222, 605] on button "Save and Continue" at bounding box center [1198, 599] width 153 height 31
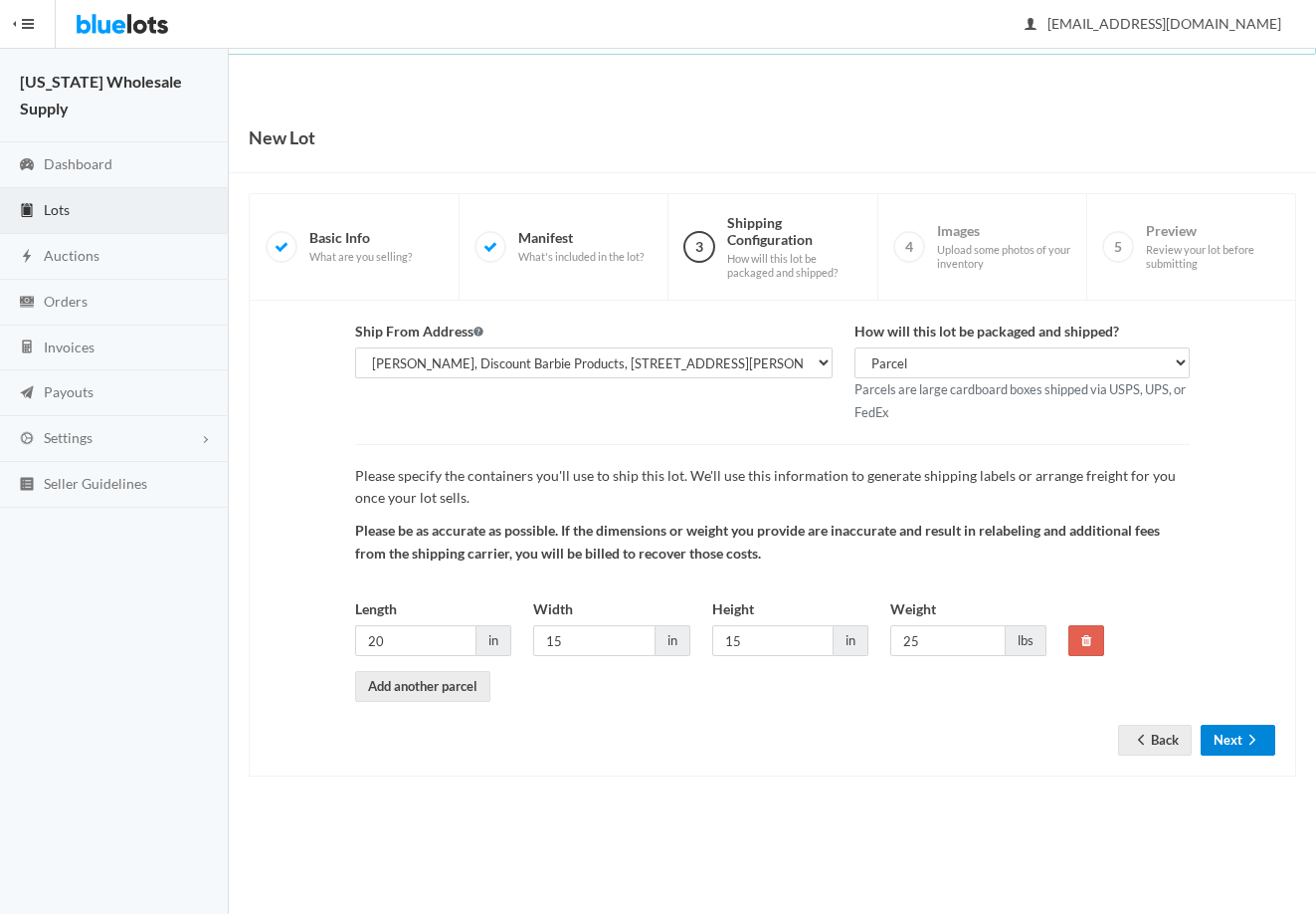
click at [1234, 751] on button "Next" at bounding box center [1238, 739] width 75 height 31
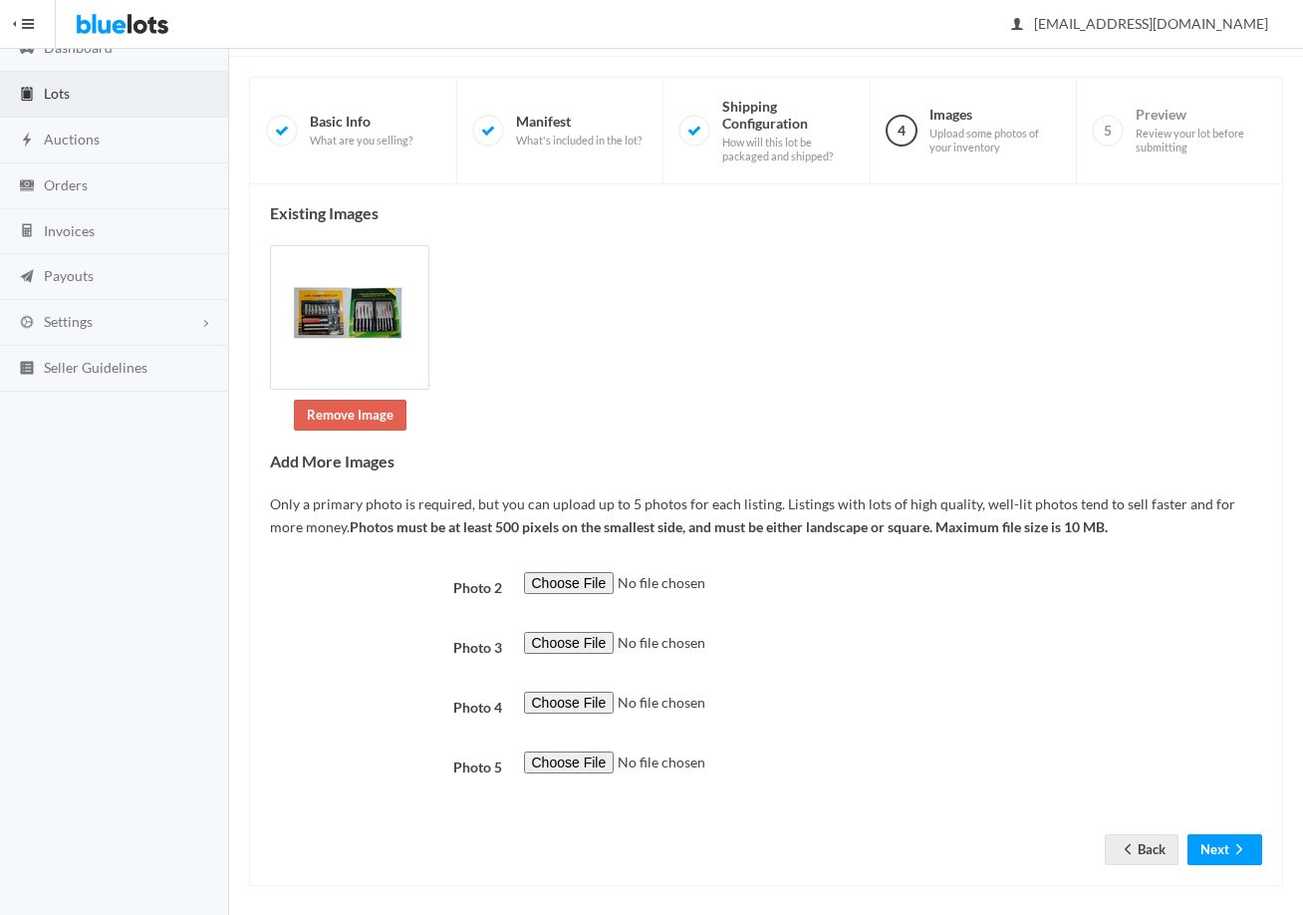
scroll to position [129, 0]
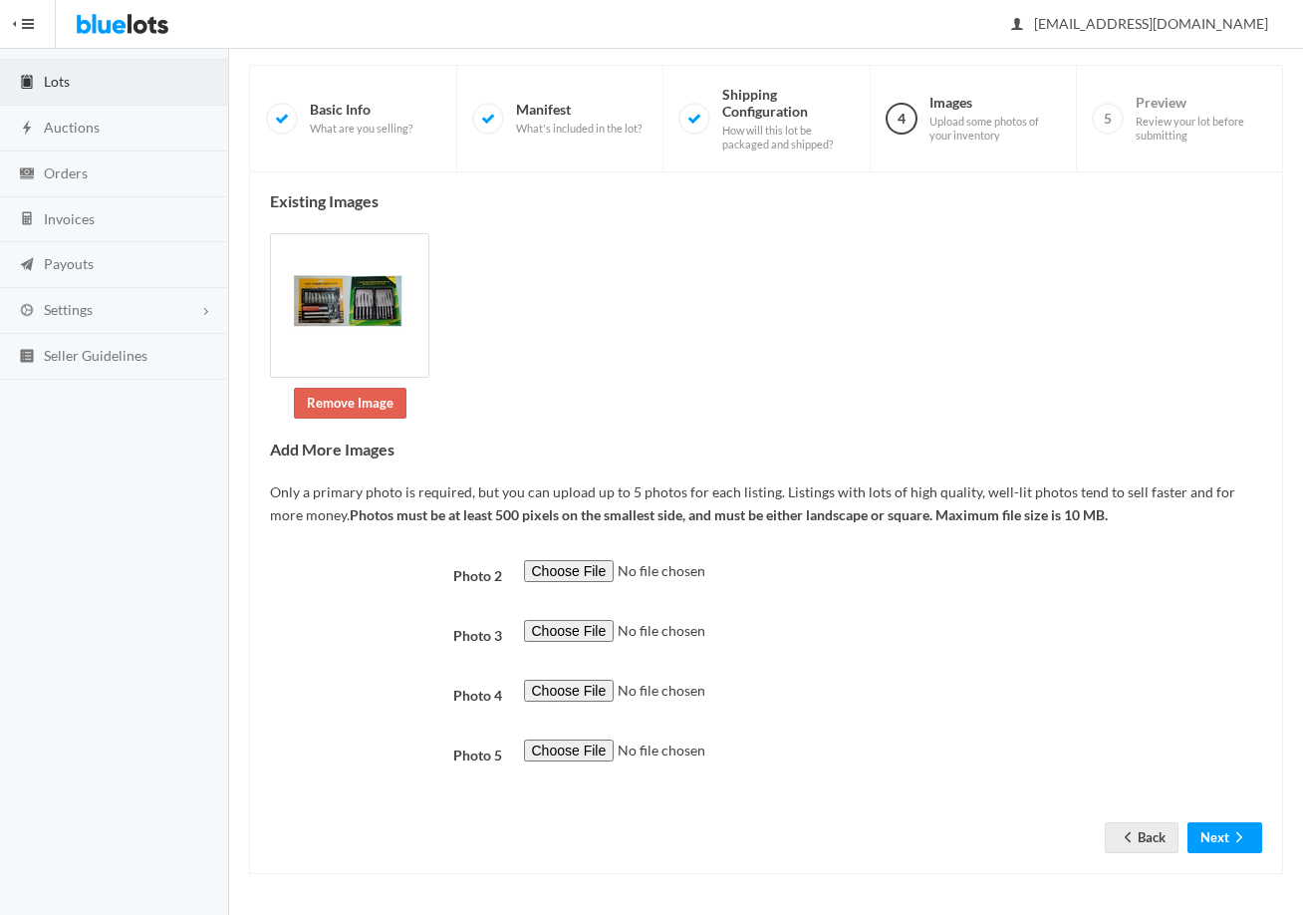
click at [1221, 858] on div "Existing Images Remove Image Add More Images Only a primary photo is required, …" at bounding box center [766, 523] width 1034 height 702
click at [1221, 850] on button "Next" at bounding box center [1225, 837] width 75 height 31
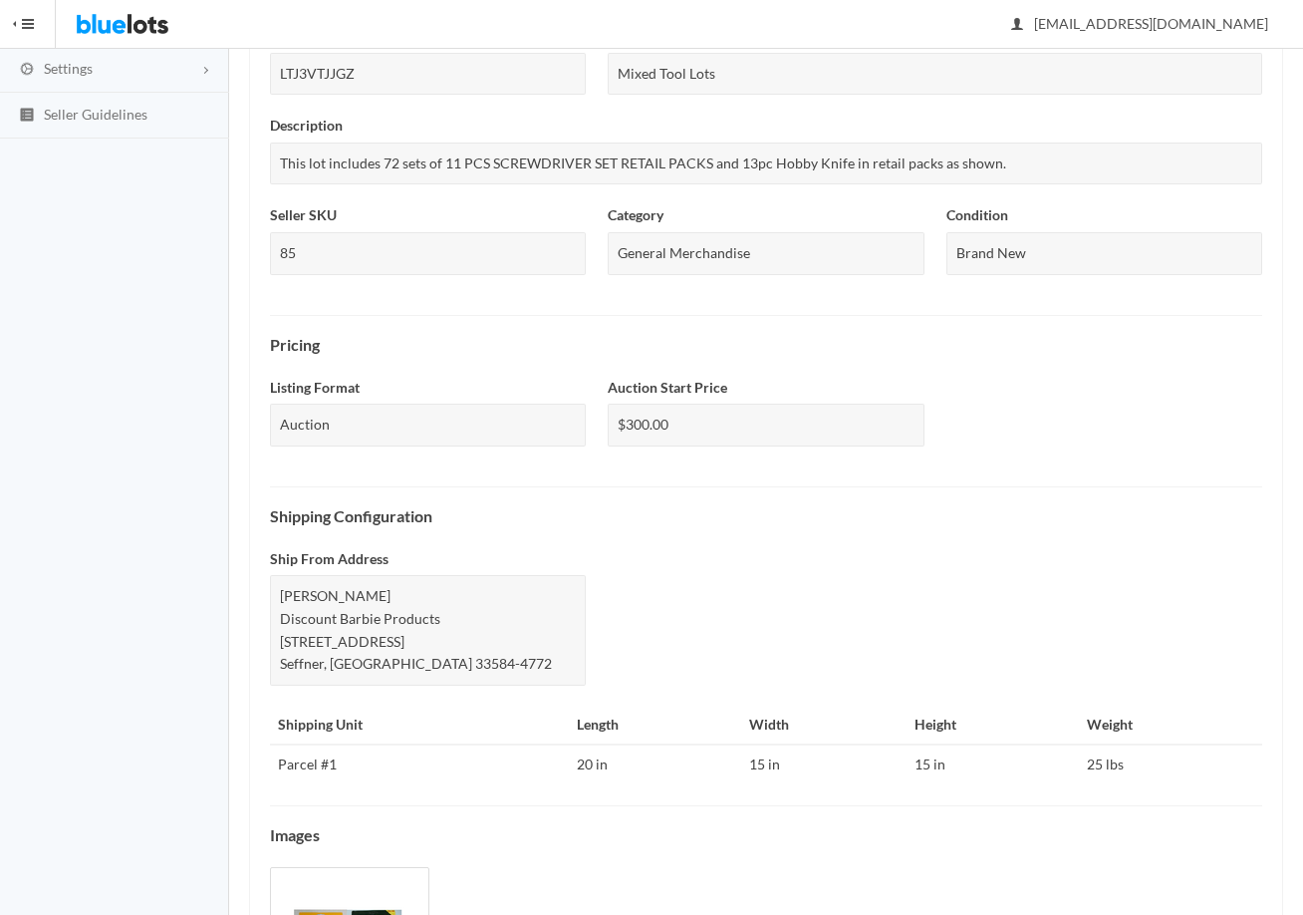
scroll to position [559, 0]
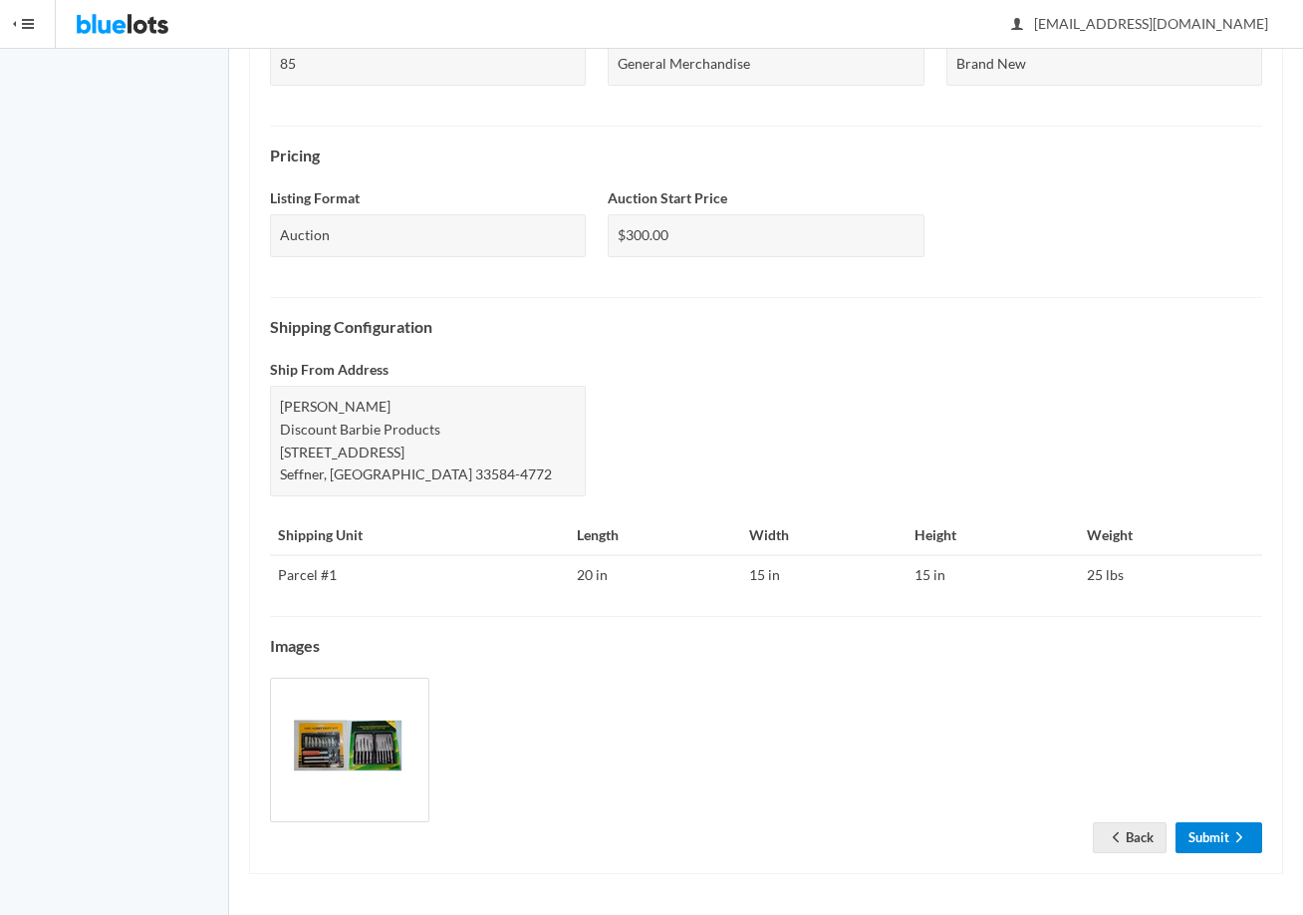
click at [1212, 841] on link "Submit" at bounding box center [1219, 837] width 87 height 31
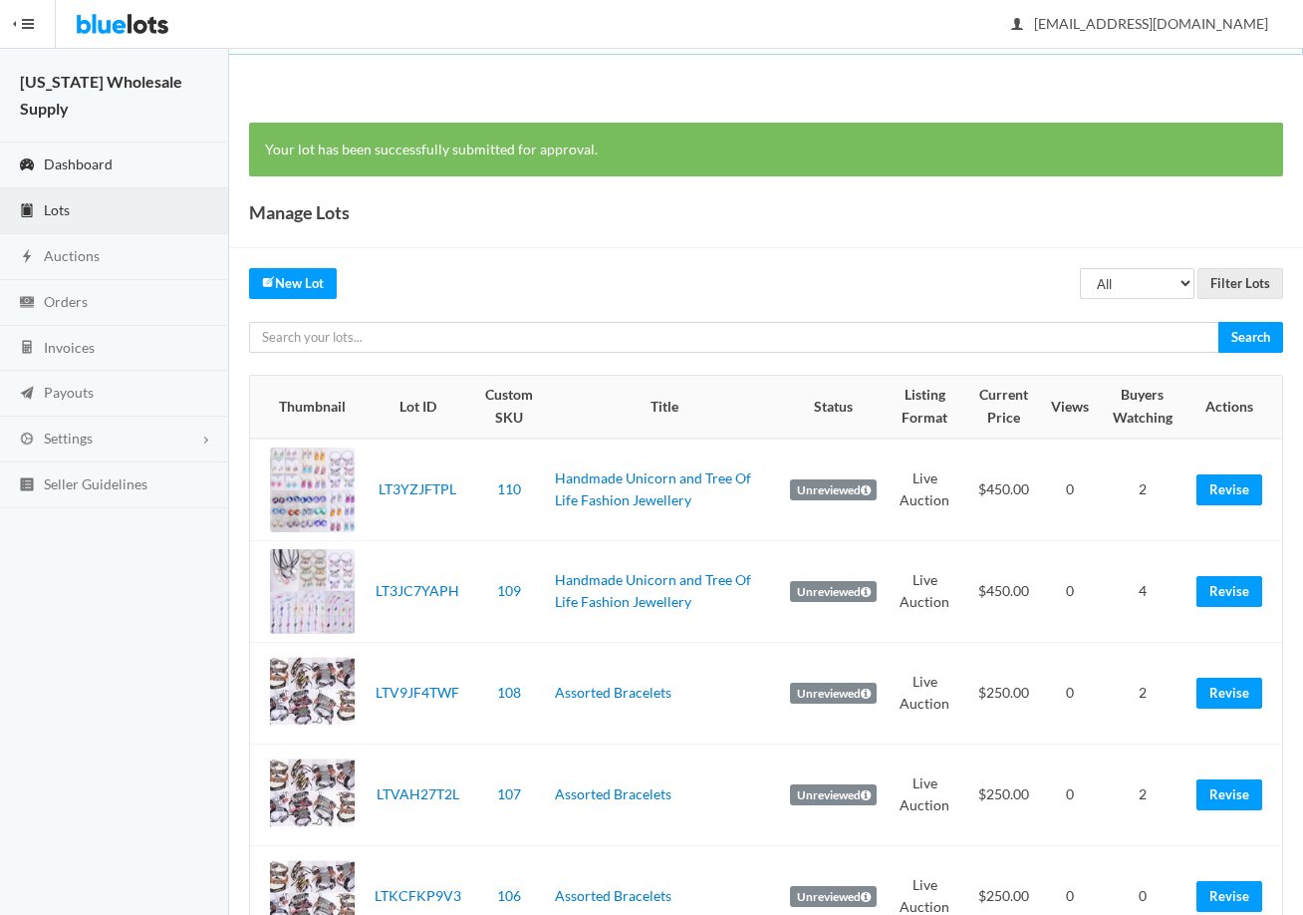
click at [66, 155] on span "Dashboard" at bounding box center [78, 163] width 69 height 17
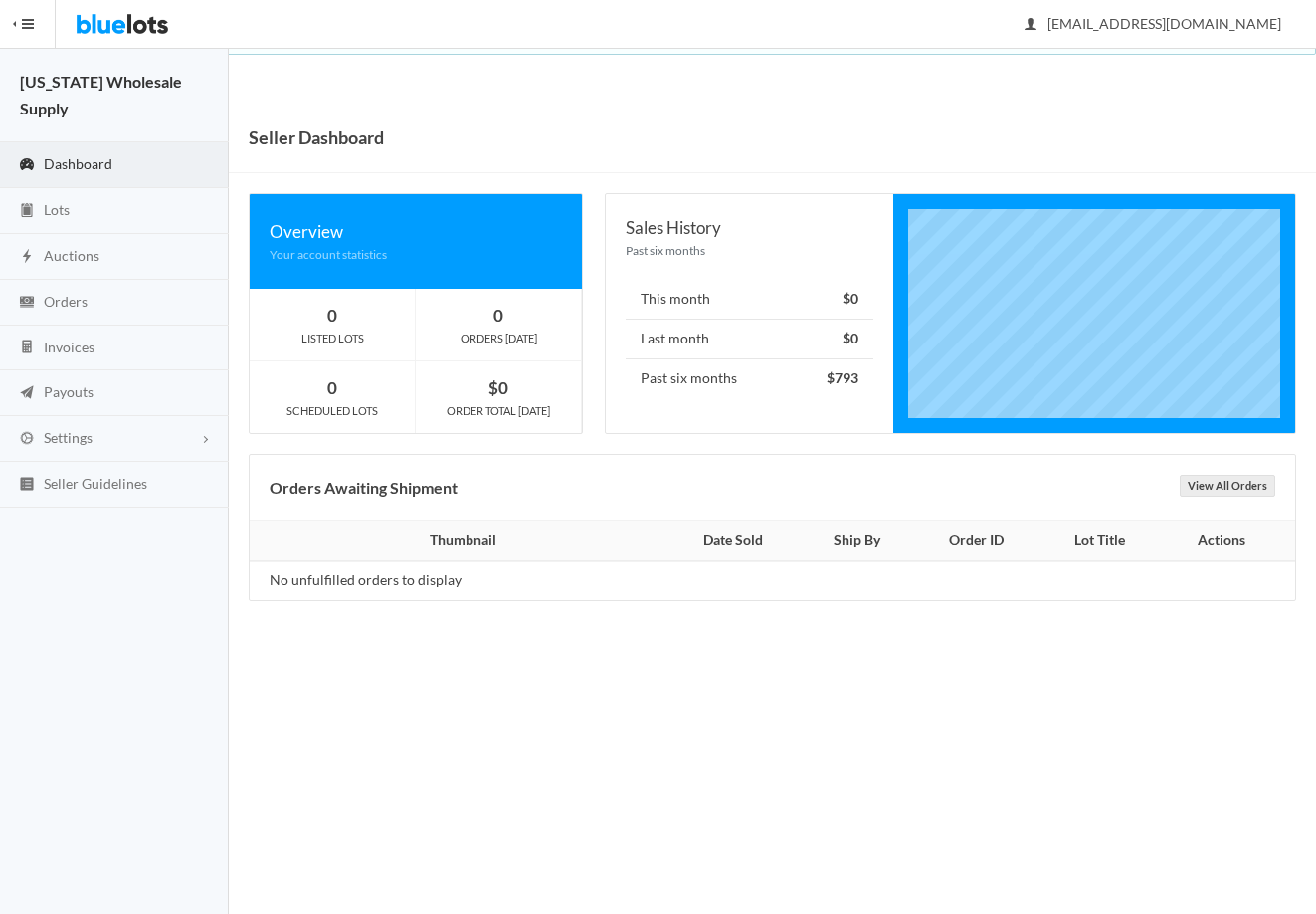
click at [67, 155] on span "Dashboard" at bounding box center [78, 163] width 69 height 17
click at [55, 201] on span "Lots" at bounding box center [57, 209] width 26 height 17
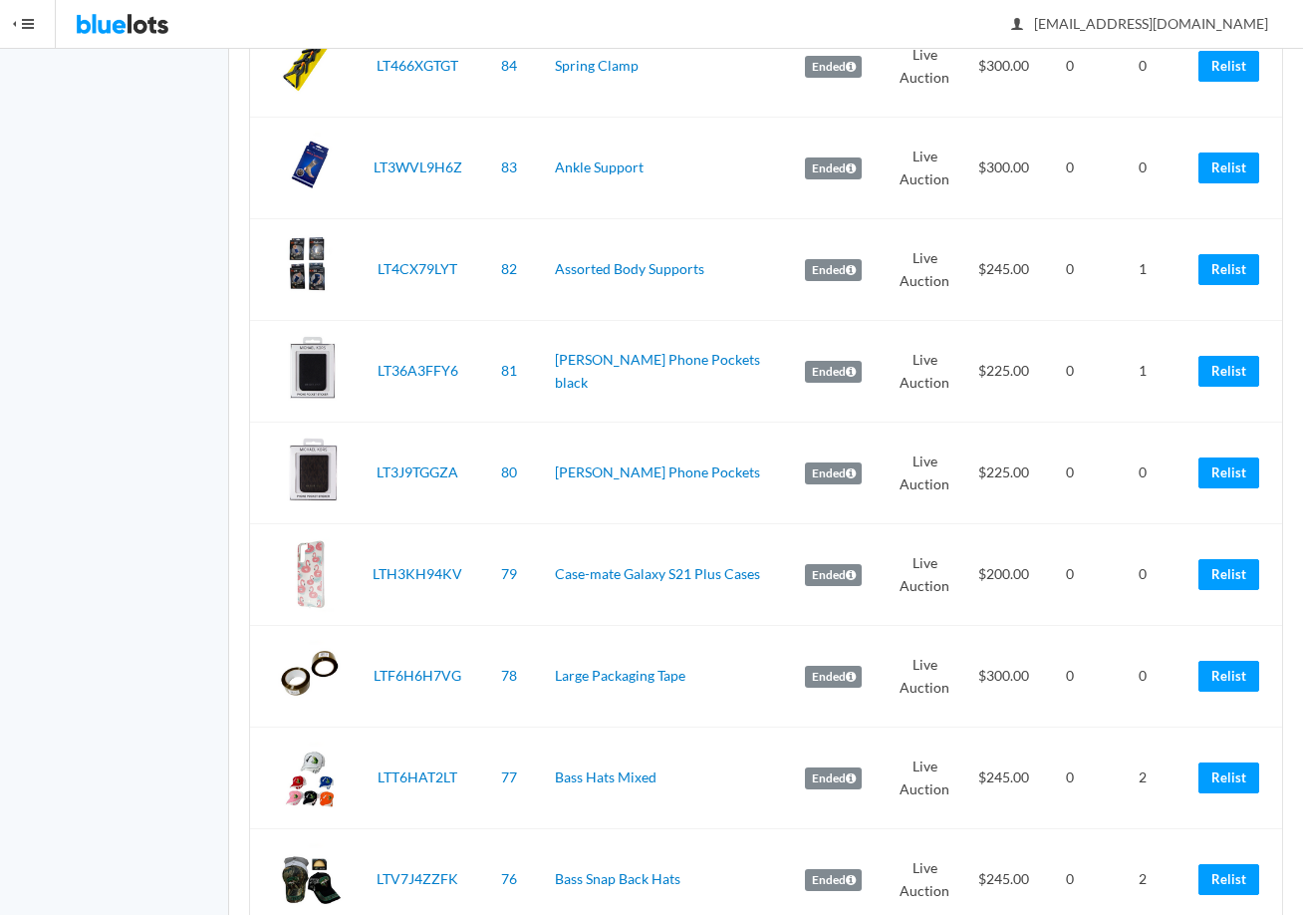
scroll to position [2989, 0]
drag, startPoint x: 1230, startPoint y: 479, endPoint x: 767, endPoint y: 98, distance: 599.5
click at [1230, 479] on link "Relist" at bounding box center [1229, 473] width 61 height 31
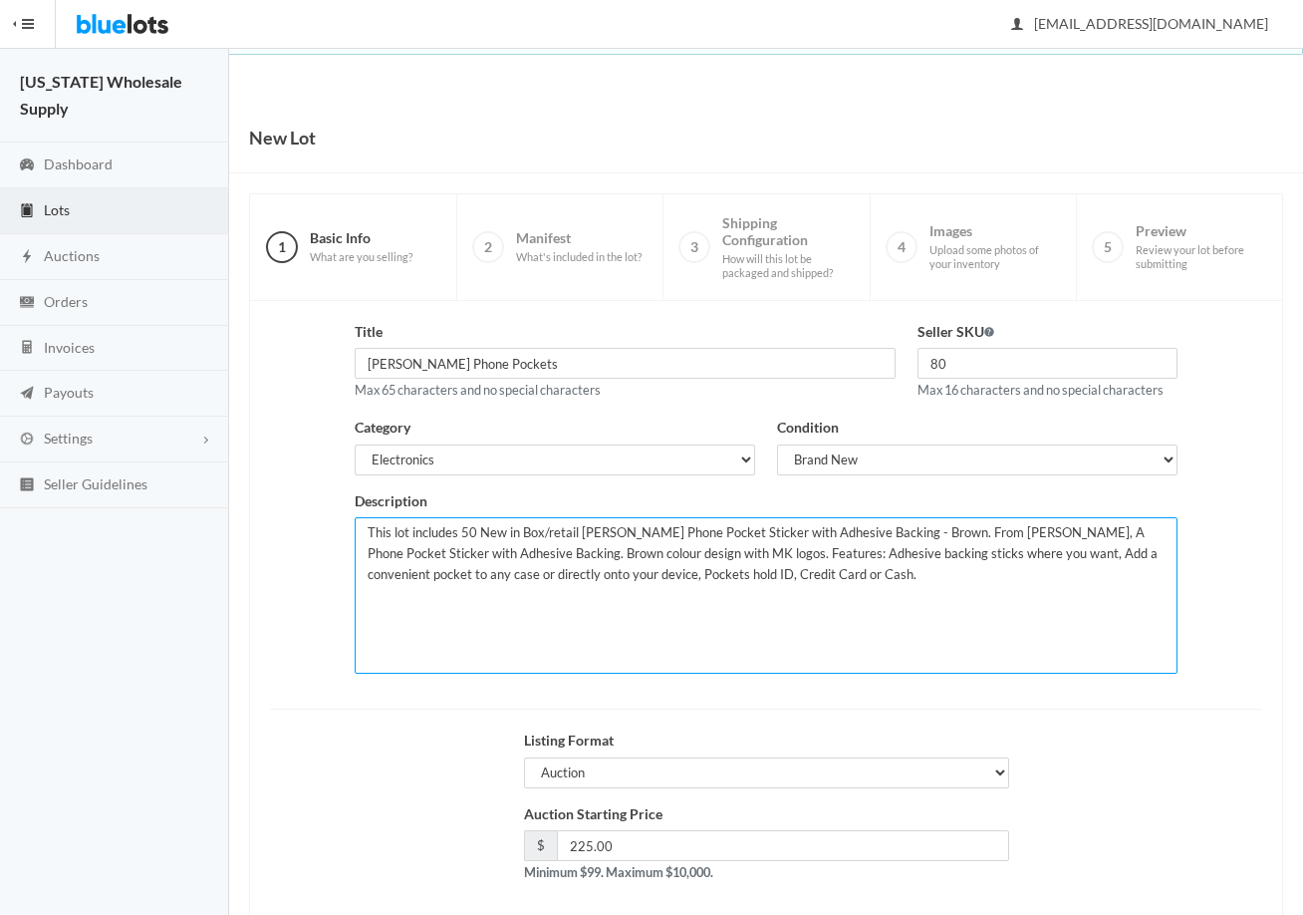
click at [474, 532] on textarea "This lot includes 50 New in Box/retail Michael Kors Phone Pocket Sticker with A…" at bounding box center [766, 595] width 823 height 156
click at [473, 531] on textarea "This lot includes 50 New in Box/retail Michael Kors Phone Pocket Sticker with A…" at bounding box center [766, 595] width 823 height 156
type textarea "This lot includes 100 New in Box/retail Michael Kors Phone Pocket Sticker with …"
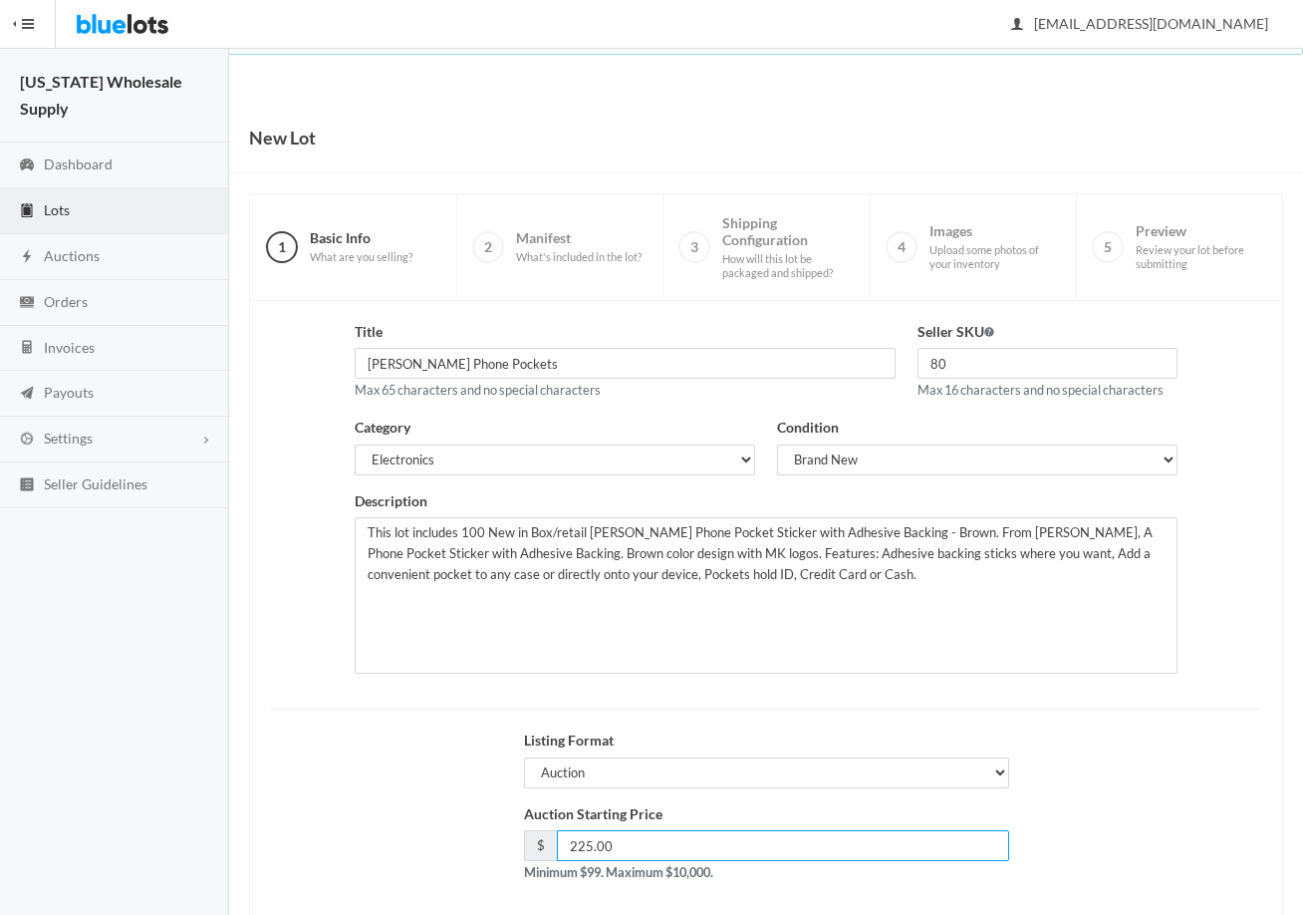
click at [619, 847] on input "225.00" at bounding box center [783, 845] width 452 height 31
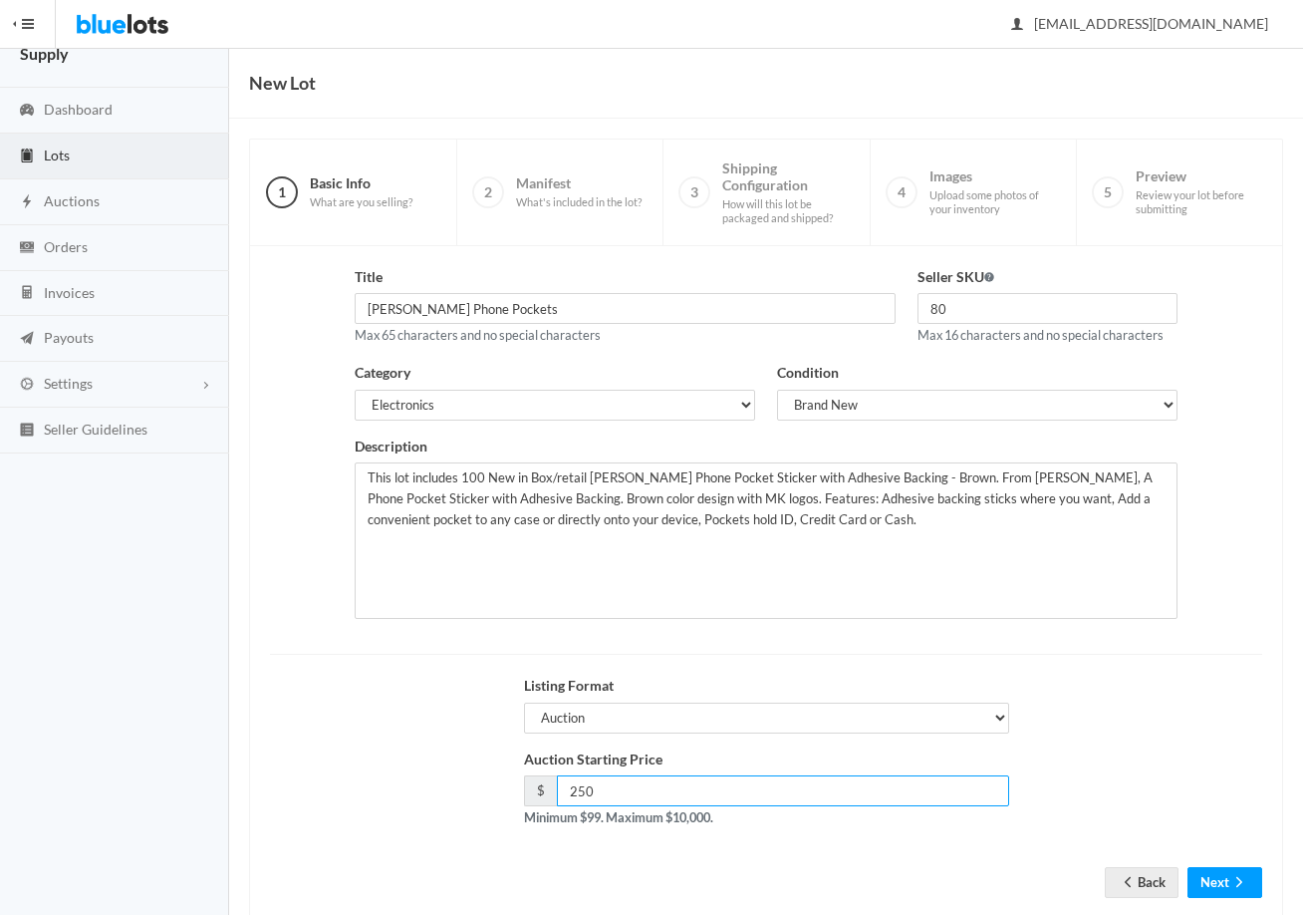
scroll to position [100, 0]
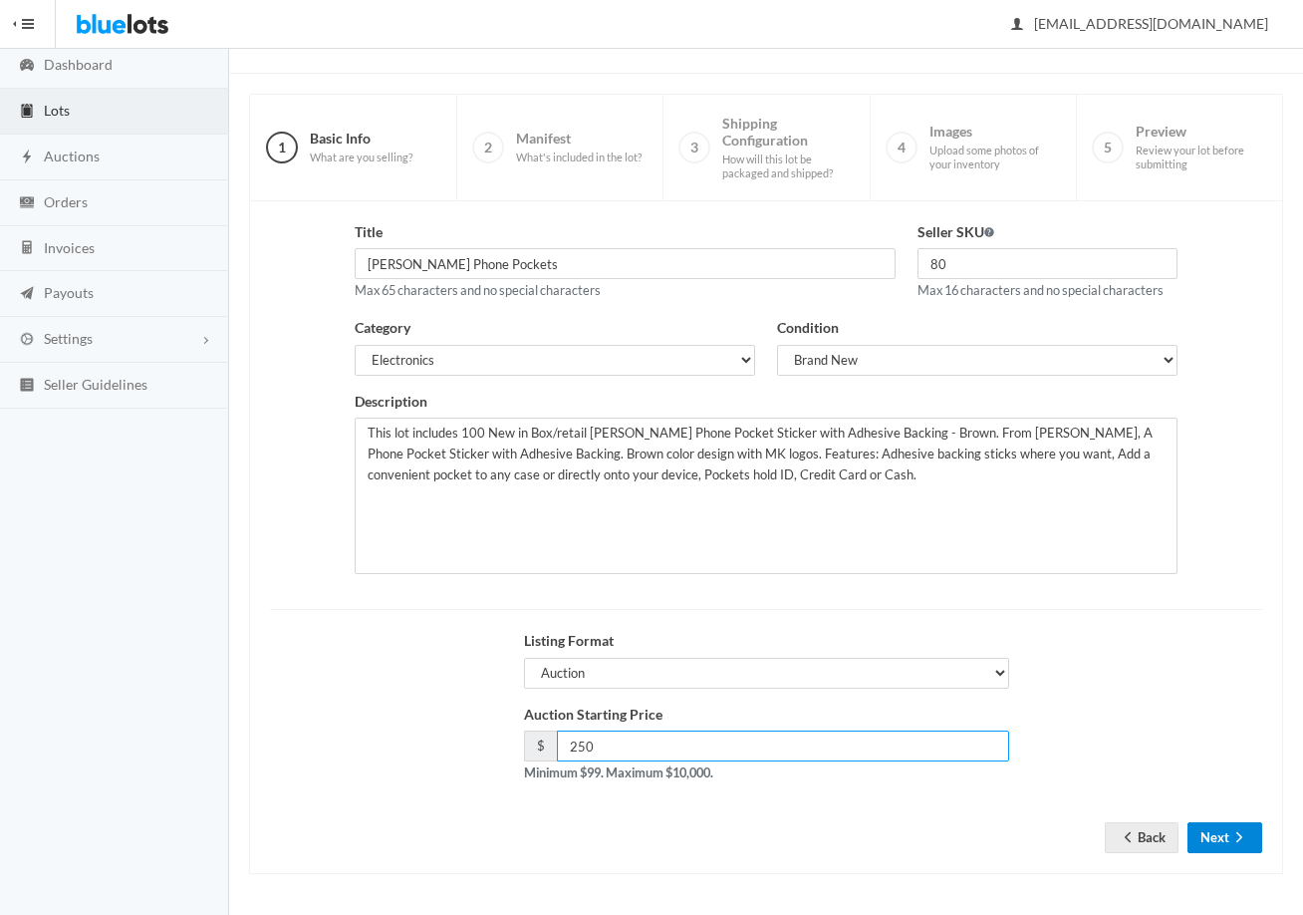
type input "250"
click at [1214, 838] on button "Next" at bounding box center [1225, 837] width 75 height 31
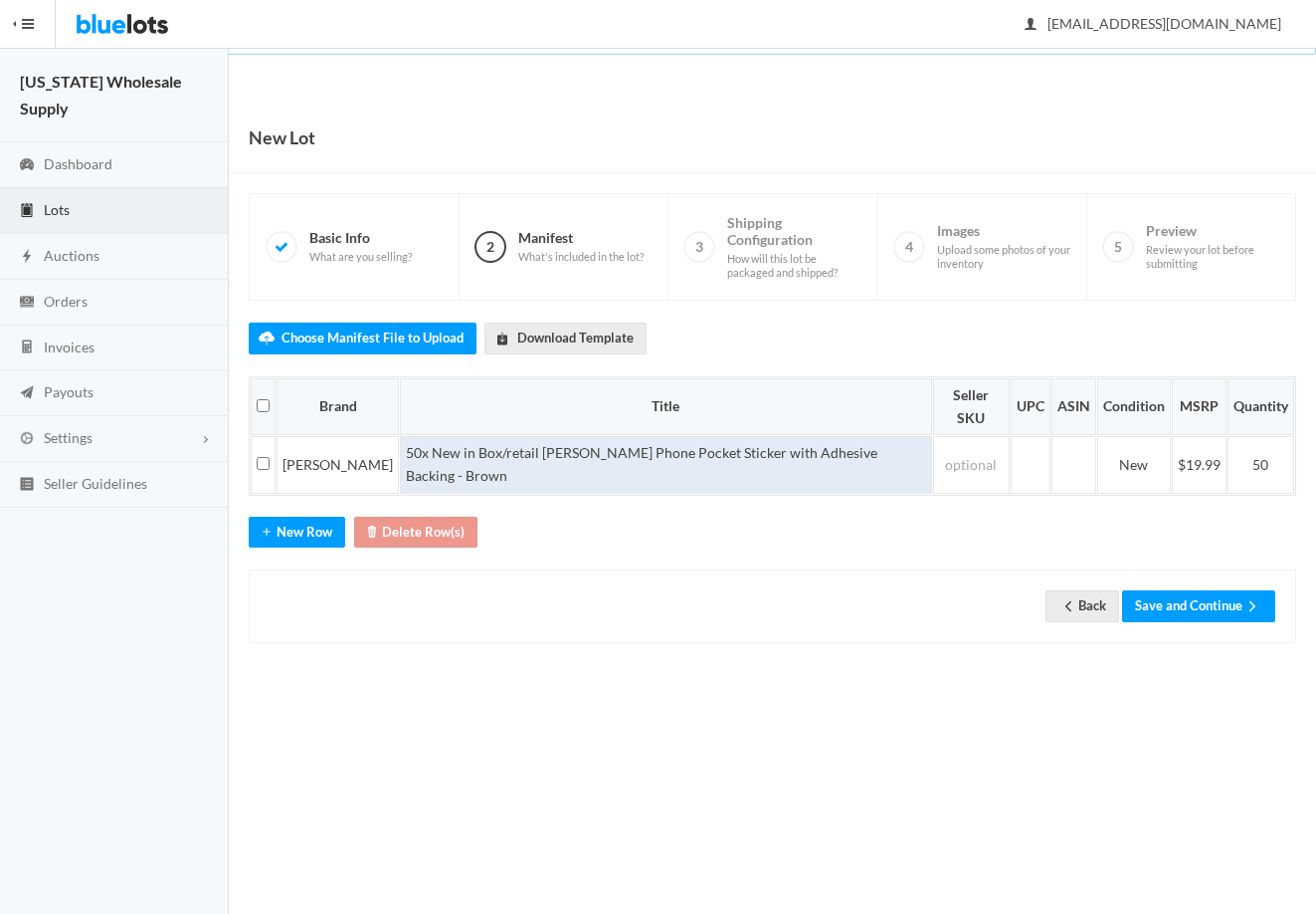
click at [404, 436] on td "50x New in Box/retail [PERSON_NAME] Phone Pocket Sticker with Adhesive Backing …" at bounding box center [666, 463] width 532 height 57
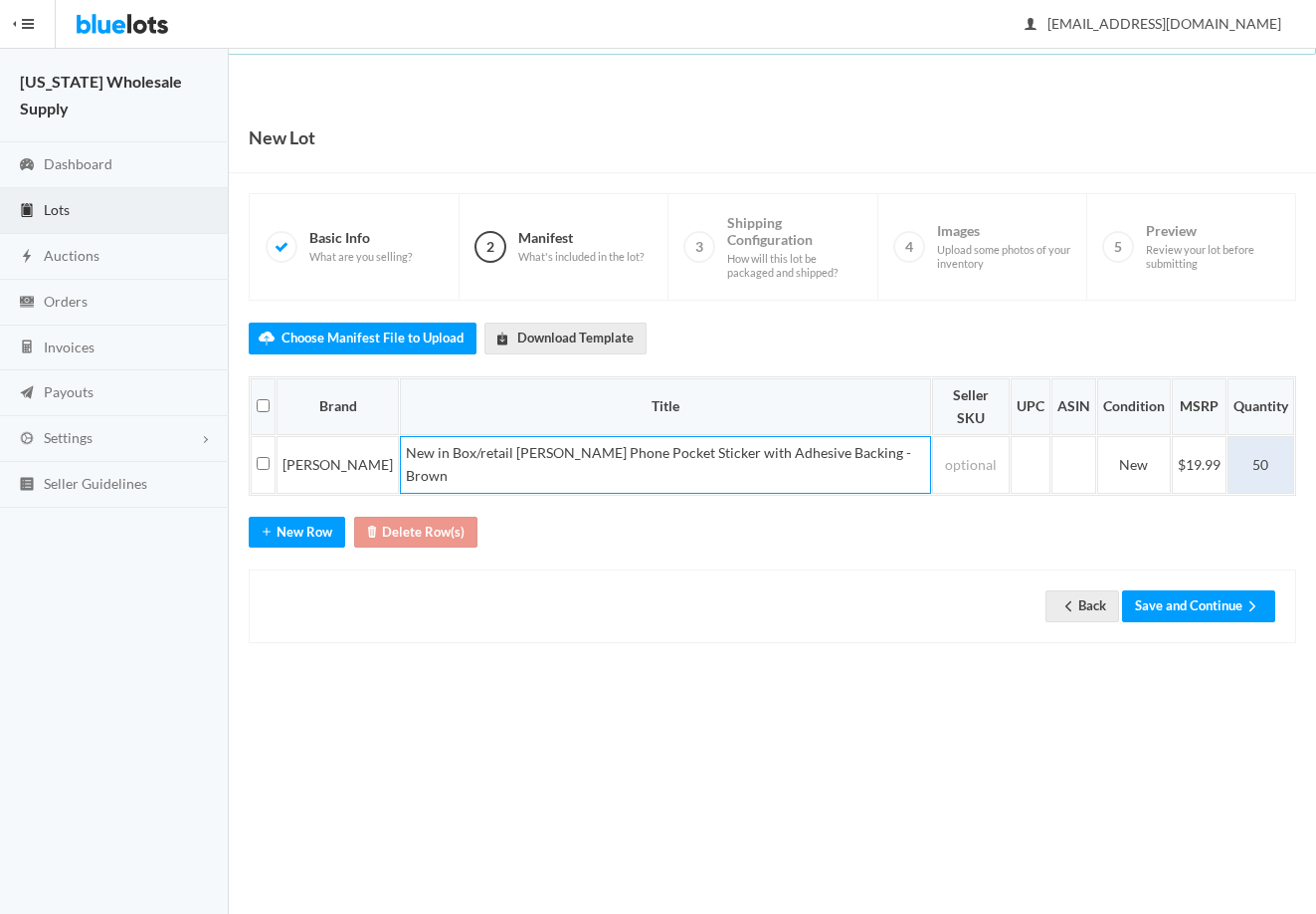
click at [1276, 436] on td "50" at bounding box center [1261, 463] width 67 height 57
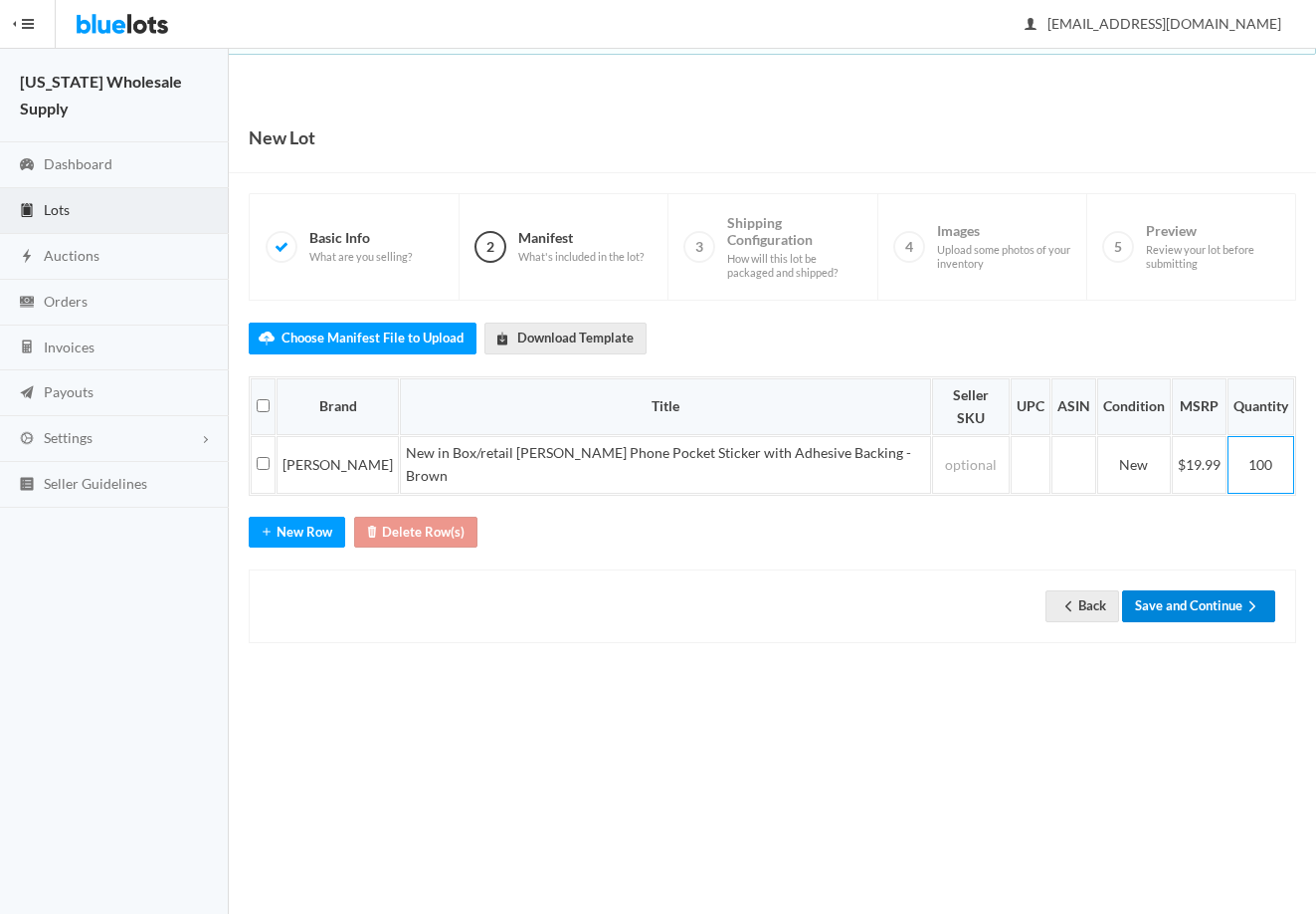
click at [1207, 590] on button "Save and Continue" at bounding box center [1198, 605] width 153 height 31
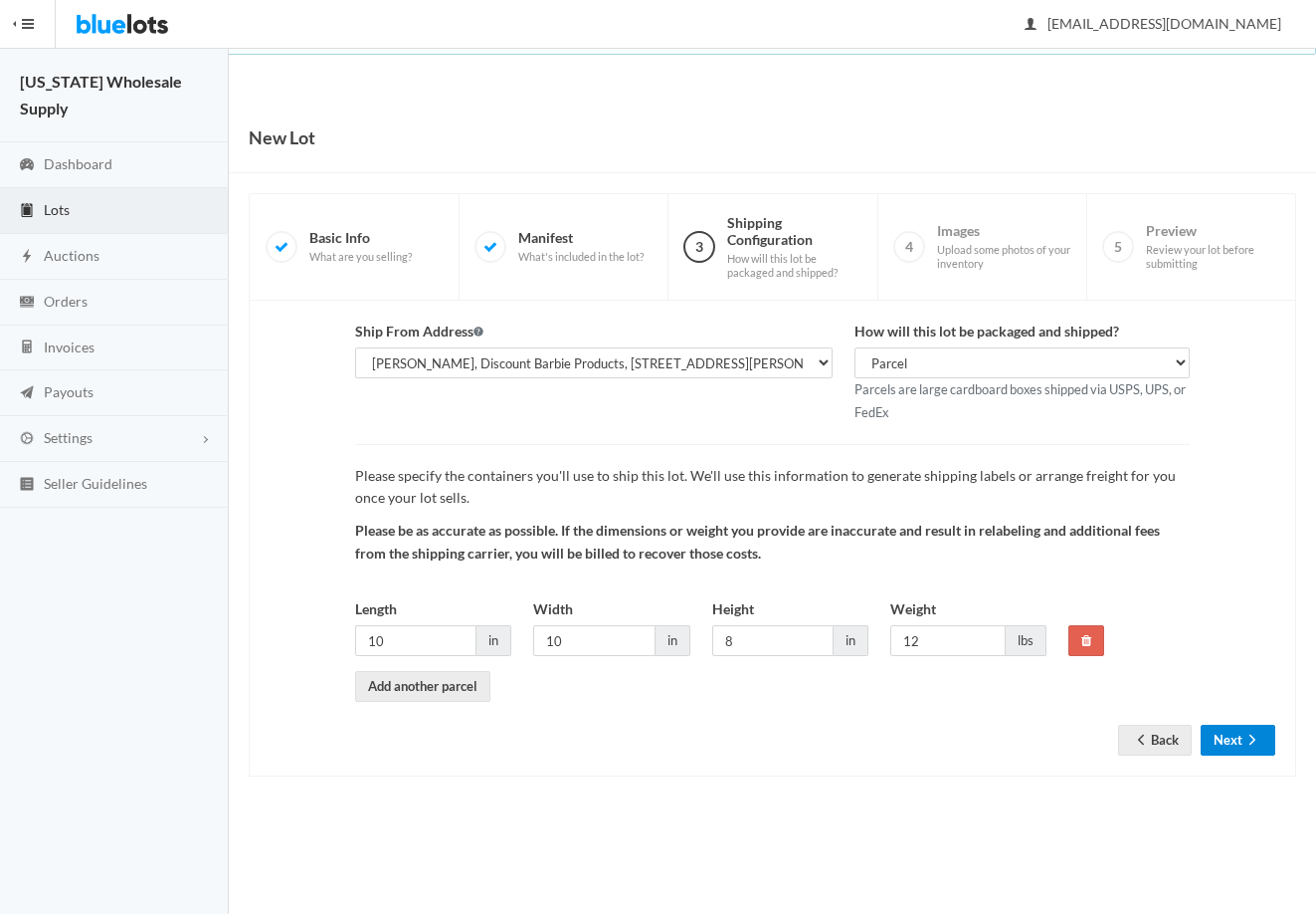
click at [1242, 738] on icon "arrow forward" at bounding box center [1252, 739] width 20 height 16
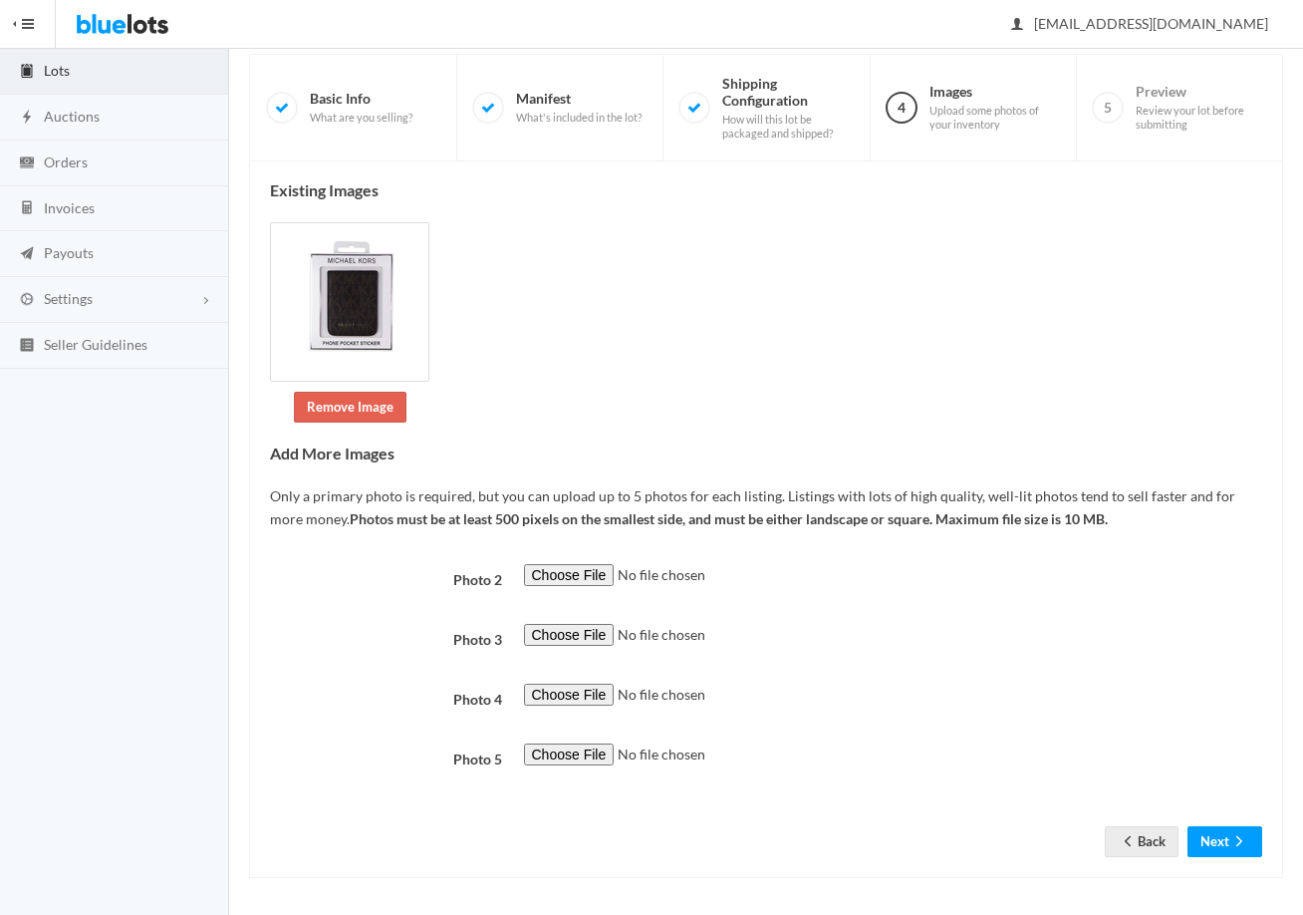
scroll to position [143, 0]
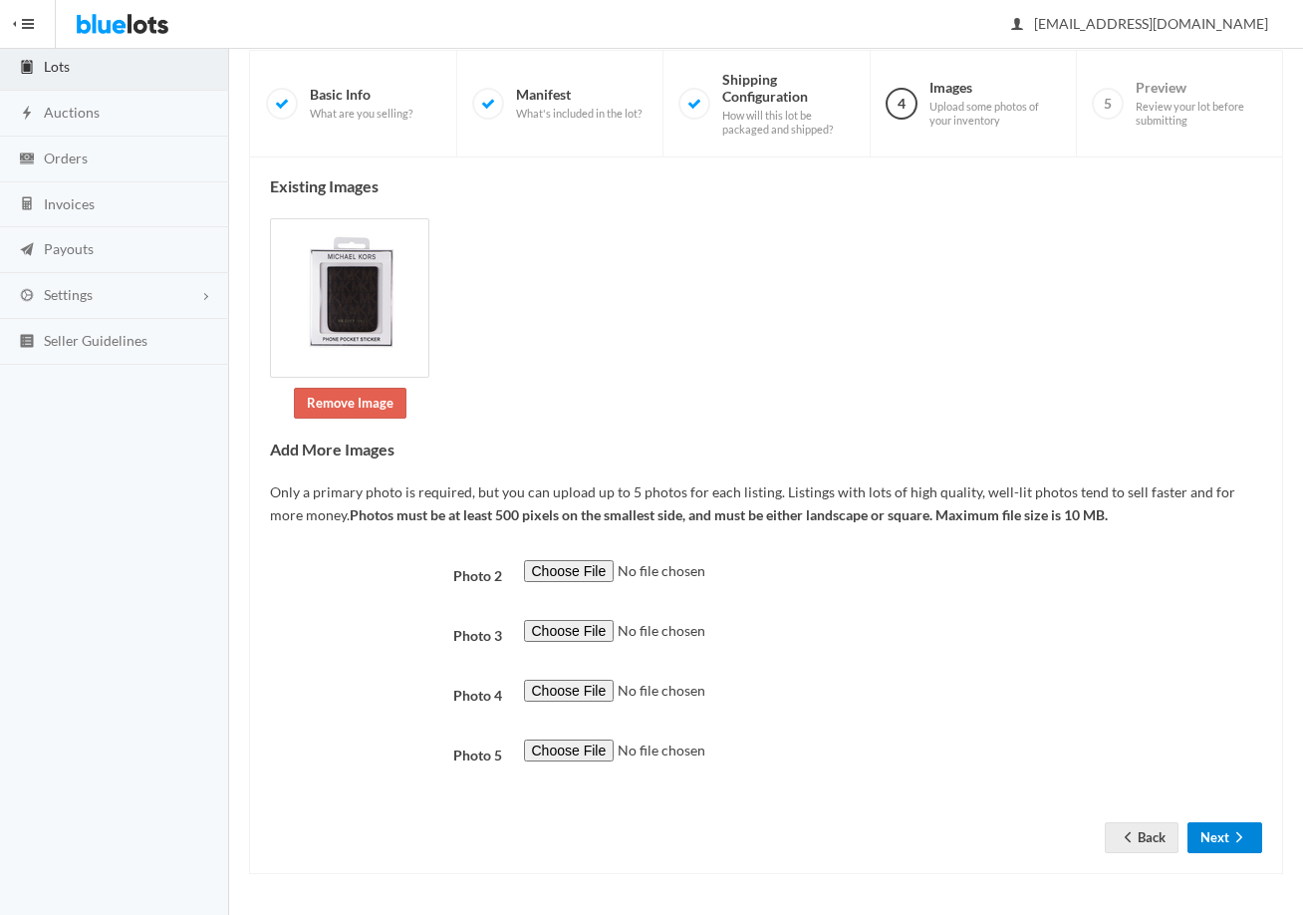
click at [1221, 840] on button "Next" at bounding box center [1225, 837] width 75 height 31
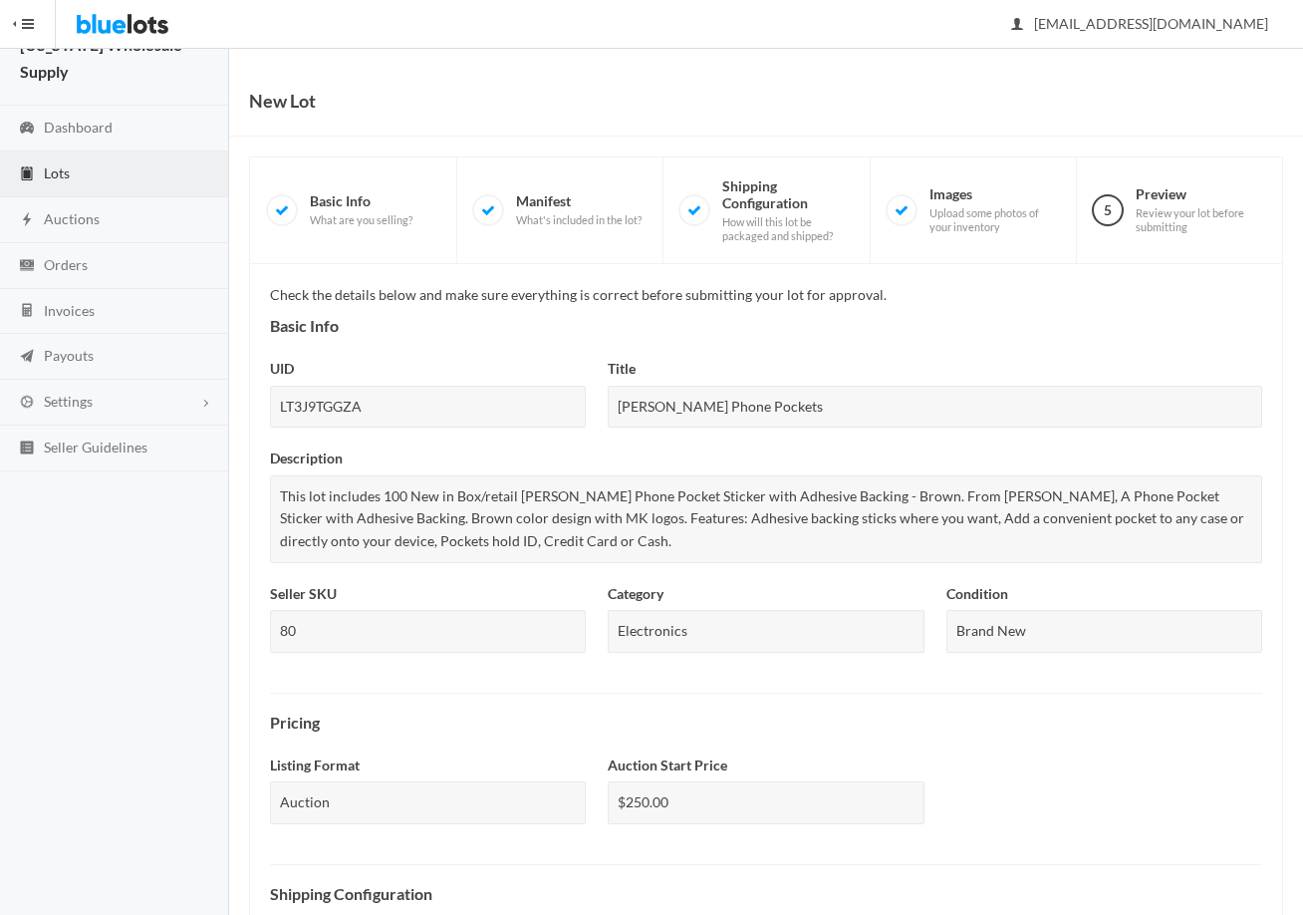
scroll to position [598, 0]
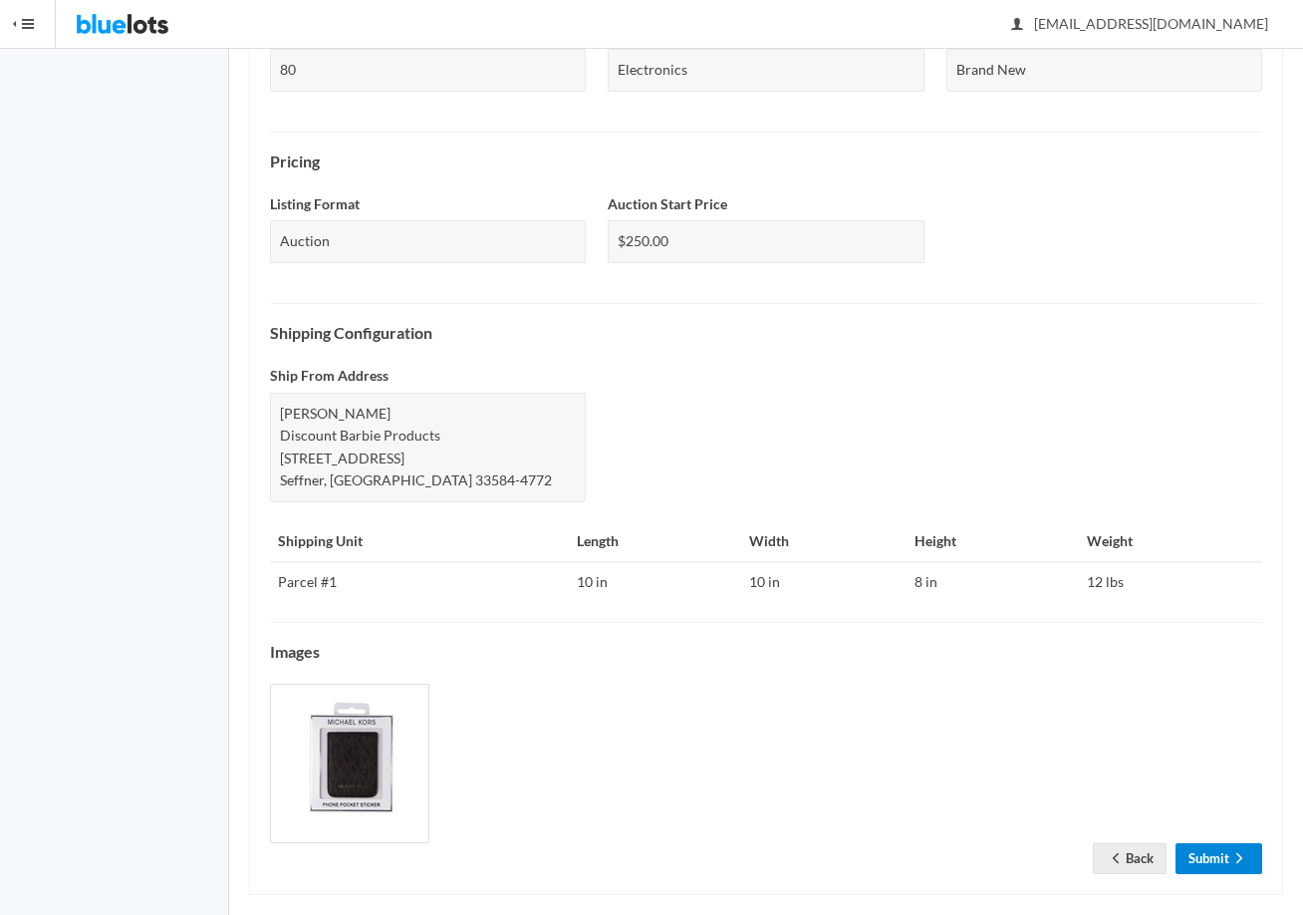
click at [1215, 860] on link "Submit" at bounding box center [1219, 858] width 87 height 31
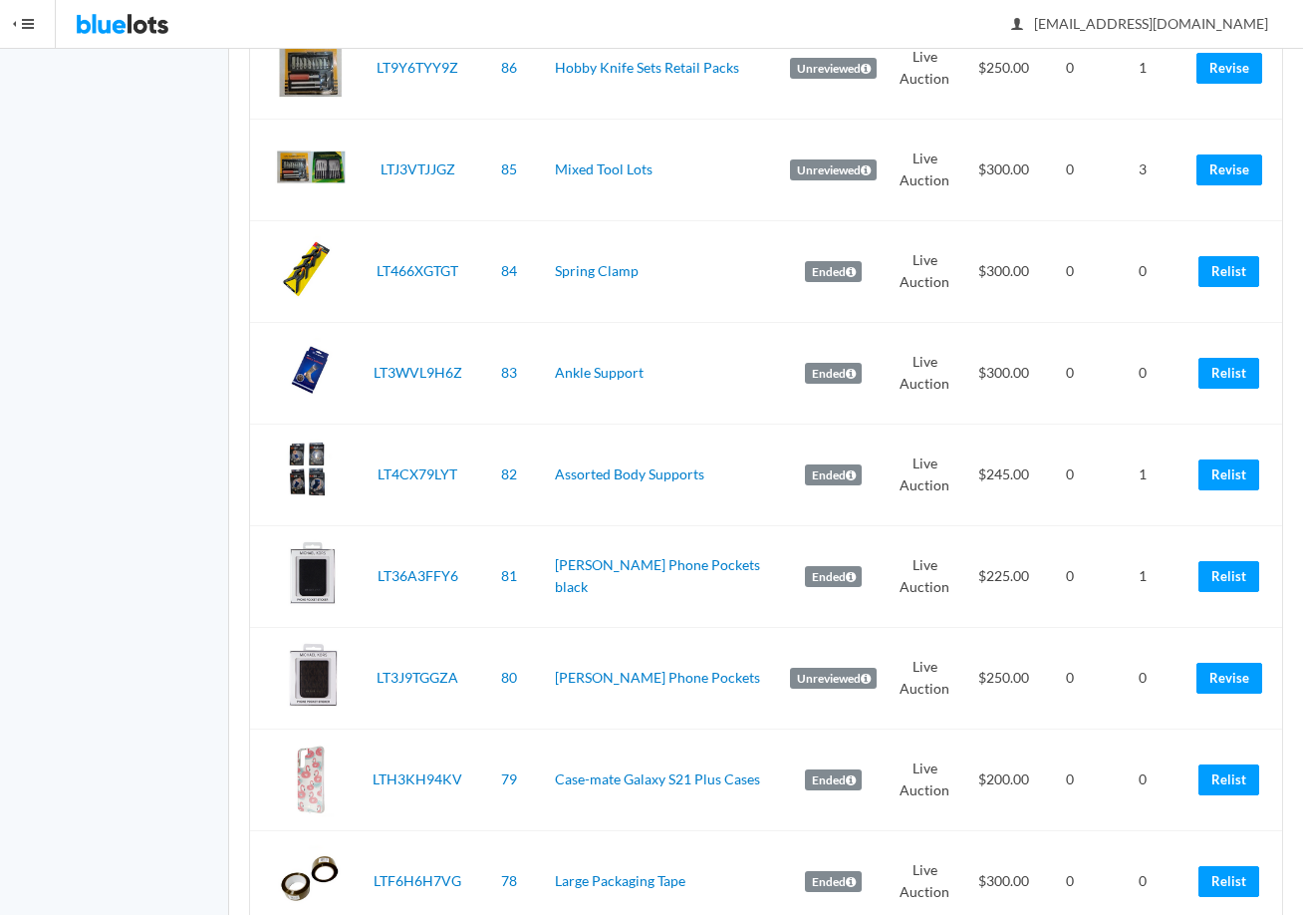
scroll to position [2890, 0]
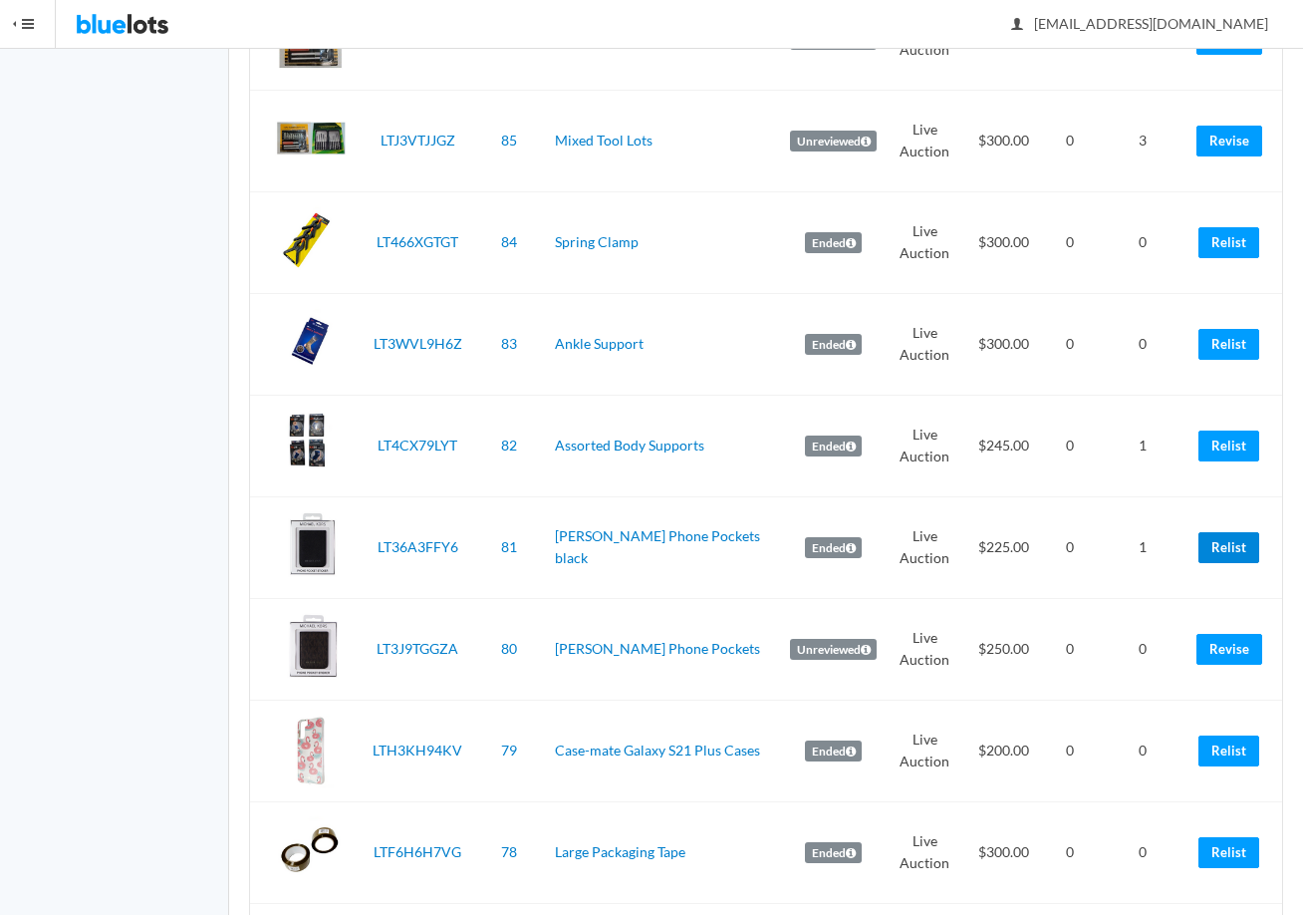
drag, startPoint x: 1226, startPoint y: 551, endPoint x: 730, endPoint y: 95, distance: 673.4
click at [1226, 551] on link "Relist" at bounding box center [1229, 547] width 61 height 31
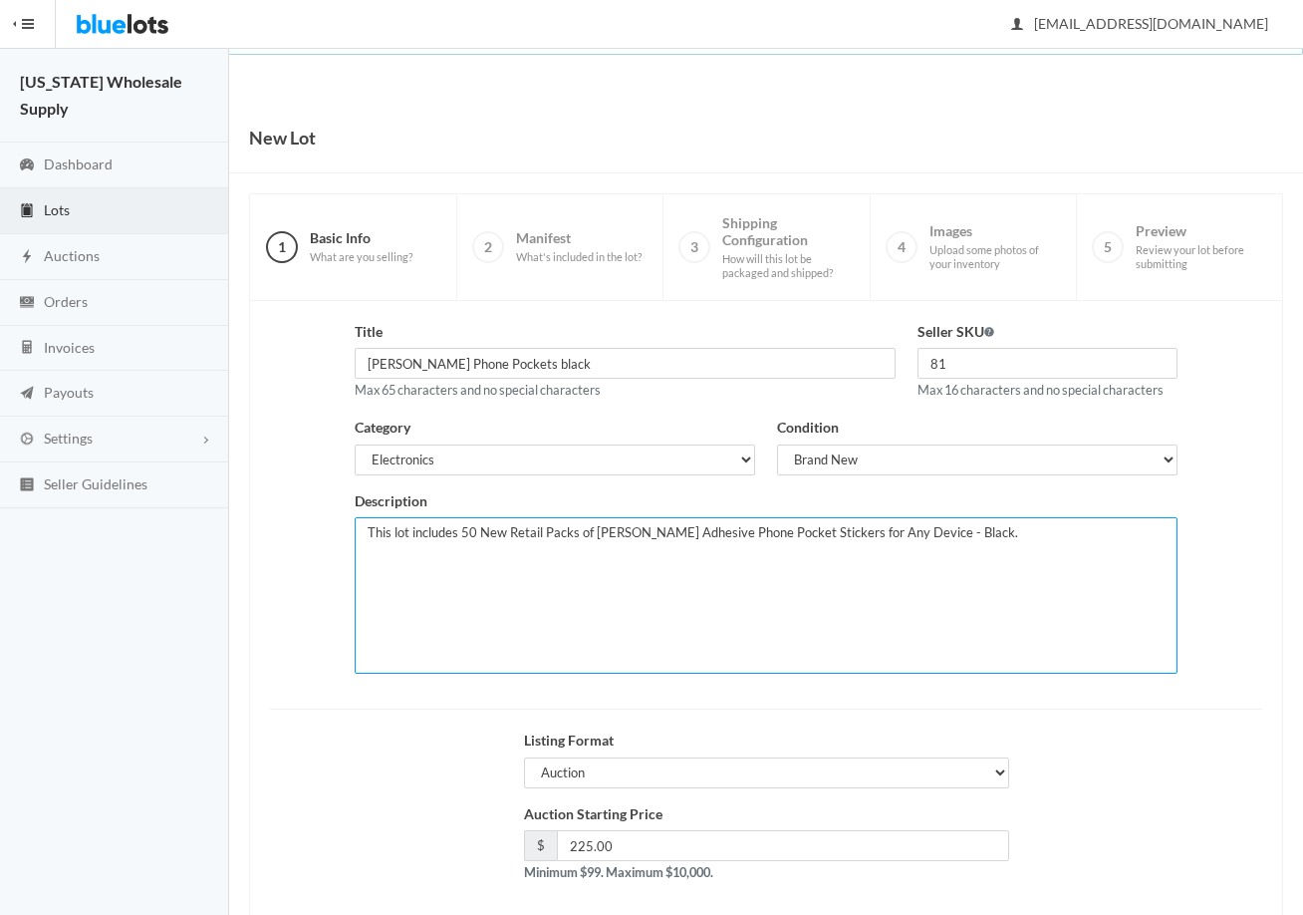
click at [480, 535] on textarea "This lot includes 50 New Retail Packs of Michael Kors Adhesive Phone Pocket Sti…" at bounding box center [766, 595] width 823 height 156
type textarea "This lot includes 100 New Retail Packs of Michael Kors Adhesive Phone Pocket St…"
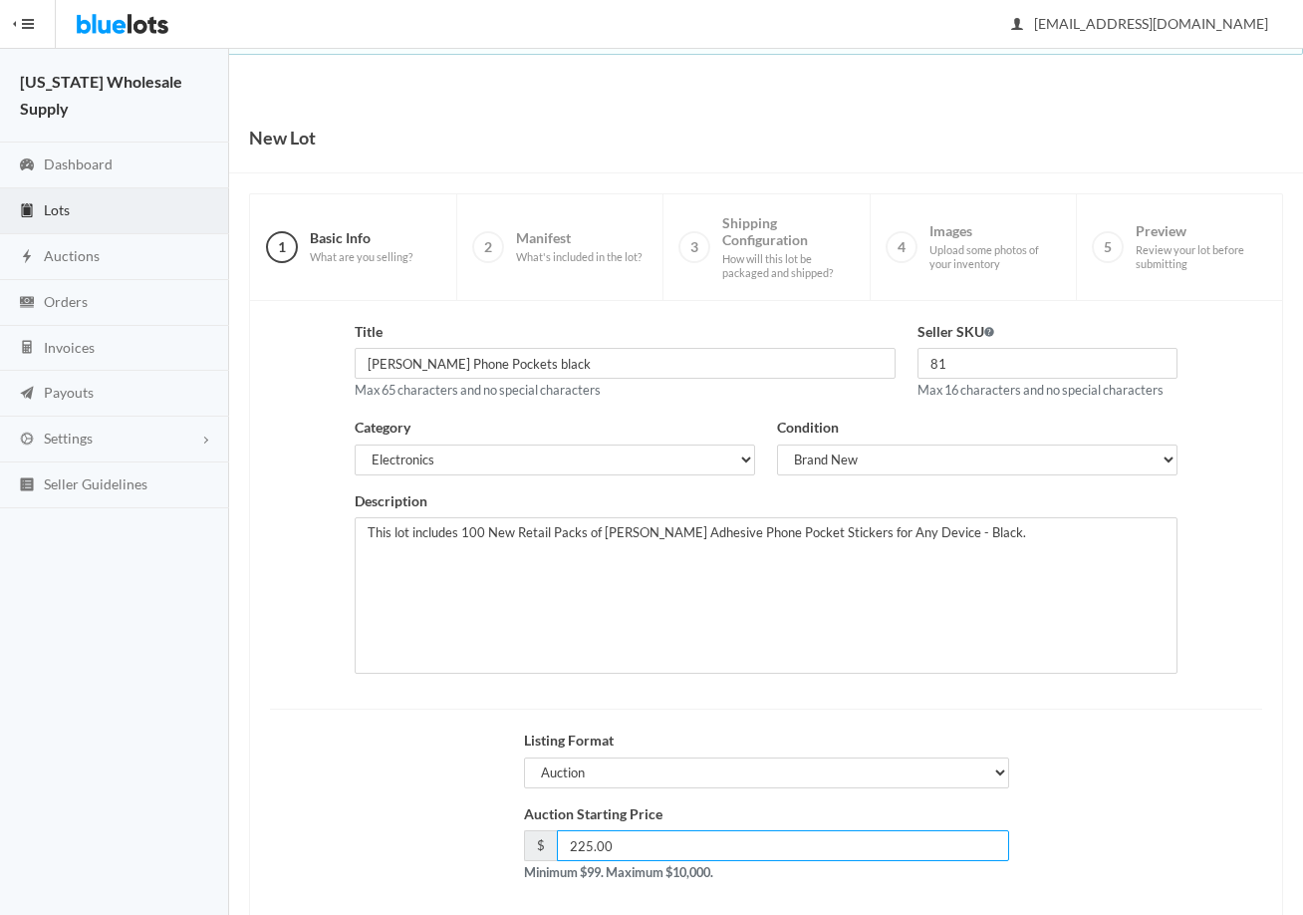
click at [642, 841] on input "225.00" at bounding box center [783, 845] width 452 height 31
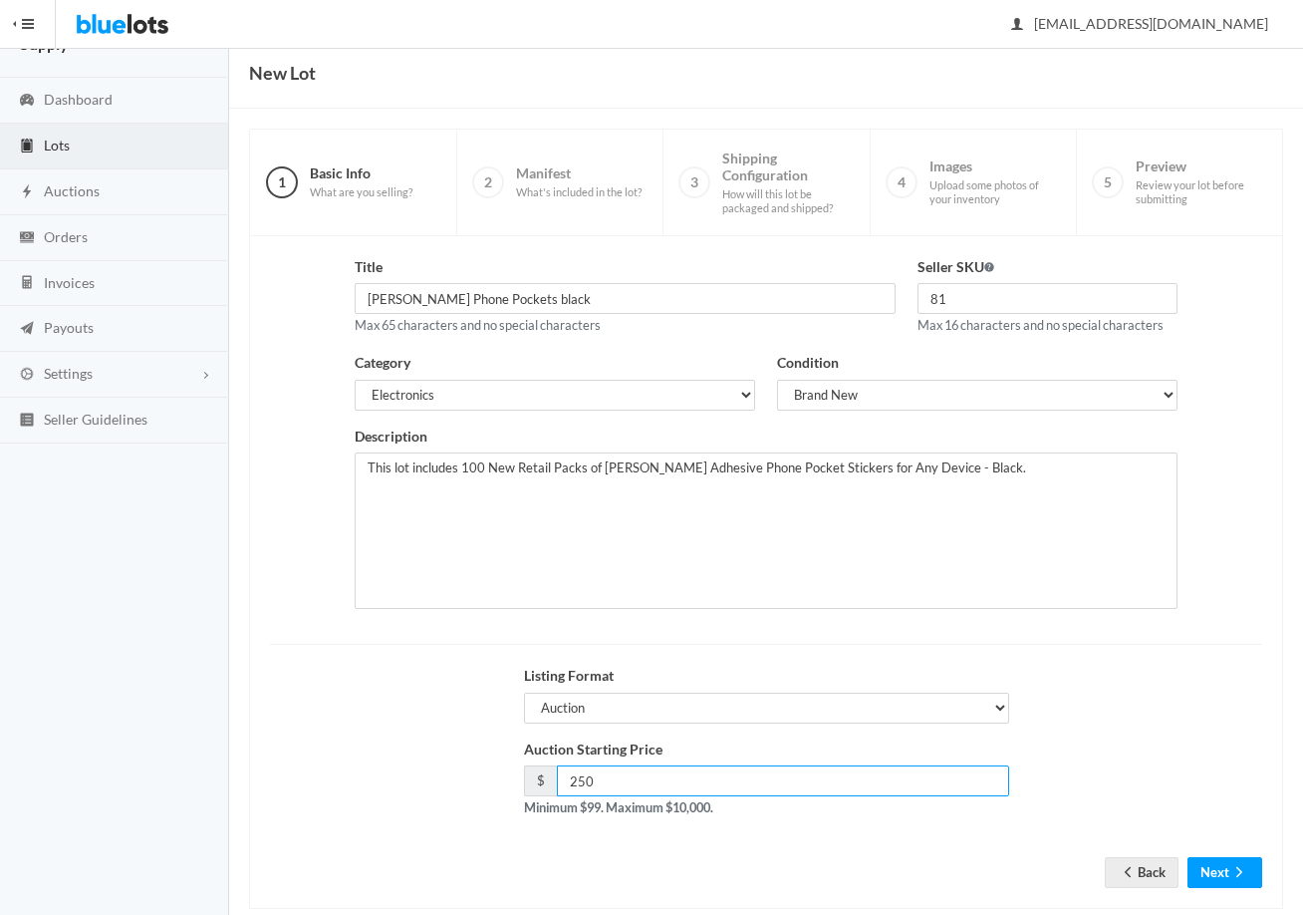
scroll to position [100, 0]
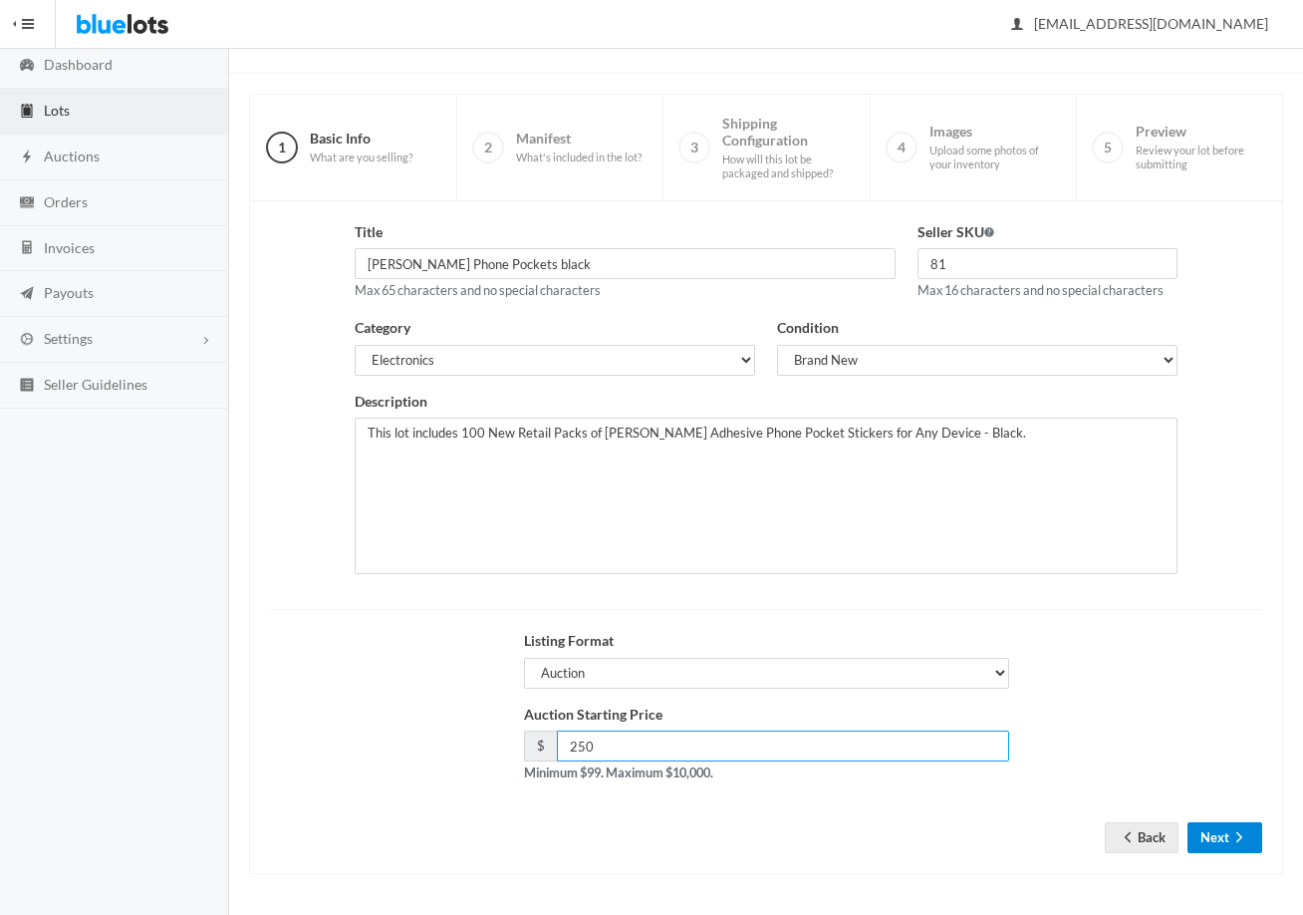
type input "250"
click at [1234, 827] on button "Next" at bounding box center [1225, 837] width 75 height 31
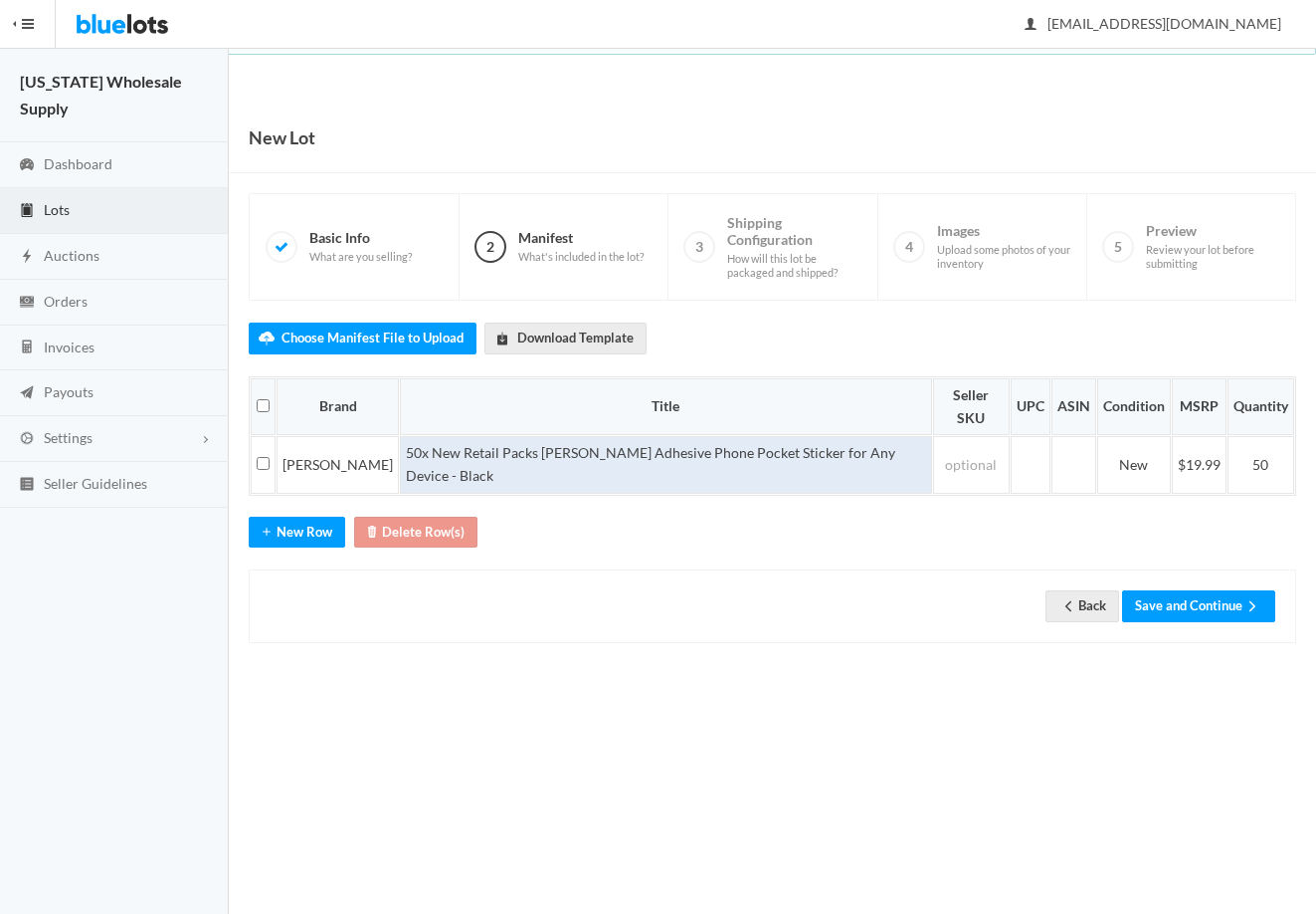
click at [402, 436] on td "50x New Retail Packs Michael Kors Adhesive Phone Pocket Sticker for Any Device …" at bounding box center [666, 463] width 532 height 57
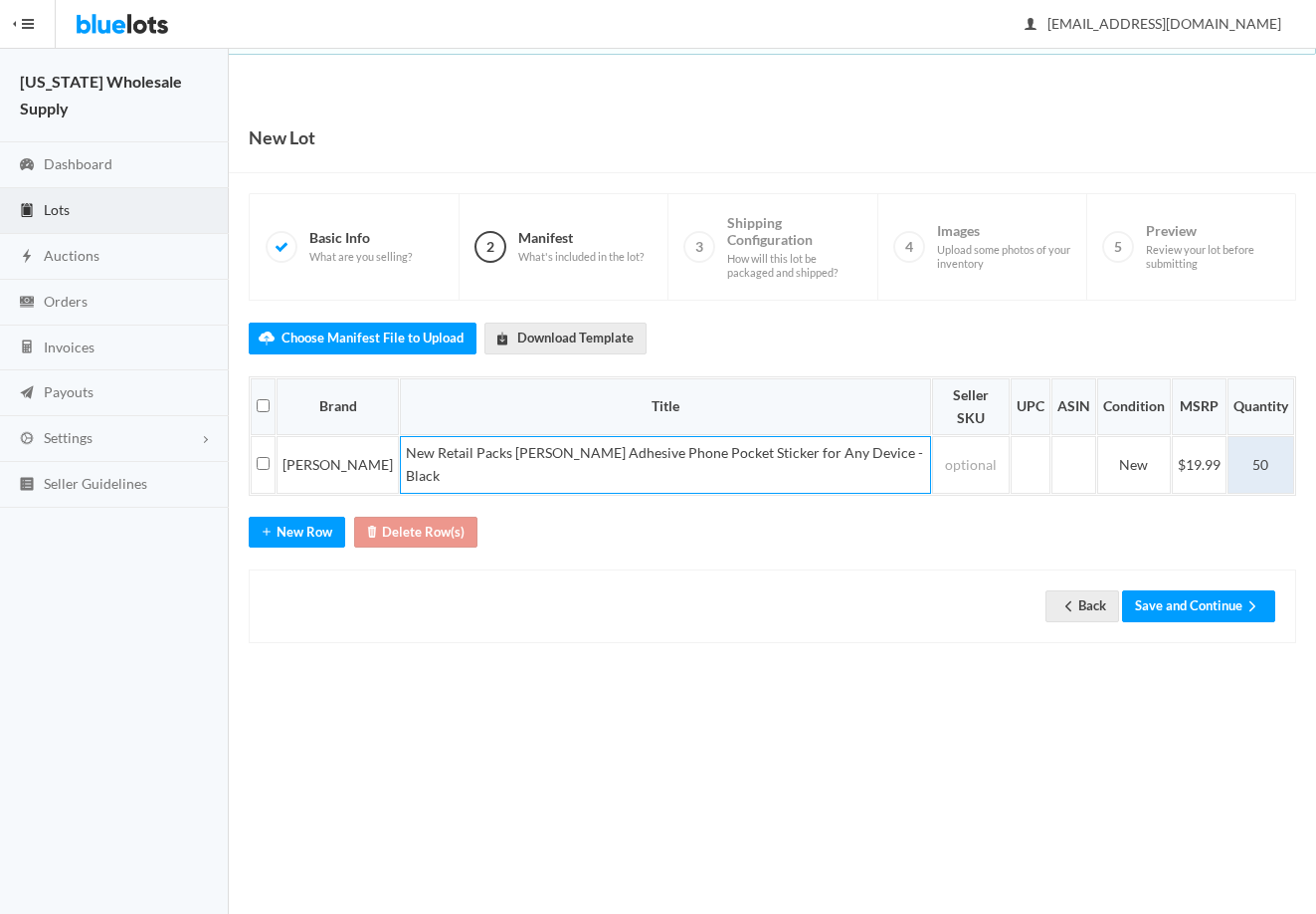
click at [1292, 436] on td "50" at bounding box center [1261, 463] width 67 height 57
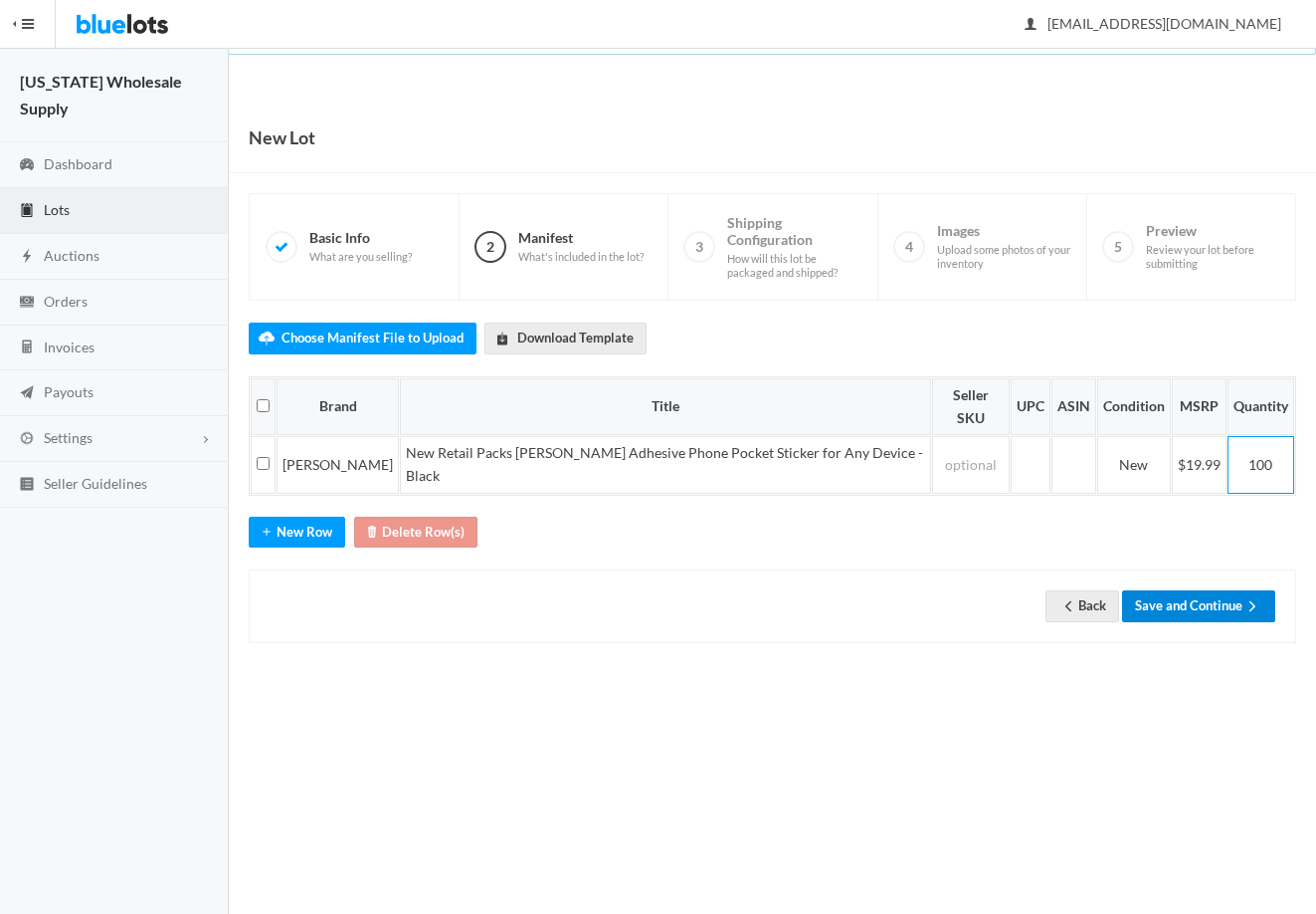
click at [1202, 590] on button "Save and Continue" at bounding box center [1198, 605] width 153 height 31
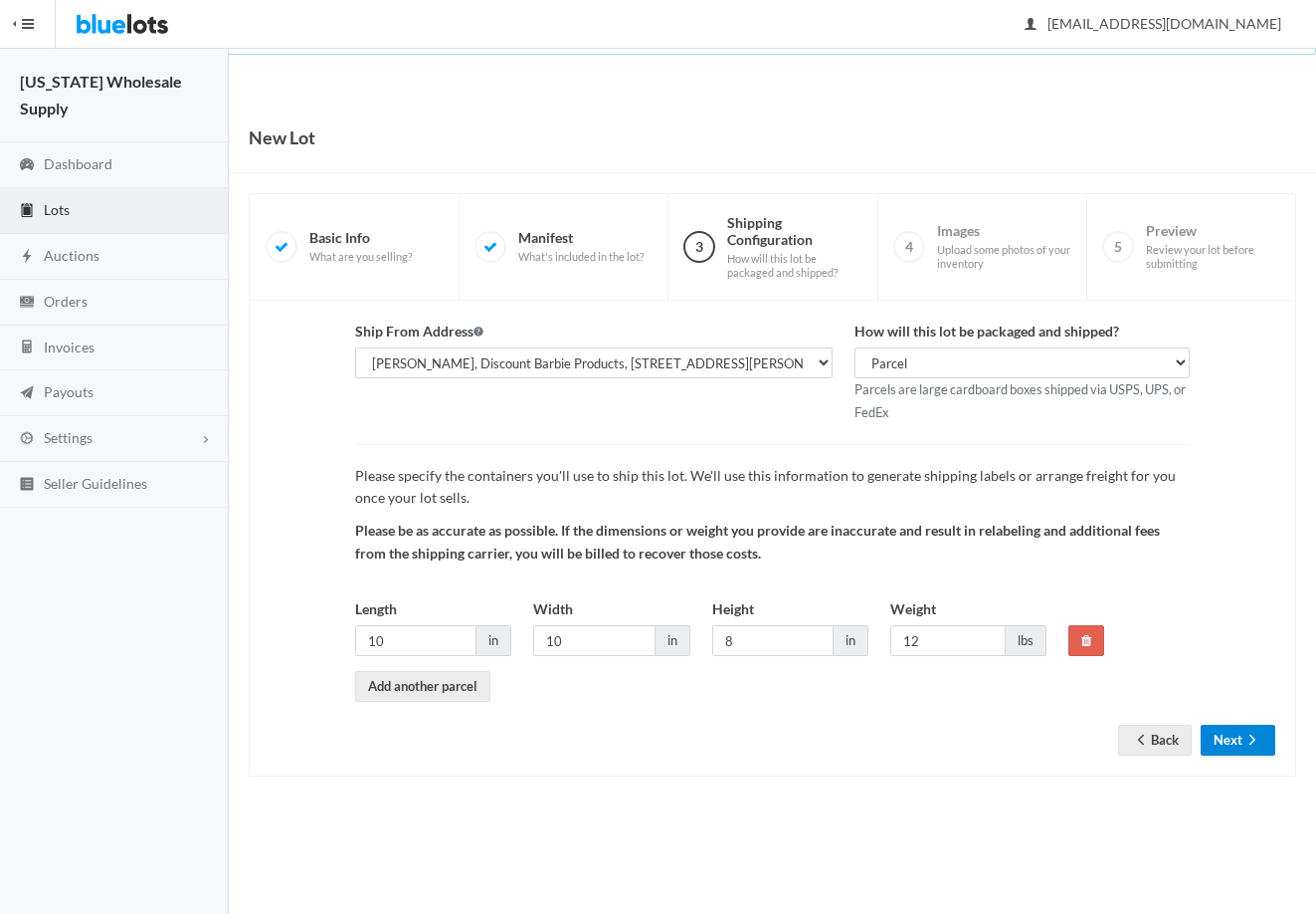
click at [1250, 747] on ion-icon "arrow forward" at bounding box center [1252, 740] width 20 height 19
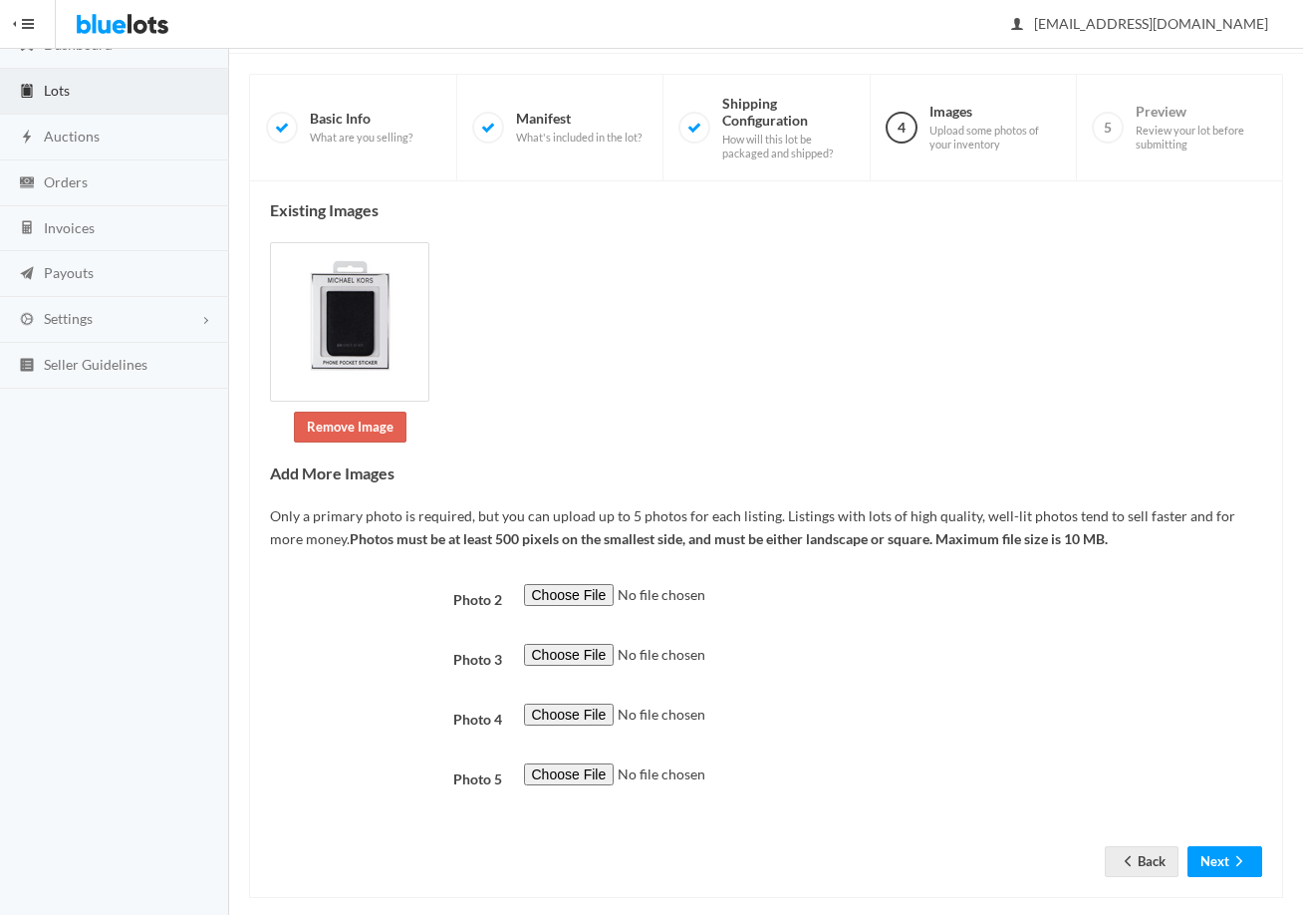
scroll to position [143, 0]
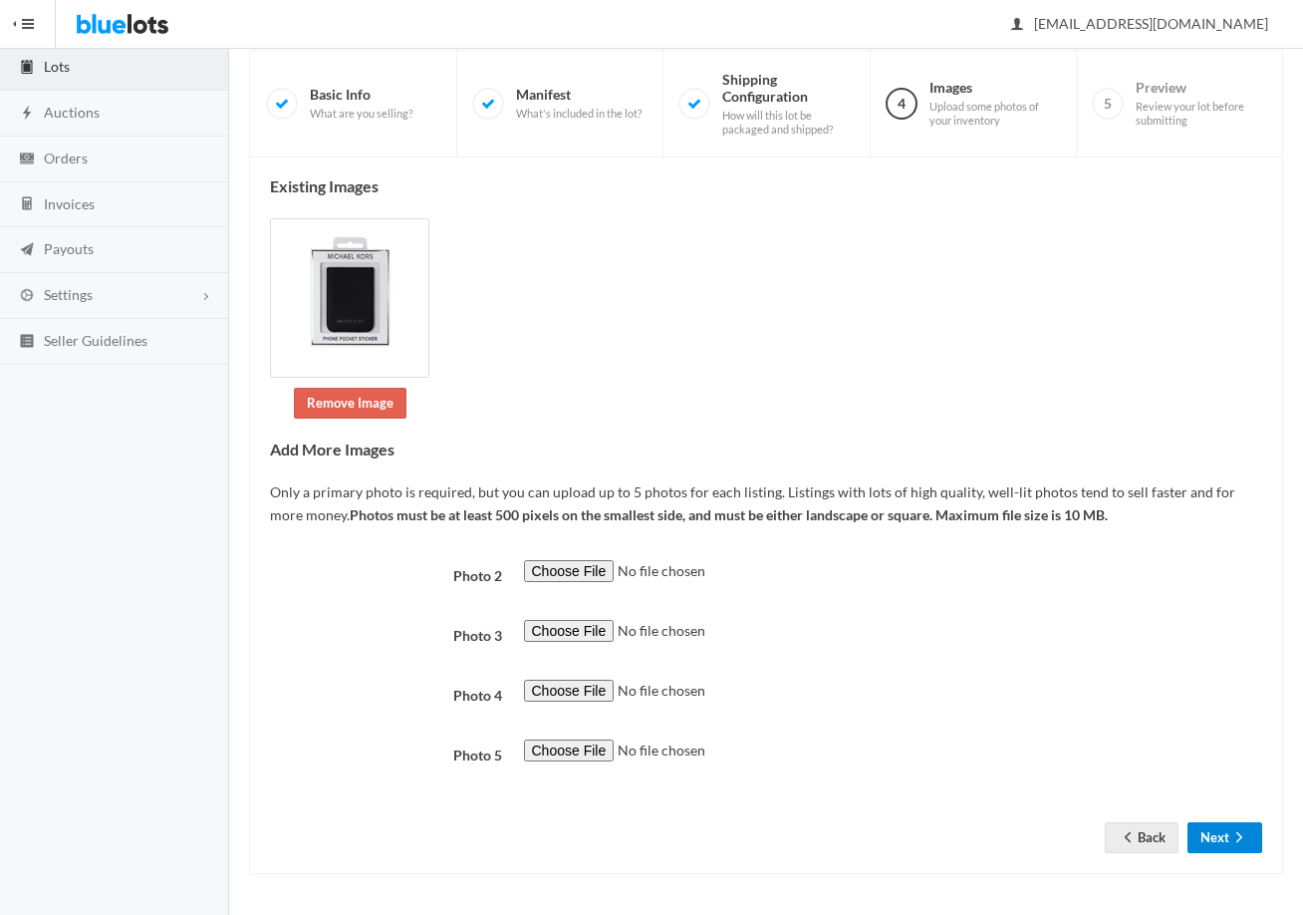
click at [1215, 846] on button "Next" at bounding box center [1225, 837] width 75 height 31
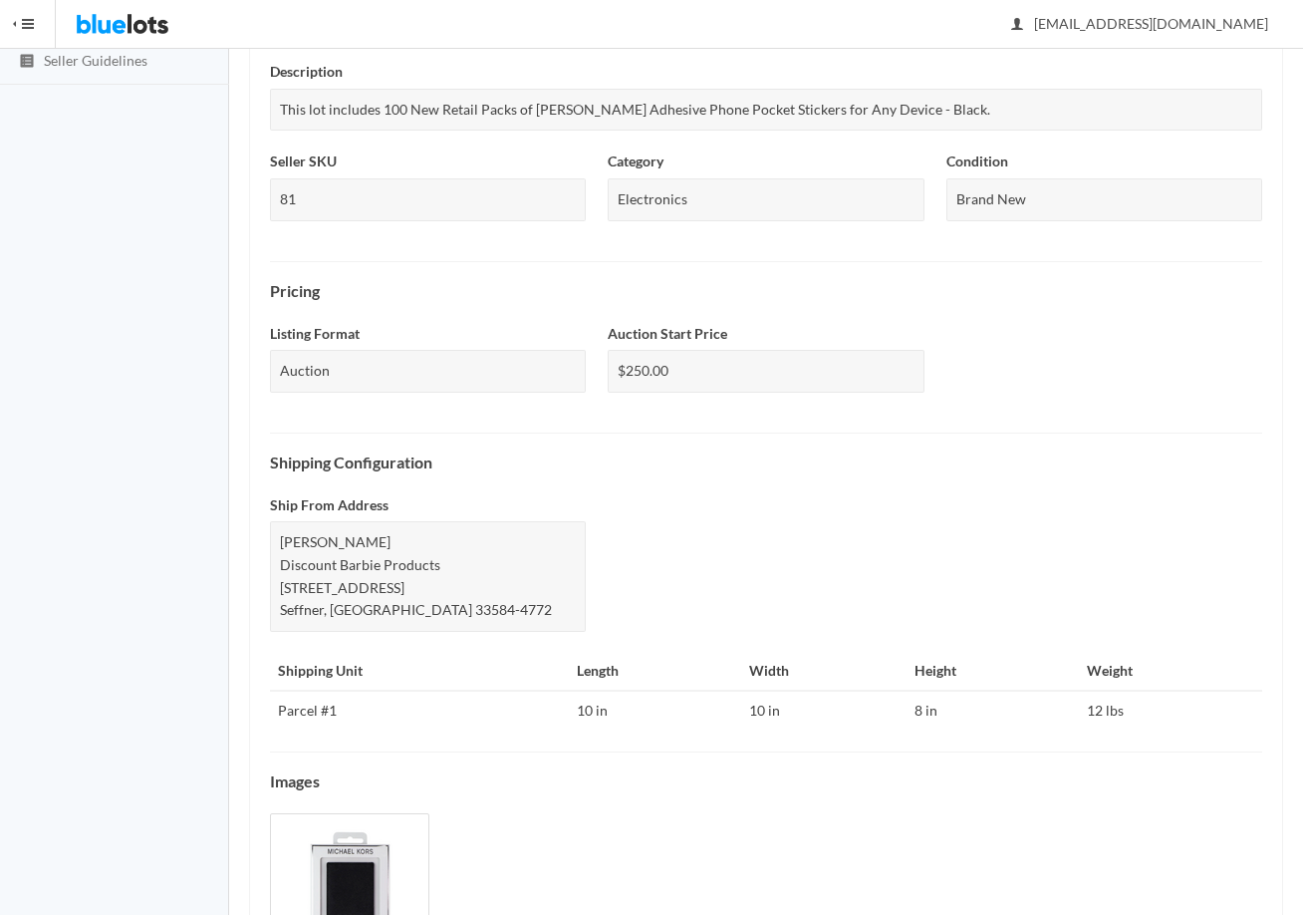
scroll to position [574, 0]
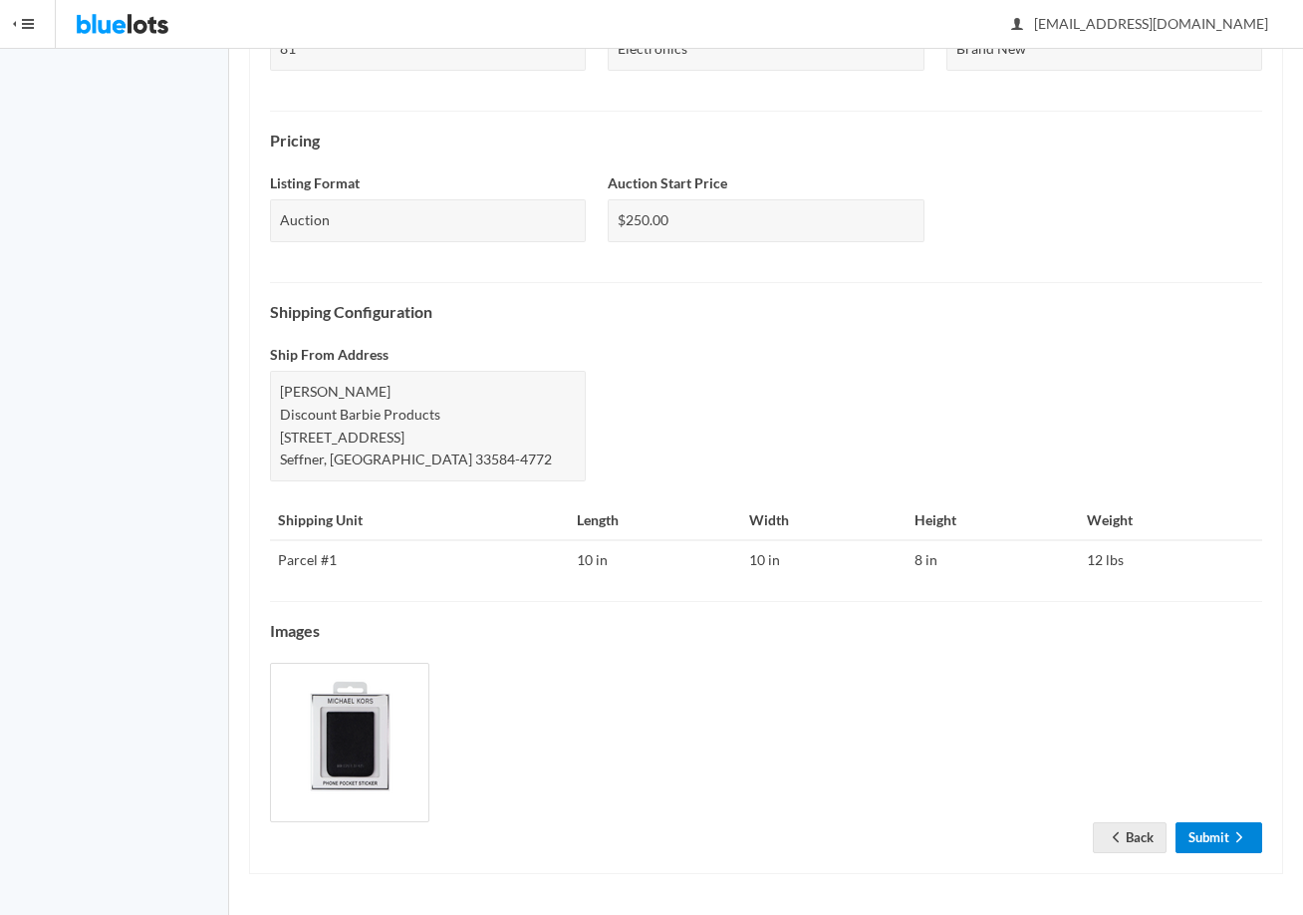
click at [1218, 836] on link "Submit" at bounding box center [1219, 837] width 87 height 31
